Goal: Task Accomplishment & Management: Complete application form

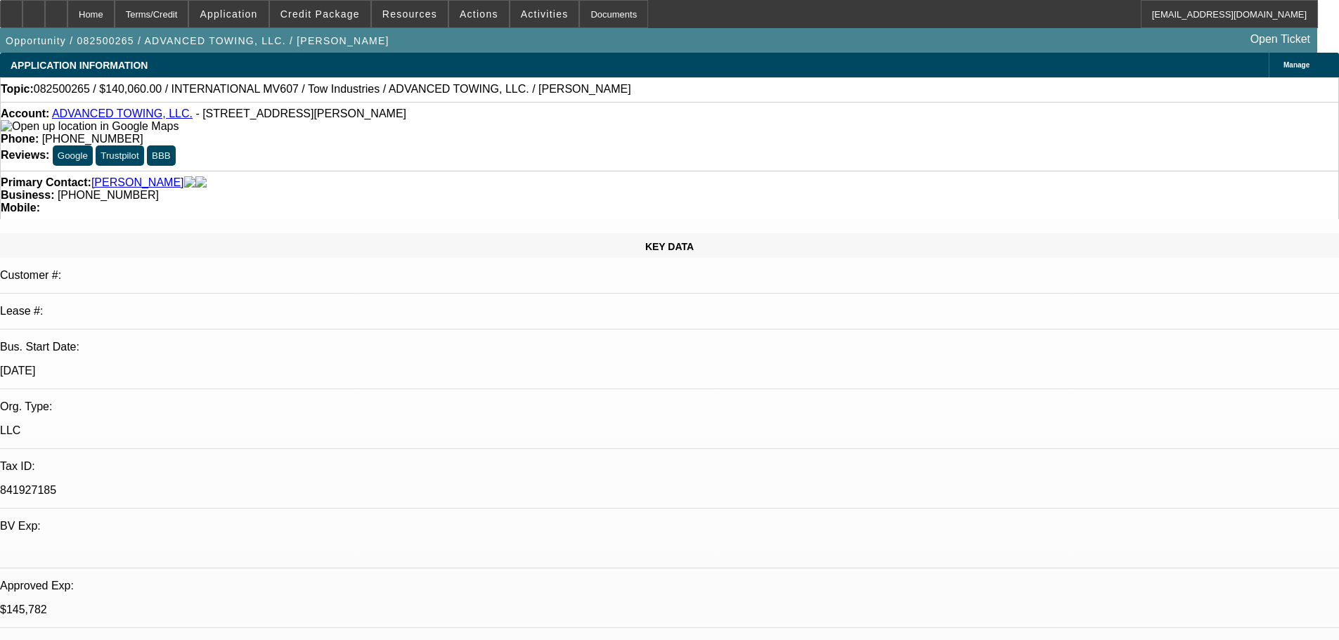
select select "0"
select select "2"
select select "0.1"
select select "4"
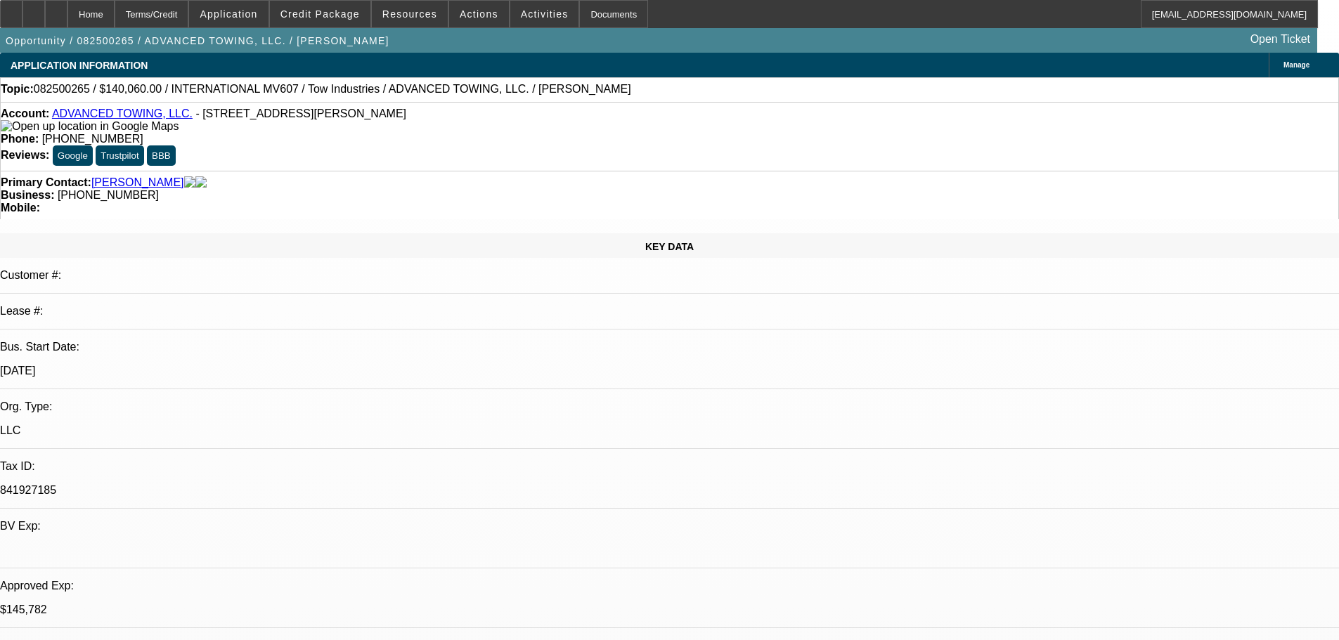
select select "0"
select select "2"
select select "0.1"
select select "4"
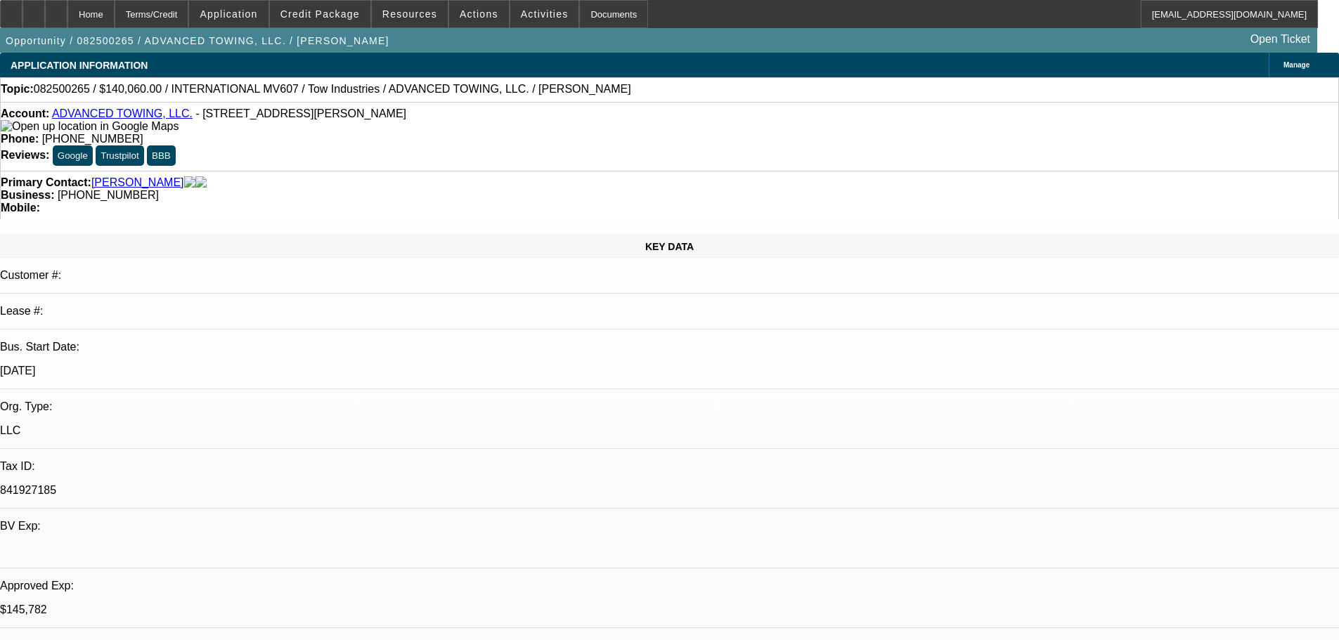
select select "0"
select select "2"
select select "0.1"
select select "4"
select select "0"
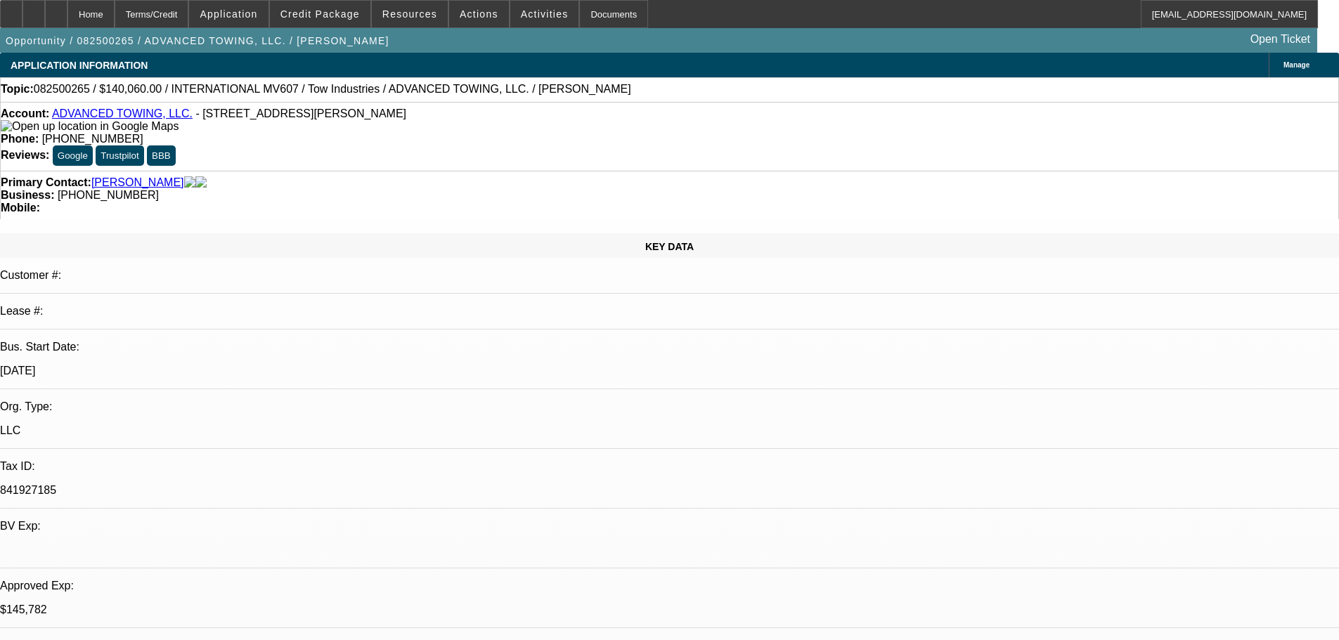
select select "2"
select select "0.1"
select select "4"
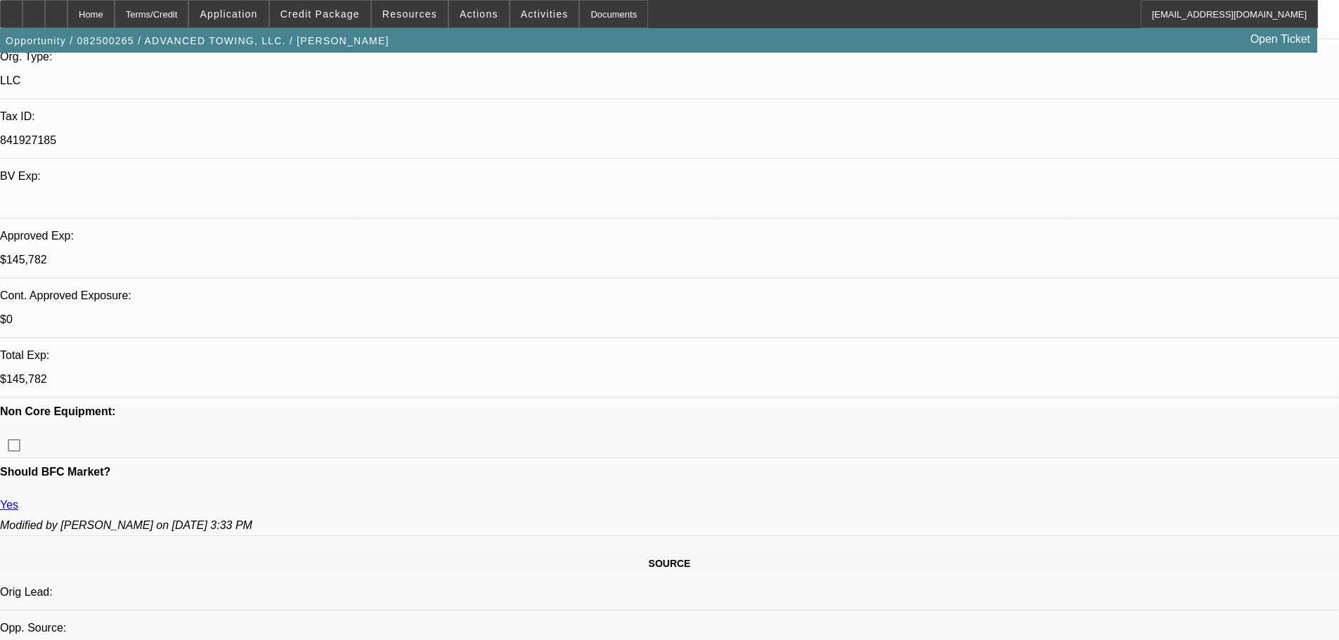
scroll to position [562, 0]
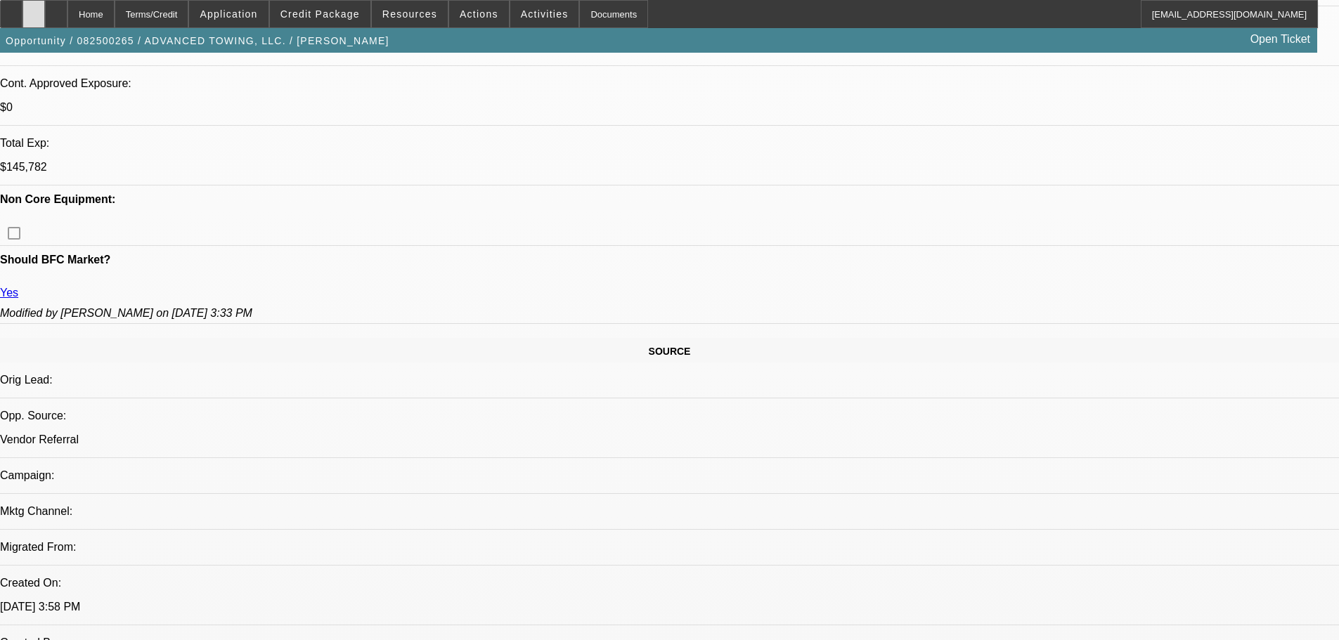
click at [45, 19] on div at bounding box center [33, 14] width 22 height 28
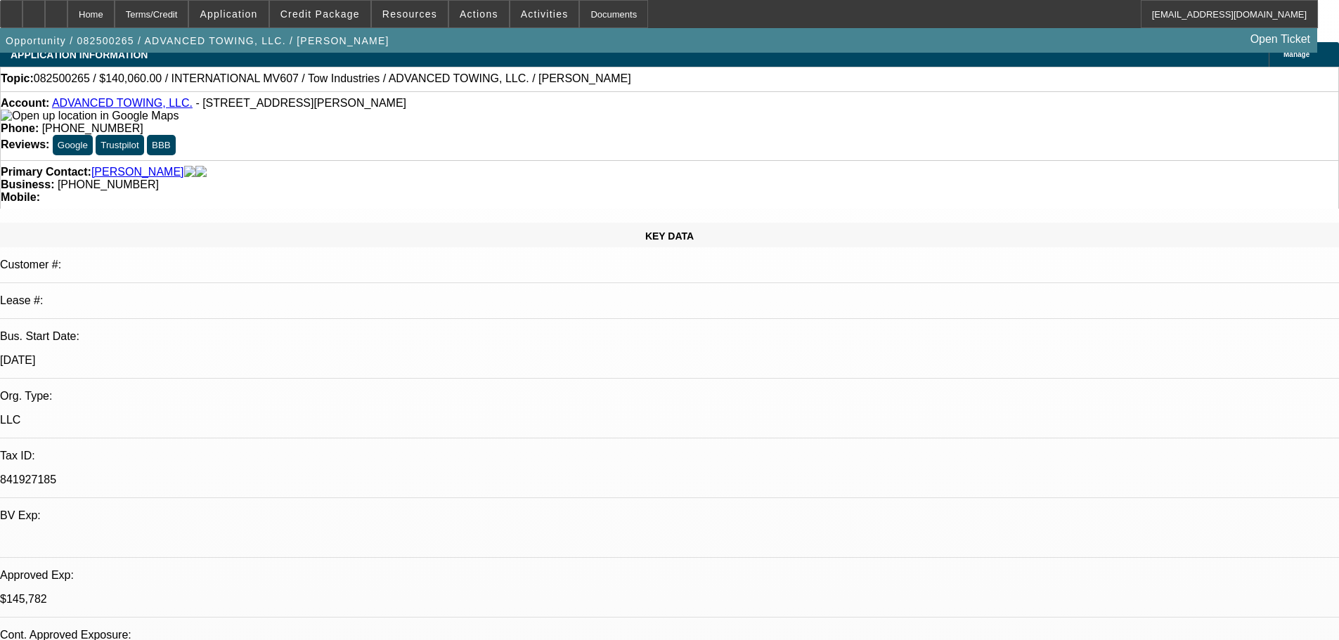
scroll to position [0, 0]
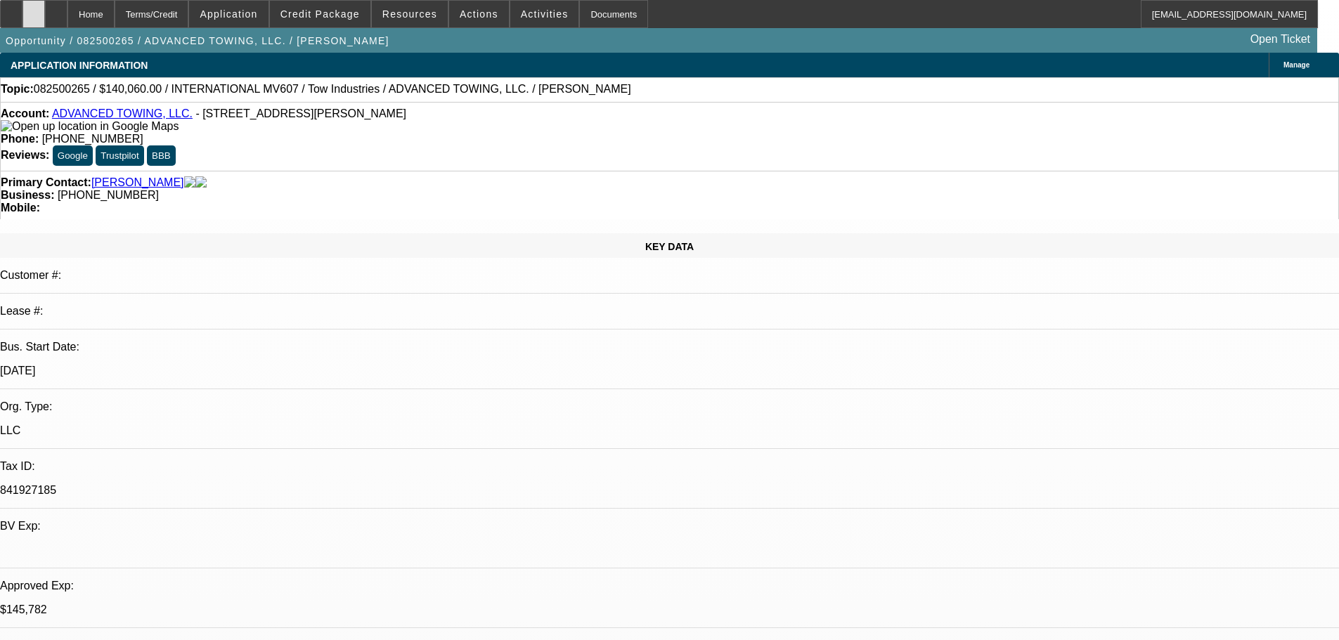
click at [45, 17] on div at bounding box center [33, 14] width 22 height 28
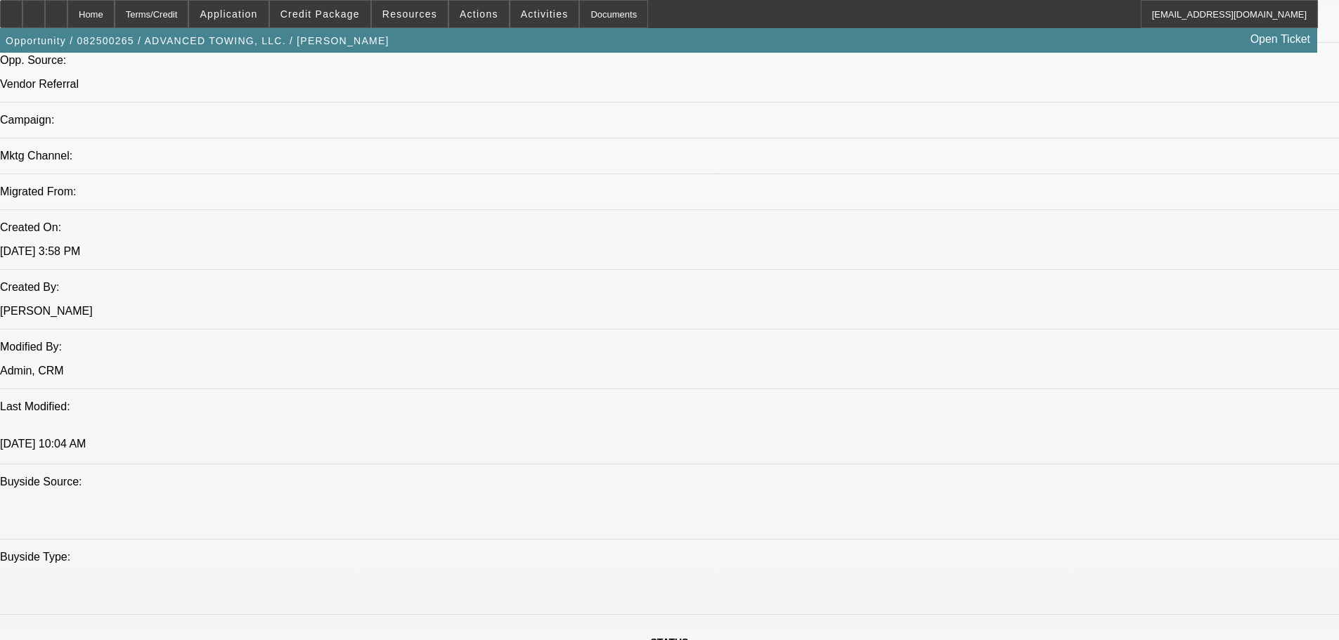
scroll to position [984, 0]
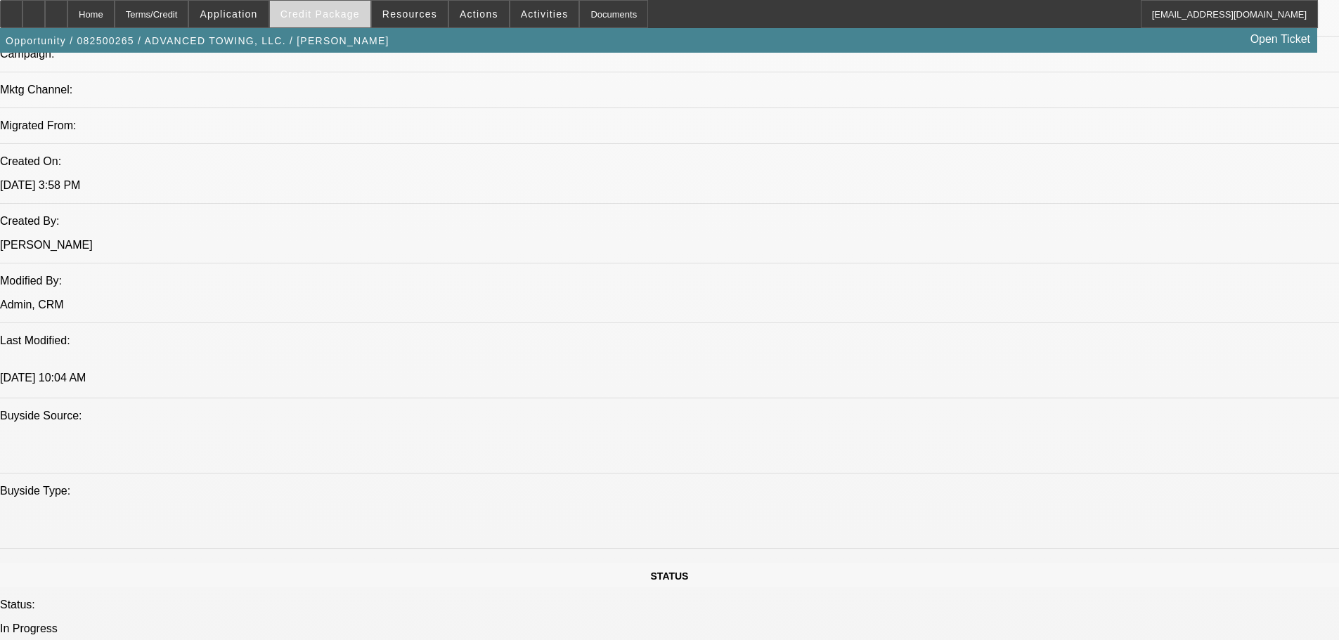
click at [301, 11] on span at bounding box center [320, 14] width 101 height 34
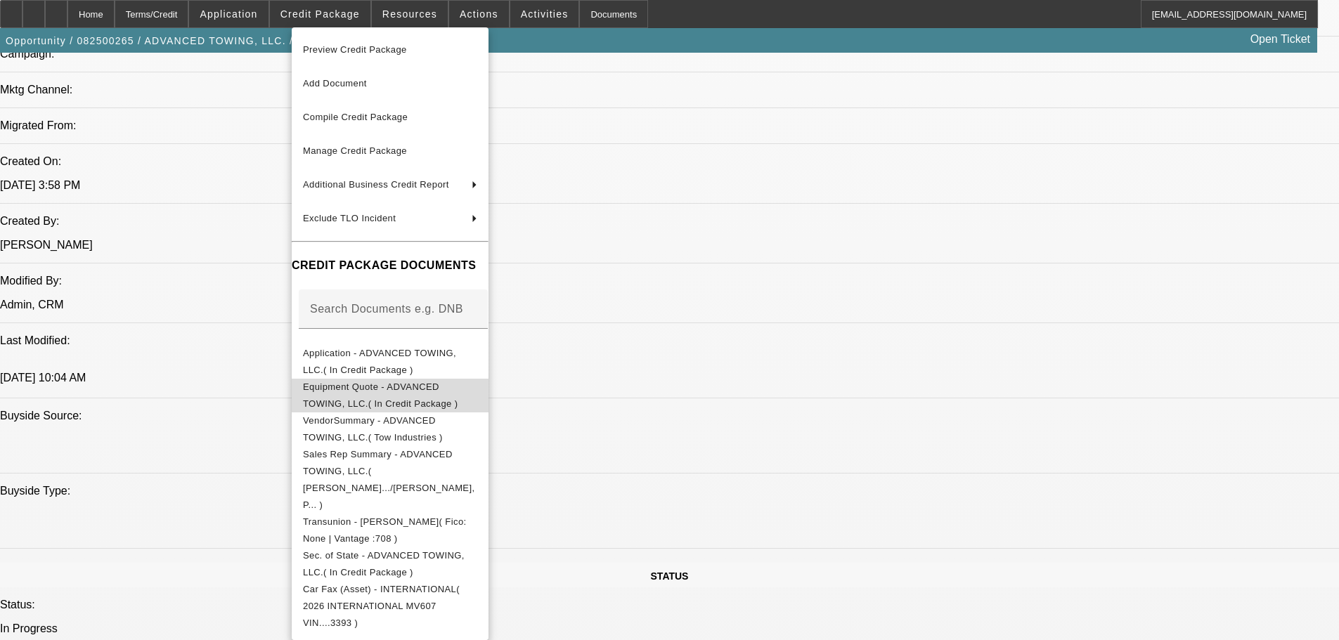
click at [415, 383] on span "Equipment Quote - ADVANCED TOWING, LLC.( In Credit Package )" at bounding box center [390, 396] width 174 height 34
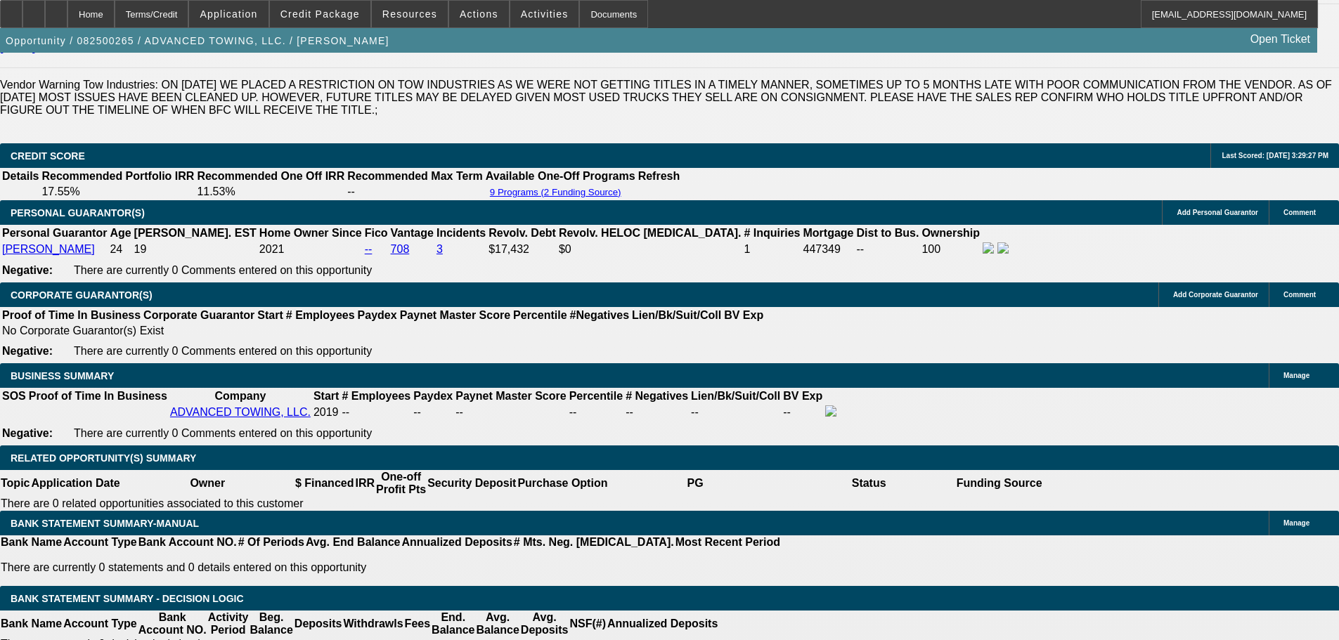
scroll to position [1968, 0]
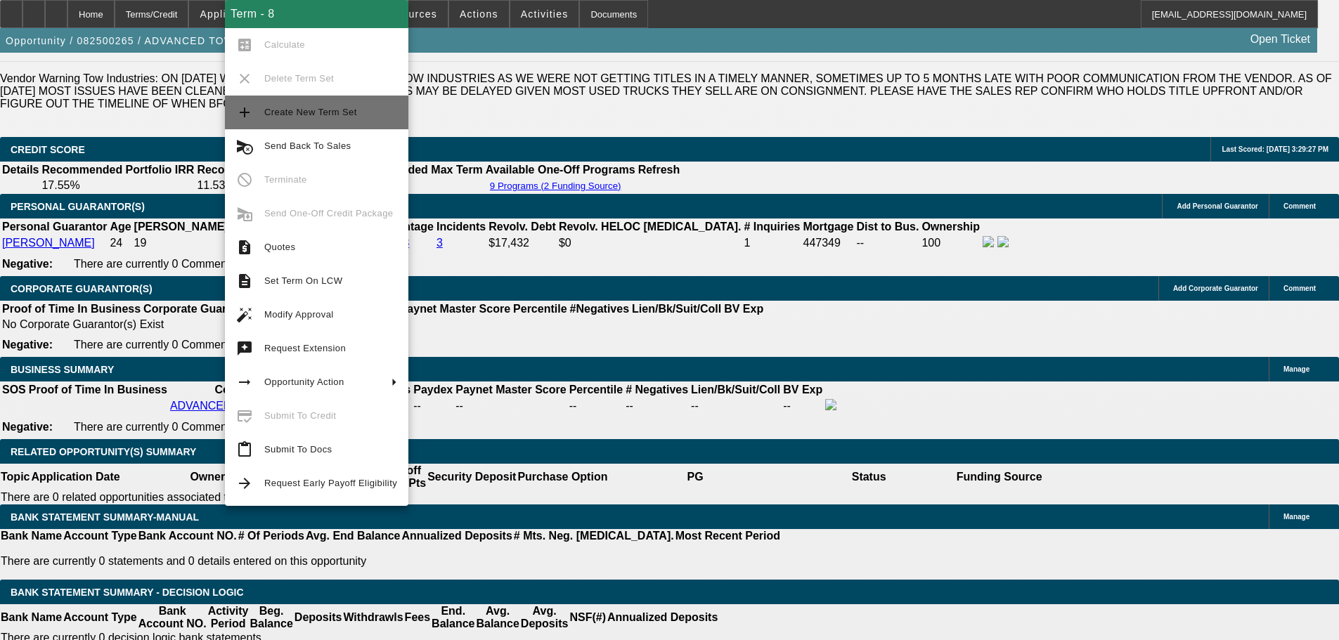
click at [335, 122] on button "add Create New Term Set" at bounding box center [316, 113] width 183 height 34
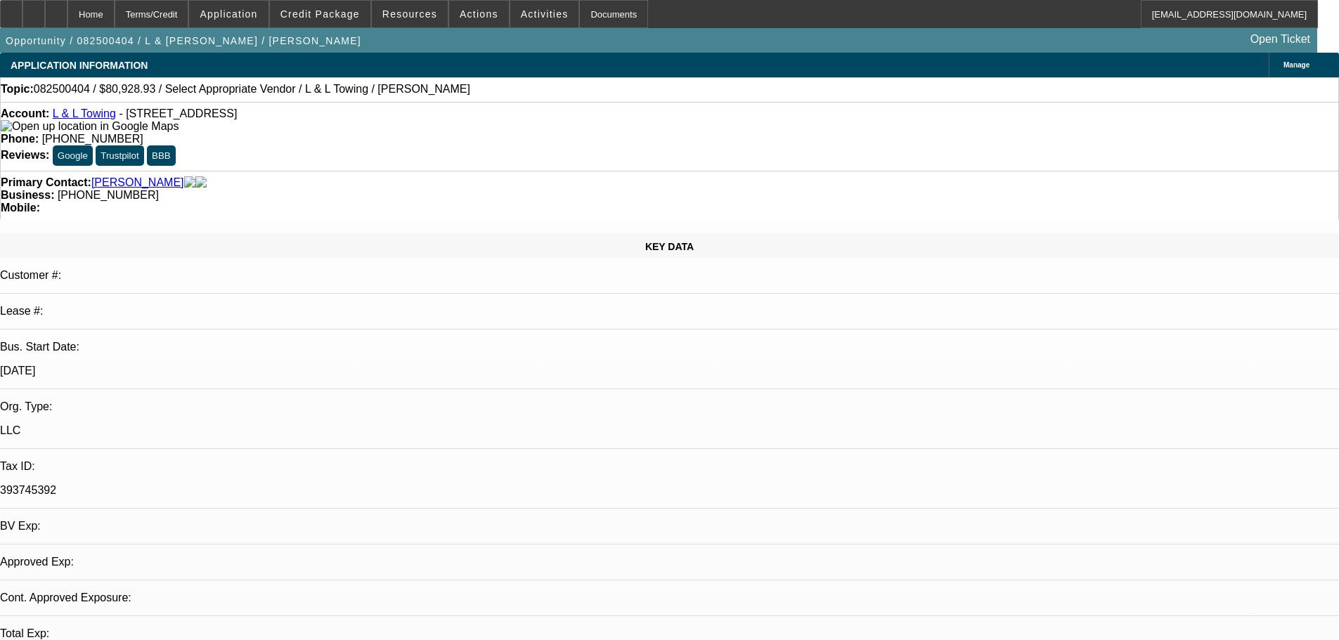
select select "0"
select select "2"
select select "0.1"
select select "4"
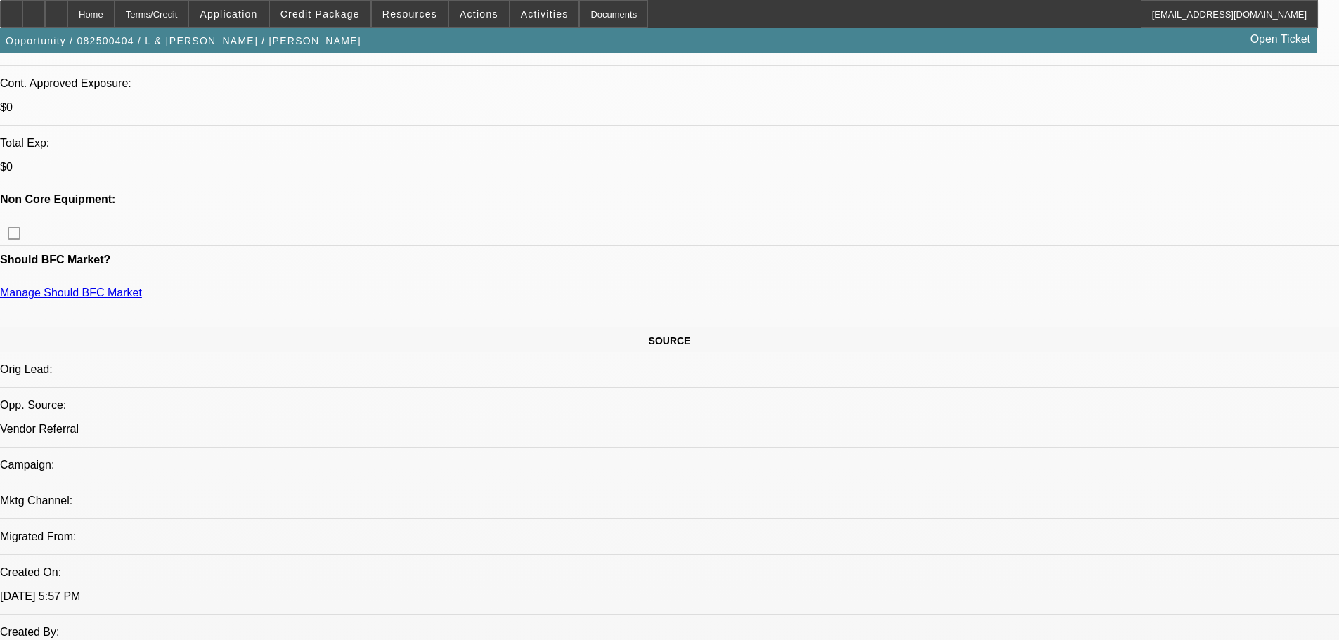
scroll to position [844, 0]
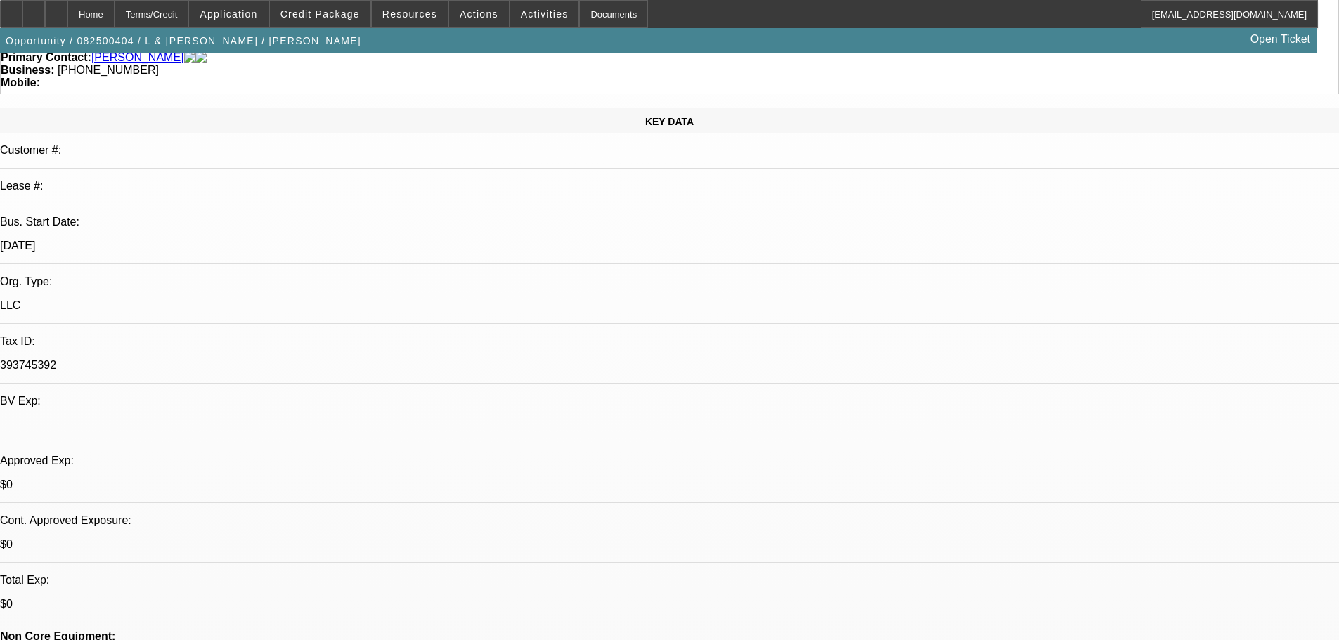
scroll to position [281, 0]
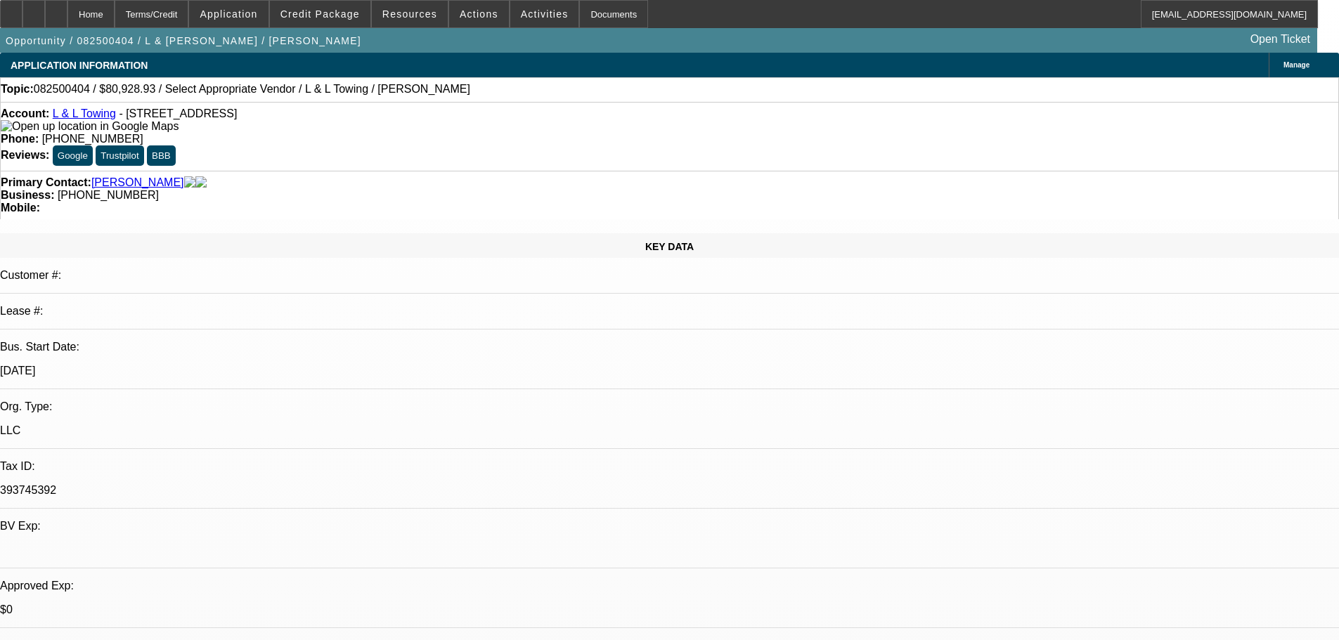
scroll to position [0, 0]
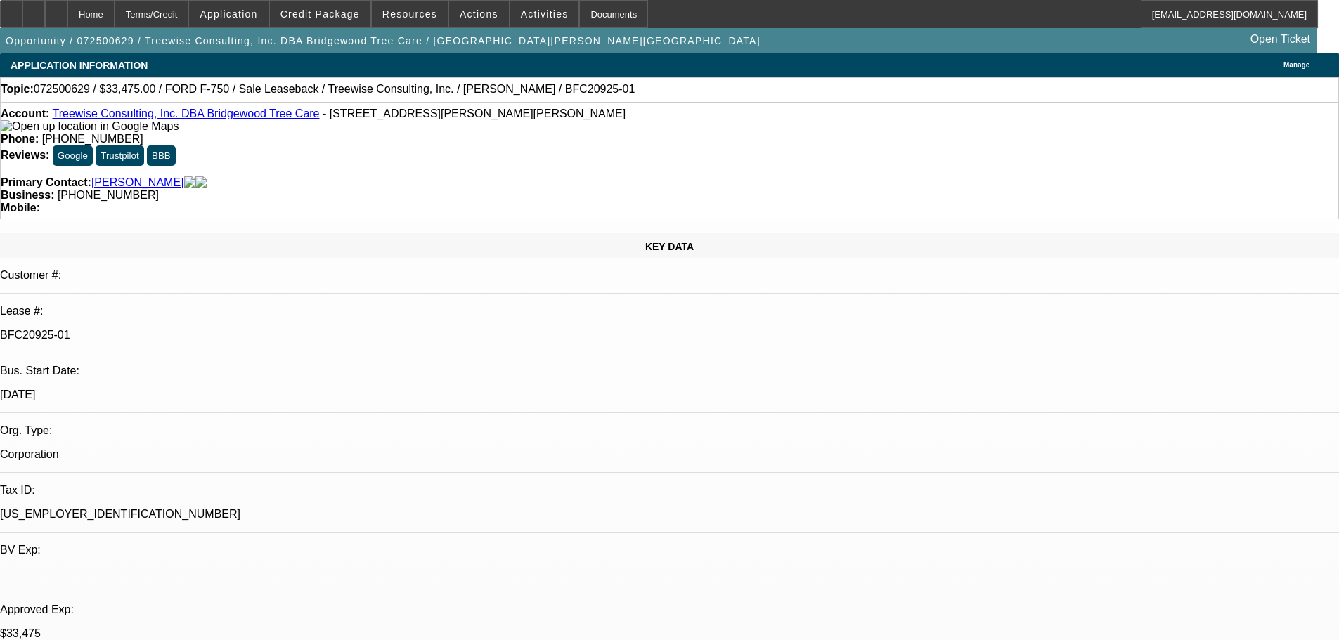
select select "0"
select select "2"
select select "0"
select select "6"
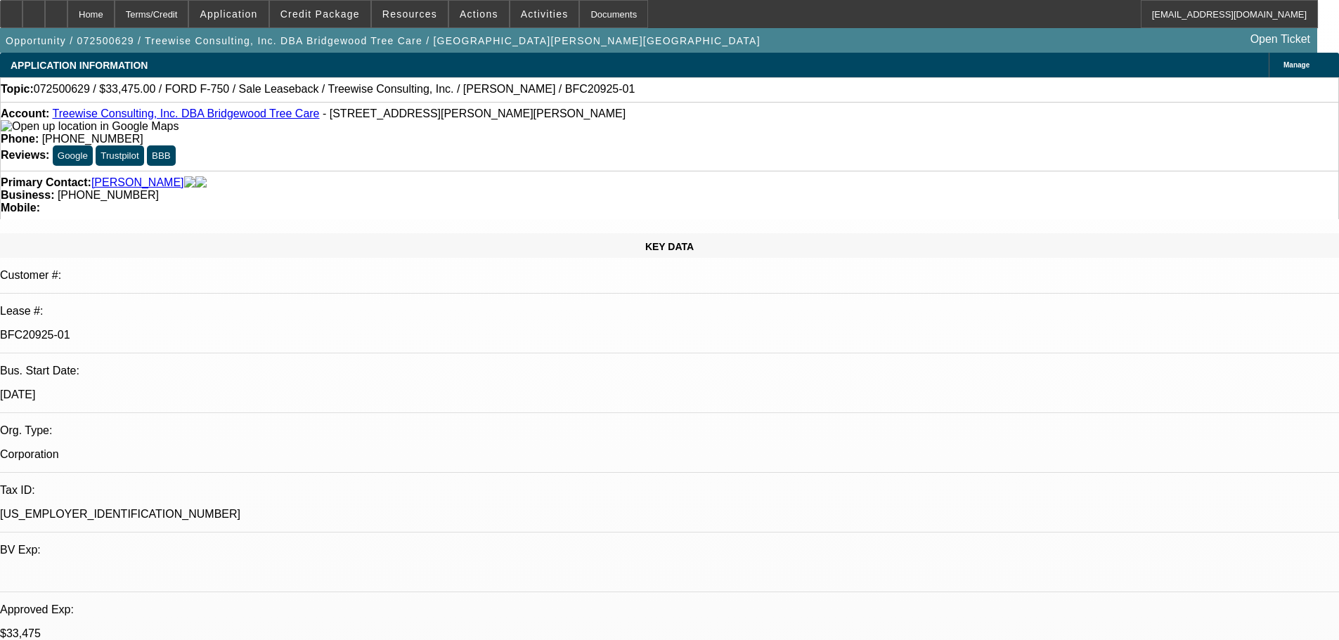
select select "0"
select select "6"
select select "0"
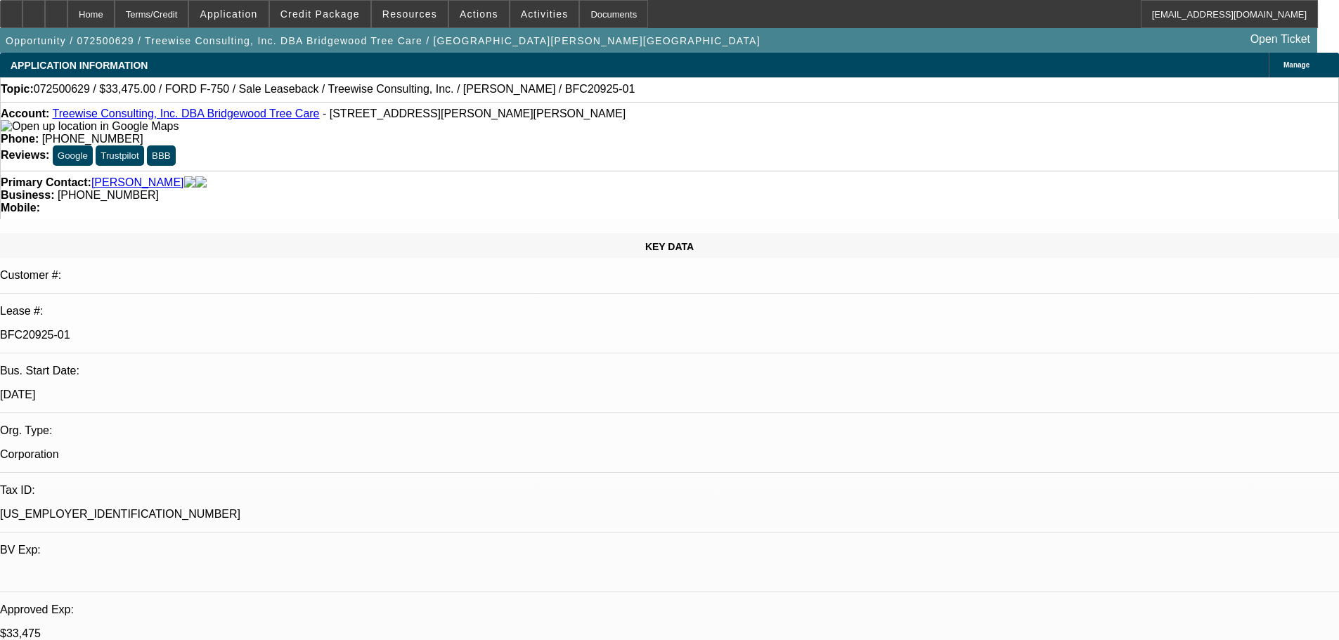
select select "0"
select select "6"
select select "0"
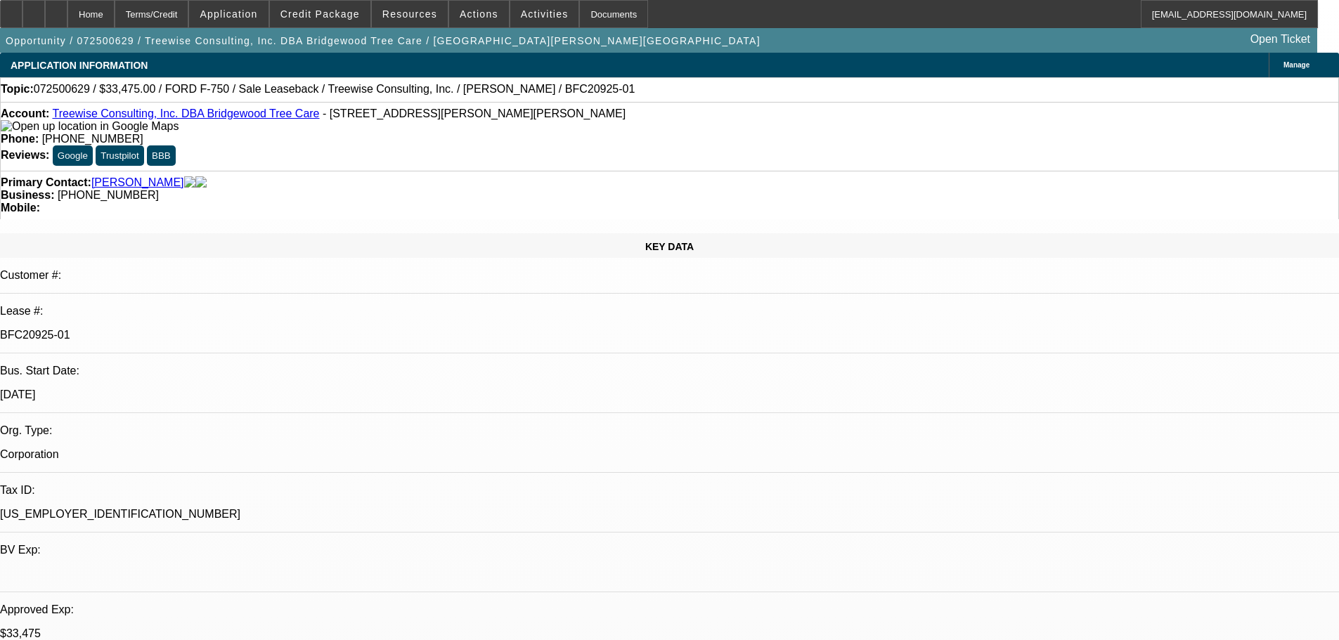
select select "0"
select select "6"
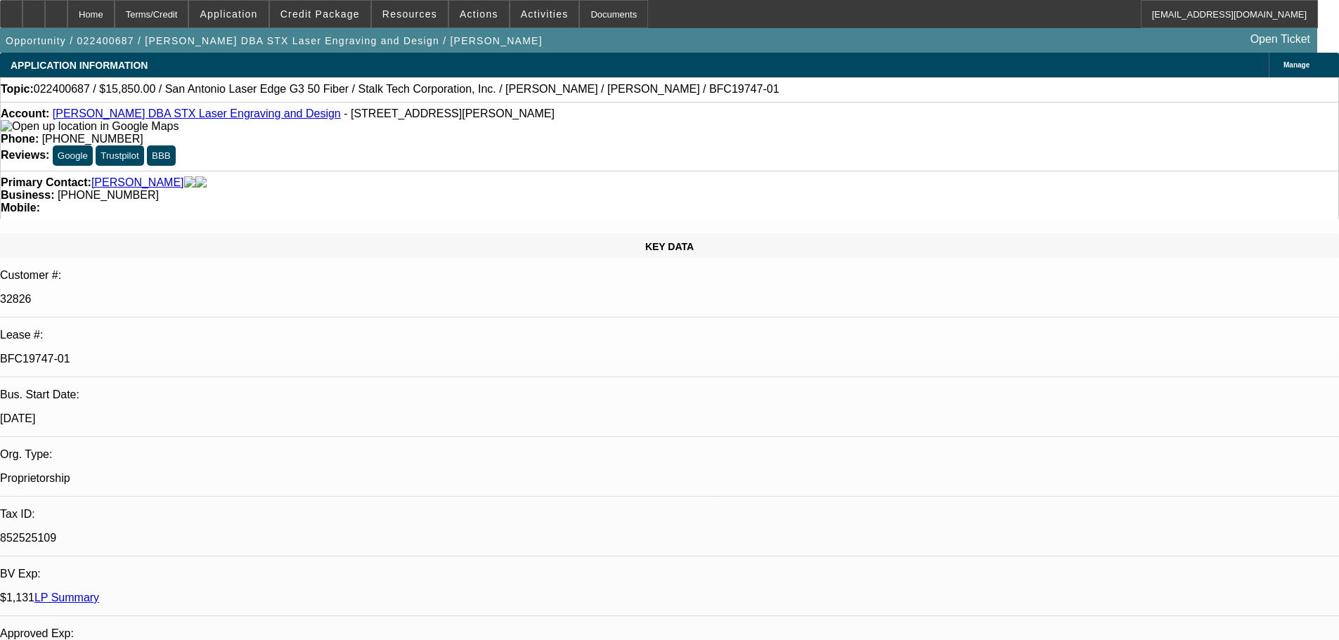
select select "0"
select select "2"
select select "0.1"
select select "4"
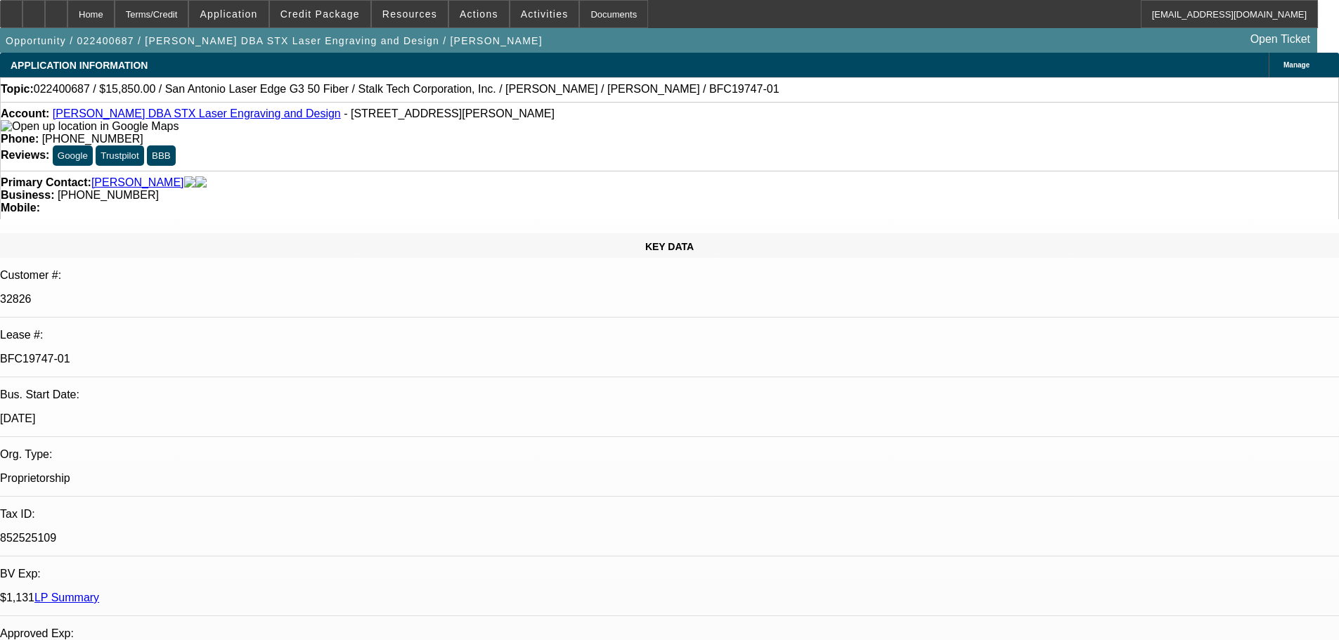
select select "0"
select select "2"
select select "0.1"
select select "4"
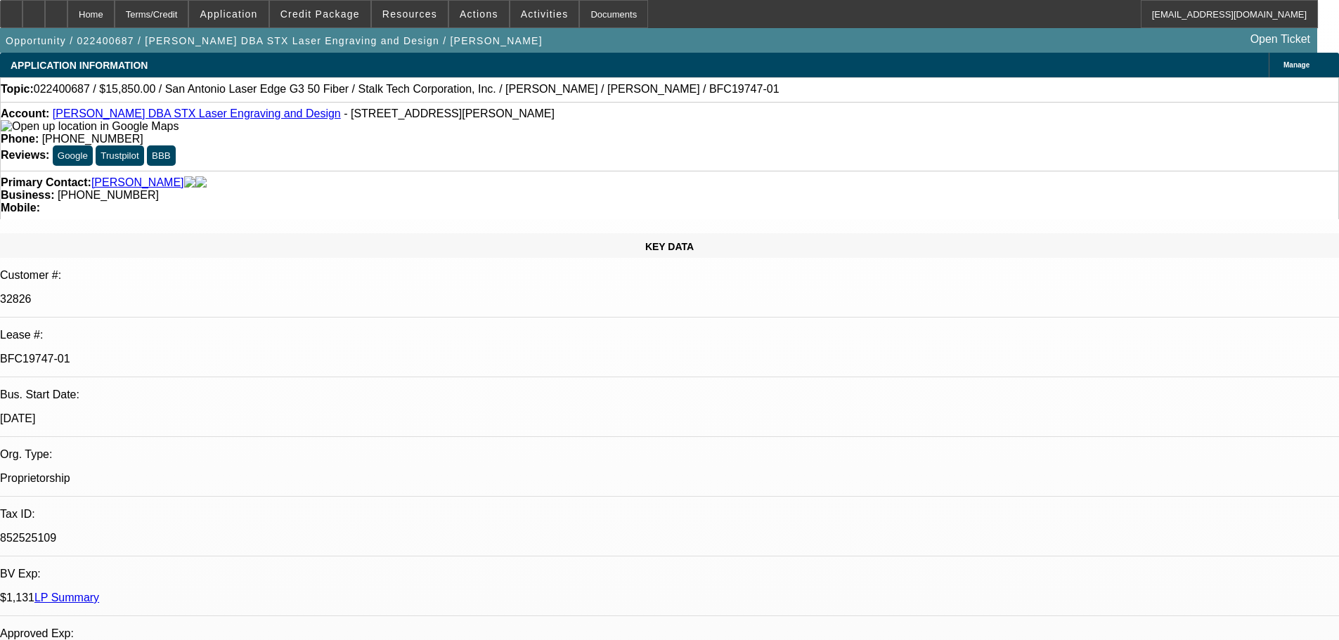
select select "0"
select select "3"
select select "0"
select select "6"
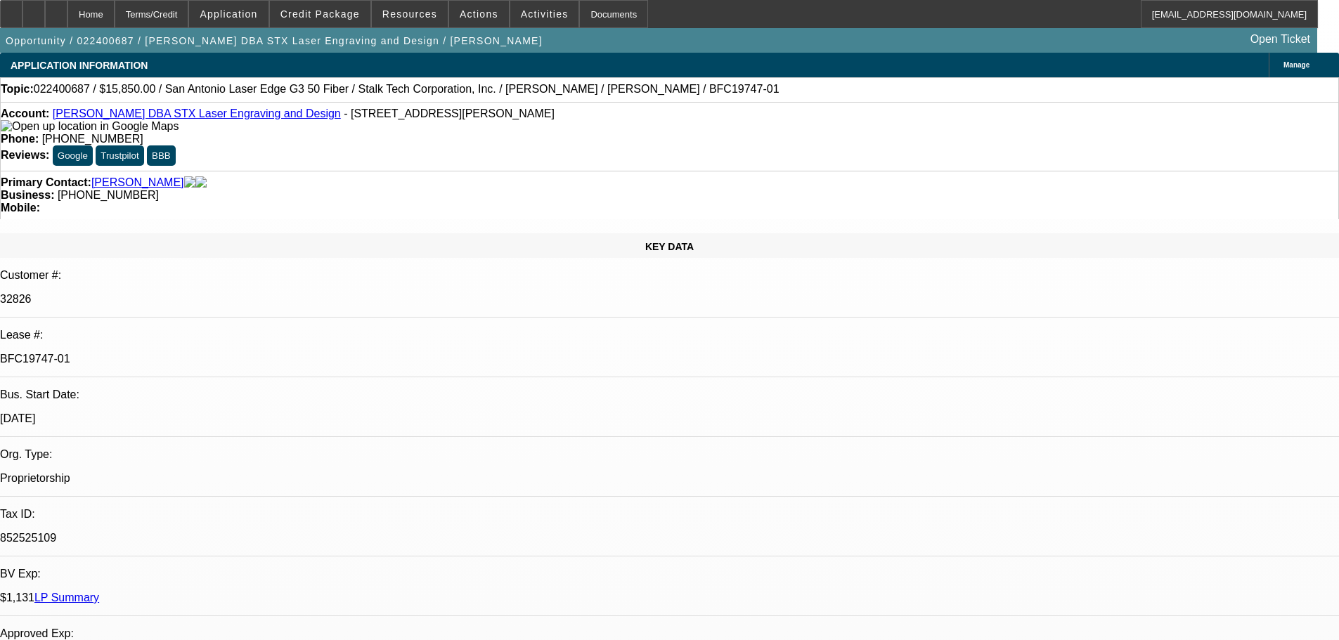
select select "0"
select select "3"
select select "0"
select select "6"
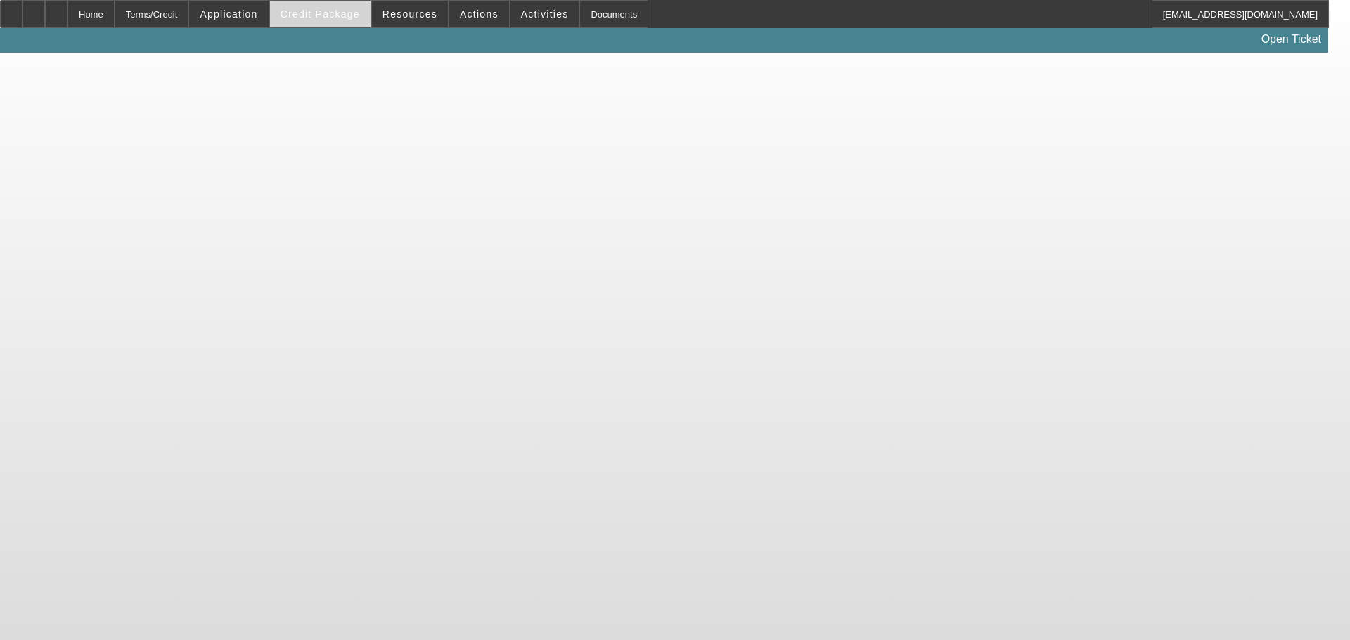
click at [334, 12] on span "Credit Package" at bounding box center [319, 13] width 79 height 11
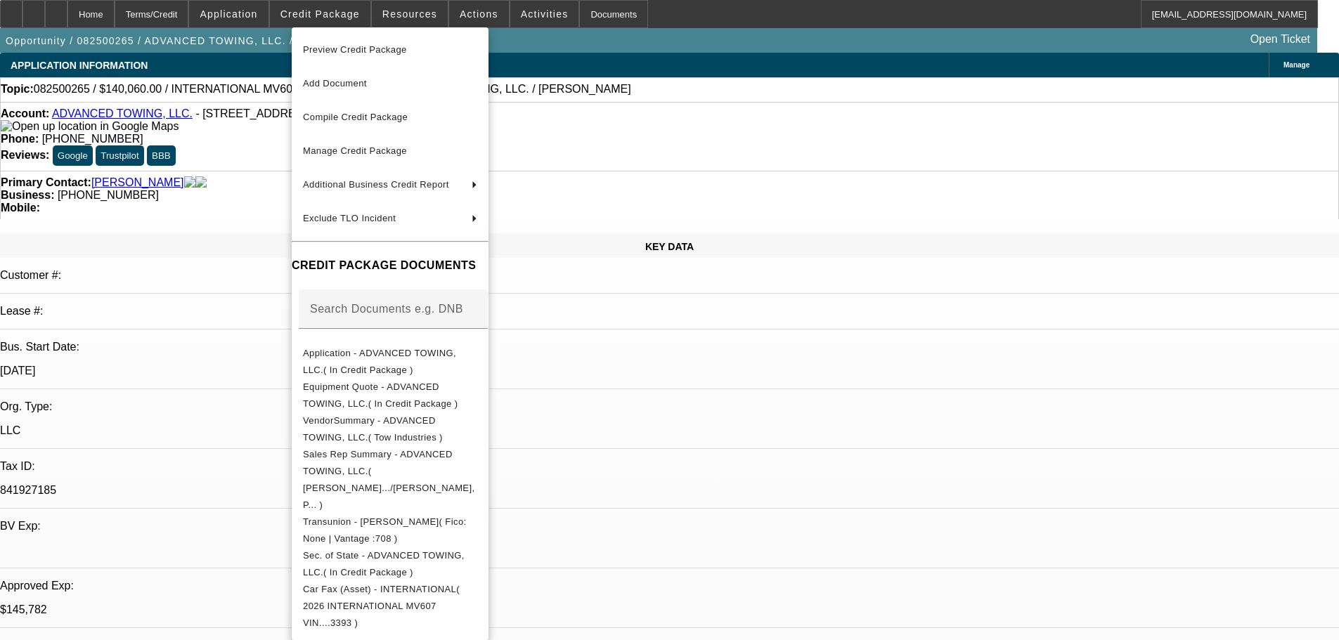
select select "0"
select select "2"
select select "0.1"
select select "4"
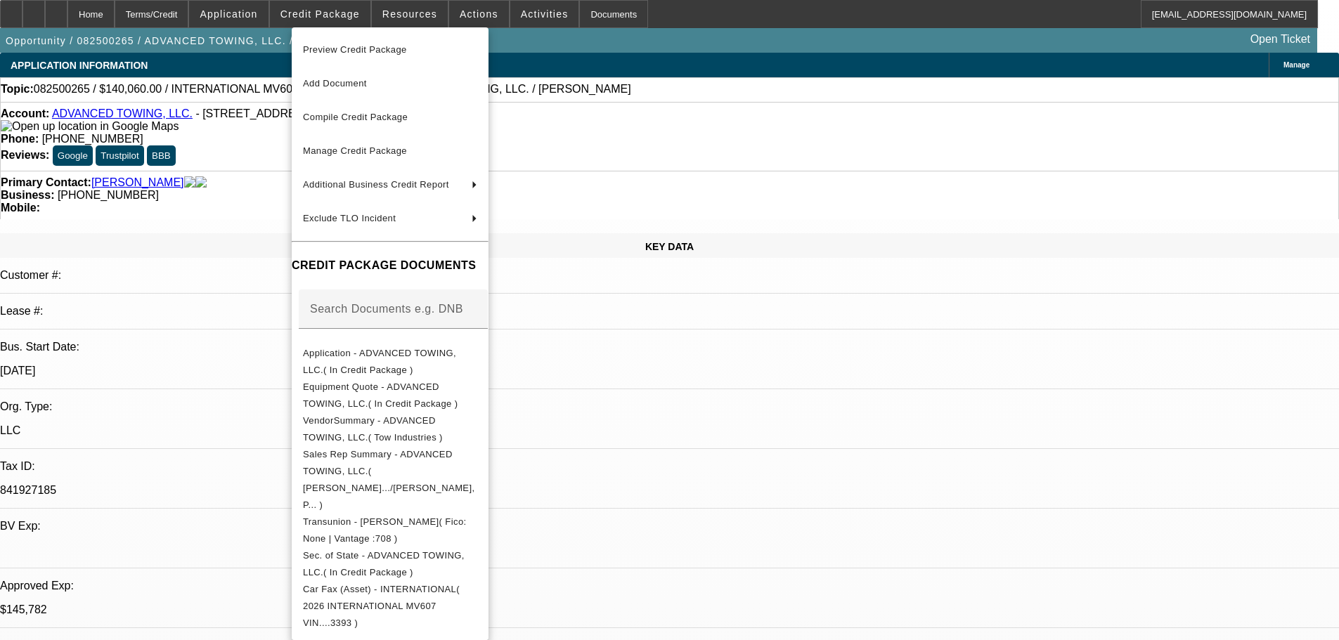
select select "0"
select select "2"
select select "0.1"
select select "4"
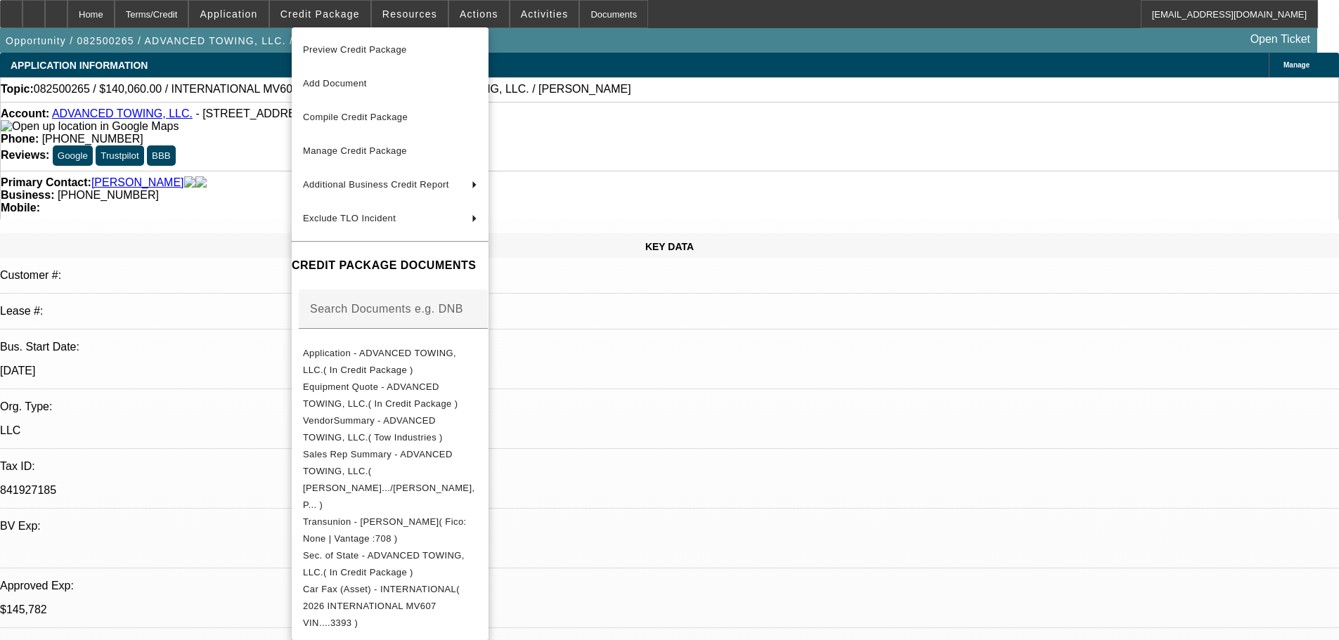
select select "0"
select select "2"
select select "0.1"
select select "4"
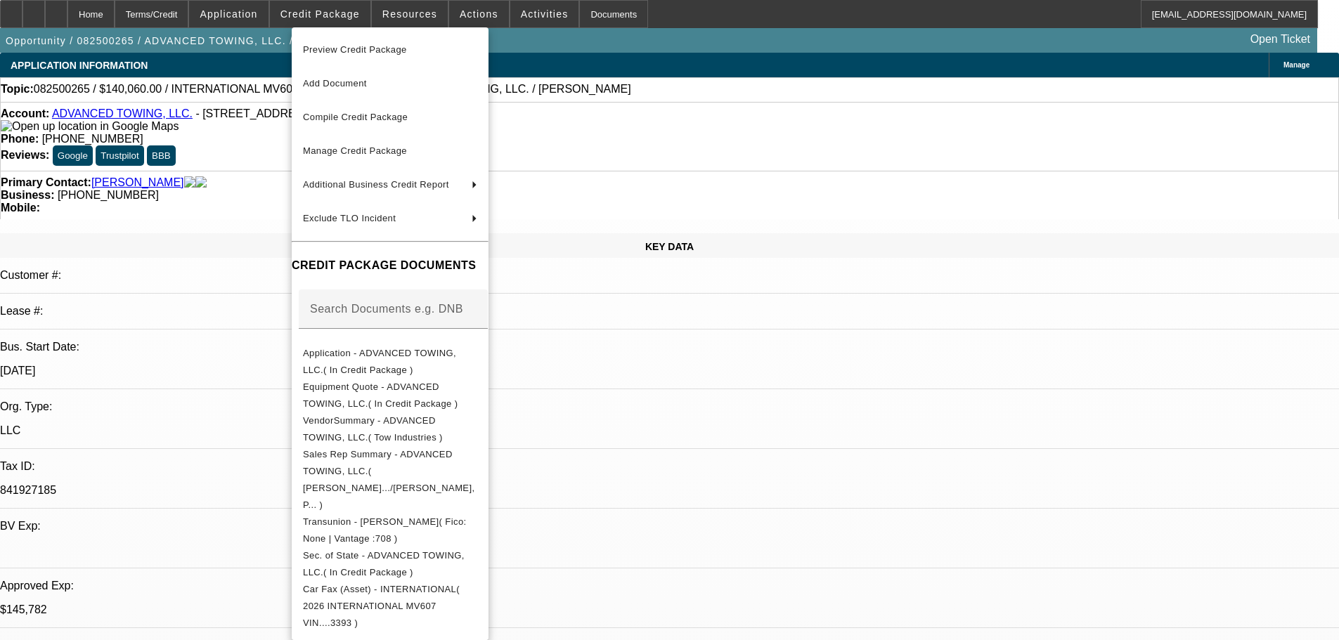
select select "0"
select select "2"
select select "0.1"
select select "4"
click at [403, 382] on span "Equipment Quote - ADVANCED TOWING, LLC.( In Credit Package )" at bounding box center [390, 396] width 174 height 34
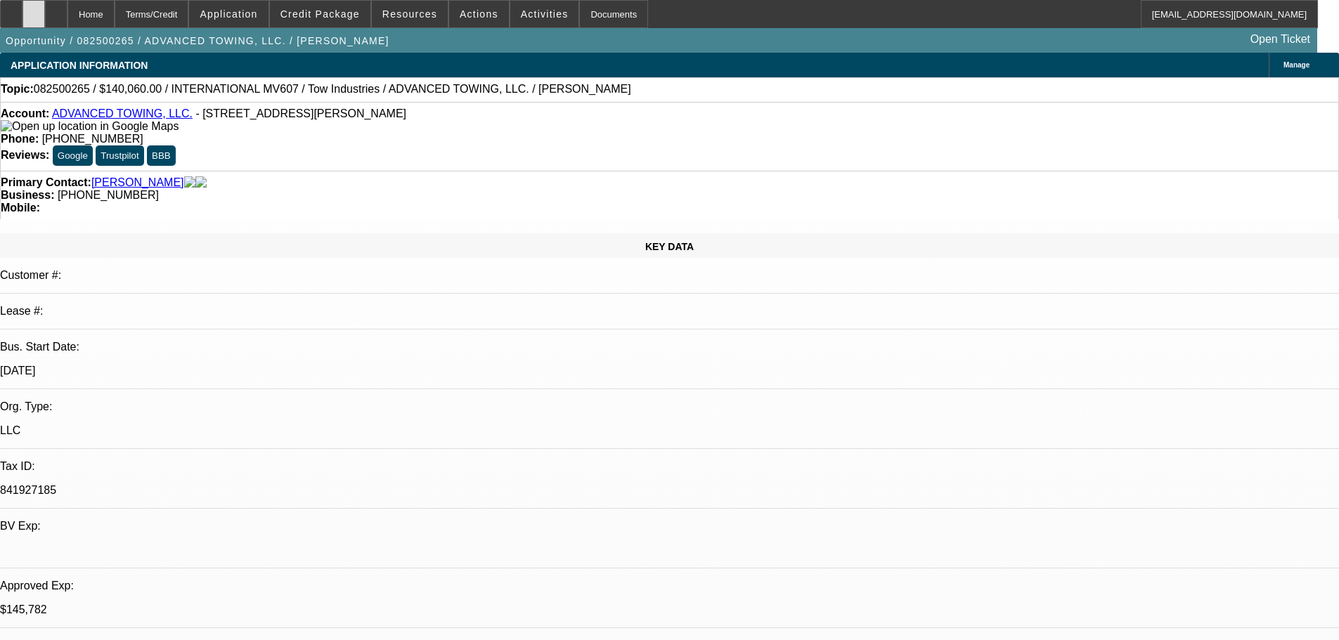
click at [45, 12] on div at bounding box center [33, 14] width 22 height 28
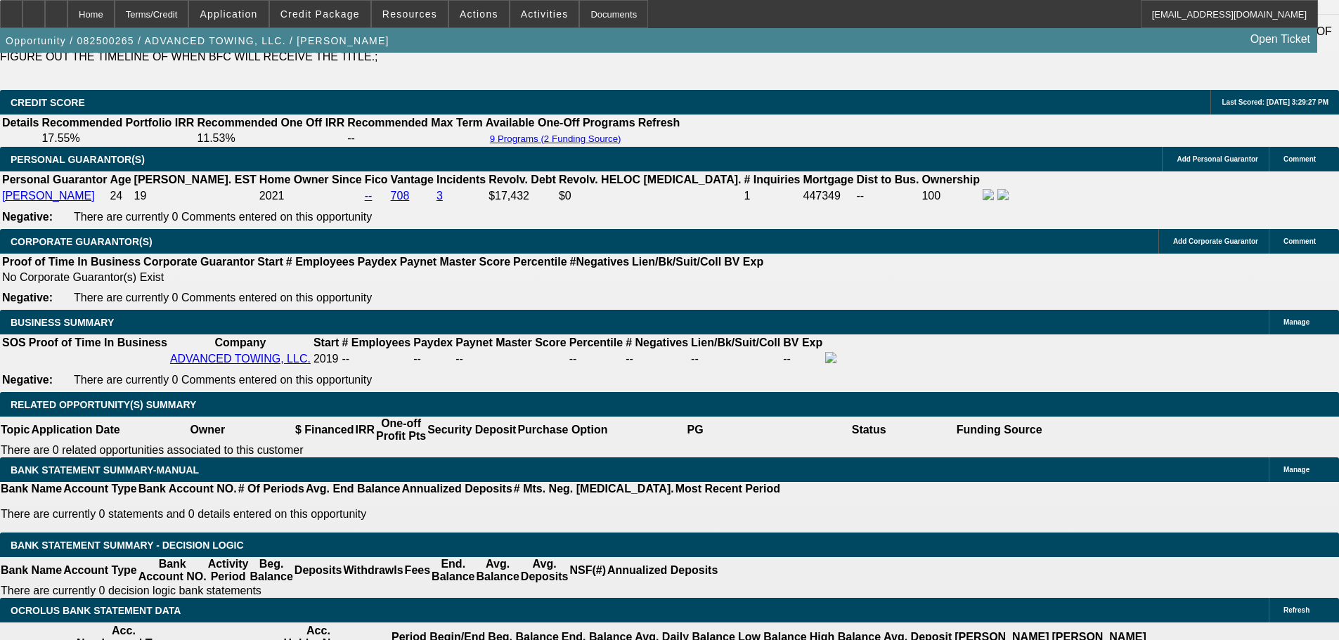
scroll to position [2109, 0]
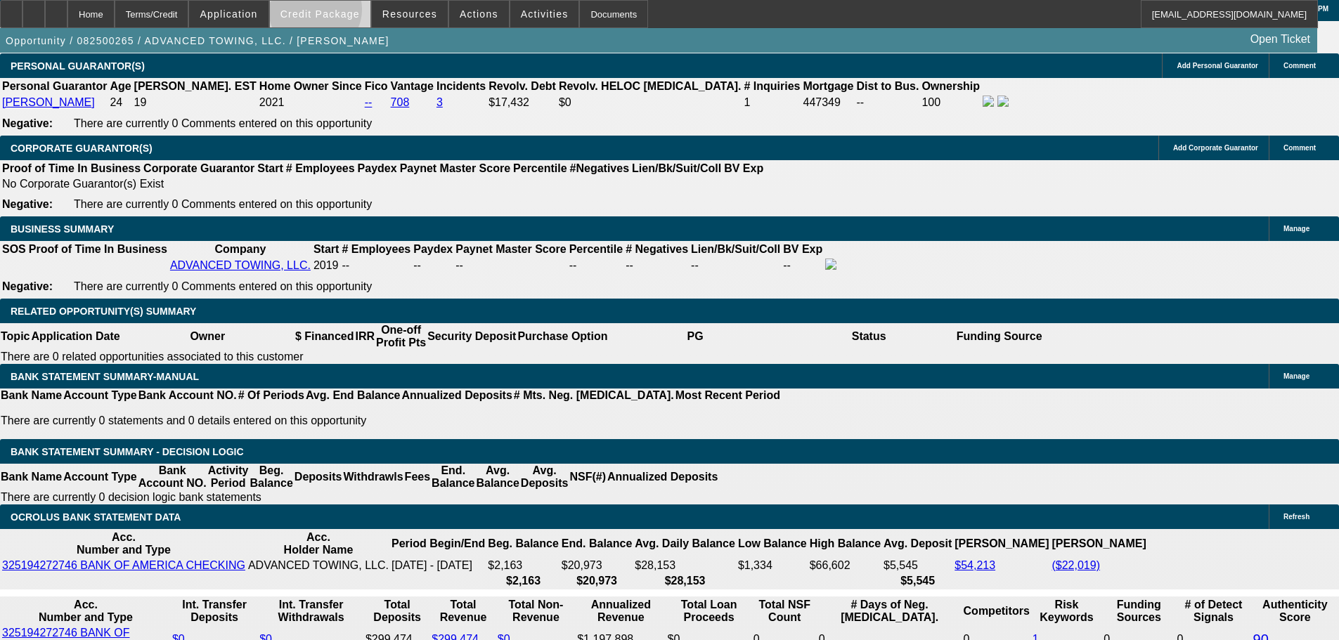
click at [337, 13] on span "Credit Package" at bounding box center [319, 13] width 79 height 11
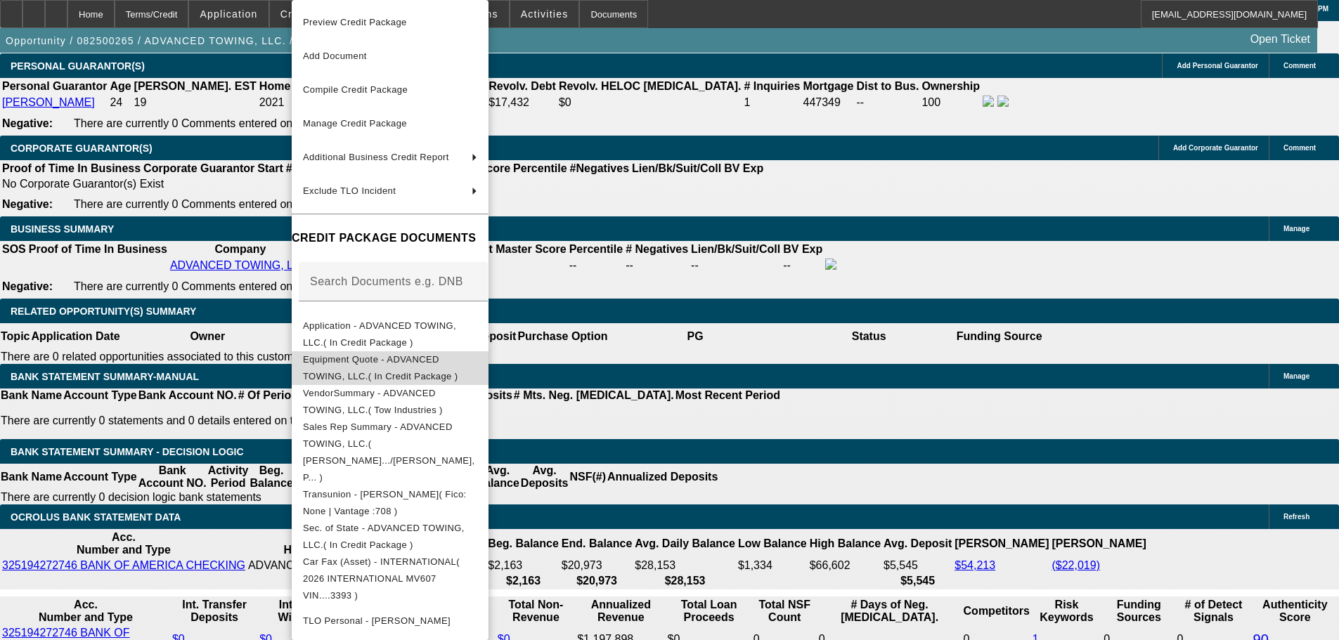
click at [430, 372] on button "Equipment Quote - ADVANCED TOWING, LLC.( In Credit Package )" at bounding box center [390, 368] width 197 height 34
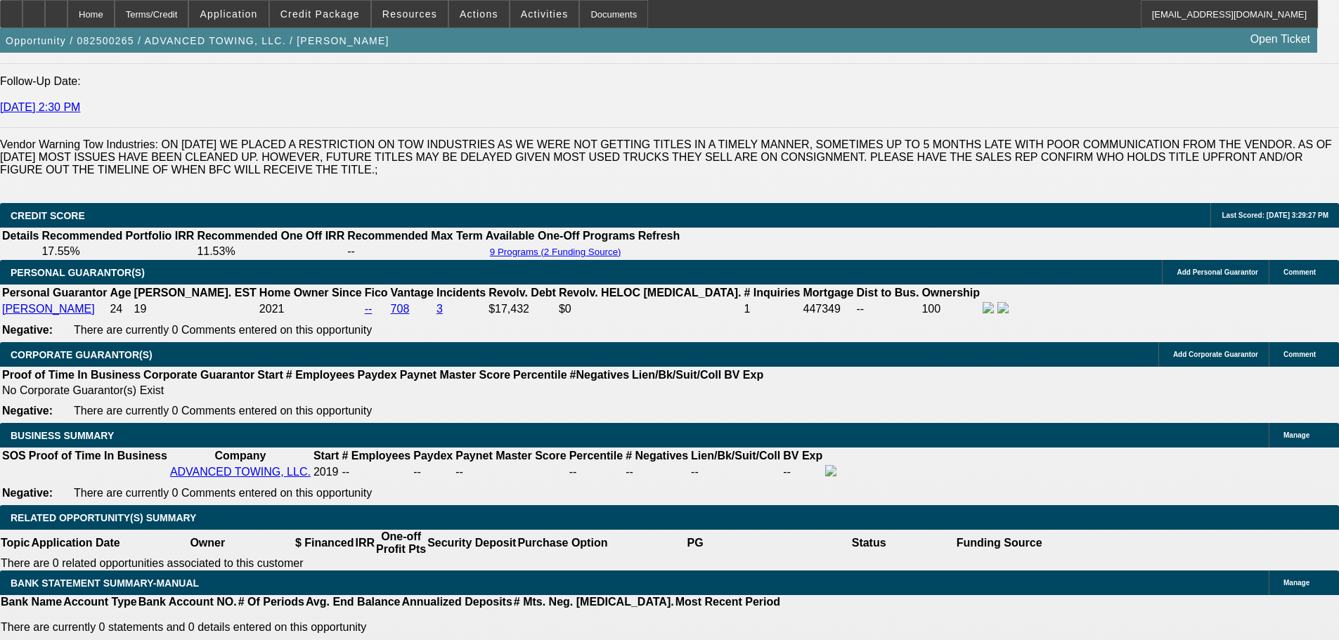
scroll to position [1828, 0]
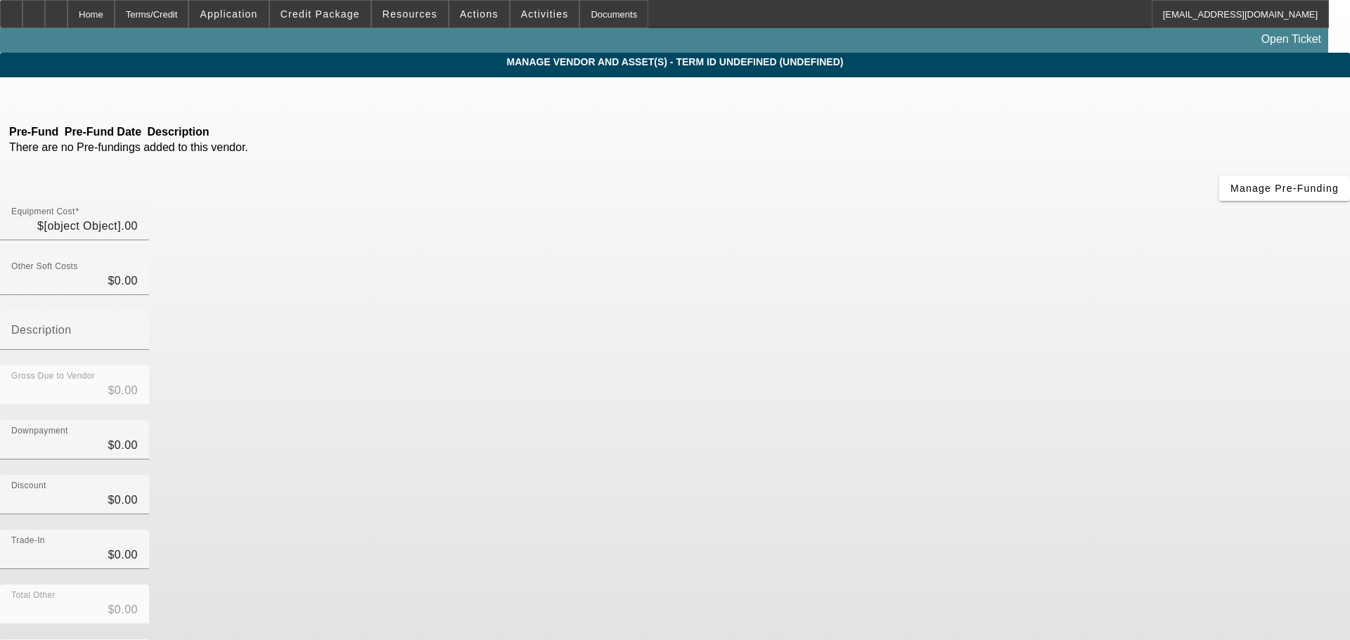
type input "$155,060.00"
type input "$15,000.00"
type input "$140,060.00"
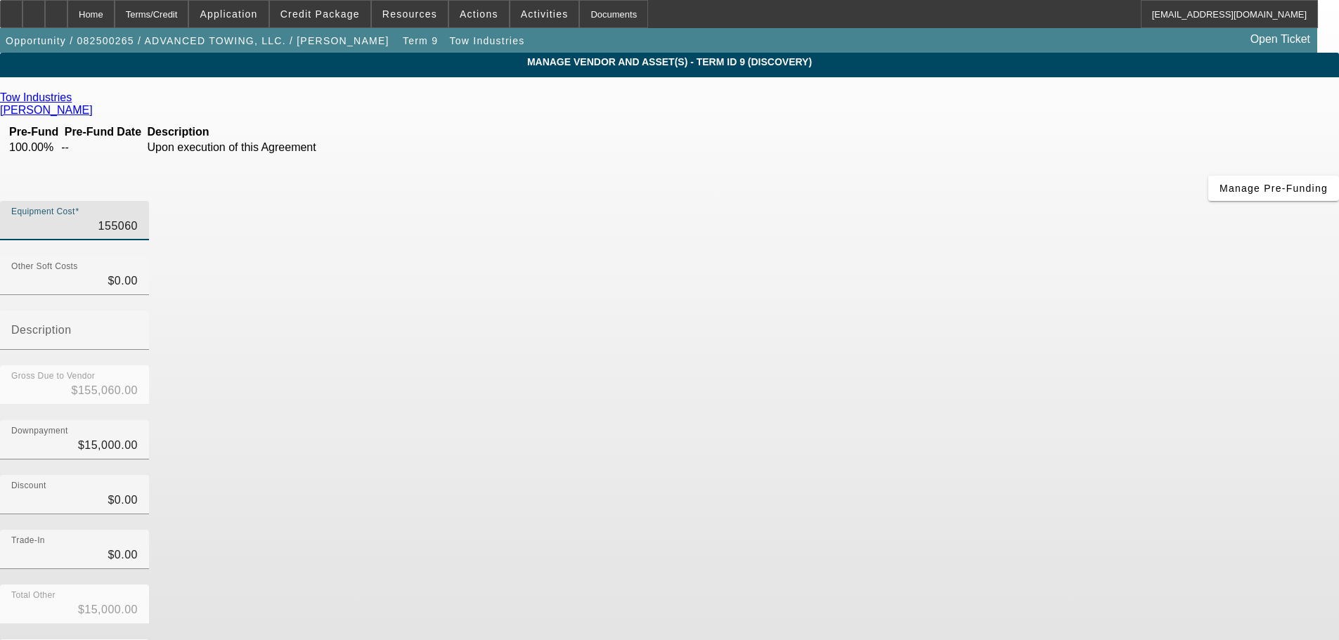
drag, startPoint x: 799, startPoint y: 127, endPoint x: 1003, endPoint y: 124, distance: 204.6
click at [941, 201] on div "Equipment Cost 155060" at bounding box center [669, 228] width 1339 height 55
type input "5"
type input "$5.00"
type input "$-14,995.00"
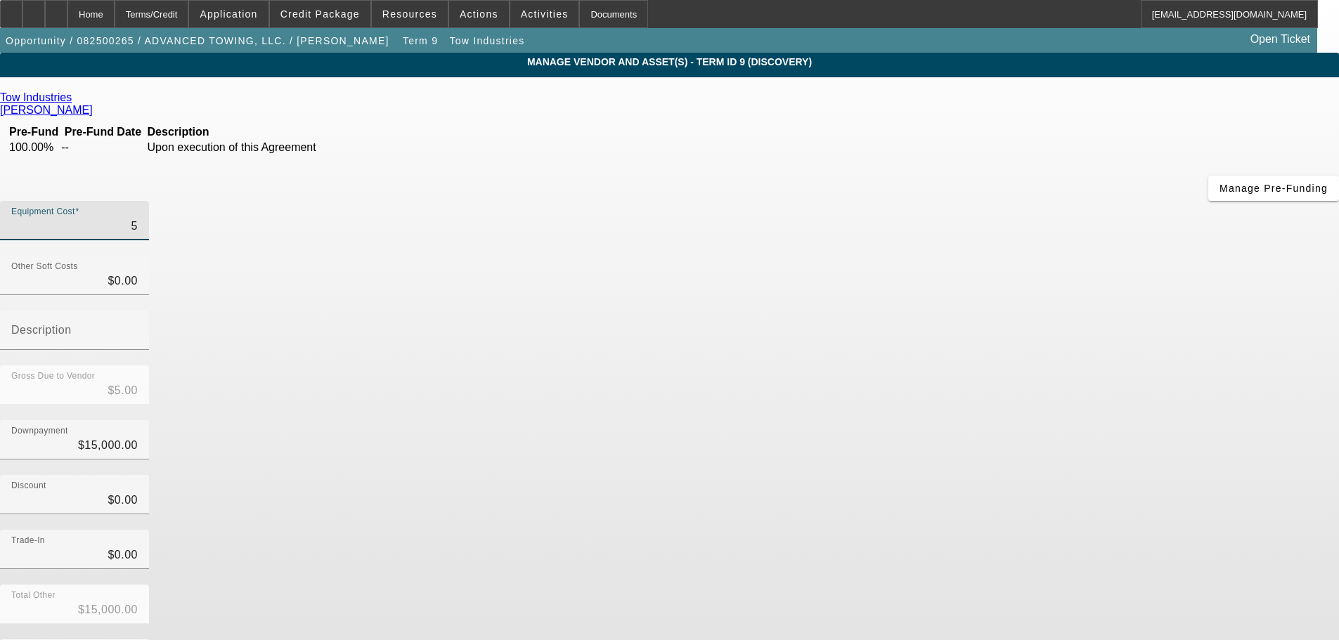
type input "54"
type input "$54.00"
type input "$-14,946.00"
type input "549"
type input "$549.00"
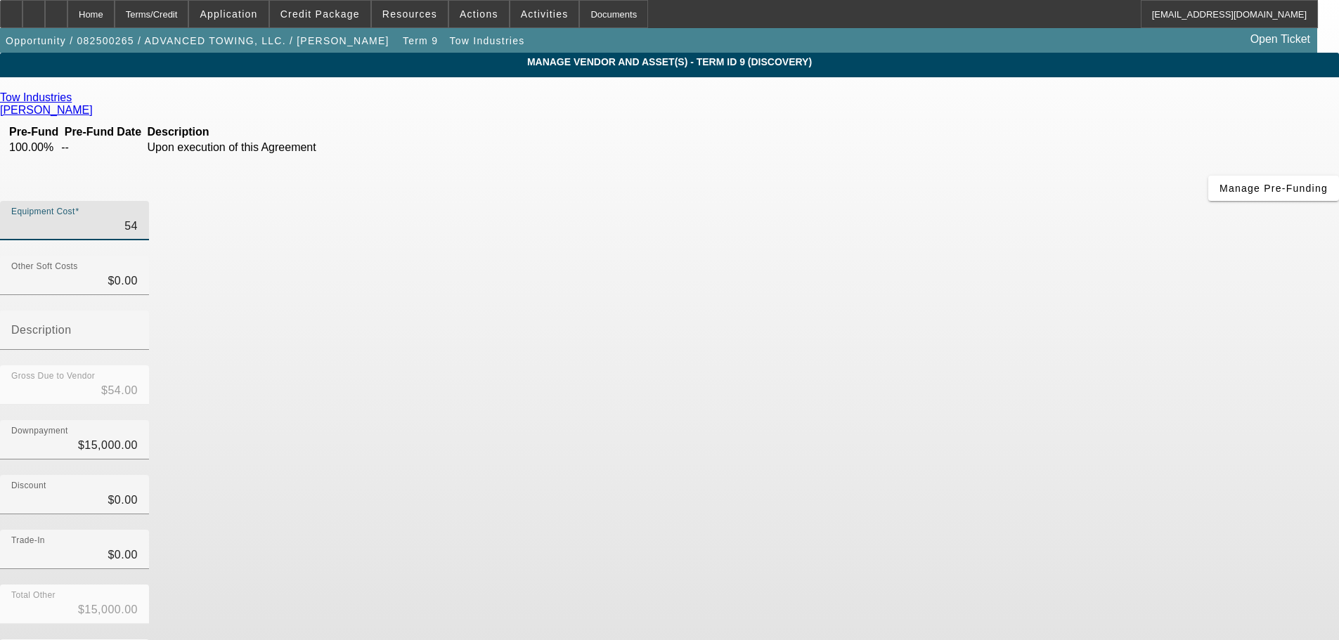
type input "$-14,451.00"
type input "5499"
type input "$5,499.00"
type input "$-9,501.00"
type input "54992"
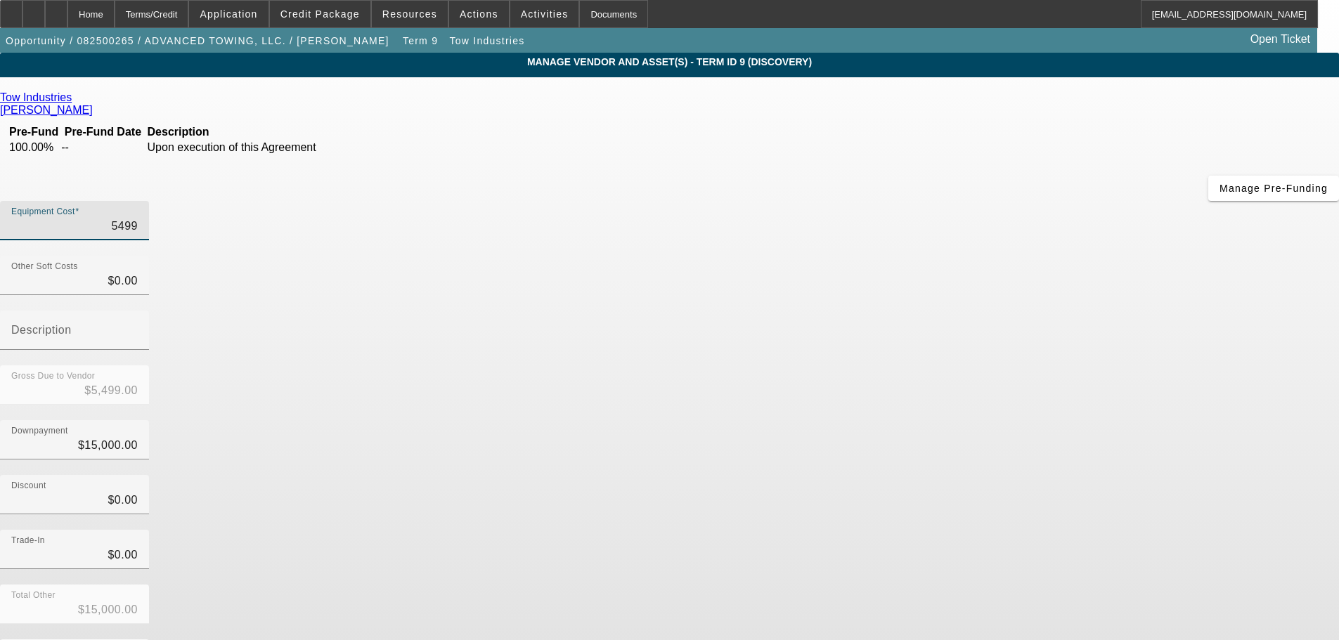
type input "$54,992.00"
type input "$39,992.00"
type input "54992.4"
type input "$54,992.40"
type input "$39,992.40"
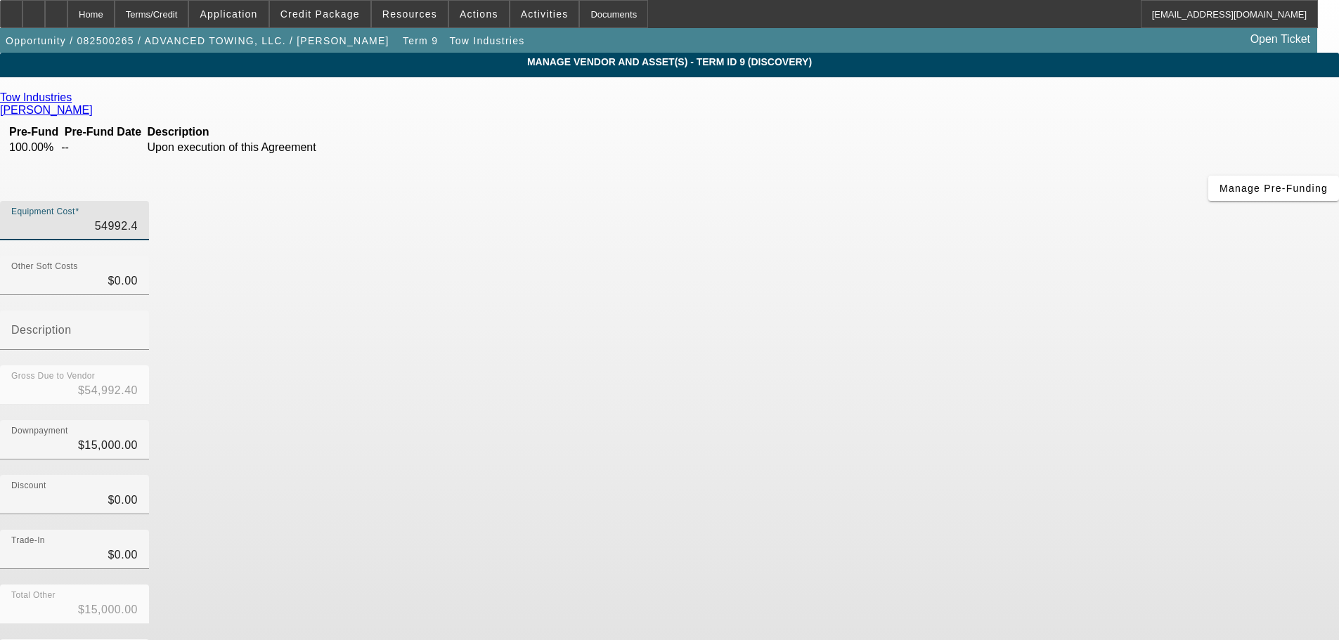
type input "54992.44"
type input "$54,992.44"
type input "$39,992.44"
type input "$54,992.44"
click at [972, 530] on div "Trade-In $0.00" at bounding box center [669, 557] width 1339 height 55
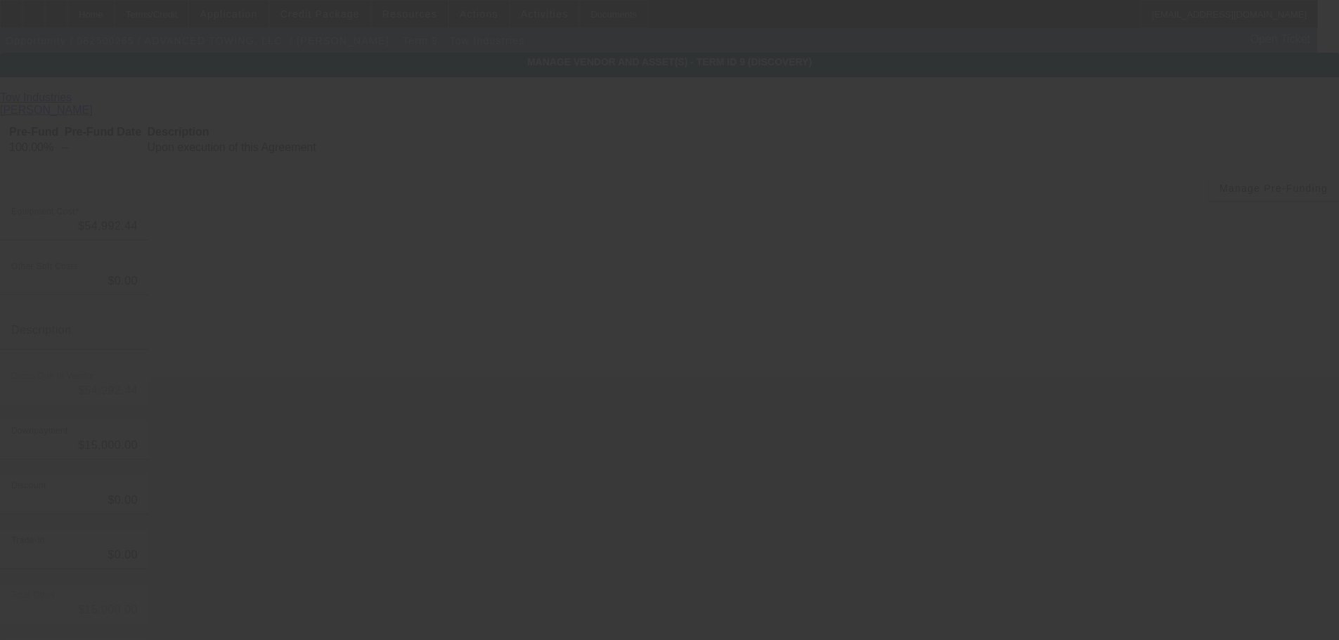
click at [969, 548] on div at bounding box center [669, 320] width 1339 height 640
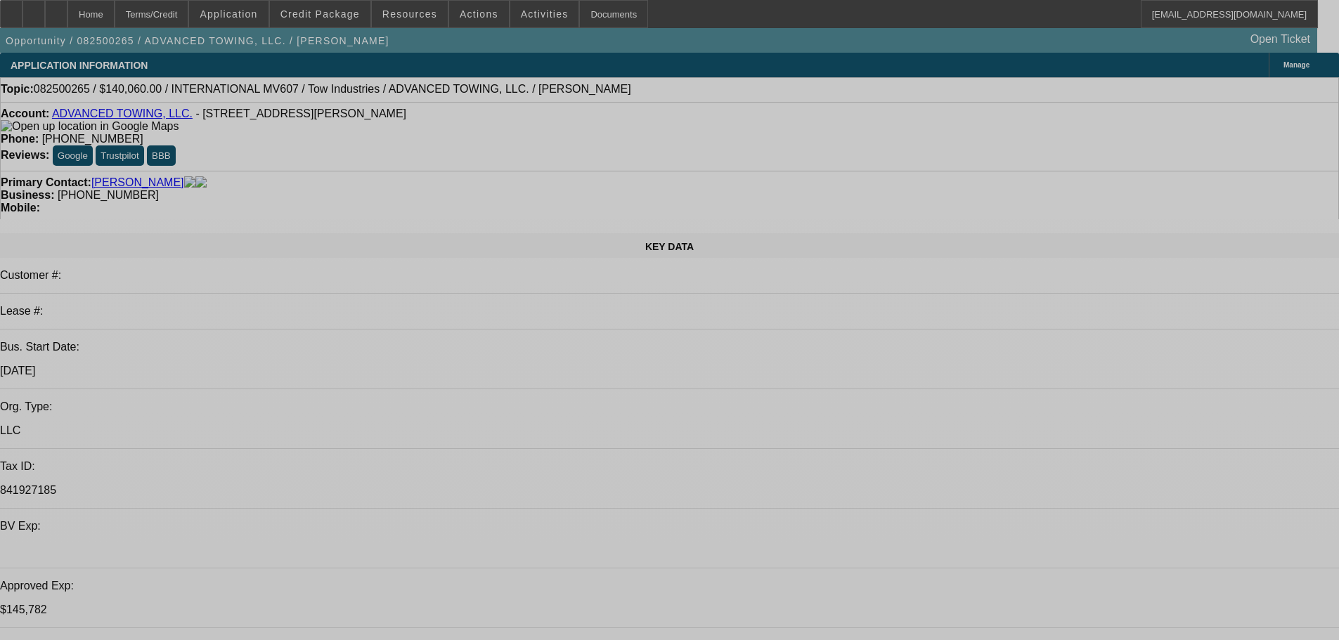
select select "0"
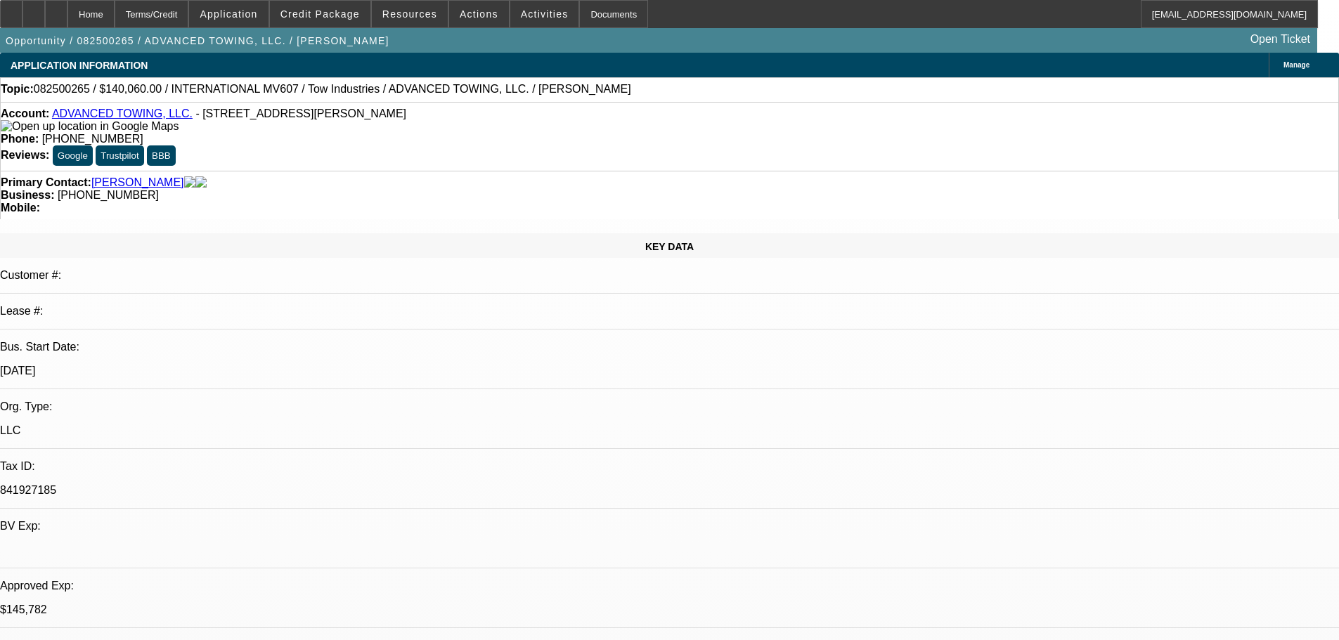
select select "2"
select select "0.1"
select select "4"
select select "0"
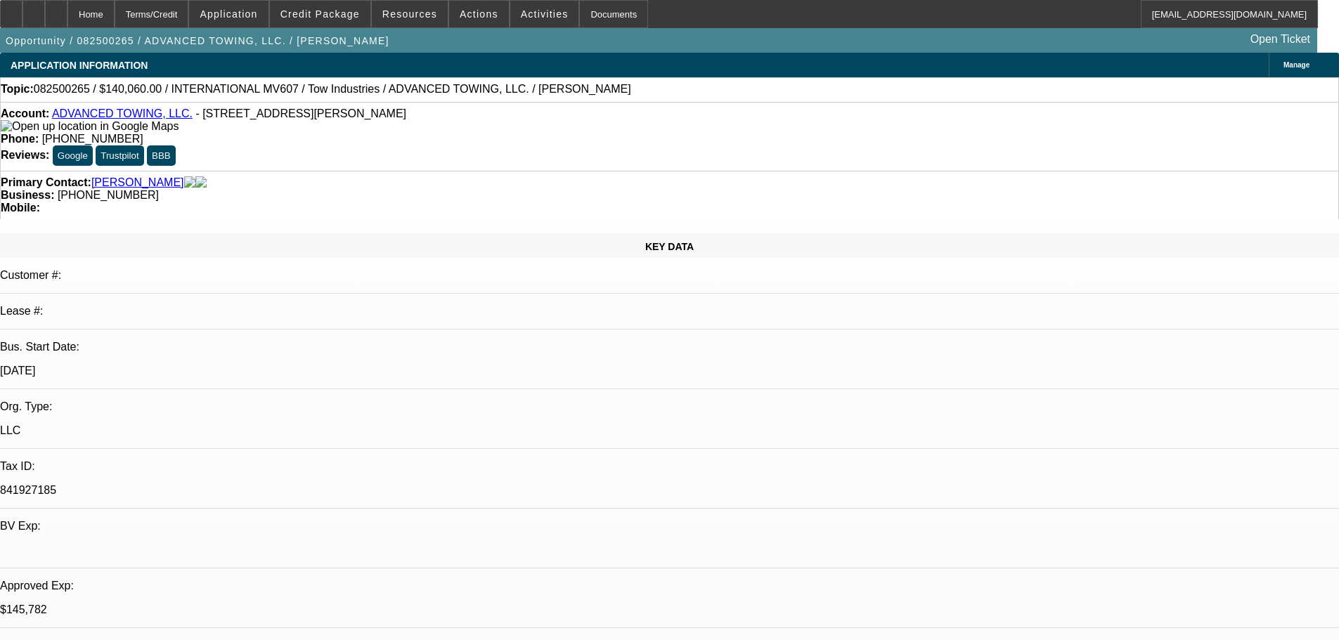
select select "2"
select select "0.1"
select select "4"
select select "0"
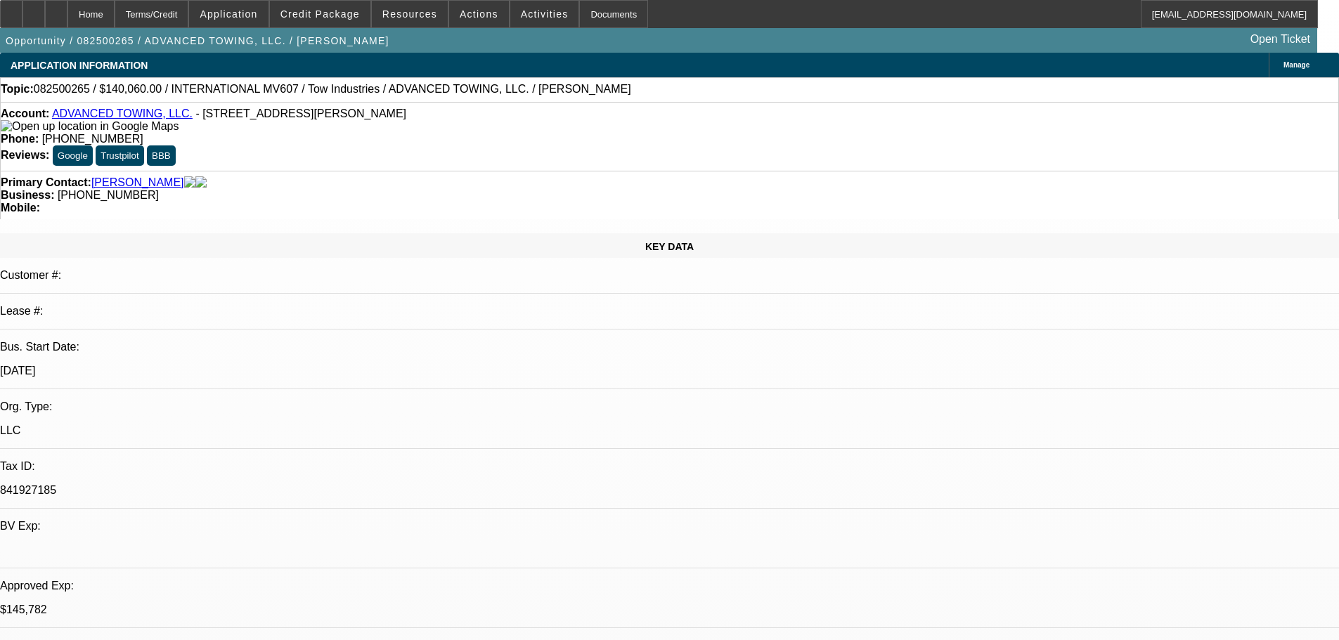
select select "2"
select select "0.1"
select select "4"
select select "0"
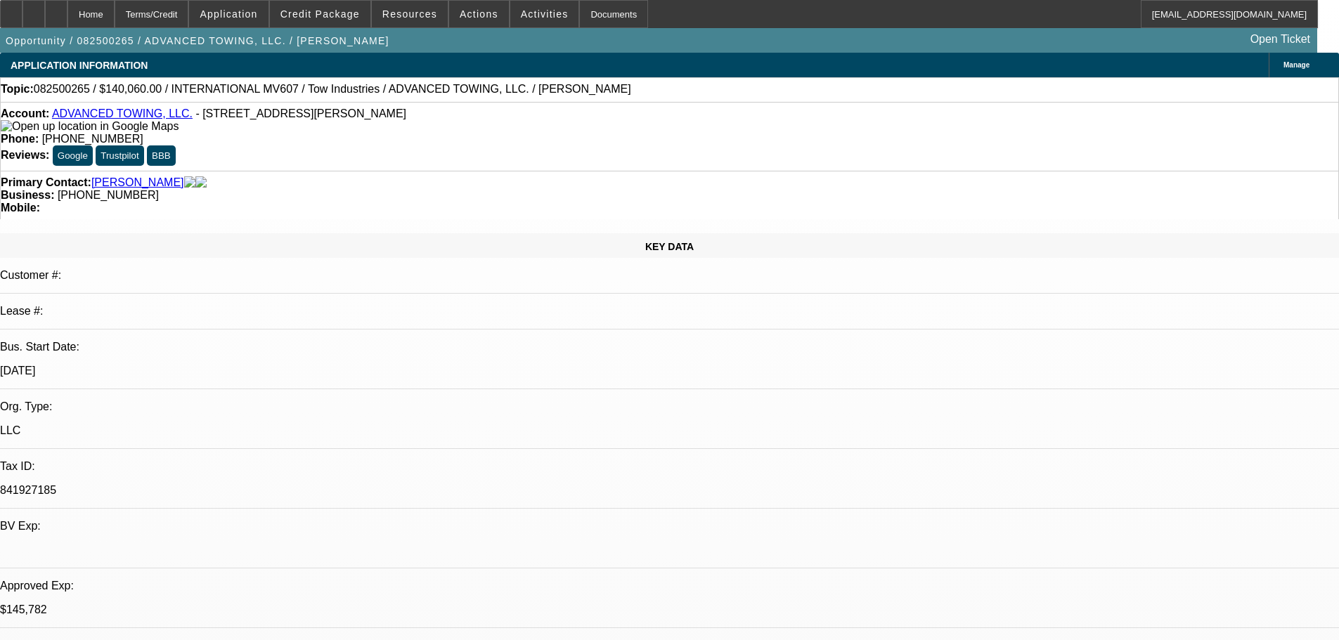
select select "2"
select select "0.1"
select select "4"
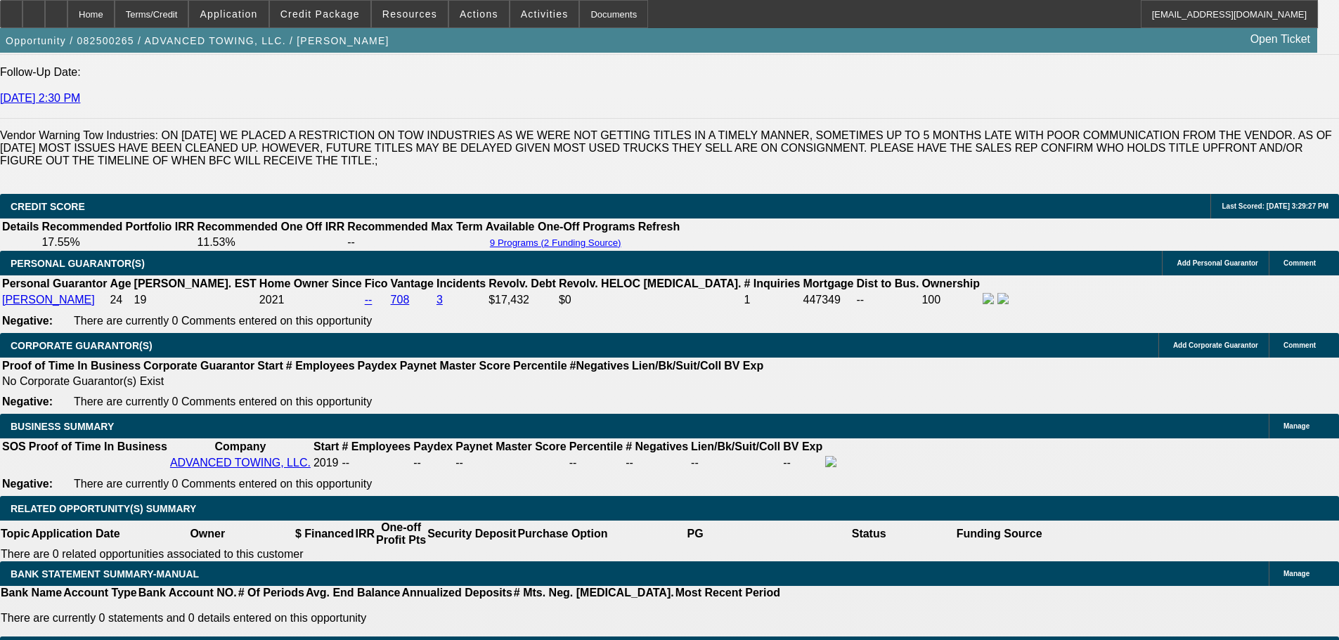
scroll to position [1968, 0]
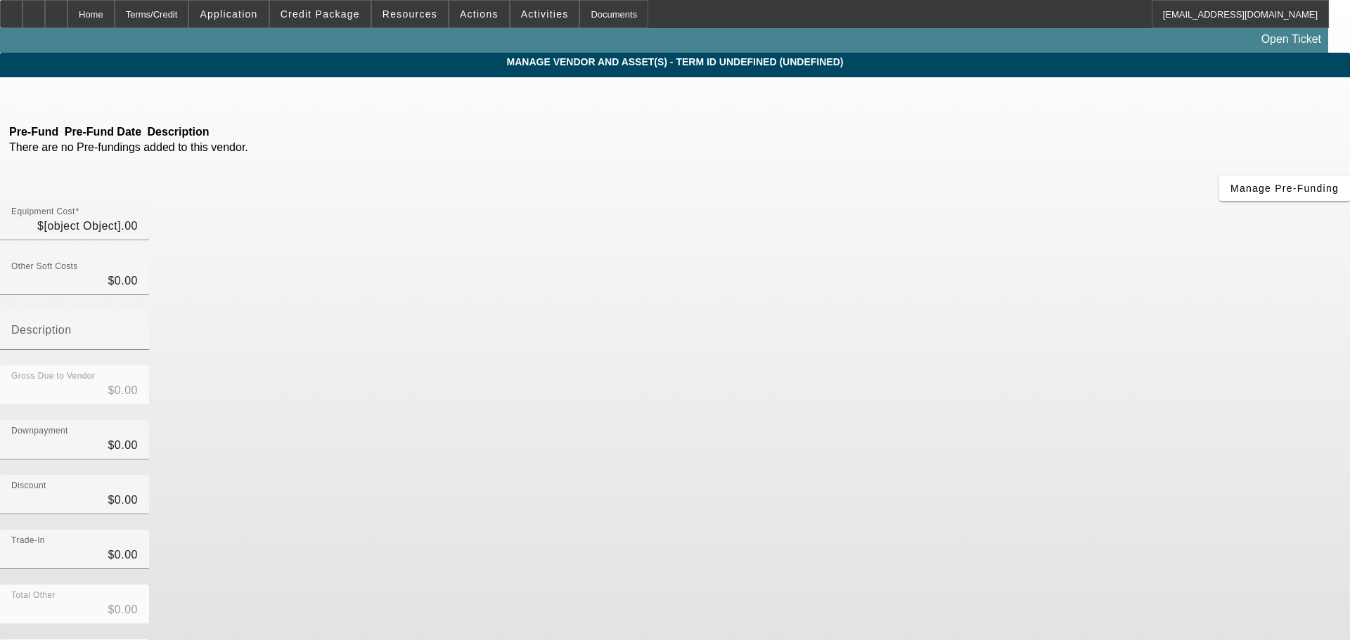
type input "$54,992.44"
type input "$15,000.00"
type input "$39,992.44"
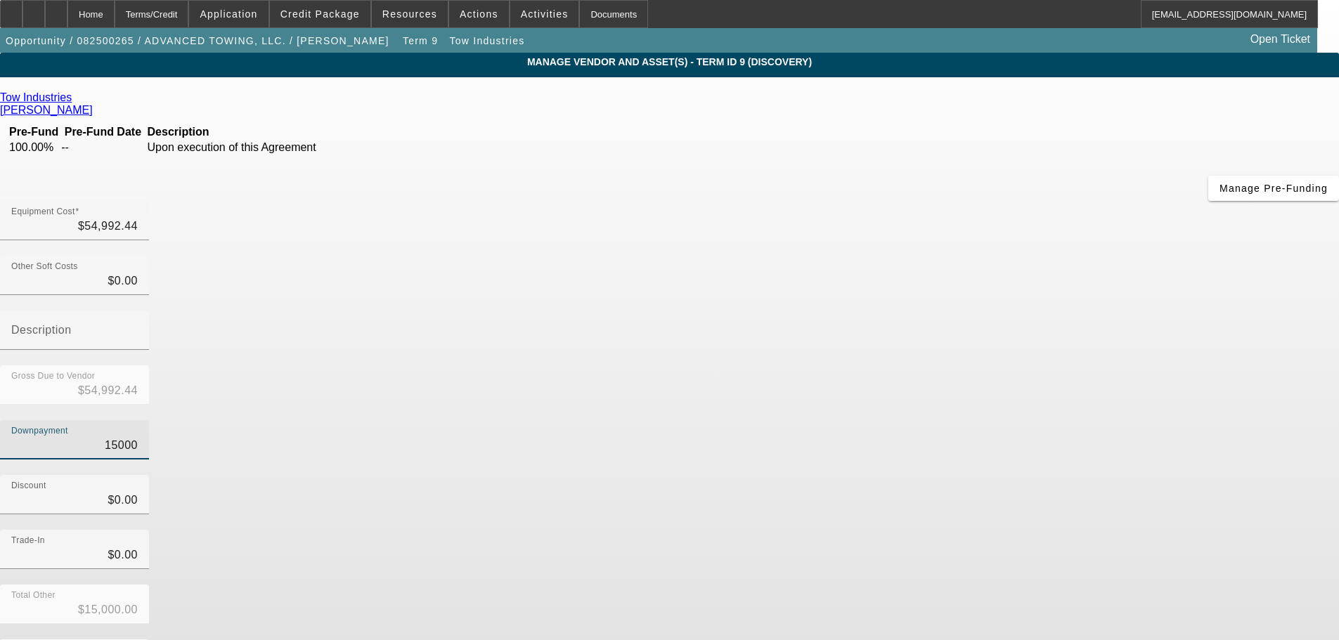
drag, startPoint x: 811, startPoint y: 288, endPoint x: 905, endPoint y: 288, distance: 94.9
click at [905, 420] on div "Downpayment 15000" at bounding box center [669, 447] width 1339 height 55
type input "0"
type input "$0.00"
type input "$54,992.44"
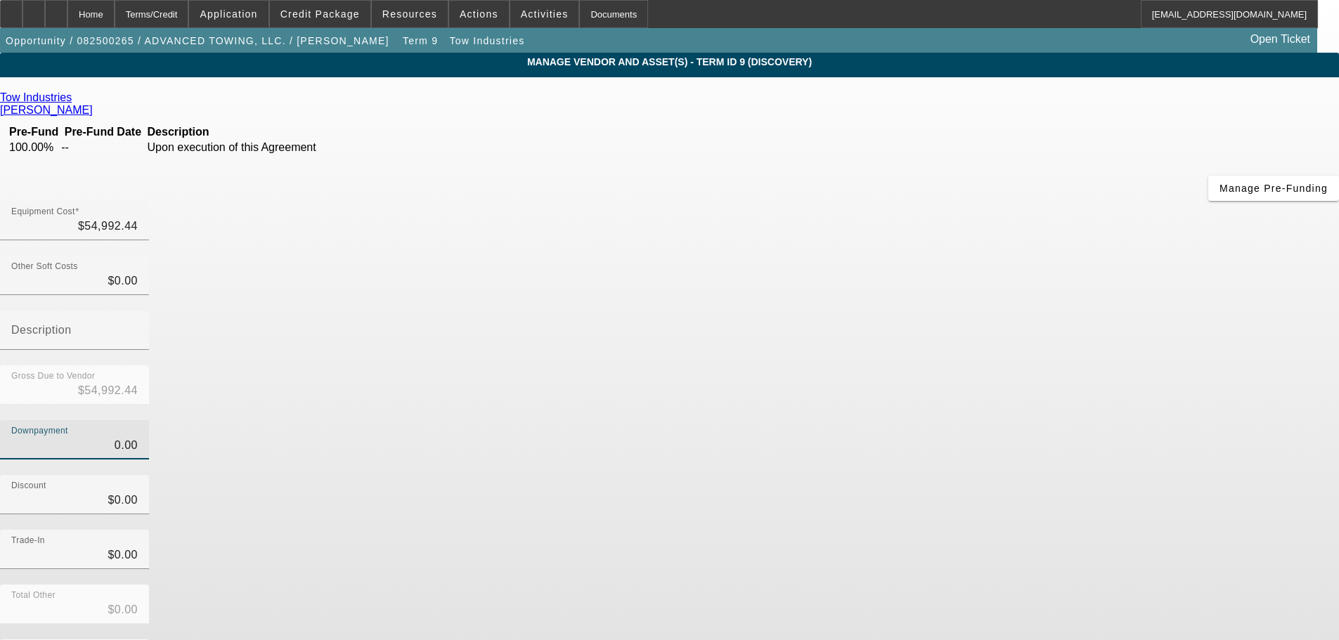
type input "$0.00"
drag, startPoint x: 979, startPoint y: 348, endPoint x: 988, endPoint y: 330, distance: 19.8
click at [986, 475] on div "Discount $0.00" at bounding box center [669, 502] width 1339 height 55
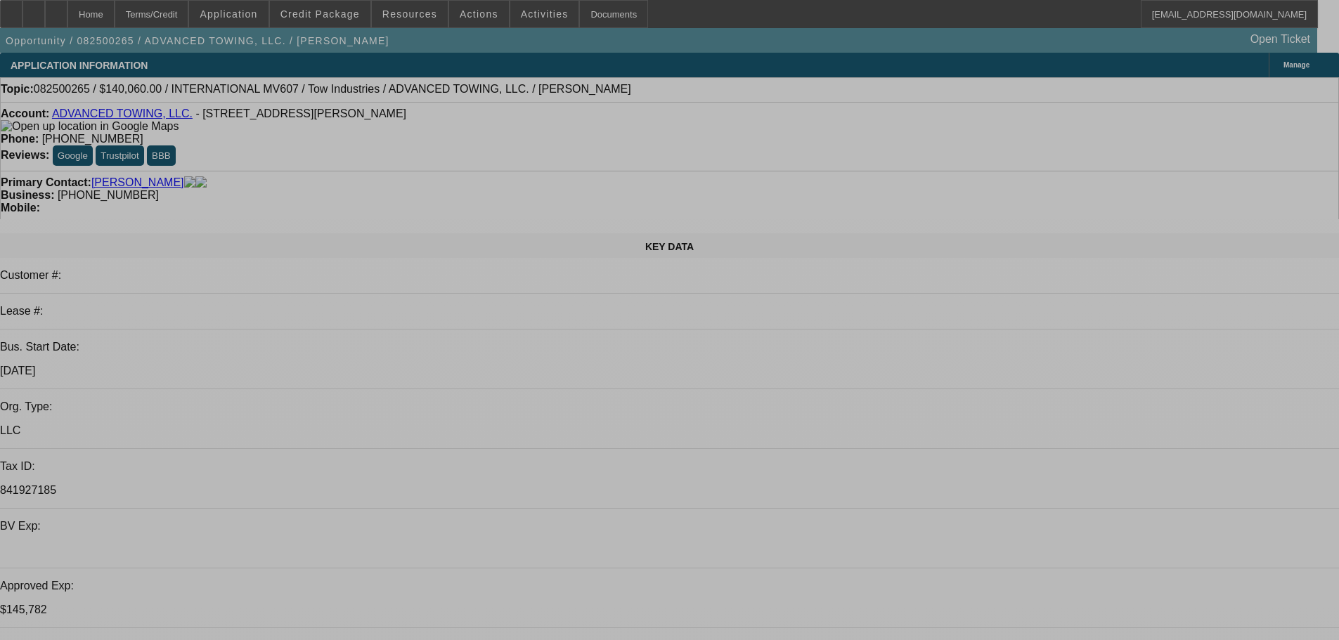
select select "0"
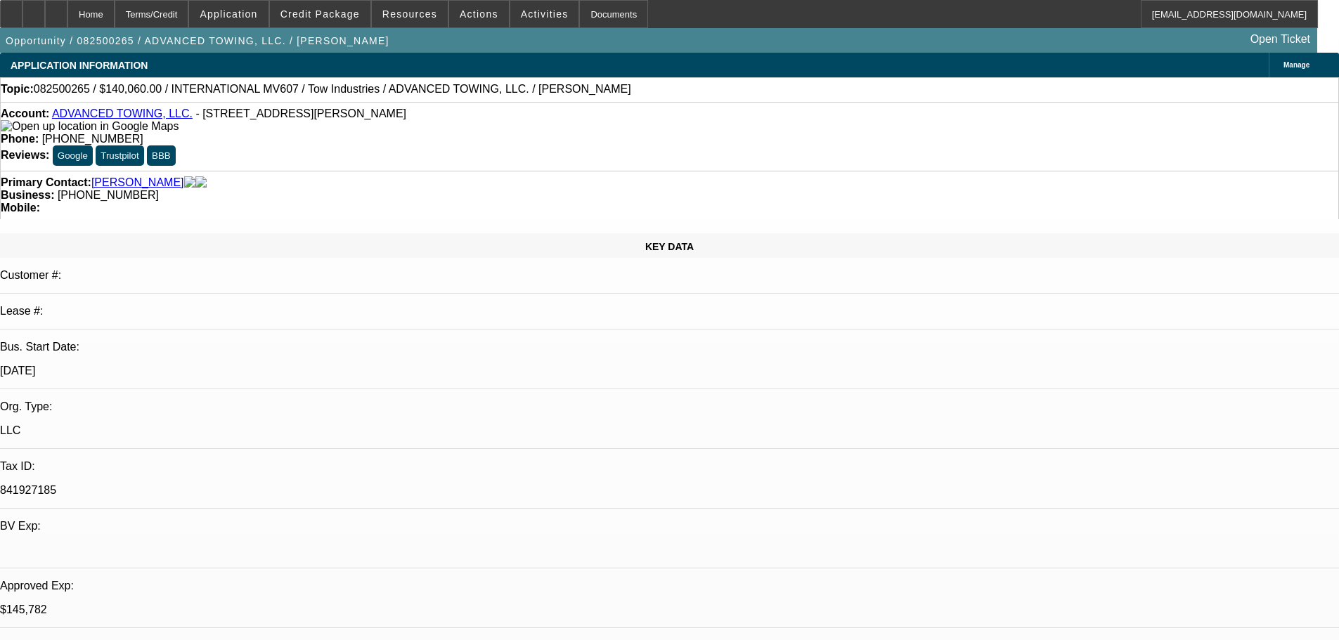
select select "2"
select select "0.1"
select select "4"
select select "0"
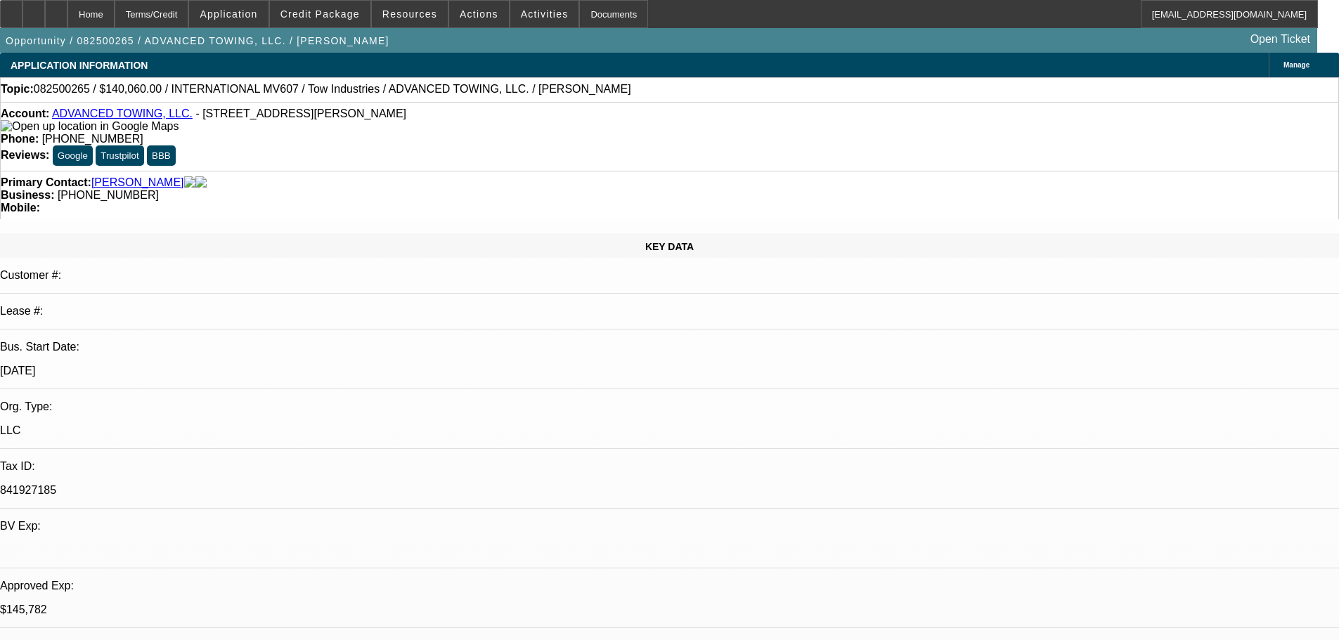
select select "2"
select select "0.1"
select select "4"
select select "0"
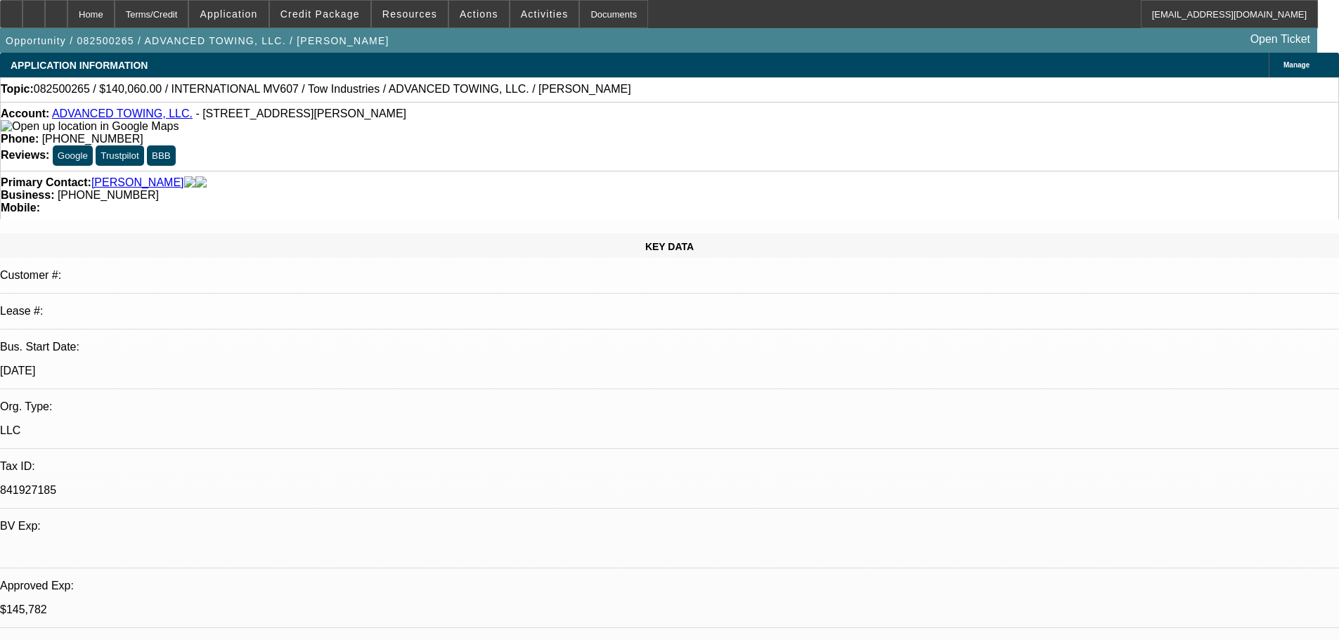
select select "2"
select select "0.1"
select select "4"
select select "0"
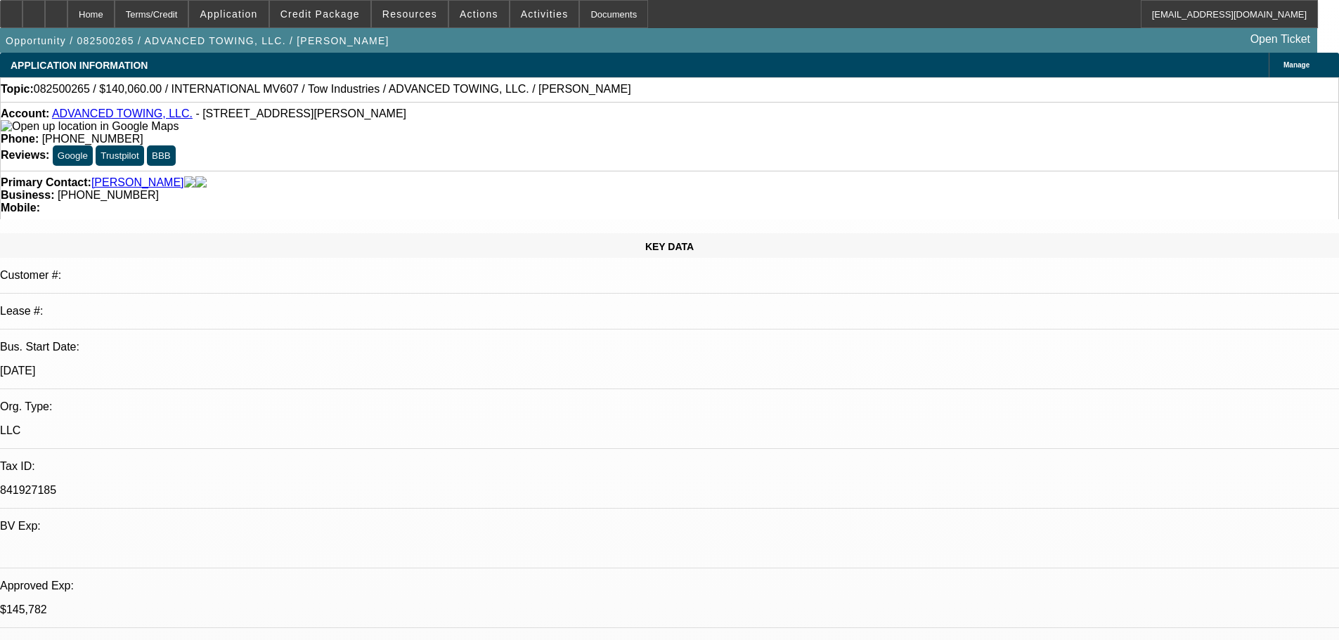
select select "2"
select select "0.1"
select select "4"
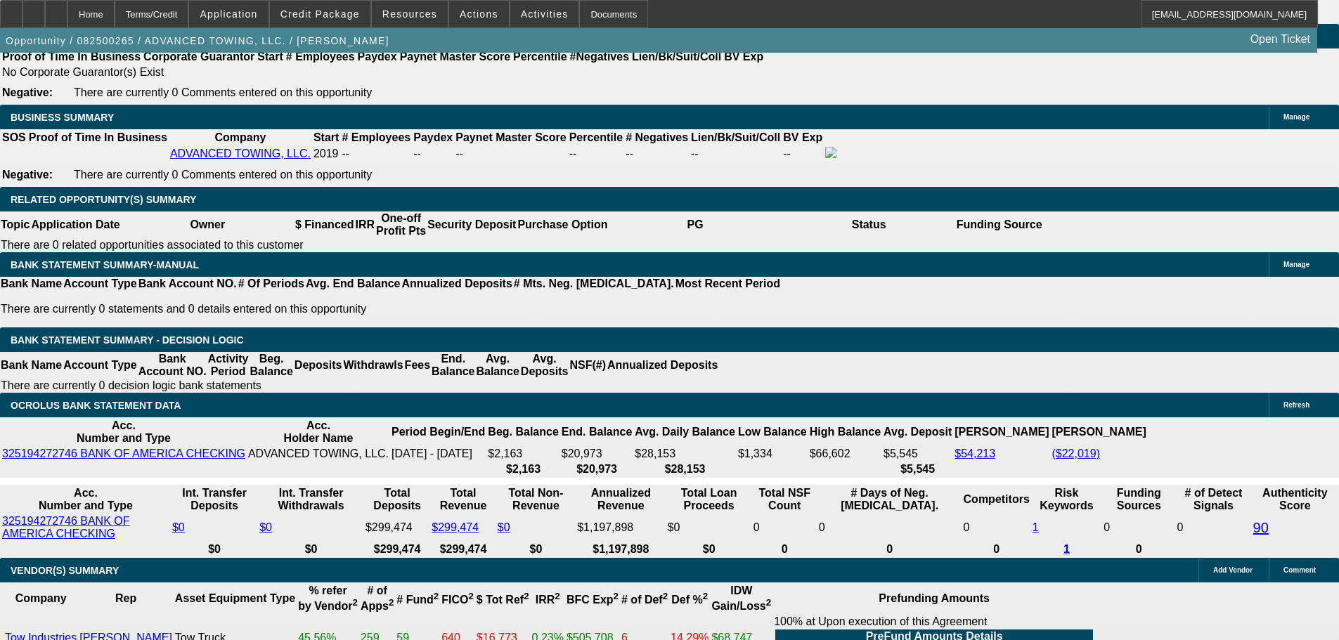
scroll to position [2250, 0]
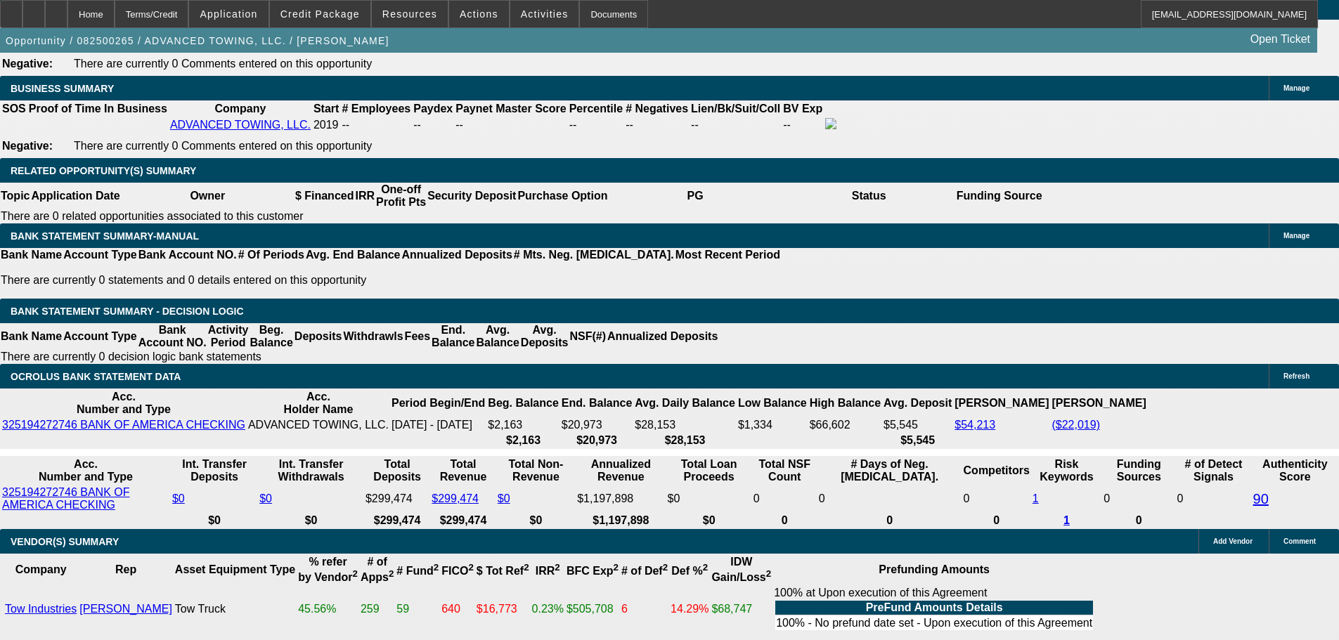
select select "0.05"
type input "$2,749.62"
type input "UNKNOWN"
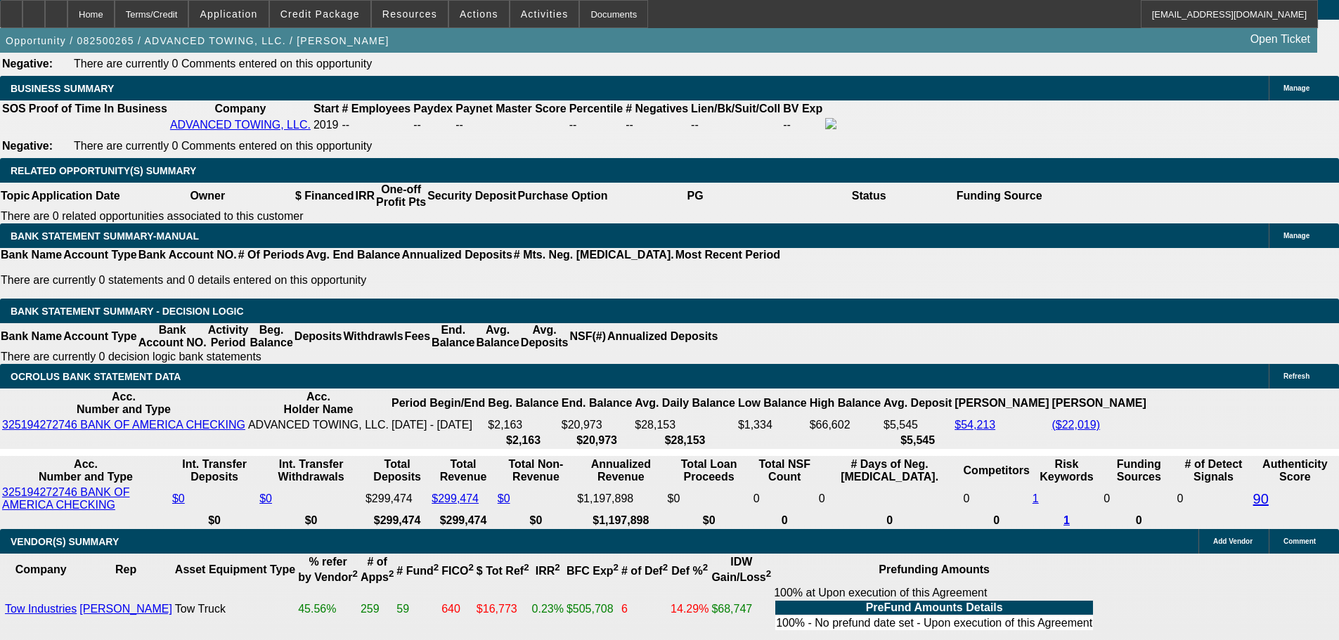
type input "$1,311.10"
type input "$2,622.20"
drag, startPoint x: 277, startPoint y: 261, endPoint x: 303, endPoint y: 264, distance: 26.2
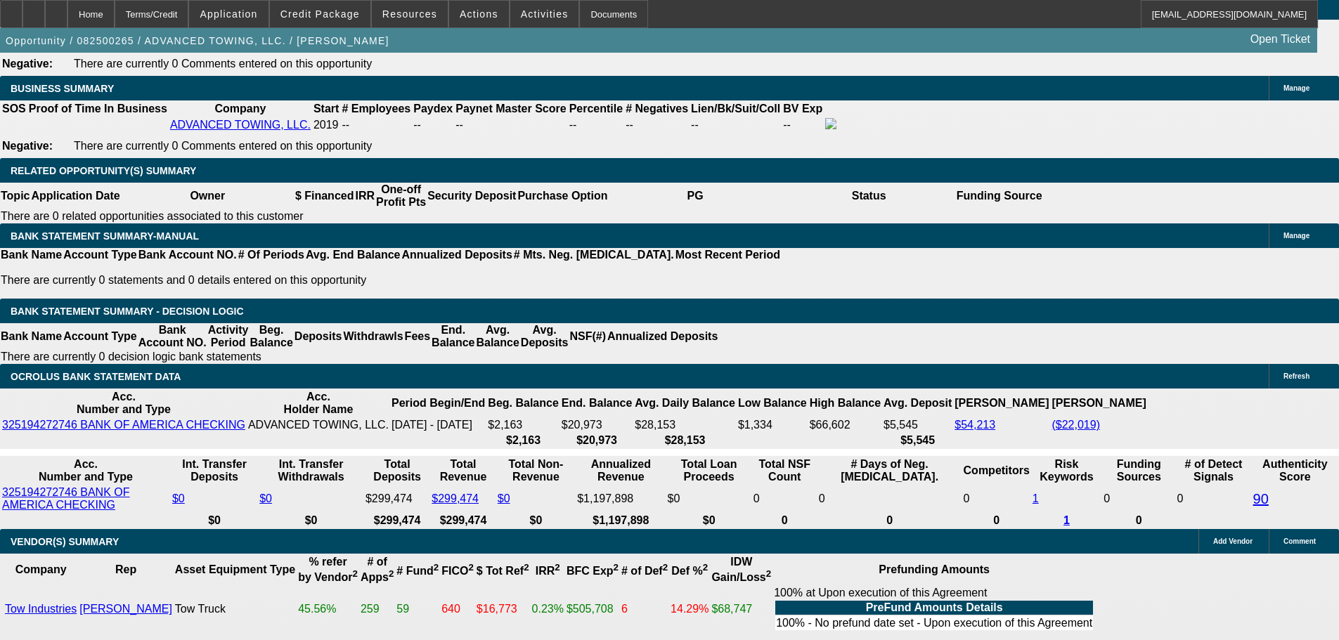
type input "36"
type input "$17,923.23"
type input "$35,846.46"
type input "$1,874.37"
type input "$3,748.74"
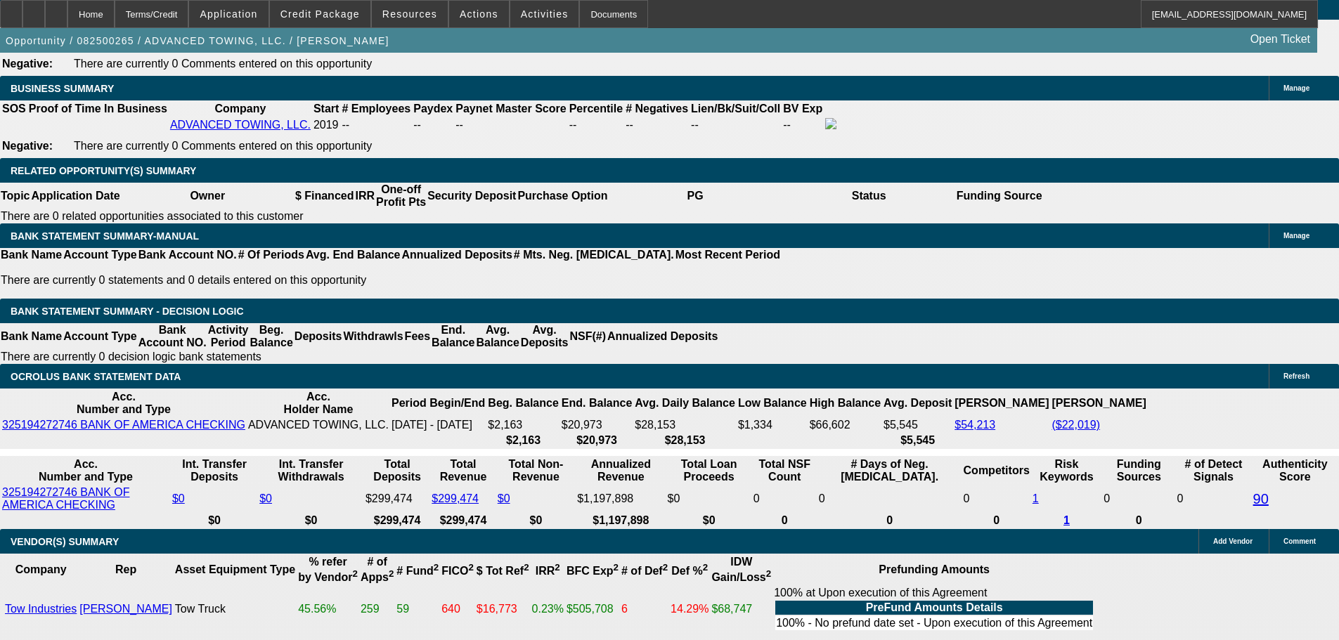
type input "36"
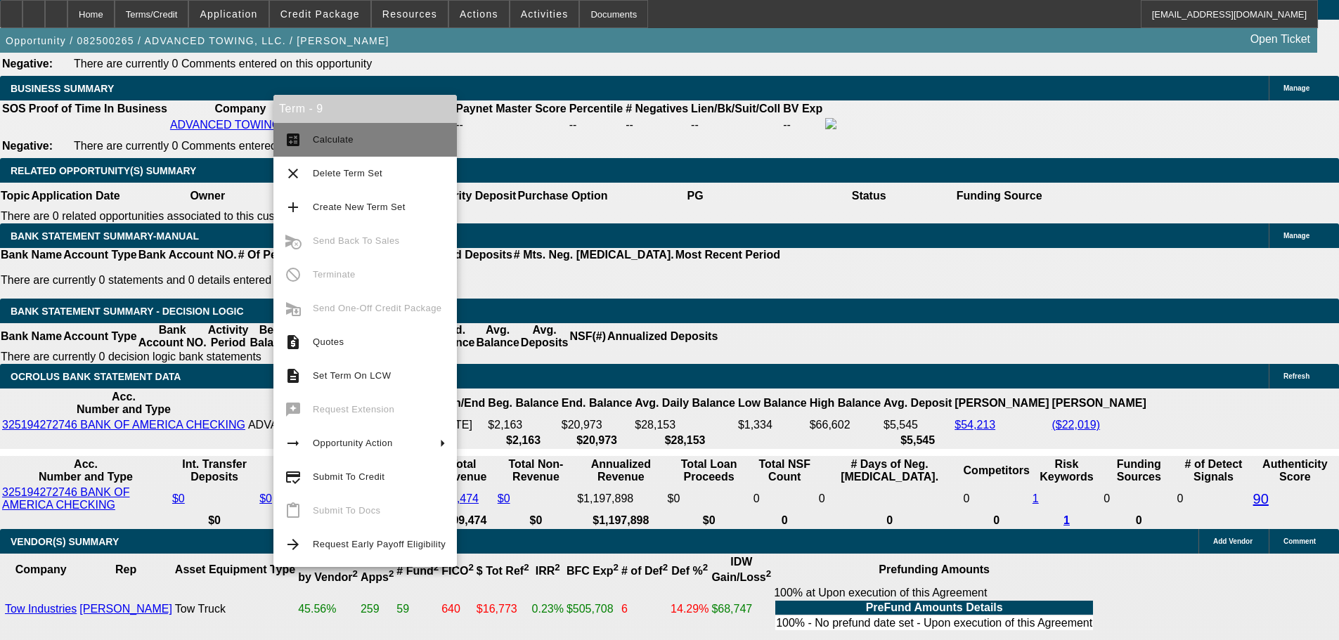
click at [323, 136] on span "Calculate" at bounding box center [333, 139] width 41 height 11
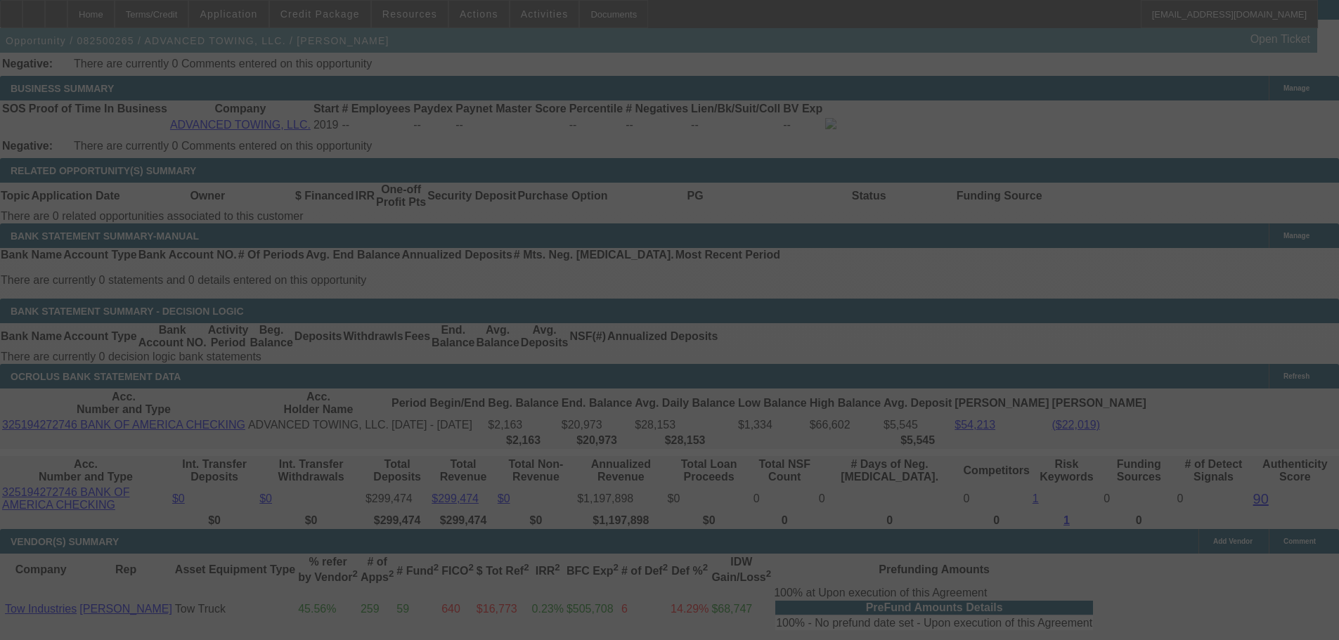
select select "2"
select select "0.1"
select select "4"
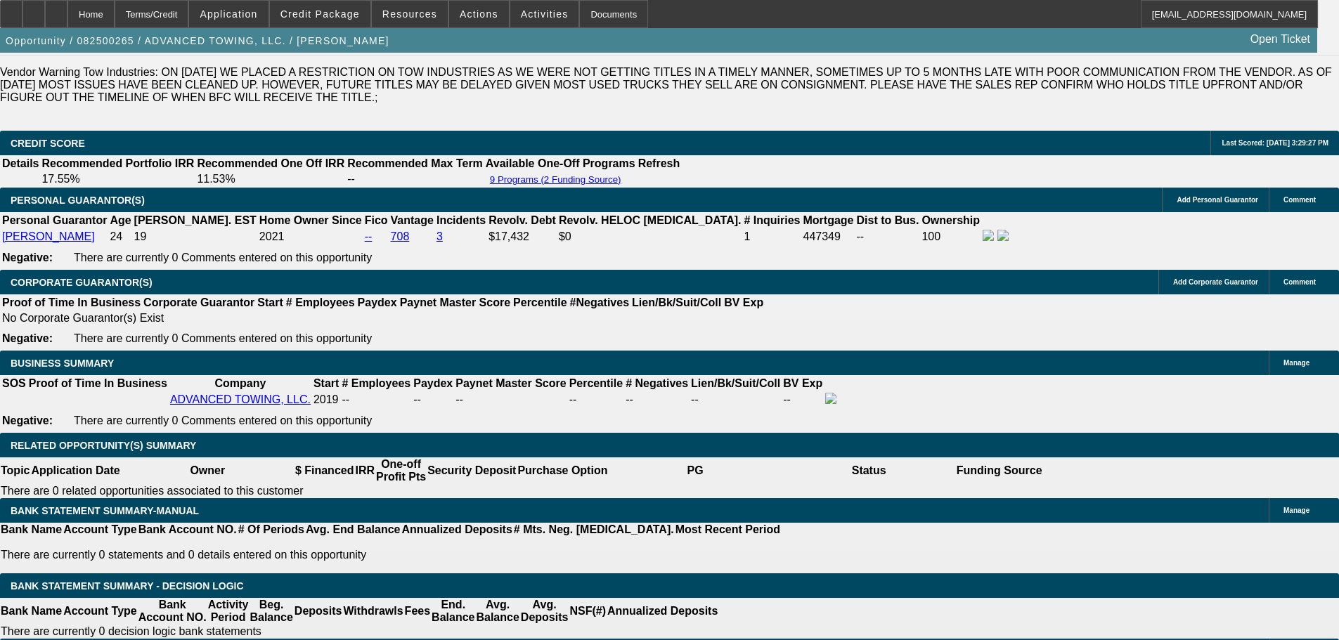
scroll to position [1968, 0]
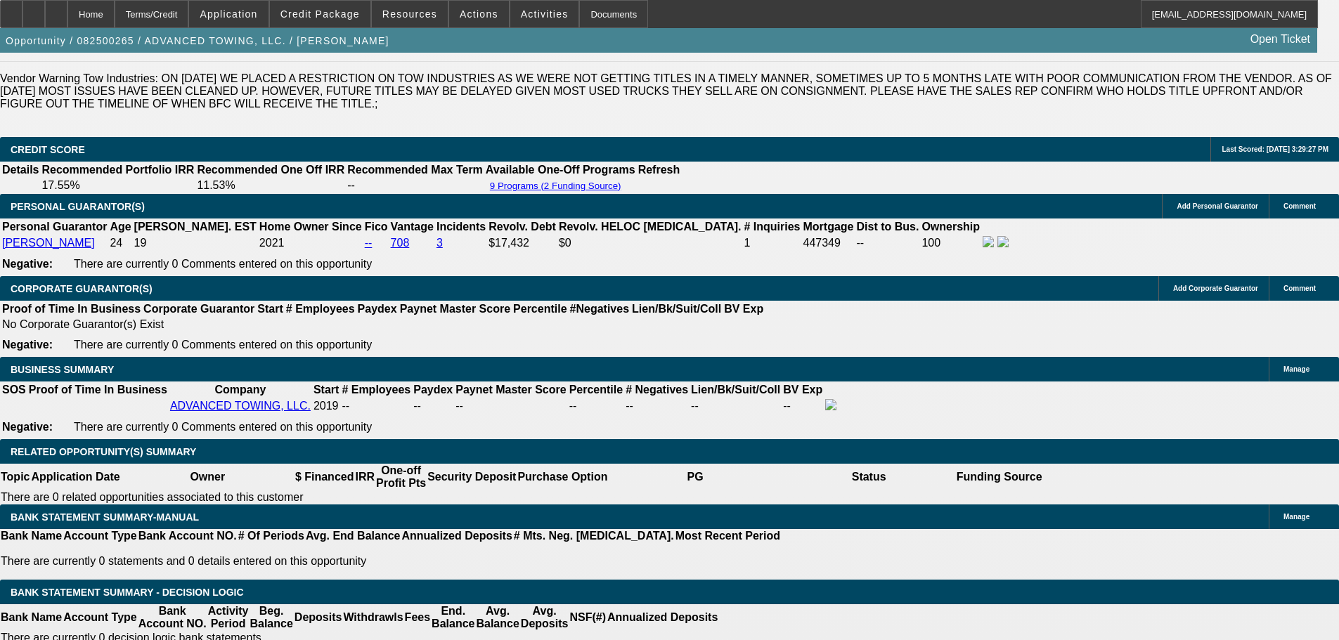
select select "0"
select select "2"
select select "0.1"
select select "4"
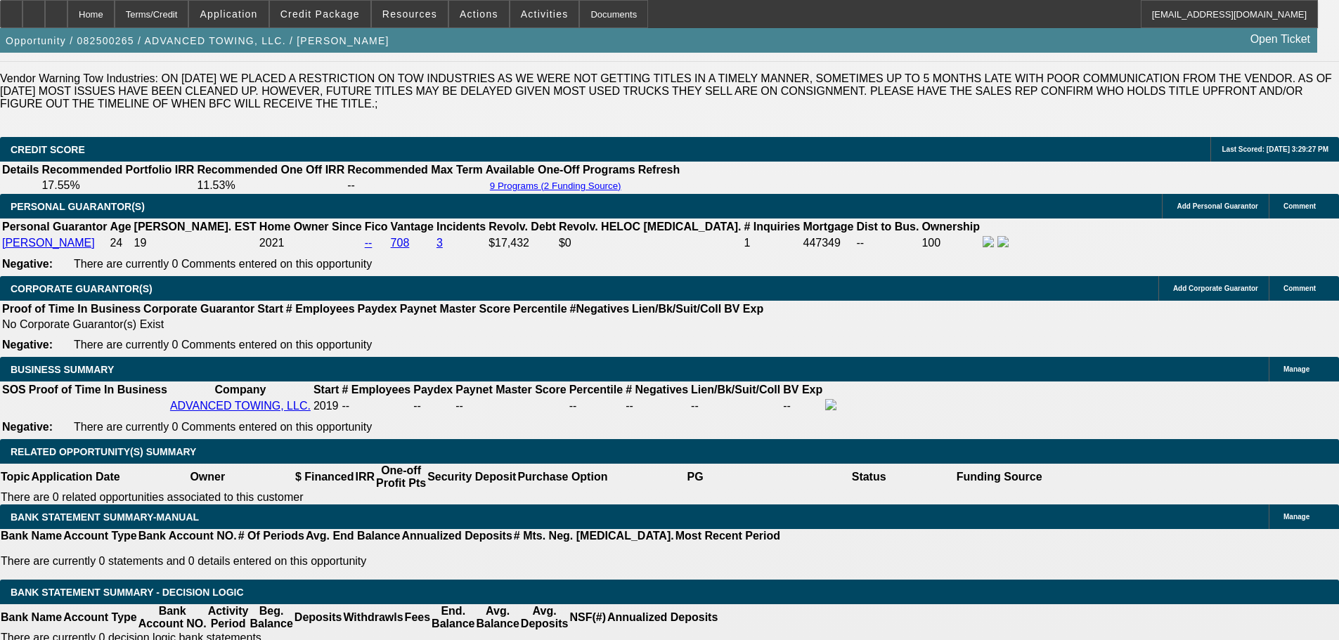
select select "0"
select select "0.1"
select select "4"
select select "0"
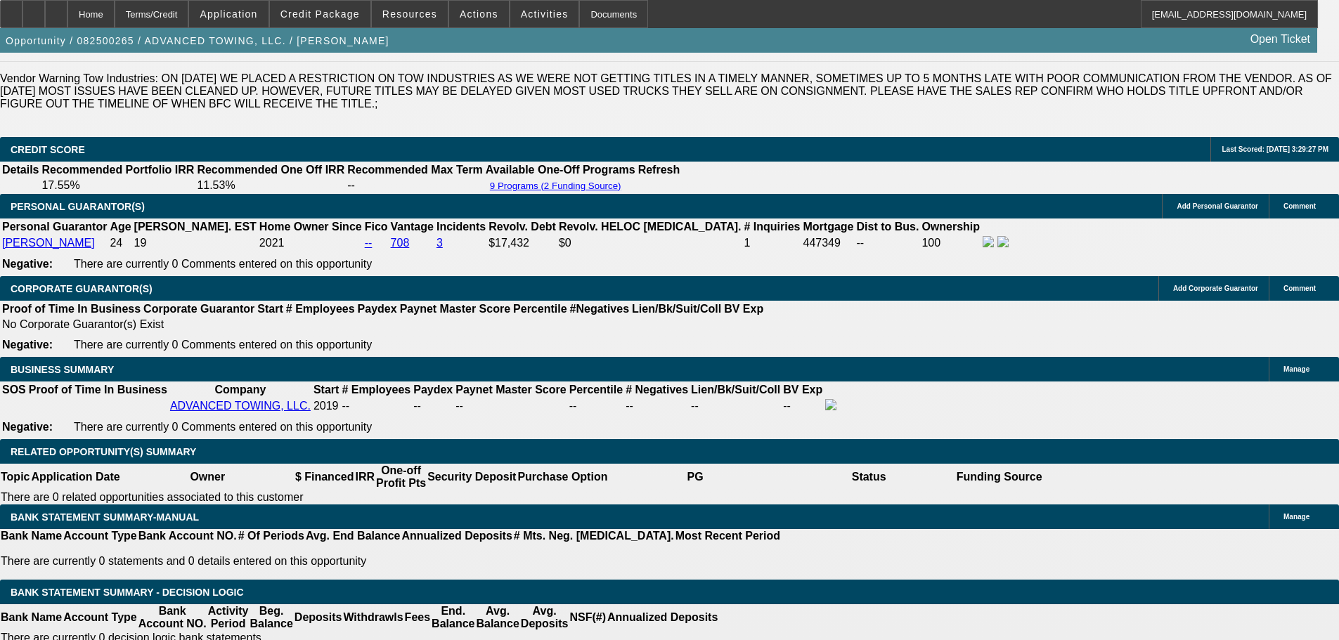
select select "2"
select select "0.1"
select select "4"
select select "2"
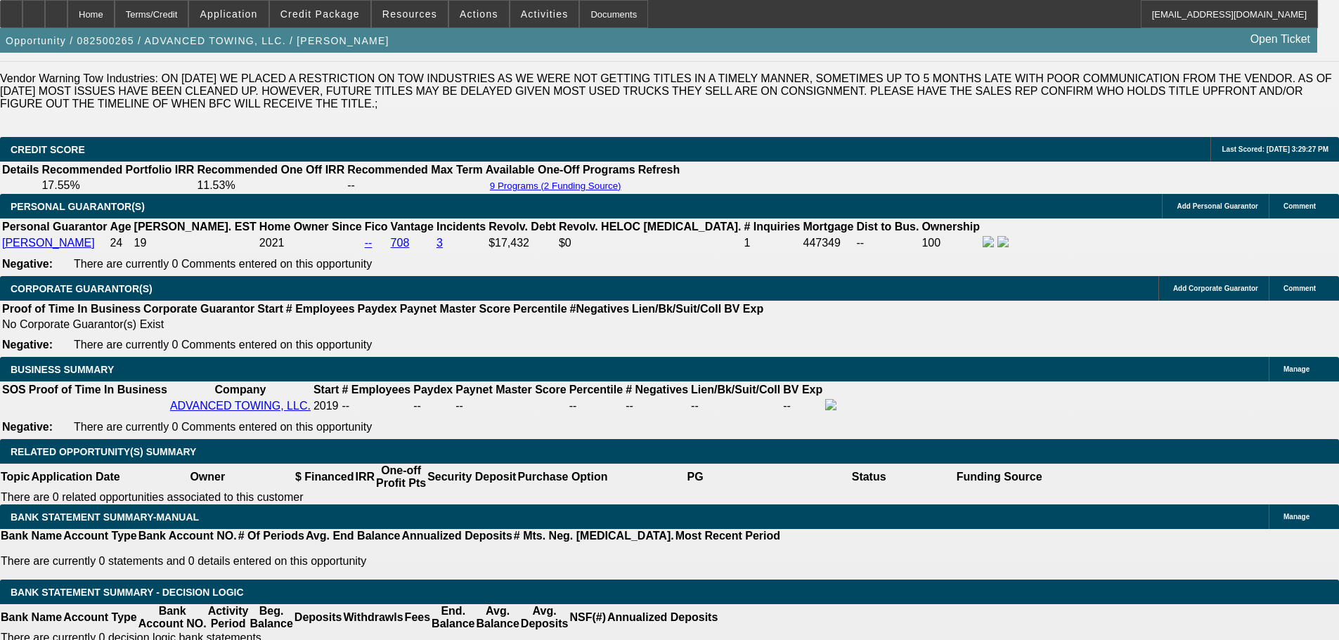
select select "0.1"
select select "4"
select select "0"
select select "2"
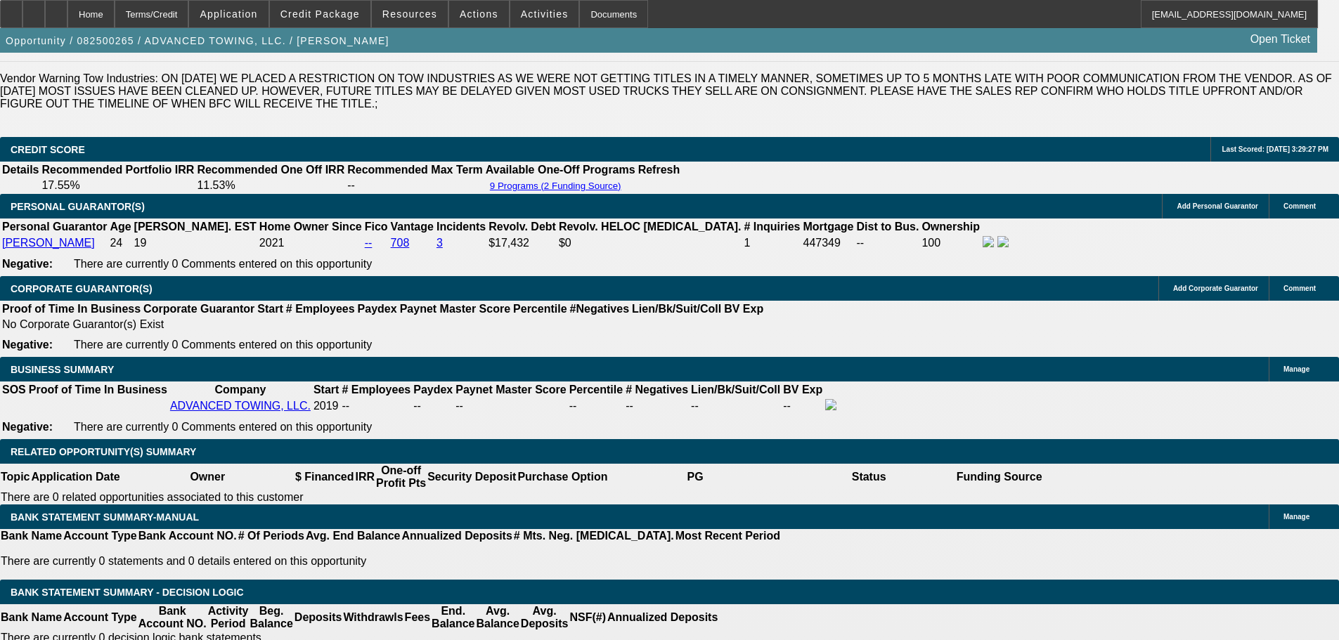
select select "2"
select select "0.1"
select select "4"
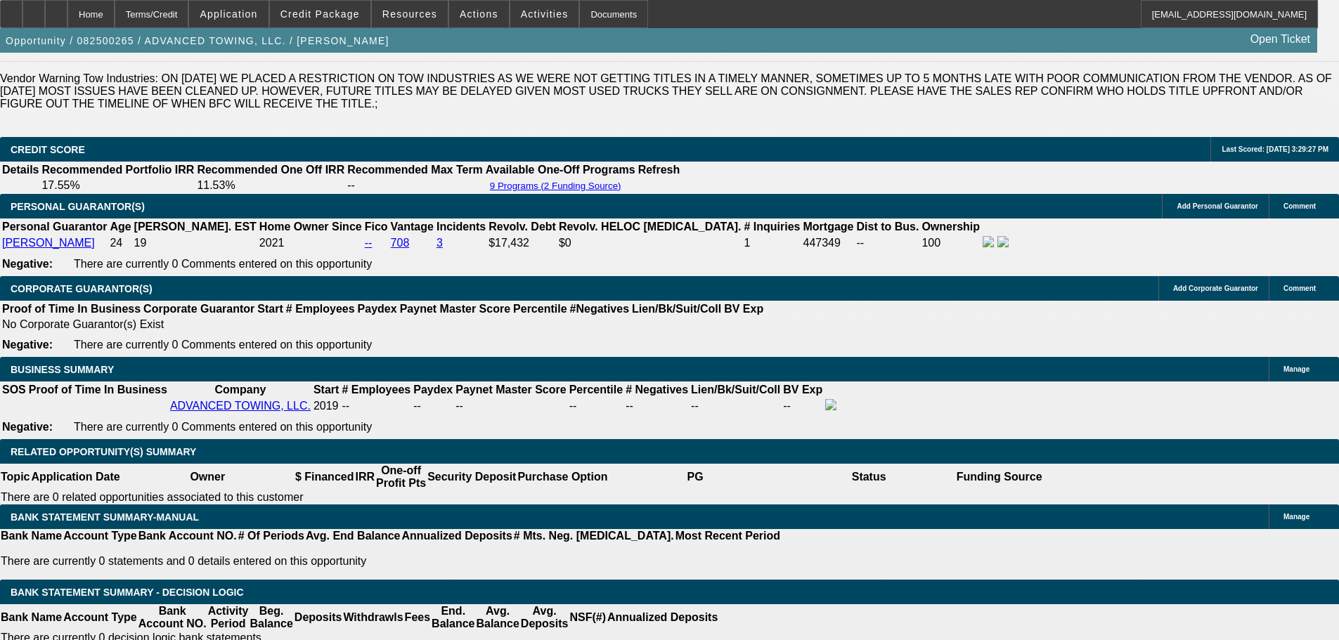
select select "0"
select select "2"
select select "0.1"
select select "4"
select select "0"
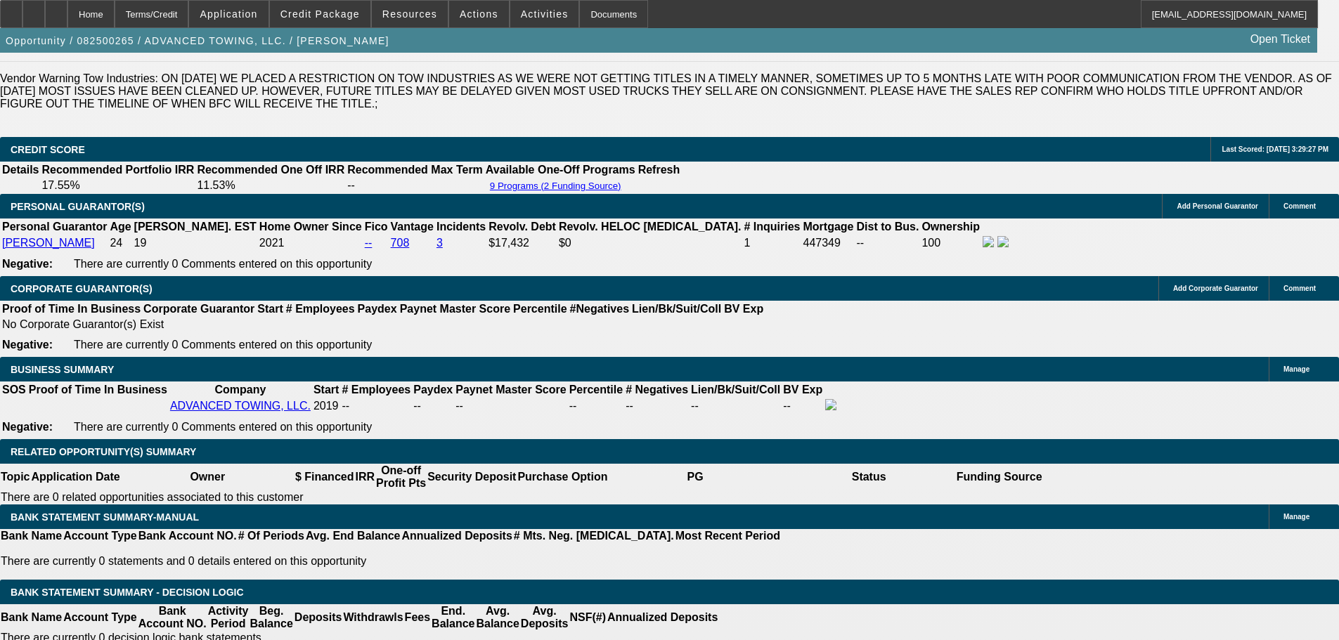
select select "0"
select select "0.1"
select select "4"
select select "0"
select select "2"
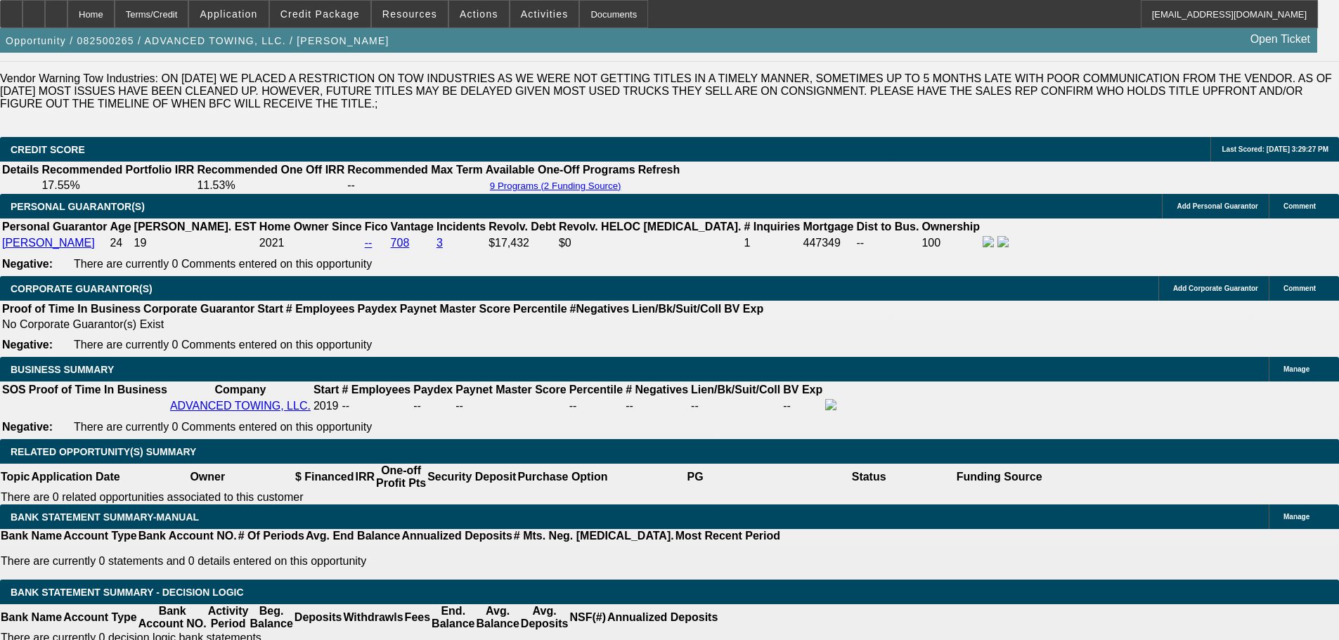
select select "0.1"
select select "4"
select select "2"
select select "0.1"
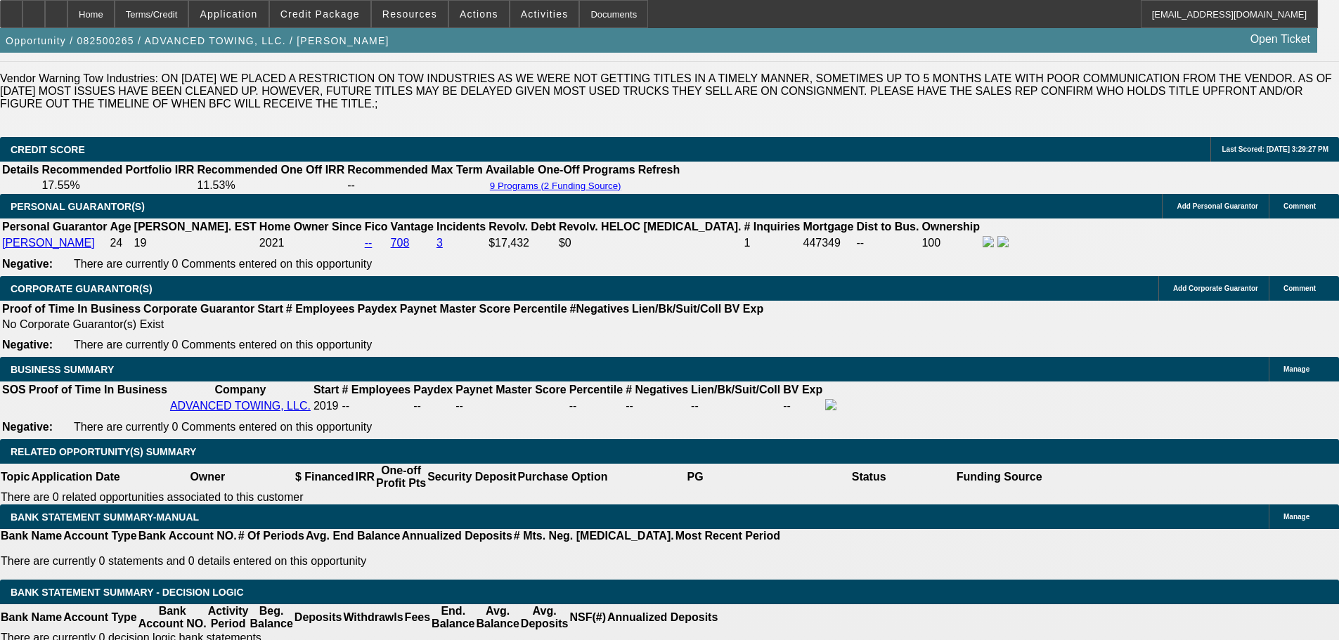
select select "4"
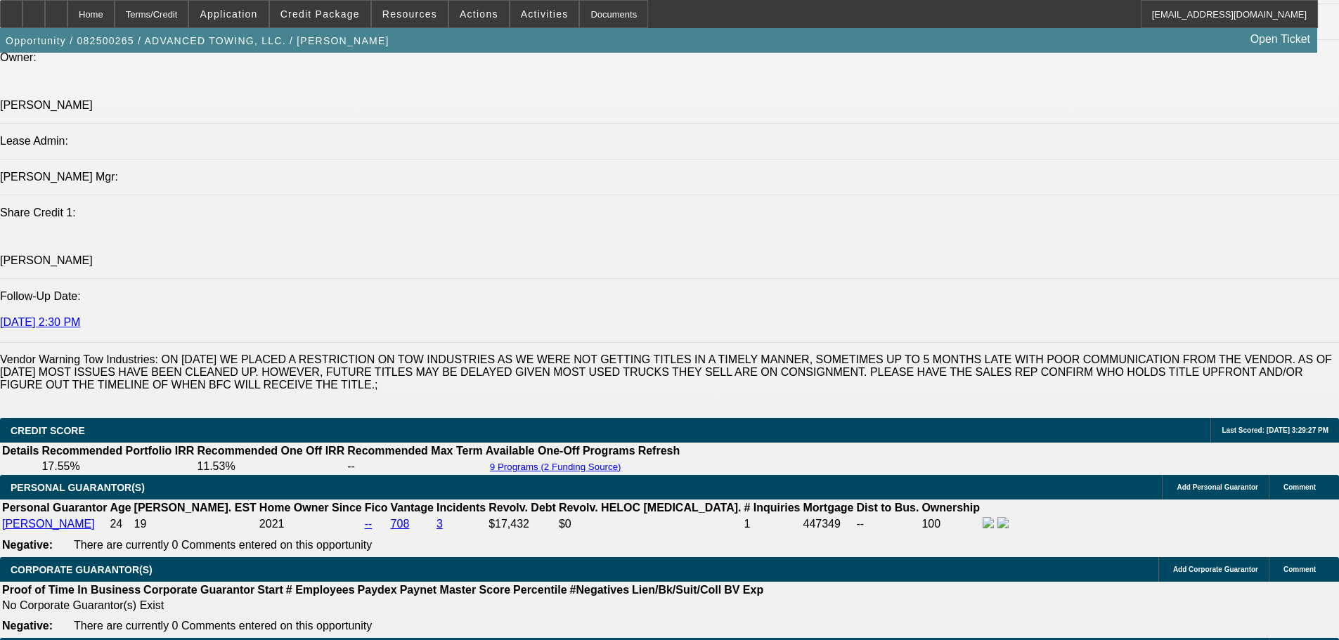
scroll to position [562, 0]
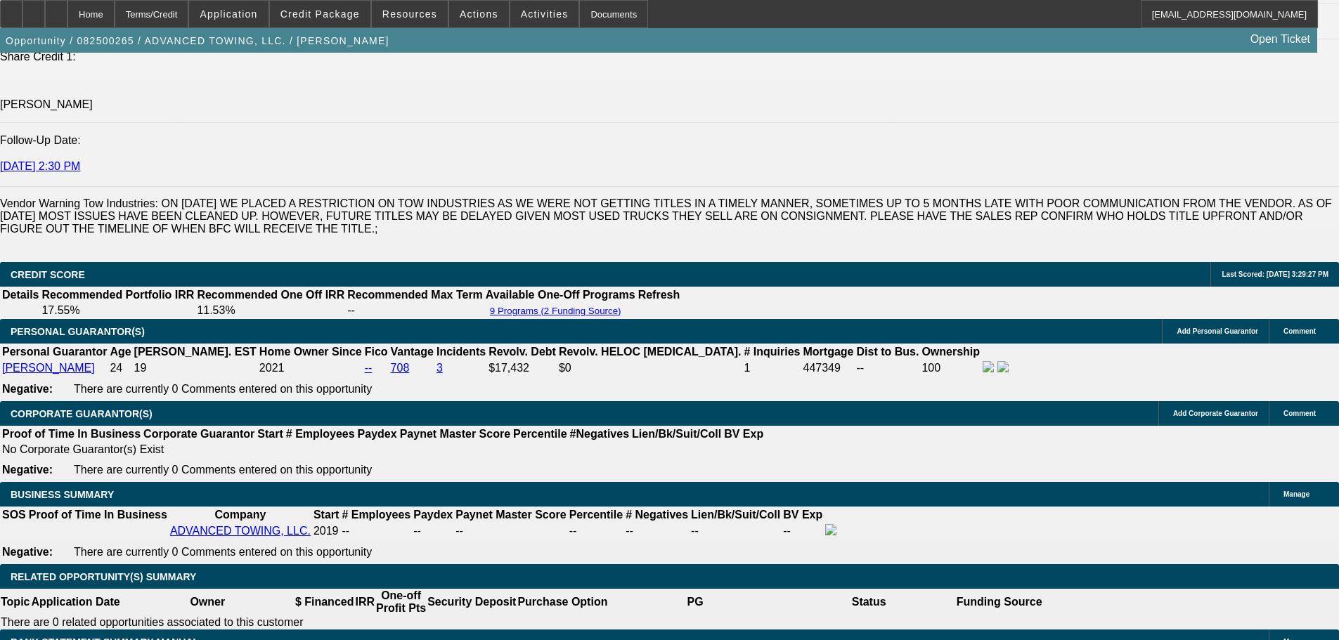
scroll to position [1828, 0]
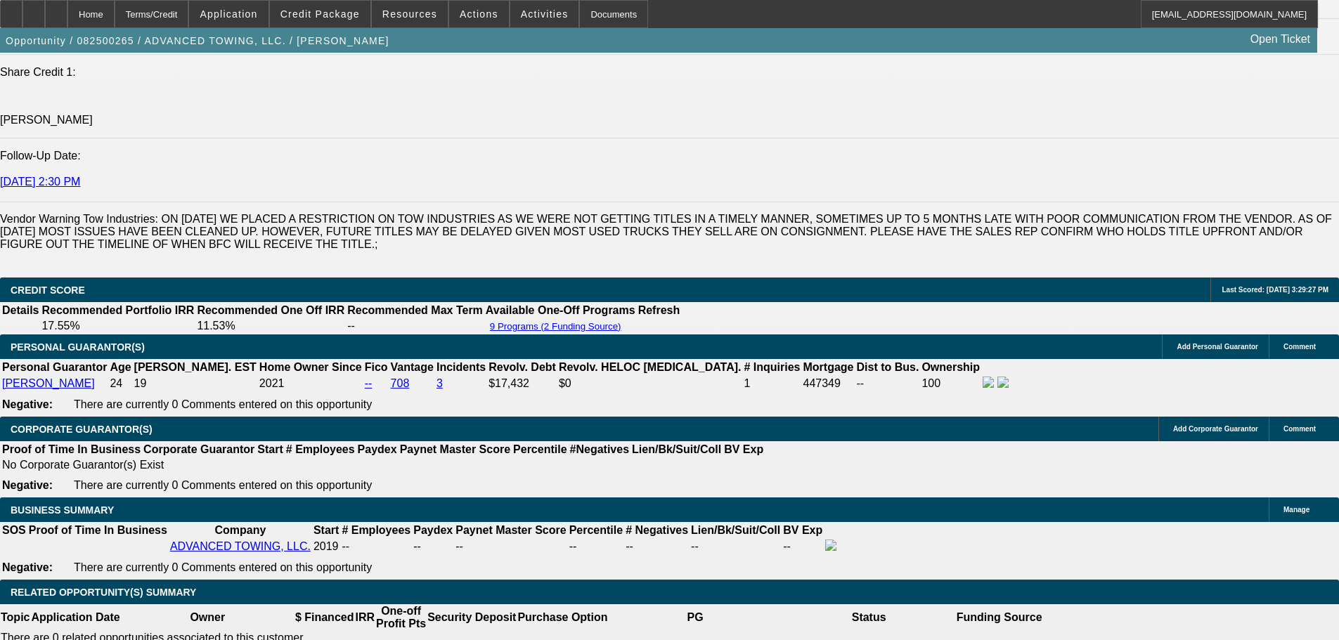
select select "2"
select select "0.1"
select select "4"
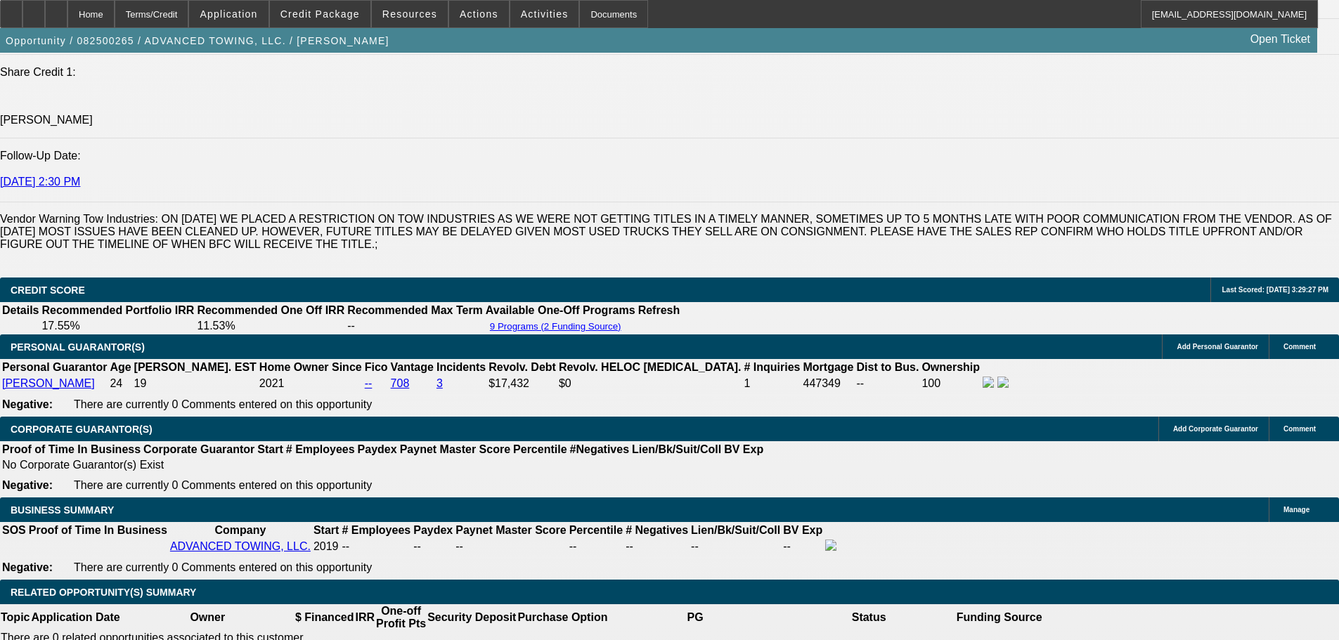
select select "0"
select select "2"
select select "0.1"
select select "4"
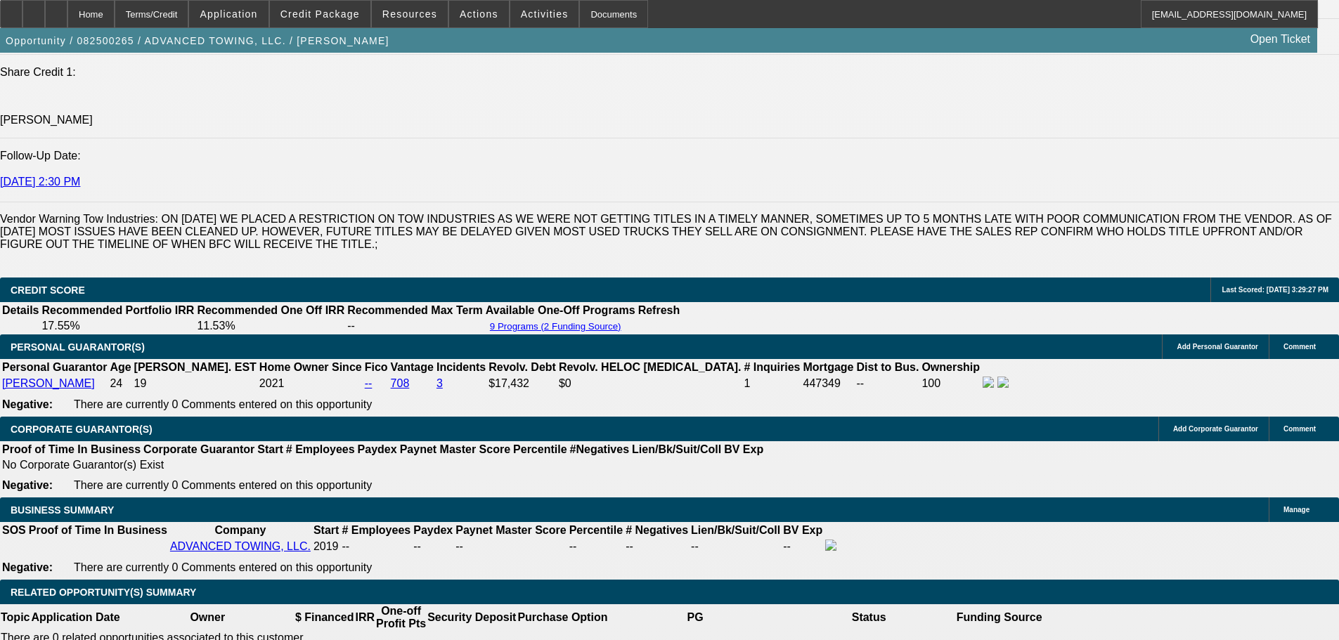
select select "0"
select select "2"
select select "0.1"
select select "4"
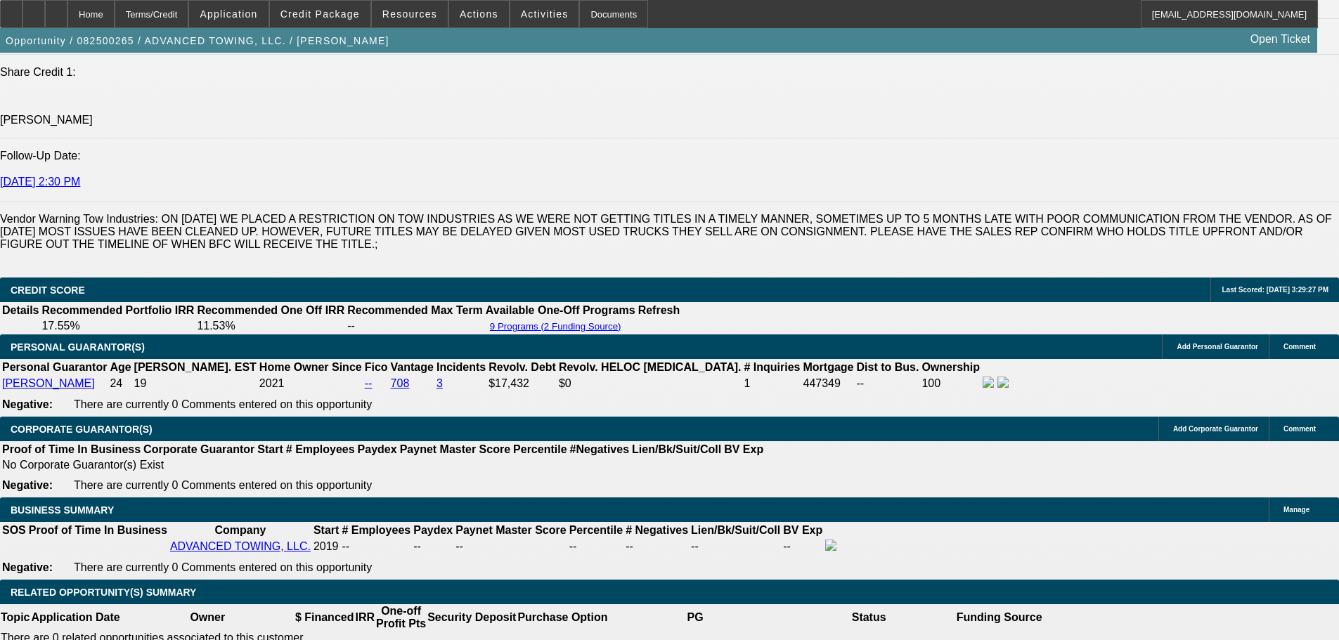
select select "0"
select select "2"
select select "0.1"
select select "4"
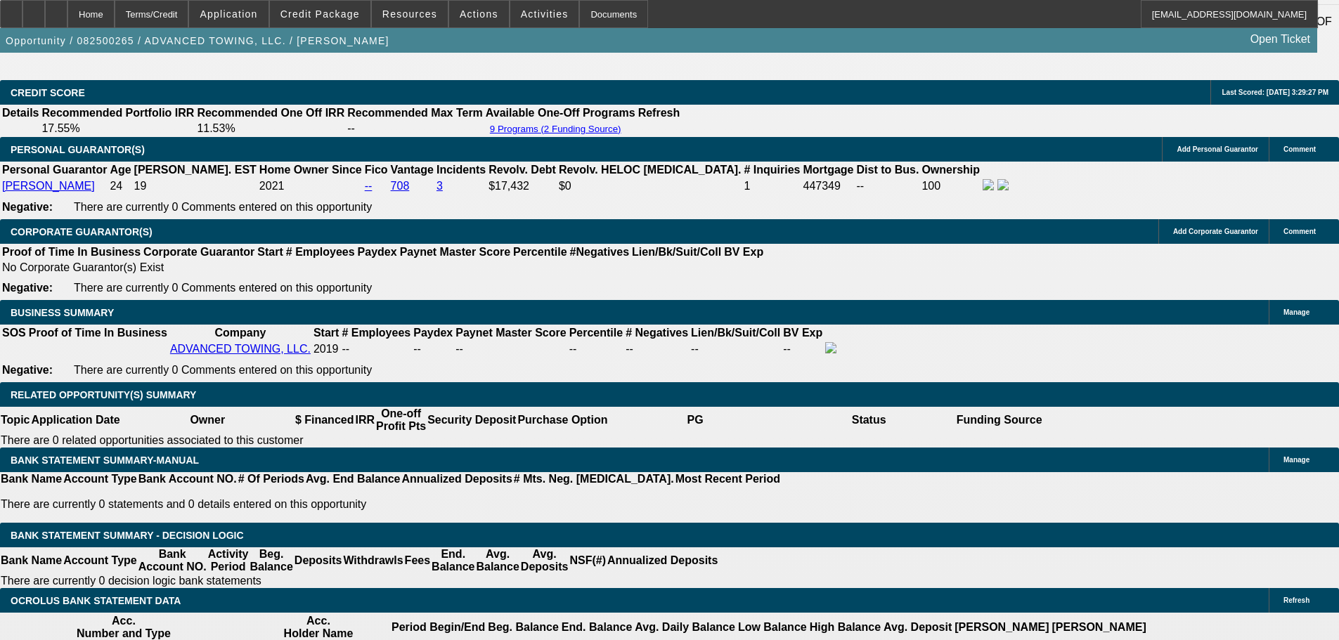
scroll to position [1968, 0]
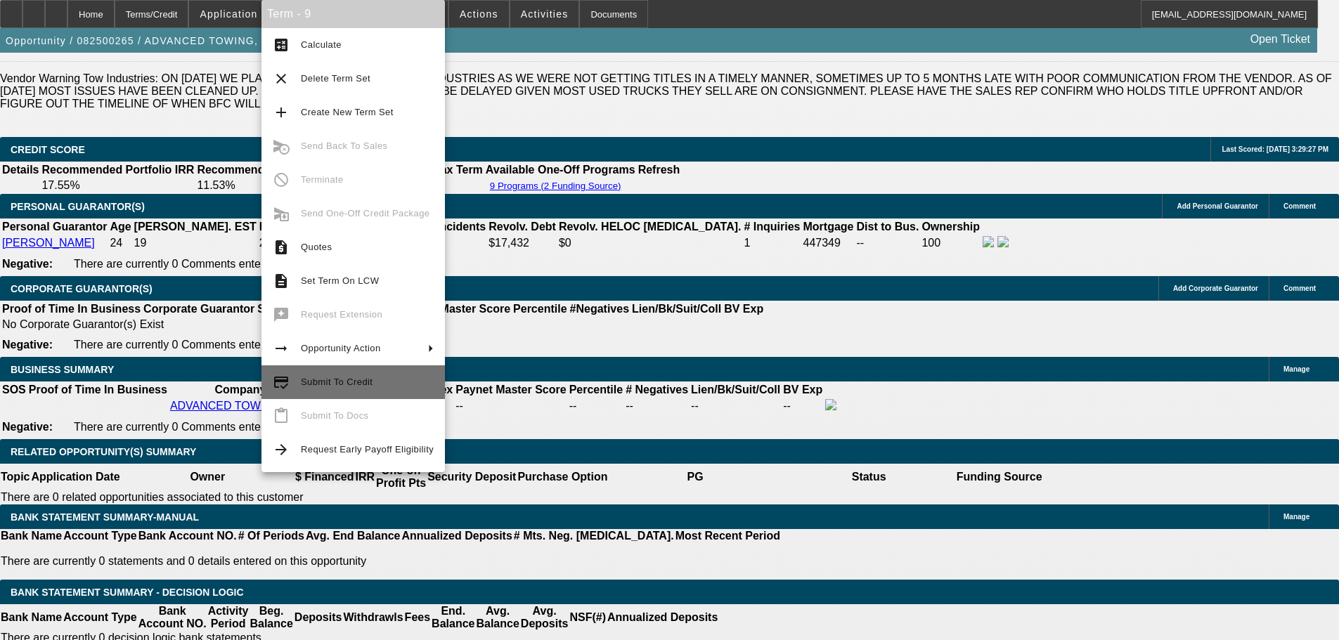
click at [377, 382] on span "Submit To Credit" at bounding box center [367, 382] width 133 height 17
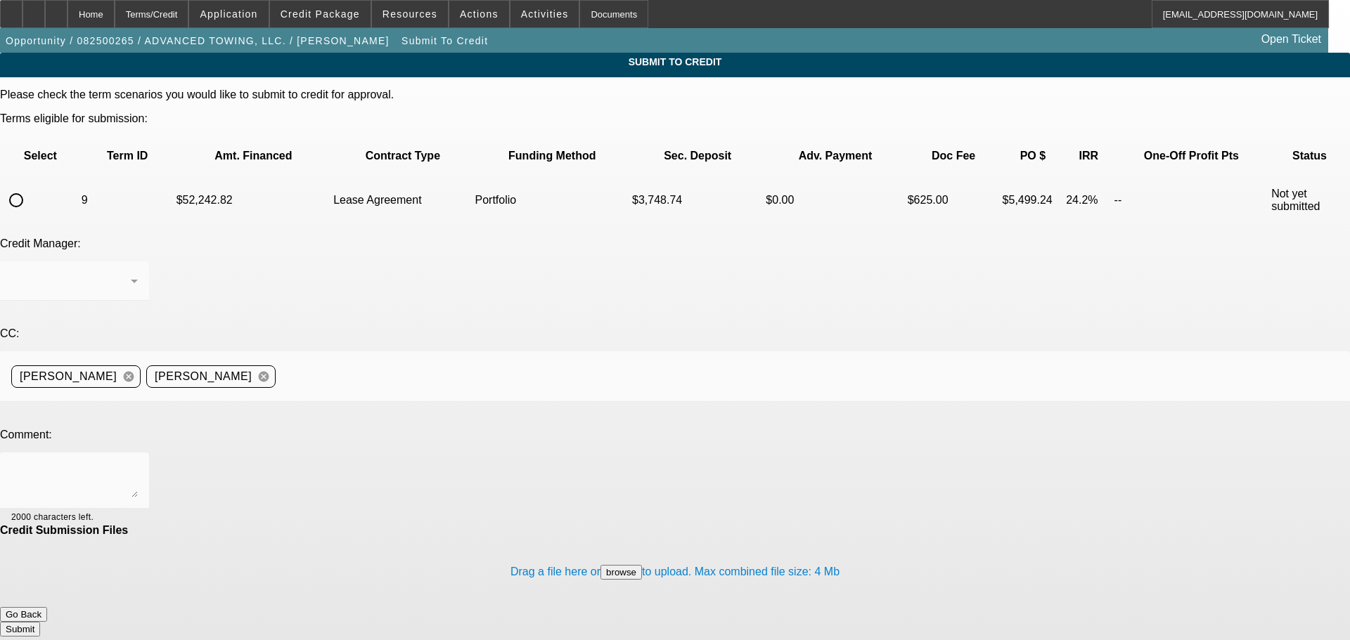
click at [30, 186] on input "radio" at bounding box center [16, 200] width 28 height 28
radio input "true"
click at [108, 275] on span "Arida, George" at bounding box center [59, 281] width 97 height 12
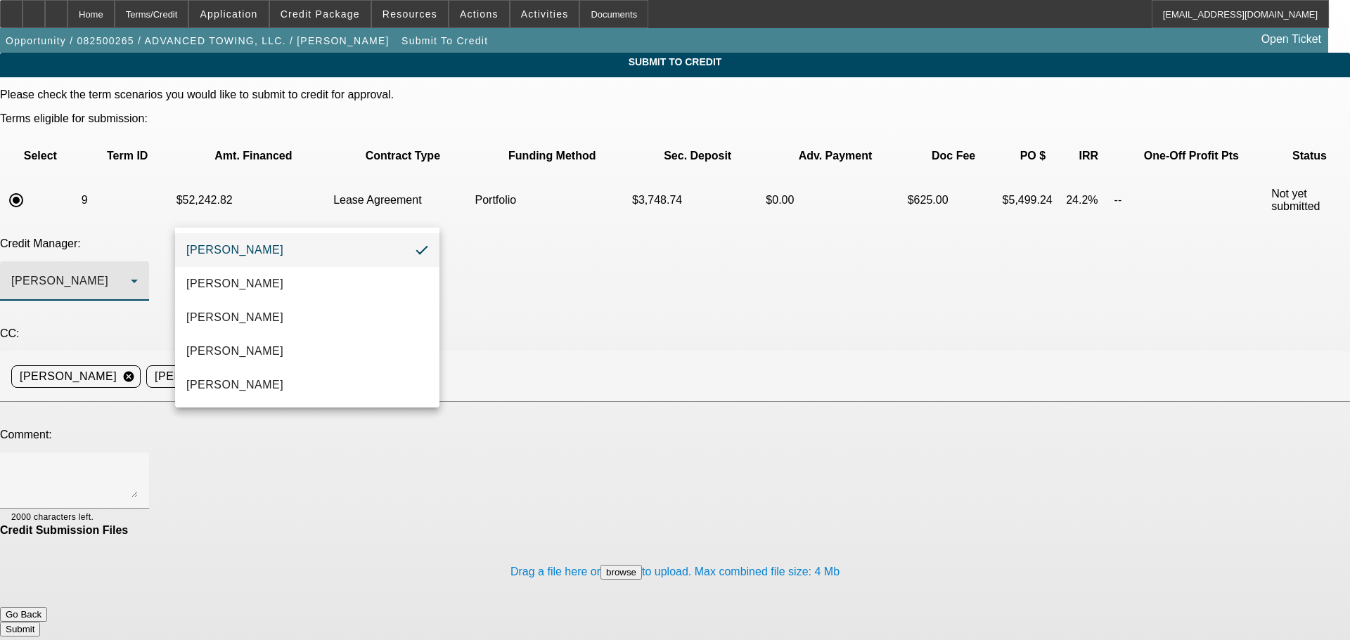
click at [127, 13] on div at bounding box center [675, 320] width 1350 height 640
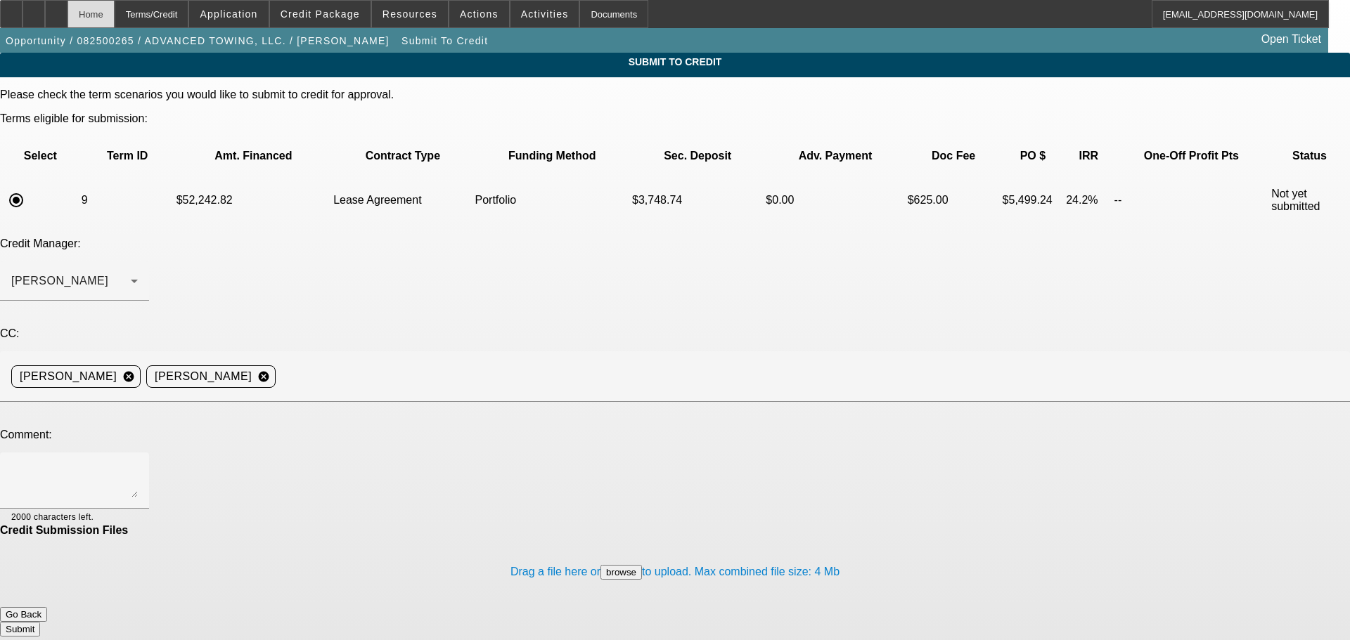
click at [115, 13] on div "Home" at bounding box center [90, 14] width 47 height 28
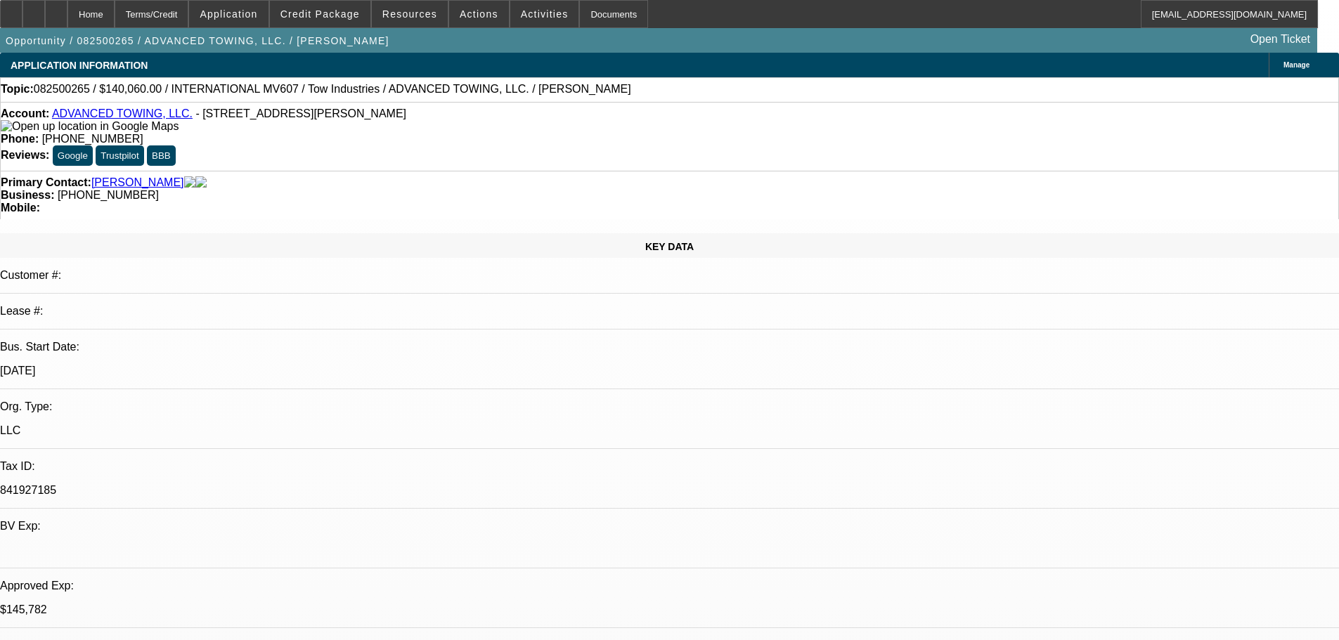
select select "2"
select select "0.1"
select select "4"
select select "0"
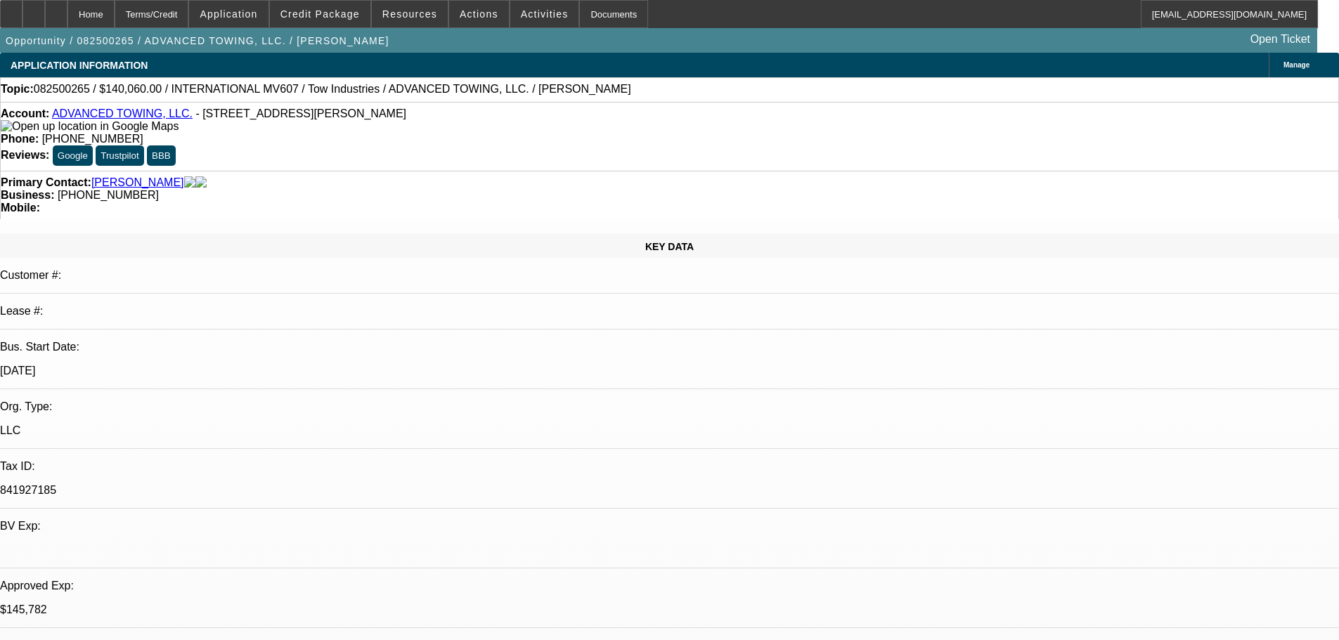
select select "2"
select select "0.1"
select select "4"
select select "0"
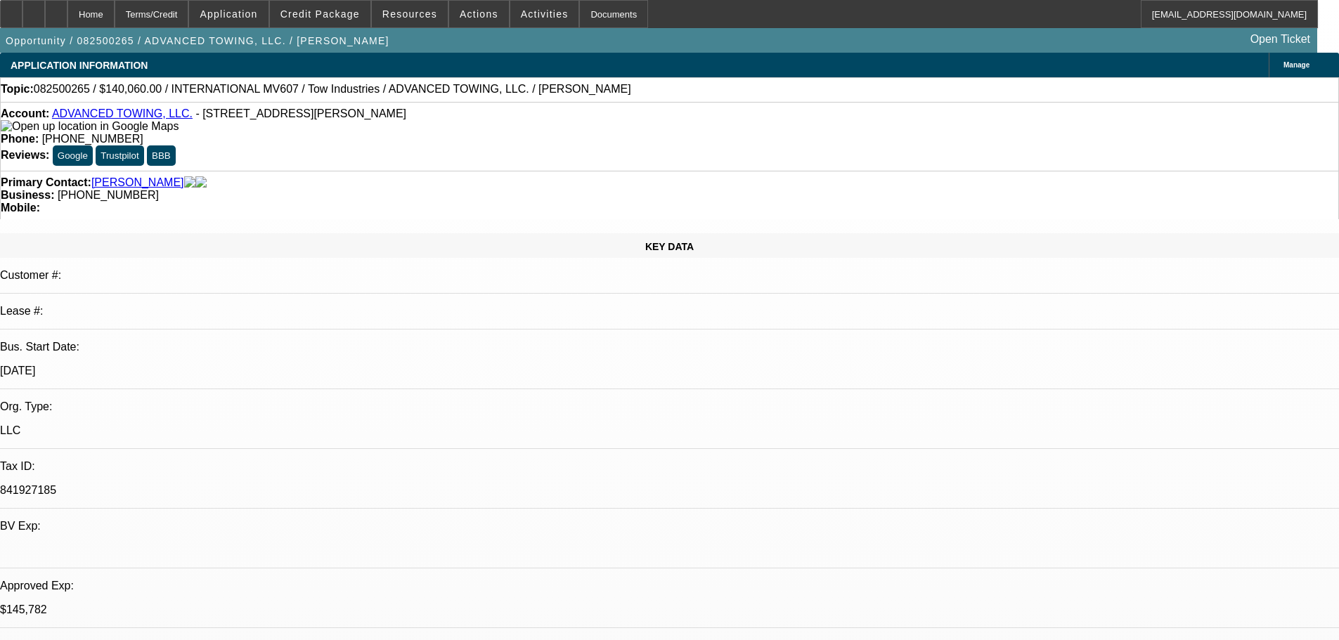
select select "2"
select select "0.1"
select select "4"
select select "0"
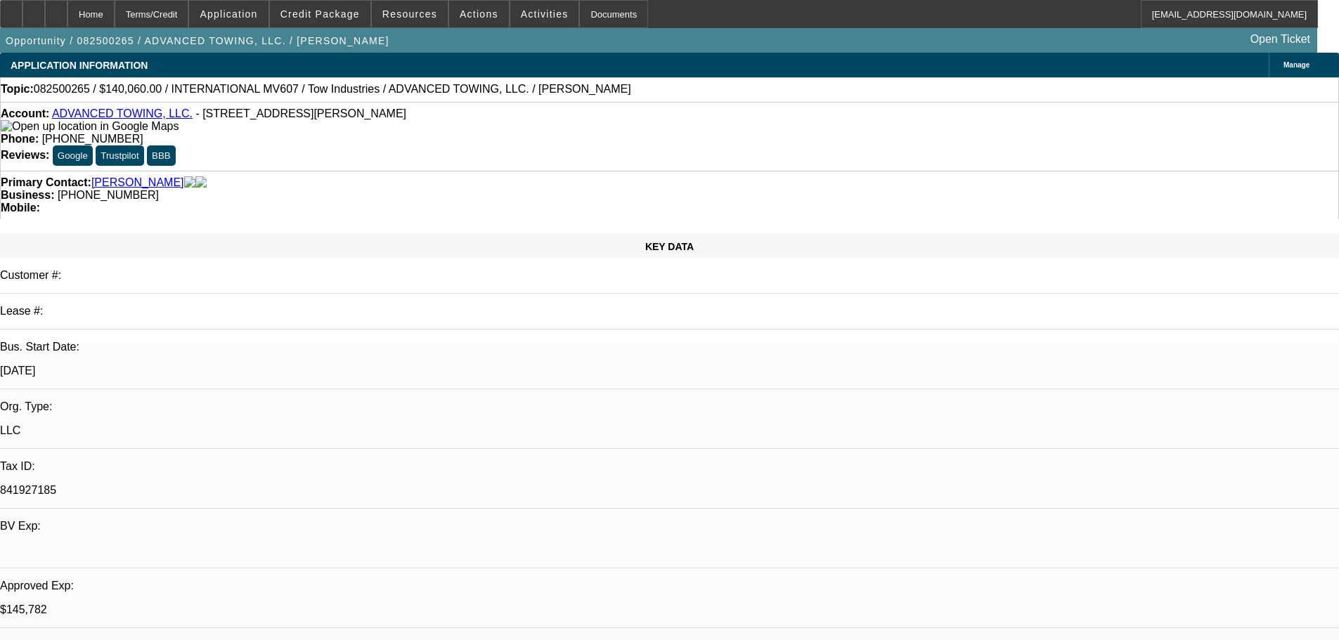
select select "2"
select select "0.1"
select select "4"
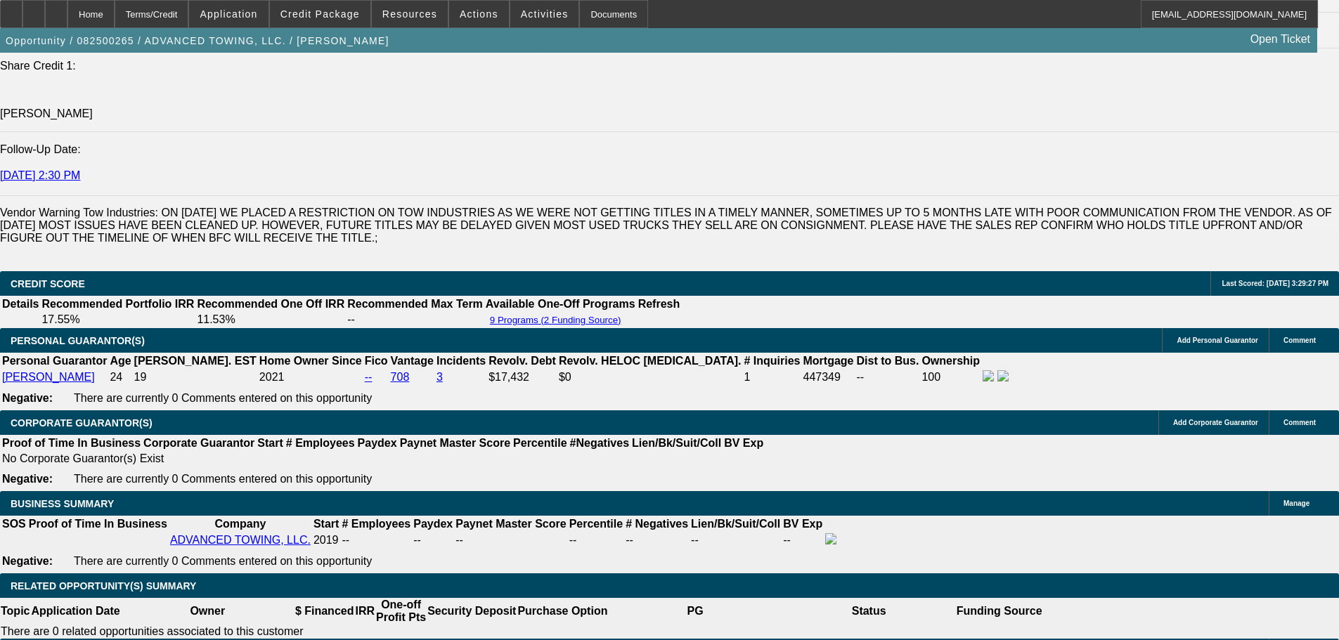
scroll to position [1968, 0]
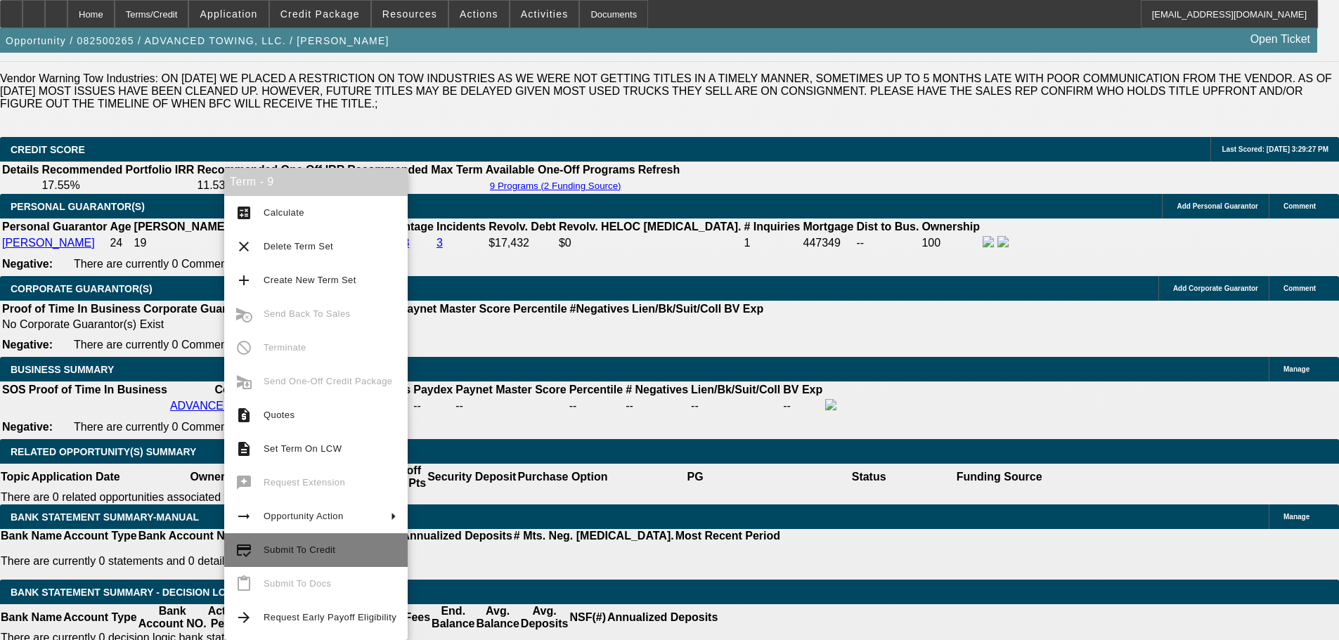
click at [312, 553] on span "Submit To Credit" at bounding box center [300, 550] width 72 height 11
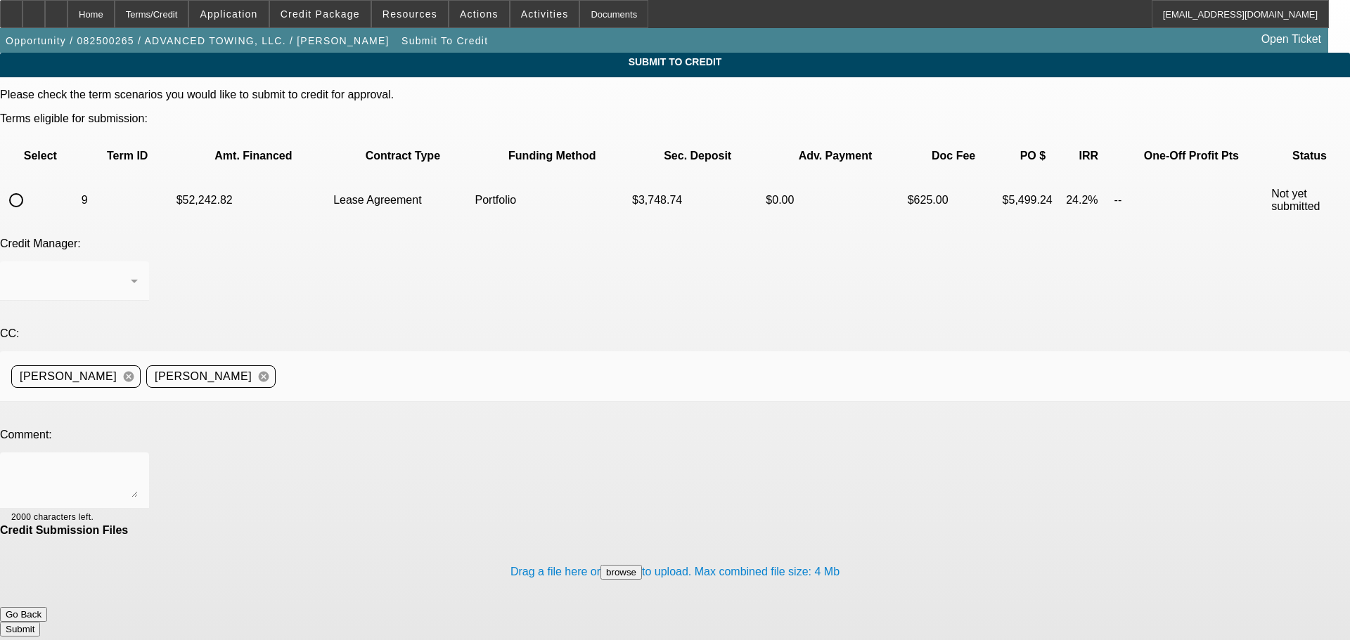
click at [30, 186] on input "radio" at bounding box center [16, 200] width 28 height 28
radio input "true"
click at [131, 273] on div "Arida, George" at bounding box center [71, 281] width 120 height 17
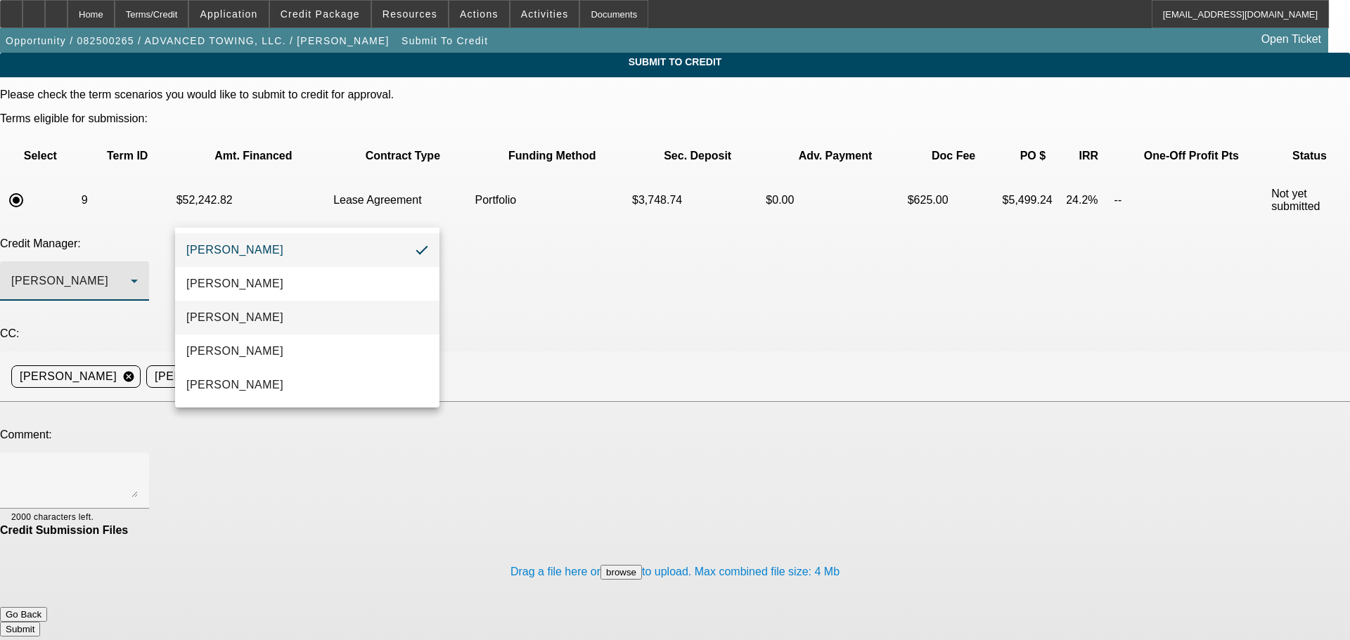
click at [316, 310] on mat-option "Arida, Michael" at bounding box center [307, 318] width 264 height 34
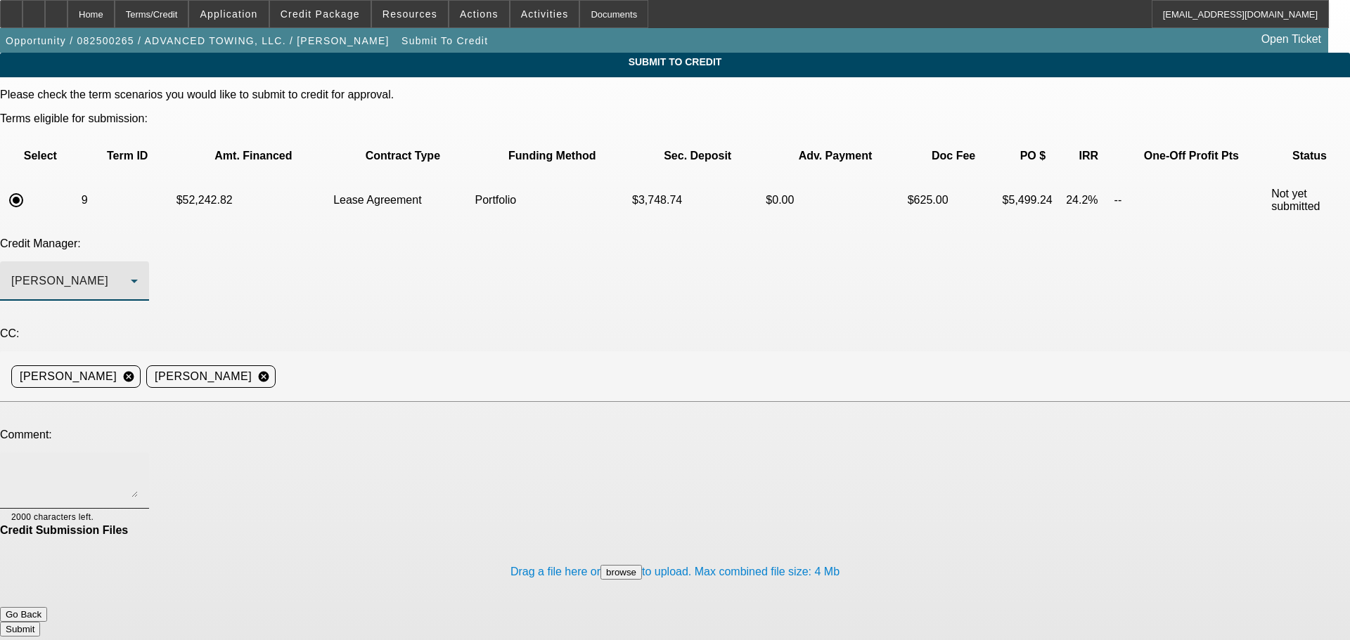
drag, startPoint x: 320, startPoint y: 331, endPoint x: 327, endPoint y: 323, distance: 11.0
click at [138, 464] on textarea at bounding box center [74, 481] width 127 height 34
type textarea "p"
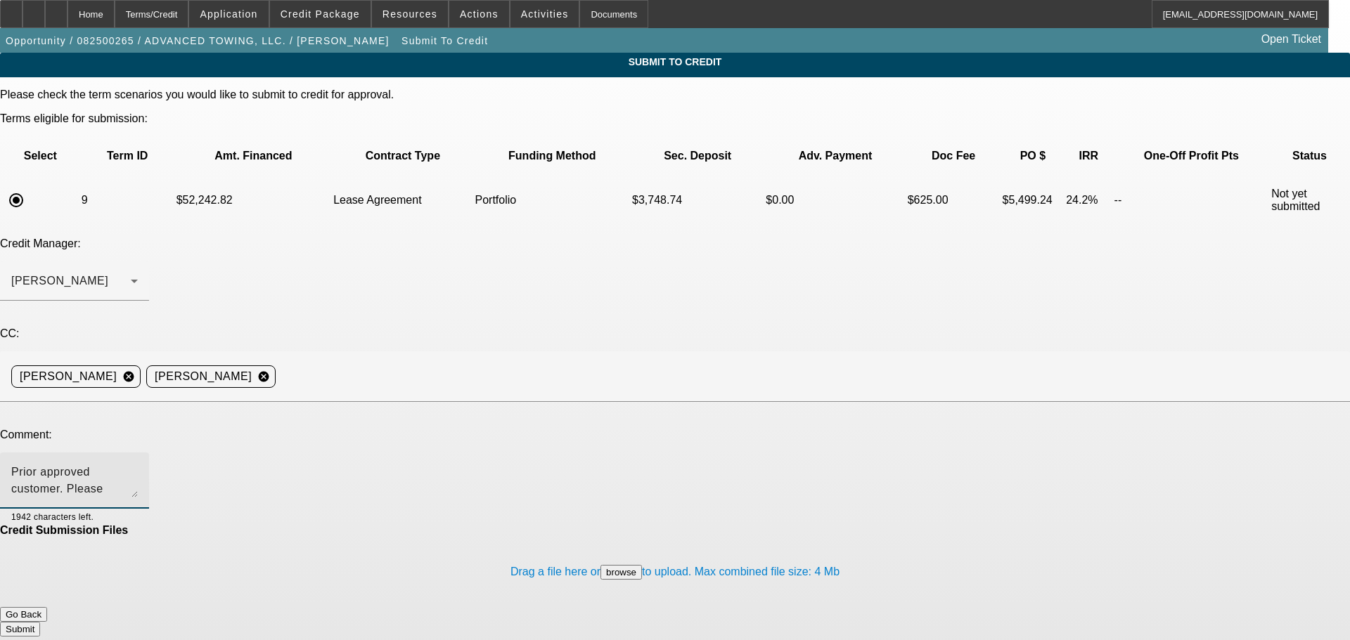
click at [138, 464] on textarea "Prior approved customer. Please review for a cheaper truck" at bounding box center [74, 481] width 127 height 34
click at [138, 464] on textarea "Prior approved customer. Please re.view for a cheaper truck" at bounding box center [74, 481] width 127 height 34
click at [138, 464] on textarea "Prior approved customer. Please review for a cheaper truck. Customer wasn't com…" at bounding box center [74, 481] width 127 height 34
type textarea "Prior approved customer. Please review for a cheaper truck. Customer wasn't com…"
click at [796, 545] on form "Please check the term scenarios you would like to submit to credit for approval…" at bounding box center [675, 369] width 1350 height 561
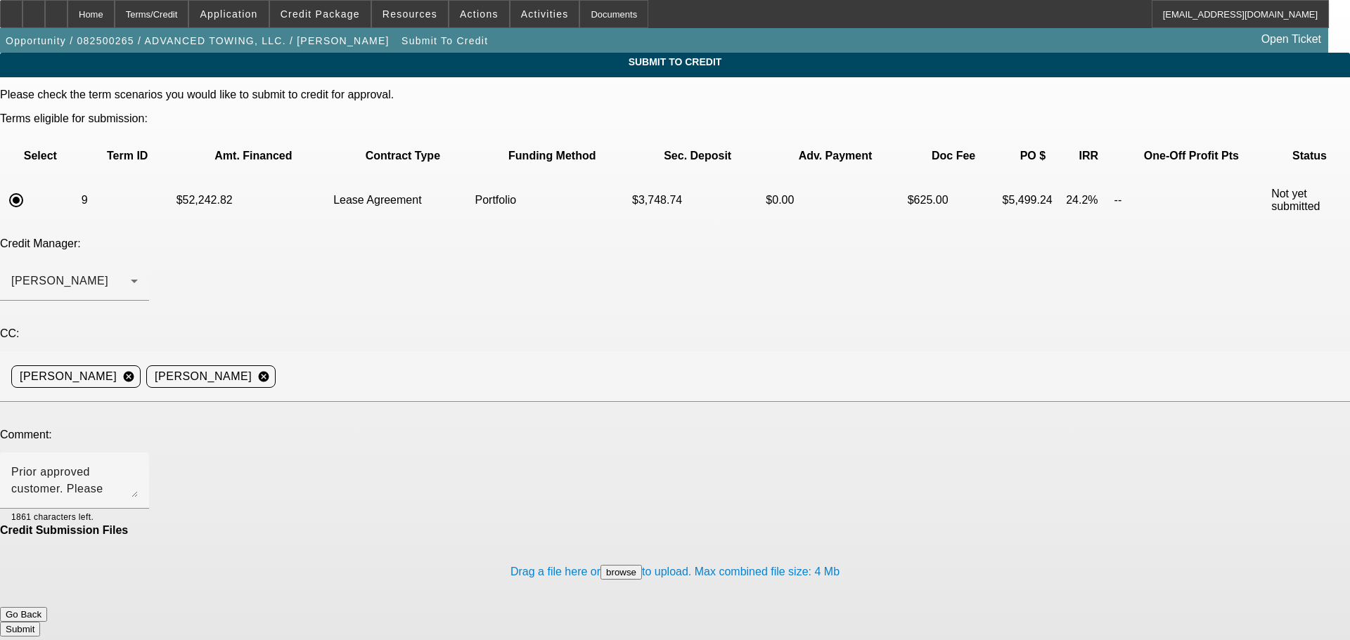
click at [40, 622] on button "Submit" at bounding box center [20, 629] width 40 height 15
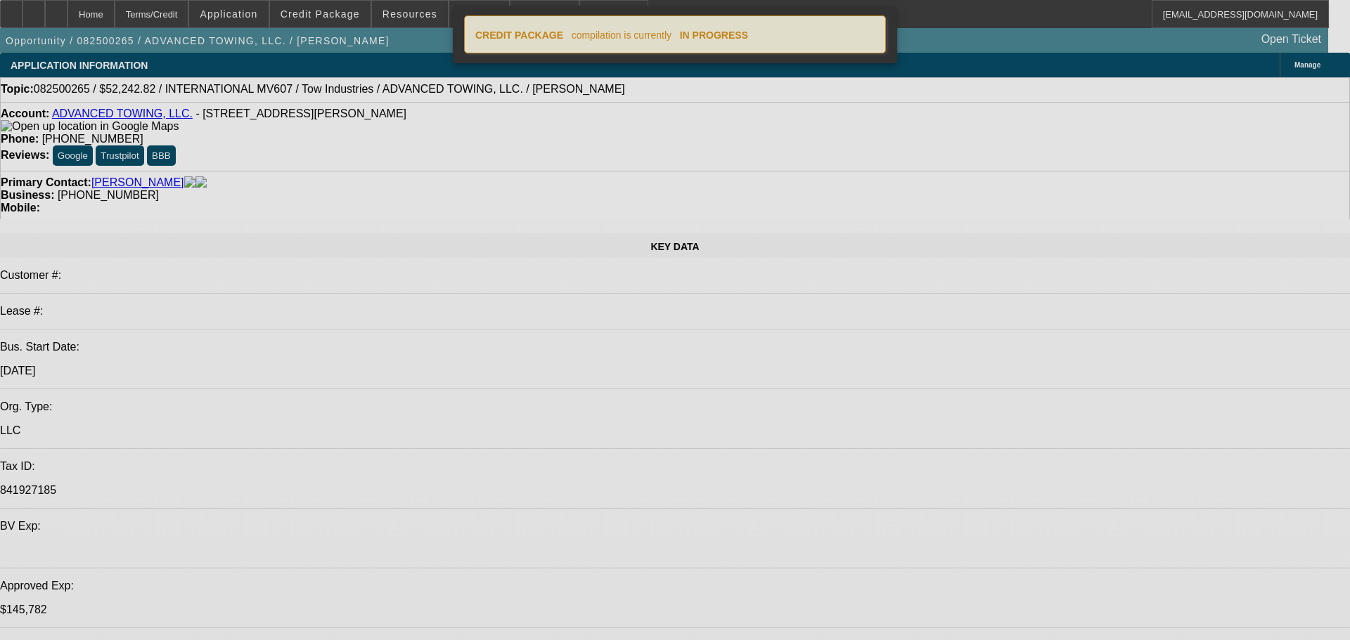
select select "2"
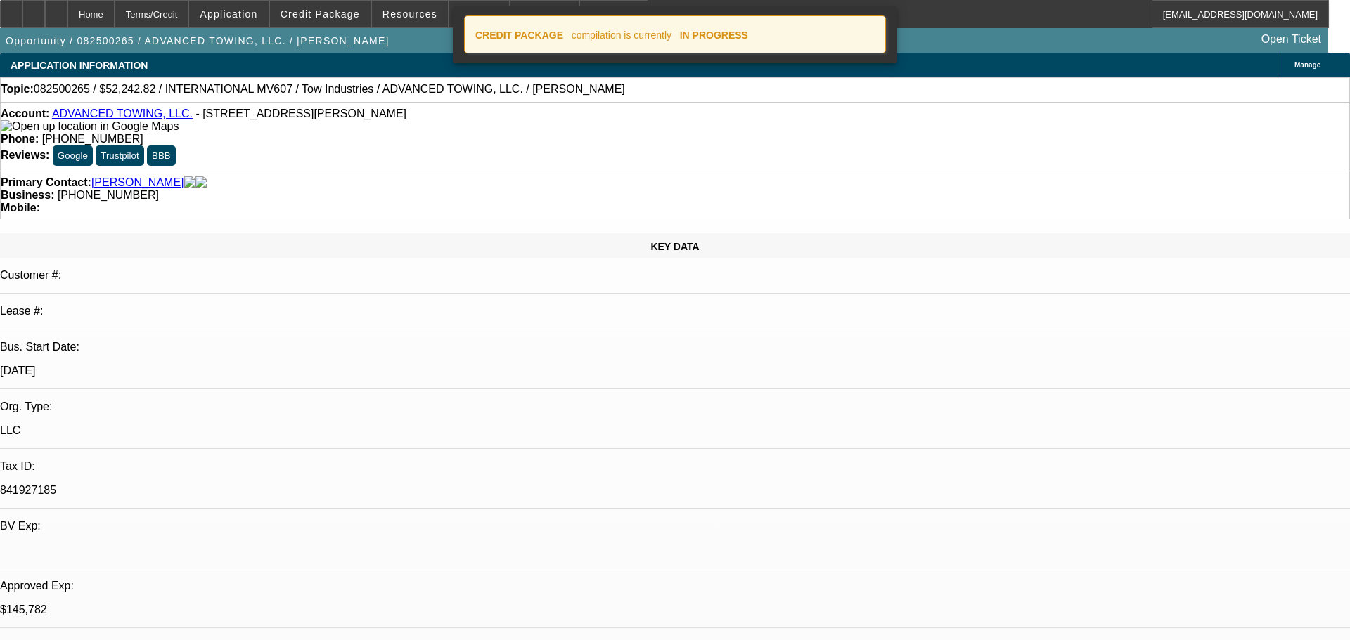
select select "2"
select select "0.1"
select select "4"
select select "0"
select select "2"
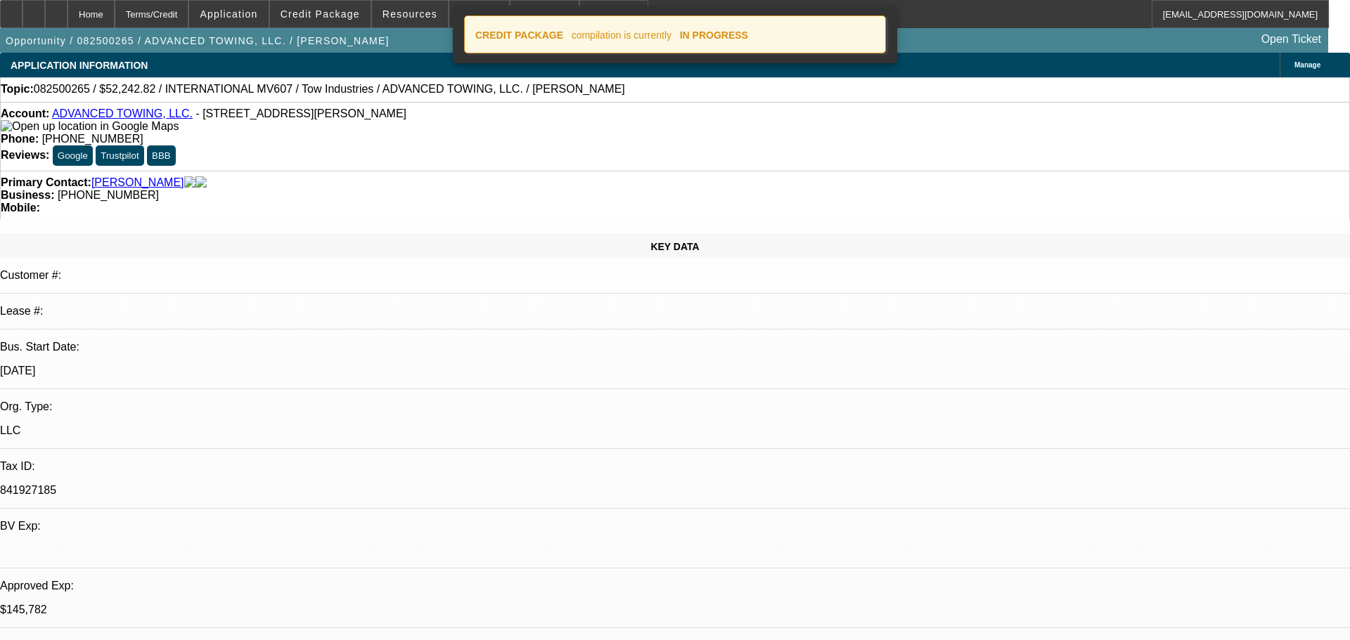
select select "2"
select select "0.1"
select select "4"
select select "0"
select select "2"
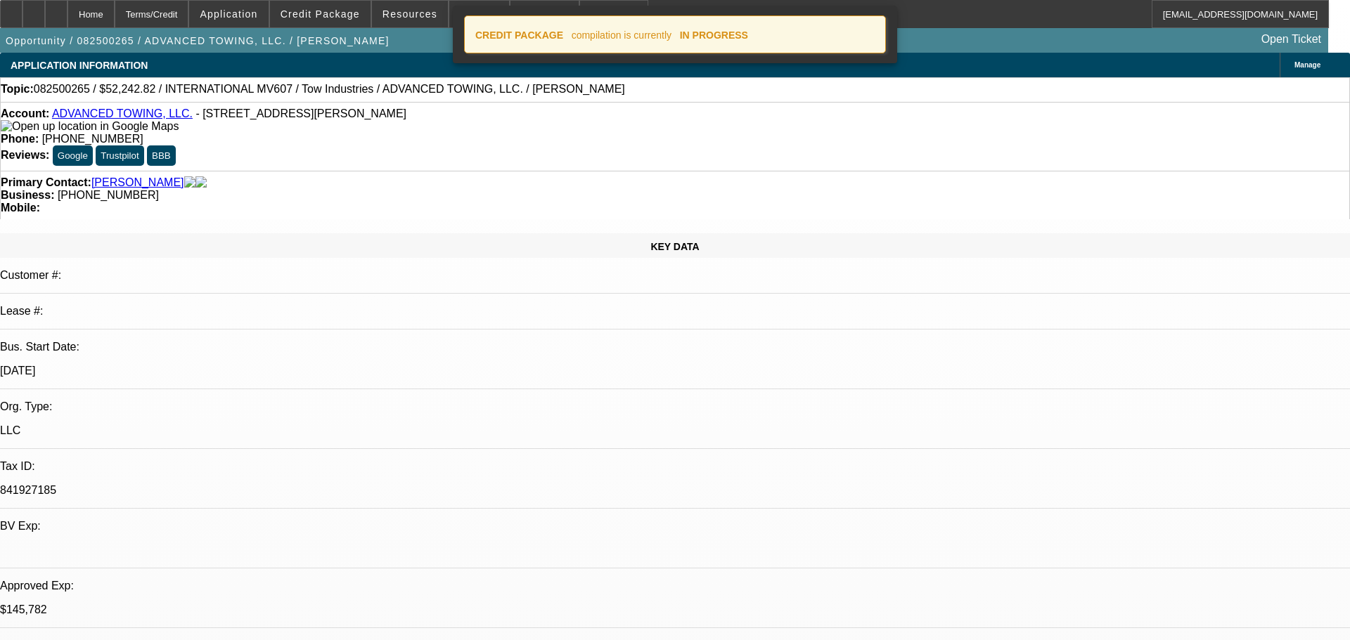
select select "2"
select select "0.1"
select select "4"
select select "0"
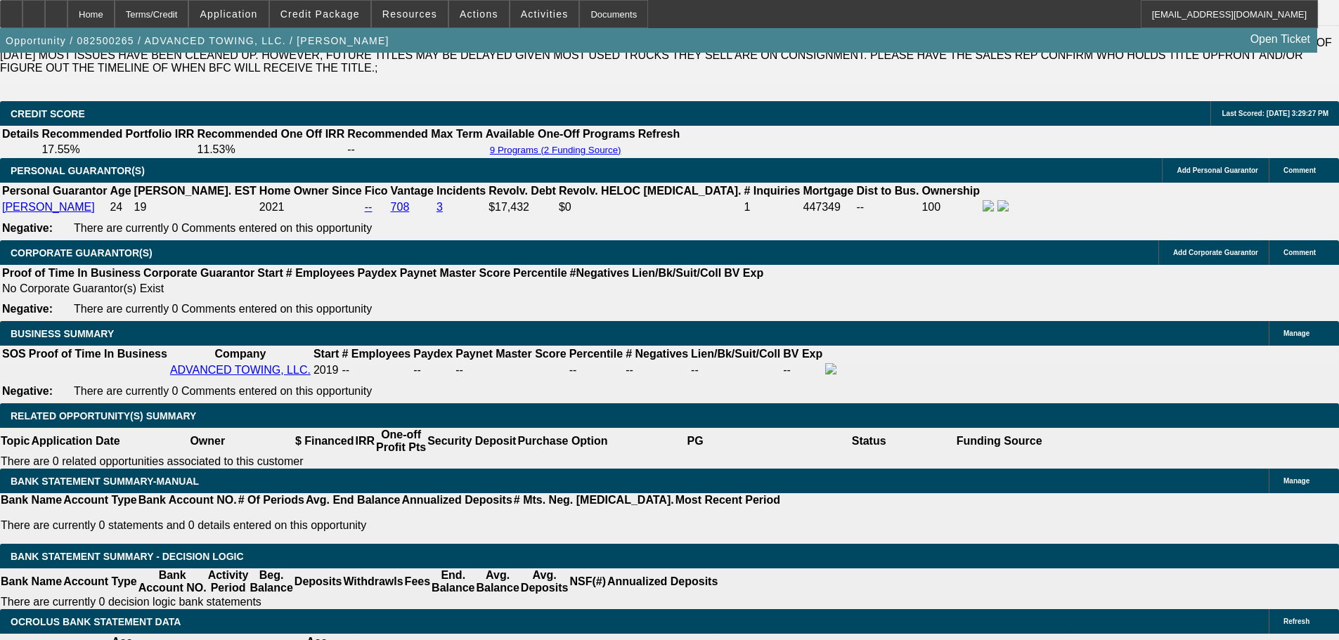
scroll to position [2001, 0]
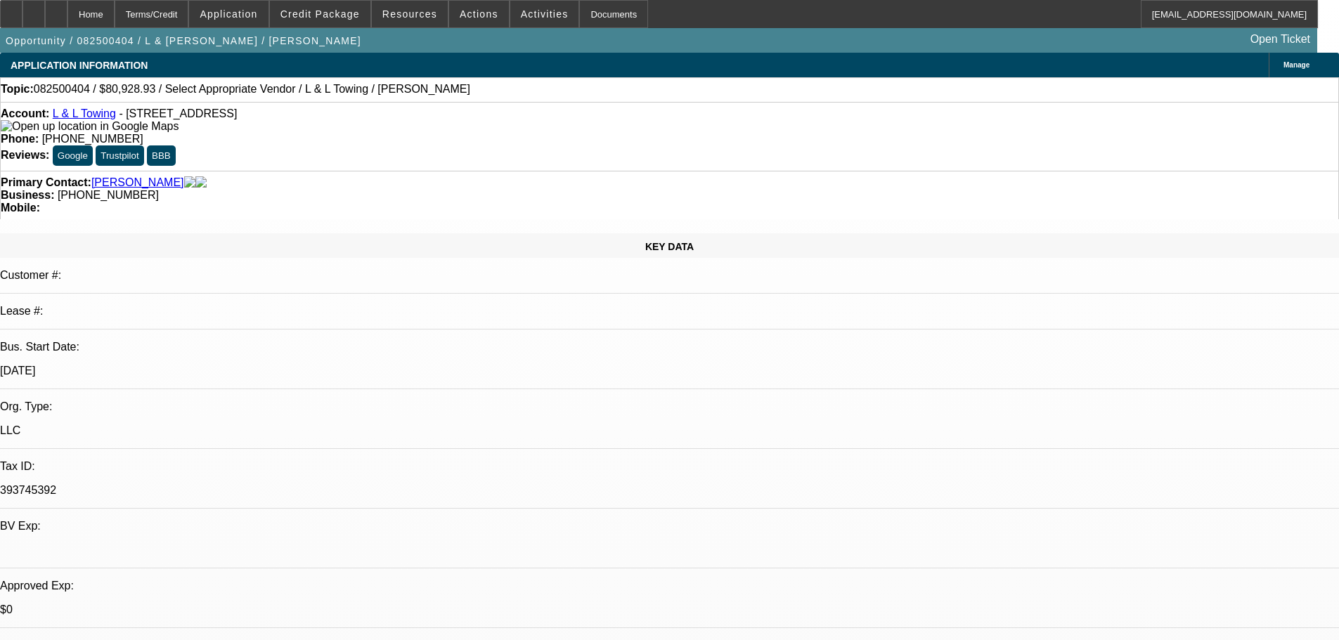
select select "0"
select select "2"
select select "0.1"
select select "4"
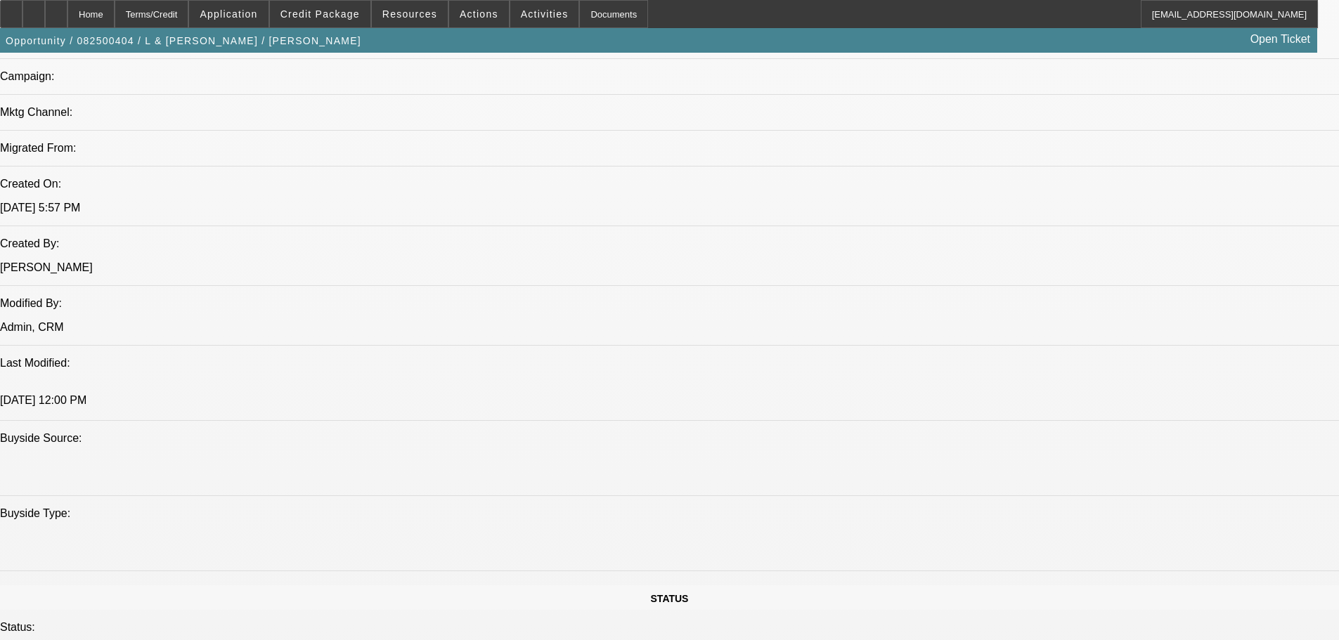
scroll to position [984, 0]
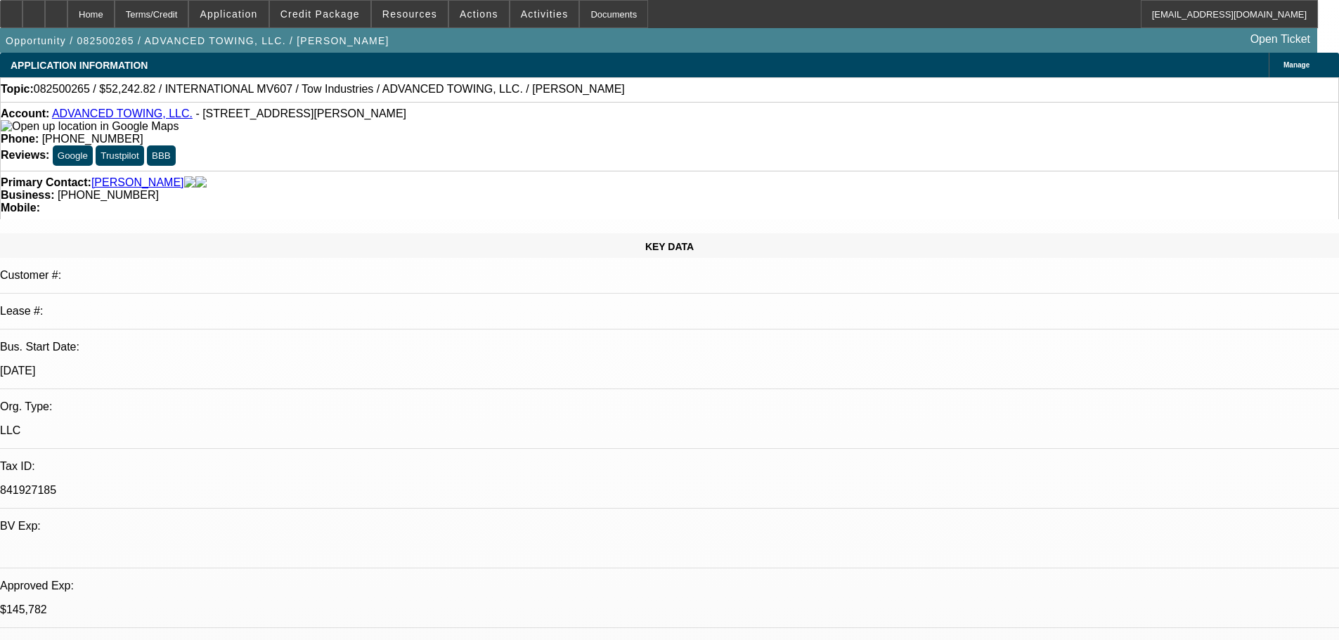
select select "2"
select select "0.1"
select select "4"
select select "0"
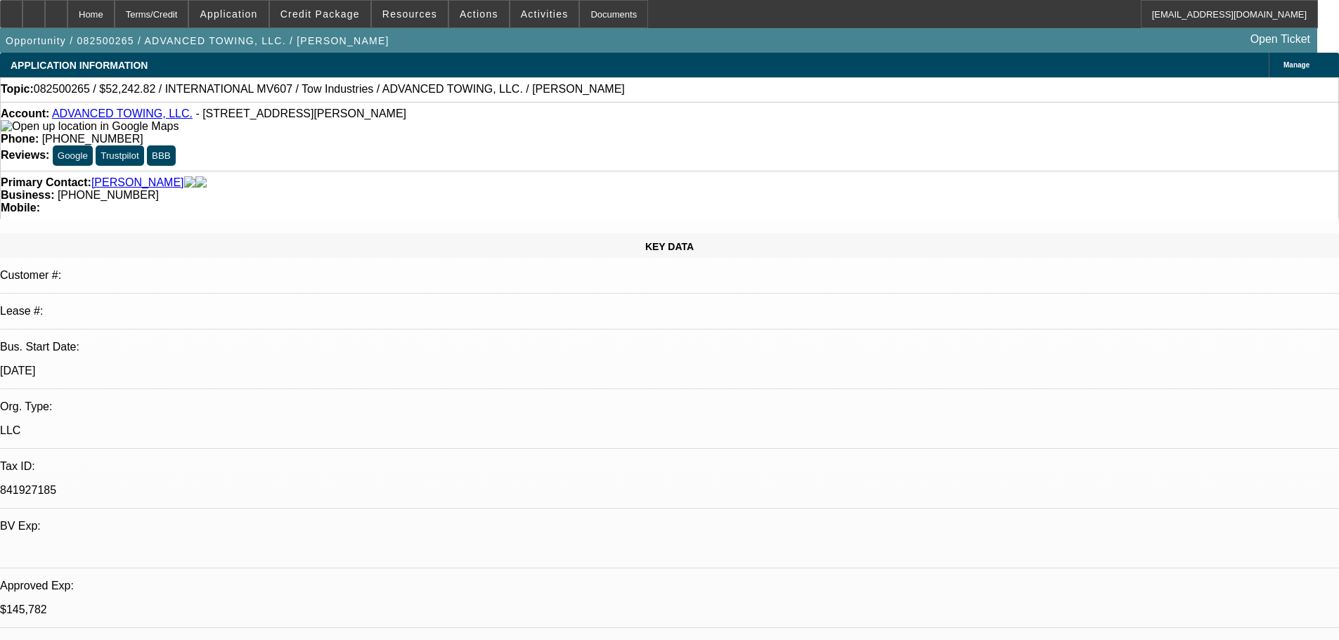
select select "2"
select select "0.1"
select select "4"
select select "0"
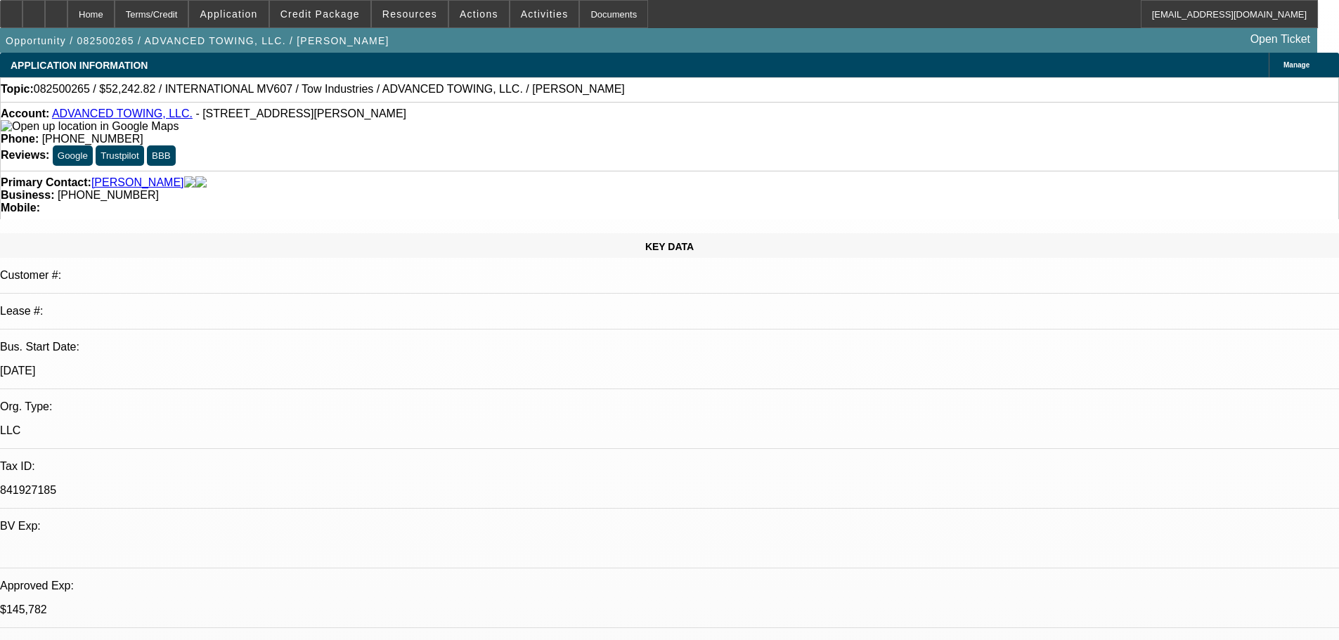
select select "2"
select select "0.1"
select select "4"
select select "0"
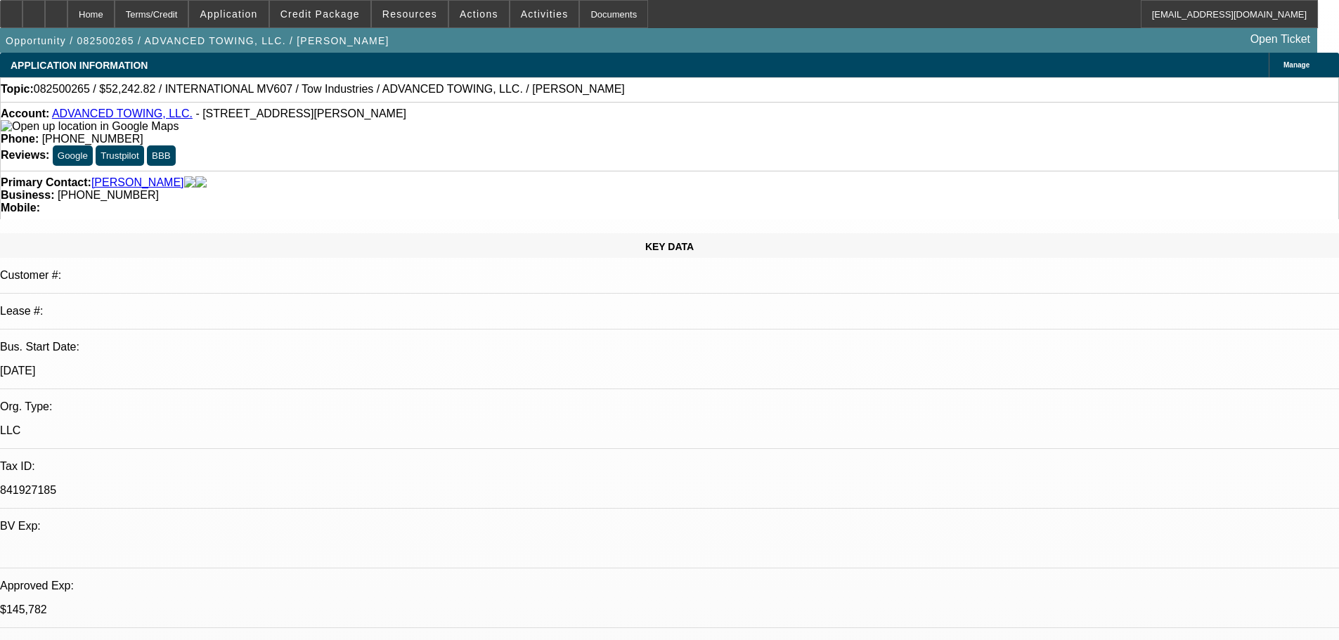
select select "2"
select select "0.1"
select select "4"
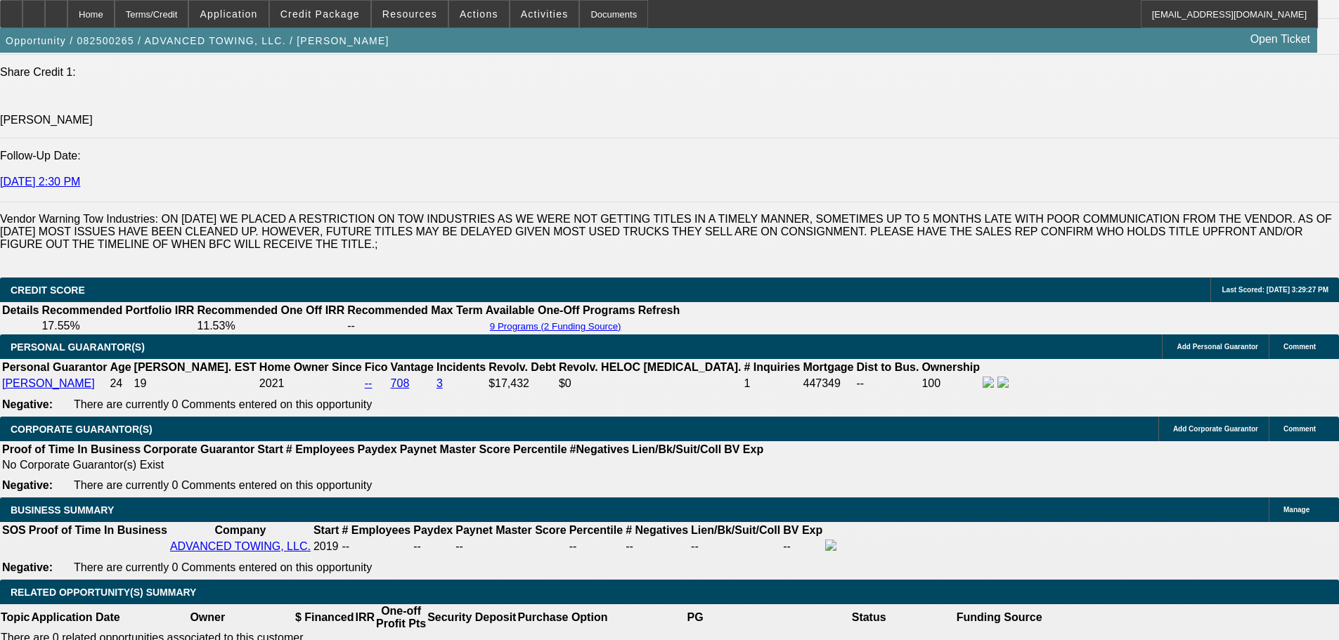
scroll to position [1874, 0]
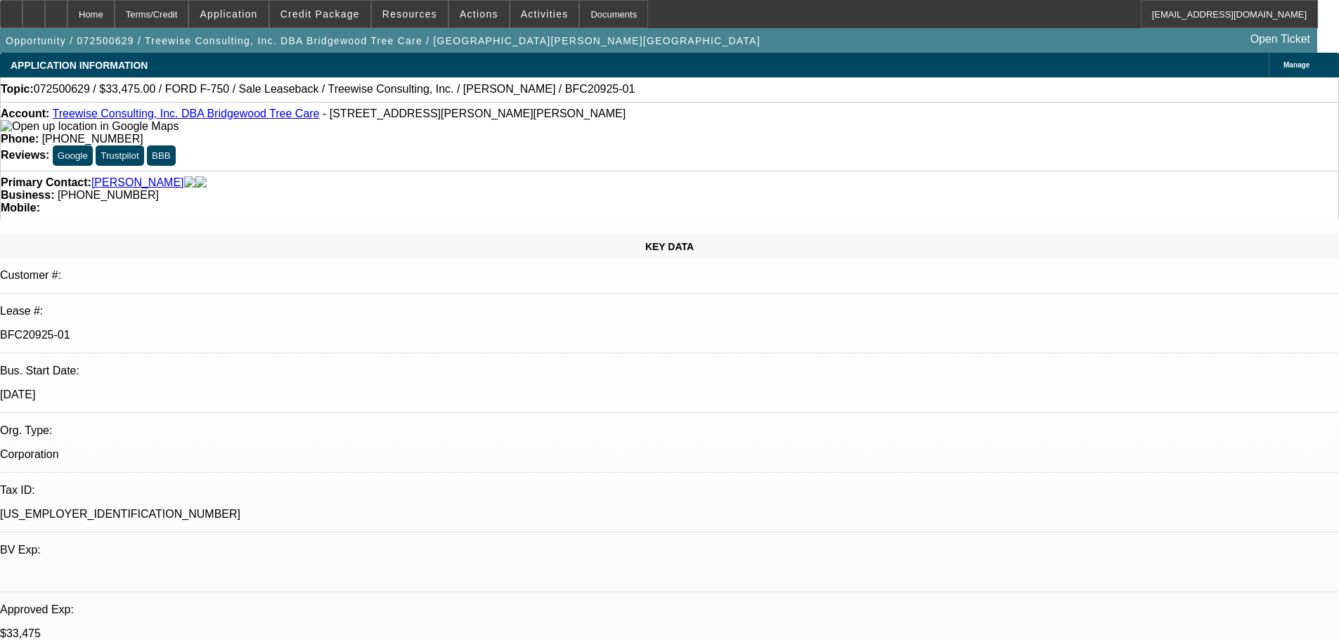
select select "0"
select select "2"
select select "0"
select select "6"
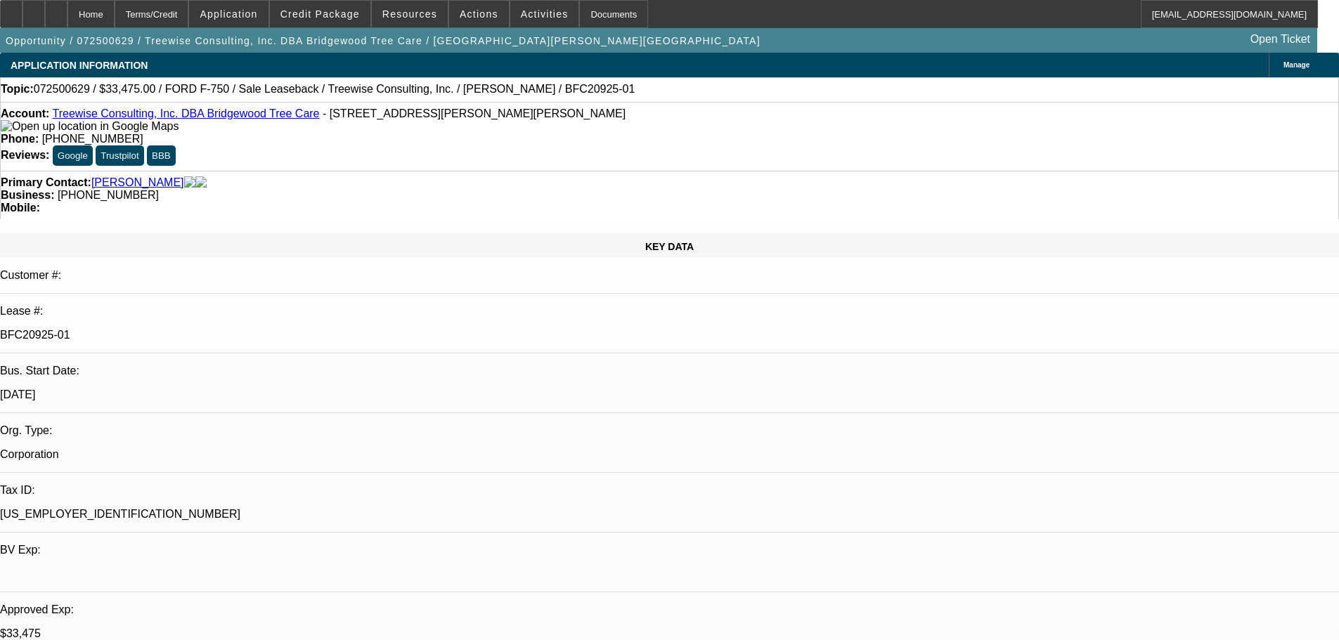
select select "0"
select select "6"
select select "0"
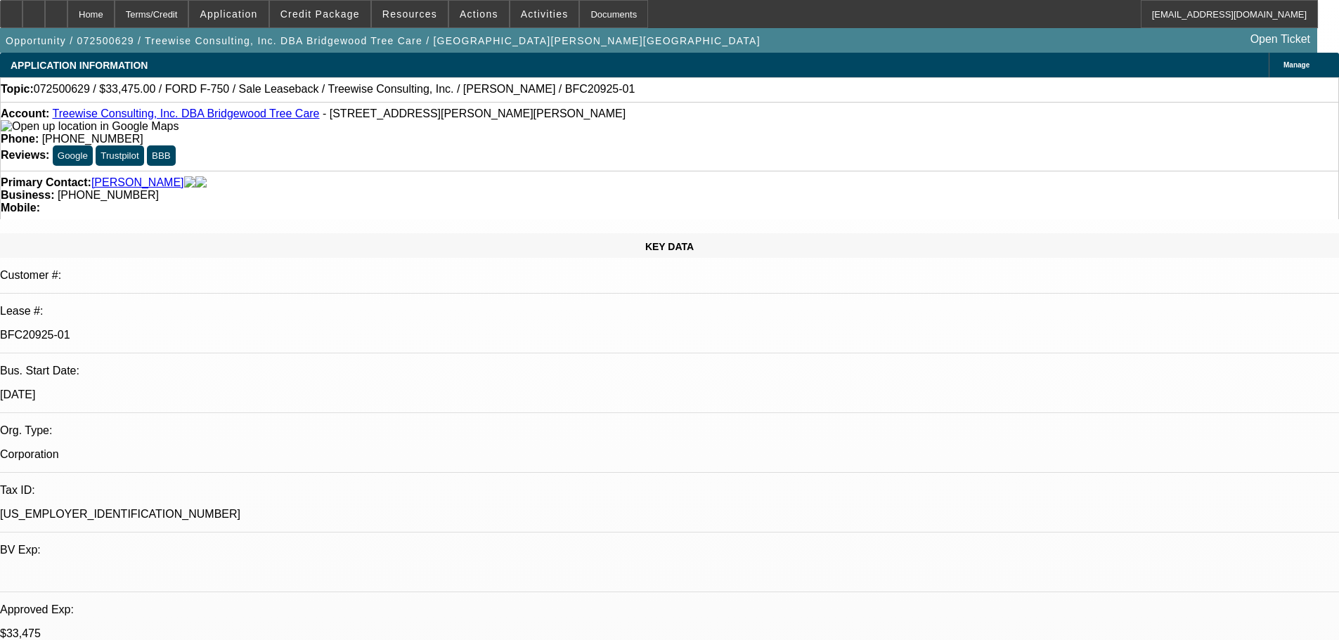
select select "0"
select select "6"
select select "0"
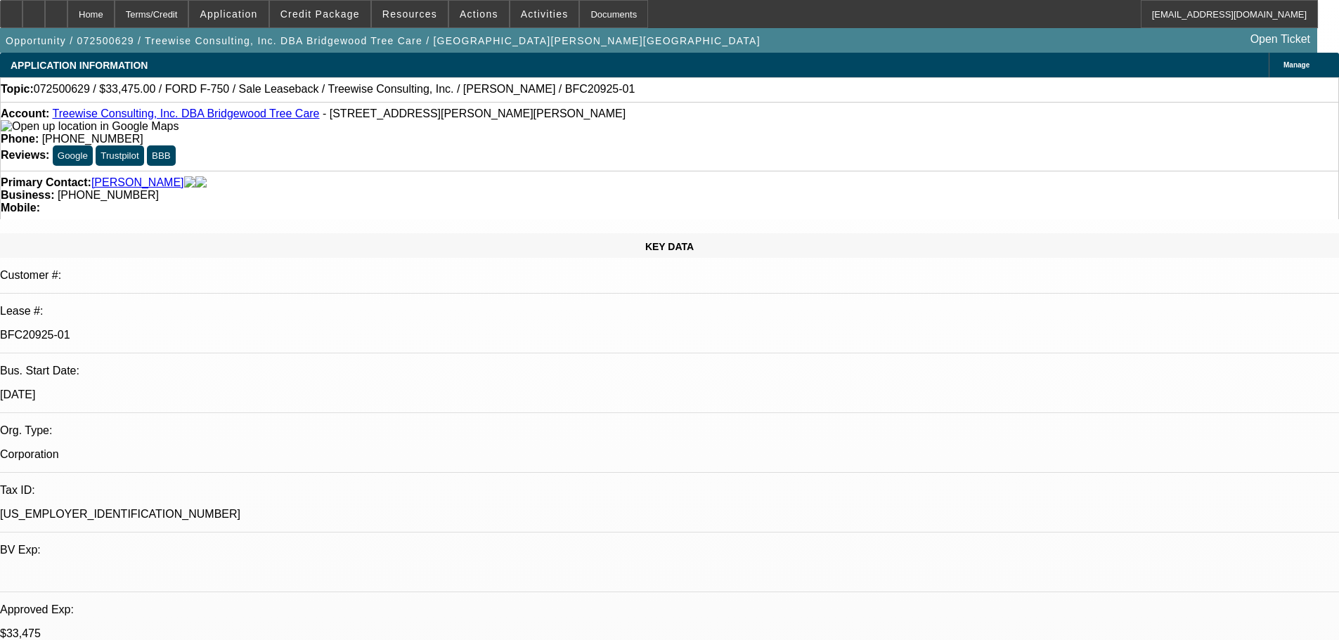
select select "0"
select select "6"
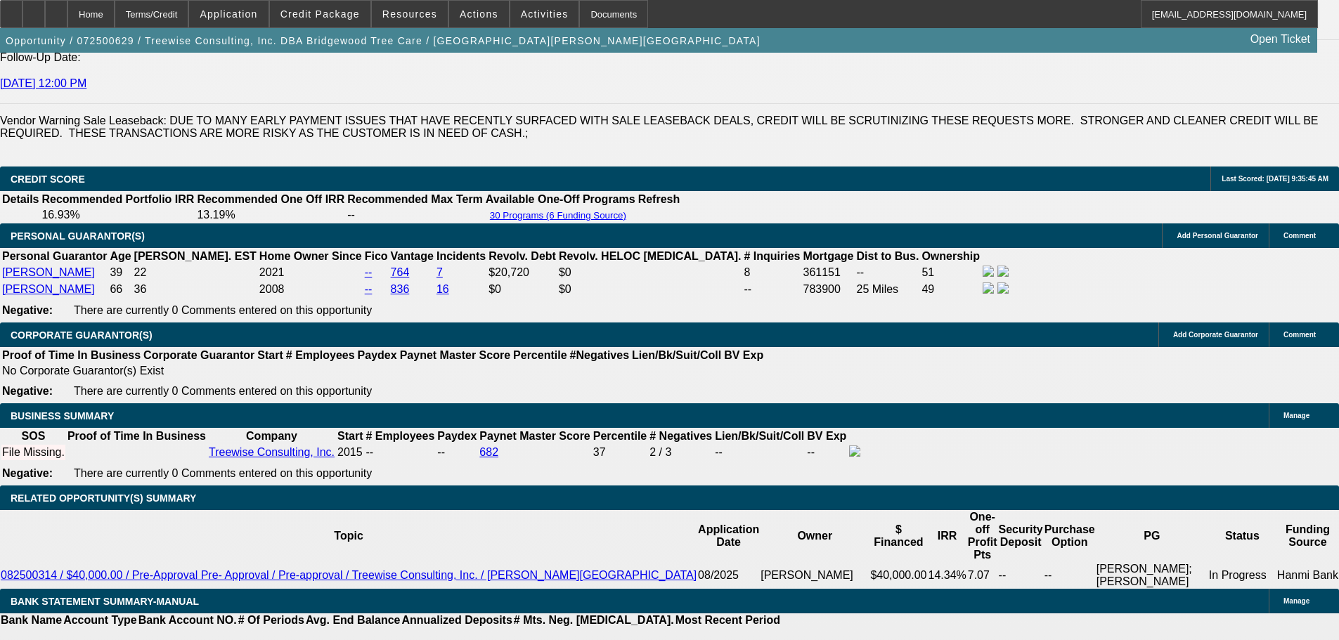
scroll to position [1968, 0]
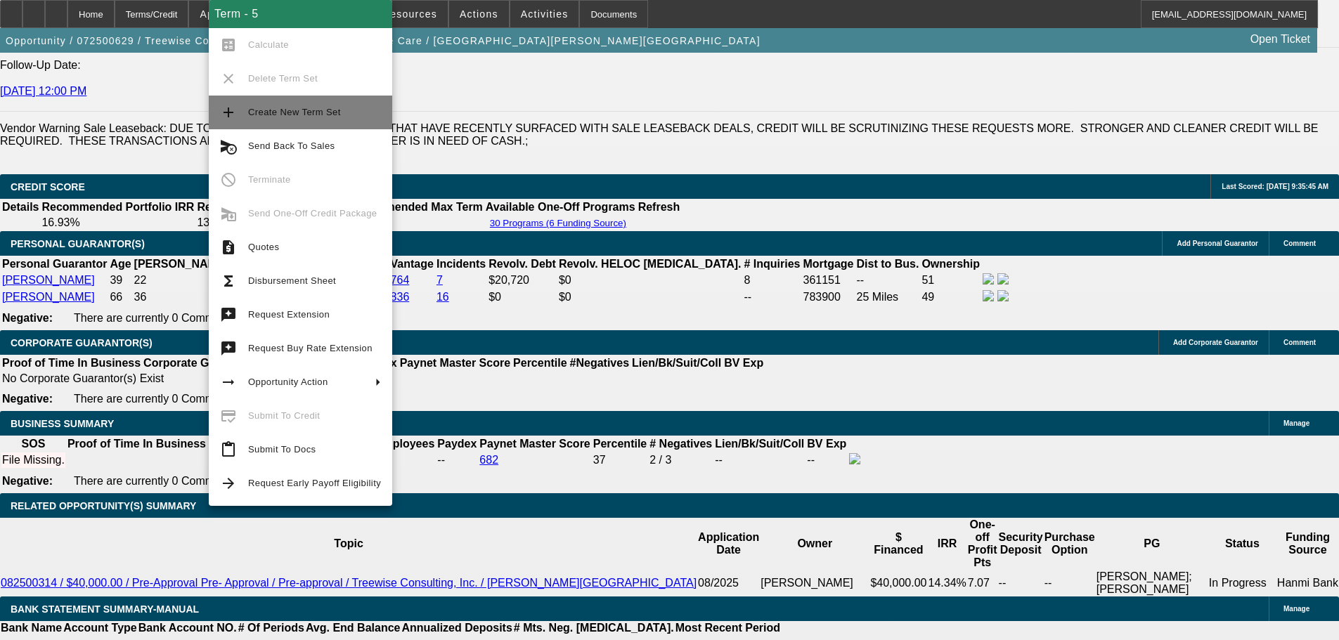
click at [363, 124] on button "add Create New Term Set" at bounding box center [300, 113] width 183 height 34
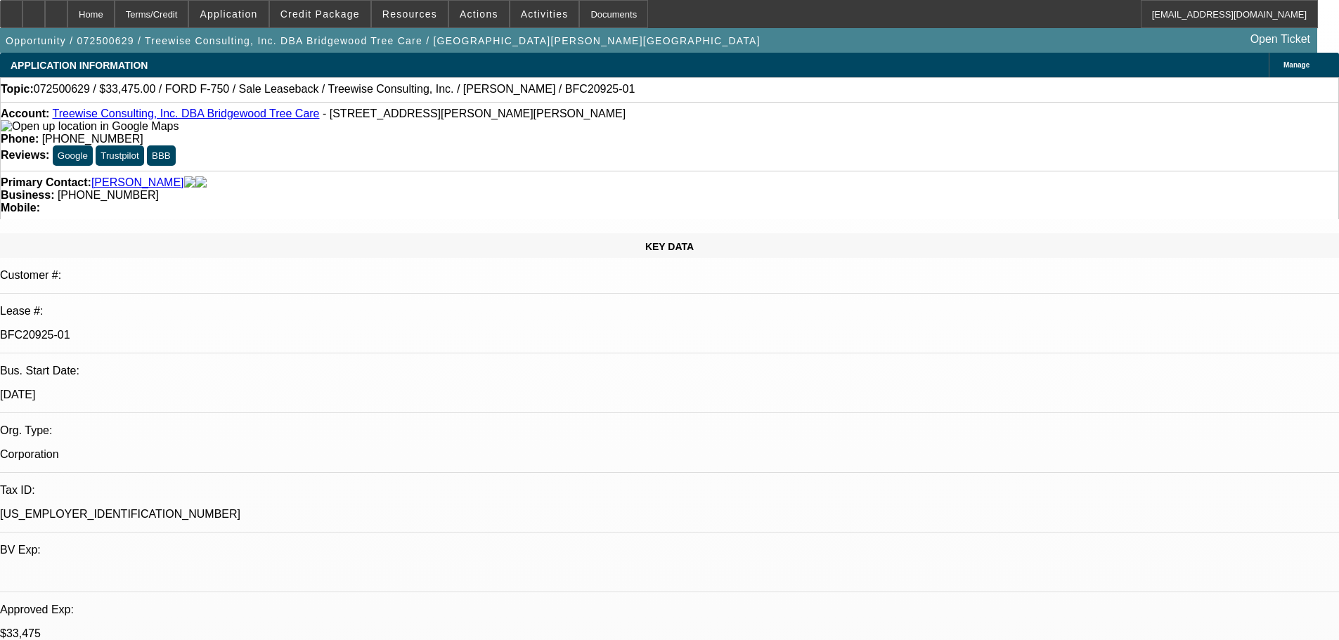
select select "0"
select select "2"
select select "0"
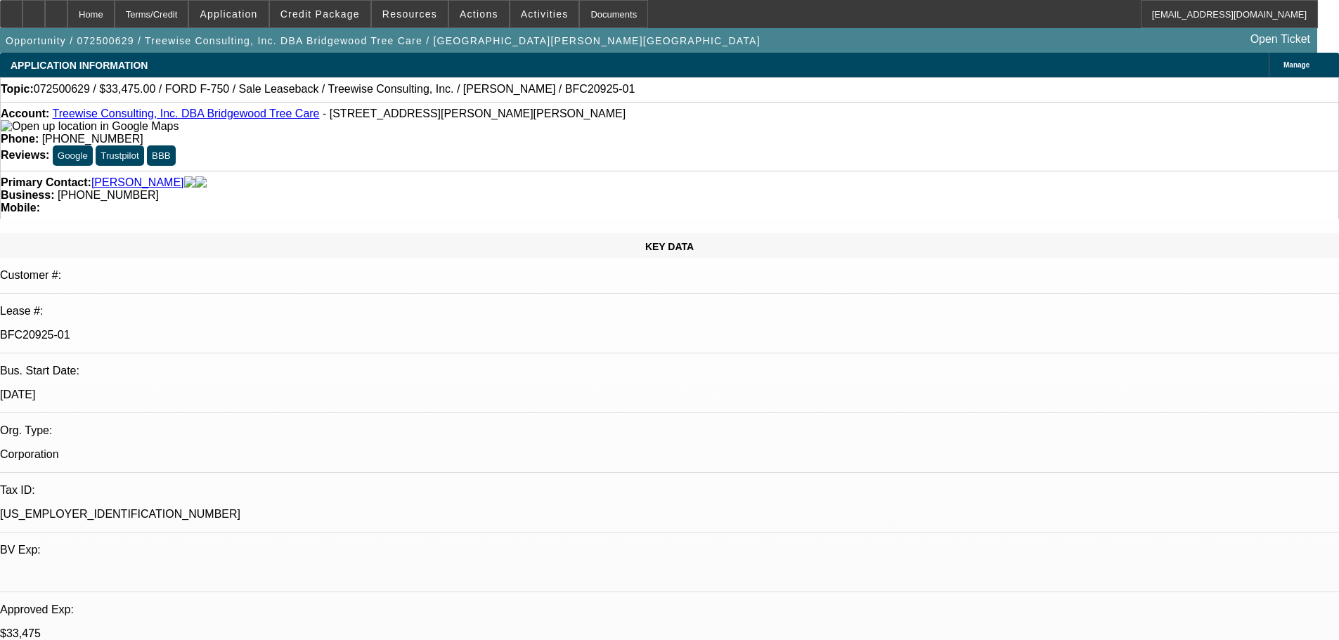
select select "0"
select select "2"
select select "0"
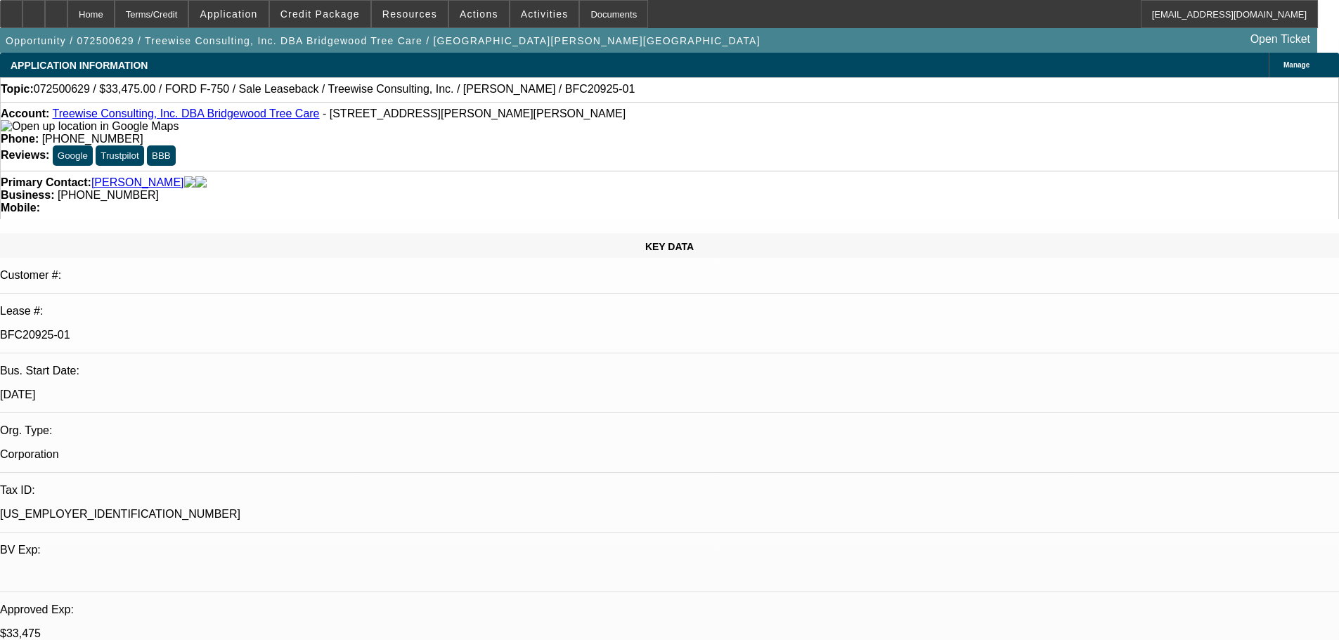
select select "0"
select select "6"
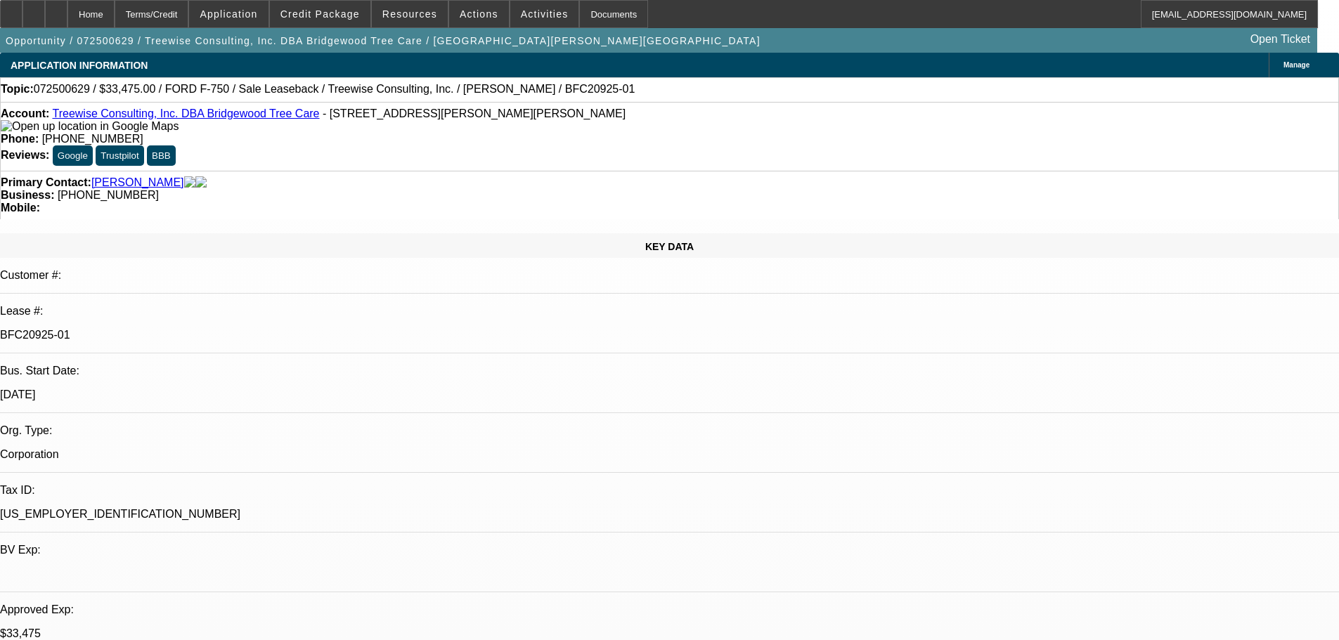
select select "6"
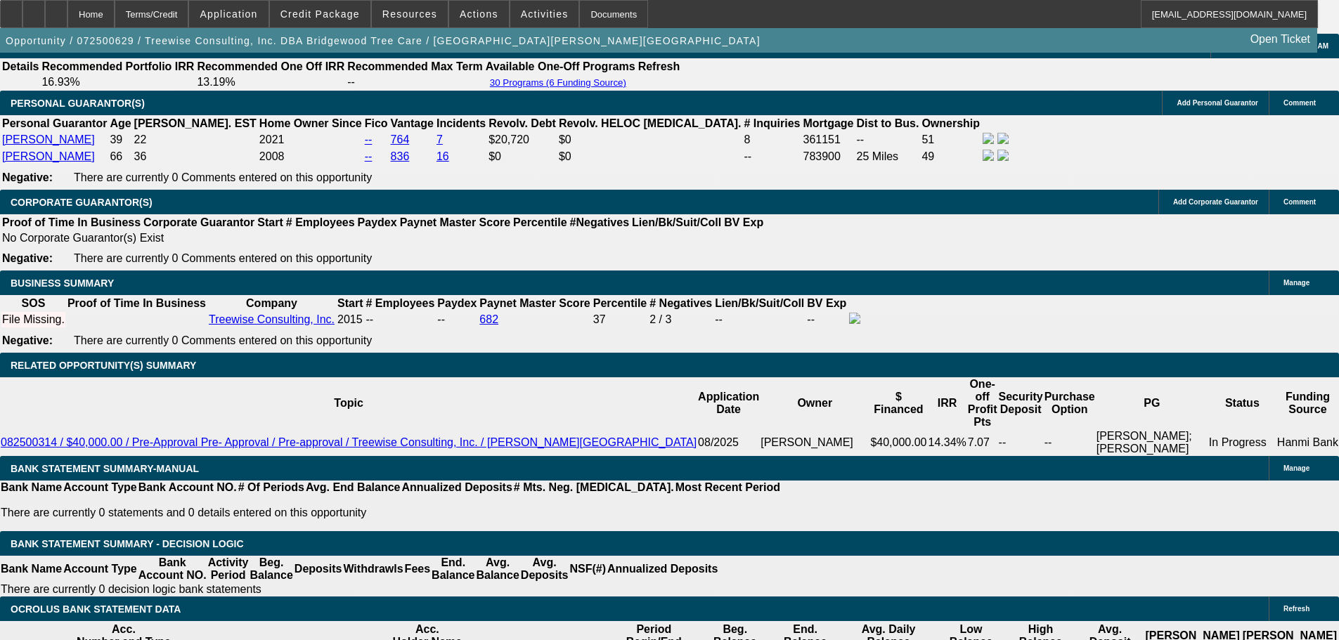
scroll to position [1968, 0]
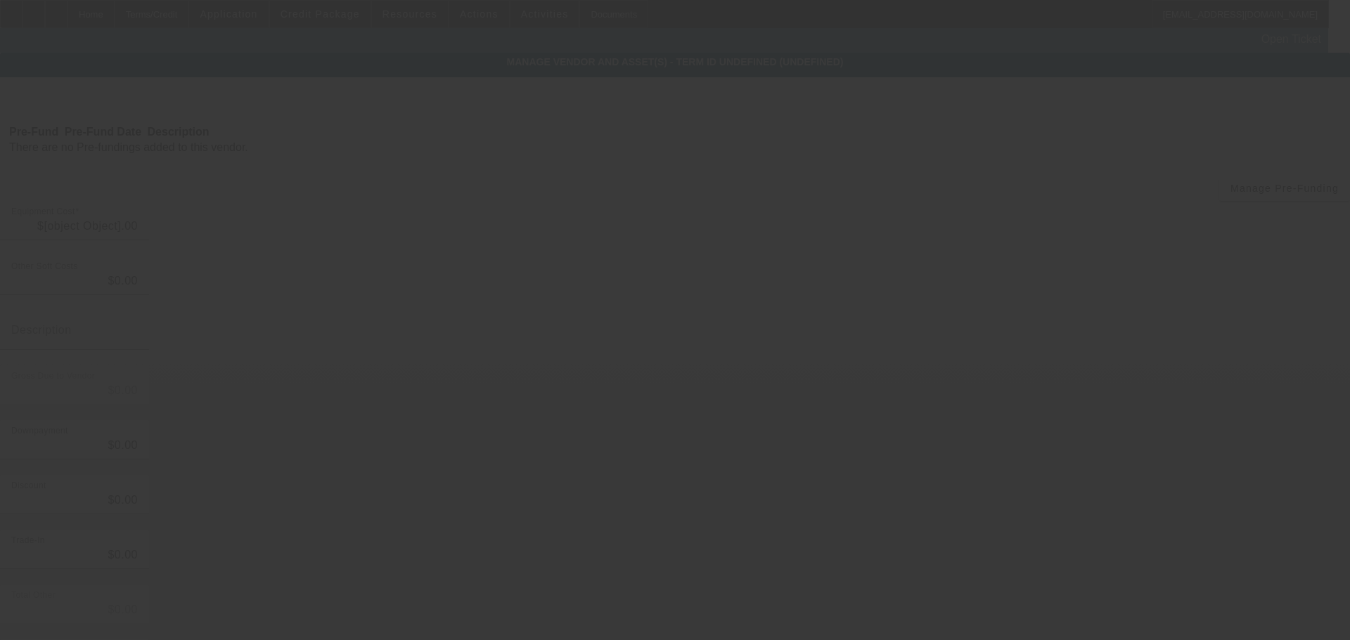
type input "$33,475.00"
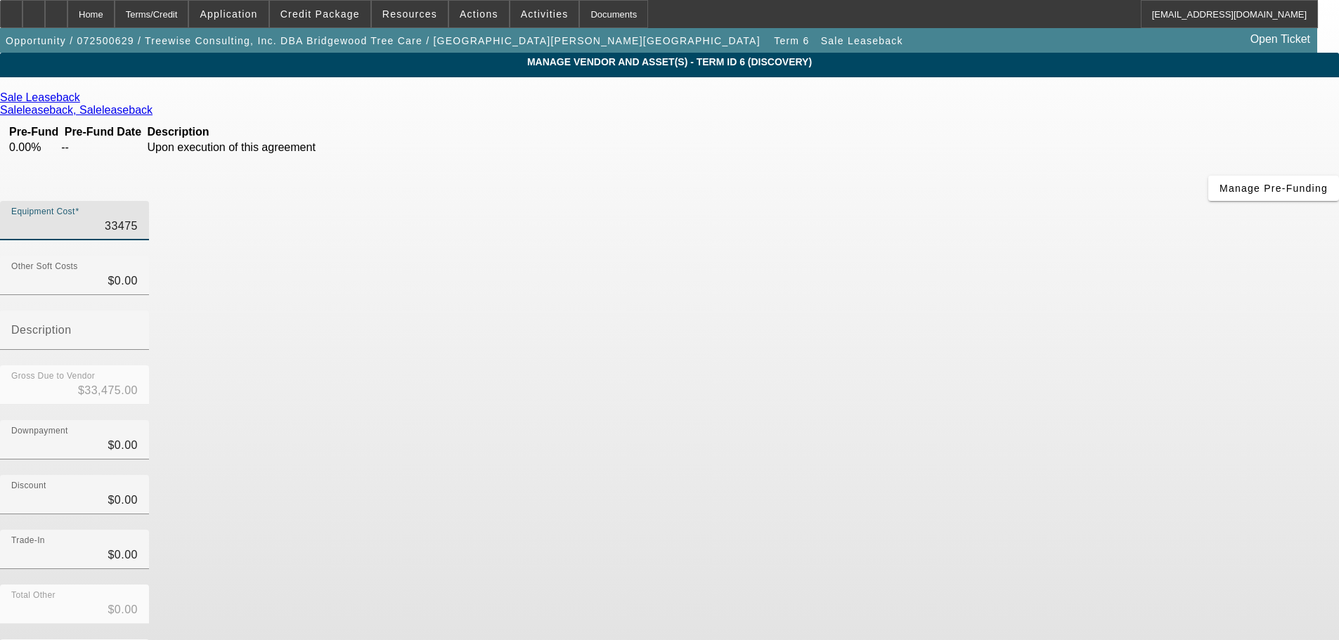
drag, startPoint x: 796, startPoint y: 122, endPoint x: 977, endPoint y: 126, distance: 181.4
click at [977, 201] on div "Equipment Cost 33475" at bounding box center [669, 228] width 1339 height 55
type input "7"
type input "$7.00"
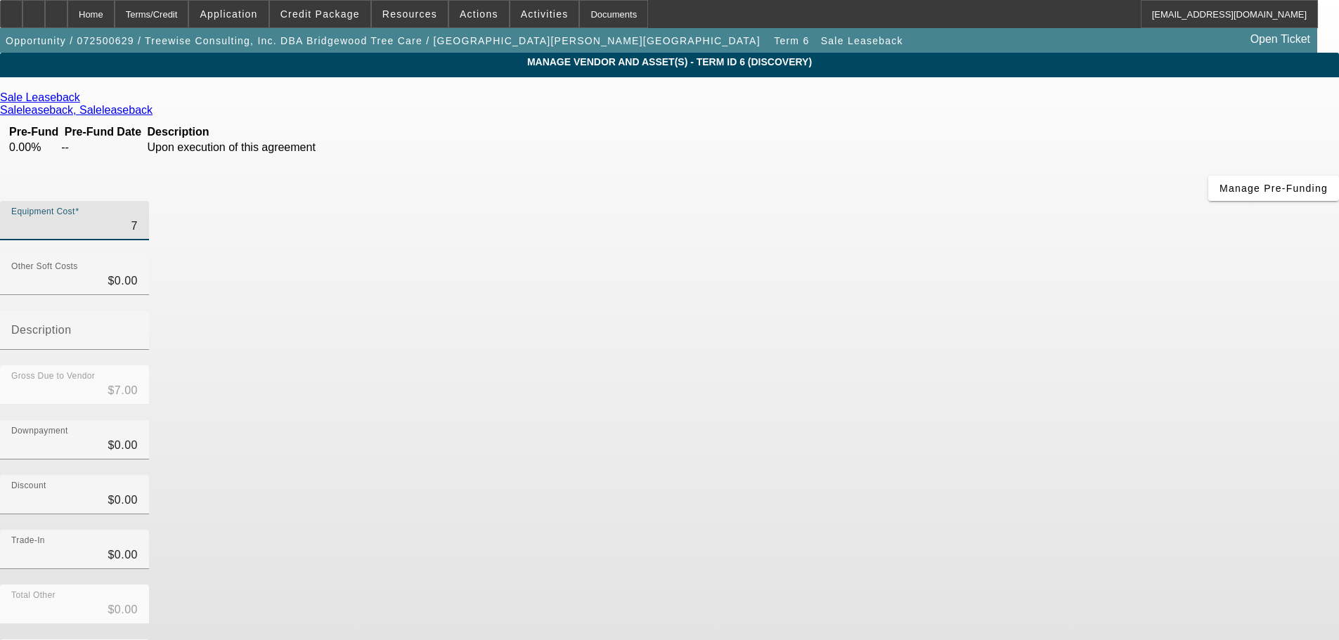
type input "74"
type input "$74.00"
type input "7"
type input "$7.00"
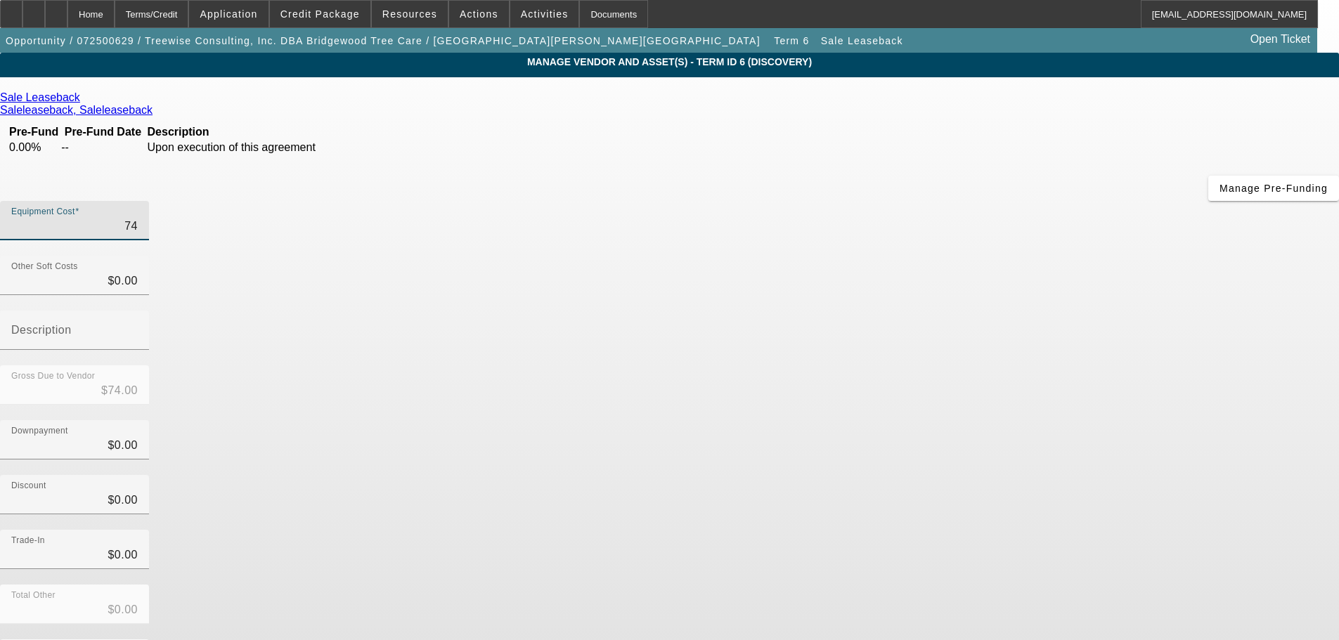
type input "$7.00"
type input "75"
type input "$75.00"
type input "750"
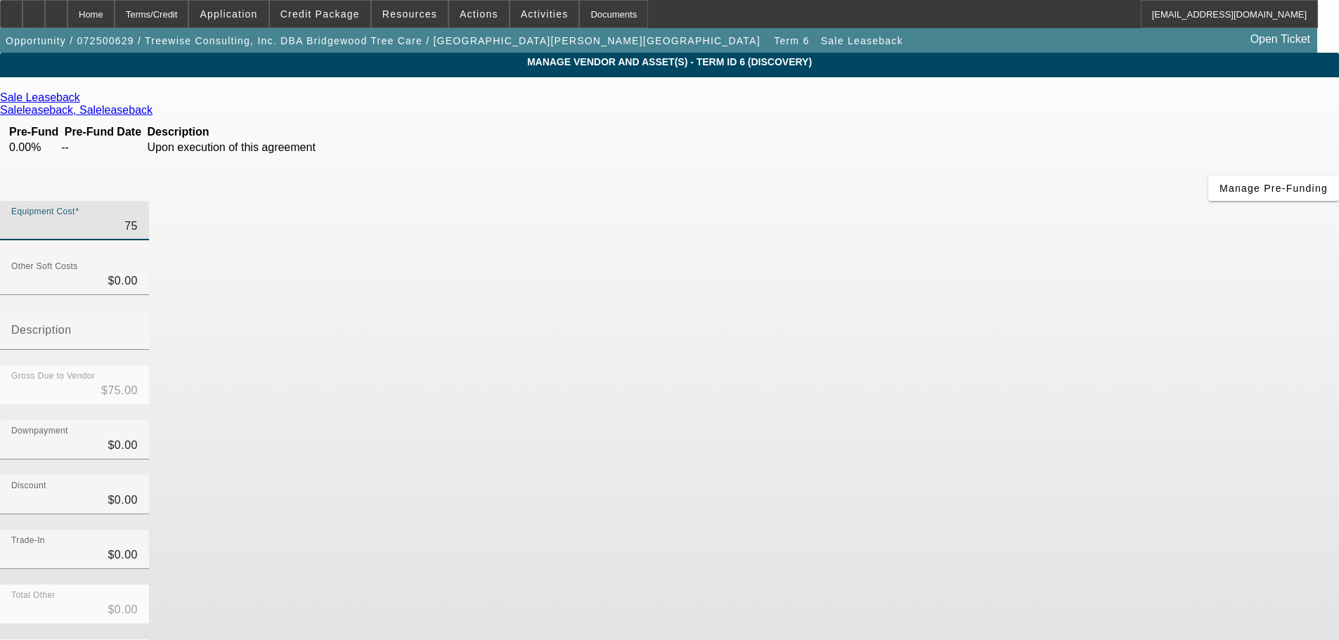
type input "$750.00"
type input "7500"
type input "$7,500.00"
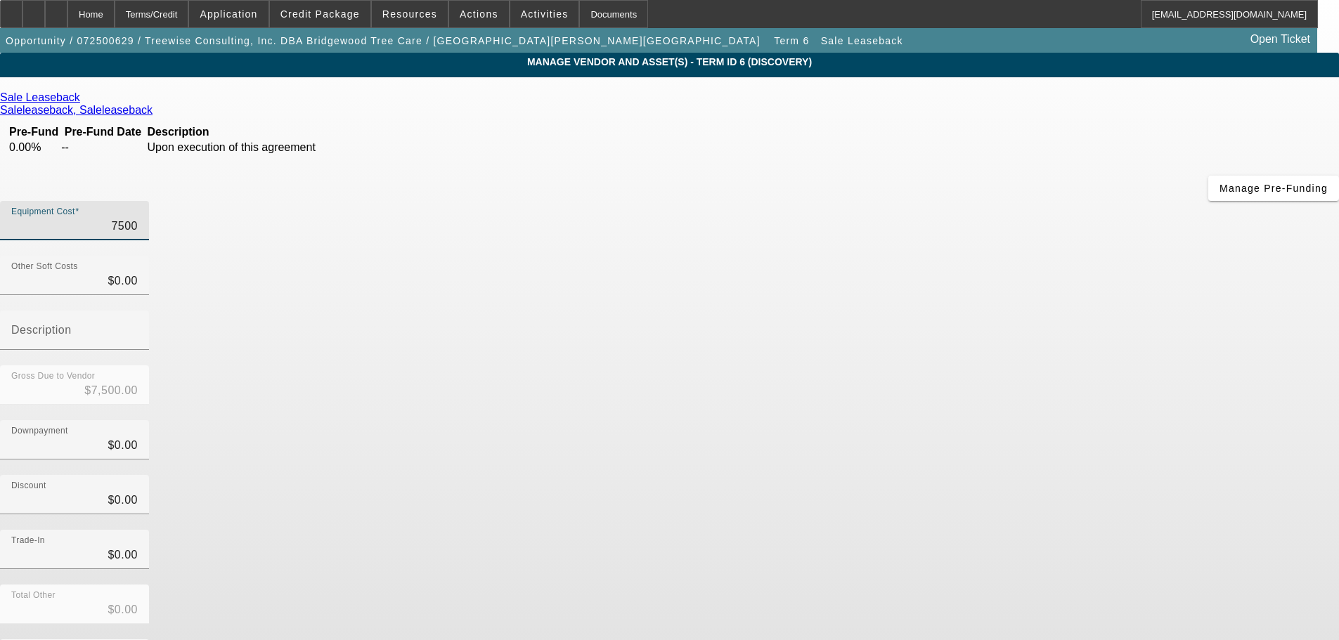
type input "75000"
type input "$75,000.00"
click at [883, 530] on div "Trade-In $0.00" at bounding box center [669, 557] width 1339 height 55
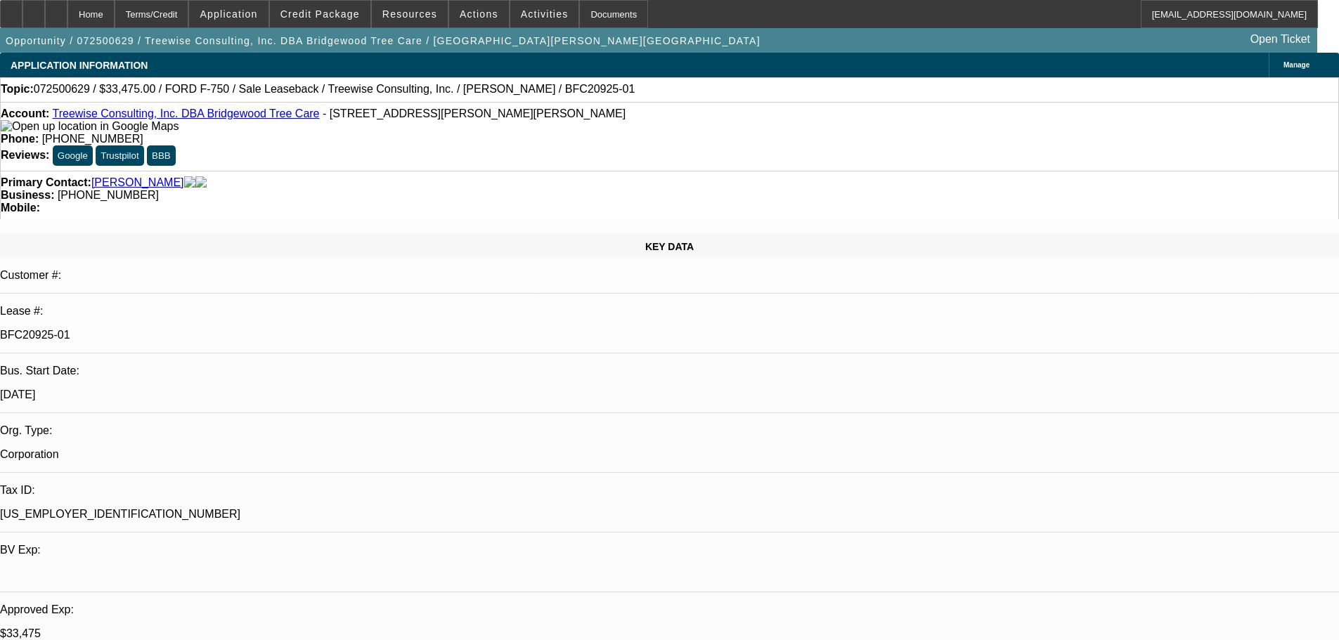
select select "0"
select select "2"
select select "0"
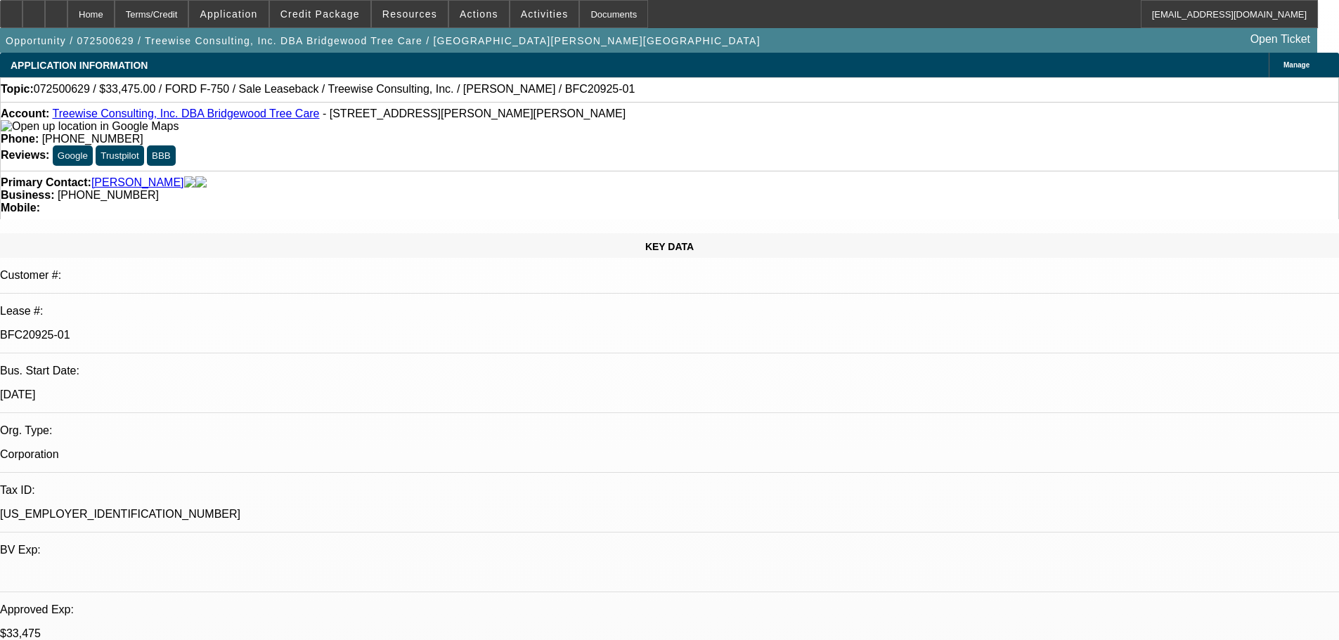
select select "6"
select select "0"
select select "2"
select select "0"
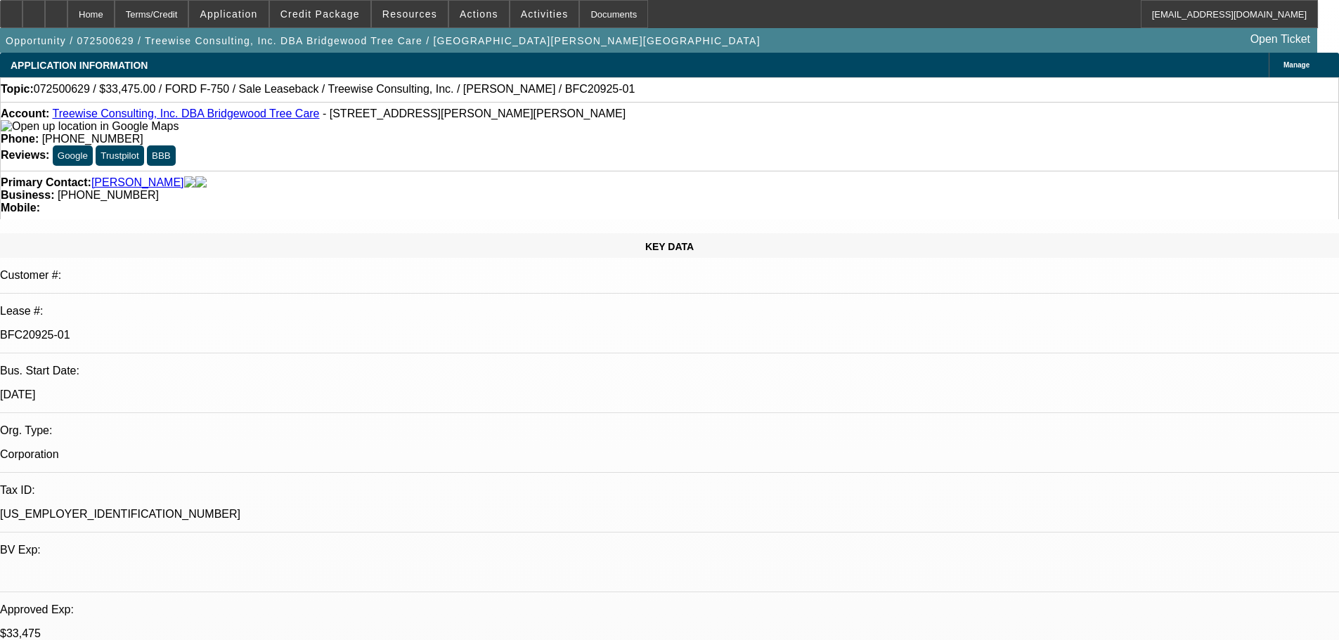
select select "6"
select select "0"
select select "6"
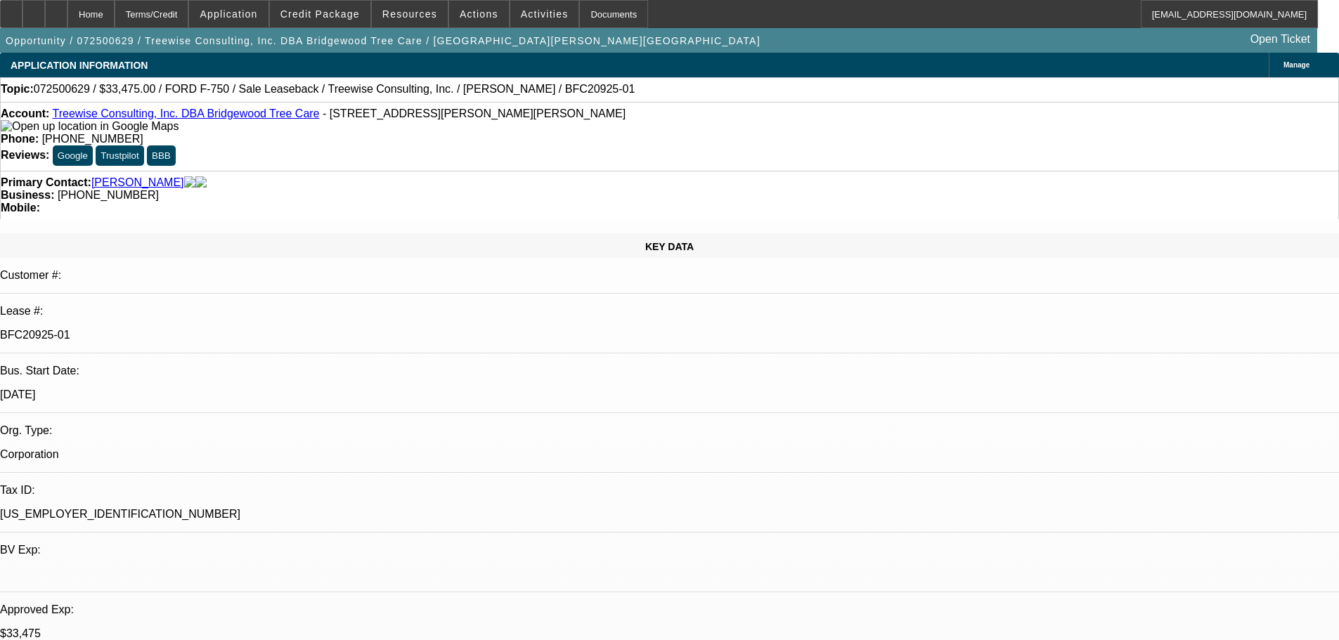
select select "0"
select select "6"
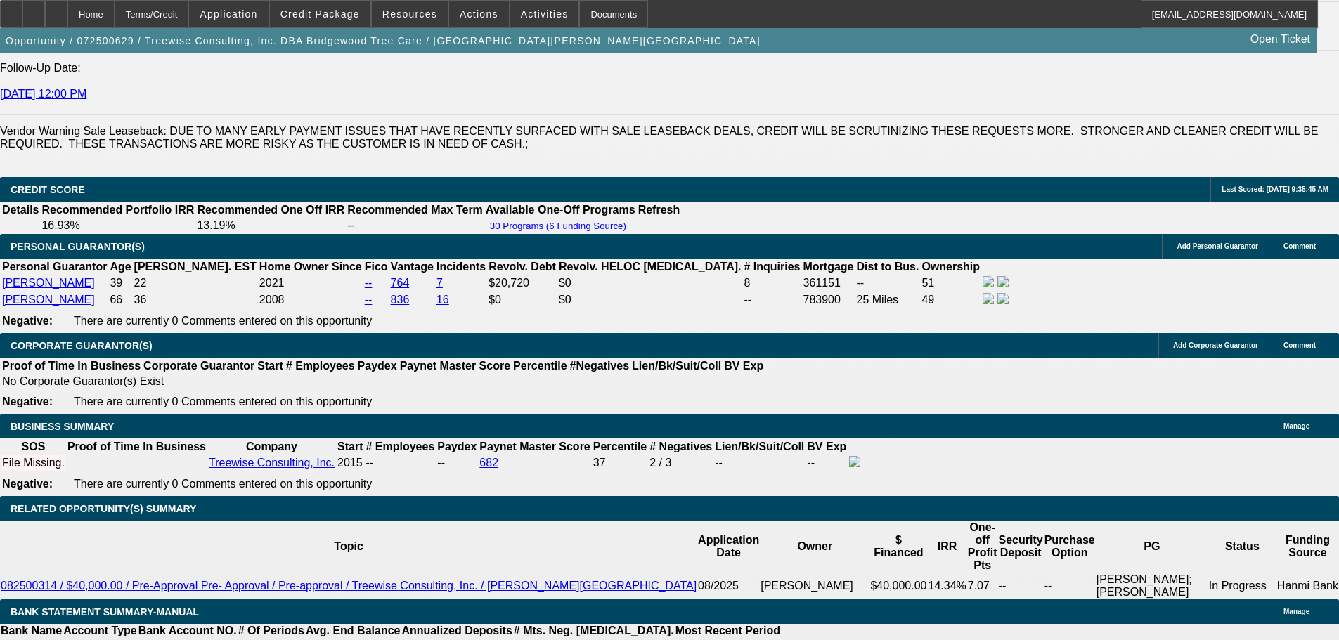
scroll to position [2250, 0]
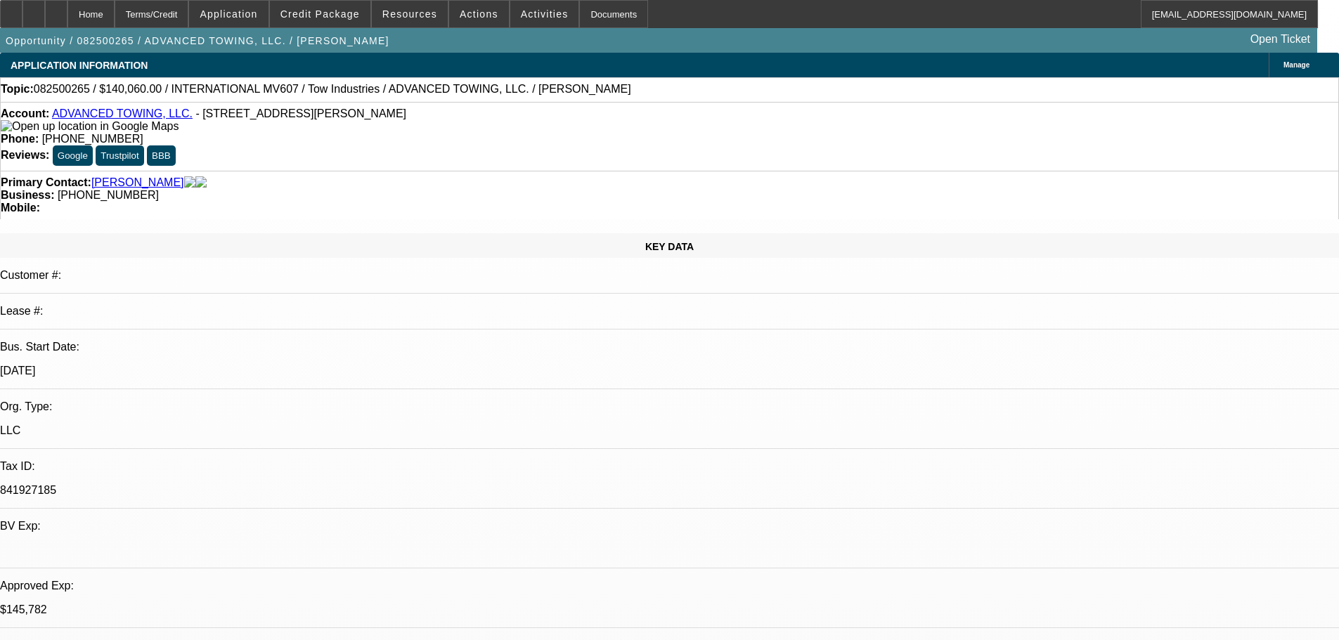
select select "2"
select select "0.1"
select select "4"
select select "2"
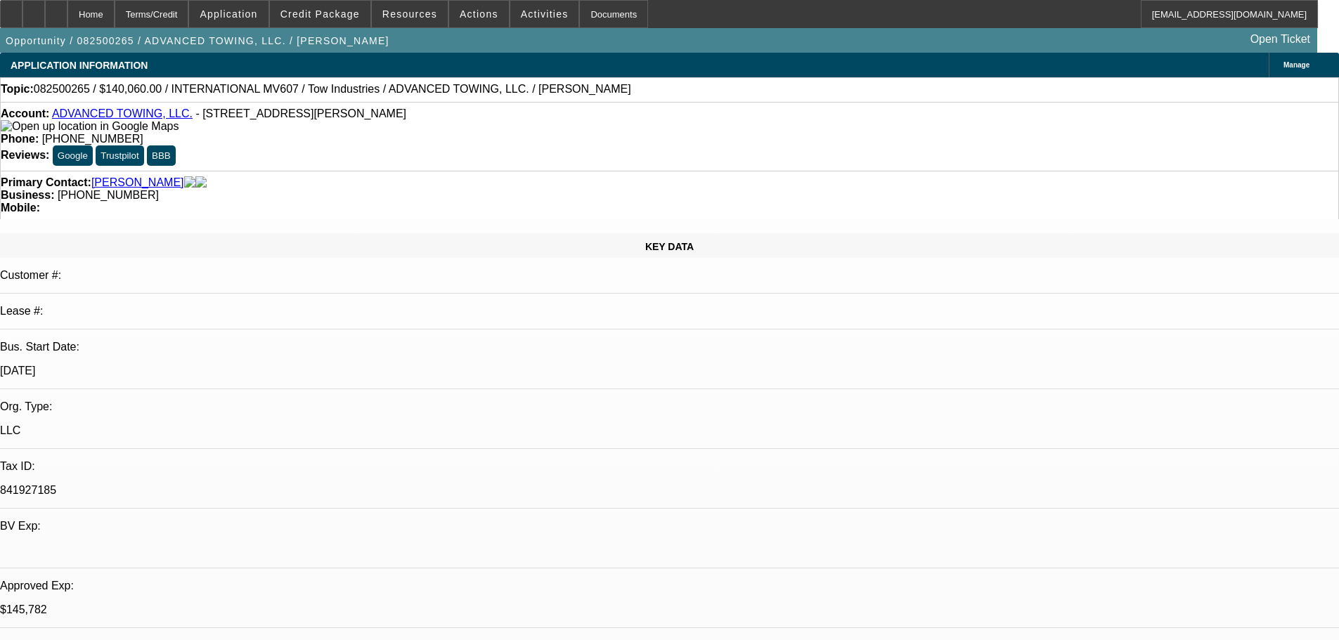
select select "2"
select select "0.1"
select select "4"
select select "0"
select select "2"
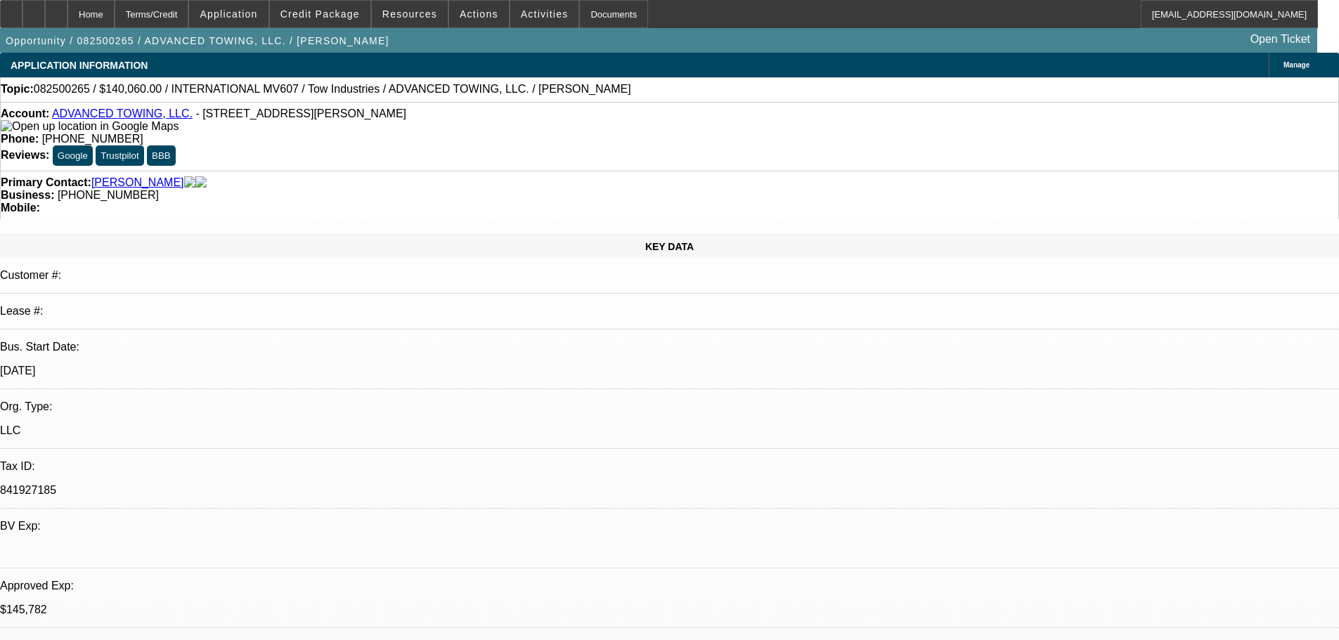
select select "2"
select select "0.1"
select select "4"
select select "0"
select select "2"
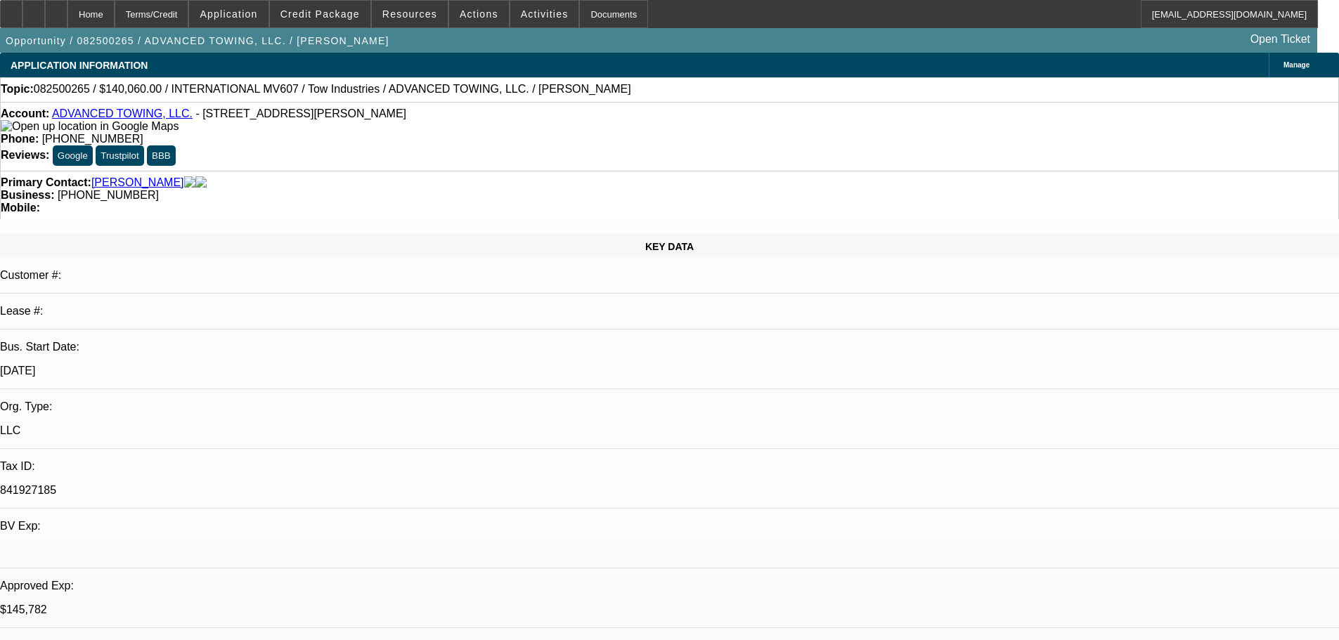
select select "2"
select select "0.1"
select select "4"
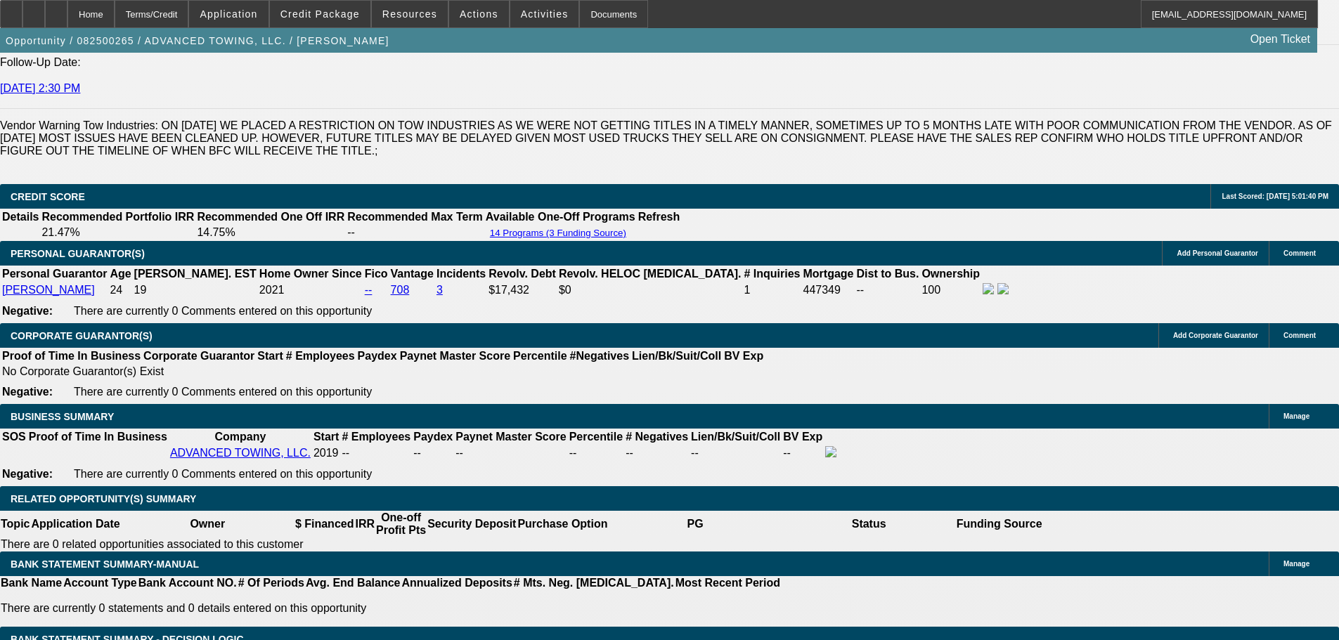
scroll to position [1968, 0]
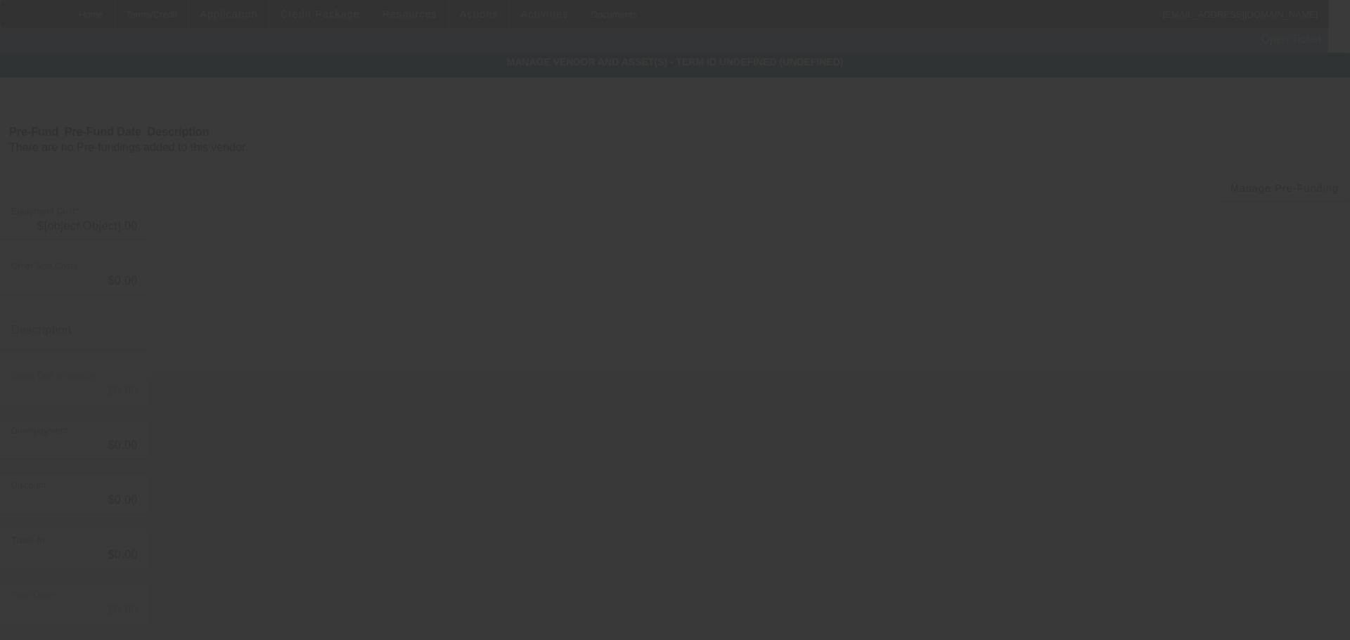
type input "$54,992.44"
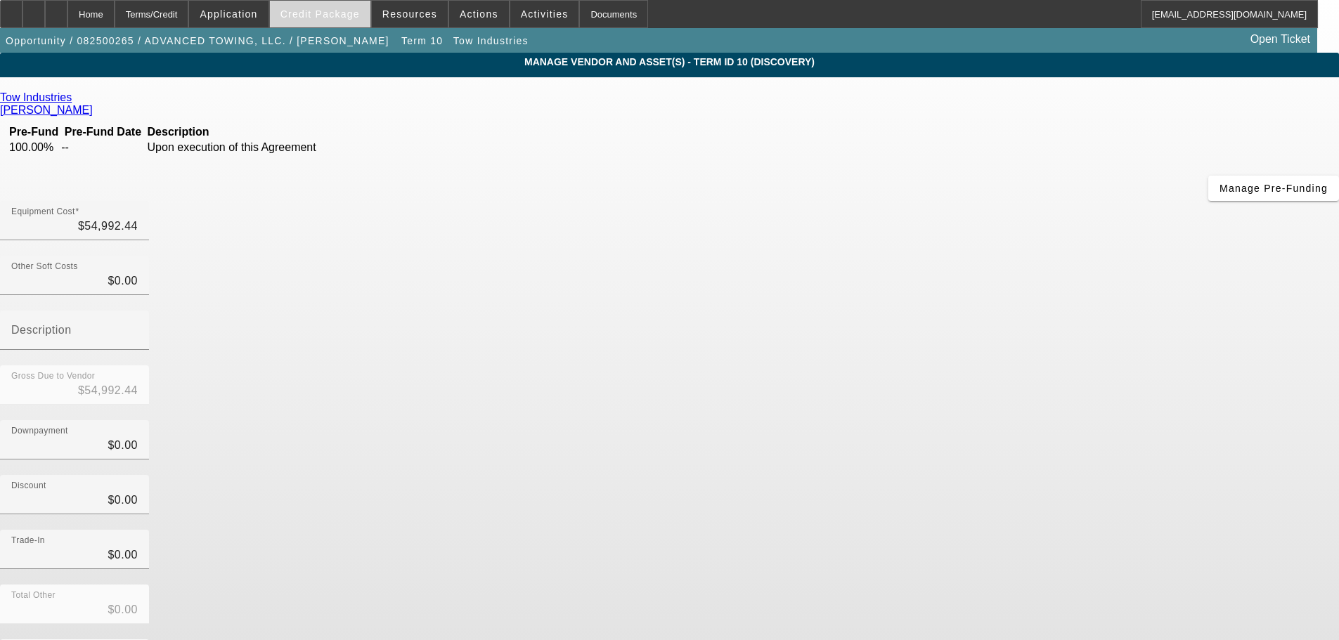
click at [331, 14] on span "Credit Package" at bounding box center [319, 13] width 79 height 11
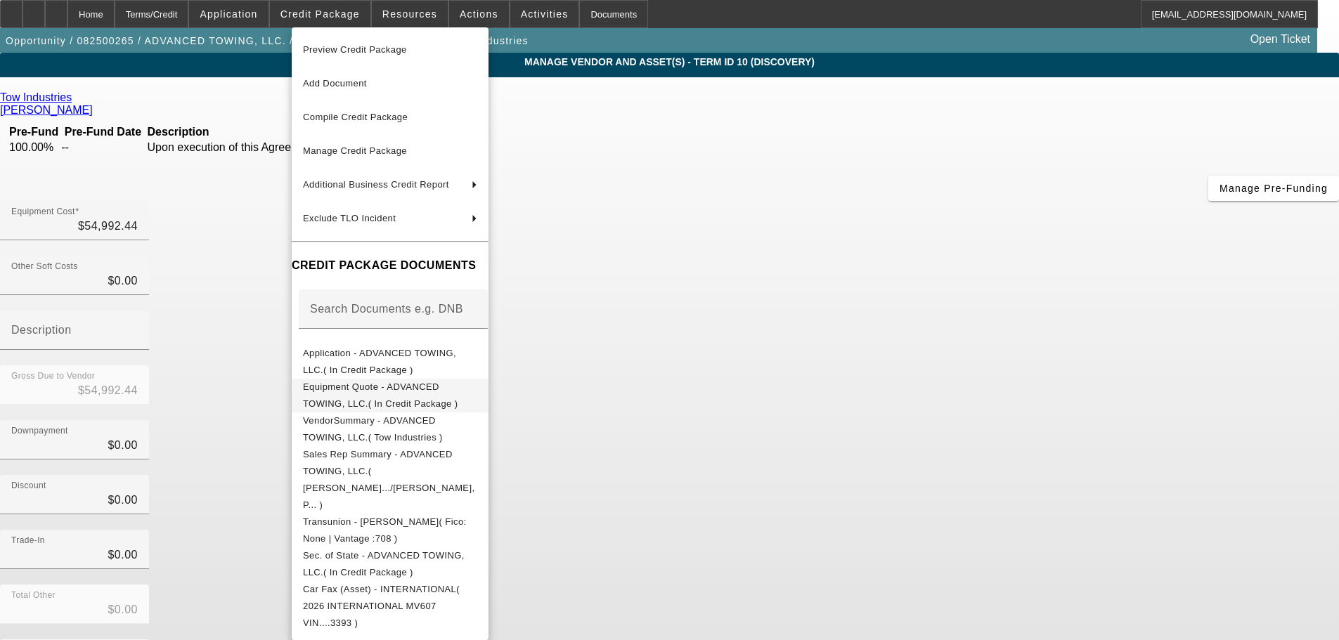
click at [397, 395] on span "Equipment Quote - ADVANCED TOWING, LLC.( In Credit Package )" at bounding box center [390, 396] width 174 height 34
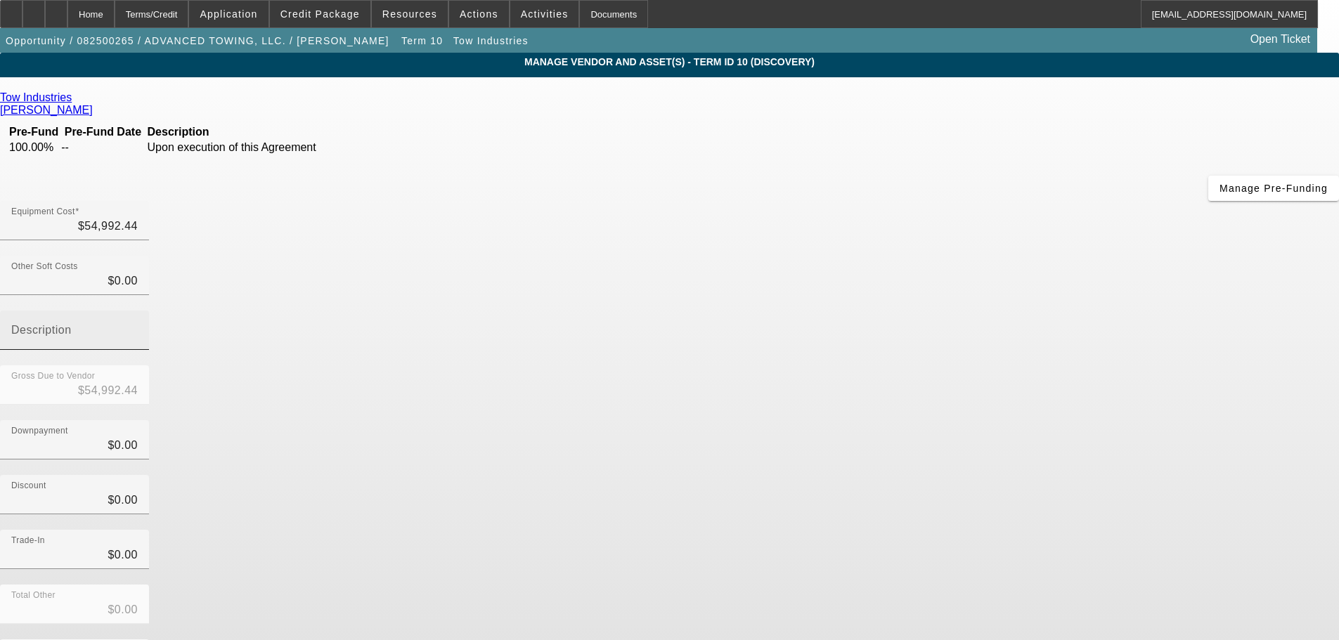
scroll to position [19, 0]
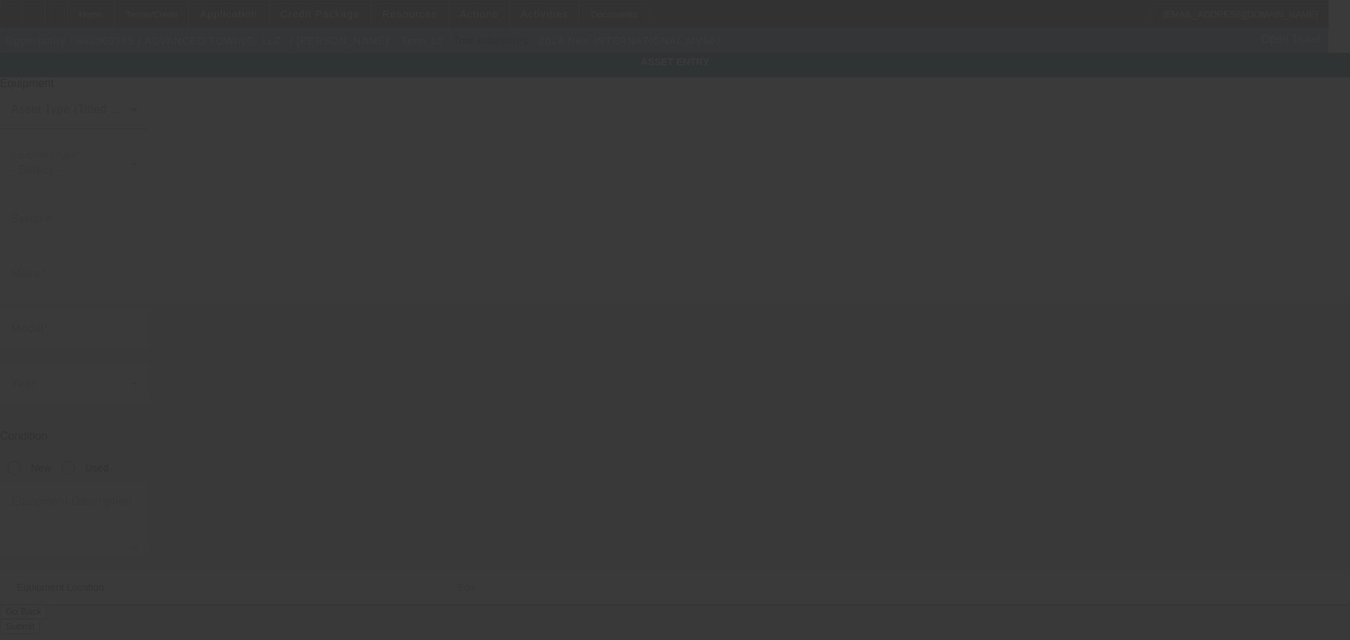
type input "[US_VEHICLE_IDENTIFICATION_NUMBER]"
type input "International"
type input "MV607"
radio input "true"
type textarea "Tow Truck"
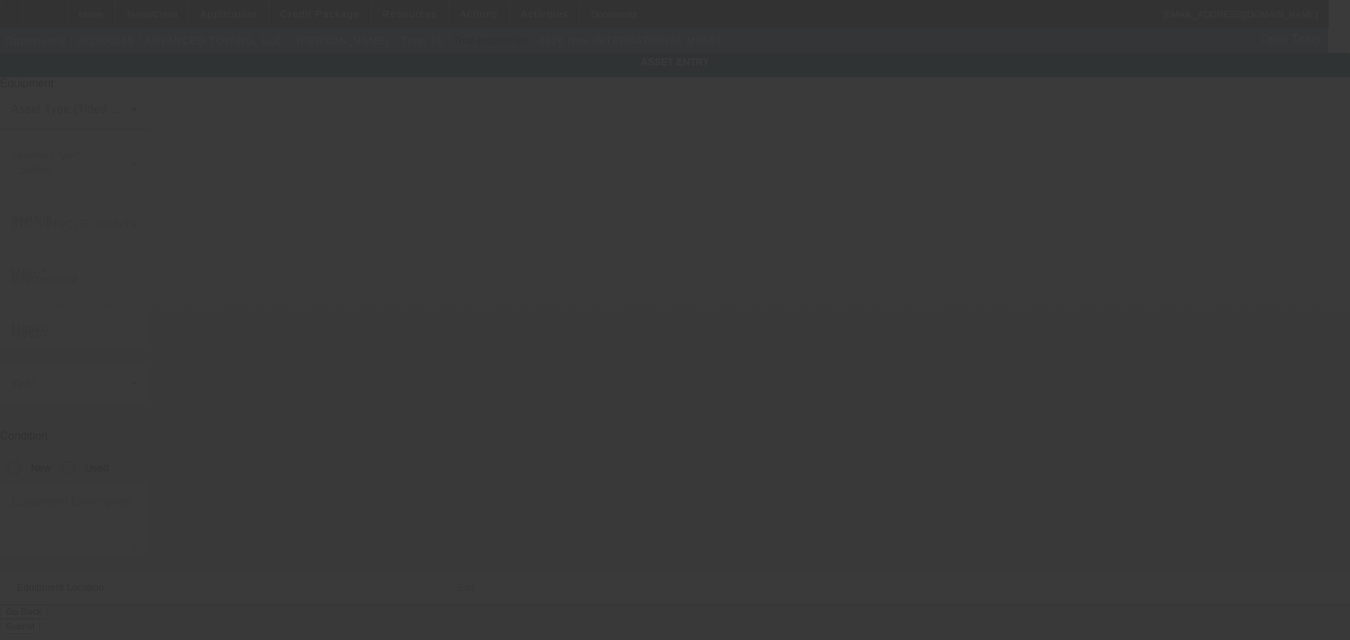
type input "[STREET_ADDRESS][PERSON_NAME]"
type input "[GEOGRAPHIC_DATA]"
type input "92509"
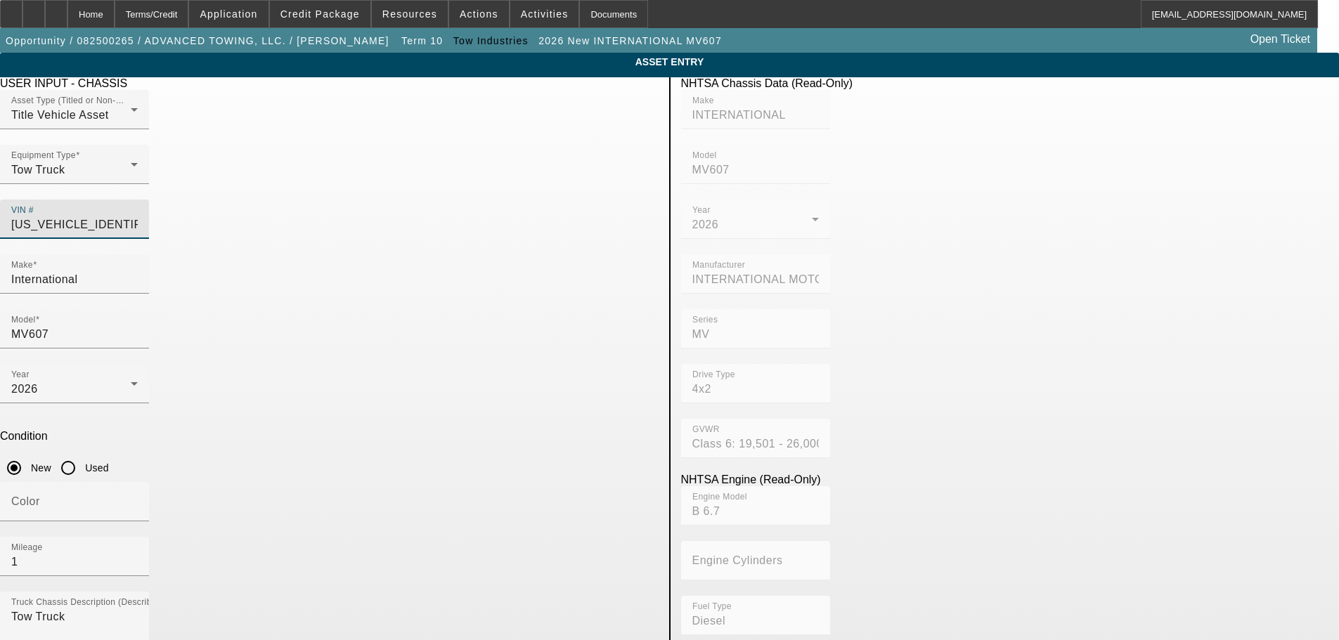
drag, startPoint x: 609, startPoint y: 195, endPoint x: 462, endPoint y: 196, distance: 147.6
click at [462, 196] on div "Asset Type (Titled or Non-Titled) Title Vehicle Asset Equipment Type Tow Truck …" at bounding box center [329, 172] width 659 height 164
paste input "5PVNJ8JNK4S53705"
type input "5PVNJ8JNK4S53705"
click at [687, 200] on mat-form-field "Year" at bounding box center [755, 227] width 149 height 55
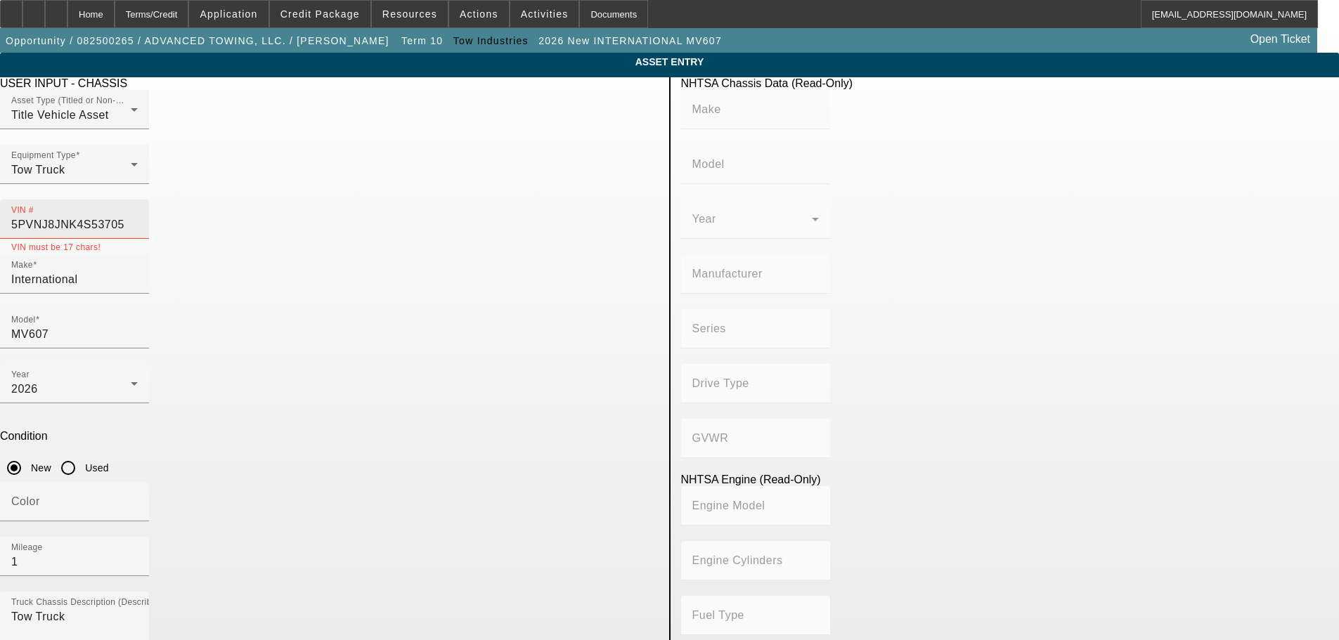
click at [138, 217] on input "5PVNJ8JNK4S53705" at bounding box center [74, 225] width 127 height 17
drag, startPoint x: 560, startPoint y: 198, endPoint x: 437, endPoint y: 203, distance: 123.8
click at [437, 203] on div "Asset Type (Titled or Non-Titled) Title Vehicle Asset Equipment Type Tow Truck …" at bounding box center [329, 172] width 659 height 164
click at [138, 217] on input "5PVNJ8JNK4S53705" at bounding box center [74, 225] width 127 height 17
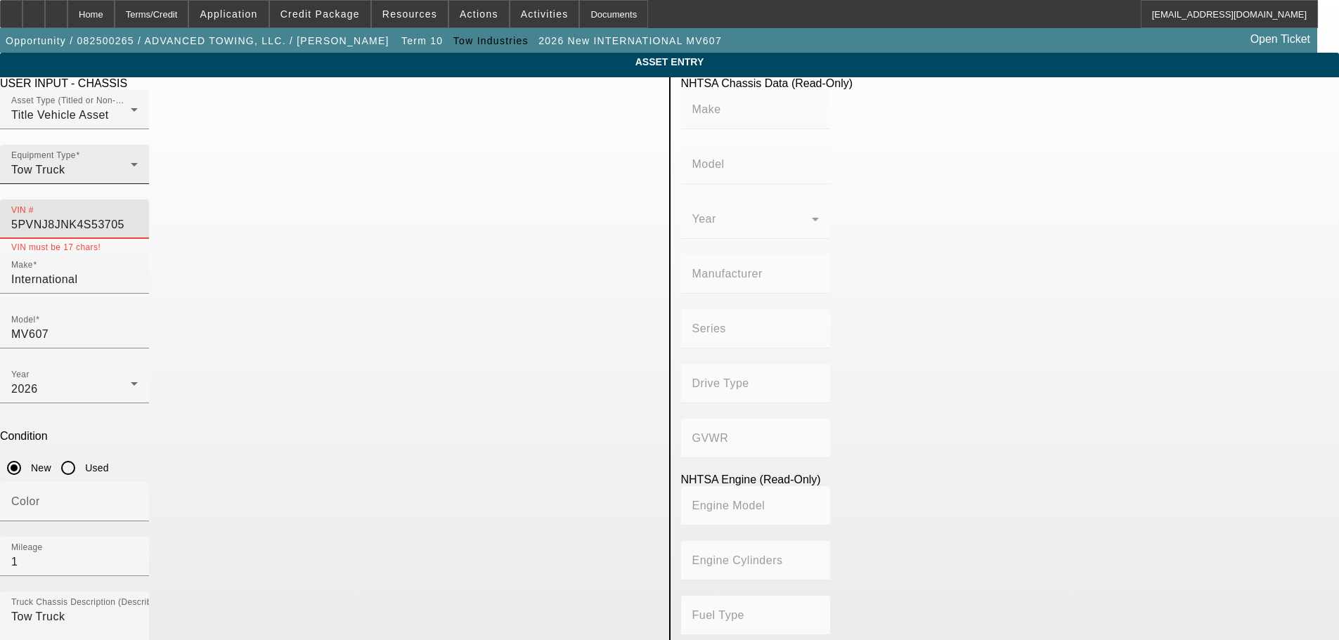
drag, startPoint x: 579, startPoint y: 199, endPoint x: 402, endPoint y: 204, distance: 176.5
click at [402, 204] on div "Asset Type (Titled or Non-Titled) Title Vehicle Asset Equipment Type Tow Truck …" at bounding box center [329, 172] width 659 height 164
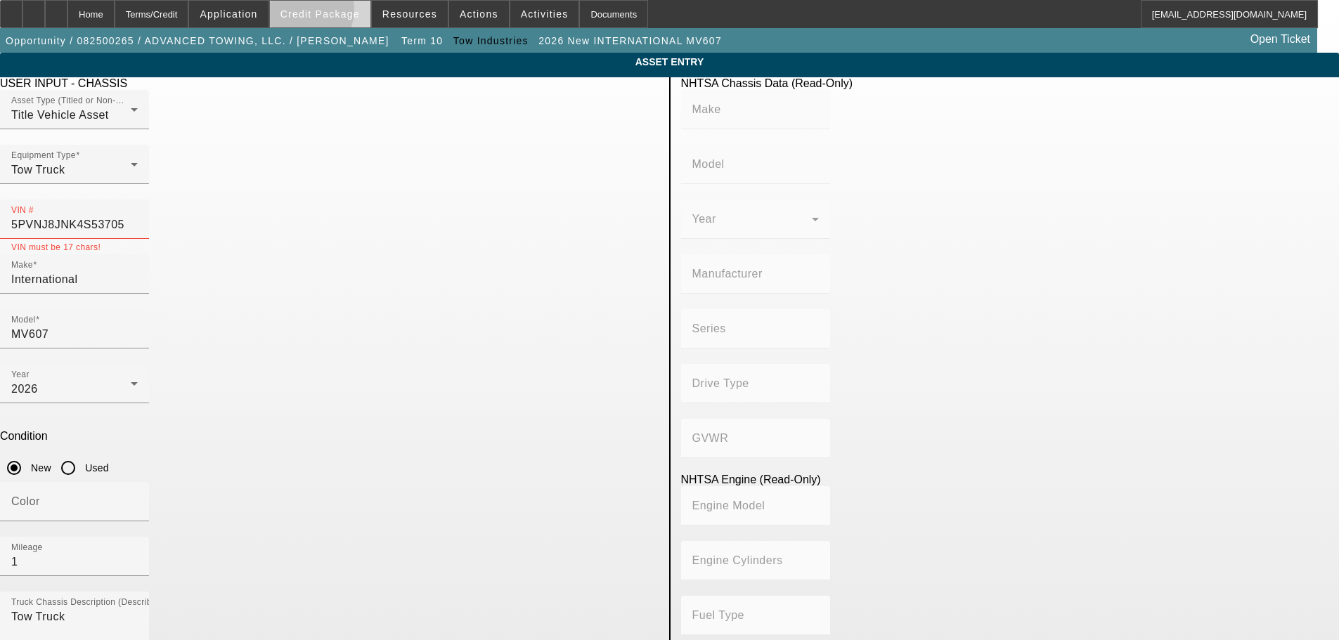
click at [323, 13] on span "Credit Package" at bounding box center [319, 13] width 79 height 11
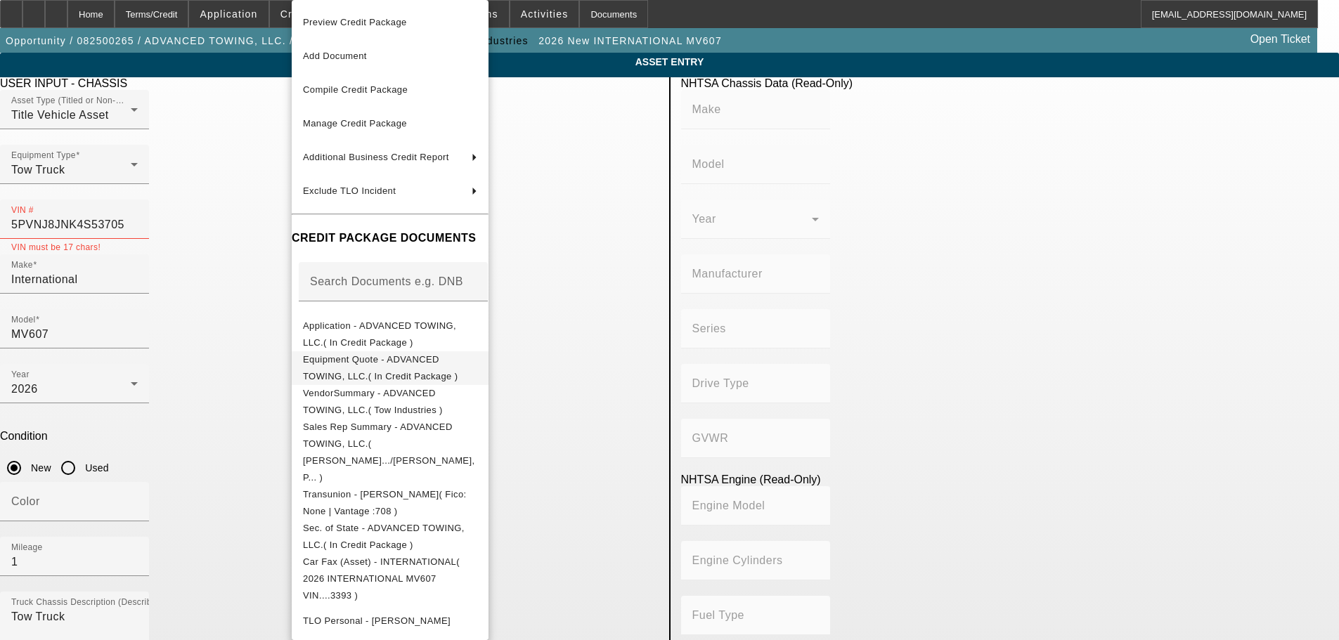
click at [382, 354] on button "Equipment Quote - ADVANCED TOWING, LLC.( In Credit Package )" at bounding box center [390, 368] width 197 height 34
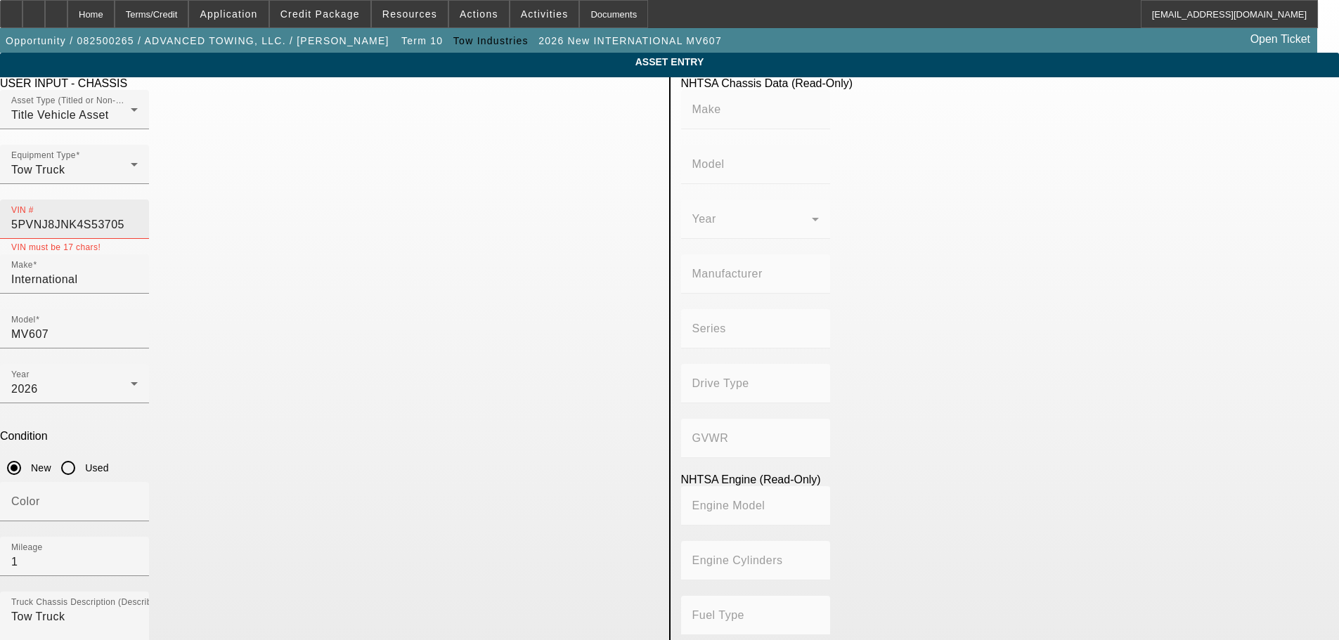
click at [138, 217] on input "5PVNJ8JNK4S53705" at bounding box center [74, 225] width 127 height 17
click at [45, 14] on div at bounding box center [33, 14] width 22 height 28
click at [63, 181] on app-asset-collateral-manage "ASSET ENTRY Delete asset USER INPUT - CHASSIS Asset Type (Titled or Non-Titled)…" at bounding box center [669, 600] width 1339 height 1094
click at [344, 26] on span at bounding box center [320, 14] width 101 height 34
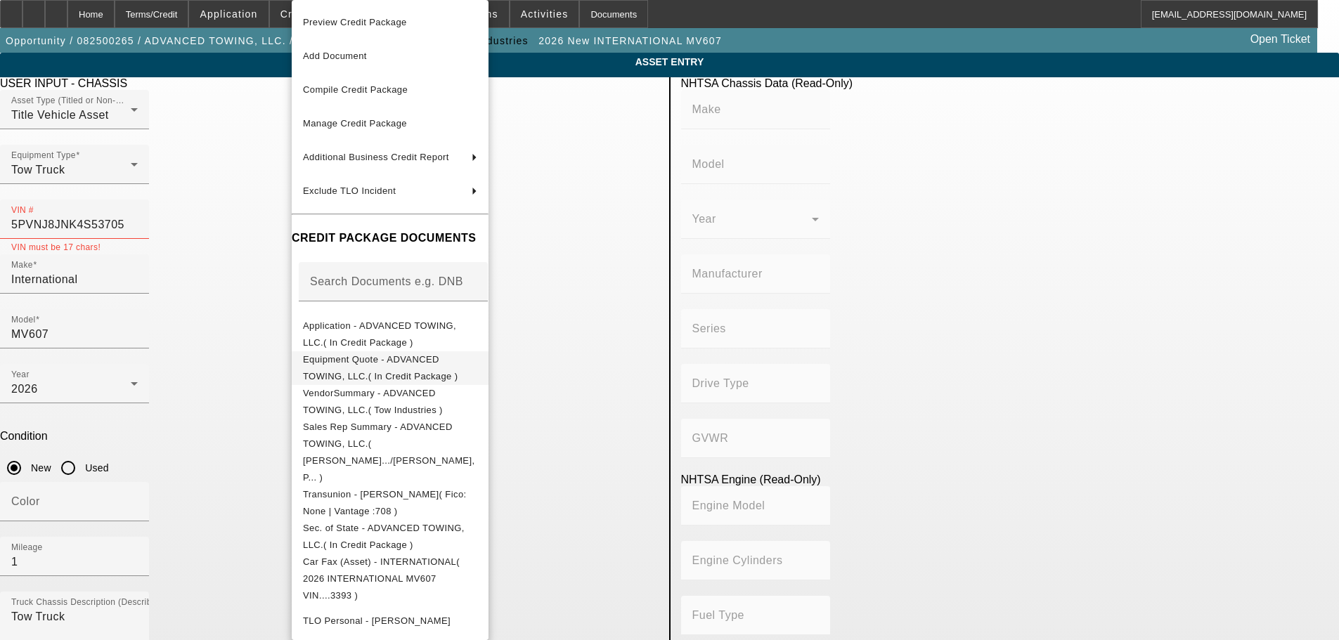
click at [377, 376] on button "Equipment Quote - ADVANCED TOWING, LLC.( In Credit Package )" at bounding box center [390, 368] width 197 height 34
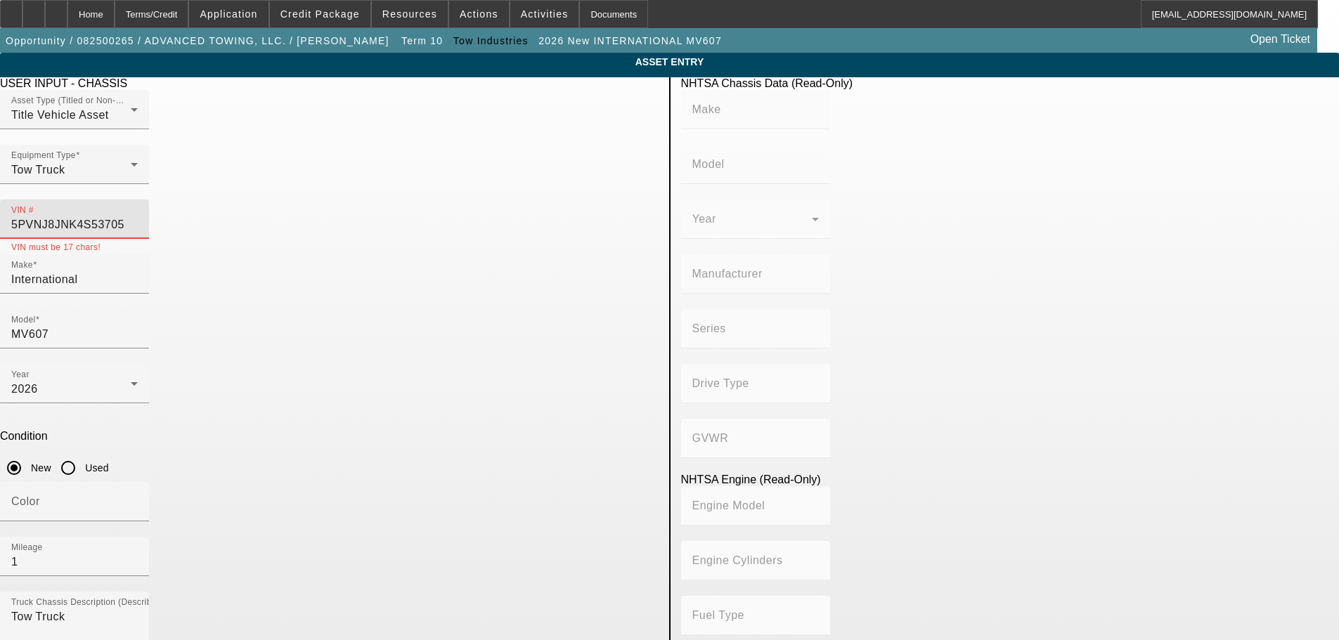
click at [138, 217] on input "5PVNJ8JNK4S53705" at bounding box center [74, 225] width 127 height 17
paste input "8"
type input "5PVNJ8JN8K4S53705"
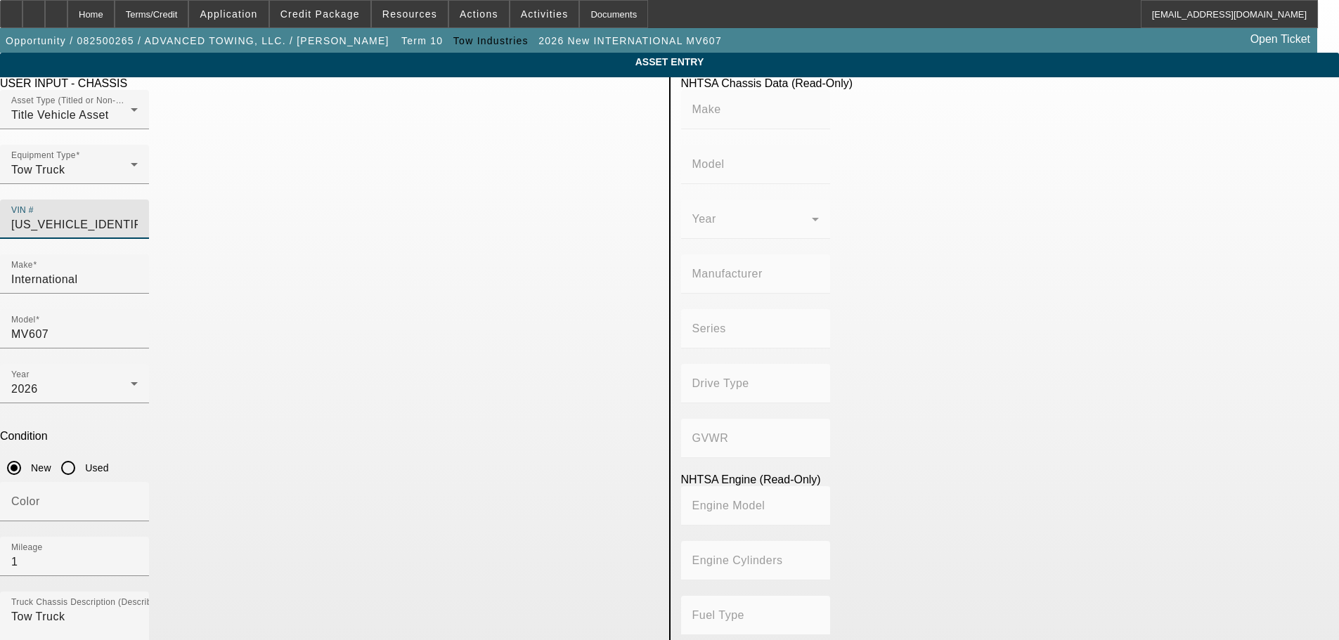
type input "HINO"
type input "Conventional Type Truck"
type input "HINO MOTORS MANUFACTURING U.S.A."
type input "Class 6: 19,501 - 26,000 lb (8,845 - 11,794 kg)"
type input "J08E-VB/ J08E-WU"
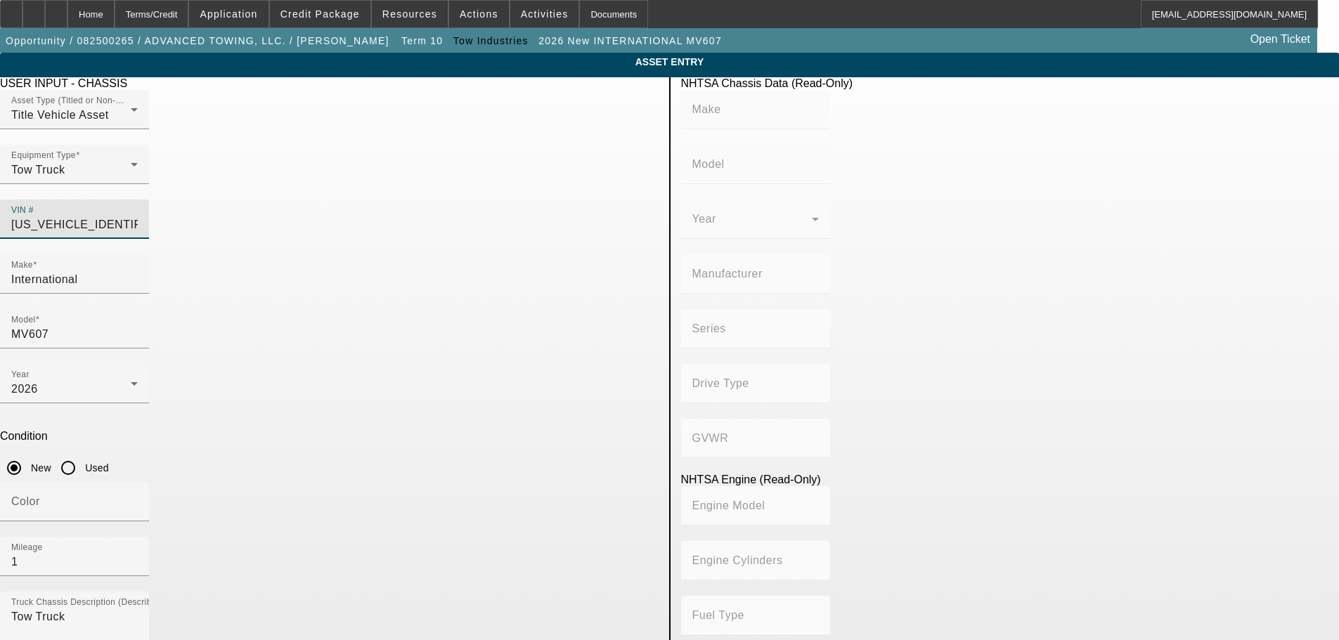
type input "Diesel"
type input "463.78045511996"
type input "7.6"
type input "5PVNJ8JN8K4S53705"
type input "HINO"
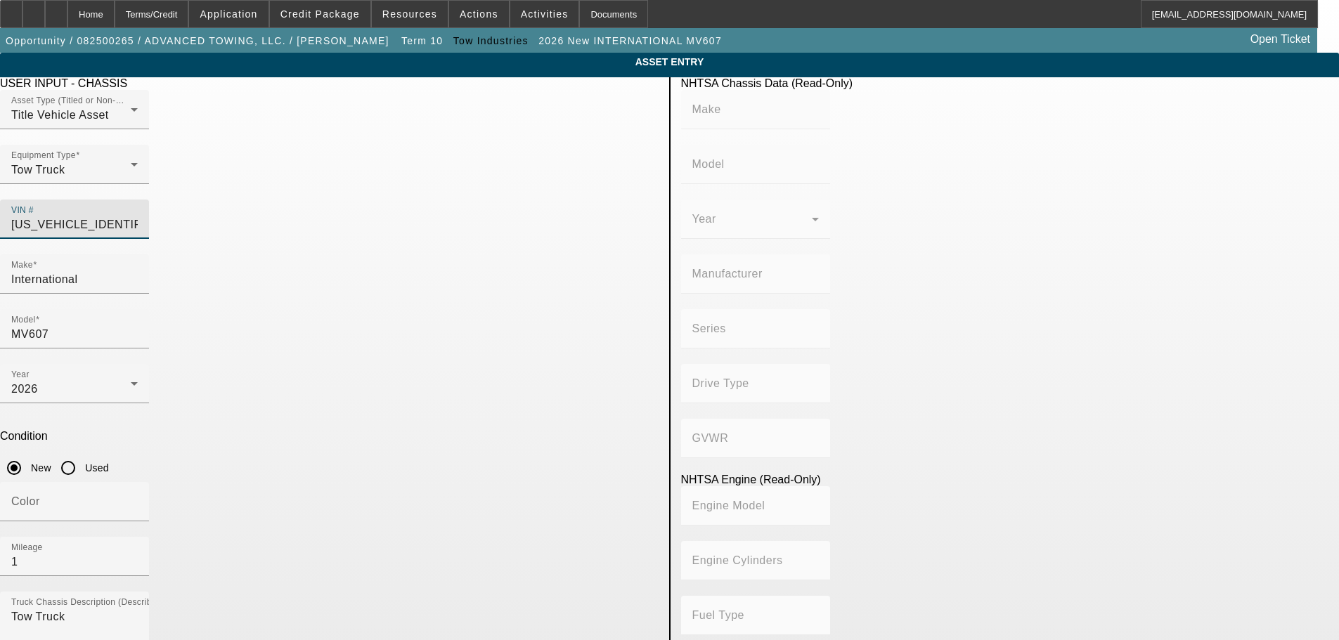
type input "Conventional Type Truck"
type input "HINO MOTORS MANUFACTURING U.S.A."
type input "Class 6: 19,501 - 26,000 lb (8,845 - 11,794 kg)"
type input "J08E-VB/ J08E-WU"
type input "Diesel"
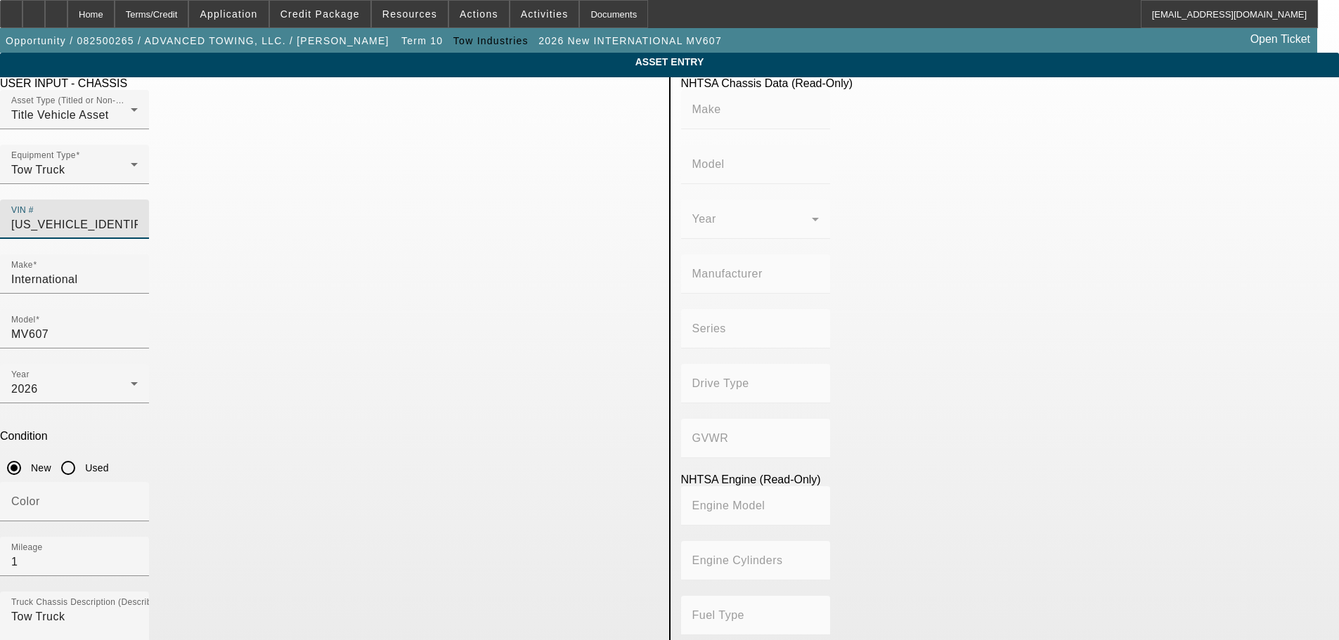
type input "463.78045511996"
type input "7.6"
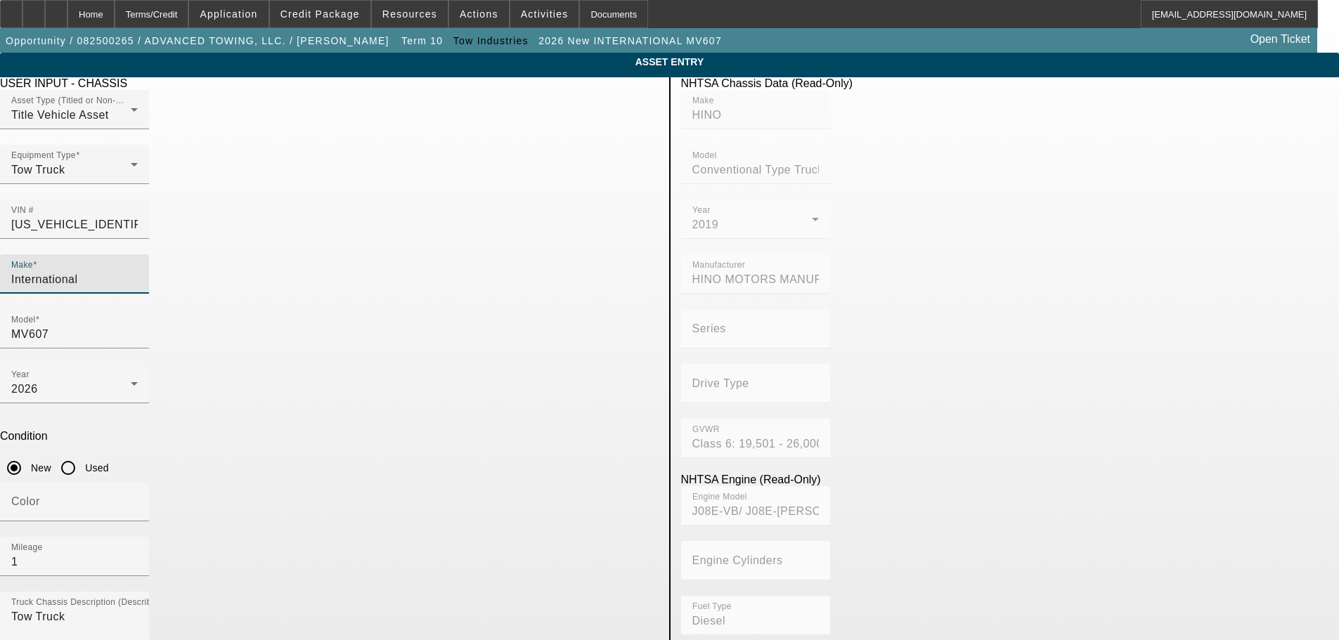
drag, startPoint x: 377, startPoint y: 250, endPoint x: 206, endPoint y: 243, distance: 171.7
click at [206, 243] on app-asset-collateral-manage "ASSET ENTRY Delete asset USER INPUT - CHASSIS Asset Type (Titled or Non-Titled)…" at bounding box center [669, 600] width 1339 height 1094
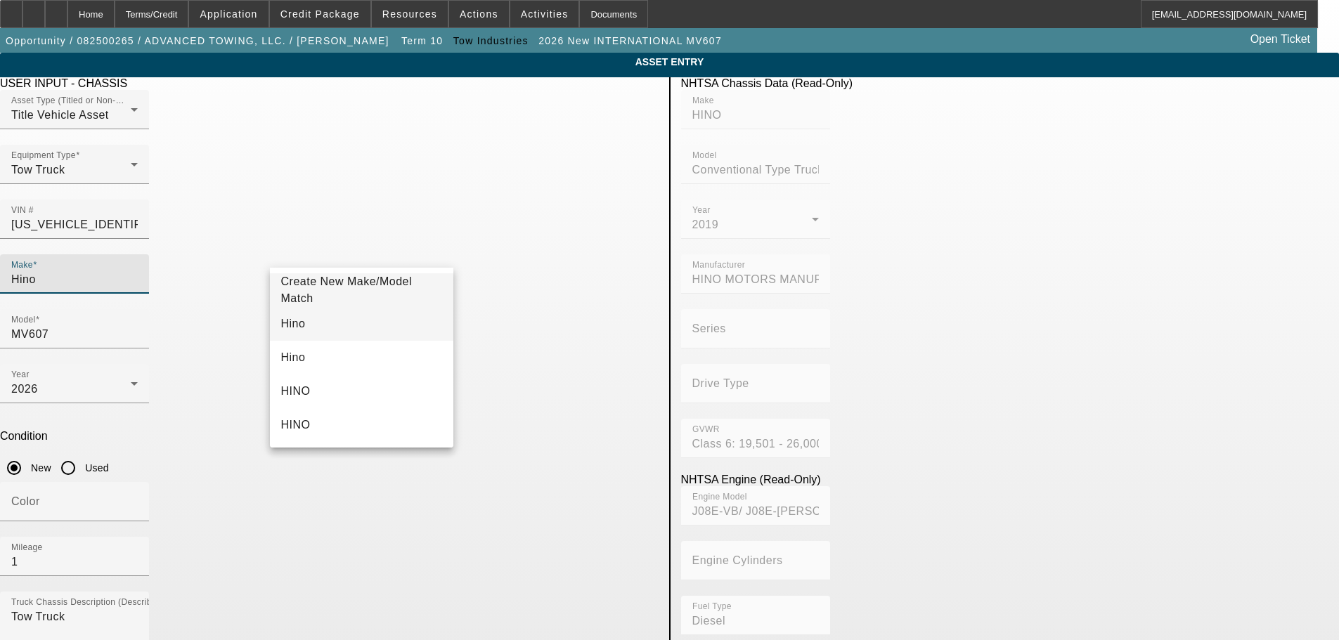
type input "Hino"
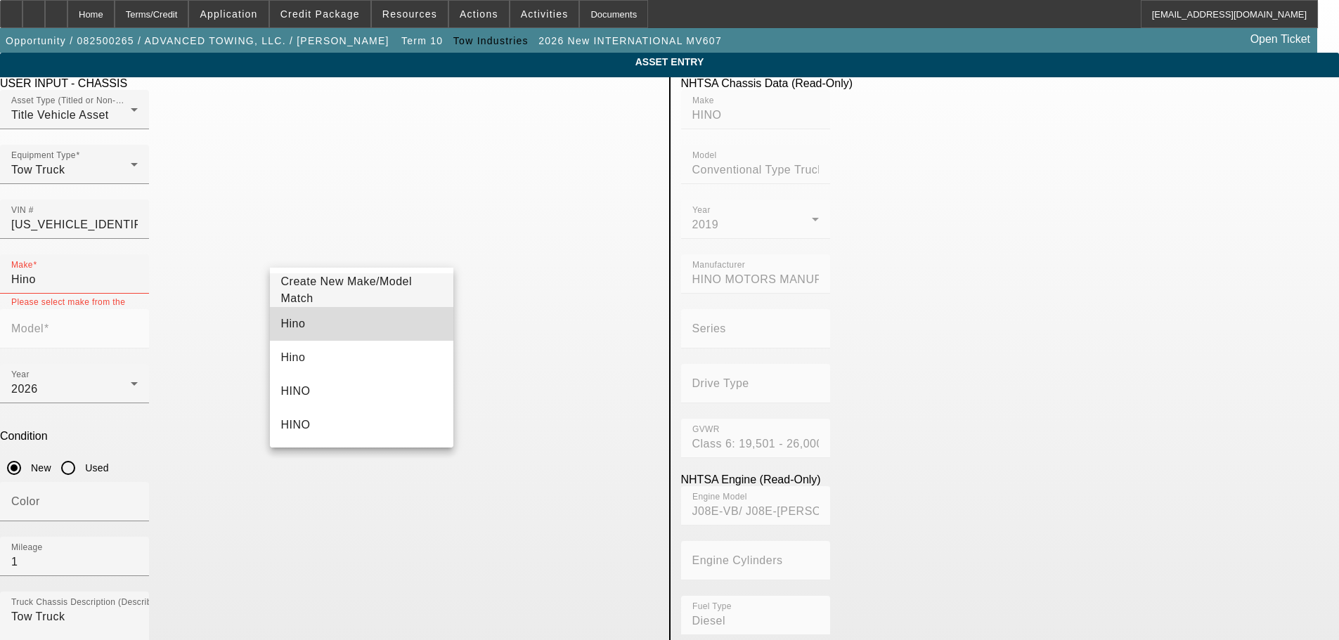
click at [379, 322] on mat-option "Hino" at bounding box center [362, 324] width 184 height 34
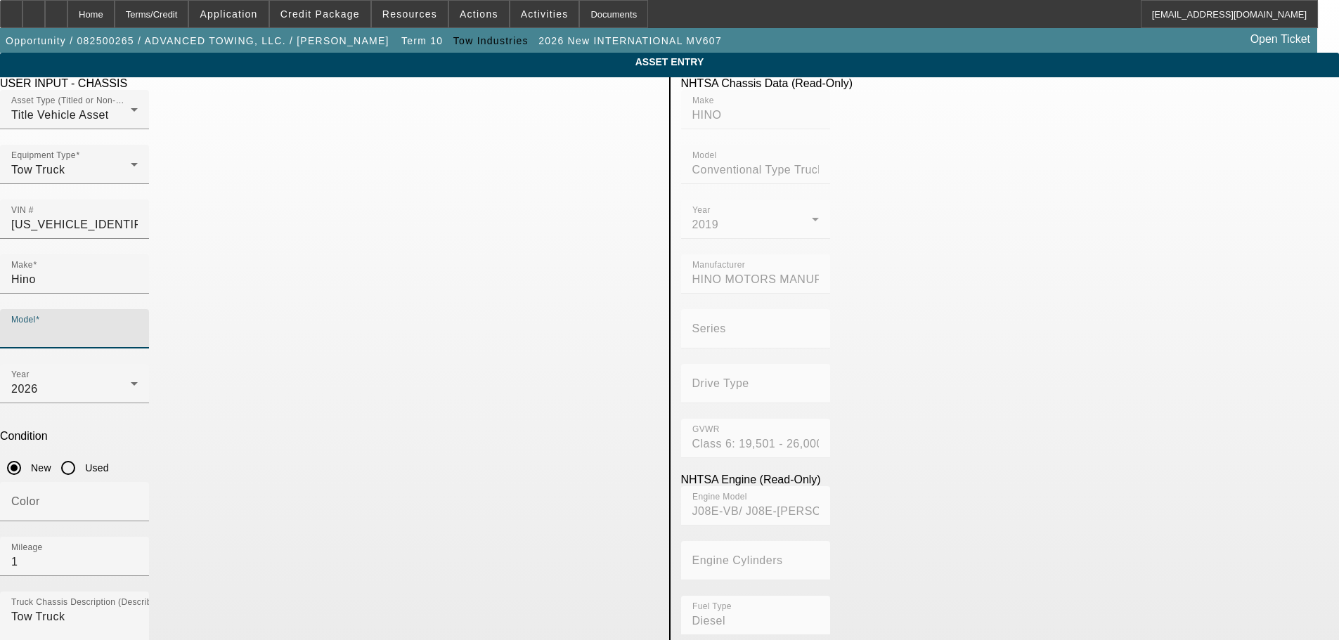
click at [138, 326] on input "Model" at bounding box center [74, 334] width 127 height 17
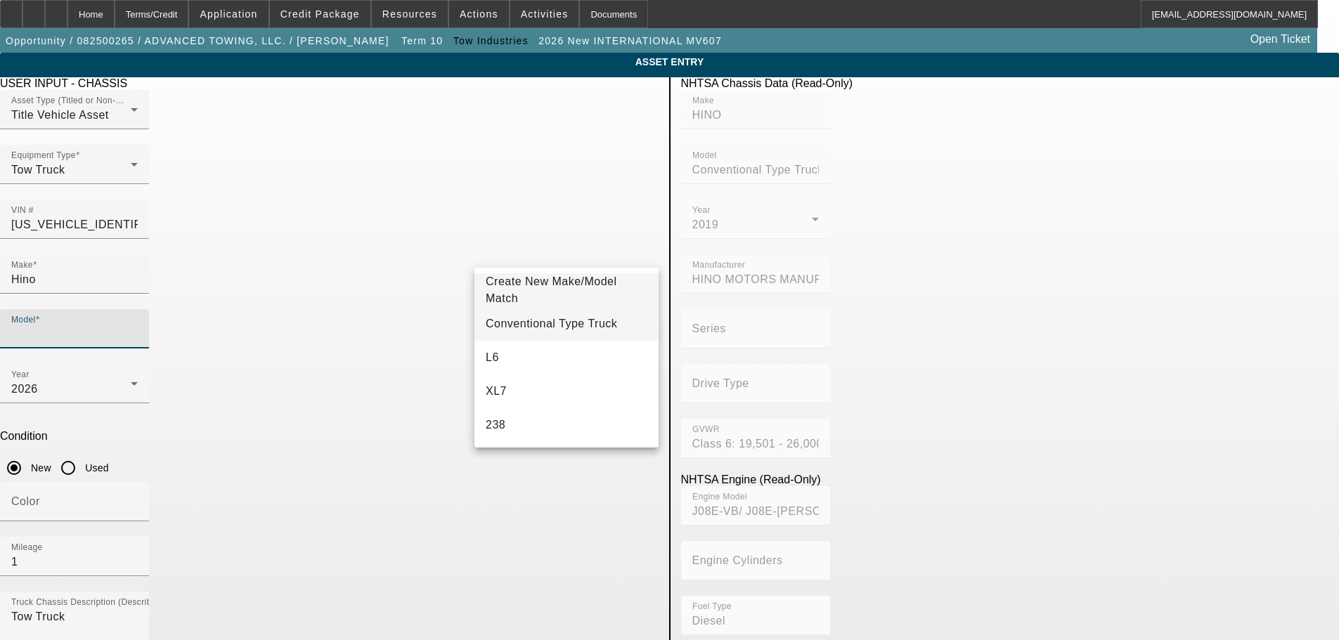
click at [522, 316] on span "Conventional Type Truck" at bounding box center [551, 324] width 131 height 17
type input "Conventional Type Truck"
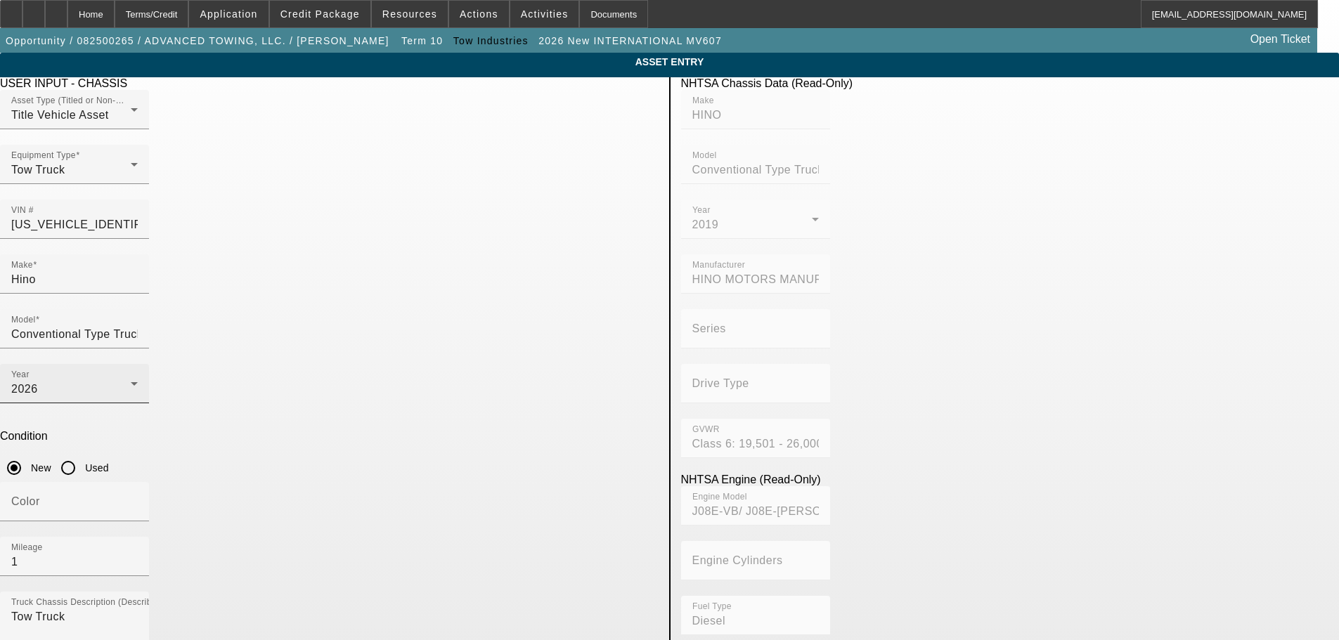
click at [138, 364] on div "Year 2026" at bounding box center [74, 383] width 127 height 39
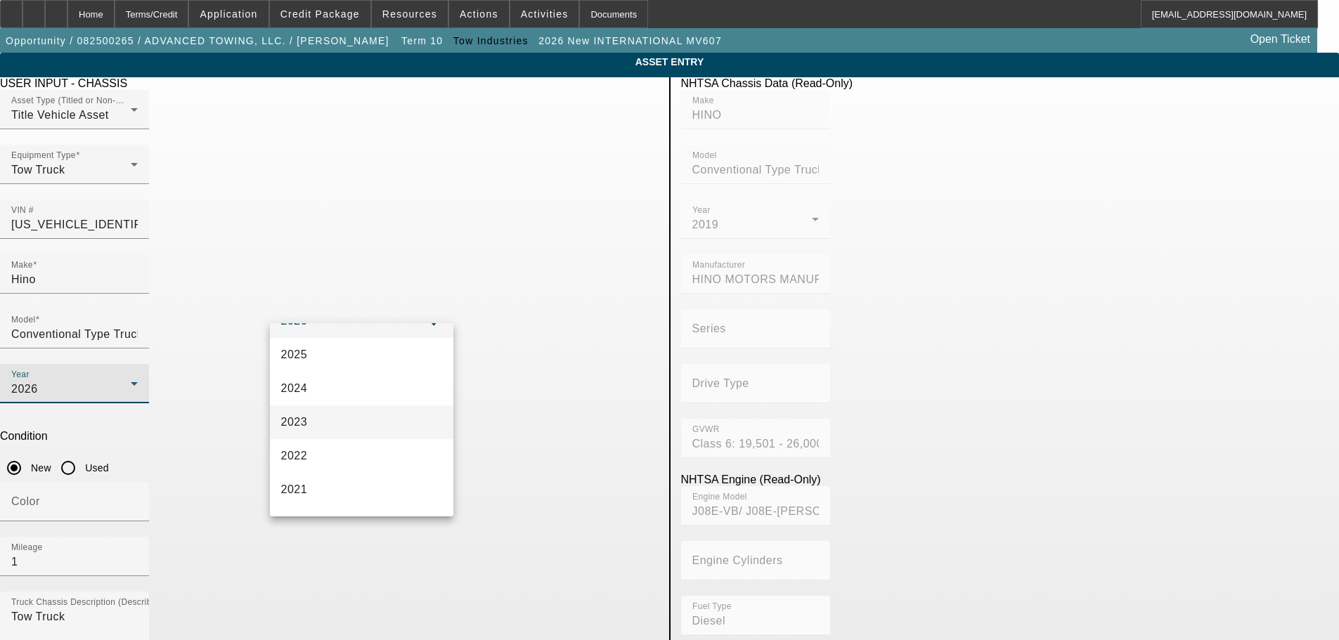
scroll to position [141, 0]
click at [383, 498] on mat-option "2019" at bounding box center [362, 509] width 184 height 34
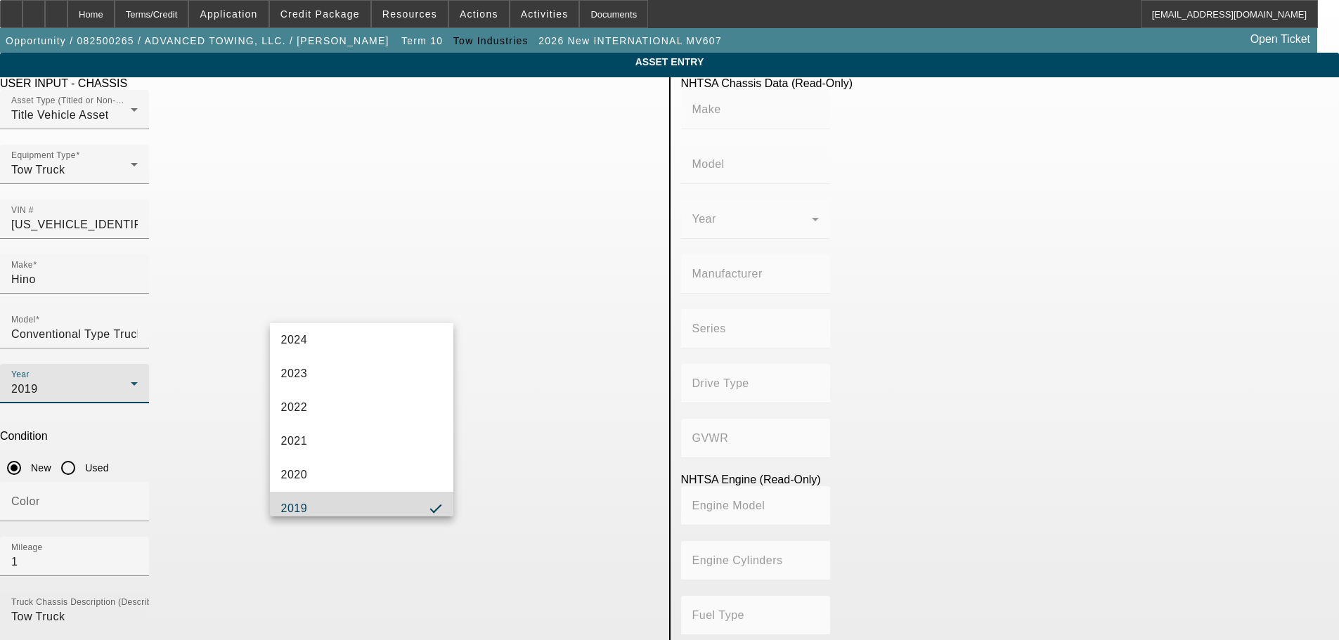
scroll to position [150, 0]
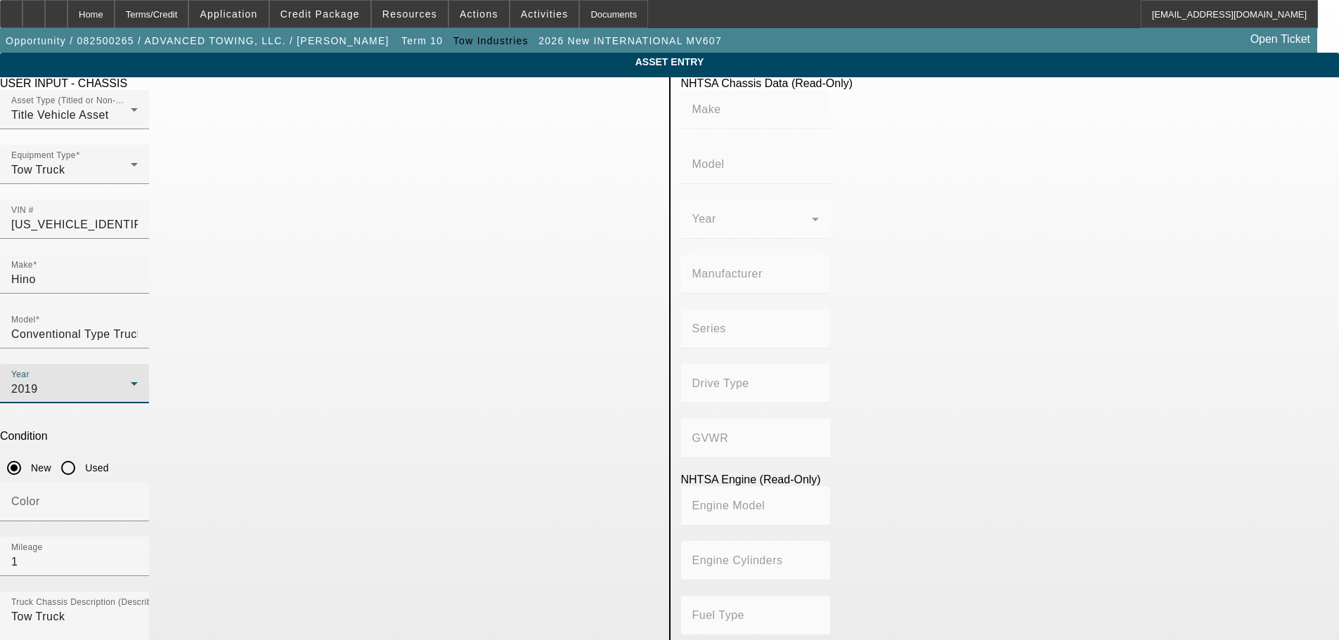
type input "HINO"
type input "Conventional Type Truck"
type input "HINO MOTORS MANUFACTURING U.S.A."
type input "Class 6: 19,501 - 26,000 lb (8,845 - 11,794 kg)"
type input "J08E-VB/ J08E-WU"
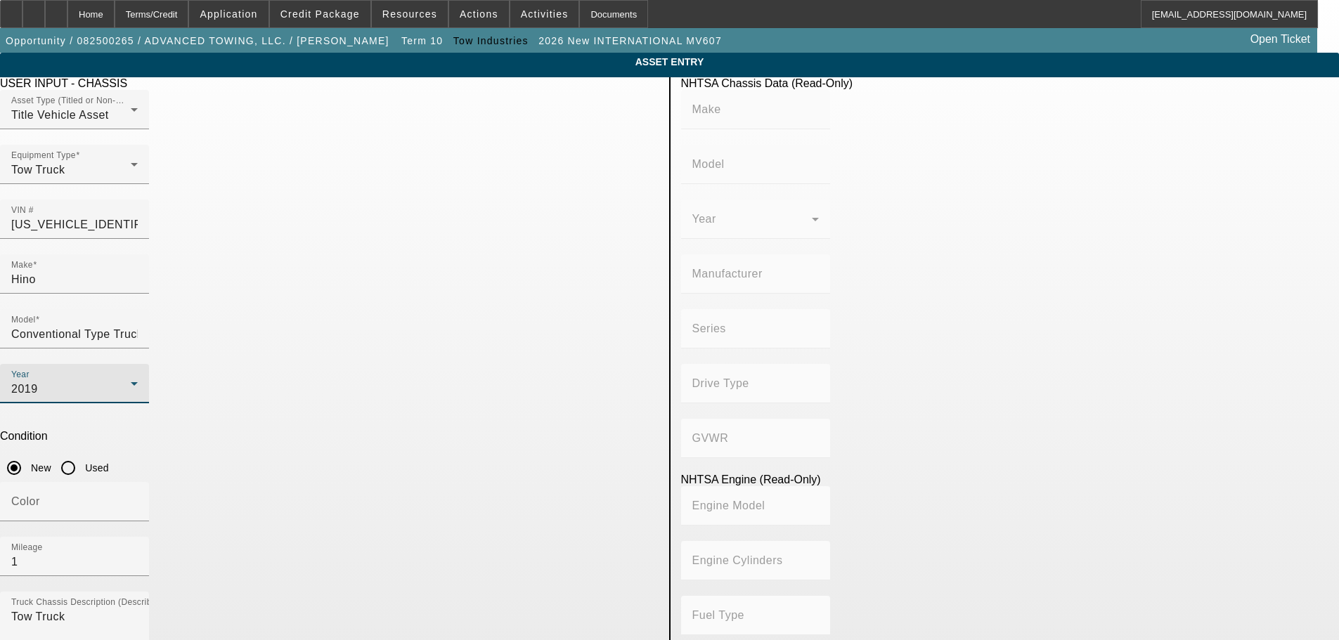
type input "Diesel"
type input "463.78045511996"
type input "7.6"
click at [82, 454] on input "Used" at bounding box center [68, 468] width 28 height 28
radio input "true"
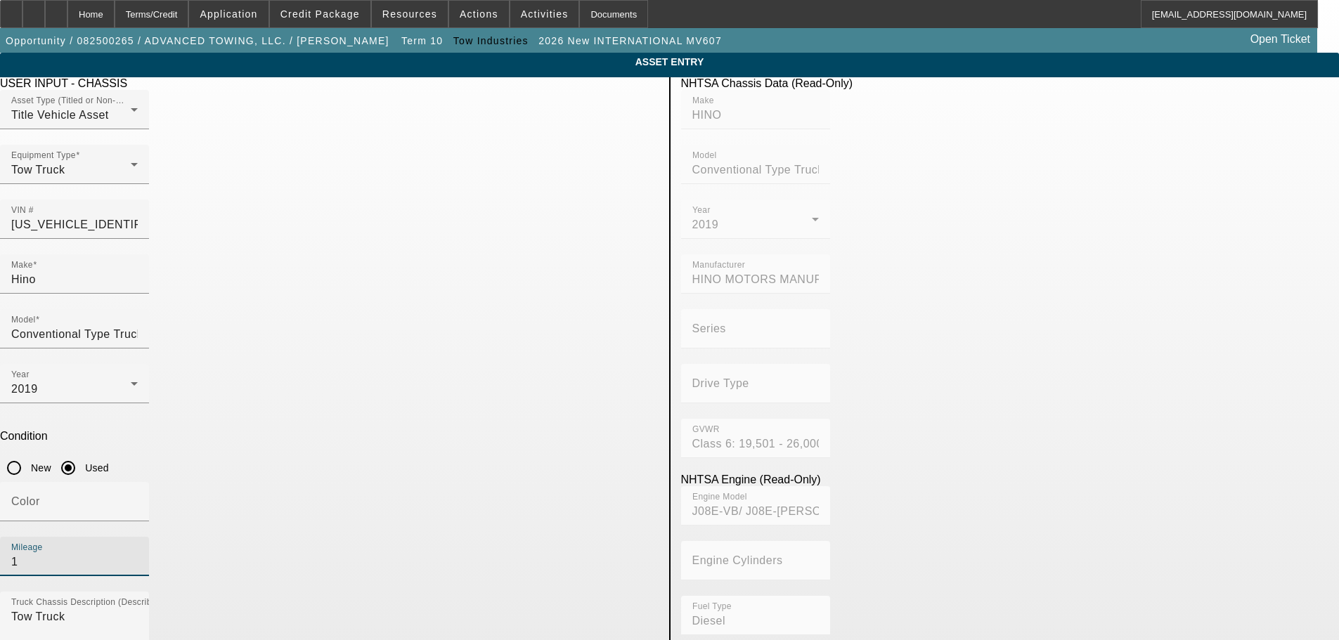
click at [138, 554] on input "1" at bounding box center [74, 562] width 127 height 17
click at [323, 15] on span "Credit Package" at bounding box center [319, 13] width 79 height 11
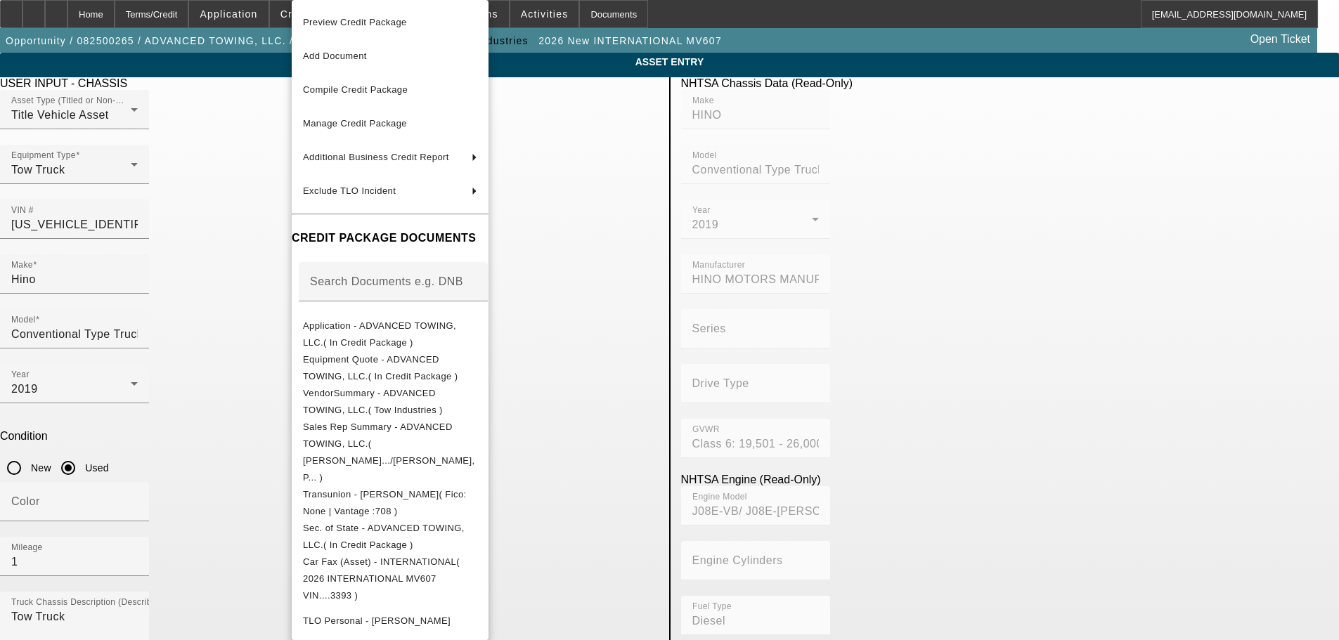
click at [901, 176] on div at bounding box center [669, 320] width 1339 height 640
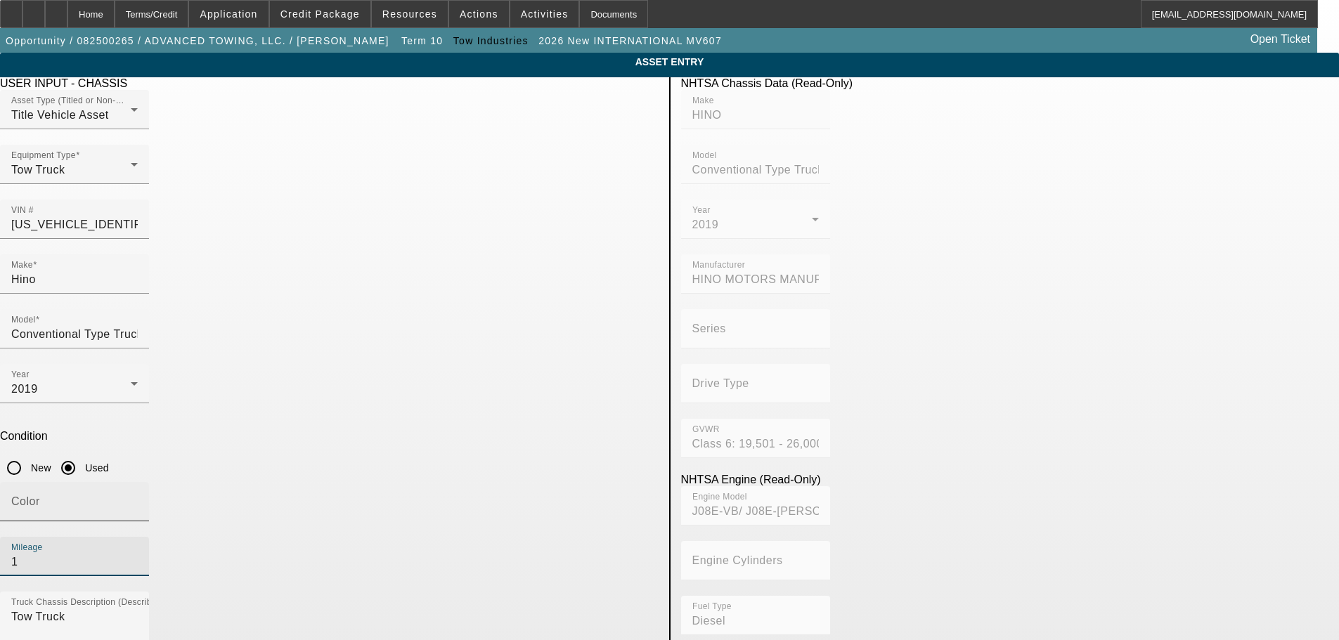
drag, startPoint x: 512, startPoint y: 360, endPoint x: 428, endPoint y: 352, distance: 84.0
click at [428, 482] on div "Color Mileage 1" at bounding box center [329, 537] width 659 height 110
paste input "202156"
type input "202156"
click at [325, 15] on span "Credit Package" at bounding box center [319, 13] width 79 height 11
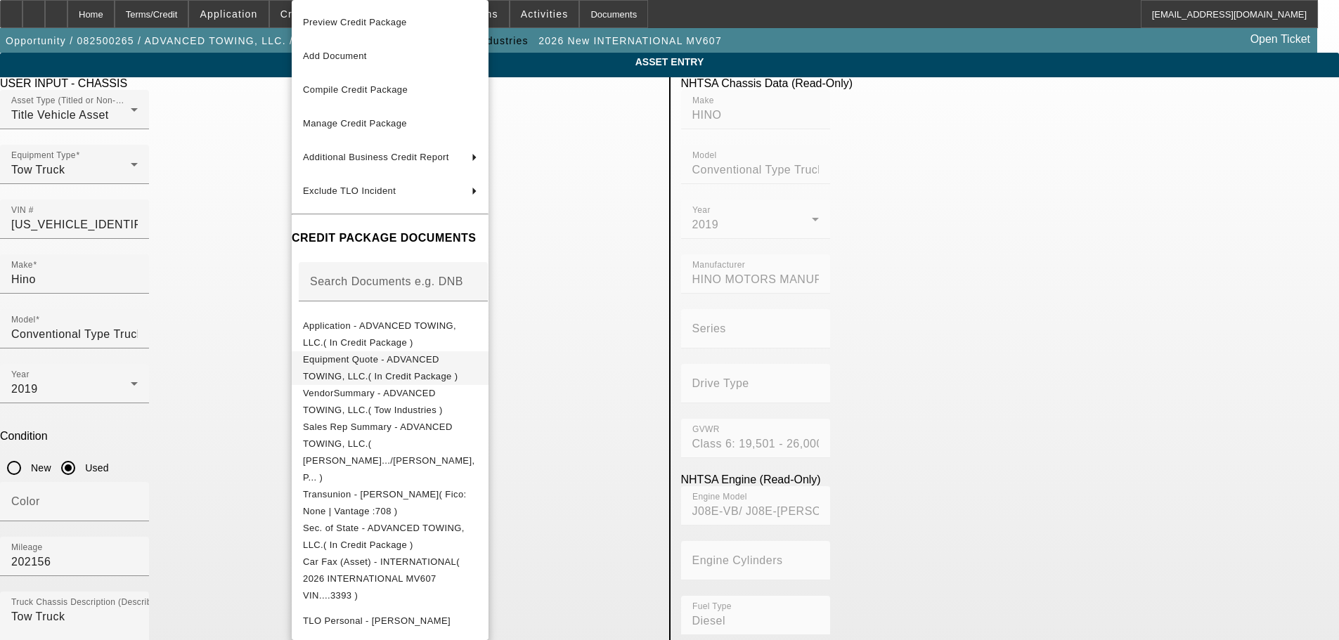
click at [477, 355] on span "Equipment Quote - ADVANCED TOWING, LLC.( In Credit Package )" at bounding box center [390, 368] width 174 height 34
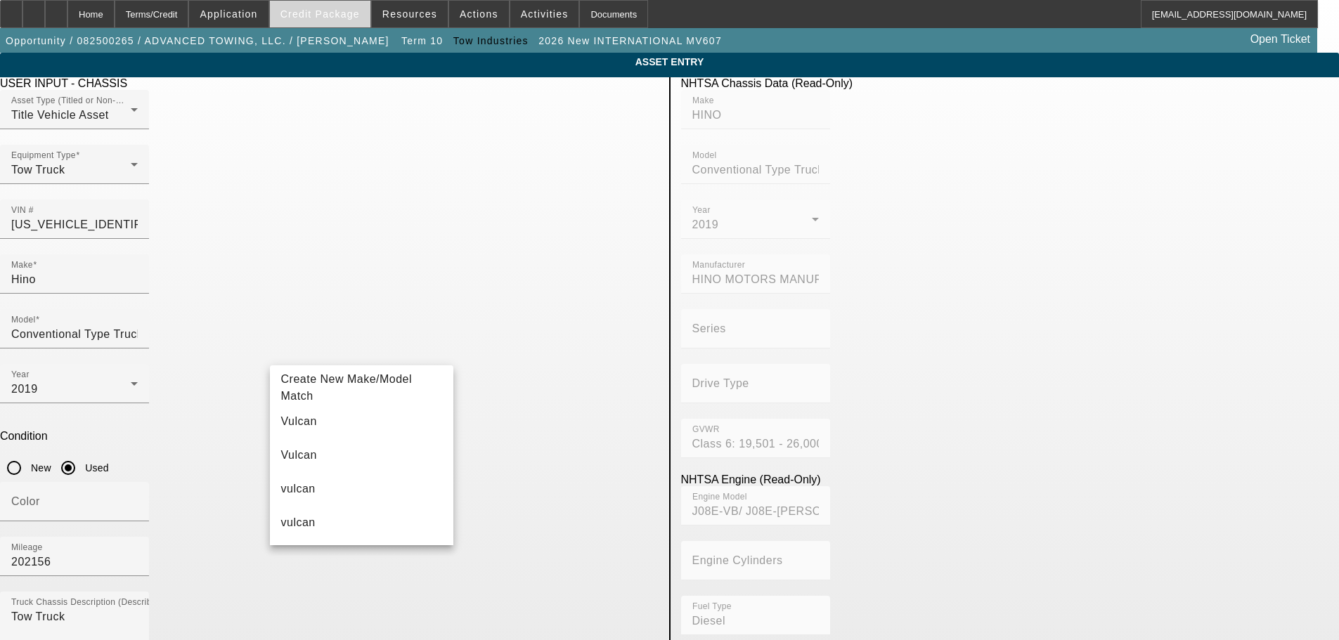
click at [333, 8] on button "Credit Package" at bounding box center [320, 14] width 101 height 27
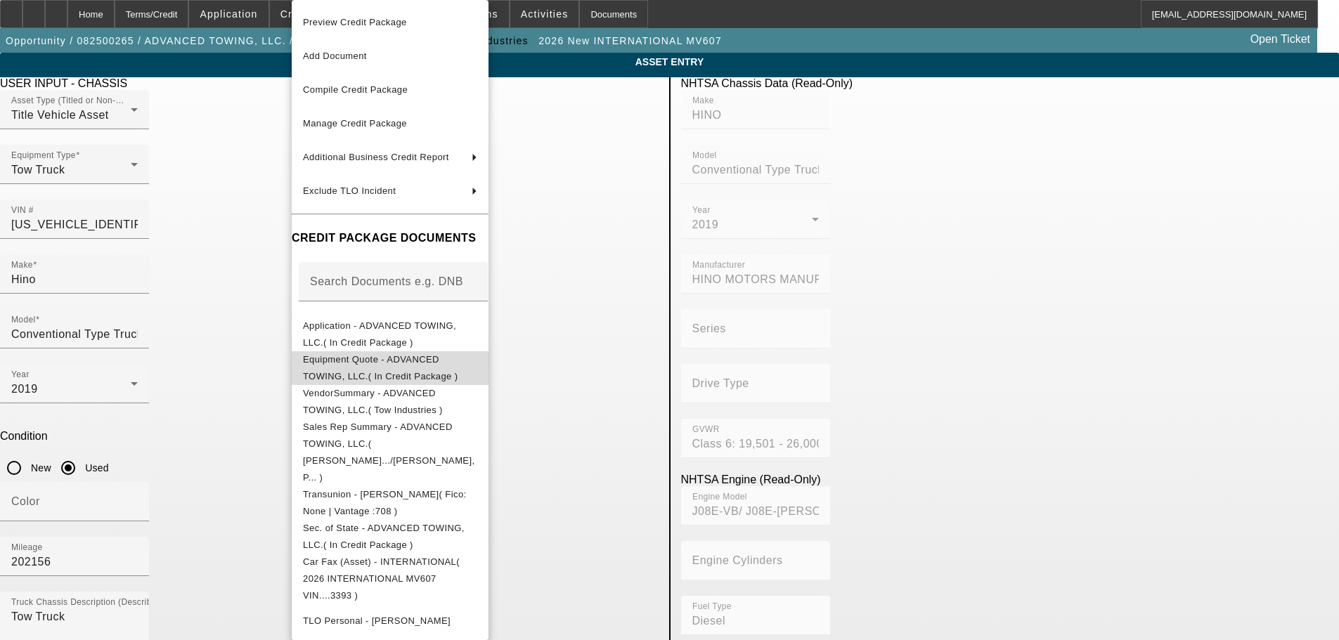
click at [384, 356] on span "Equipment Quote - ADVANCED TOWING, LLC.( In Credit Package )" at bounding box center [390, 368] width 174 height 34
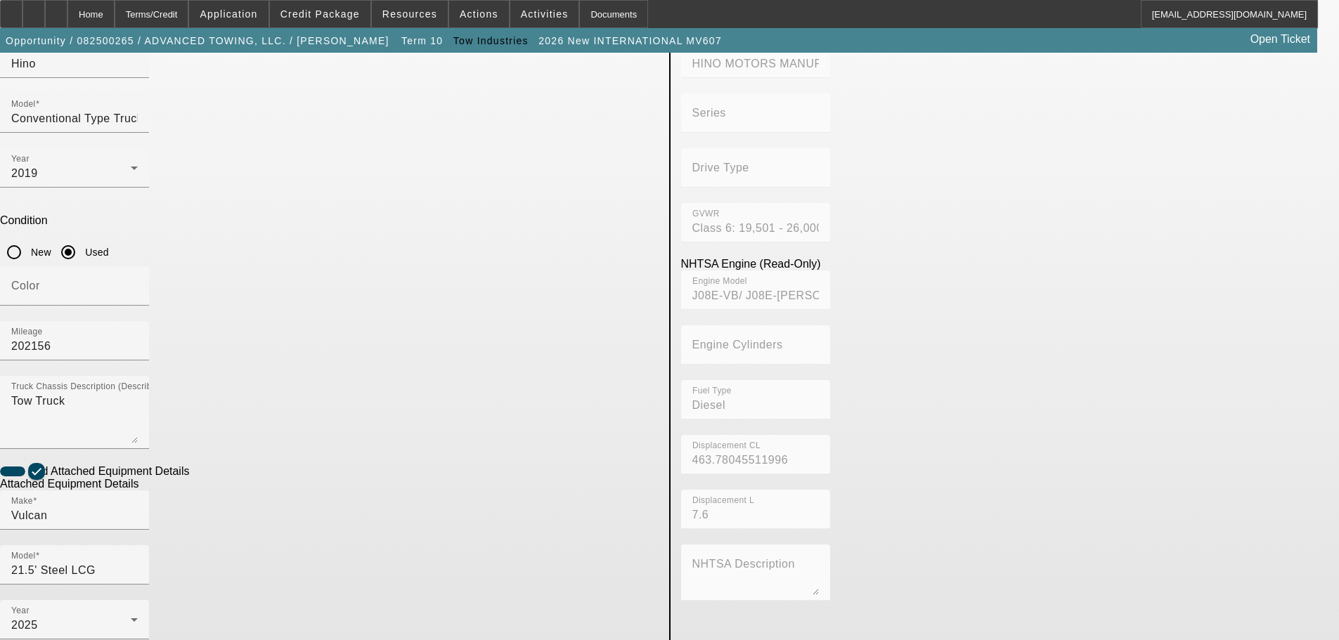
scroll to position [265, 0]
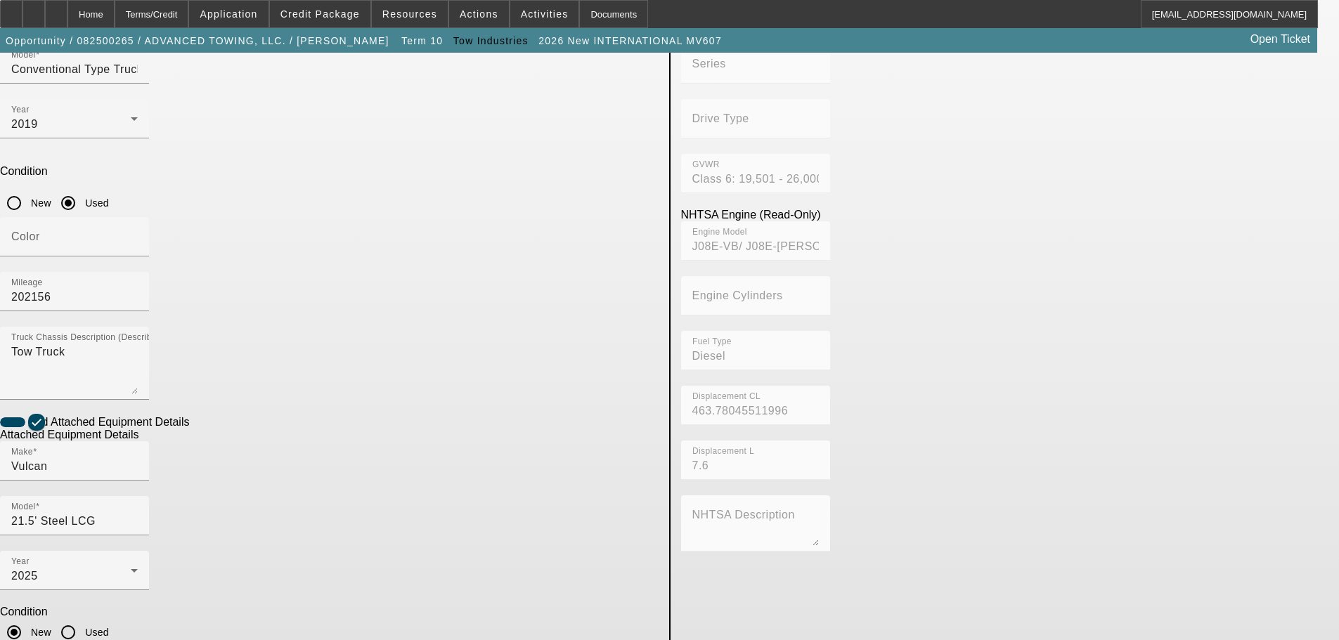
drag, startPoint x: 351, startPoint y: 415, endPoint x: 248, endPoint y: 421, distance: 103.5
click at [248, 421] on app-asset-collateral-manage "ASSET ENTRY Delete asset USER INPUT - CHASSIS Asset Type (Titled or Non-Titled)…" at bounding box center [669, 335] width 1339 height 1094
paste input "215C10S01064HA17"
type input "215C10S01064HA17"
click at [131, 568] on div "2025" at bounding box center [71, 576] width 120 height 17
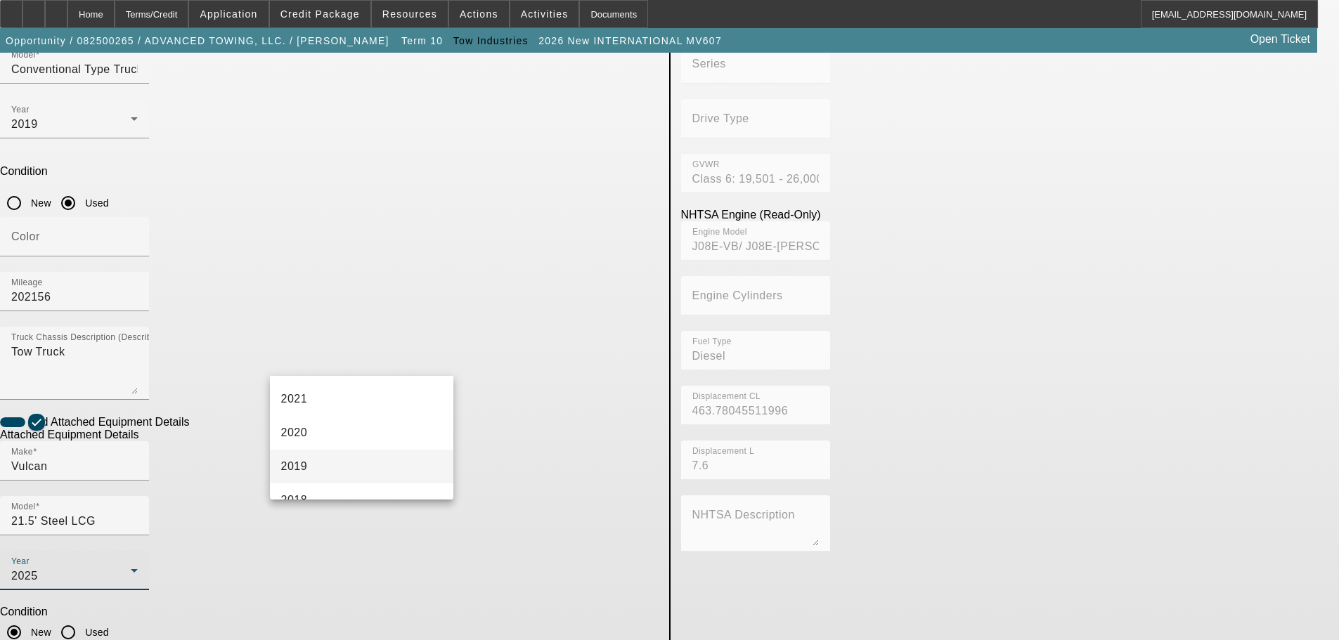
scroll to position [281, 0]
click at [305, 416] on span "2019" at bounding box center [294, 421] width 27 height 17
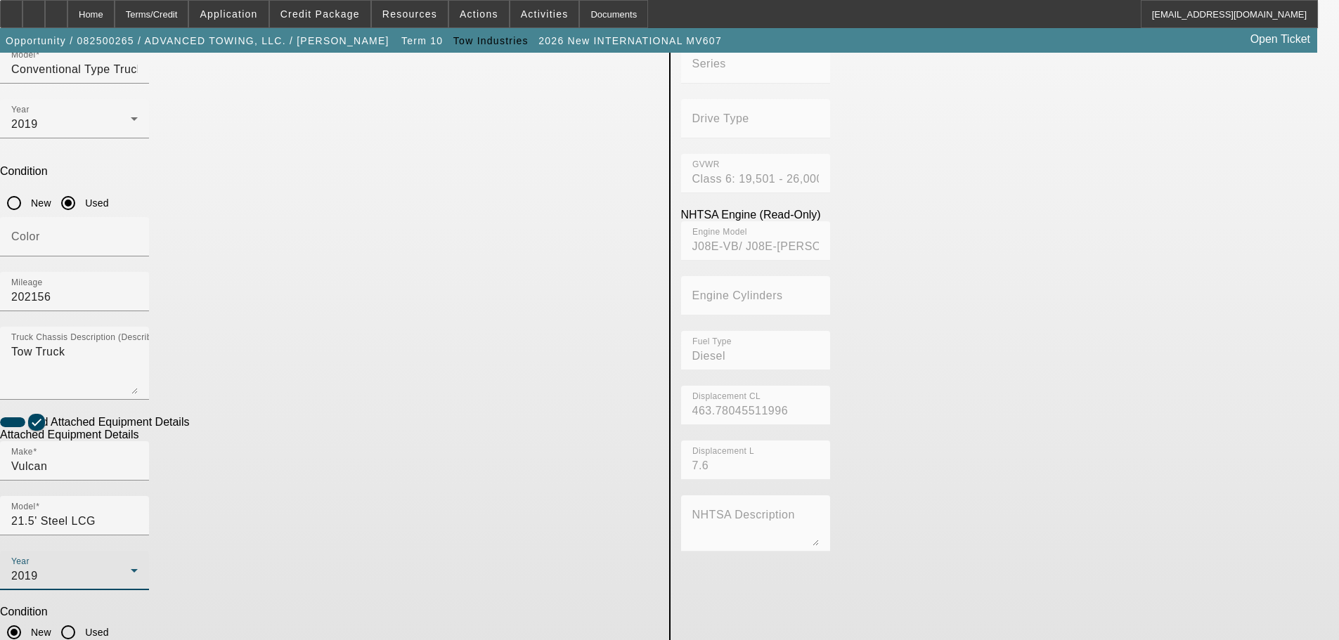
click at [82, 619] on input "Used" at bounding box center [68, 633] width 28 height 28
radio input "true"
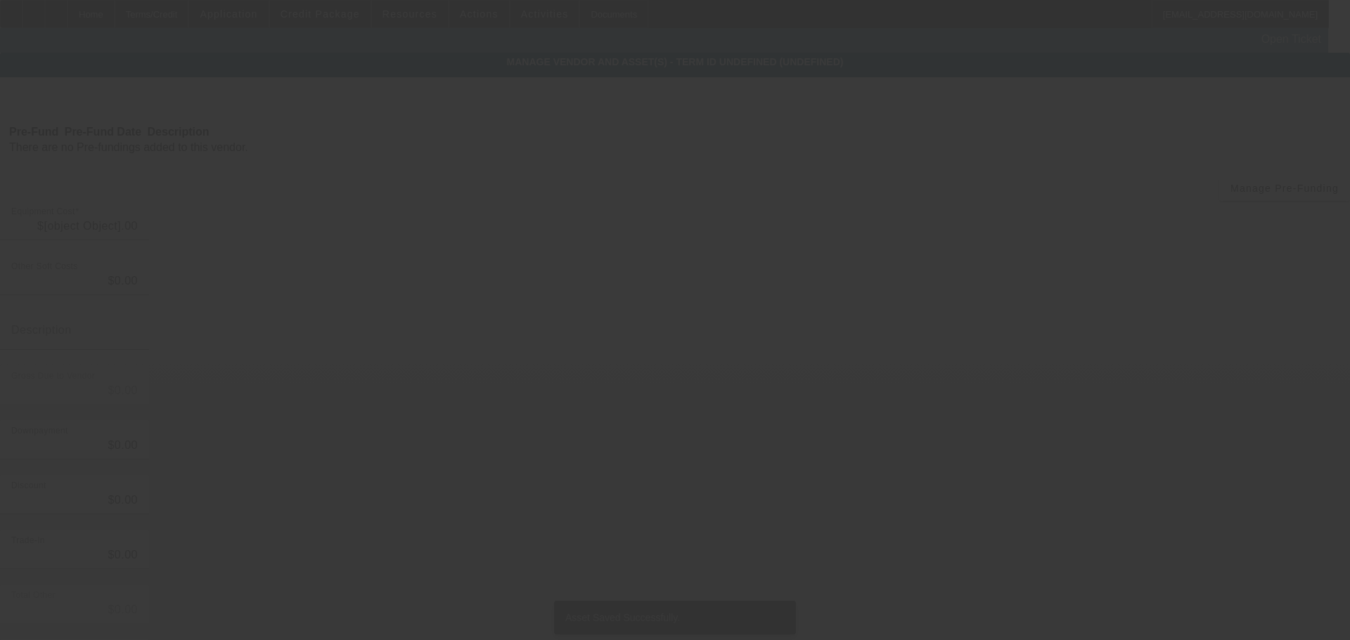
type input "$54,992.44"
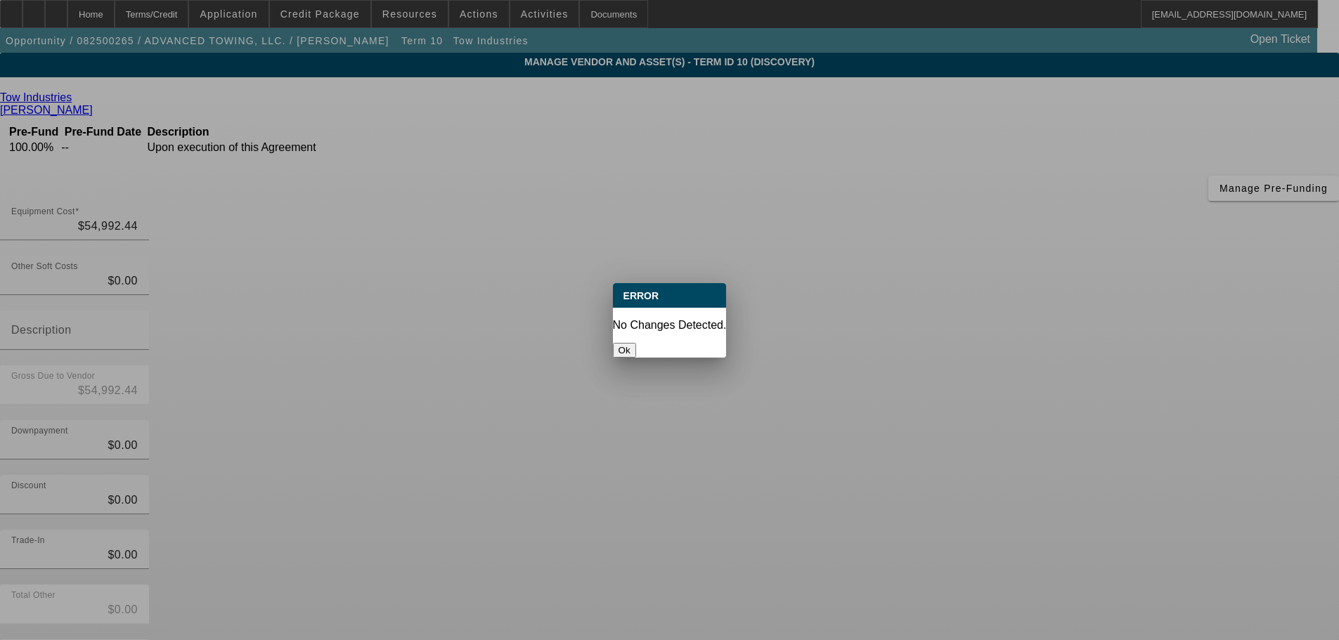
click at [636, 344] on button "Ok" at bounding box center [624, 350] width 23 height 15
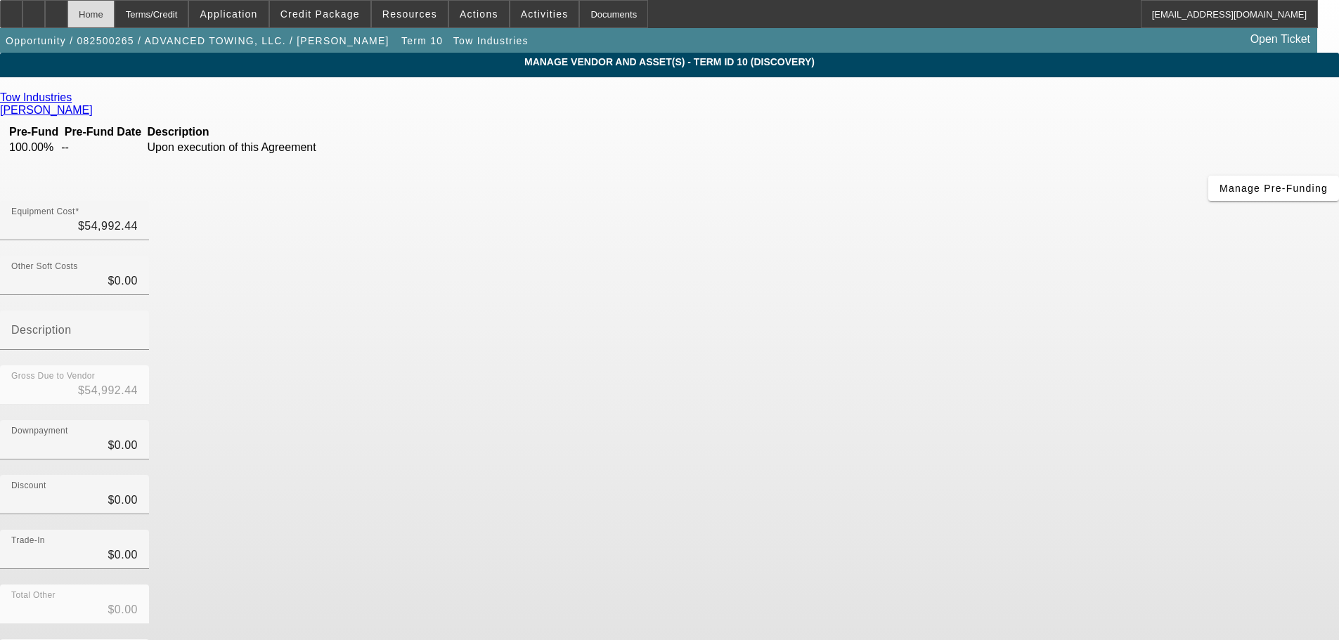
click at [115, 20] on div "Home" at bounding box center [90, 14] width 47 height 28
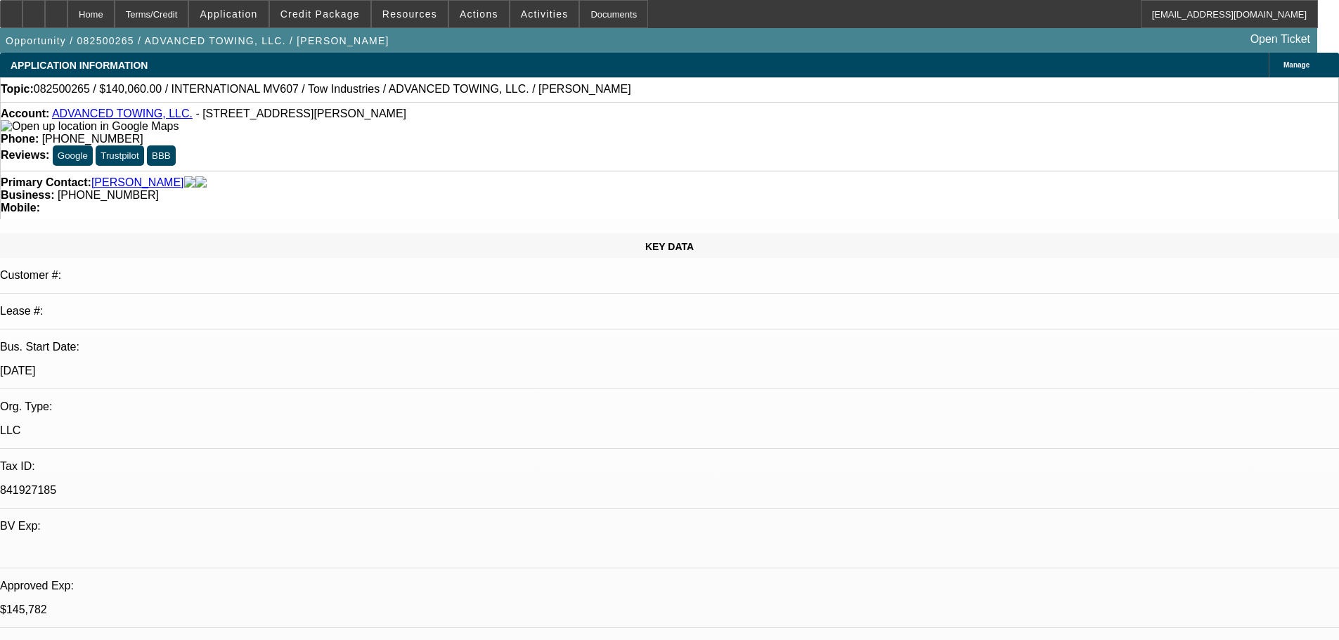
select select "2"
select select "0.1"
select select "4"
select select "2"
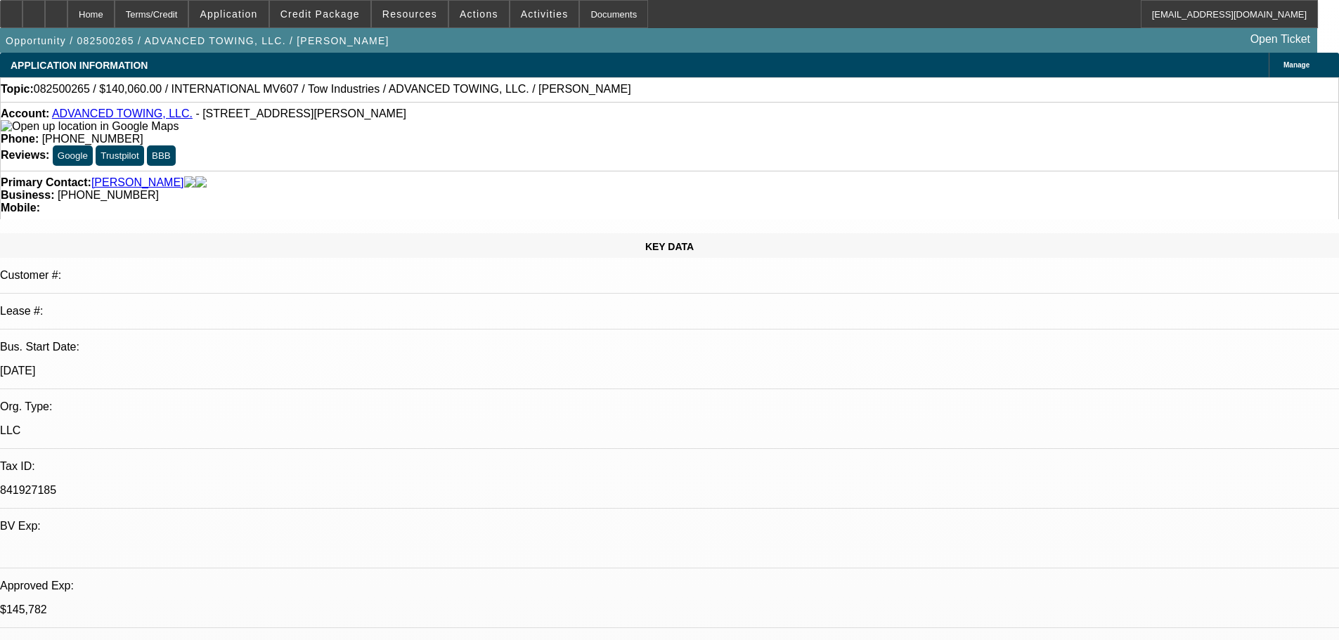
select select "2"
select select "0.1"
select select "4"
select select "0"
select select "2"
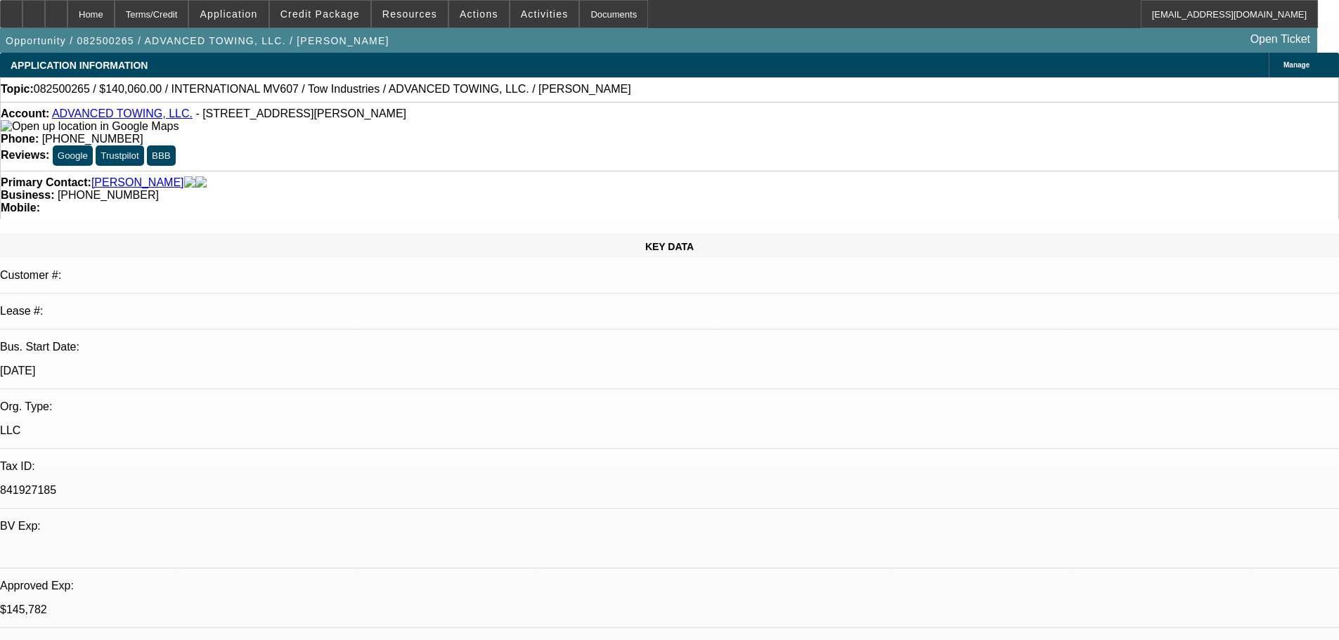
select select "2"
select select "0.1"
select select "4"
select select "0"
select select "2"
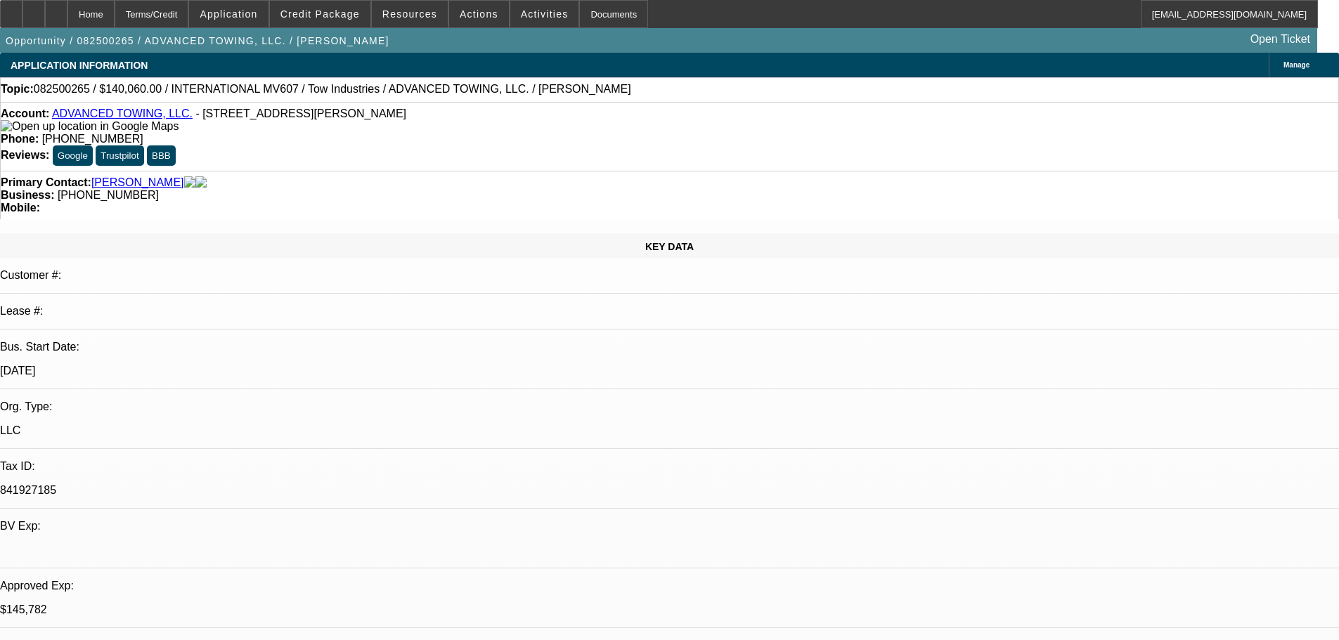
select select "2"
select select "0.1"
select select "4"
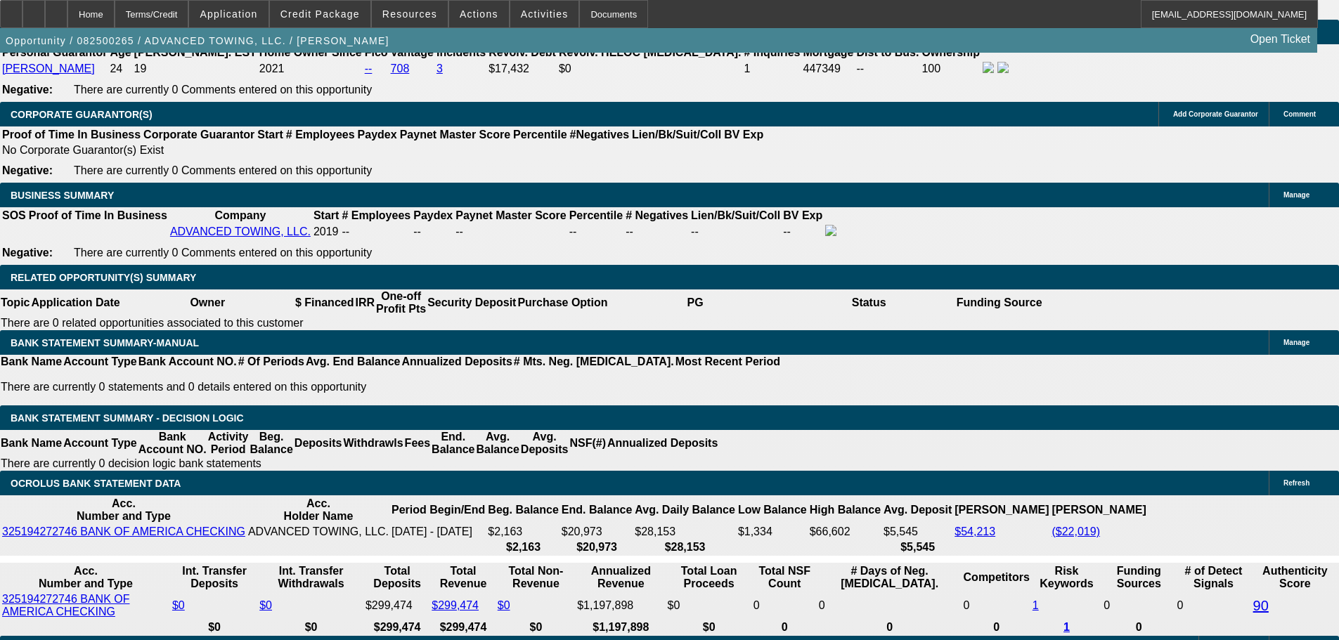
scroll to position [2109, 0]
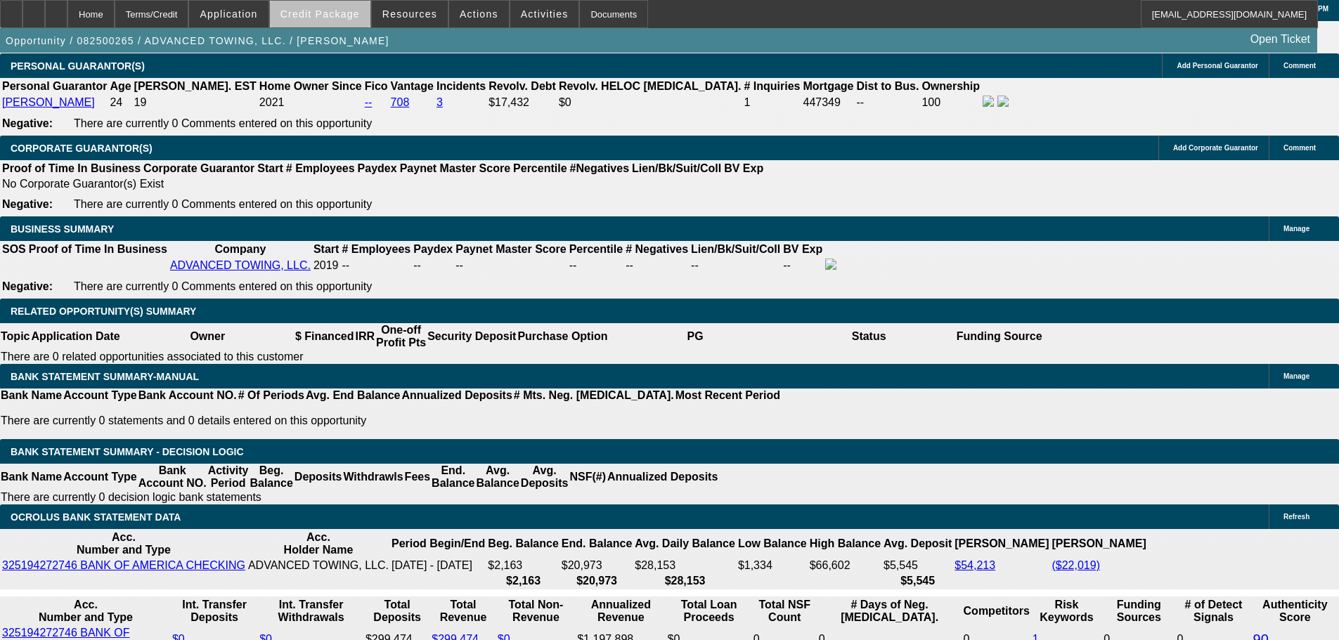
click at [344, 22] on span at bounding box center [320, 14] width 101 height 34
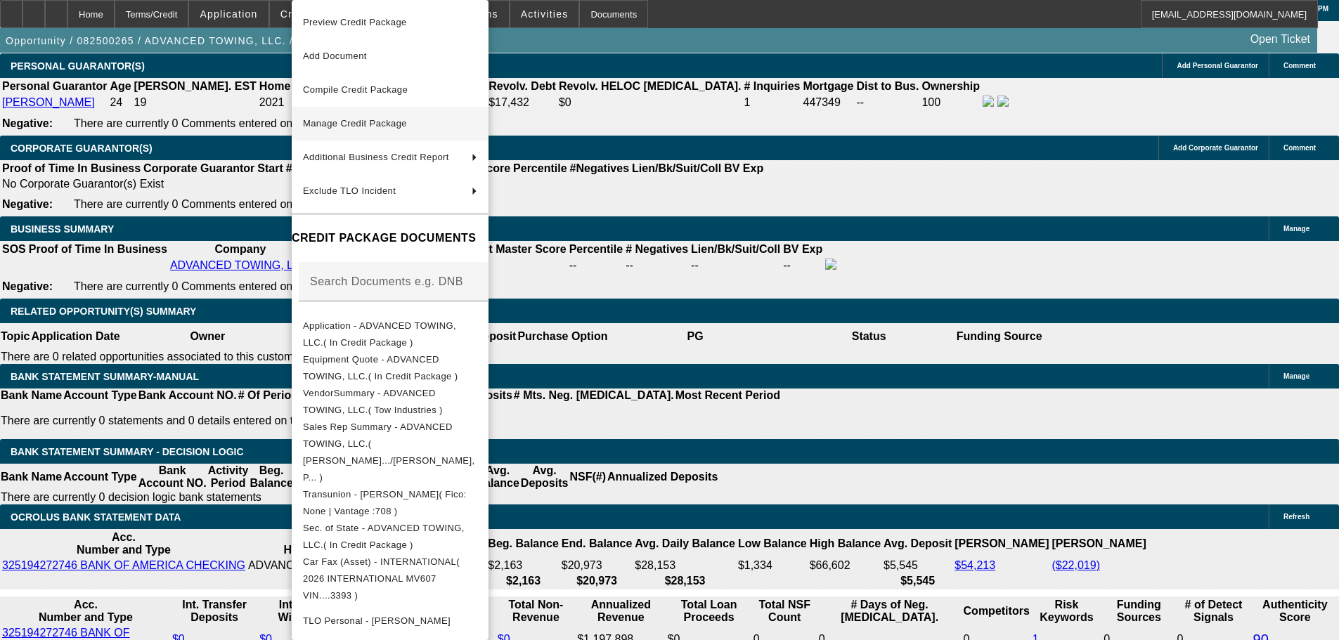
click at [405, 126] on span "Manage Credit Package" at bounding box center [355, 123] width 104 height 11
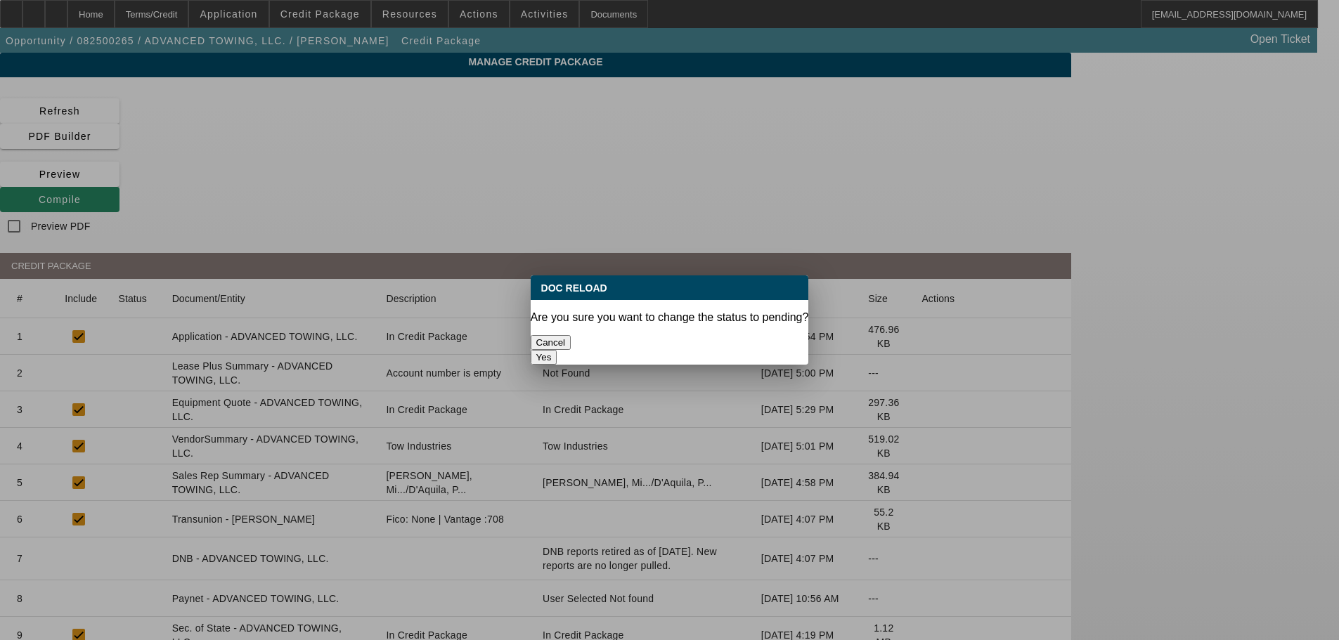
click at [557, 350] on button "Yes" at bounding box center [544, 357] width 27 height 15
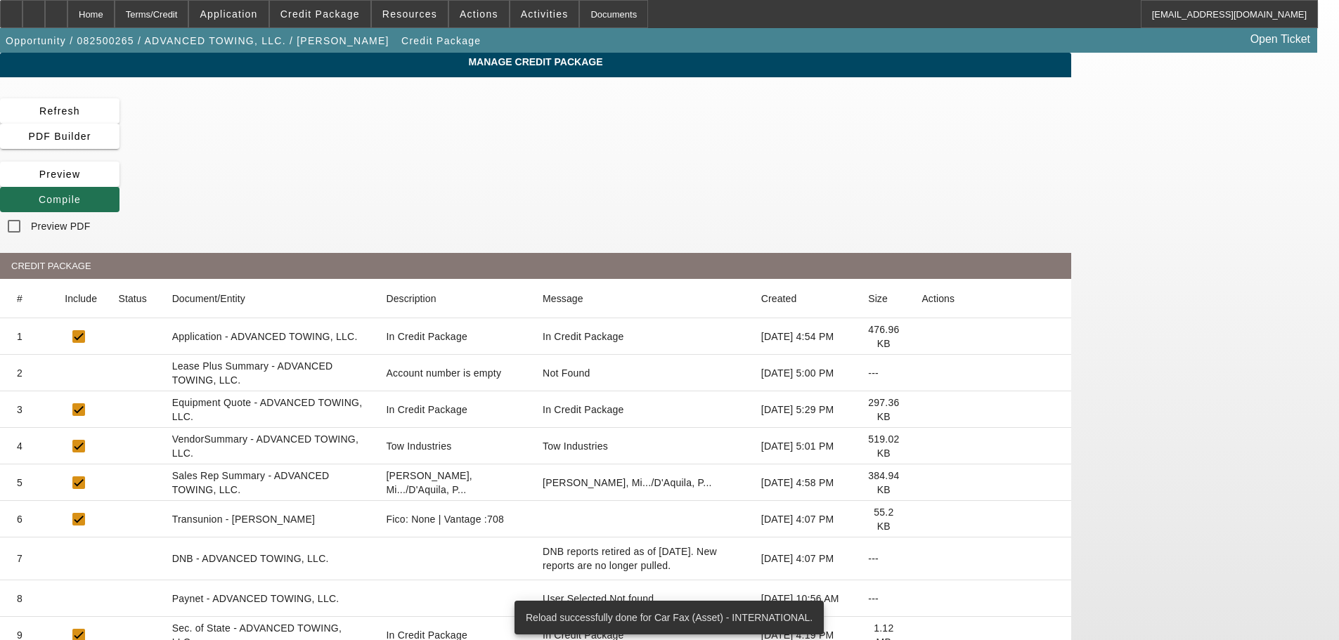
click at [120, 187] on button "Compile" at bounding box center [60, 199] width 120 height 25
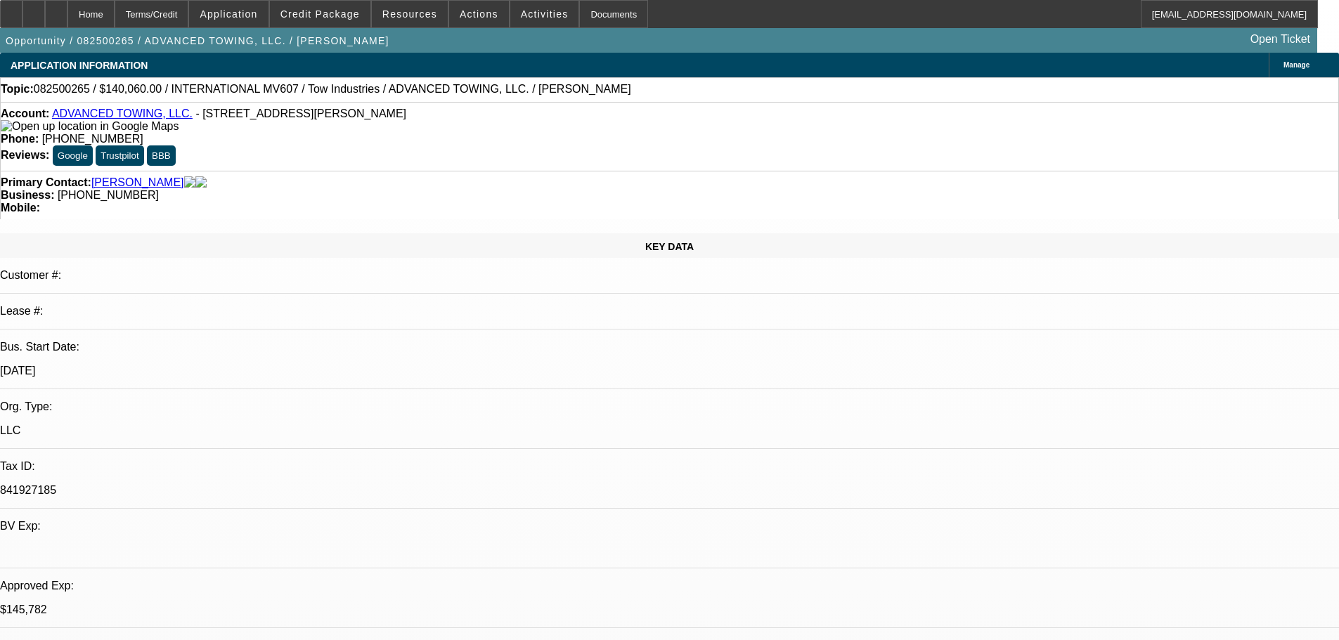
select select "2"
select select "0.1"
select select "4"
select select "2"
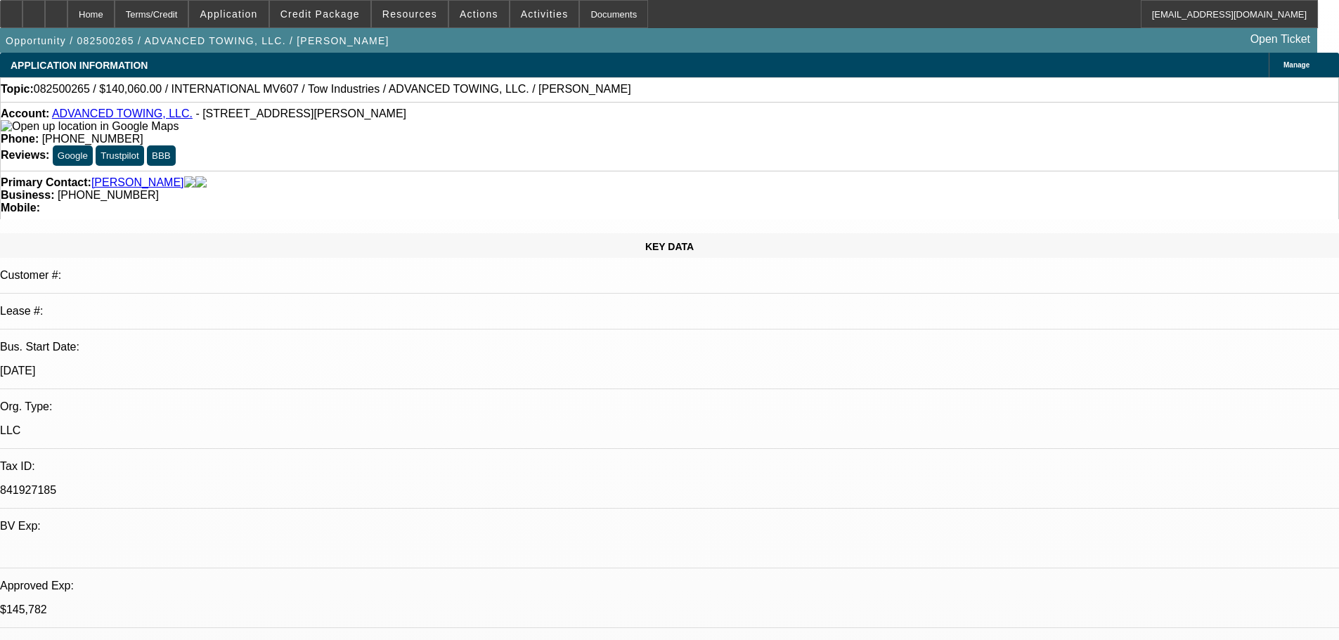
select select "2"
select select "0.1"
select select "4"
select select "0"
select select "2"
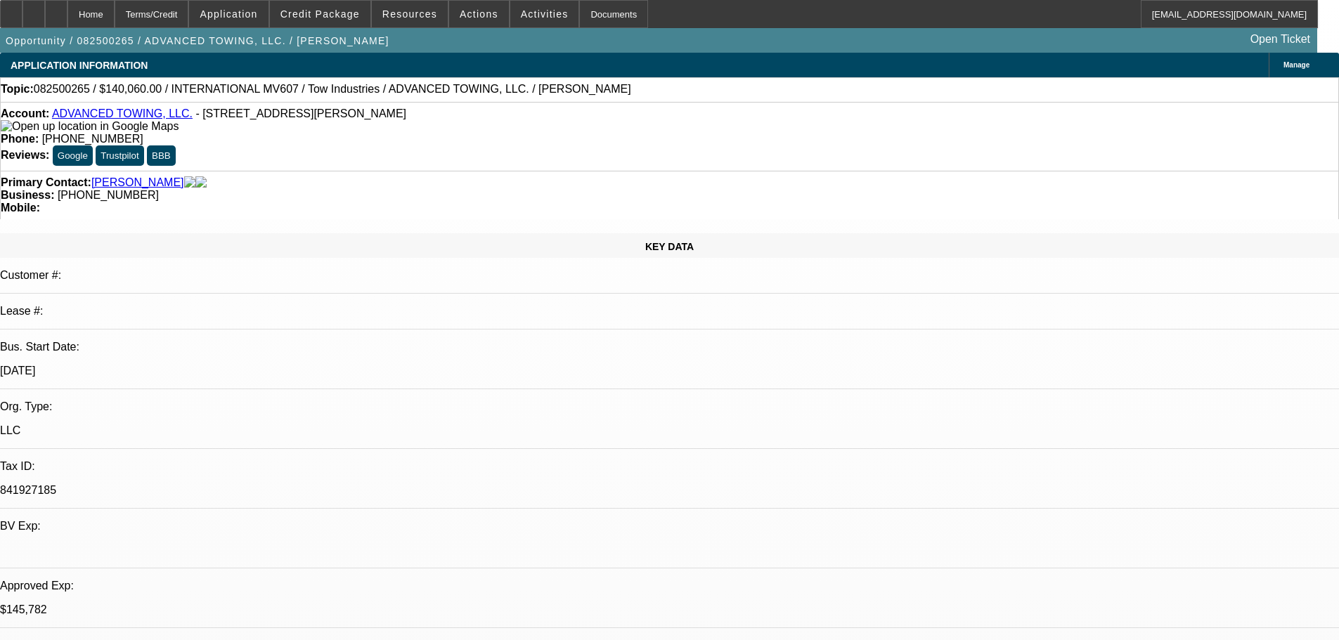
select select "2"
select select "0.1"
select select "4"
select select "0"
select select "2"
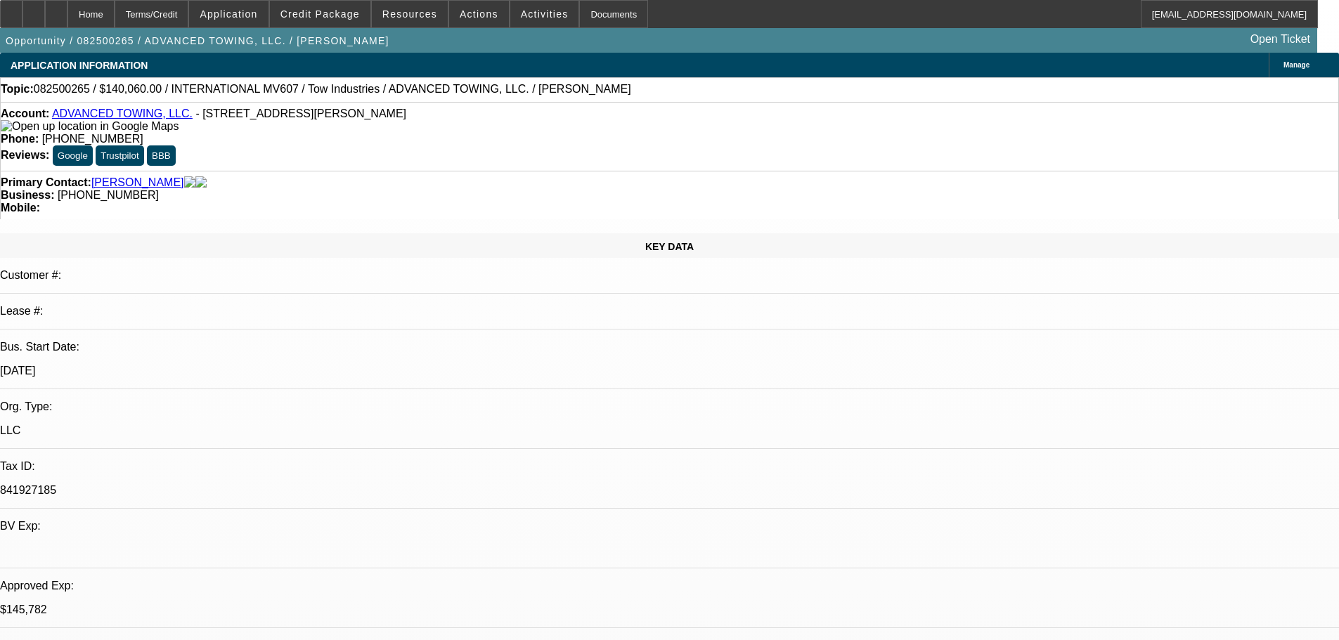
select select "2"
select select "0.1"
select select "4"
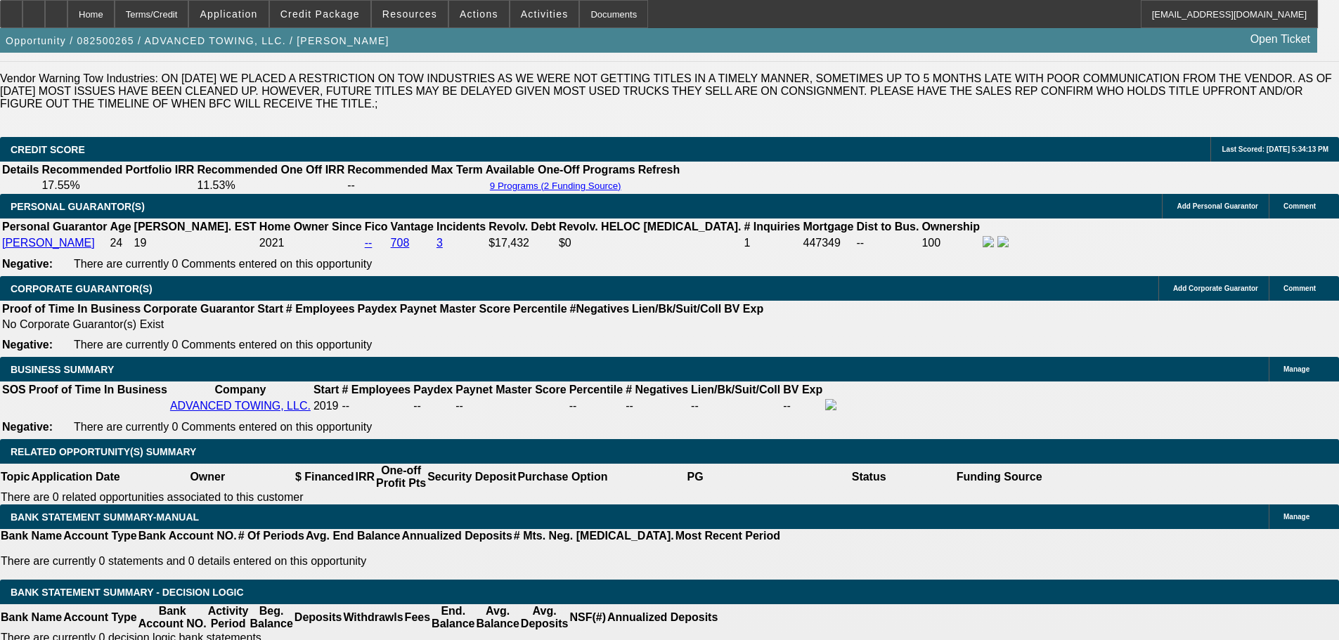
scroll to position [2109, 0]
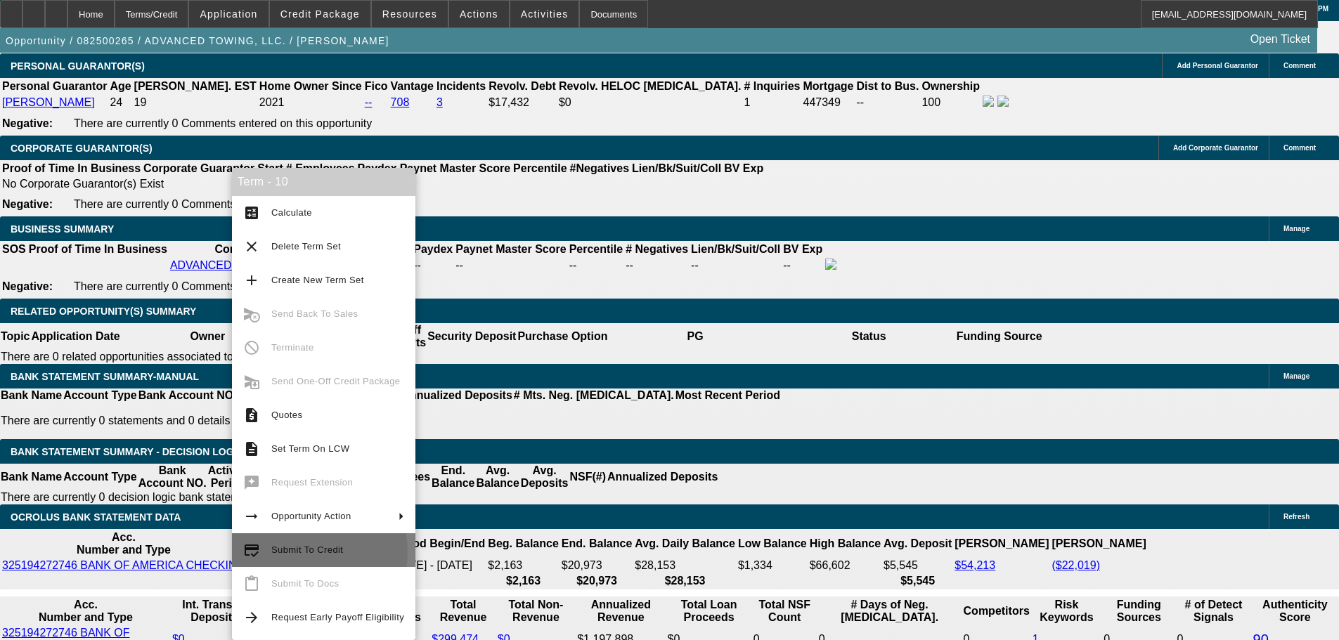
click at [296, 553] on span "Submit To Credit" at bounding box center [307, 550] width 72 height 11
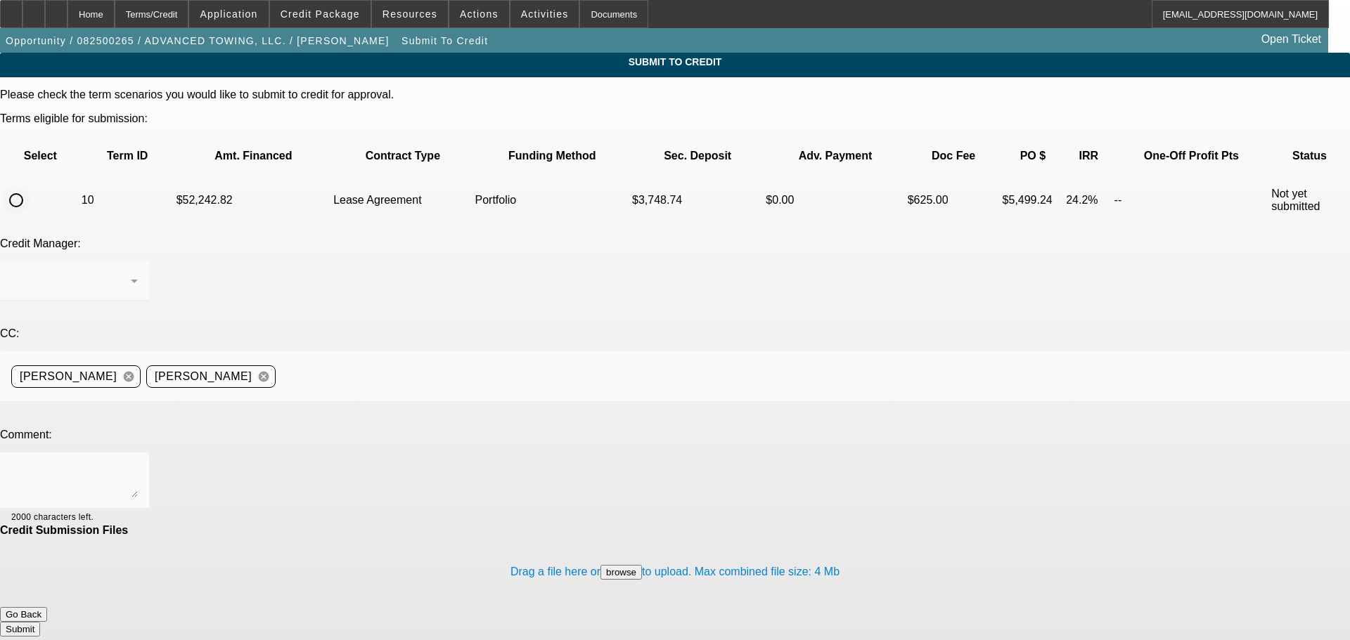
click at [30, 186] on input "radio" at bounding box center [16, 200] width 28 height 28
radio input "true"
click at [131, 273] on div "Arida, George" at bounding box center [71, 281] width 120 height 17
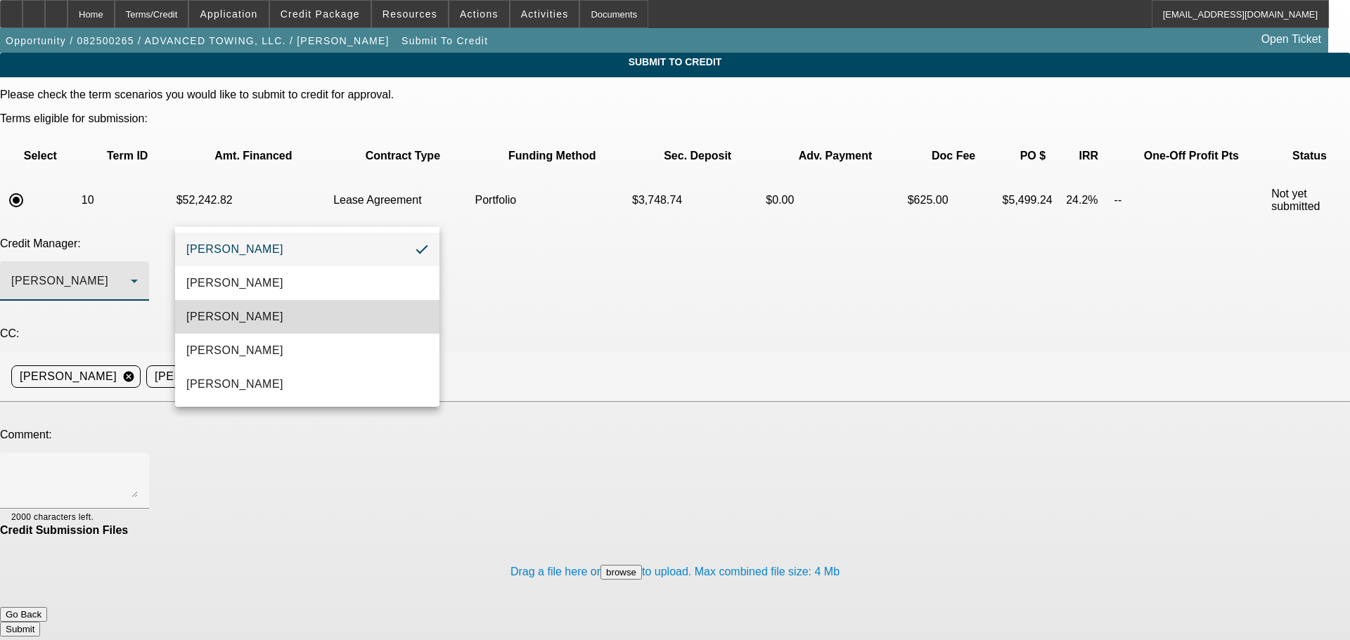
click at [287, 309] on mat-option "Arida, Michael" at bounding box center [307, 317] width 264 height 34
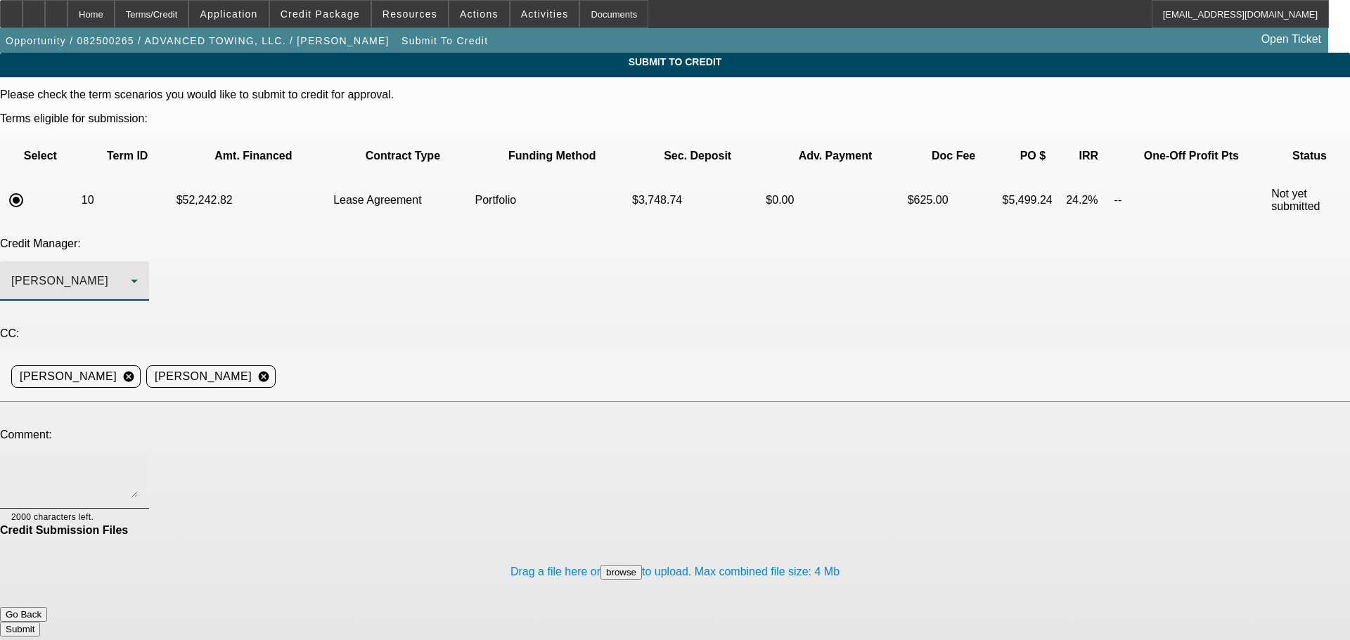
click at [138, 464] on textarea at bounding box center [74, 481] width 127 height 34
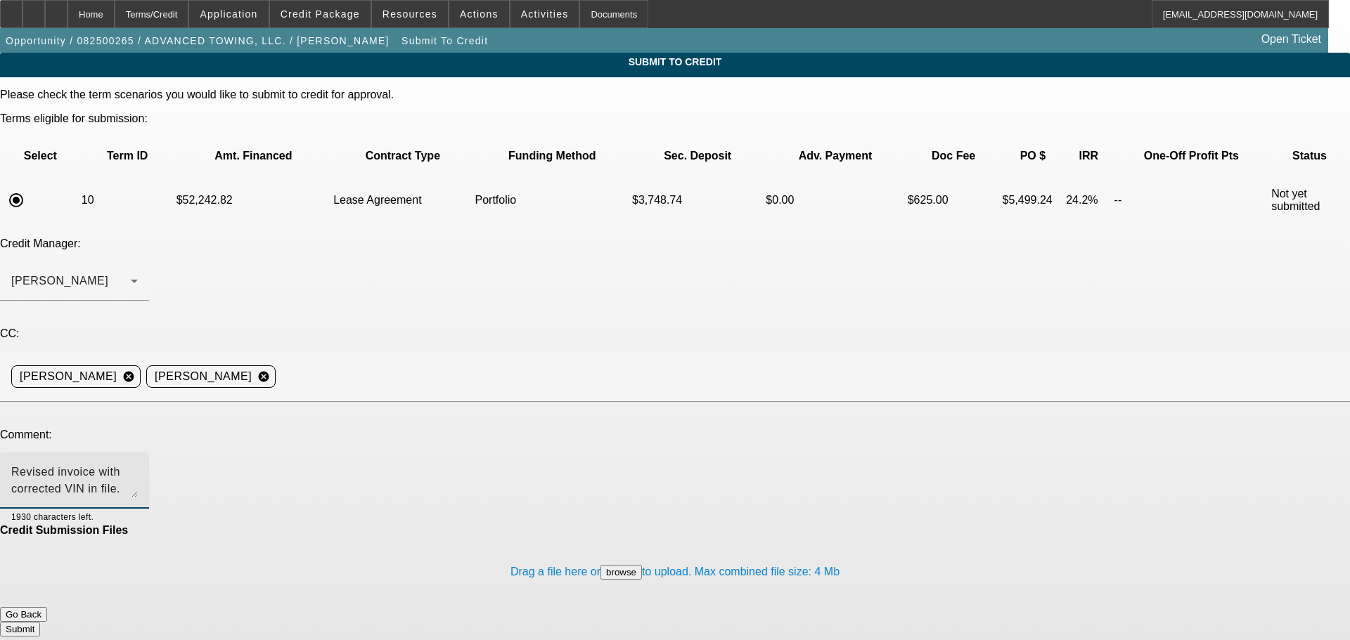
type textarea "Revised invoice with corrected VIN in file. Please review. Thank you."
click at [40, 622] on button "Submit" at bounding box center [20, 629] width 40 height 15
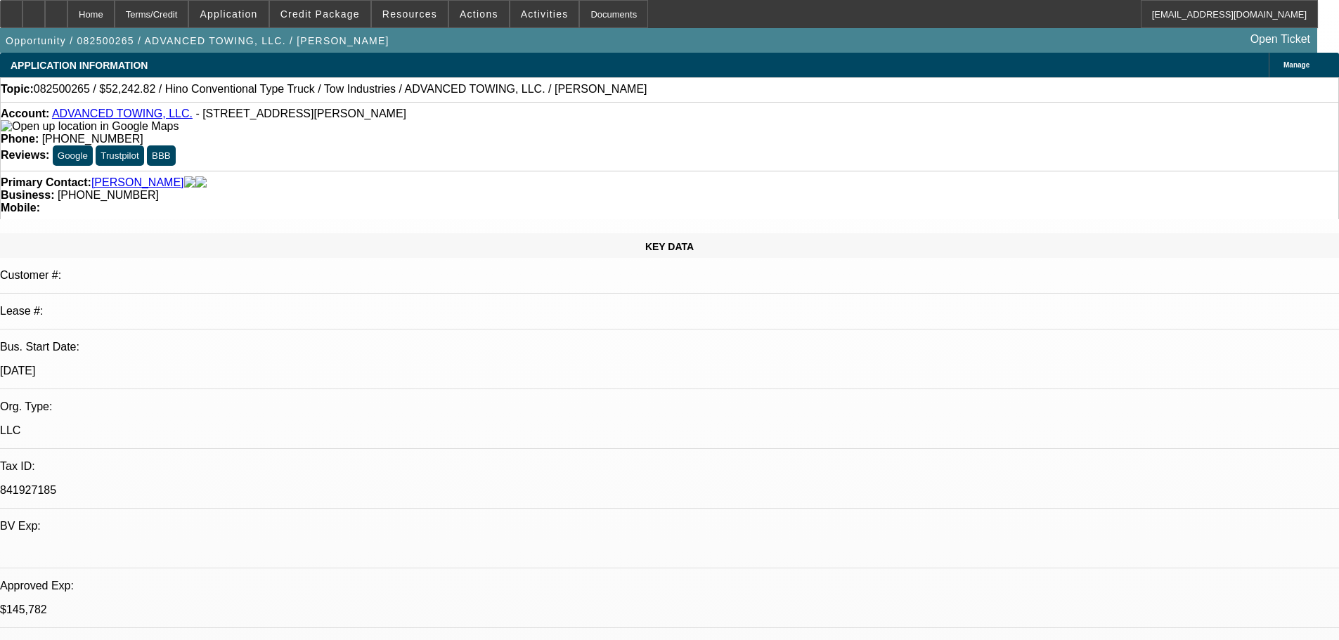
select select "2"
select select "0.1"
select select "4"
select select "2"
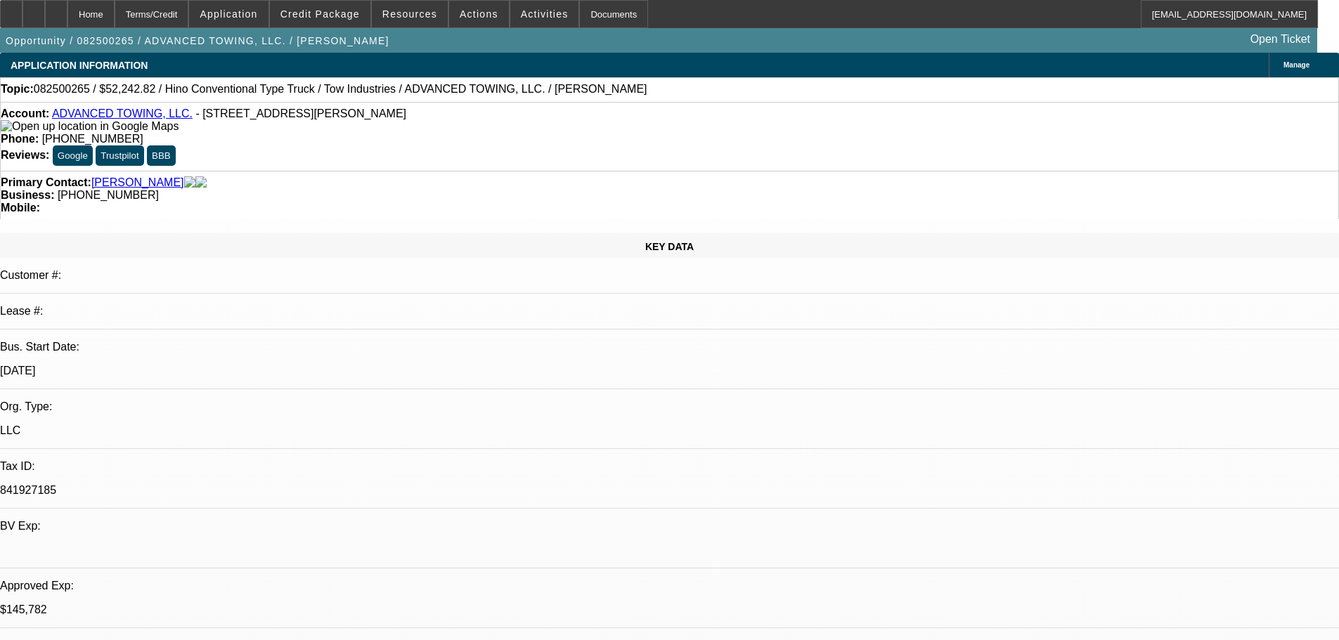
select select "2"
select select "0.1"
select select "4"
select select "0"
select select "2"
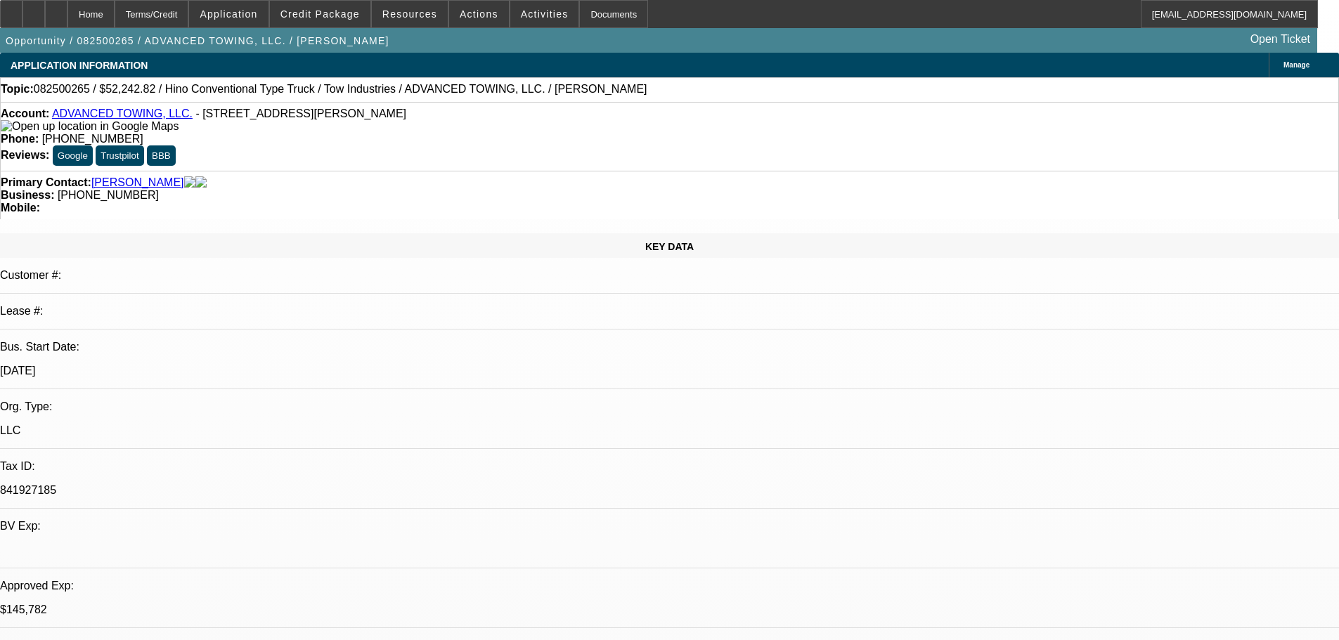
select select "2"
select select "0.1"
select select "4"
select select "0"
select select "2"
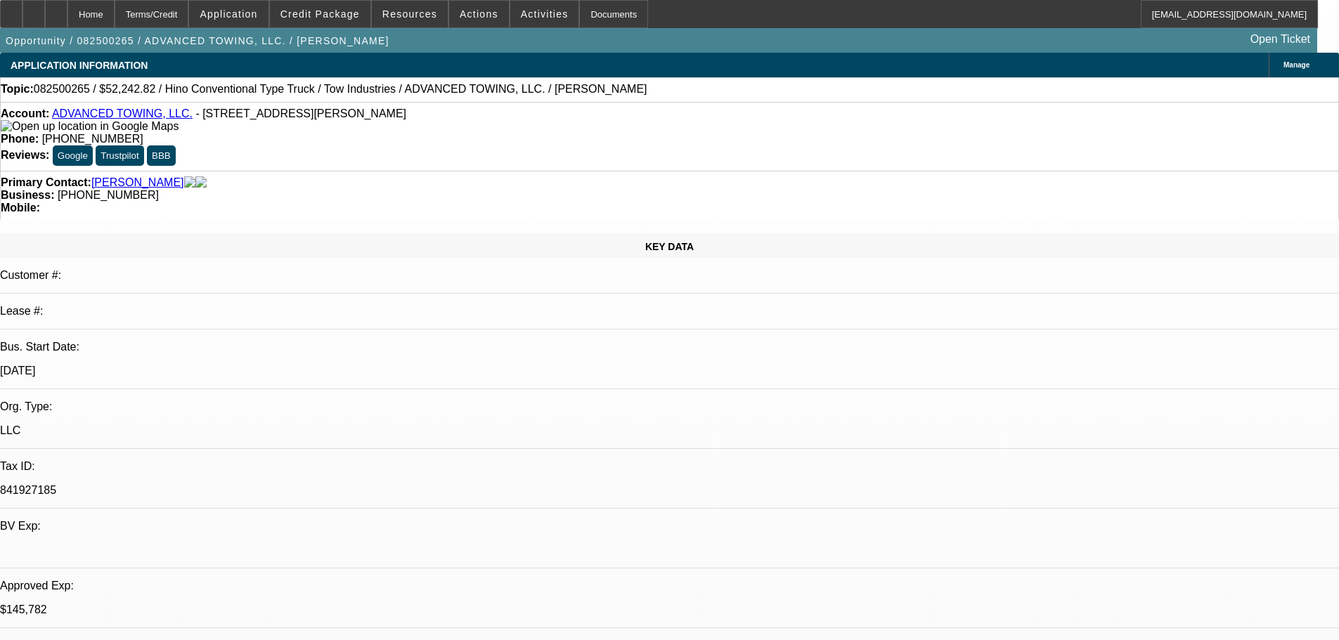
select select "2"
select select "0.1"
select select "4"
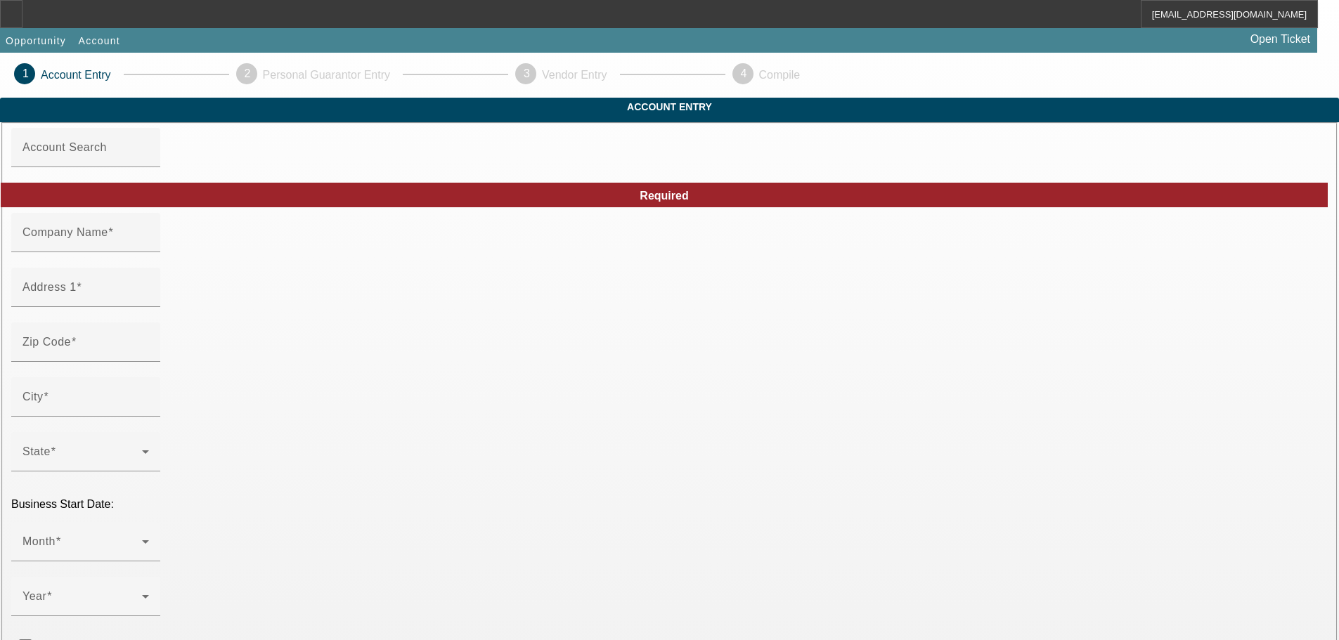
type input "[PERSON_NAME] Landscaping"
type input "97321"
type input "[GEOGRAPHIC_DATA]"
type input "[PHONE_NUMBER]"
click at [149, 301] on div "Address 1" at bounding box center [85, 287] width 127 height 39
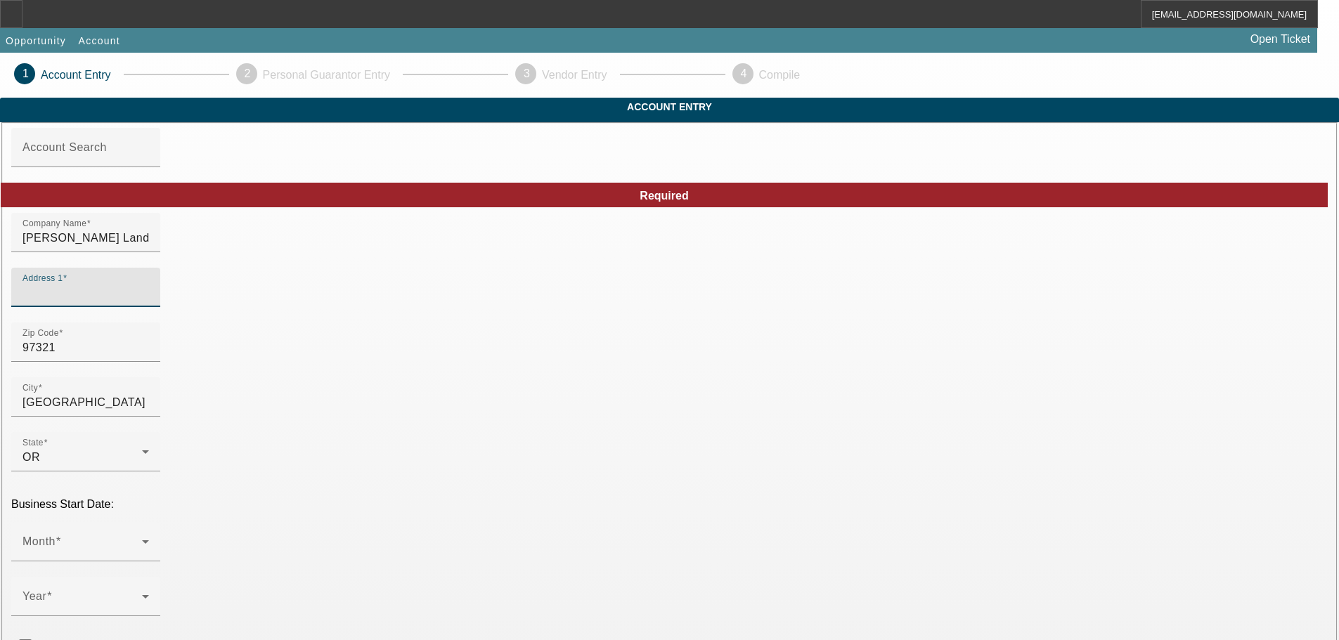
paste input "[STREET_ADDRESS]"
type input "[STREET_ADDRESS]"
drag, startPoint x: 299, startPoint y: 377, endPoint x: 230, endPoint y: 378, distance: 69.6
paste input "3347"
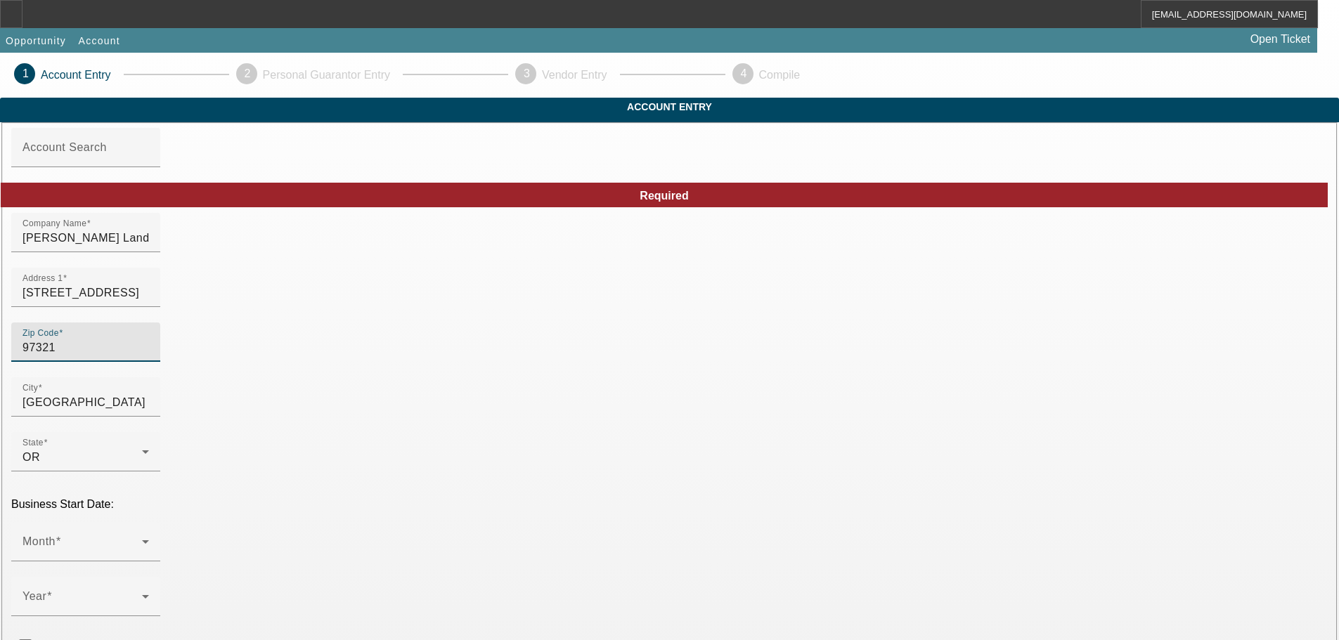
type input "33471"
type input "[PERSON_NAME] Haven"
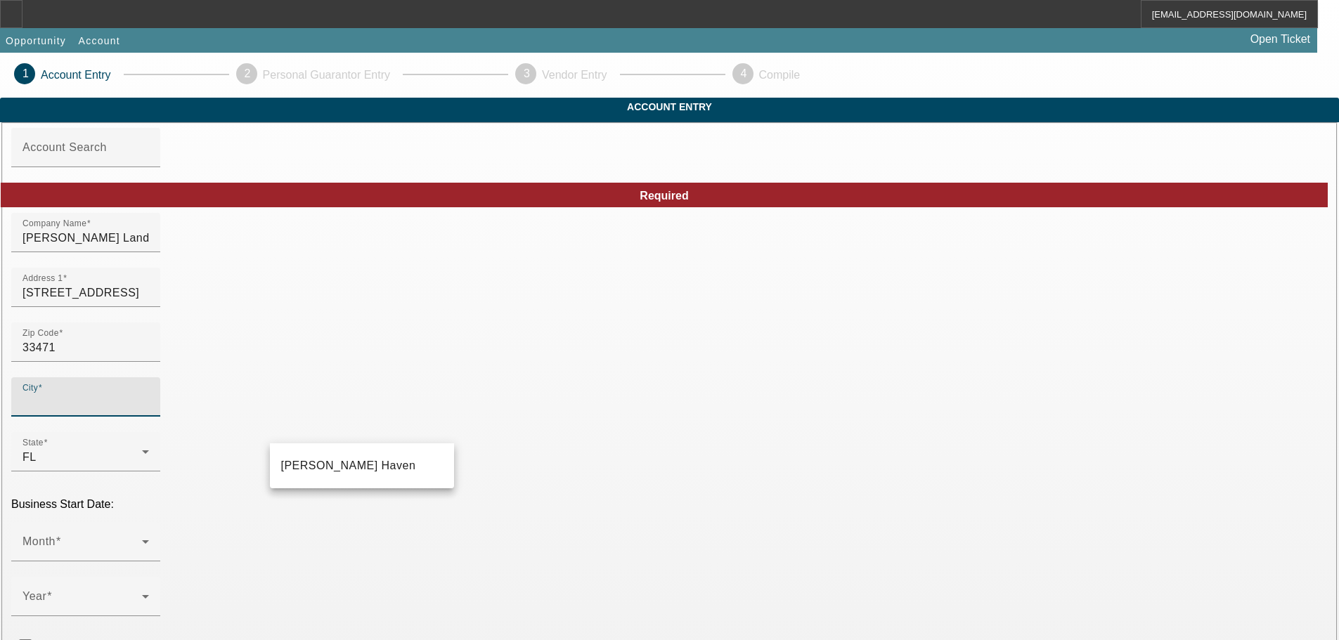
type input "Glades"
click at [340, 468] on mat-option "[PERSON_NAME] Haven" at bounding box center [362, 466] width 184 height 34
type input "[PERSON_NAME] Haven"
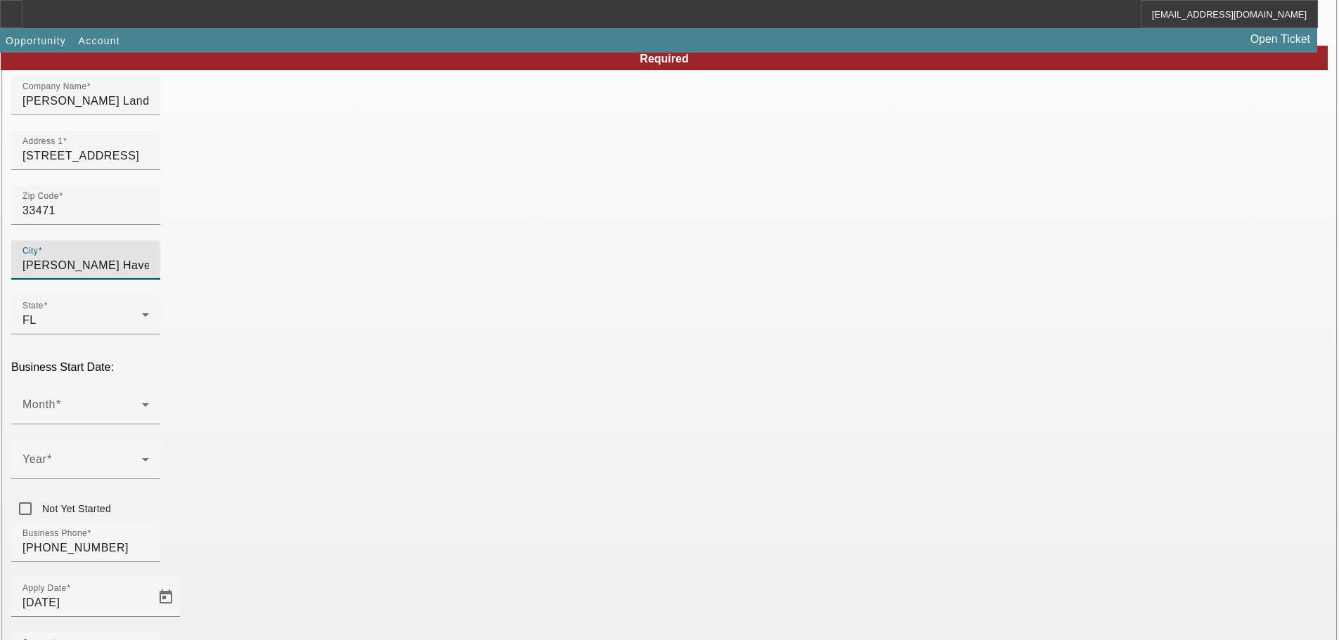
scroll to position [141, 0]
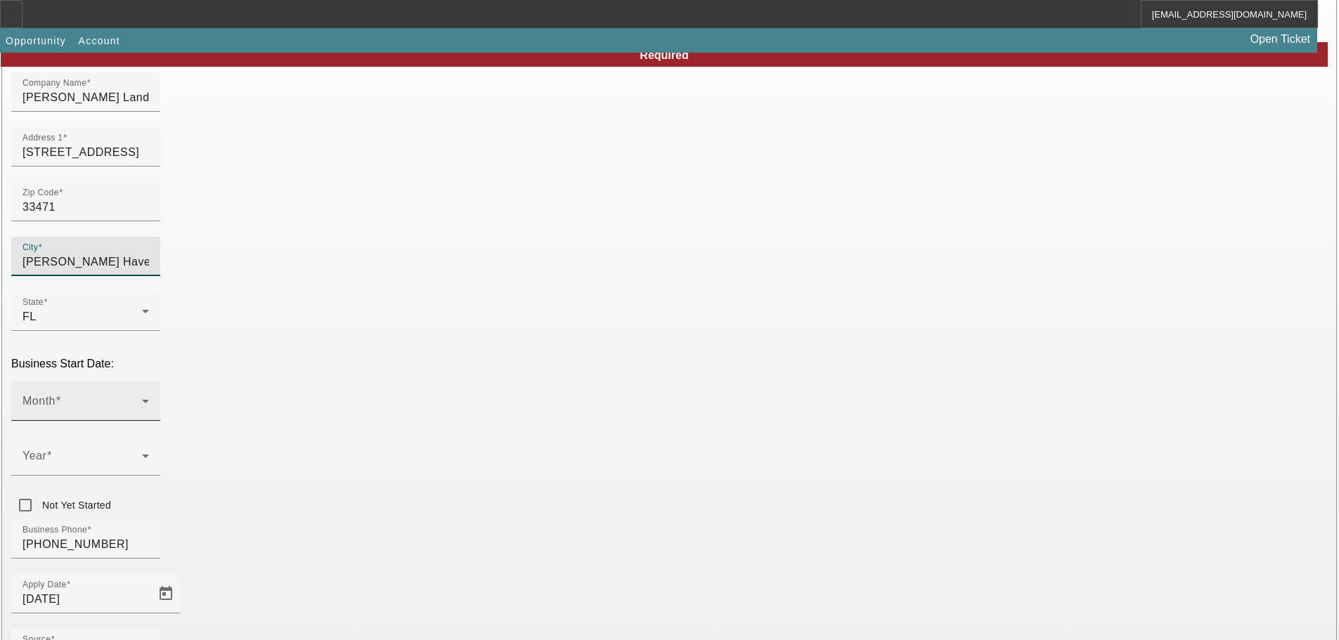
click at [142, 399] on span at bounding box center [82, 407] width 120 height 17
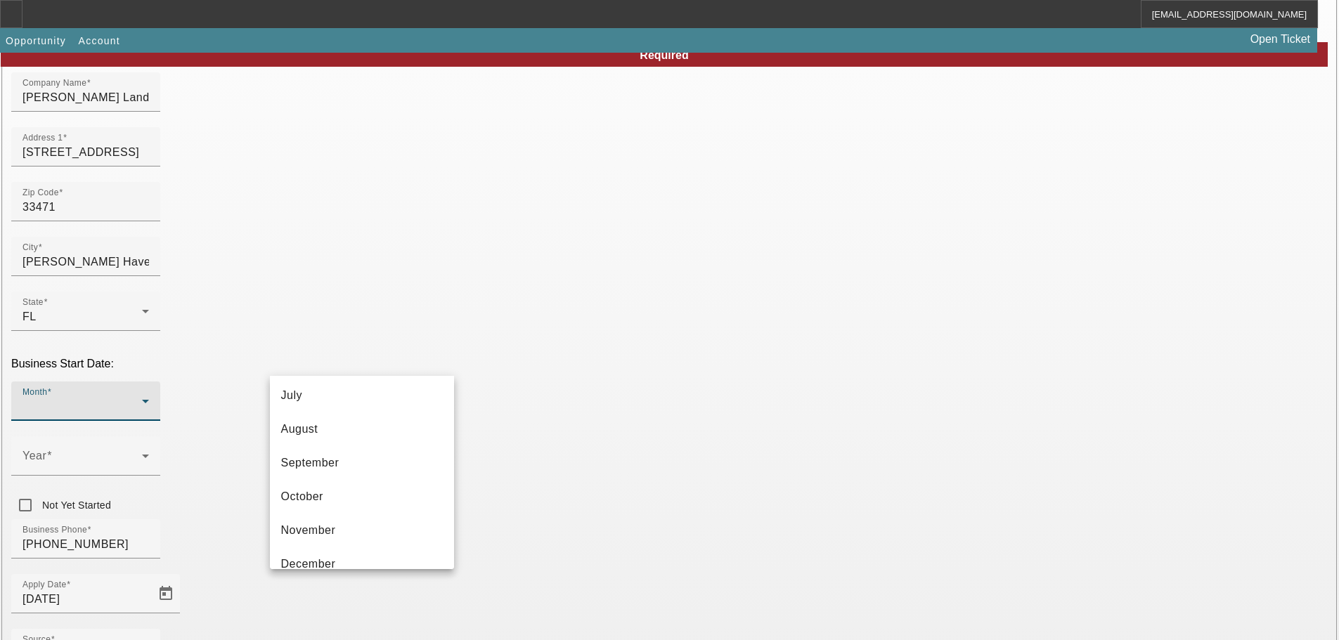
scroll to position [257, 0]
click at [364, 470] on mat-option "October" at bounding box center [362, 480] width 184 height 34
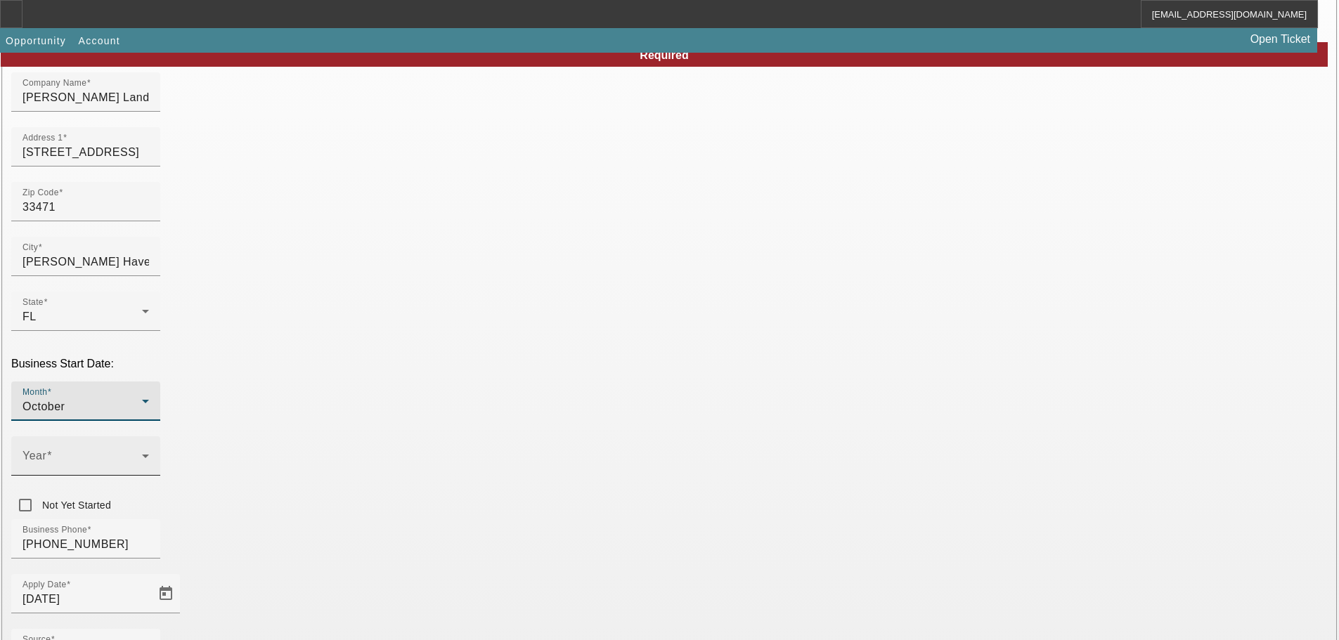
click at [142, 453] on span at bounding box center [82, 461] width 120 height 17
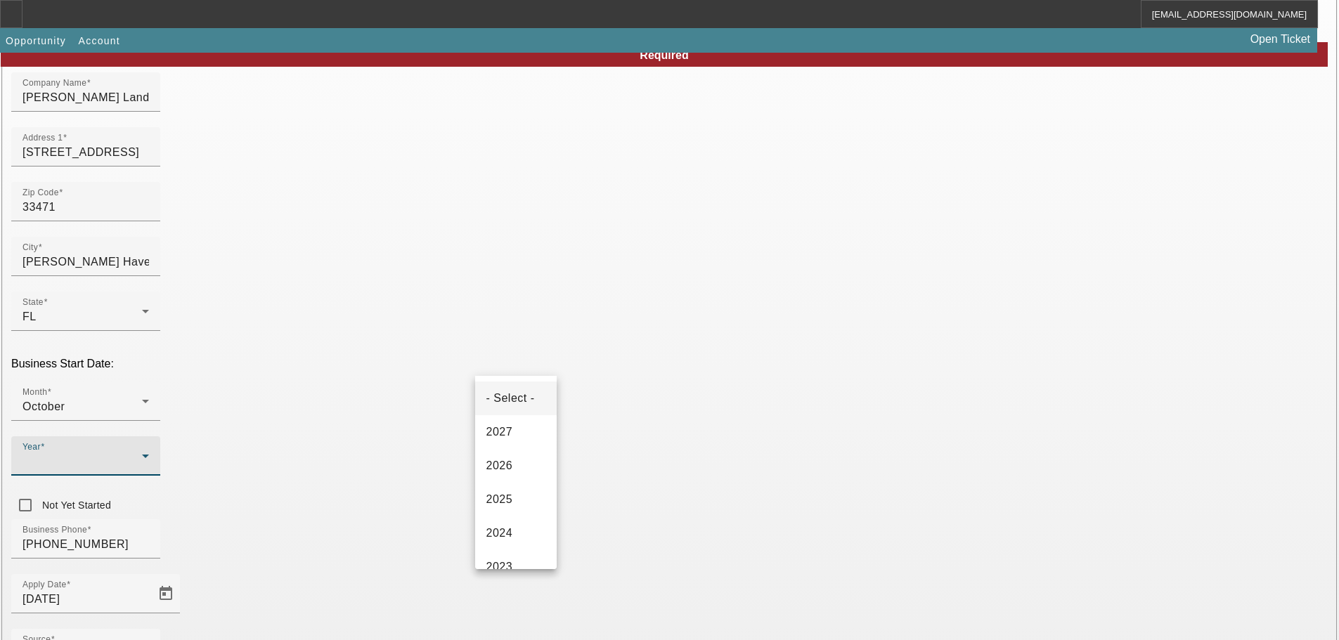
scroll to position [141, 0]
click at [518, 473] on mat-option "2022" at bounding box center [516, 461] width 82 height 34
click at [588, 519] on div "Business Phone (541) 619-6264" at bounding box center [669, 546] width 1317 height 55
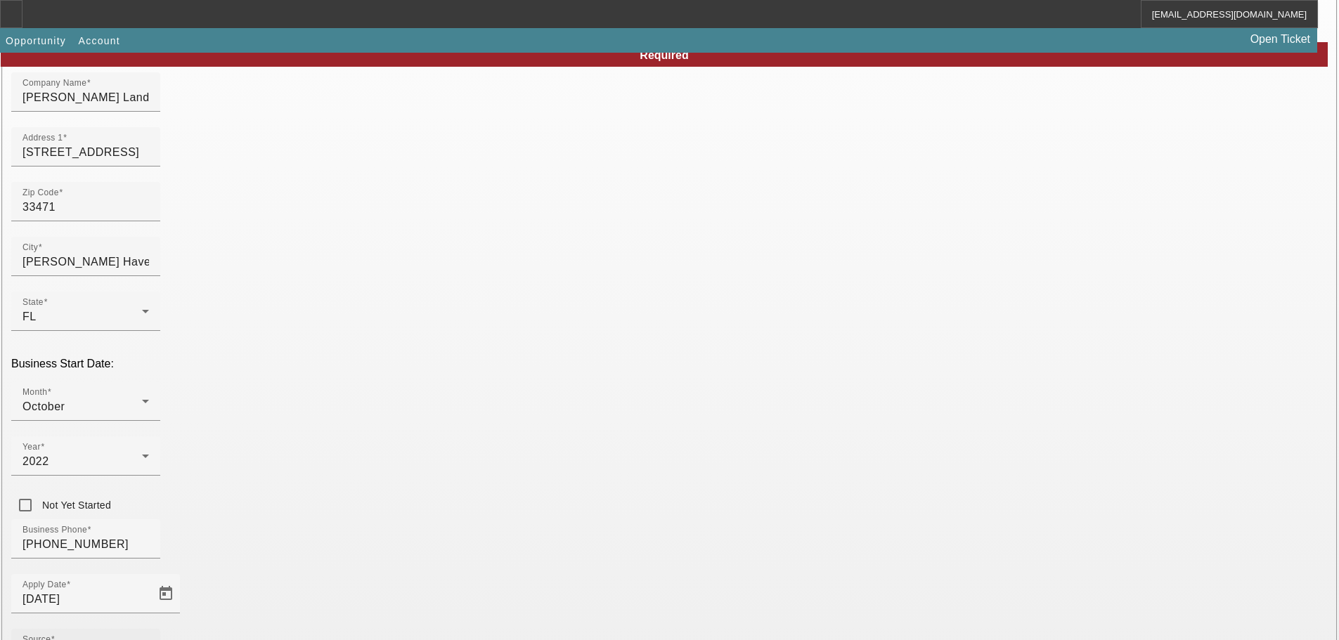
click at [149, 629] on div "Source - Select -" at bounding box center [85, 648] width 127 height 39
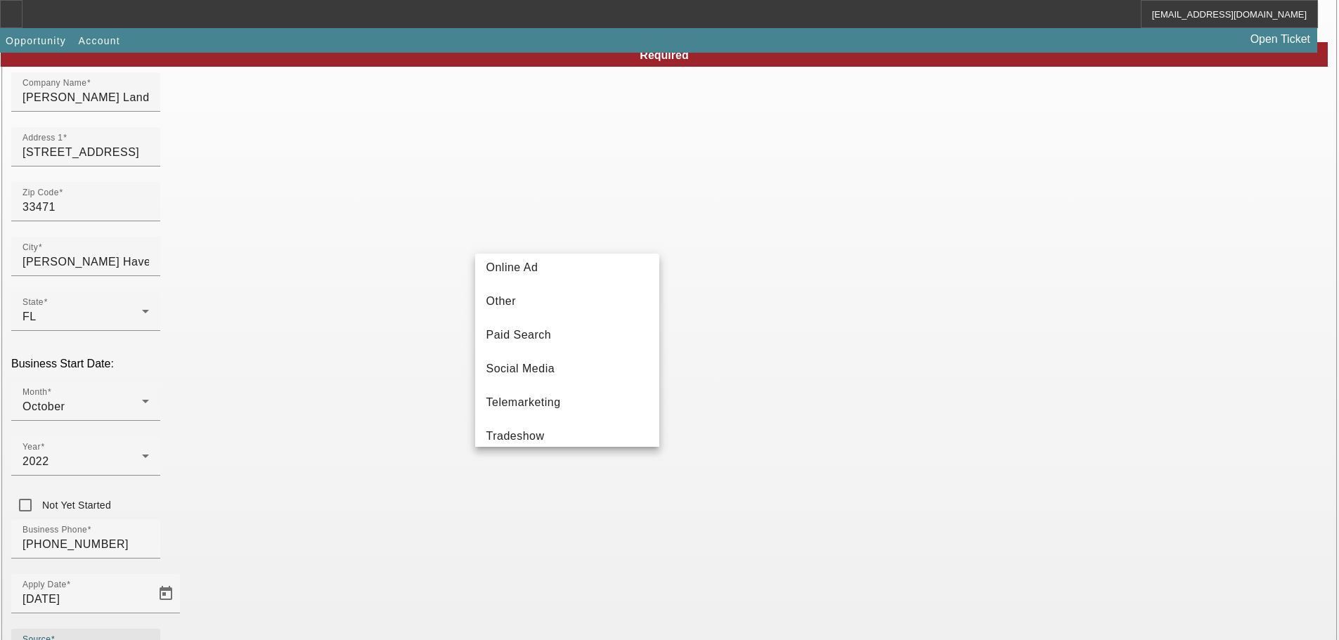
scroll to position [422, 0]
click at [574, 396] on mat-option "Telemarketing" at bounding box center [567, 394] width 184 height 34
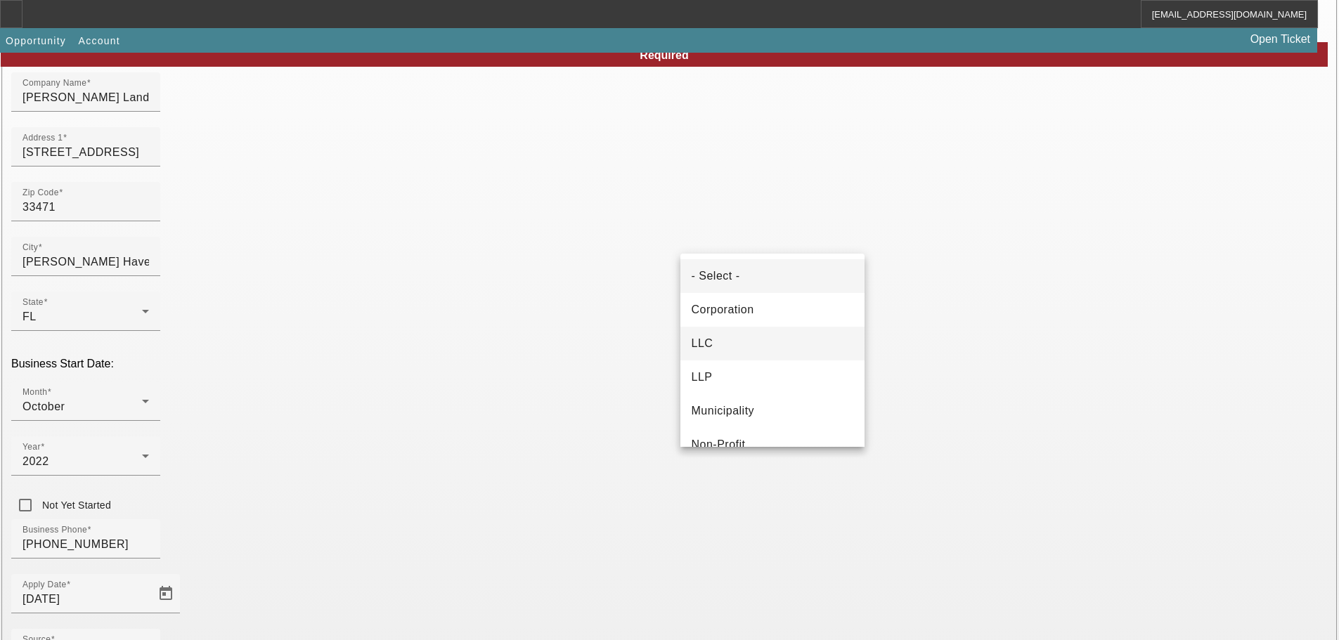
click at [792, 334] on mat-option "LLC" at bounding box center [772, 344] width 184 height 34
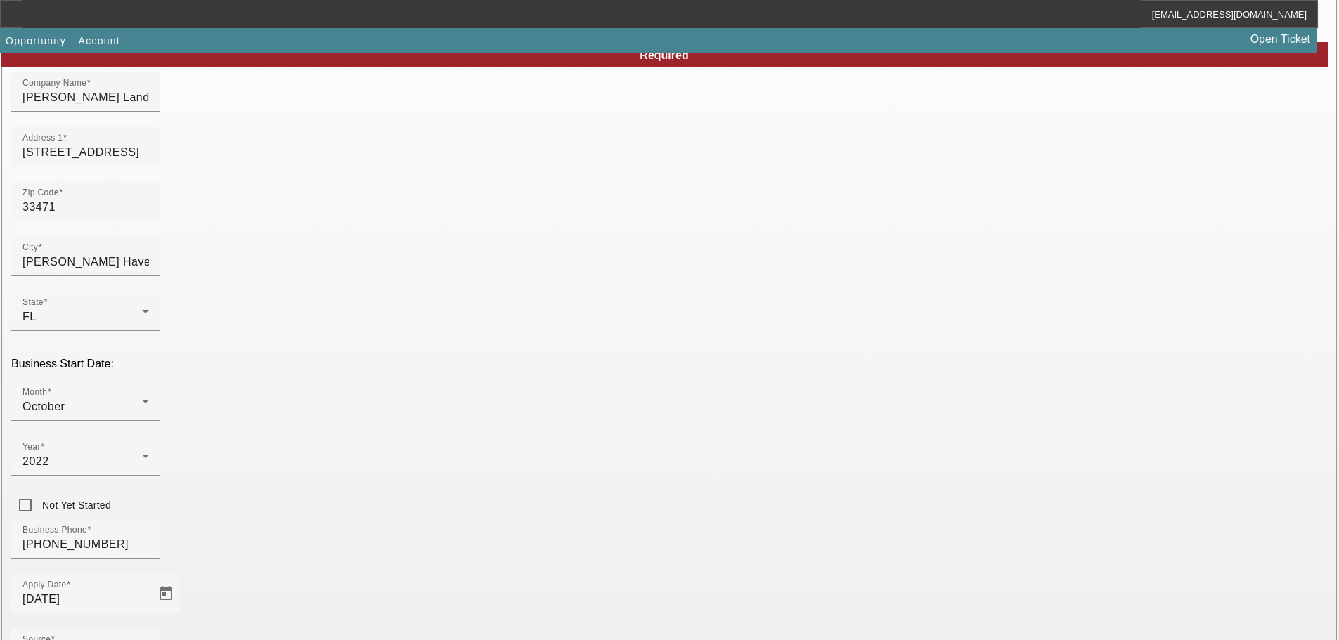
drag, startPoint x: 624, startPoint y: 525, endPoint x: 619, endPoint y: 519, distance: 8.0
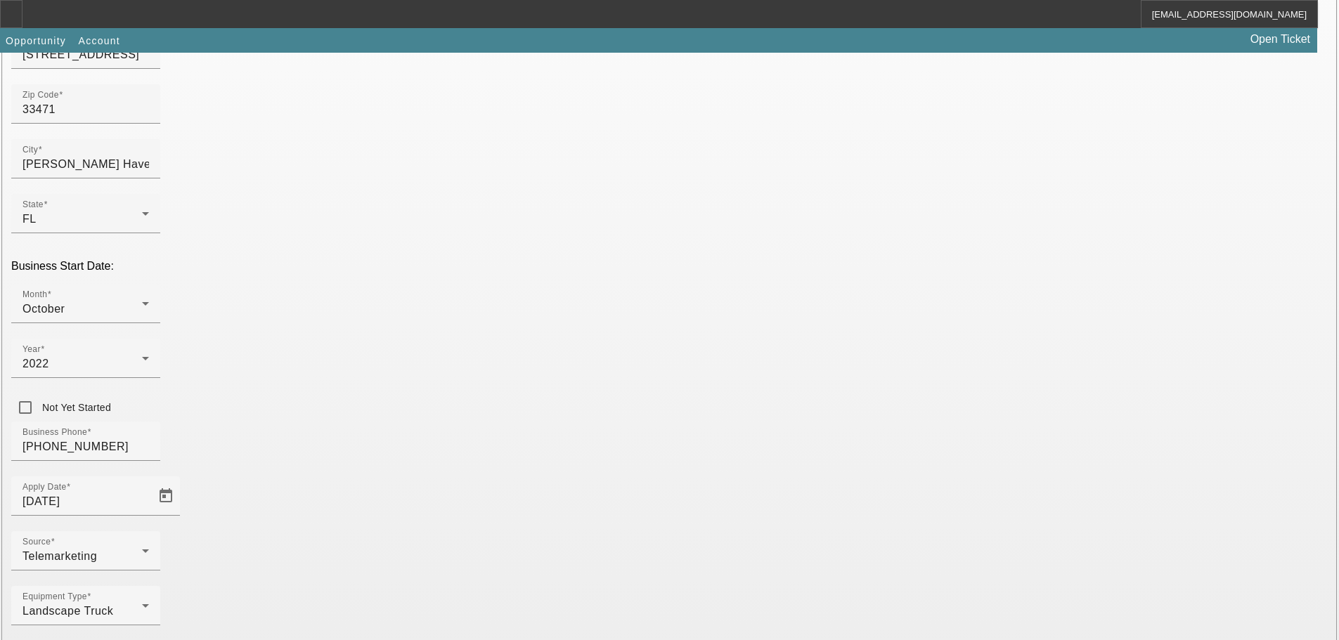
scroll to position [247, 0]
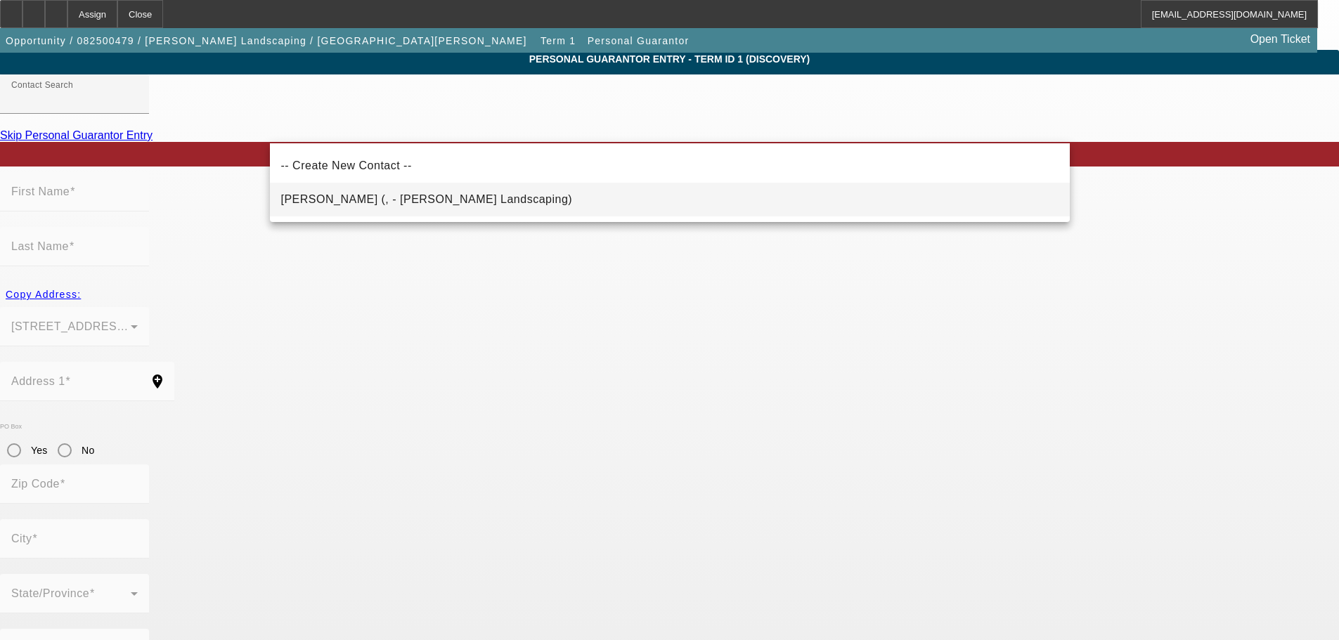
click at [363, 208] on mat-option "Cortez, Jose (, - Cortez Landscaping)" at bounding box center [670, 200] width 800 height 34
type input "Cortez, Jose (, - Cortez Landscaping)"
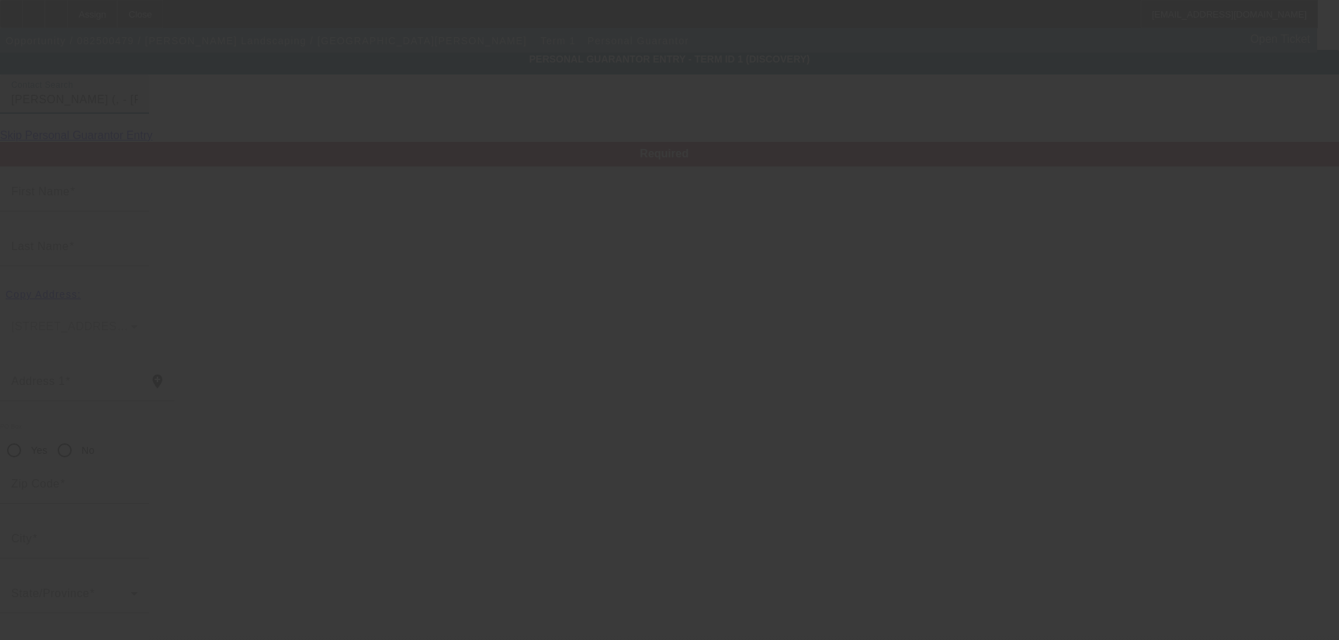
type input "Jose"
type input "Cortez"
radio input "true"
type input "(541) 619-6264"
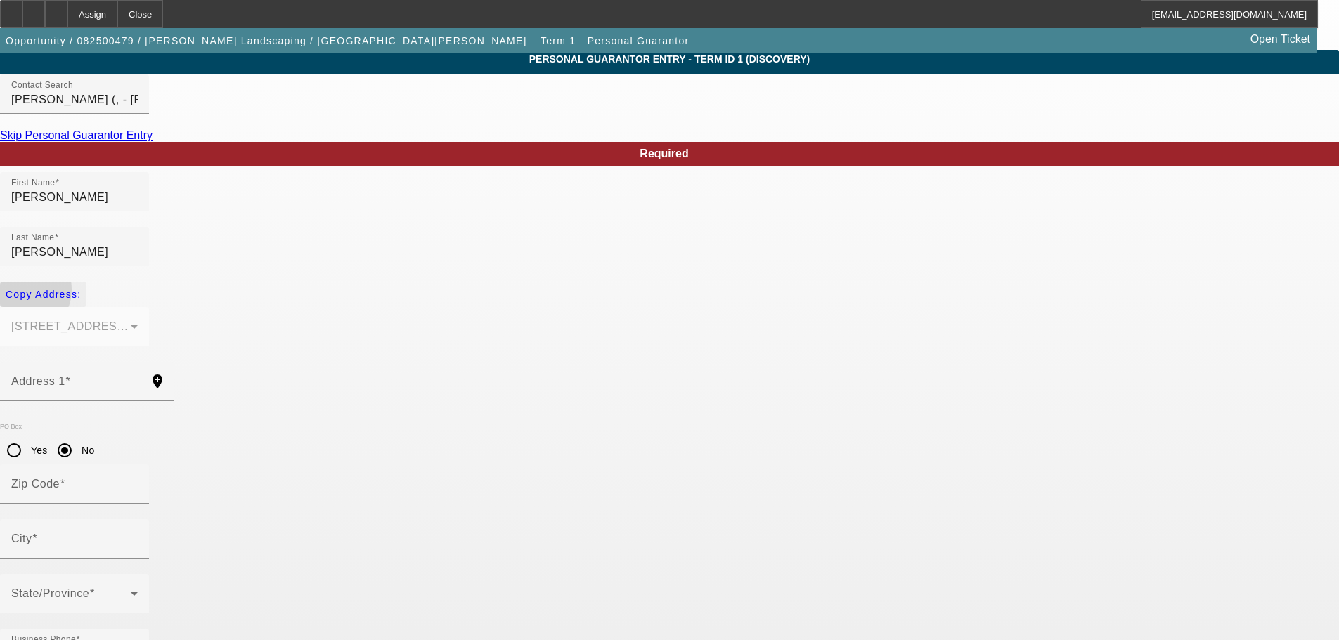
click at [81, 289] on span "Copy Address:" at bounding box center [43, 294] width 75 height 11
type input "1520 Red Barn Rd"
radio input "false"
type input "33471"
type input "Moore Haven"
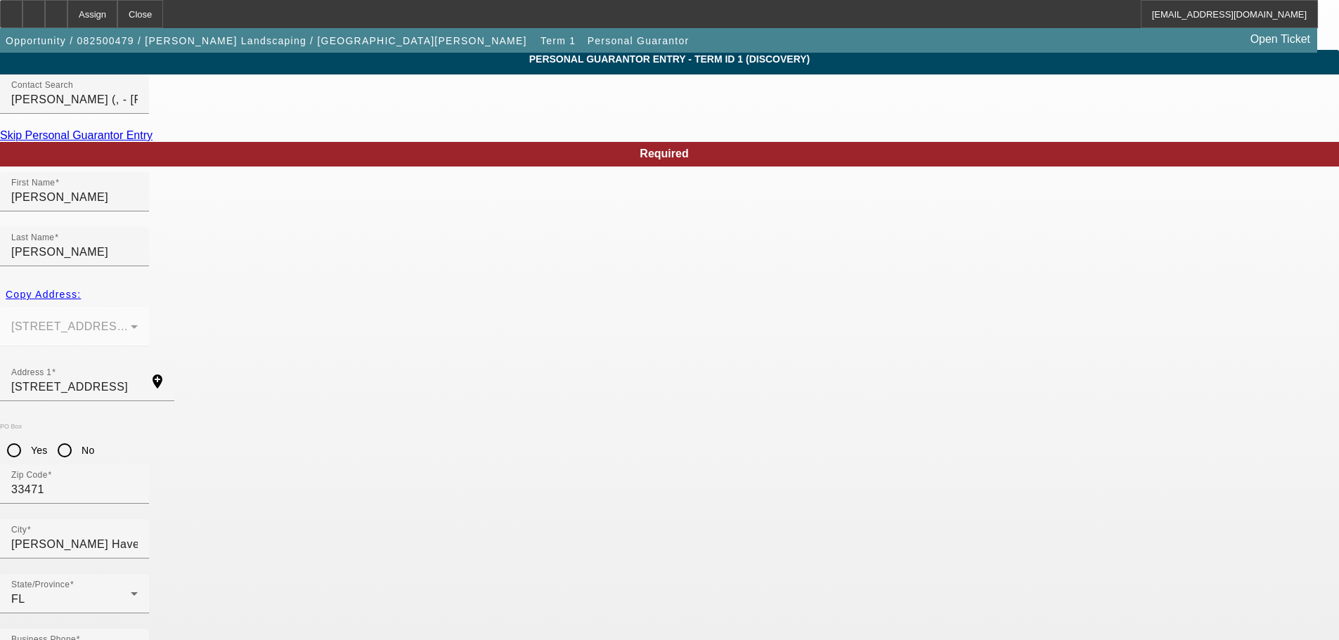
drag, startPoint x: 504, startPoint y: 519, endPoint x: 508, endPoint y: 526, distance: 7.9
type input "50"
paste input "595-52-0841"
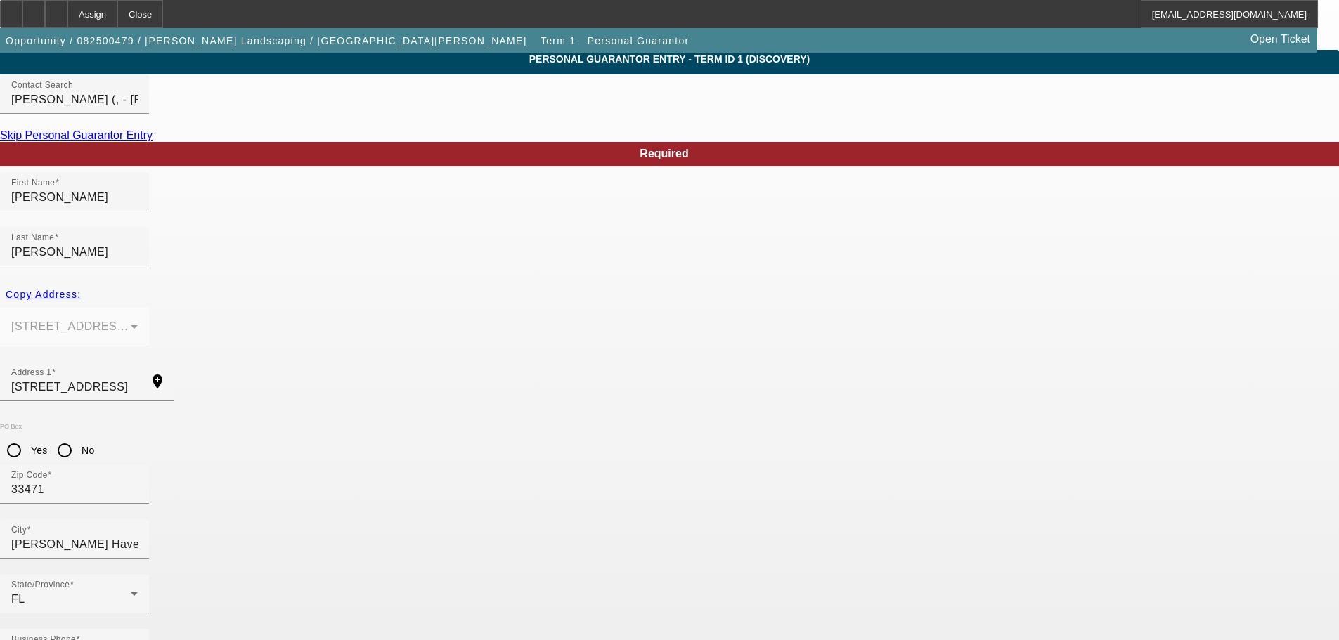
type input "595-52-0841"
paste input "diamondhinespm@gmail.com"
type input "diamondhinespm@gmail.com"
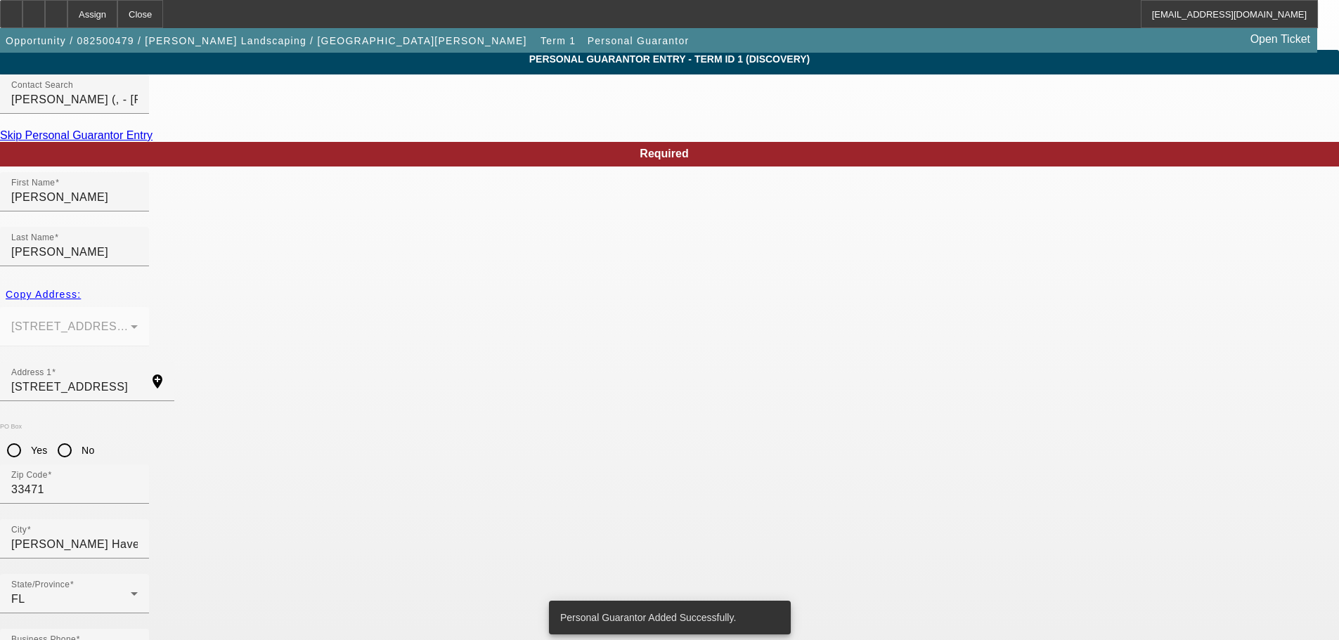
scroll to position [0, 0]
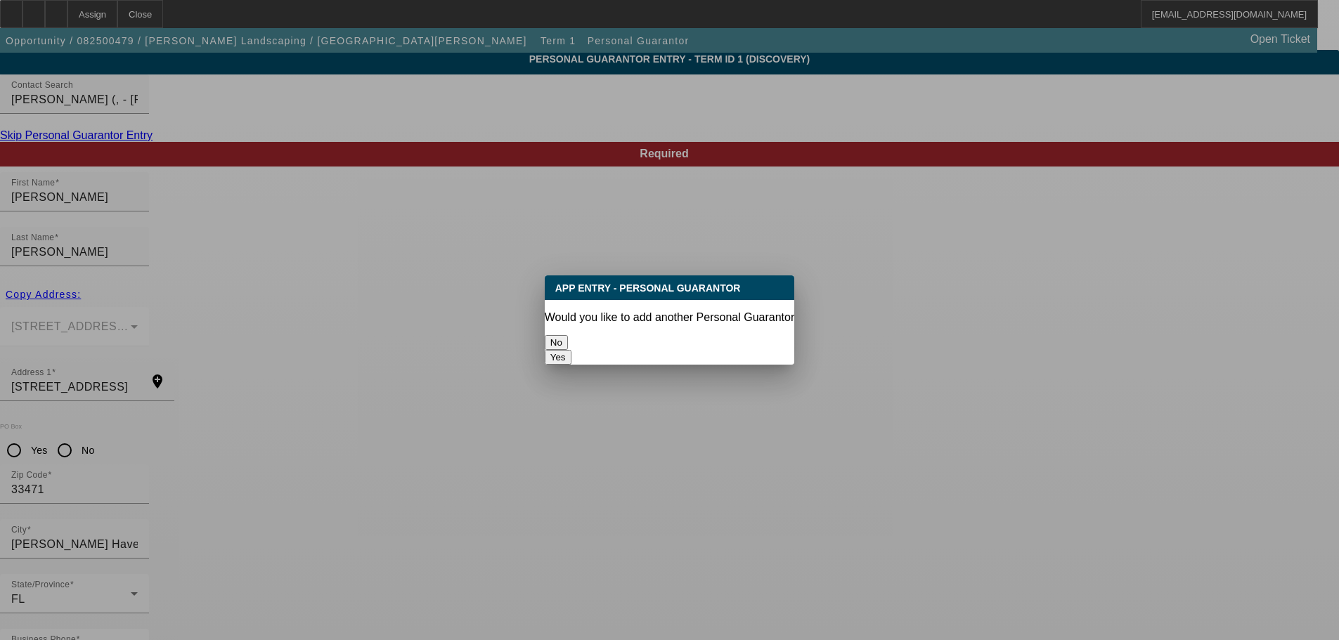
click at [572, 350] on button "Yes" at bounding box center [558, 357] width 27 height 15
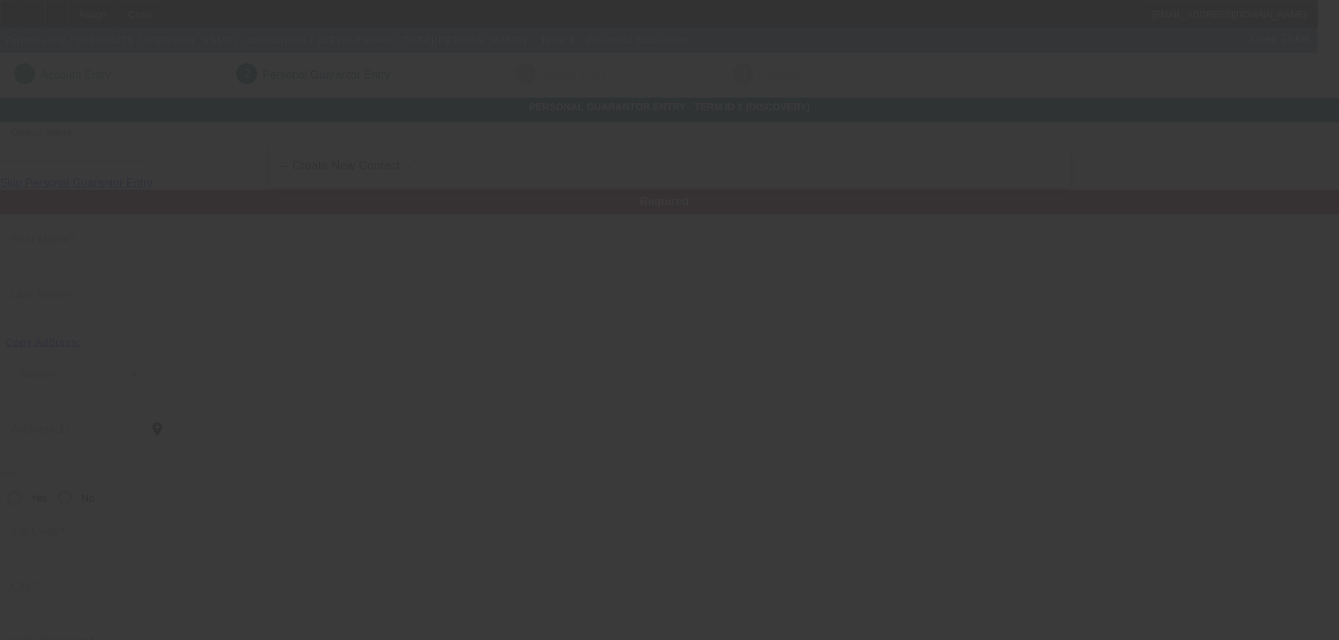
scroll to position [48, 0]
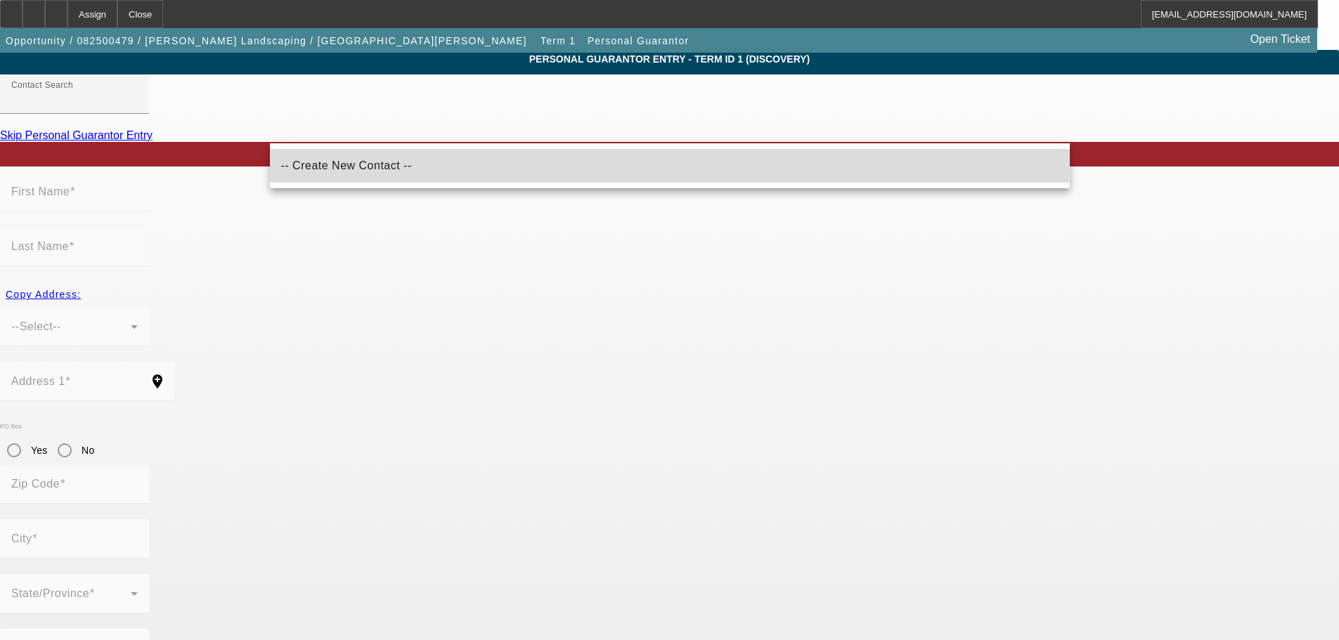
click at [397, 156] on mat-option "-- Create New Contact --" at bounding box center [670, 166] width 800 height 34
type input "-- Create New Contact --"
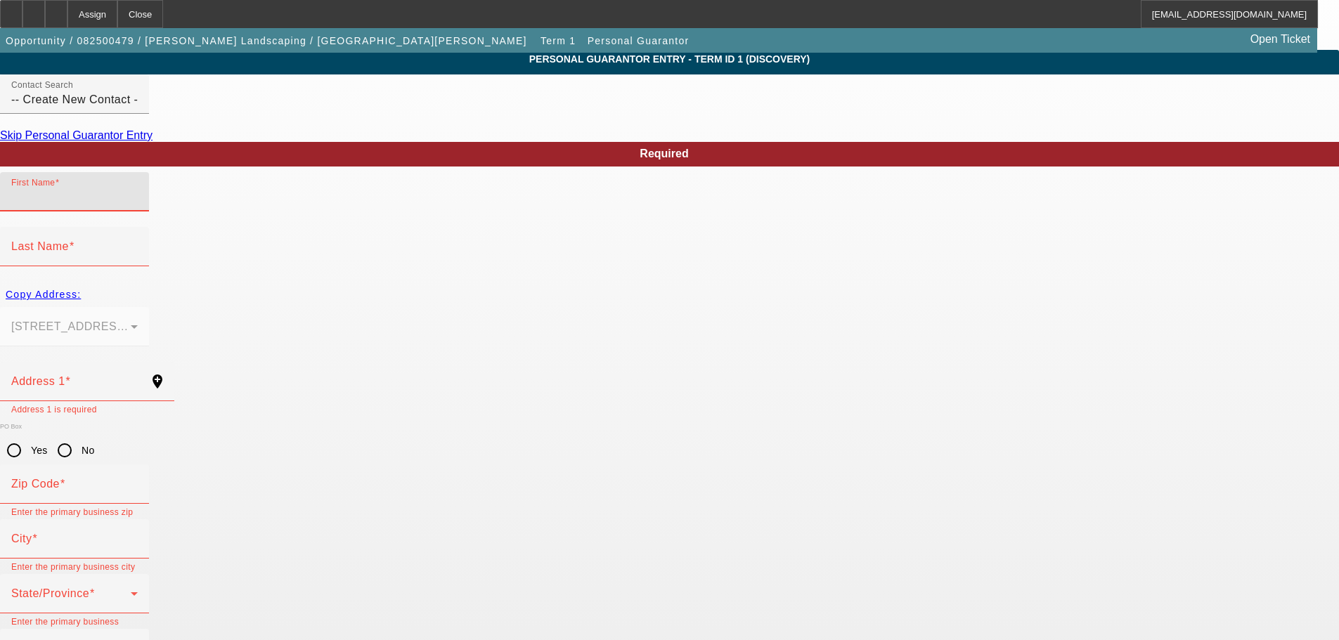
click at [138, 206] on input "First Name" at bounding box center [74, 197] width 127 height 17
type input "Melisa"
click at [321, 282] on div "Copy Address:" at bounding box center [669, 294] width 1339 height 25
click at [138, 244] on input "Last Name" at bounding box center [74, 252] width 127 height 17
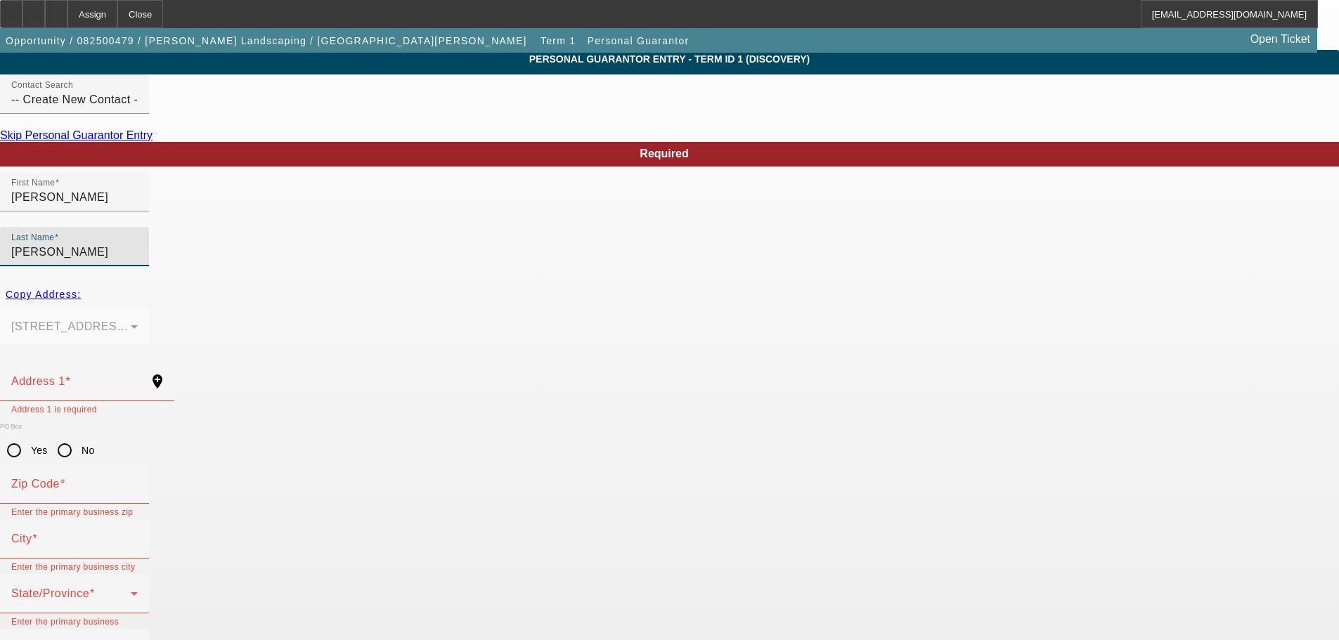
type input "Hines"
click at [304, 282] on div "Copy Address:" at bounding box center [669, 294] width 1339 height 25
click at [310, 282] on div "Copy Address:" at bounding box center [669, 294] width 1339 height 25
click at [149, 347] on div at bounding box center [74, 354] width 149 height 15
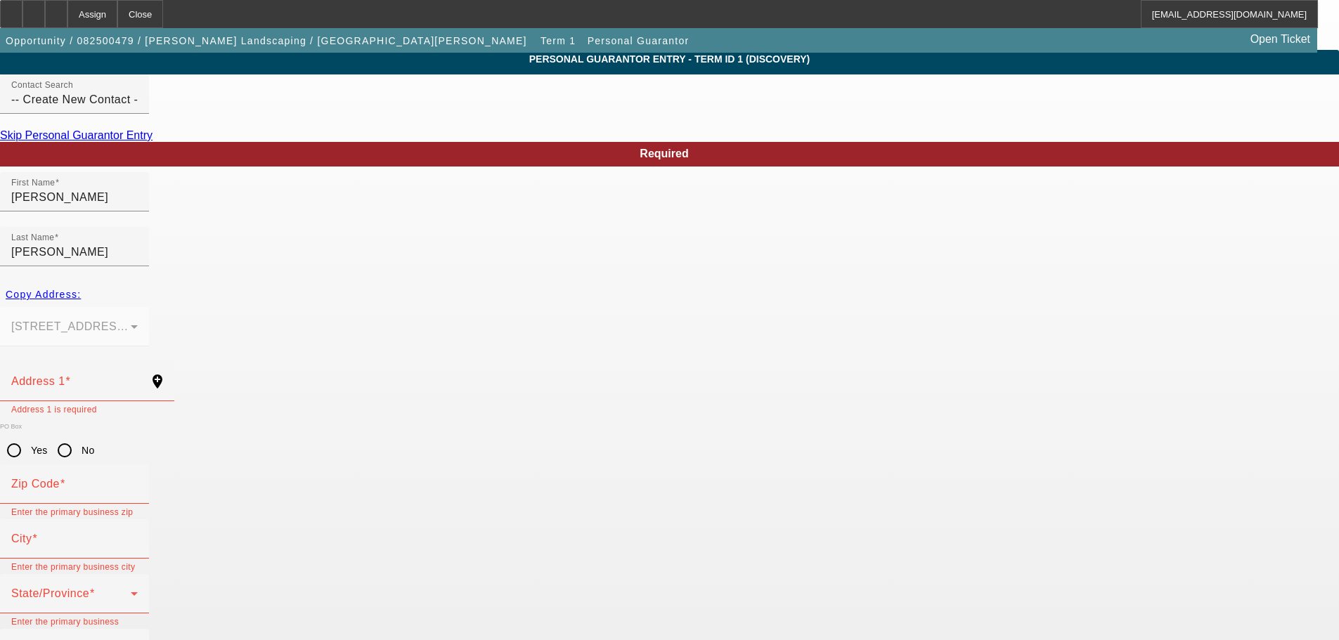
click at [149, 307] on mat-form-field "1520 Red Barn Rd Moore Haven, FL 33471" at bounding box center [74, 334] width 149 height 55
click at [311, 282] on div "Copy Address:" at bounding box center [669, 294] width 1339 height 25
click at [56, 9] on icon at bounding box center [56, 9] width 0 height 0
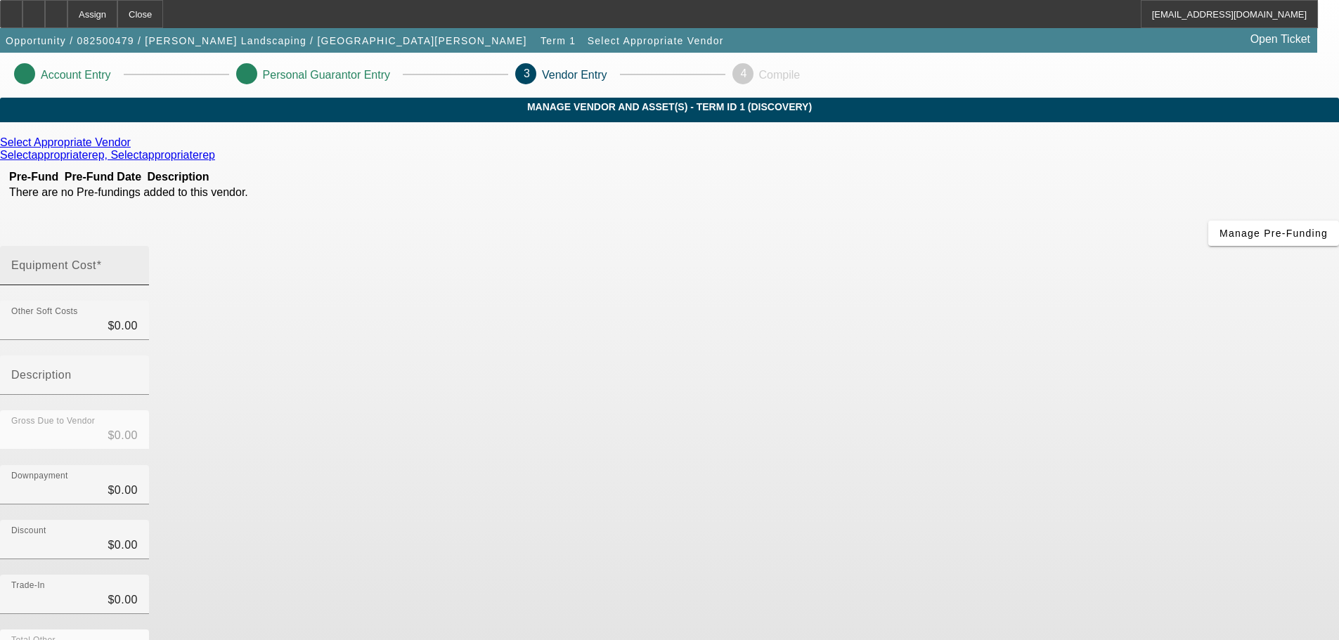
click at [138, 263] on input "Equipment Cost" at bounding box center [74, 271] width 127 height 17
type input "5"
type input "$5.00"
type input "55"
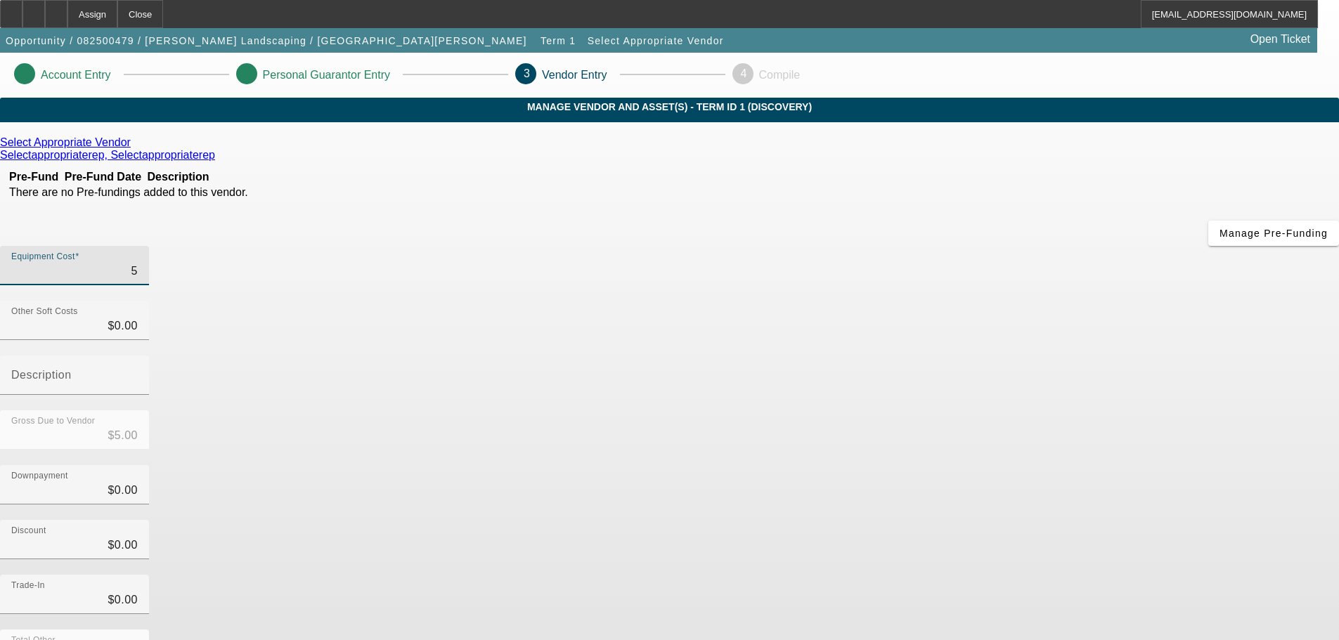
type input "$55.00"
type input "550"
type input "$550.00"
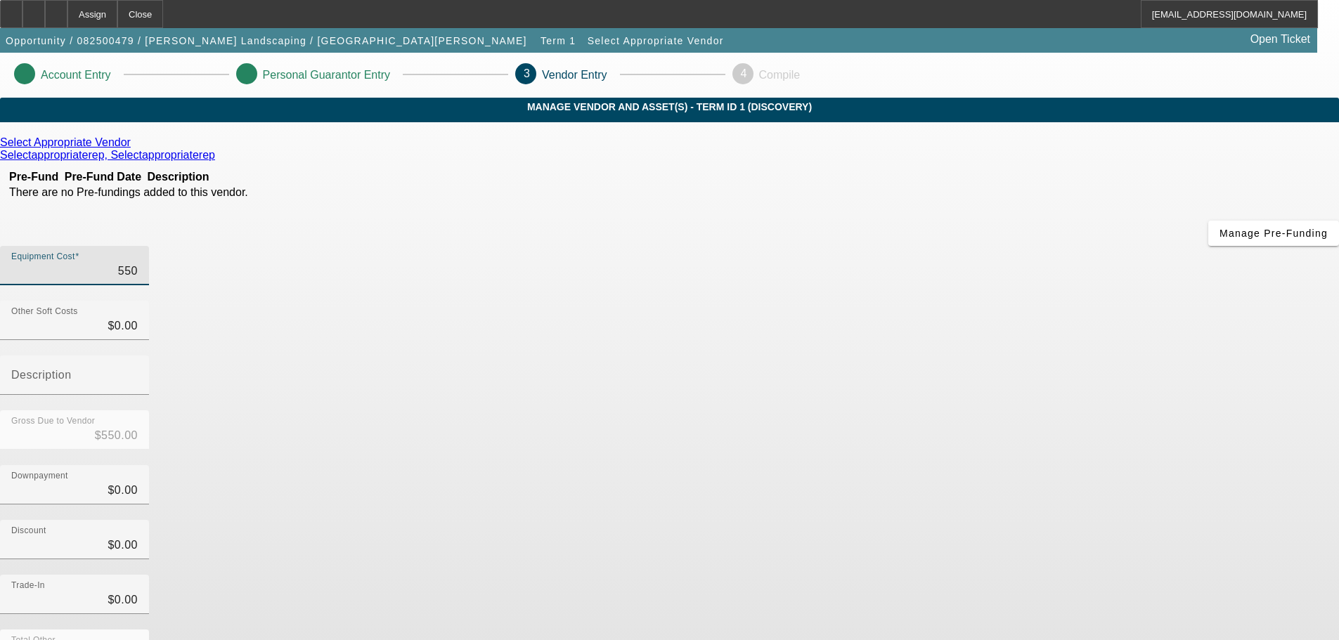
type input "5500"
type input "$5,500.00"
type input "55000"
type input "$55,000.00"
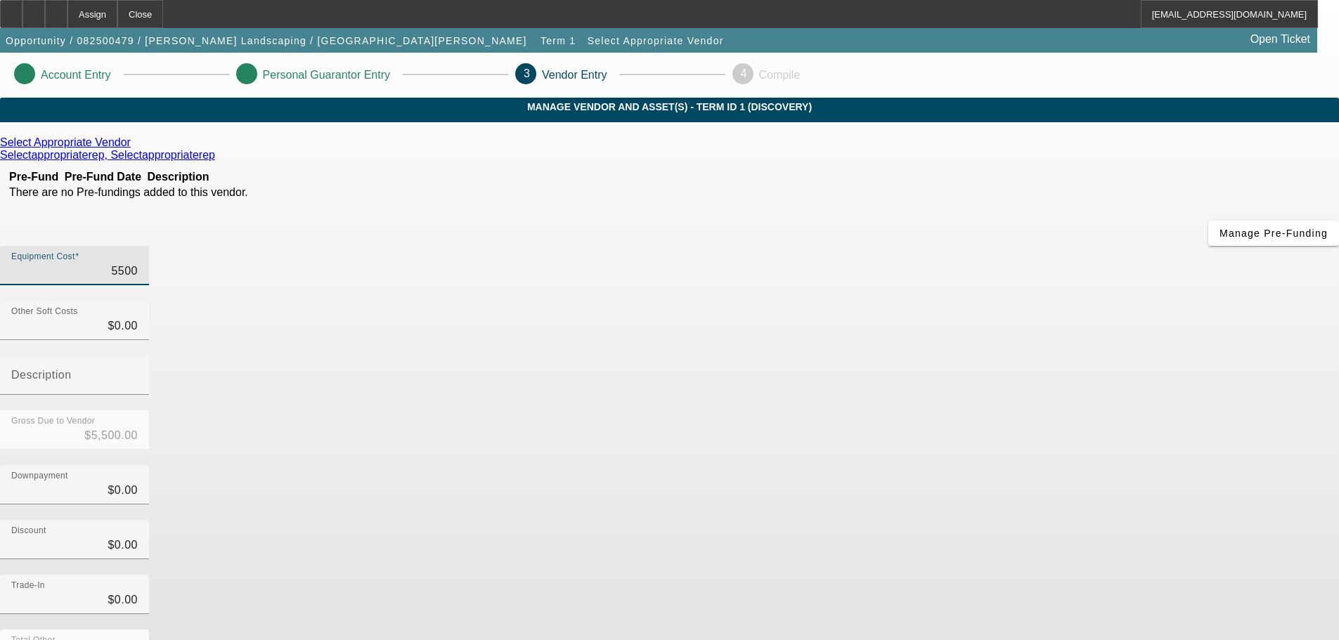
type input "$55,000.00"
click at [1045, 575] on div "Trade-In $0.00" at bounding box center [669, 602] width 1339 height 55
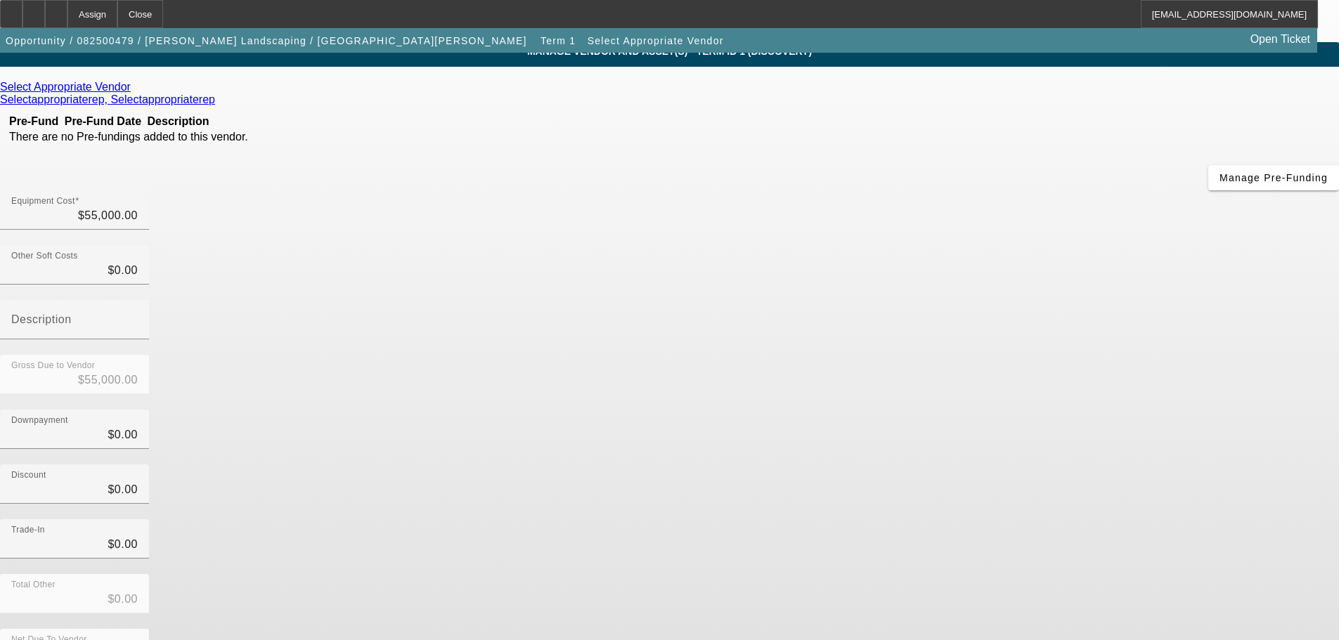
scroll to position [72, 0]
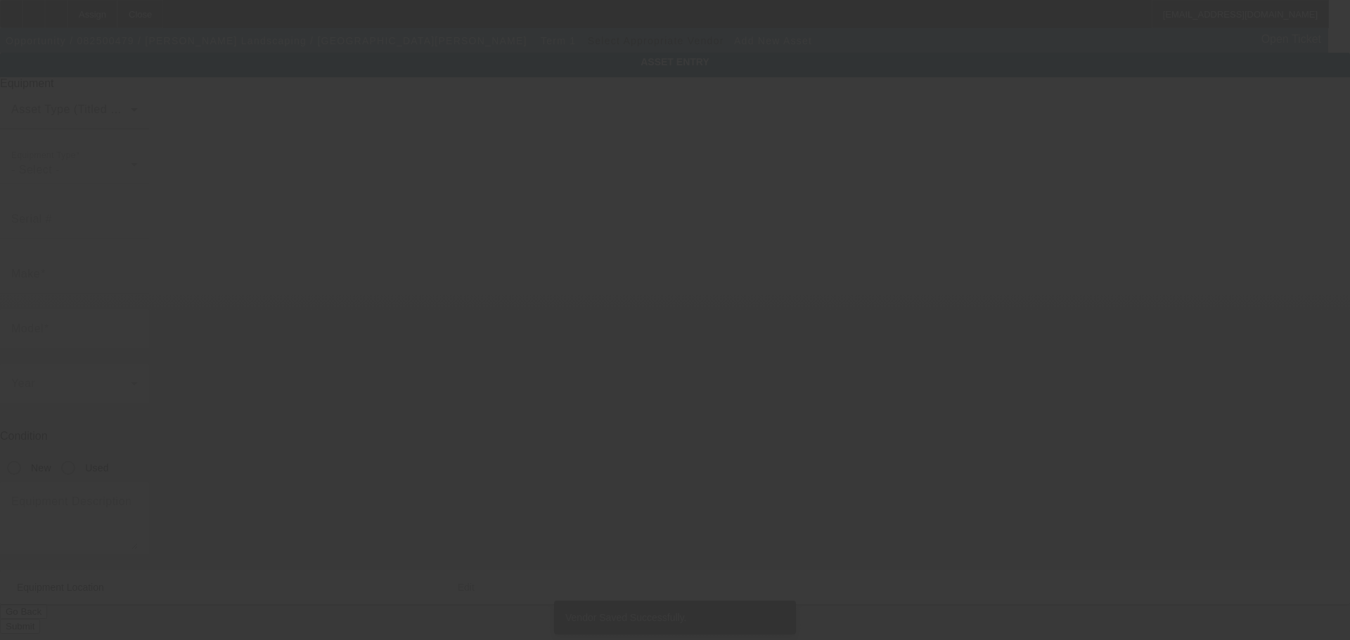
type input "[STREET_ADDRESS]"
type input "[PERSON_NAME] Haven"
type input "33471"
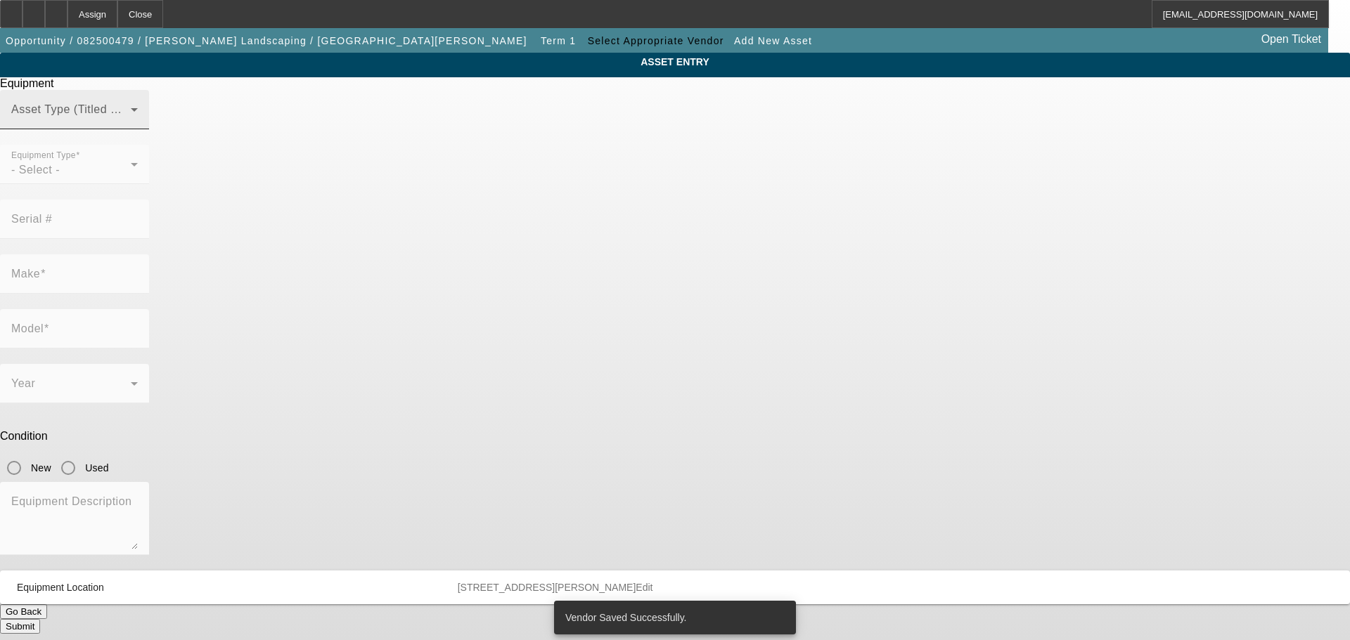
click at [131, 124] on span at bounding box center [71, 115] width 120 height 17
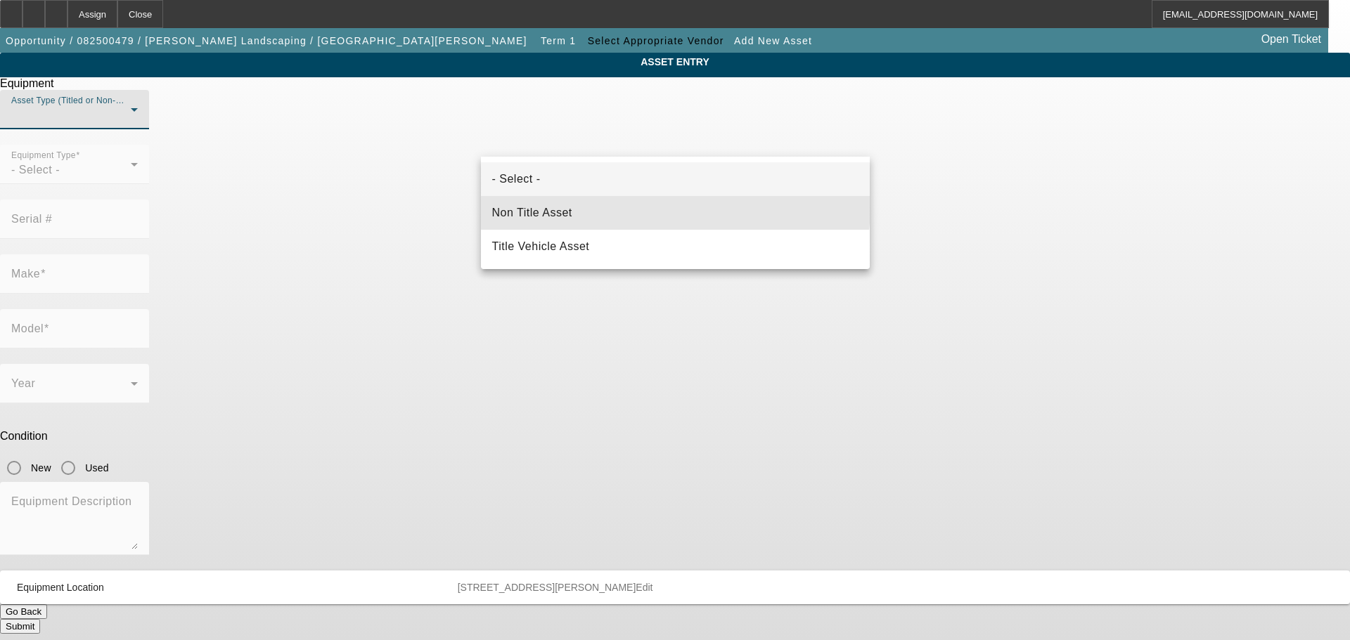
click at [626, 206] on mat-option "Non Title Asset" at bounding box center [675, 213] width 389 height 34
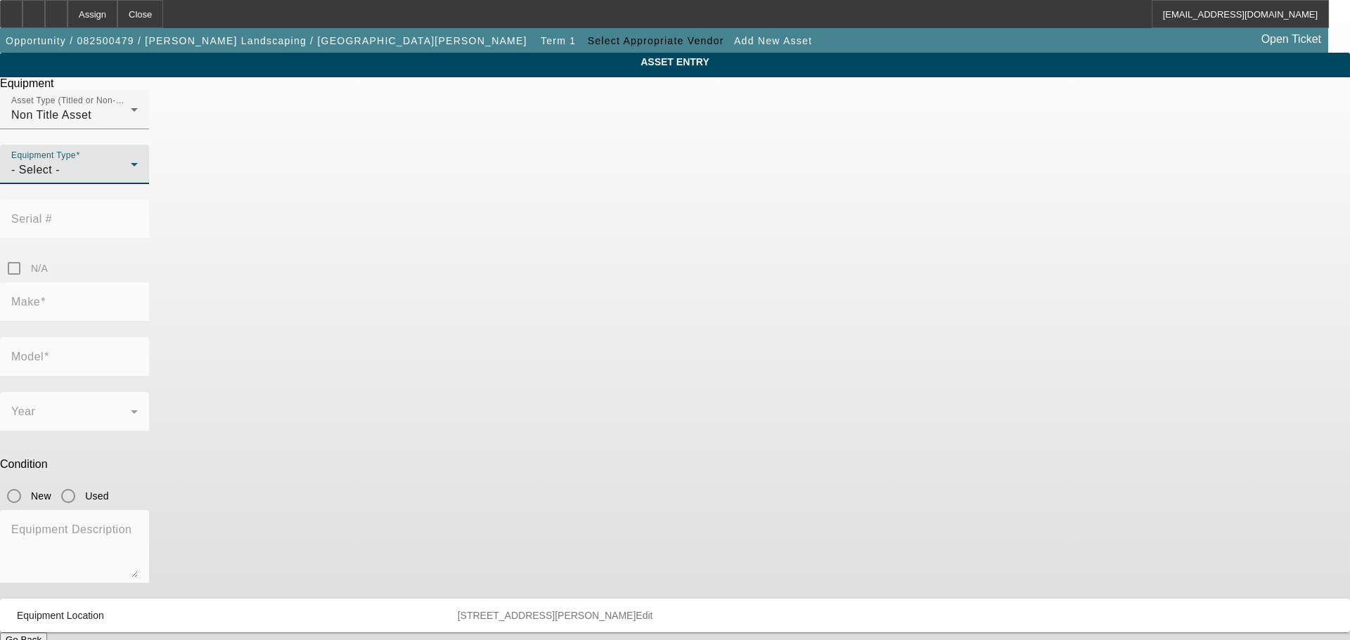
drag, startPoint x: 628, startPoint y: 200, endPoint x: 603, endPoint y: 185, distance: 29.1
click at [138, 184] on div "Equipment Type - Select -" at bounding box center [74, 164] width 127 height 39
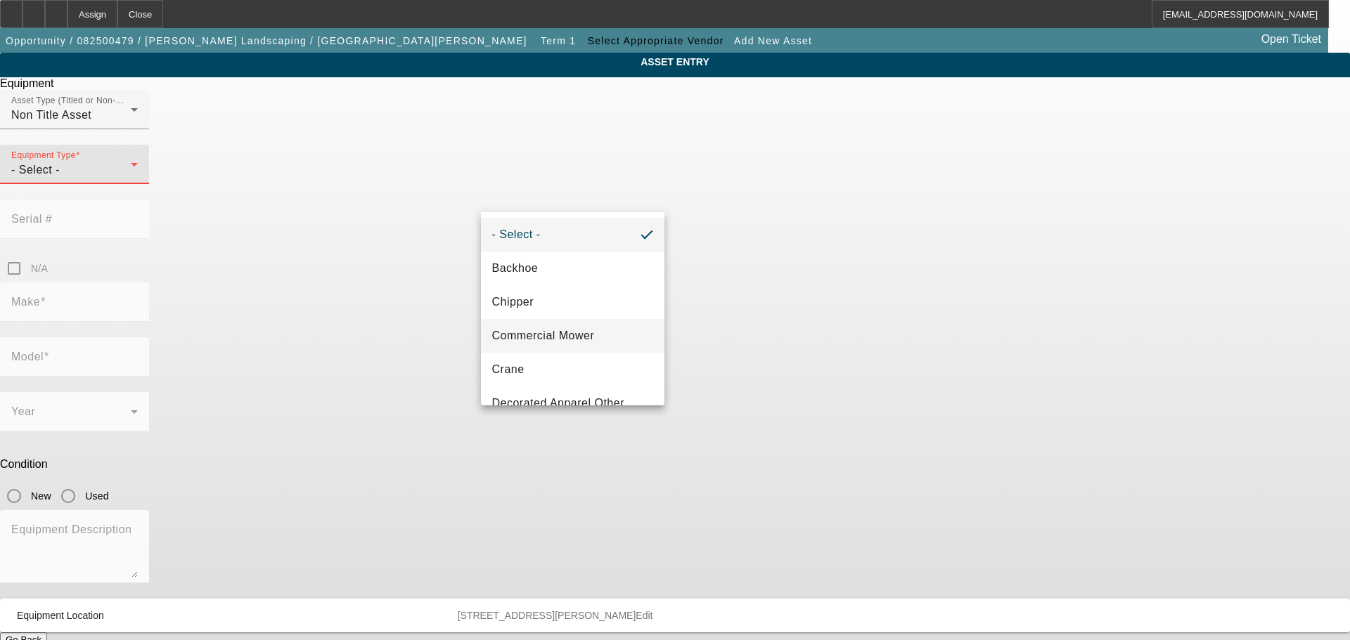
click at [594, 323] on mat-option "Commercial Mower" at bounding box center [573, 336] width 184 height 34
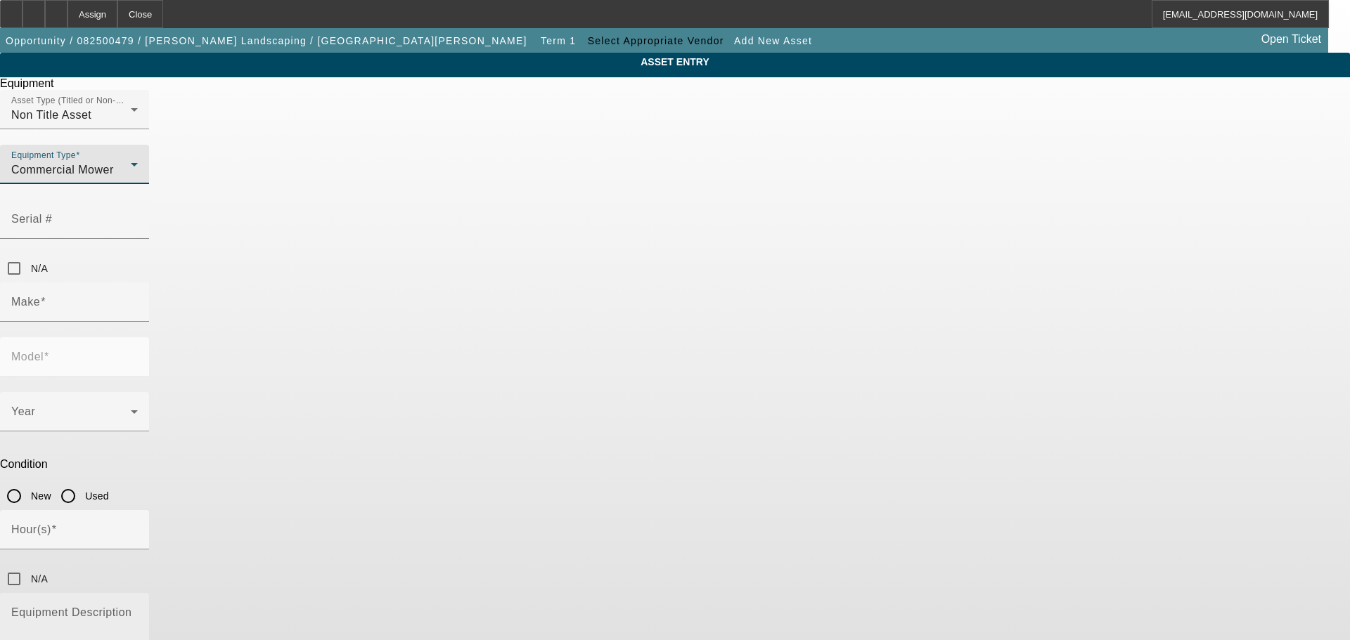
click at [138, 610] on textarea "Equipment Description" at bounding box center [74, 635] width 127 height 51
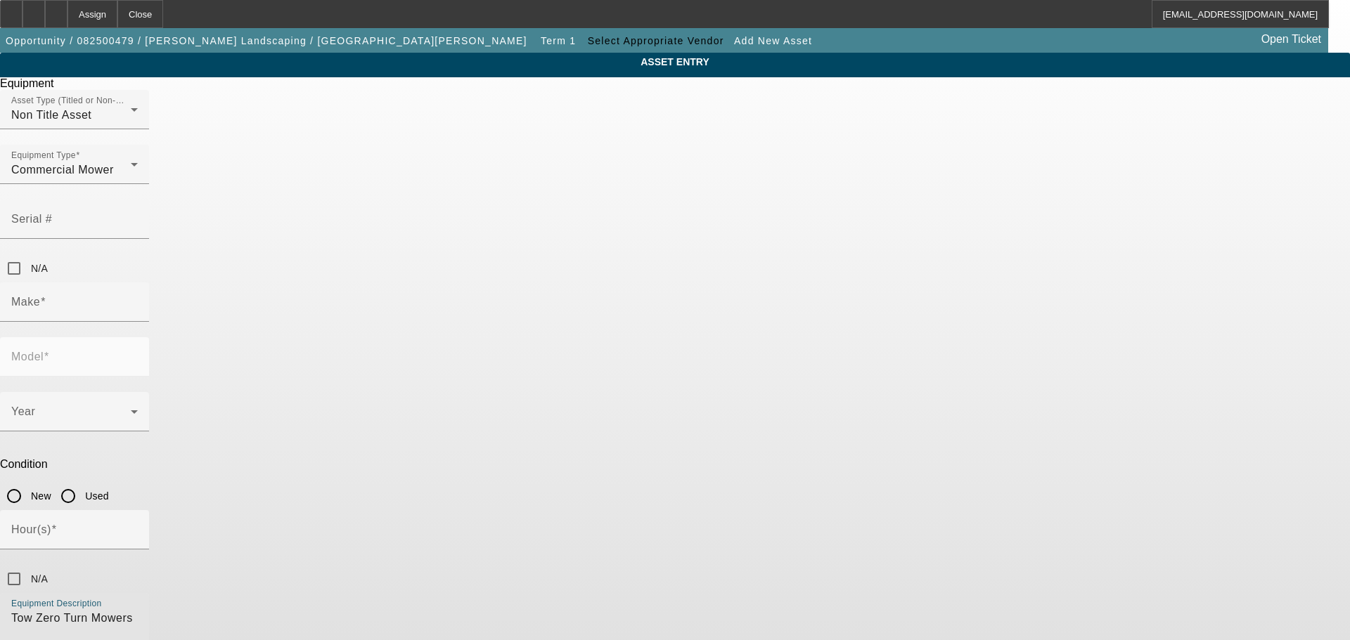
type textarea "Tow Zero Turn Mowers"
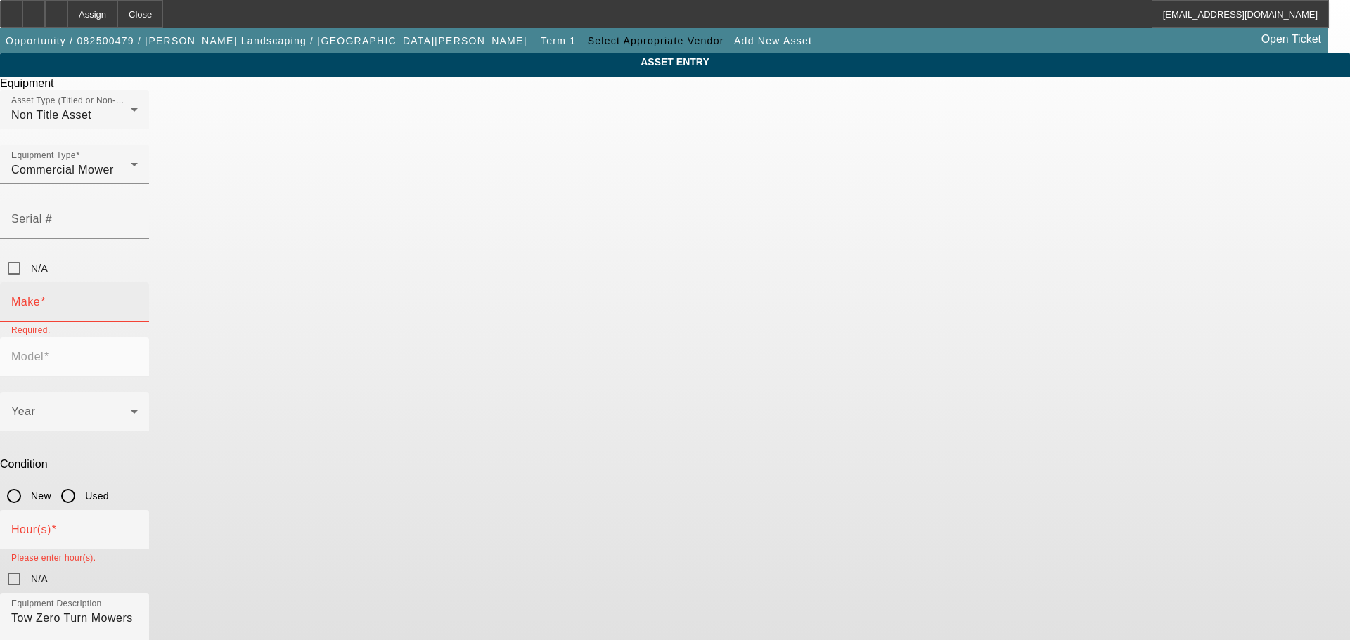
click at [138, 299] on input "Make" at bounding box center [74, 307] width 127 height 17
click at [548, 313] on mat-option "pre-approval" at bounding box center [573, 324] width 184 height 34
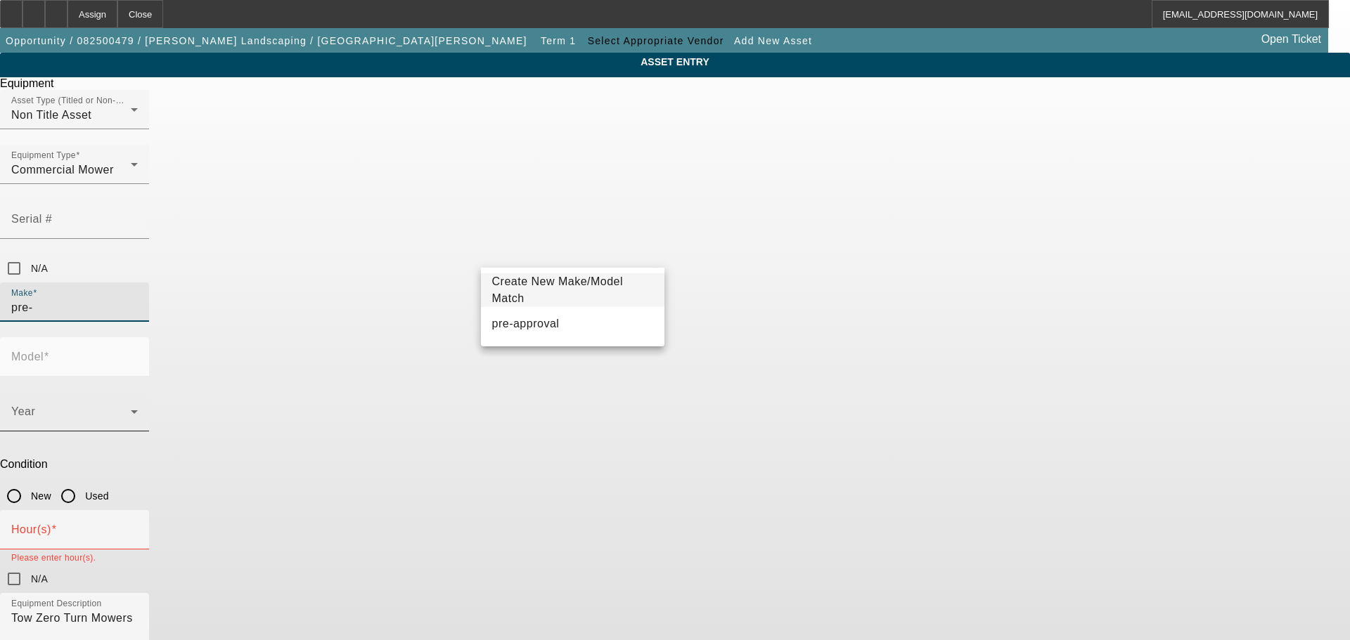
type input "pre-approval"
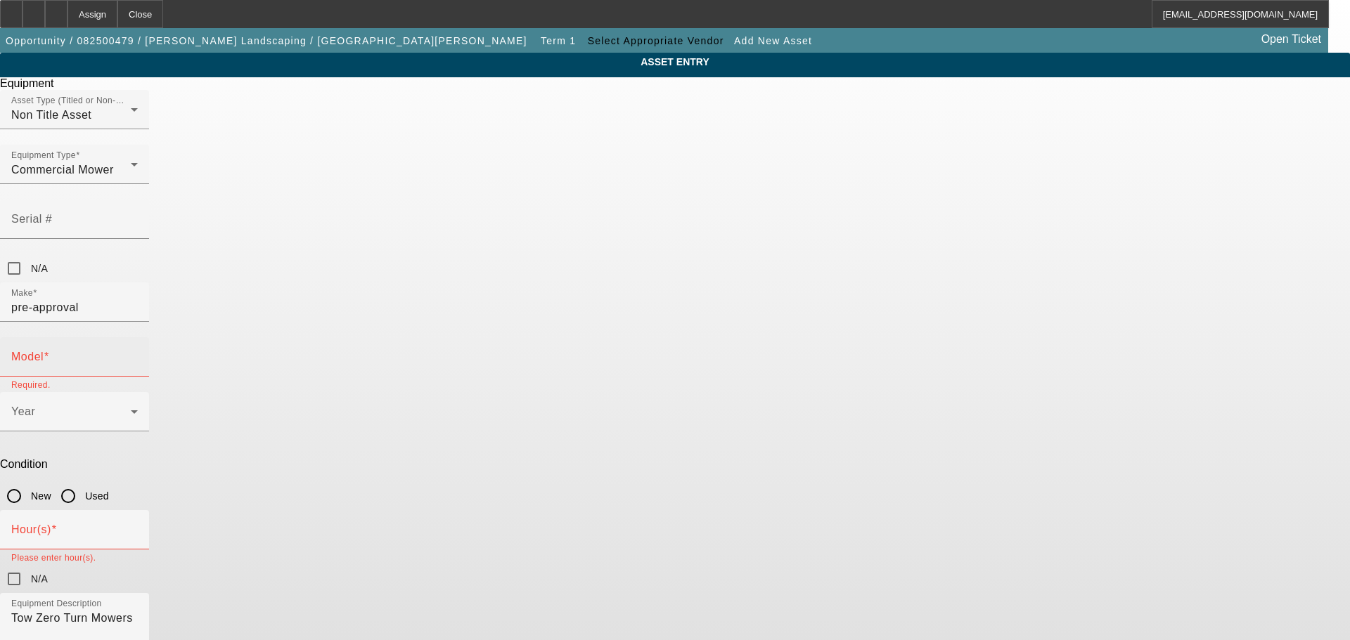
click at [49, 351] on label "Model" at bounding box center [30, 357] width 38 height 13
click at [138, 354] on input "Model" at bounding box center [74, 362] width 127 height 17
type input "pre-approval"
drag, startPoint x: 658, startPoint y: 311, endPoint x: 673, endPoint y: 318, distance: 16.7
click at [149, 392] on div "Year" at bounding box center [74, 411] width 149 height 39
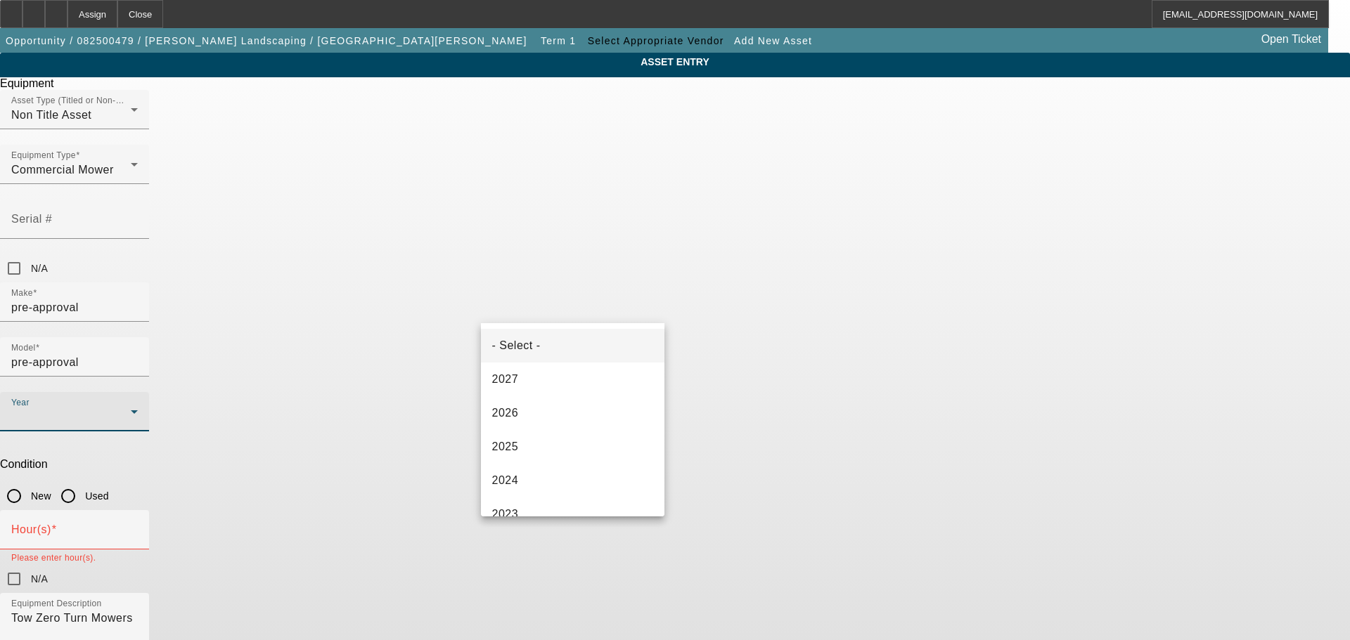
click at [695, 315] on div at bounding box center [675, 320] width 1350 height 640
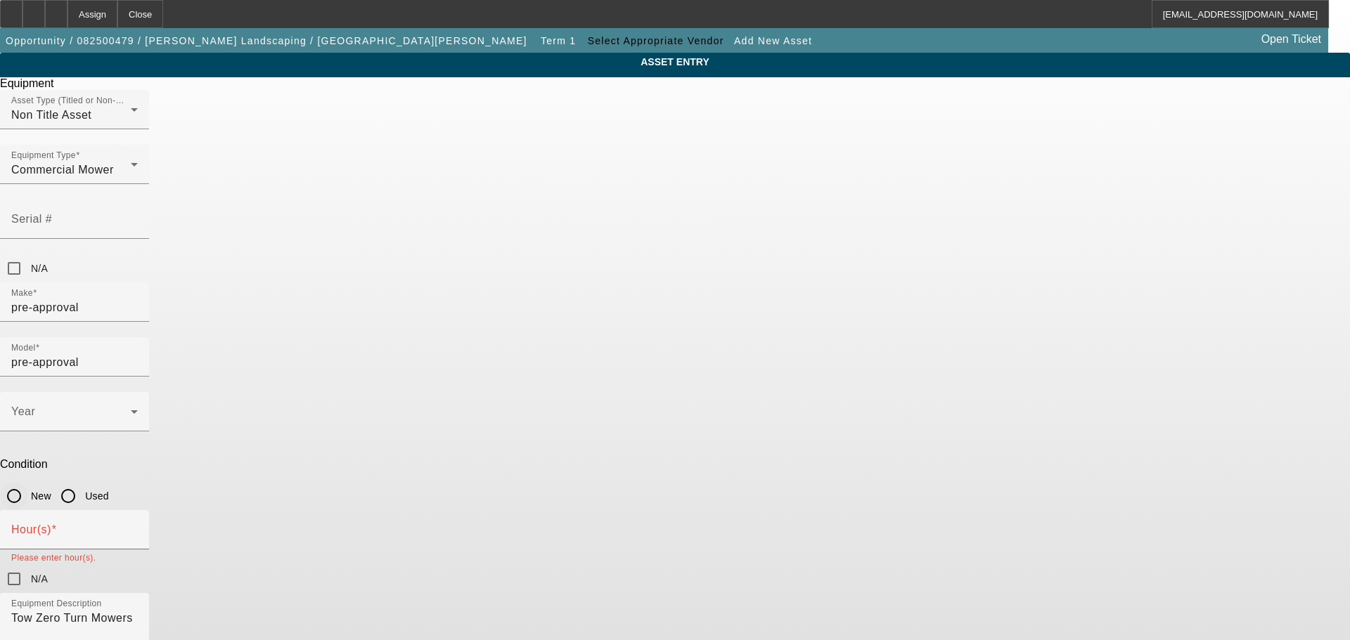
click at [28, 482] on input "New" at bounding box center [14, 496] width 28 height 28
radio input "true"
click at [138, 527] on input "Hour(s)" at bounding box center [74, 535] width 127 height 17
type input "1"
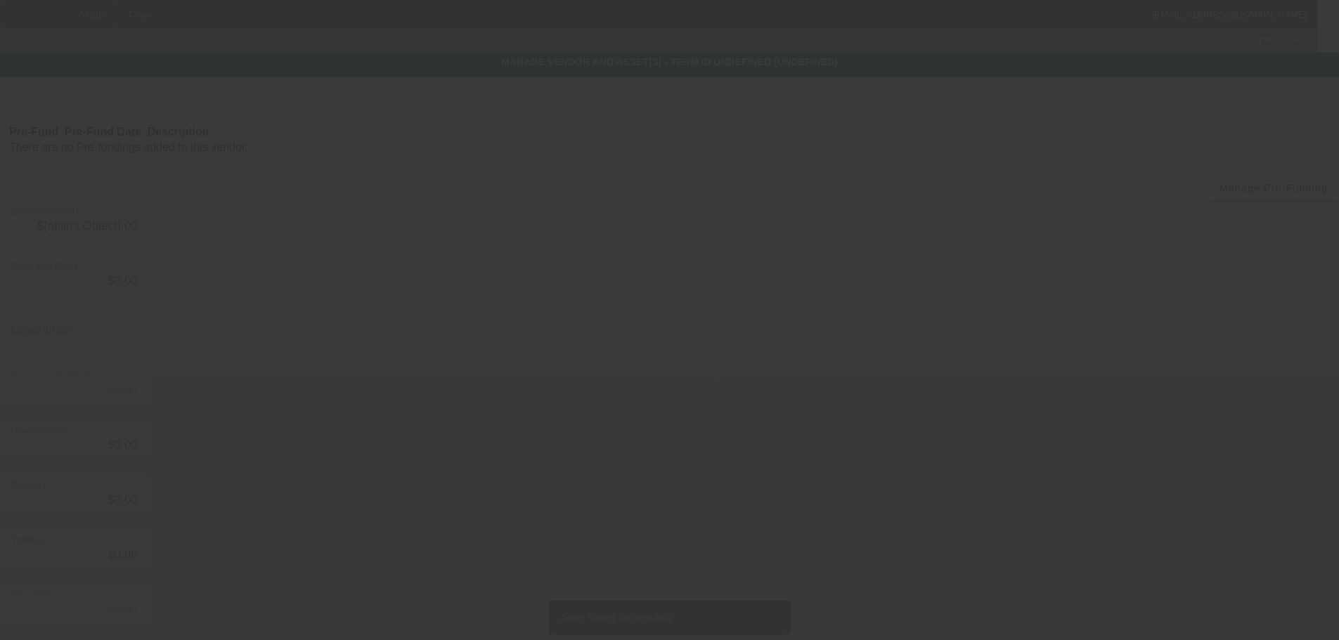
type input "$55,000.00"
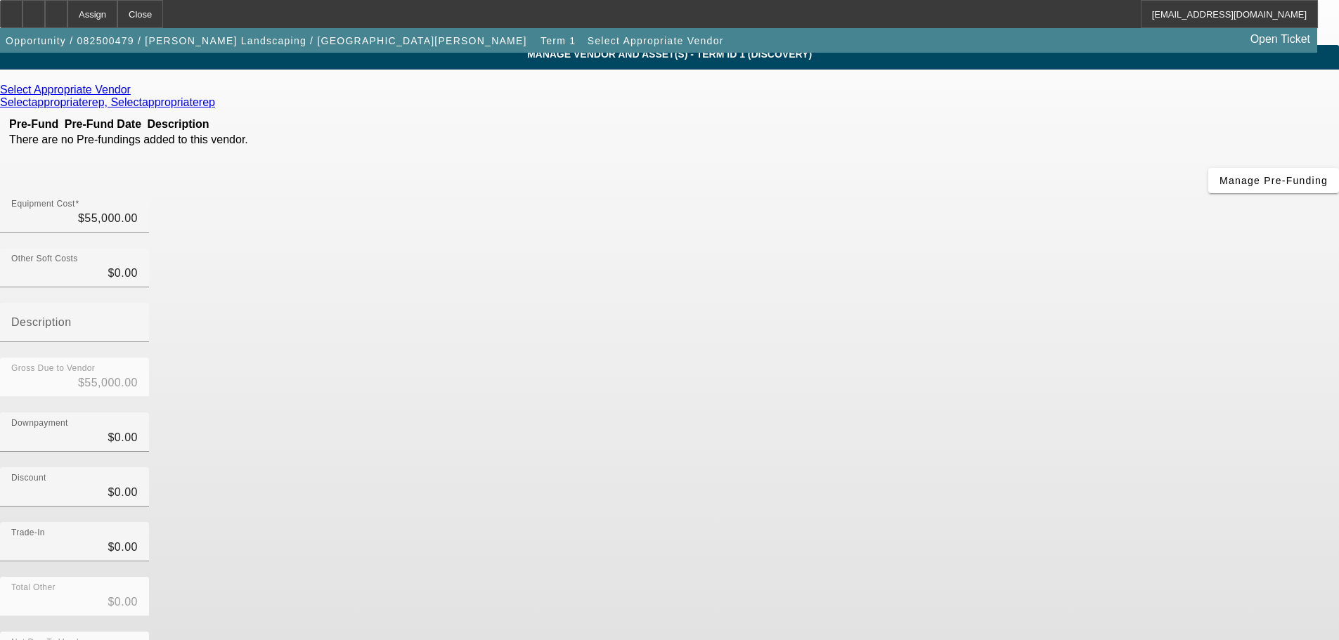
scroll to position [78, 0]
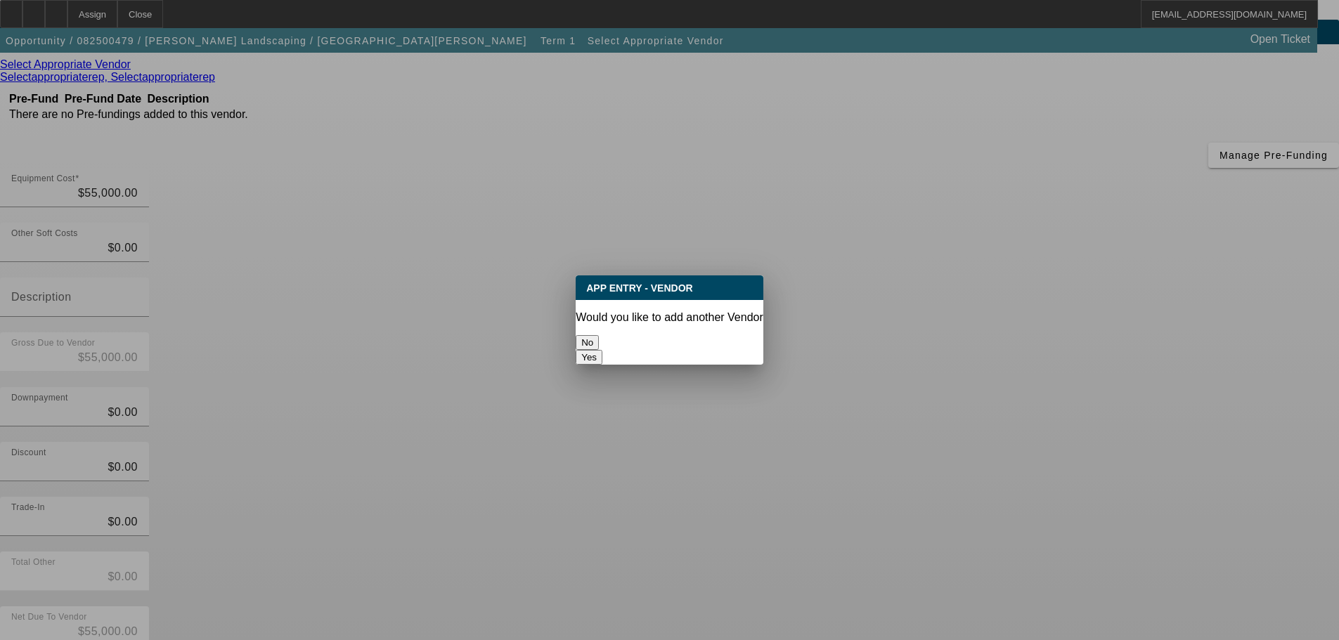
scroll to position [0, 0]
click at [599, 335] on button "No" at bounding box center [587, 342] width 23 height 15
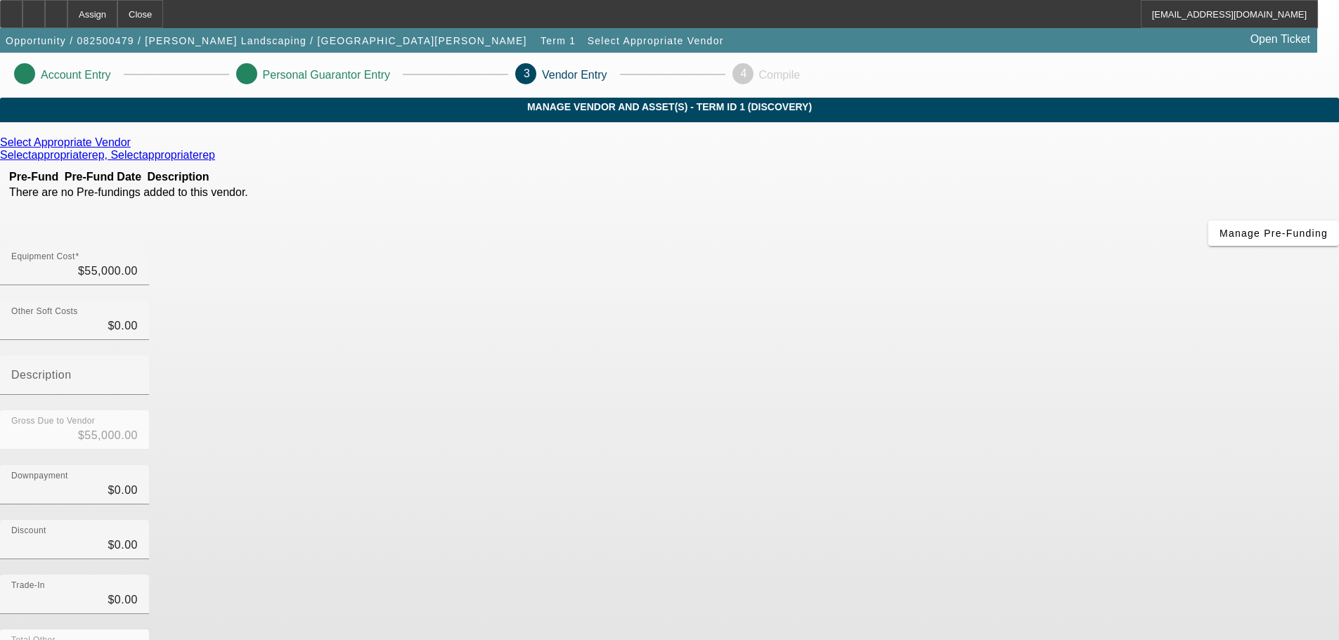
scroll to position [78, 0]
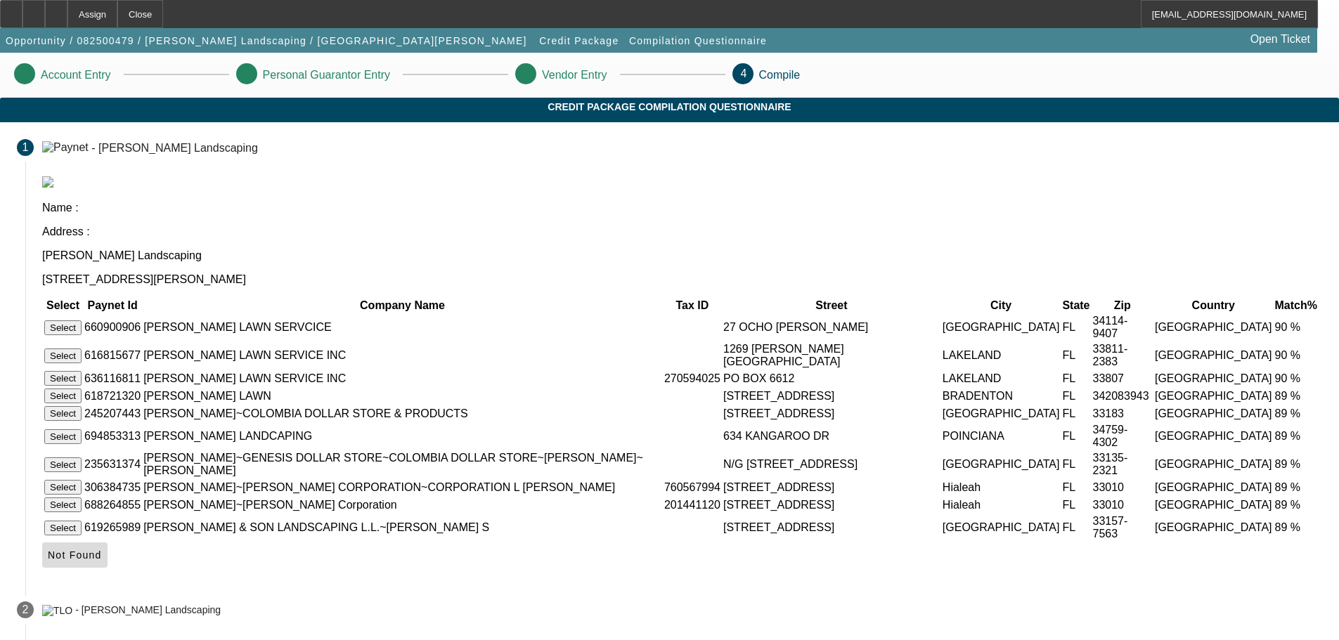
click at [102, 561] on span "Not Found" at bounding box center [75, 555] width 54 height 11
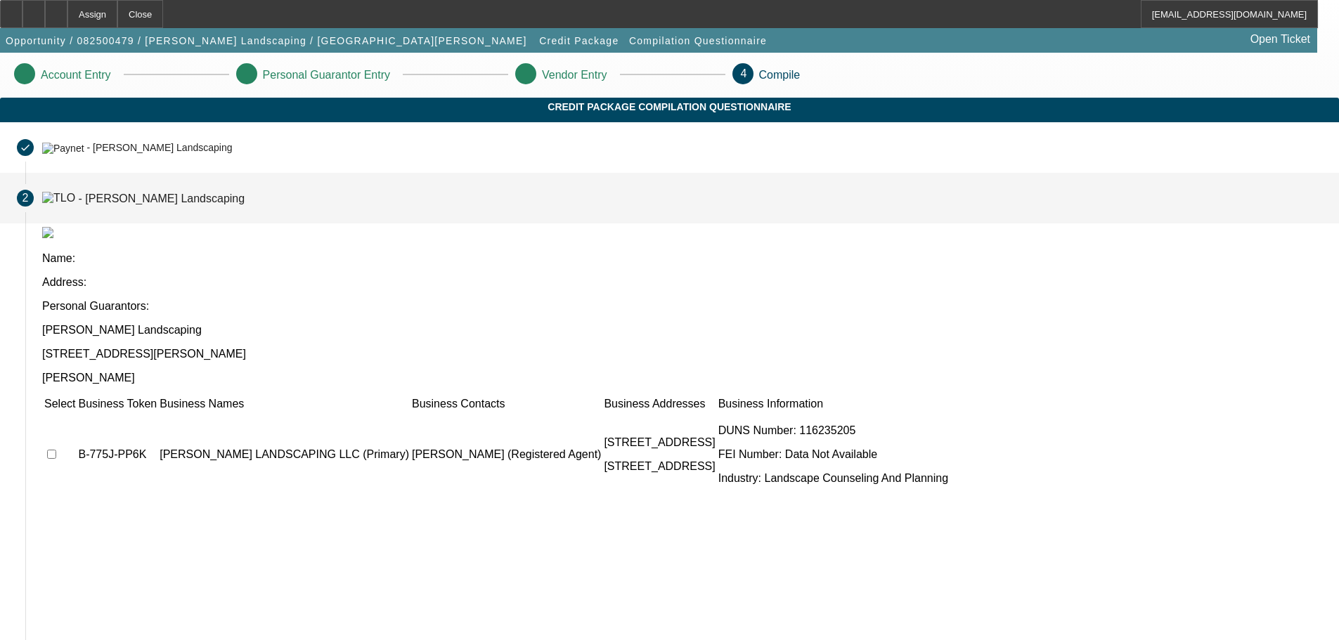
click at [56, 450] on input "checkbox" at bounding box center [51, 454] width 9 height 9
checkbox input "true"
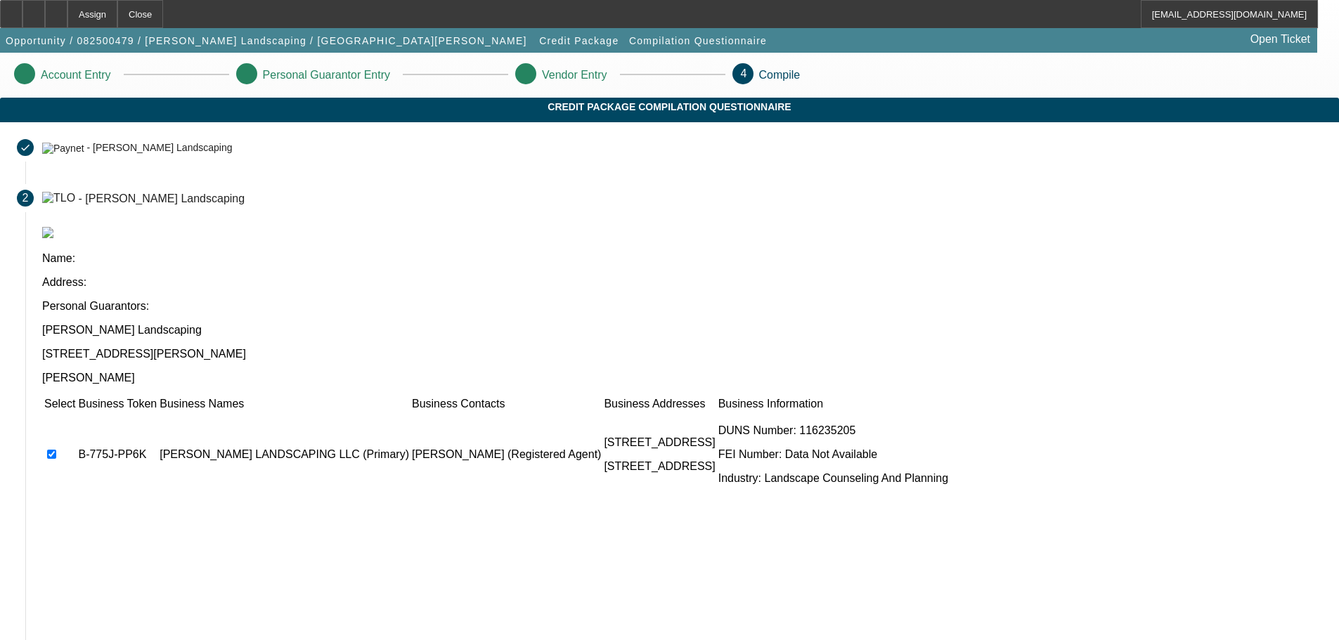
scroll to position [138, 0]
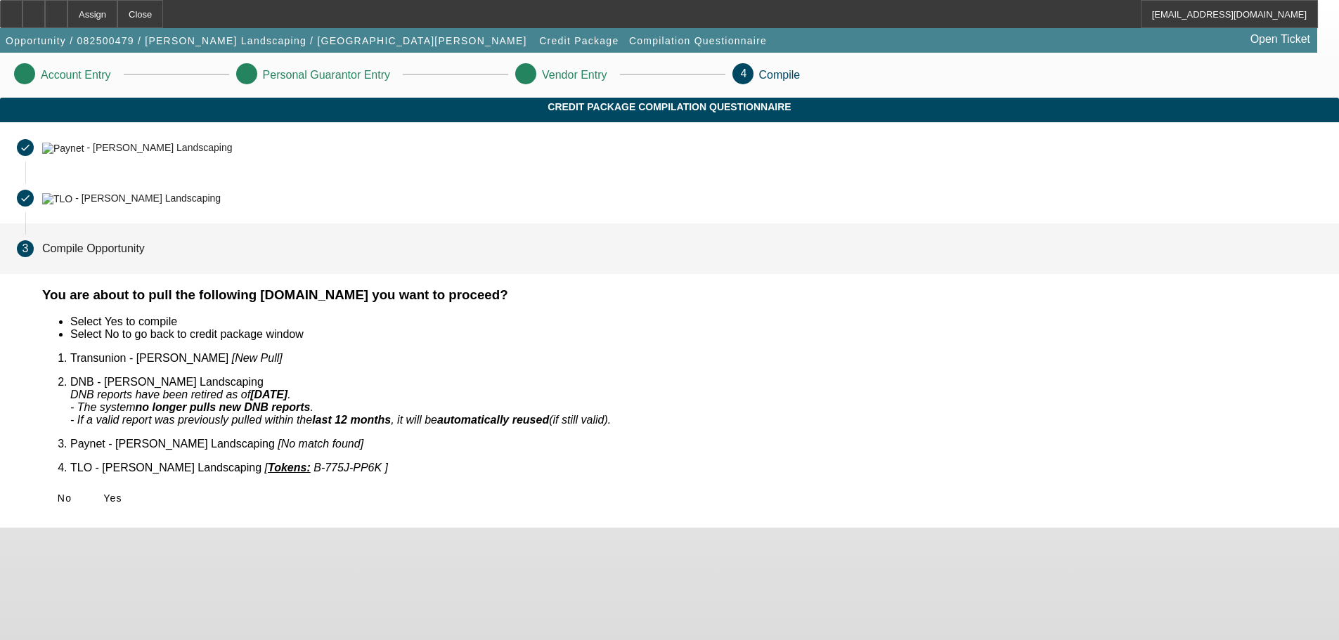
scroll to position [0, 0]
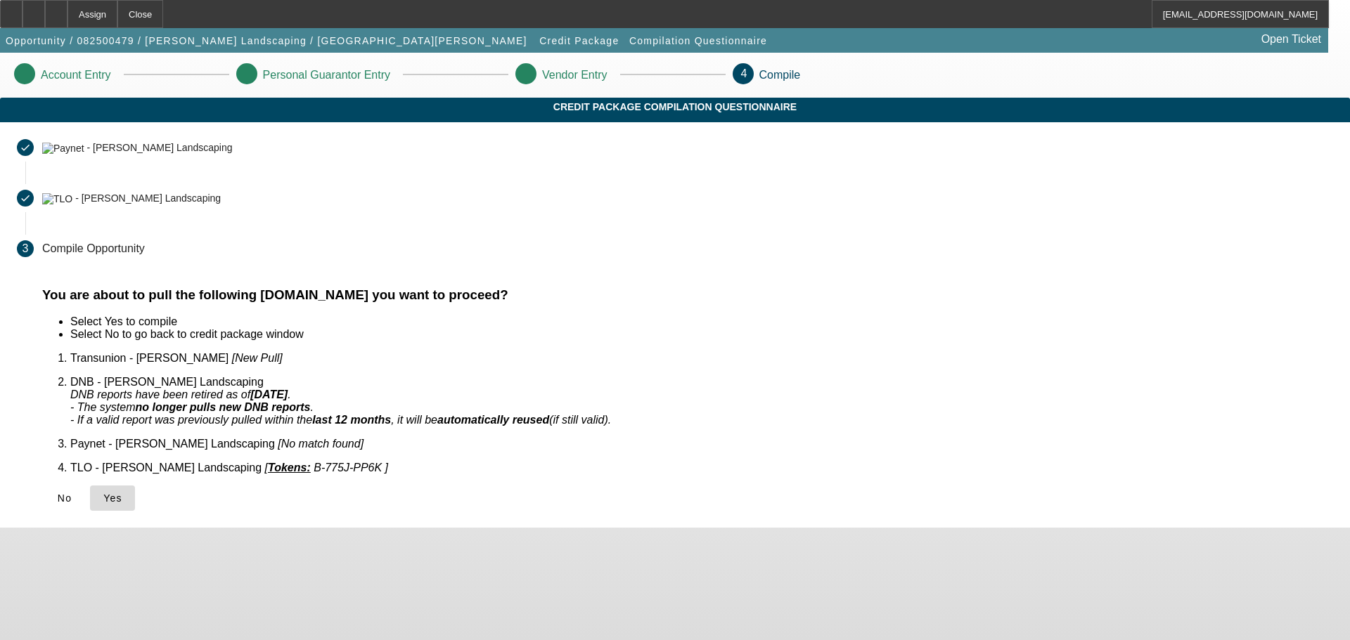
click at [122, 493] on span "Yes" at bounding box center [112, 498] width 19 height 11
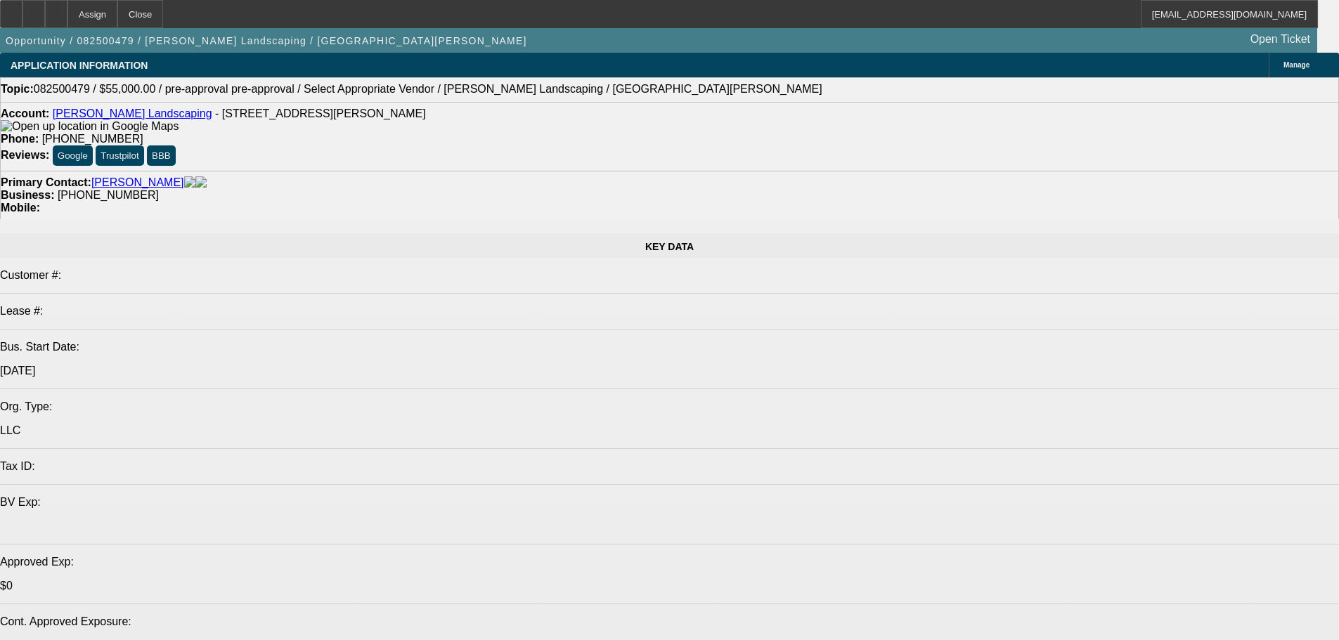
select select "0"
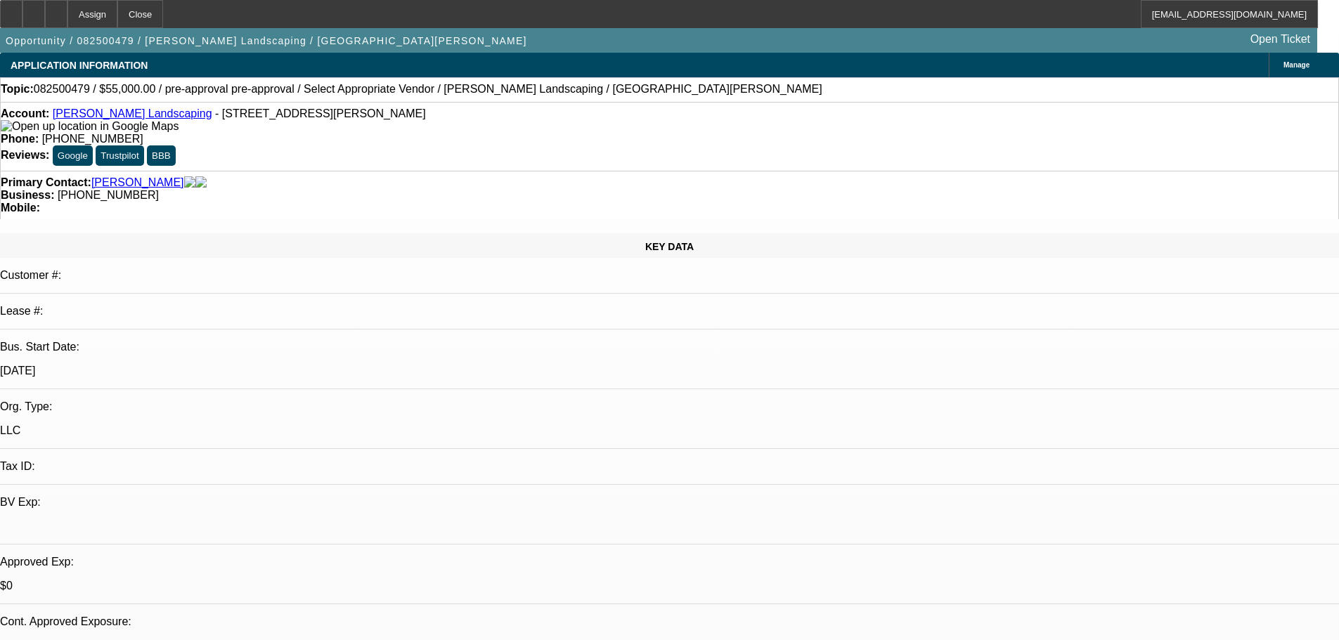
select select "2"
select select "0.1"
select select "4"
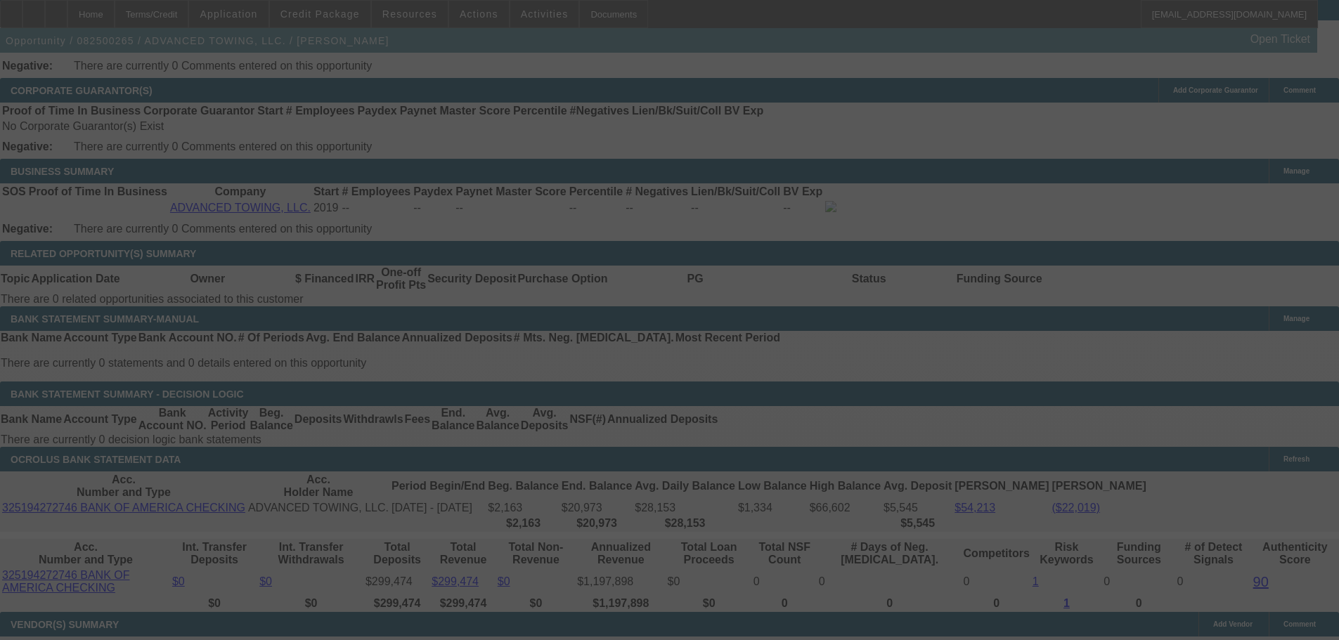
scroll to position [2053, 0]
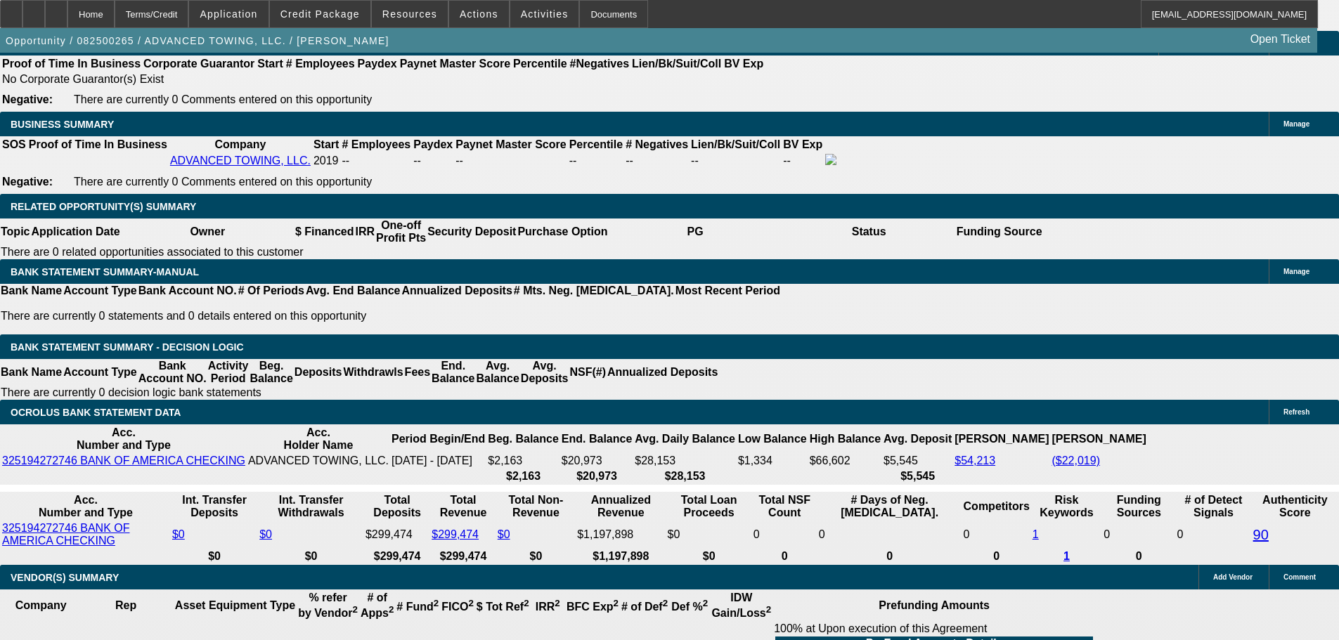
select select "0.1"
select select "2"
select select "0.1"
select select "4"
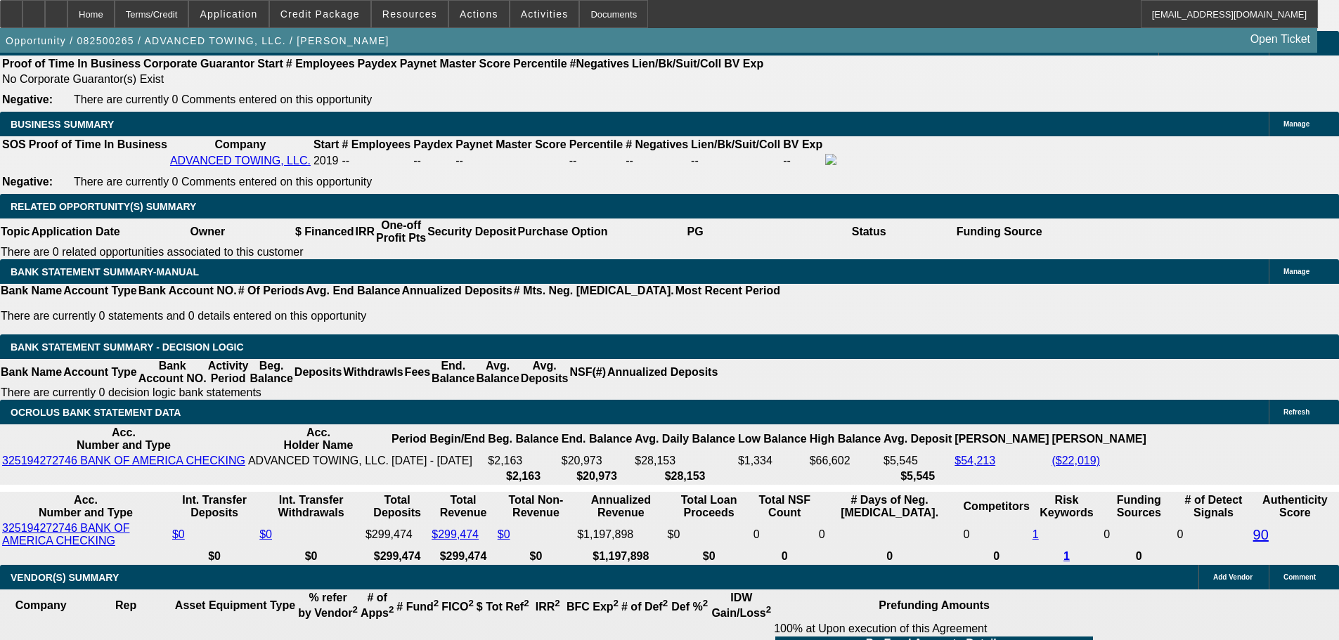
select select "0.1"
select select "2"
select select "0.1"
select select "4"
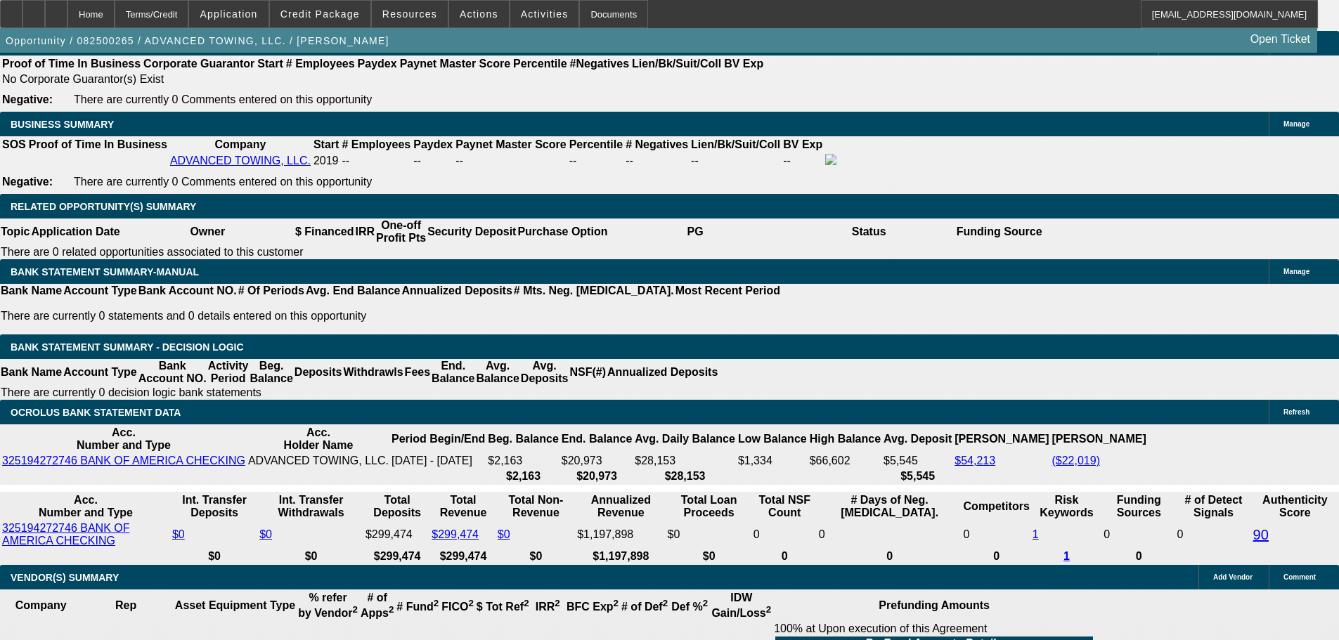
select select "2"
select select "0.1"
select select "4"
select select "2"
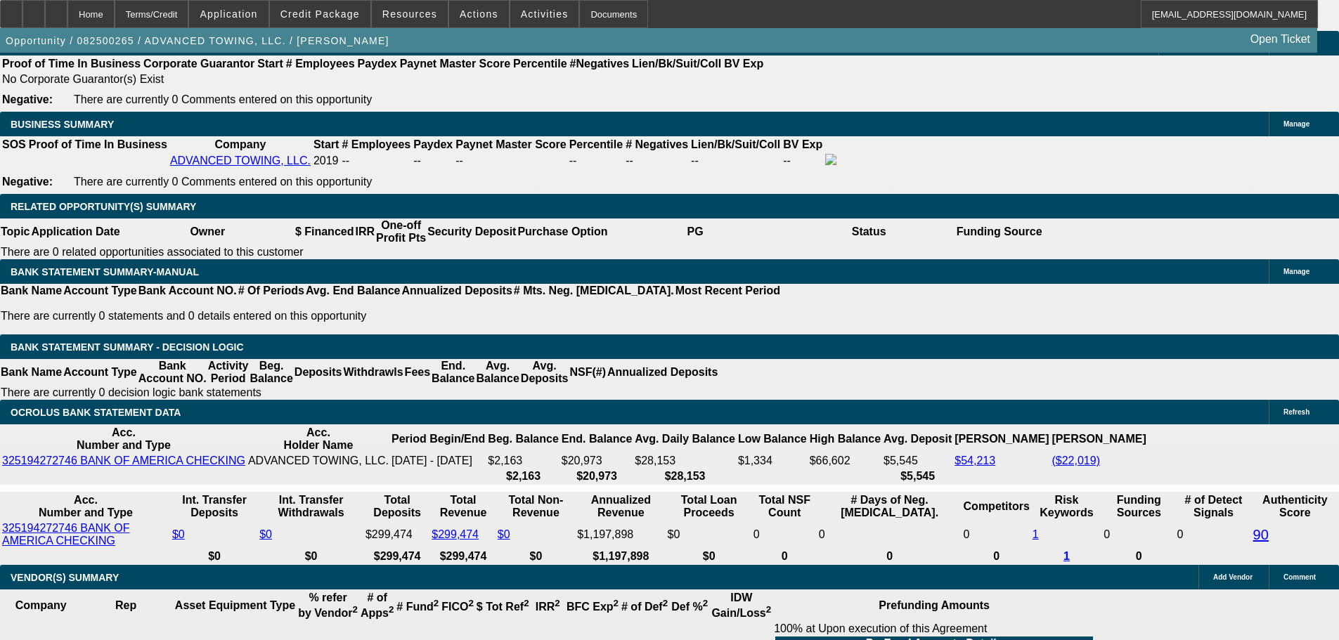
select select "2"
select select "0.1"
select select "4"
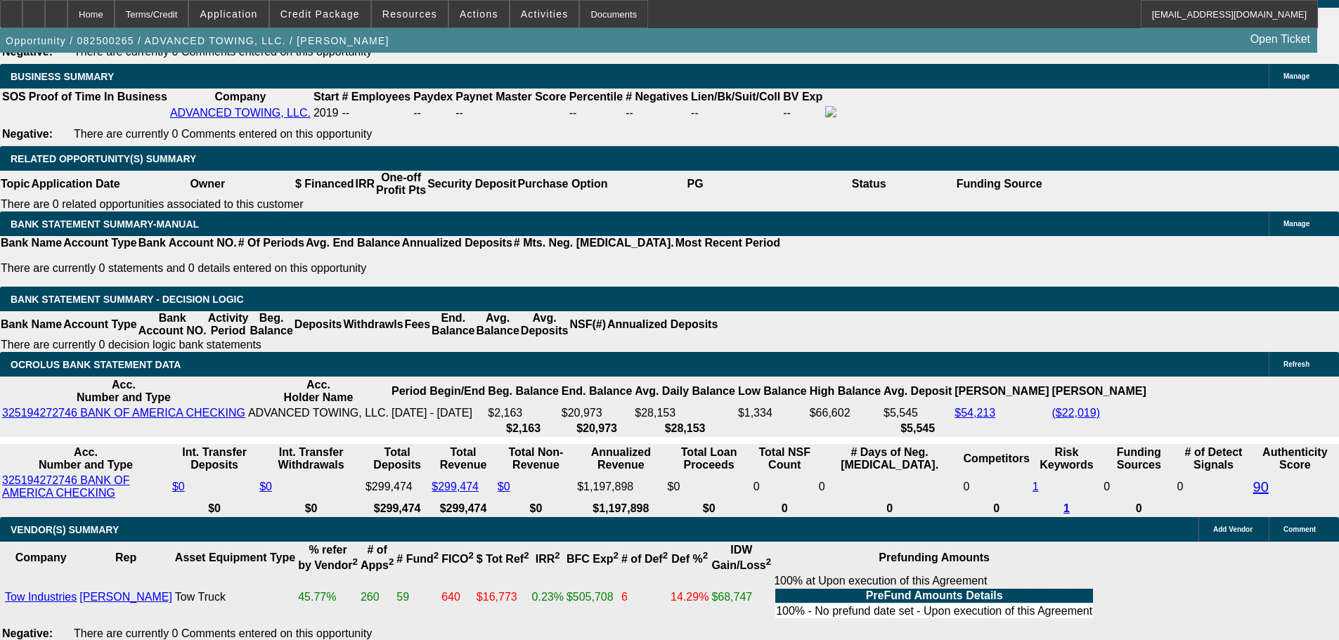
scroll to position [2121, 0]
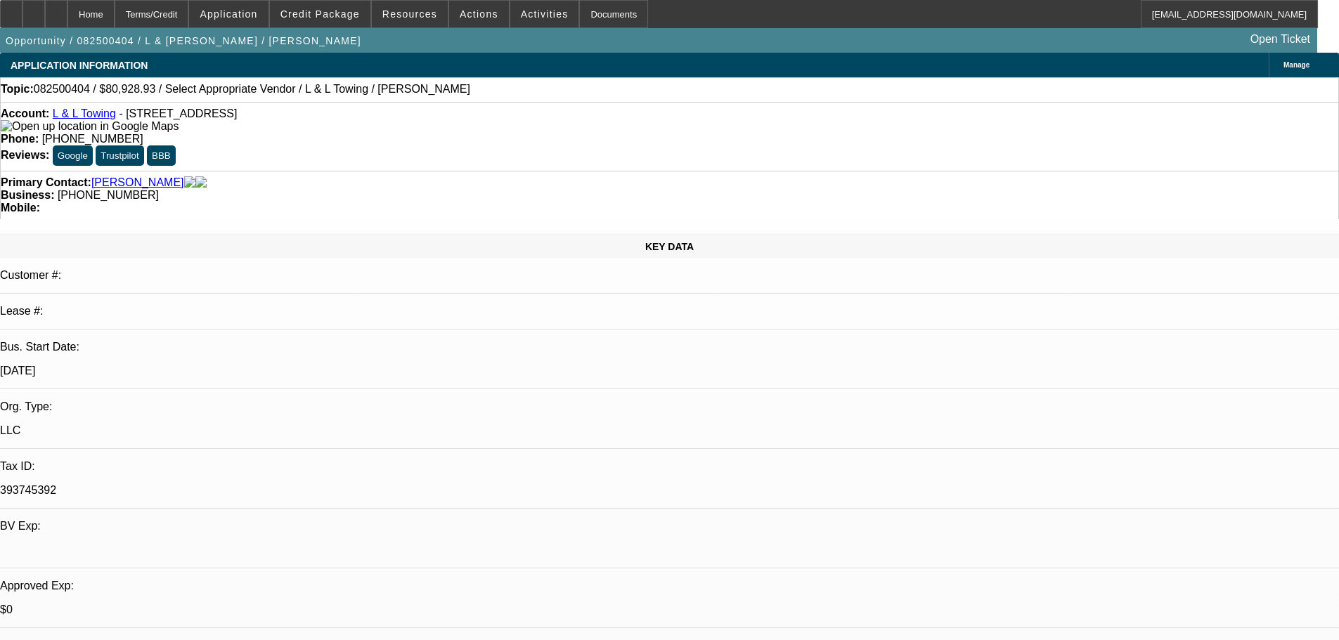
select select "0"
select select "2"
select select "0.1"
select select "4"
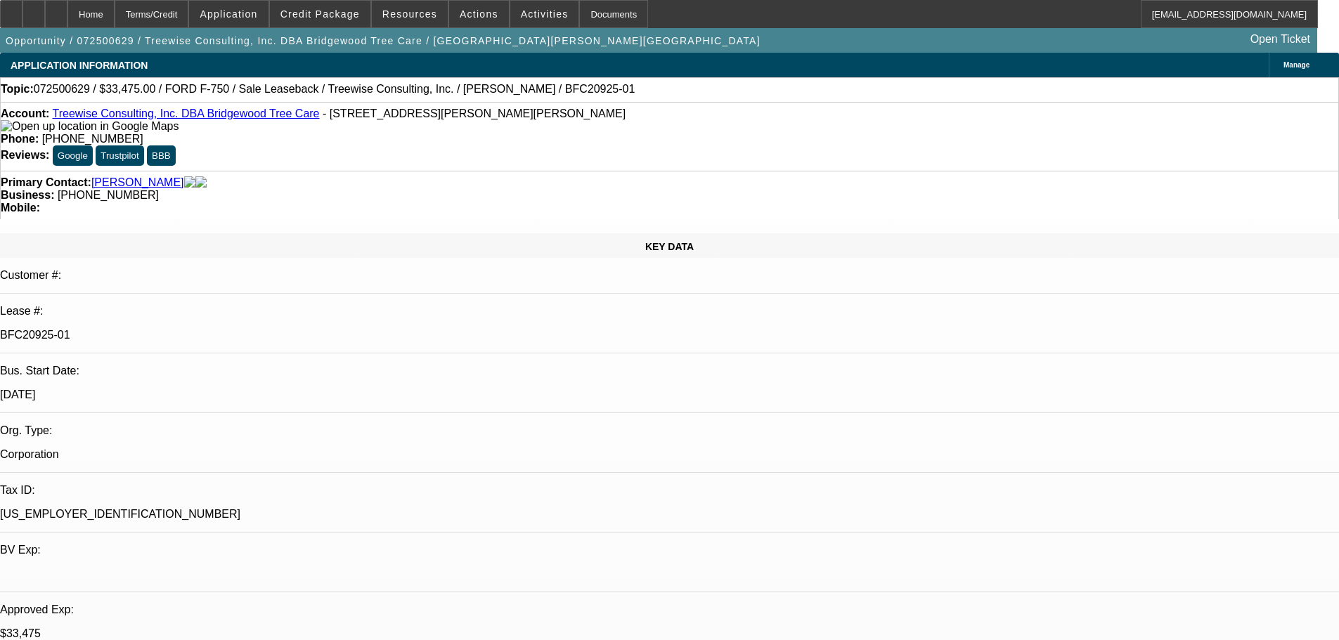
select select "0"
select select "2"
select select "0"
select select "6"
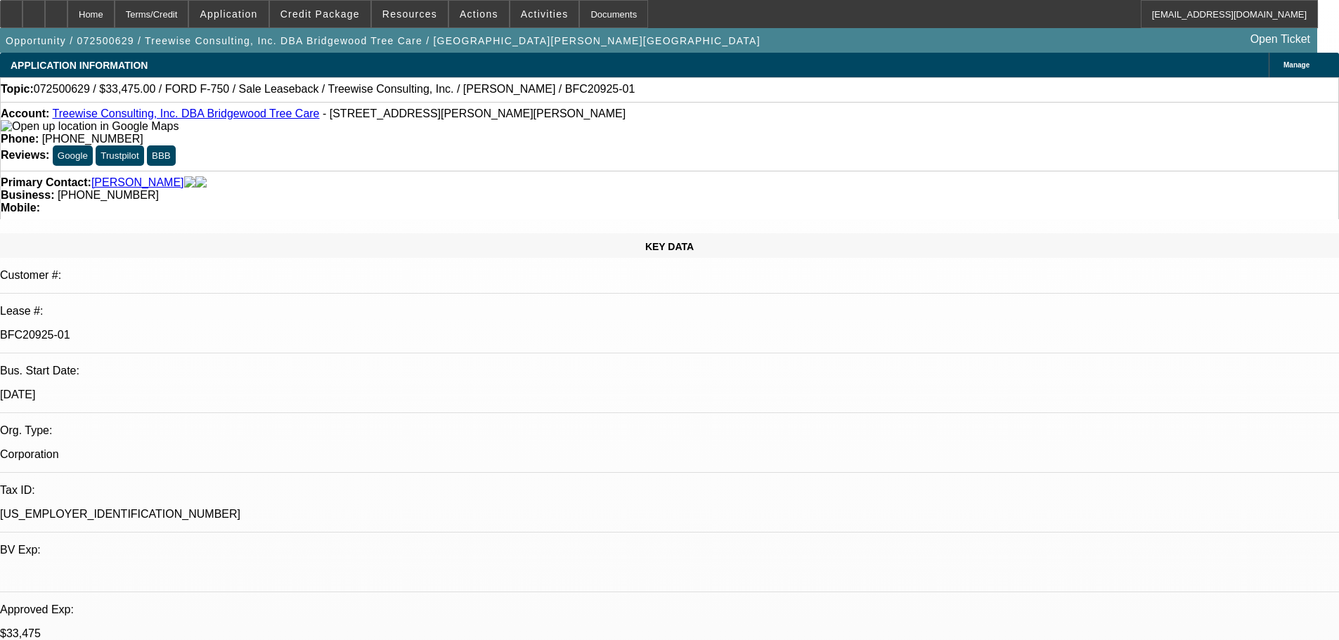
select select "0"
select select "2"
select select "0"
select select "6"
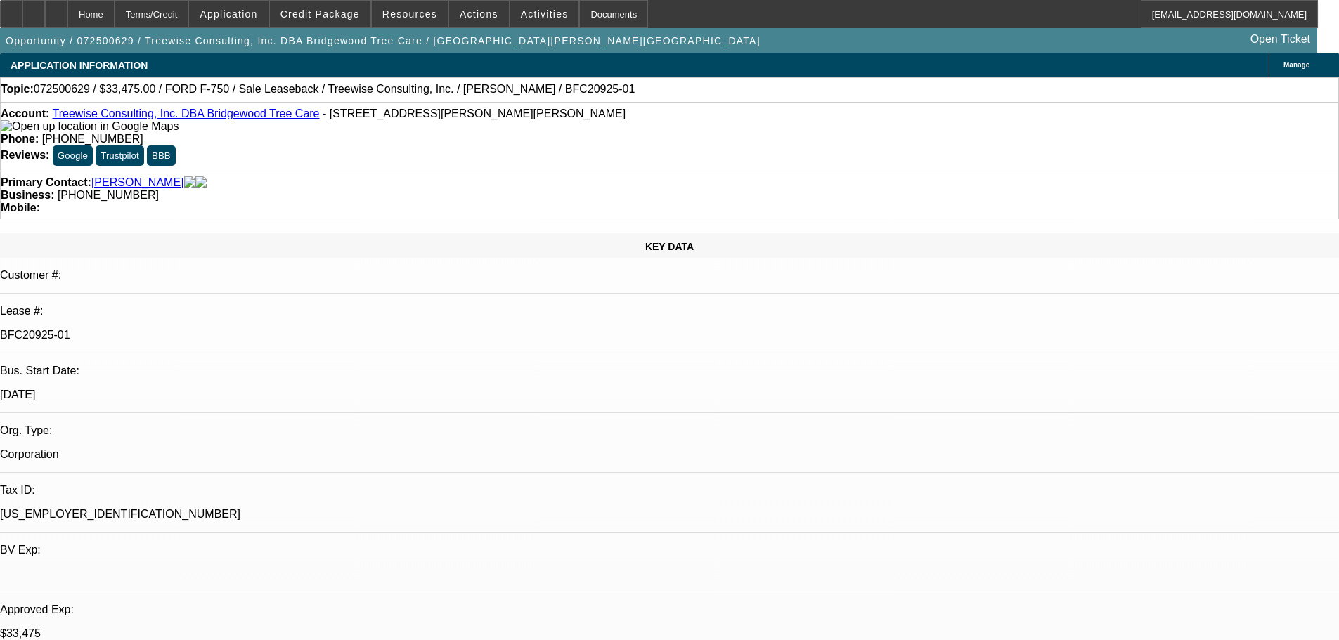
select select "0"
select select "6"
select select "0"
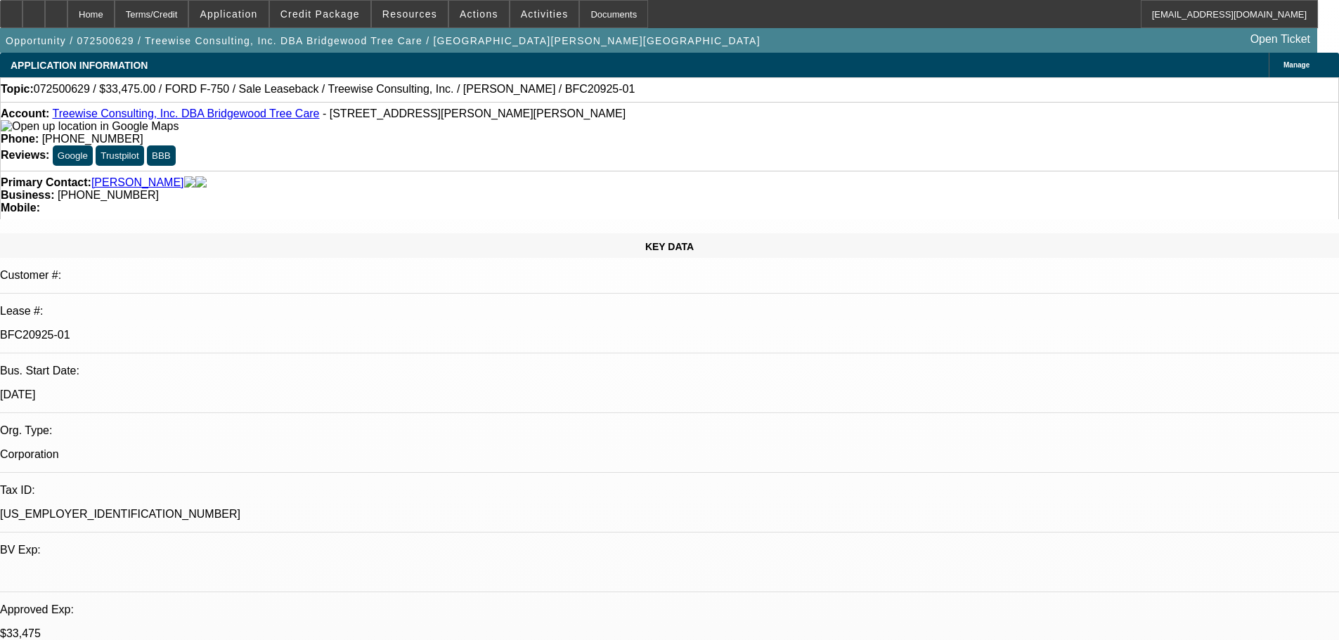
select select "0"
select select "6"
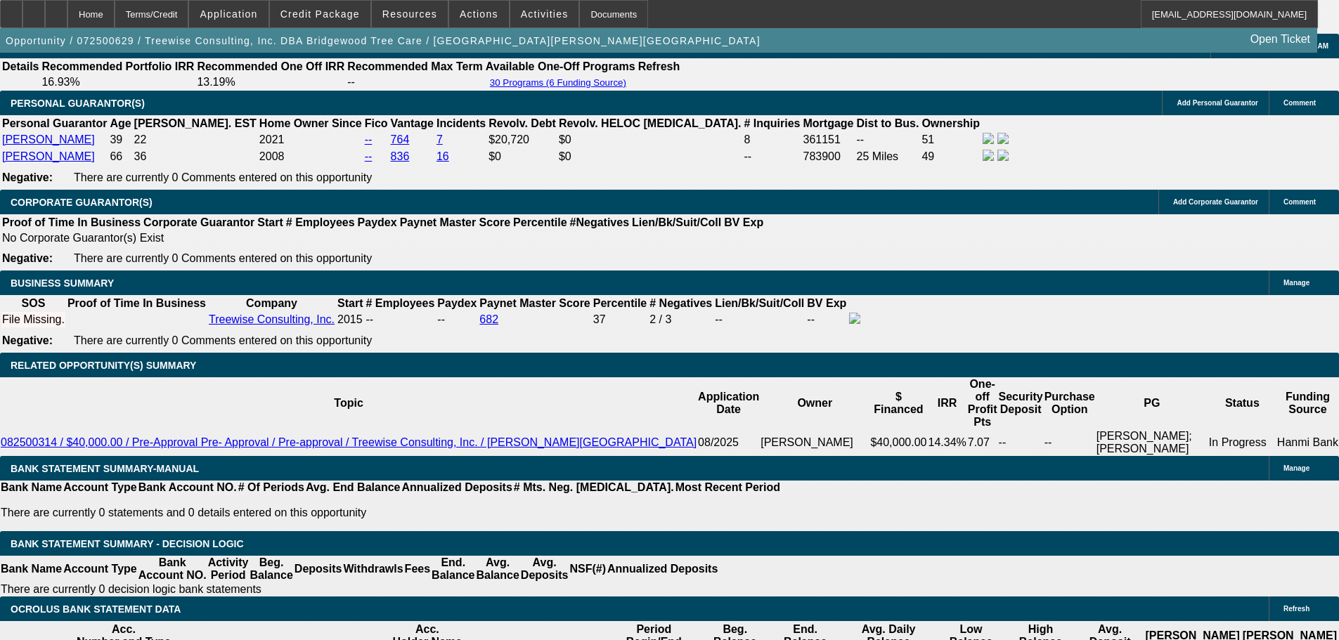
scroll to position [2109, 0]
drag, startPoint x: 277, startPoint y: 422, endPoint x: 321, endPoint y: 420, distance: 44.4
type input "6"
type input "UNKNOWN"
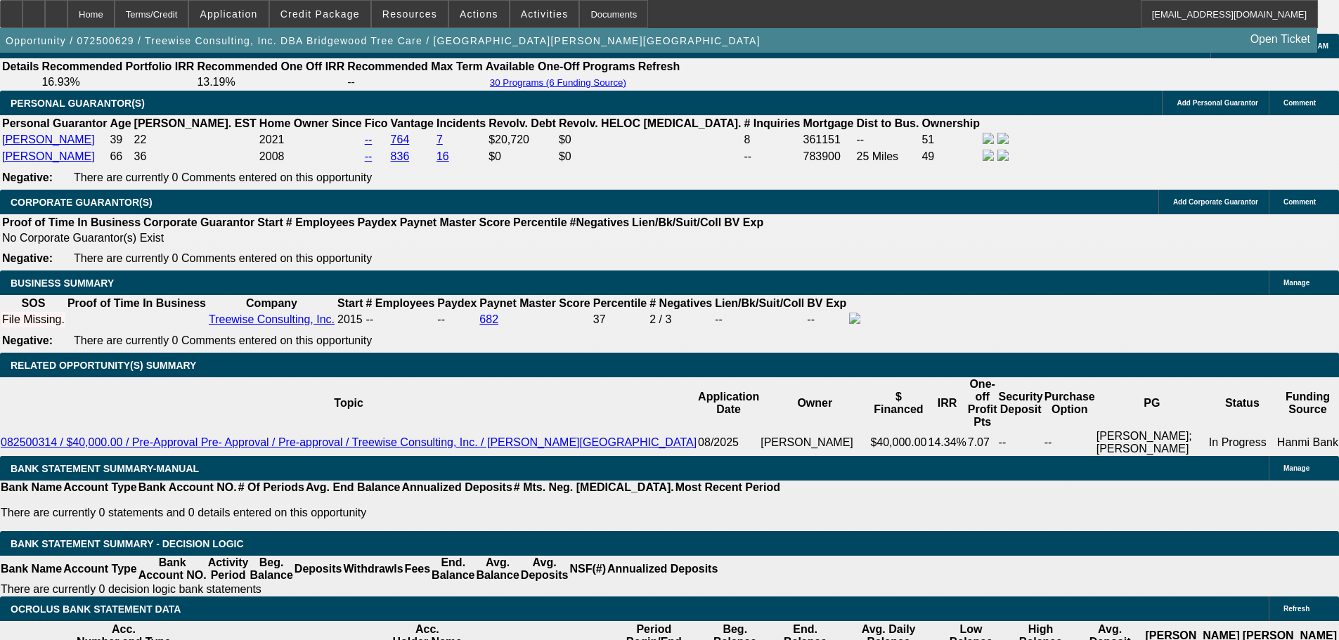
type input "60"
type input "$1,735.34"
type input "60"
drag, startPoint x: 212, startPoint y: 417, endPoint x: 295, endPoint y: 429, distance: 83.8
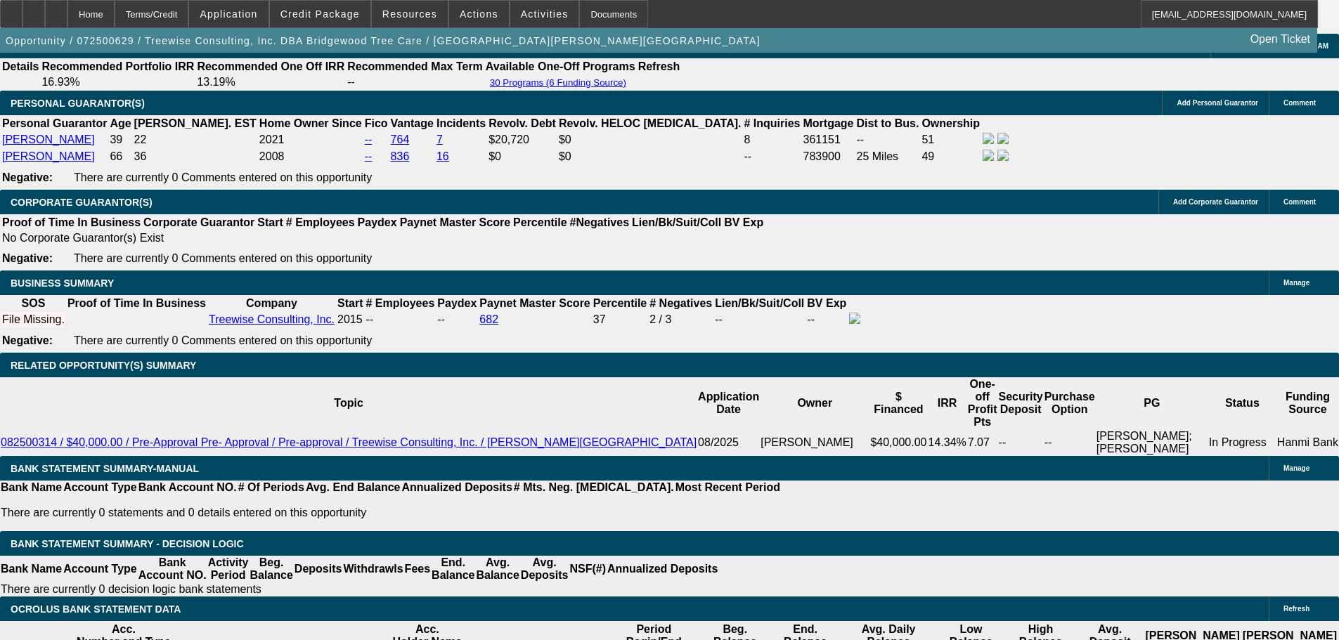
type input "1"
type input "$1,016.18"
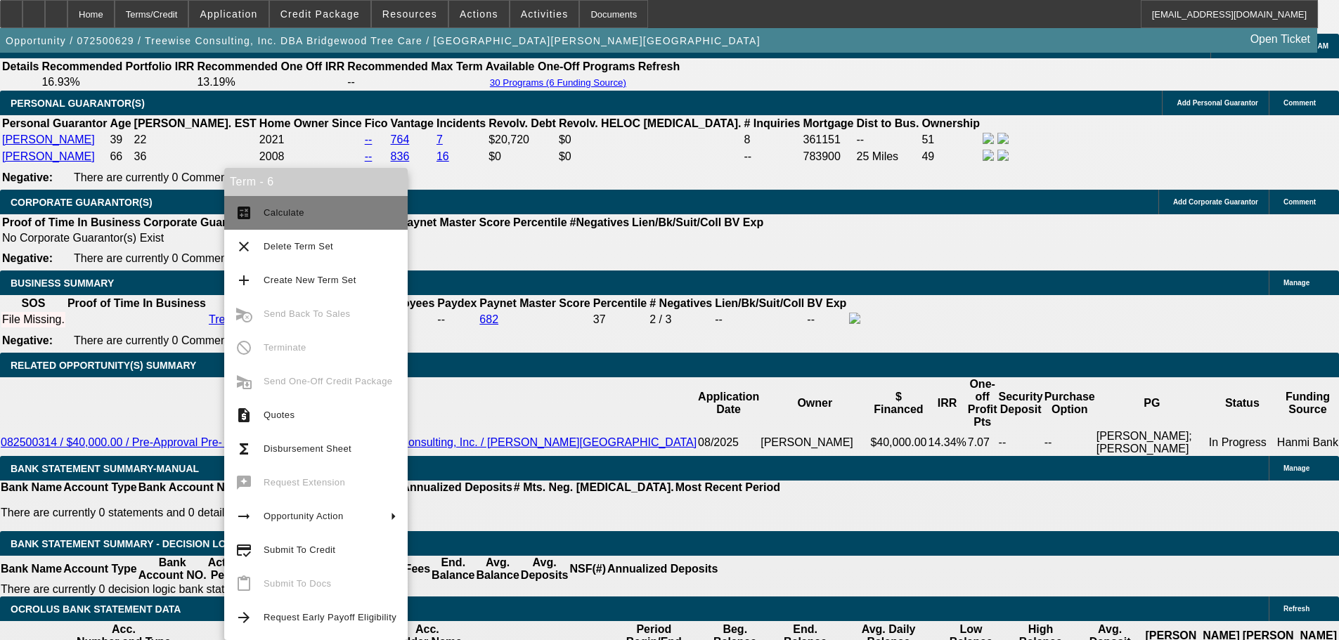
click at [286, 206] on span "Calculate" at bounding box center [330, 213] width 133 height 17
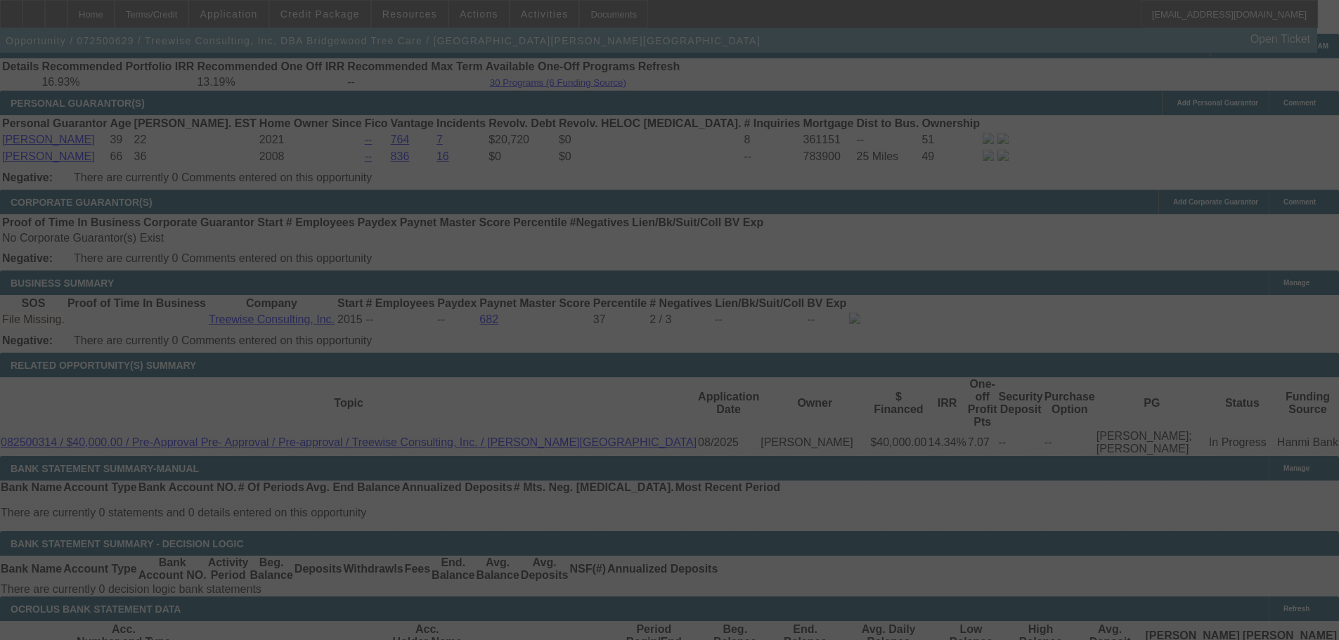
select select "0"
select select "2"
select select "0"
select select "6"
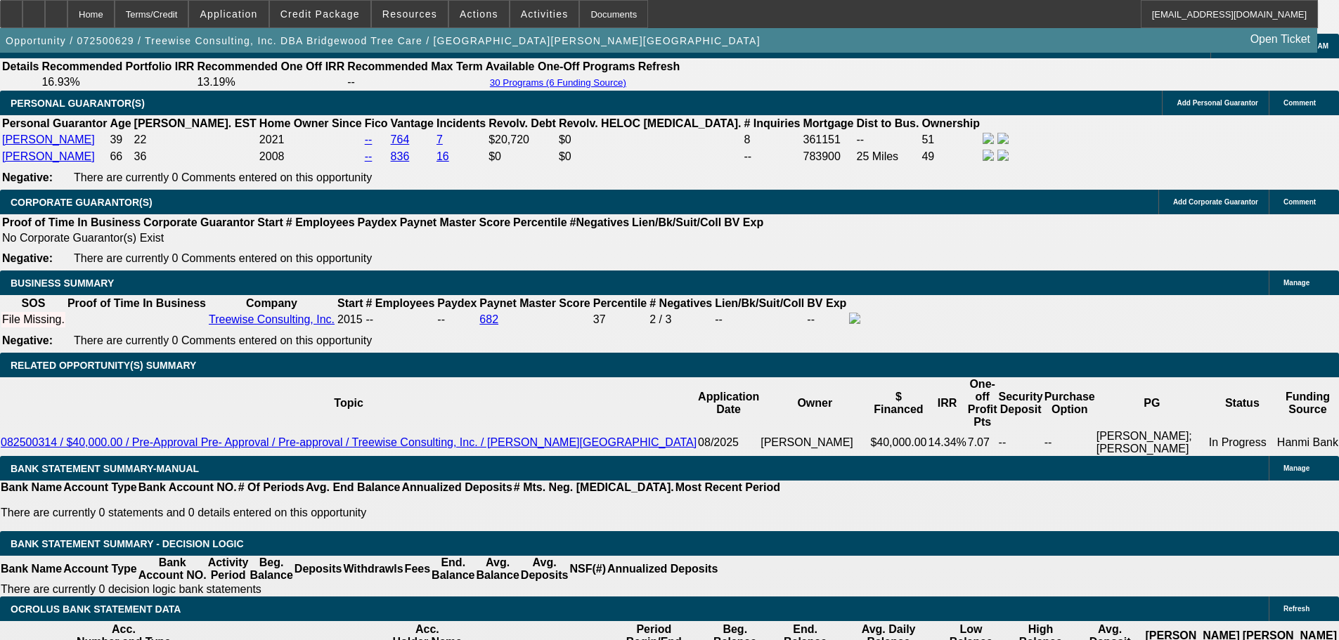
drag, startPoint x: 217, startPoint y: 423, endPoint x: 292, endPoint y: 414, distance: 76.5
paste input ",867.12"
type input "1,867.12"
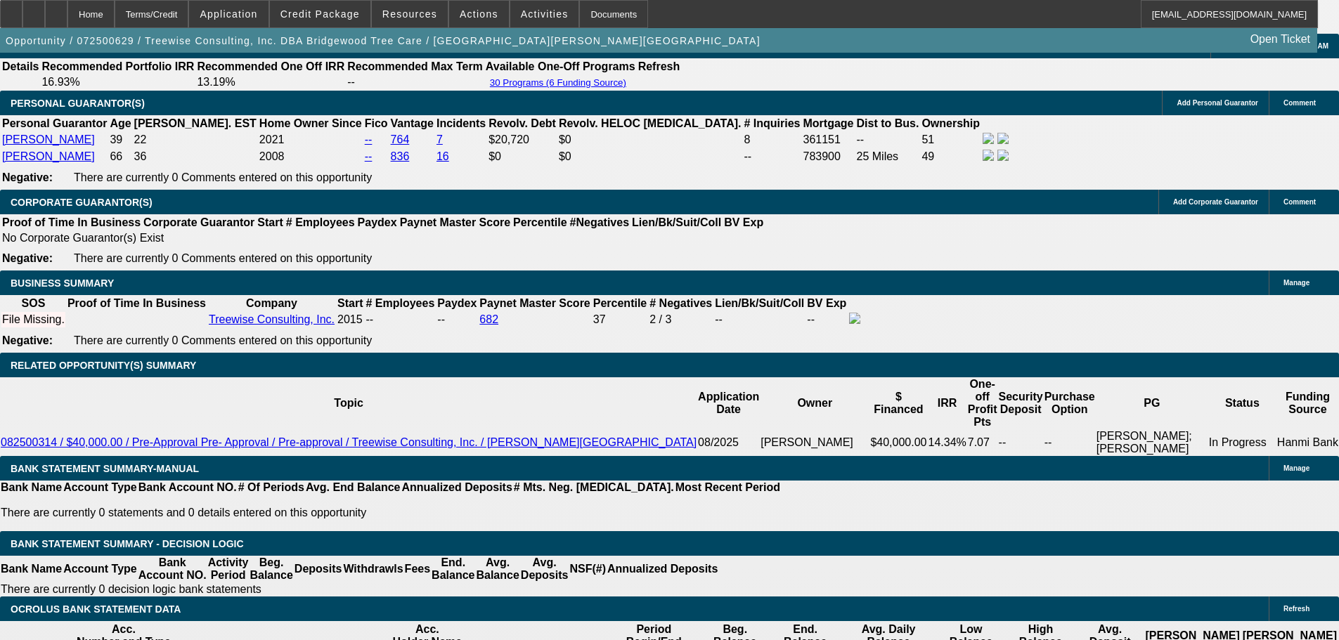
type input "17.1"
type input "UNKNOWN"
type input "$1,867.12"
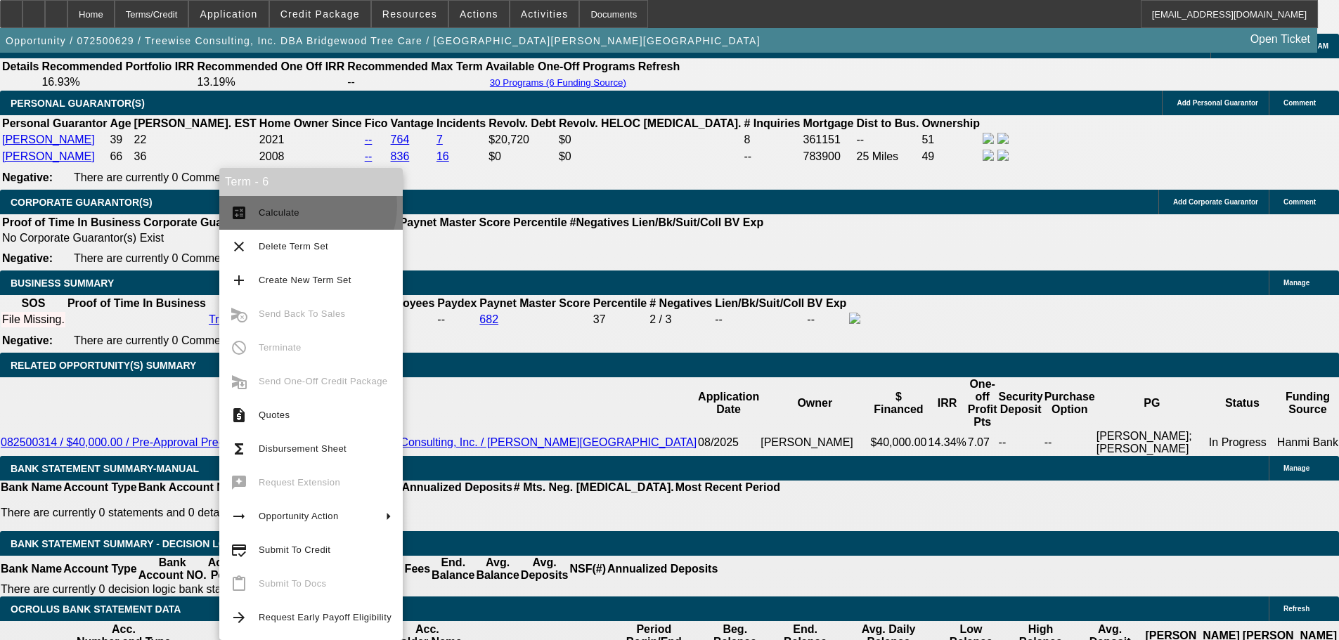
click at [301, 205] on span "Calculate" at bounding box center [325, 213] width 133 height 17
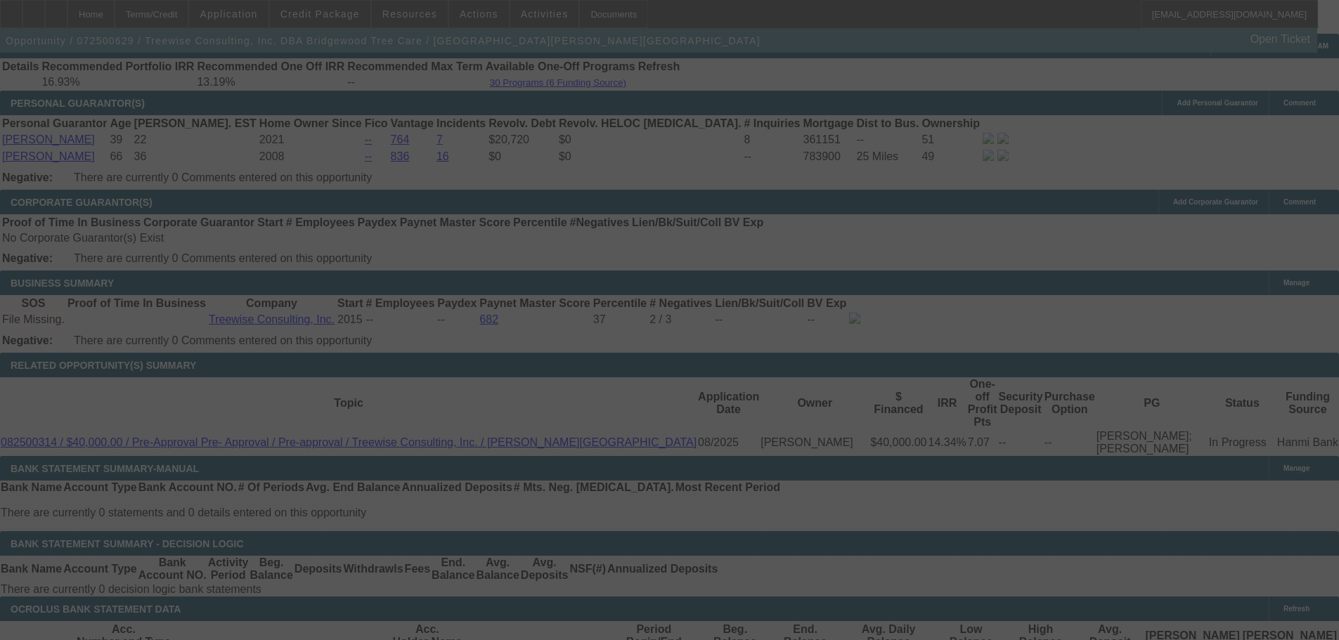
select select "0"
select select "2"
select select "0"
select select "6"
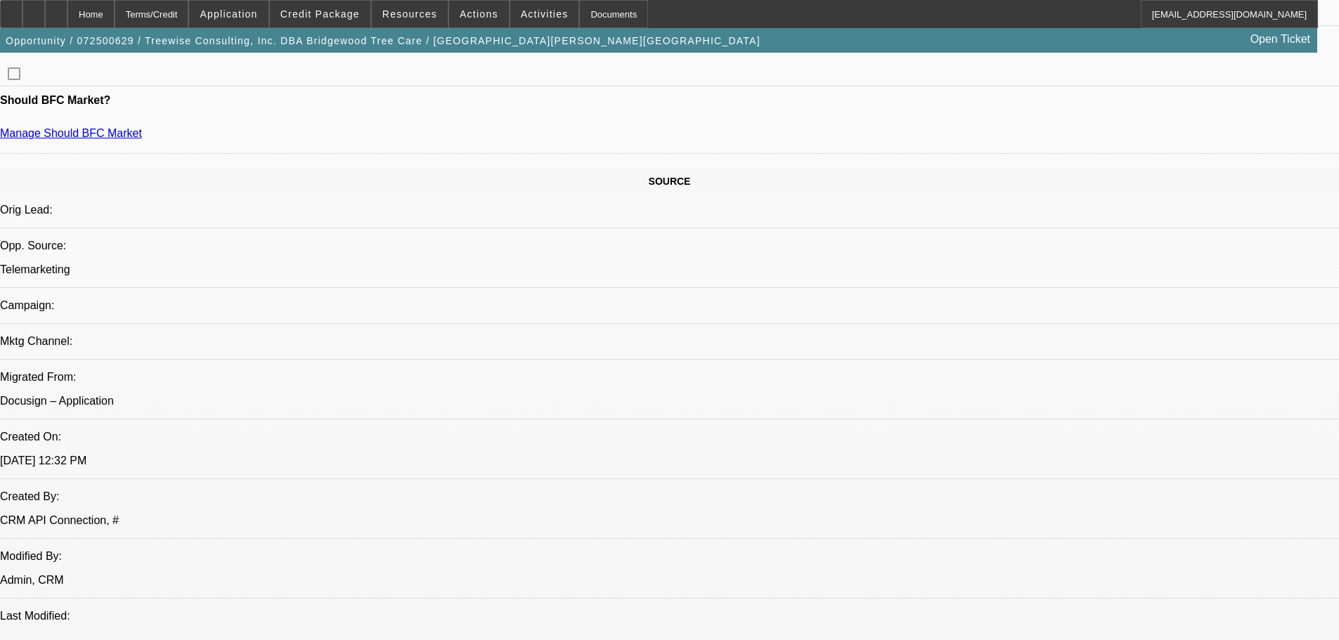
scroll to position [703, 0]
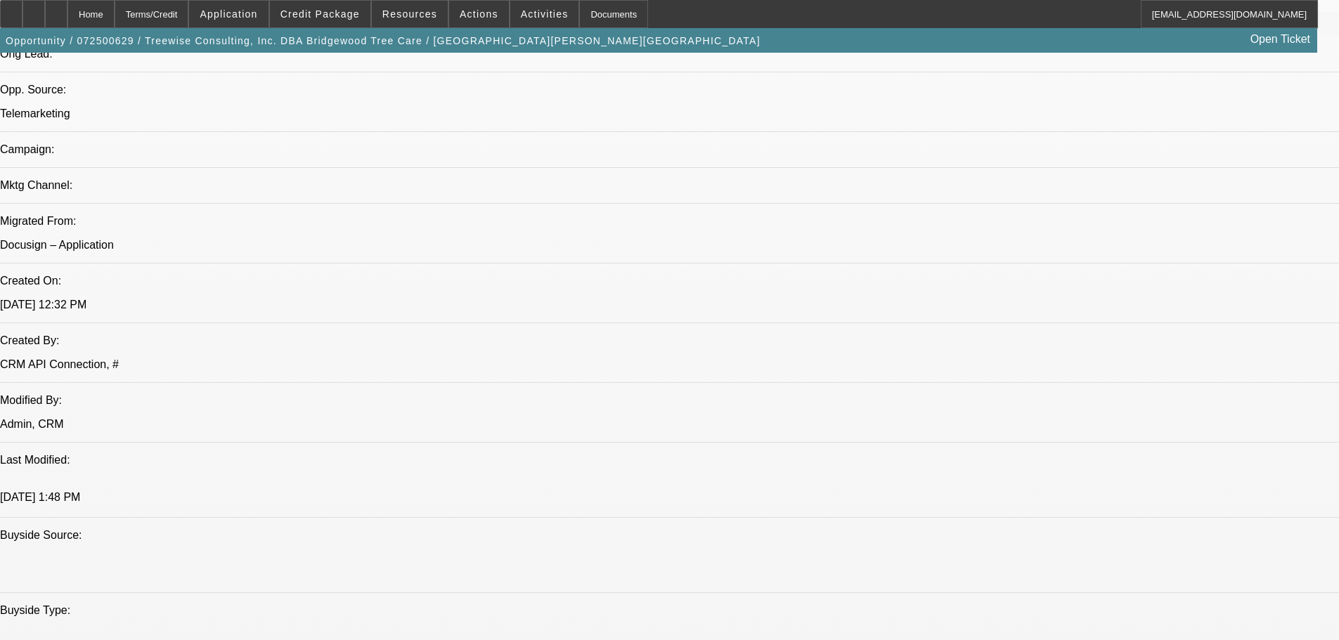
scroll to position [984, 0]
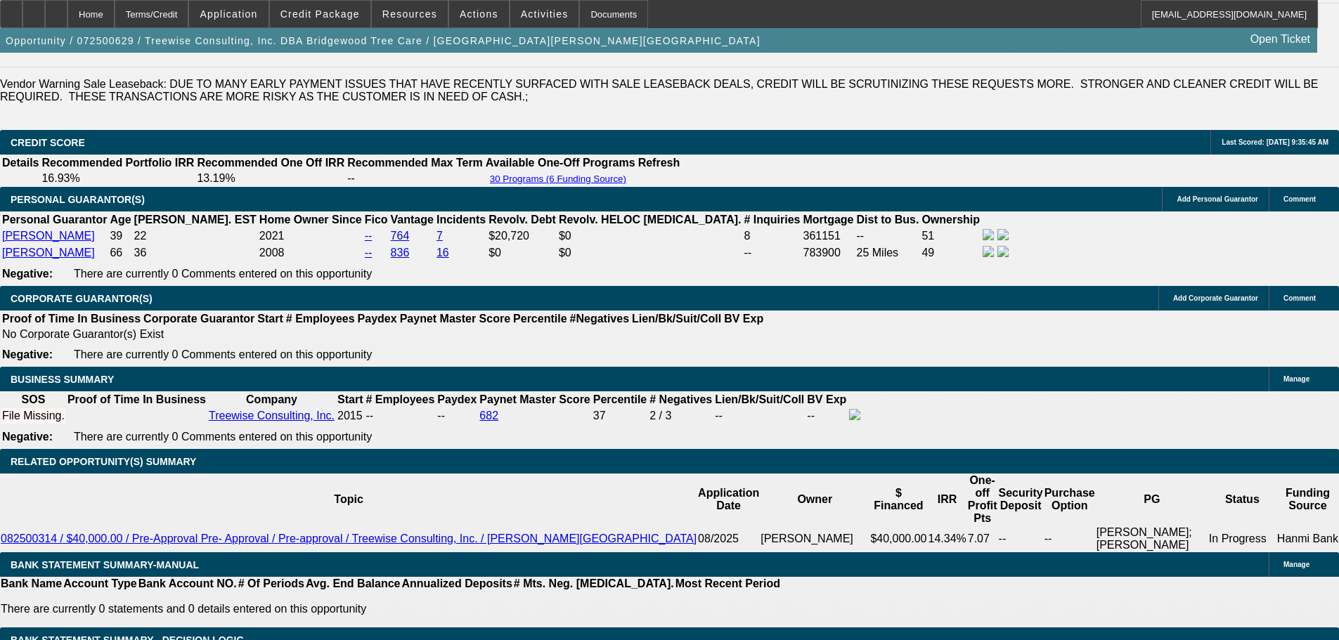
scroll to position [2013, 0]
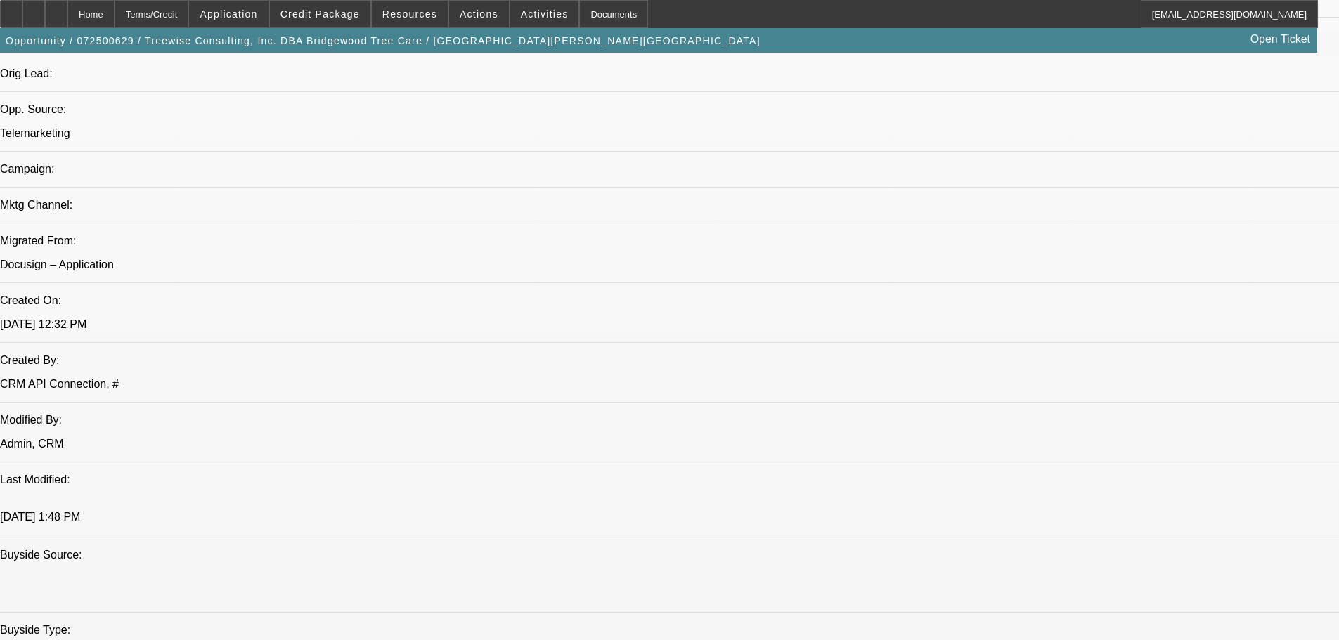
scroll to position [888, 0]
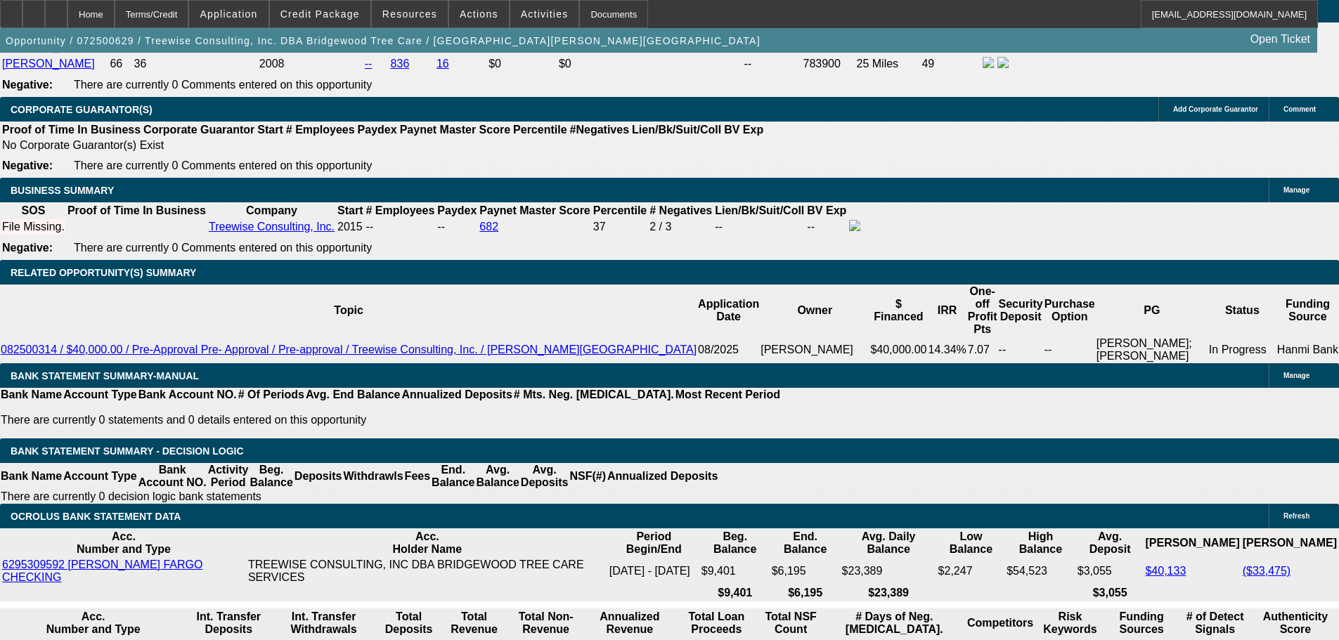
scroll to position [2013, 0]
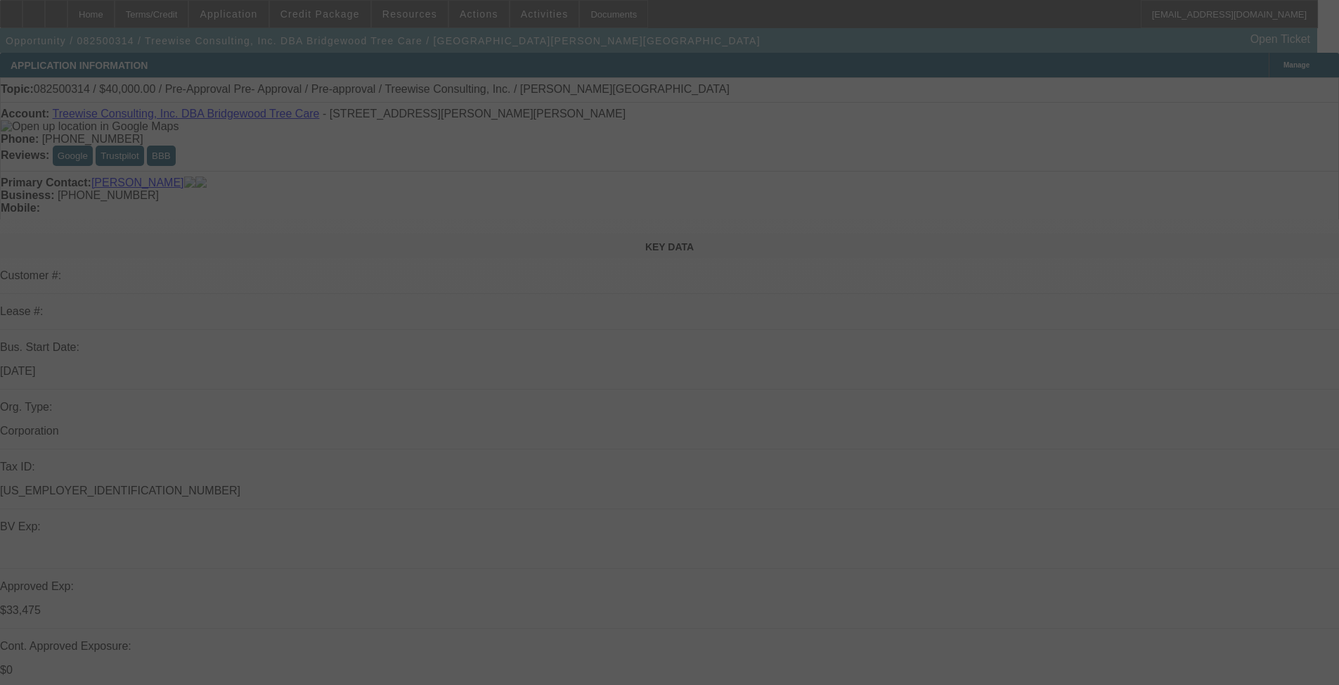
select select "0"
select select "3"
select select "0"
select select "6"
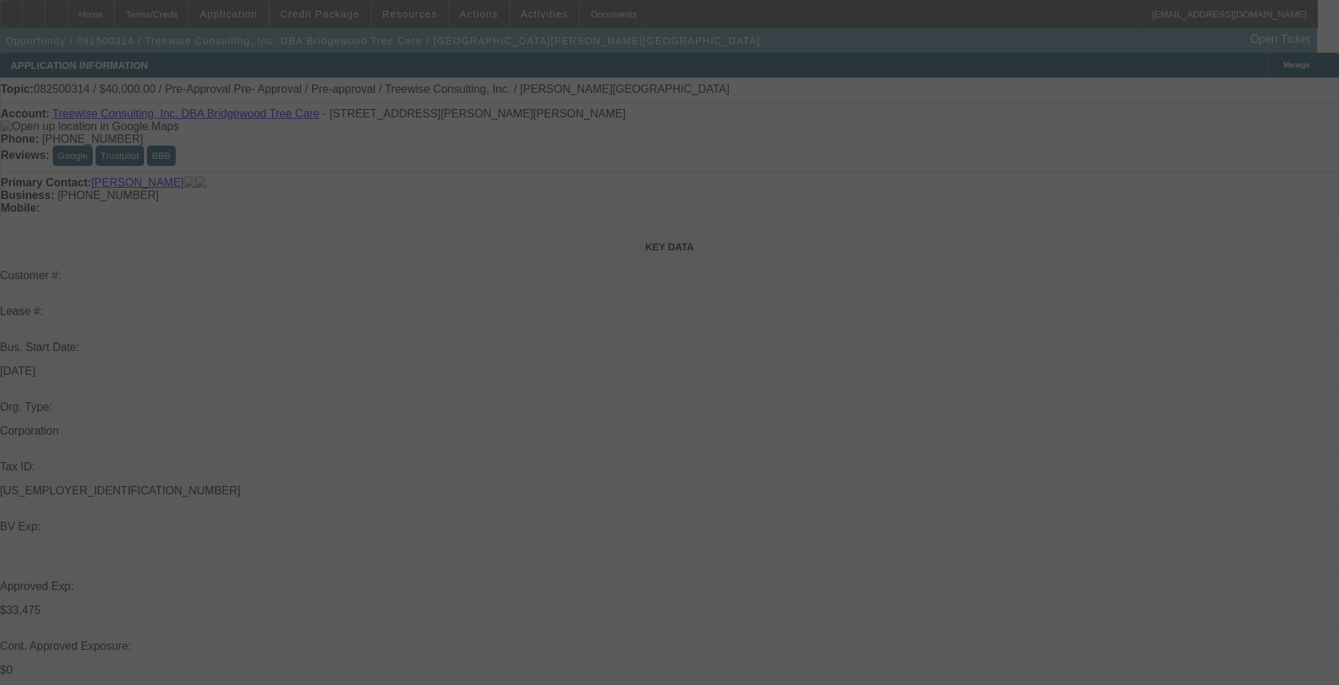
select select "0"
select select "3"
select select "0"
select select "6"
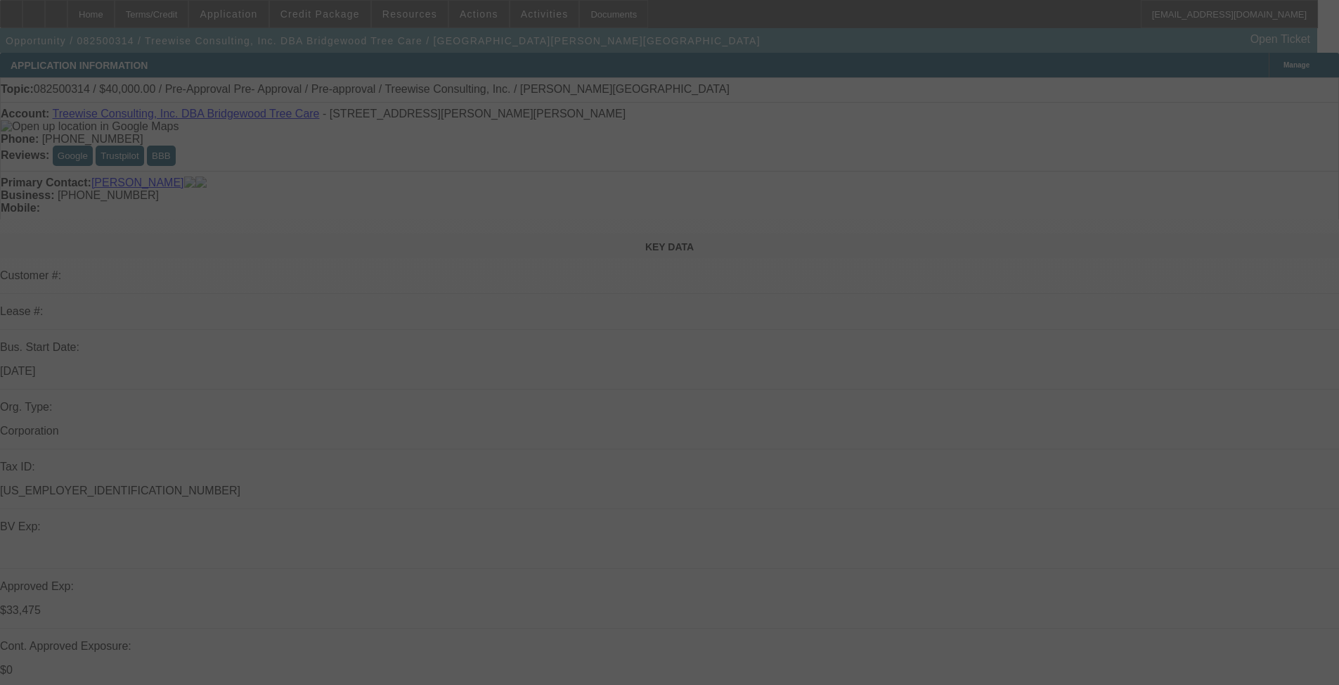
select select "0"
select select "3"
select select "0"
select select "6"
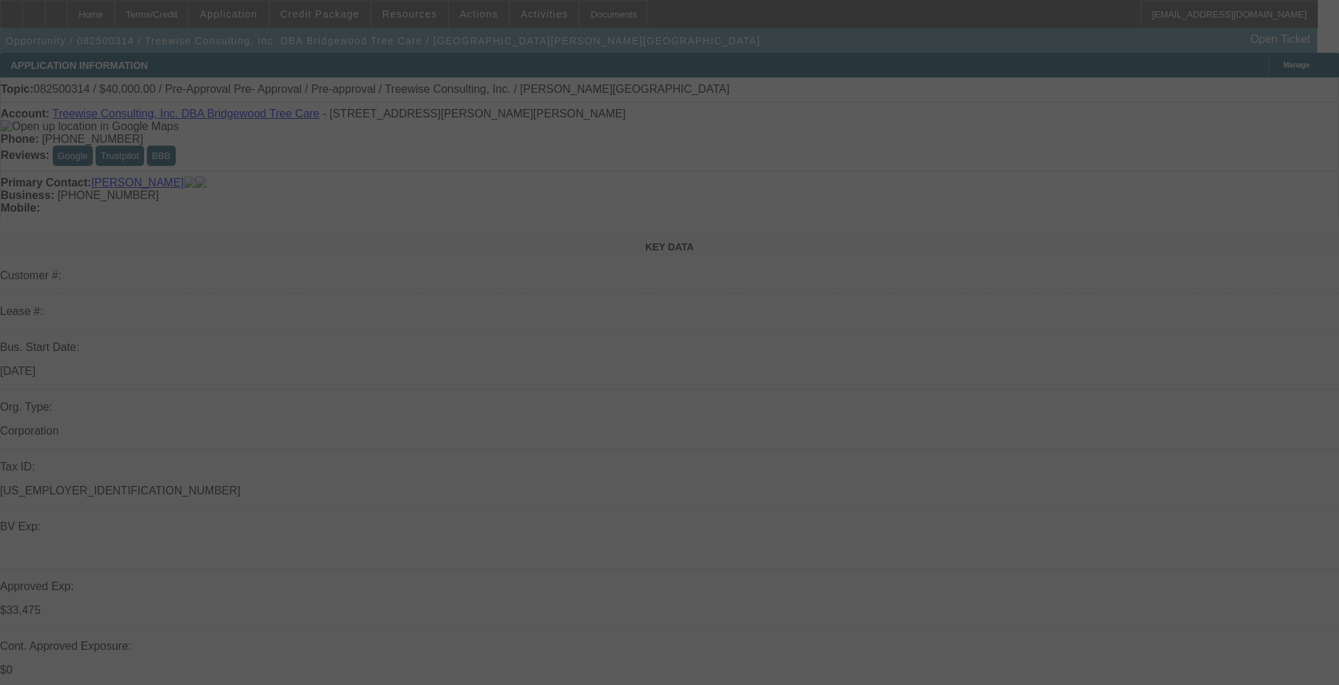
select select "0"
select select "3"
select select "0"
select select "6"
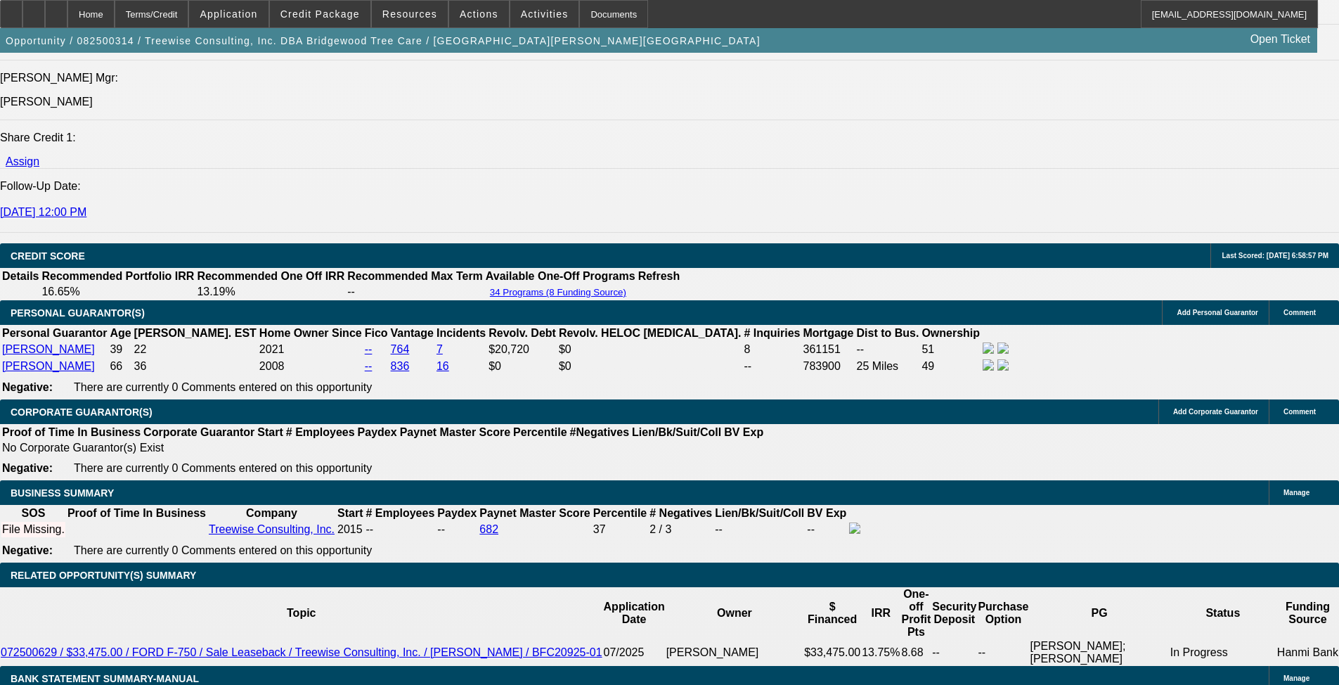
scroll to position [1828, 0]
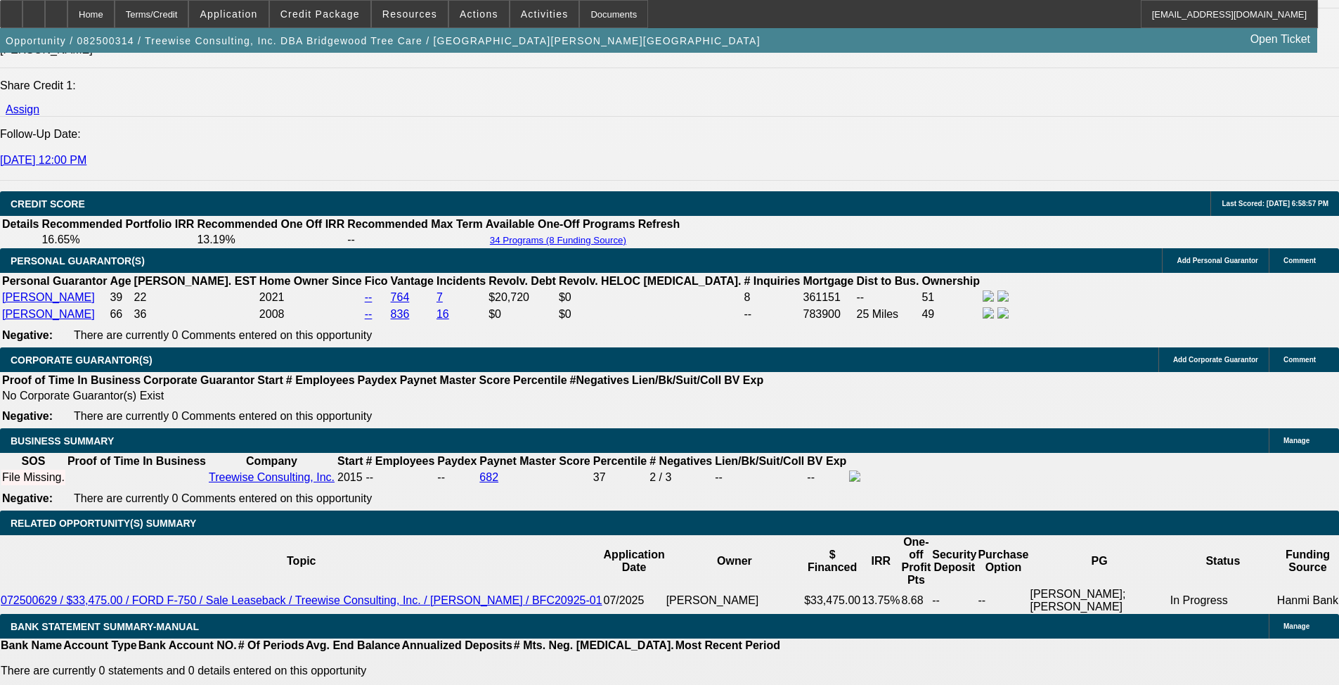
drag, startPoint x: 272, startPoint y: 615, endPoint x: 290, endPoint y: 611, distance: 18.1
type input "4"
type input "UNKNOWN"
type input "$8,997.47"
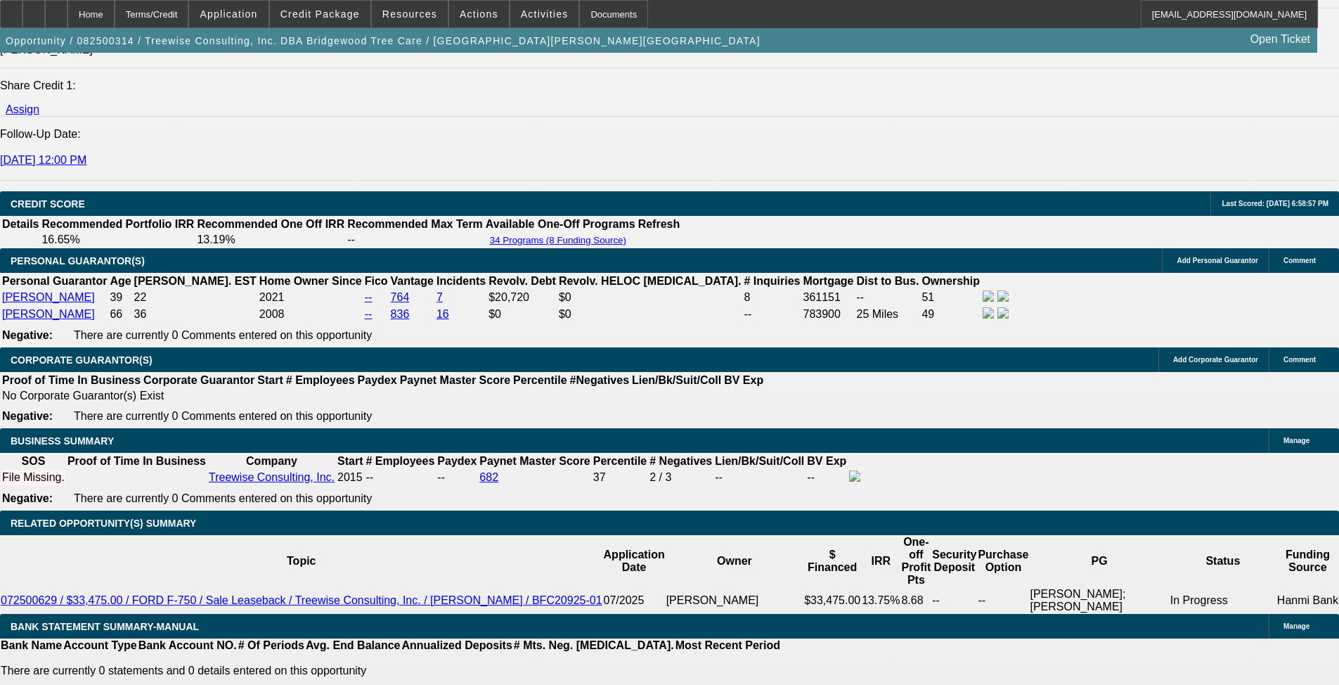
type input "48"
type input "$947.67"
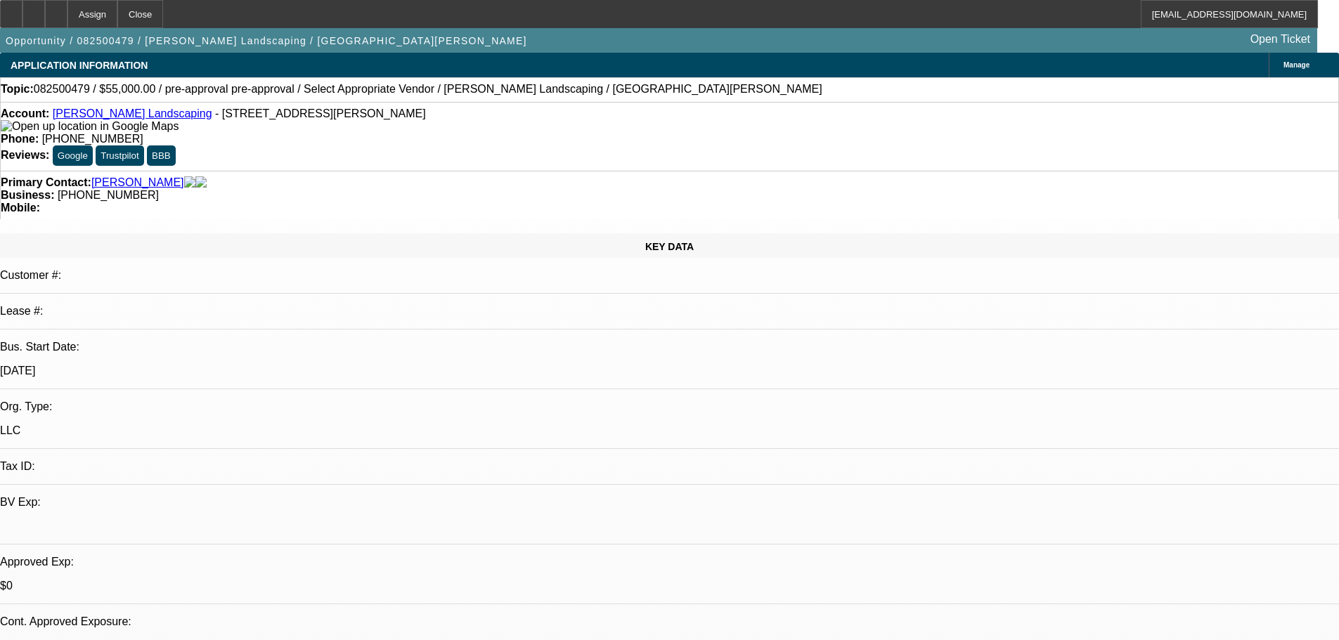
select select "0"
select select "2"
select select "0.1"
select select "4"
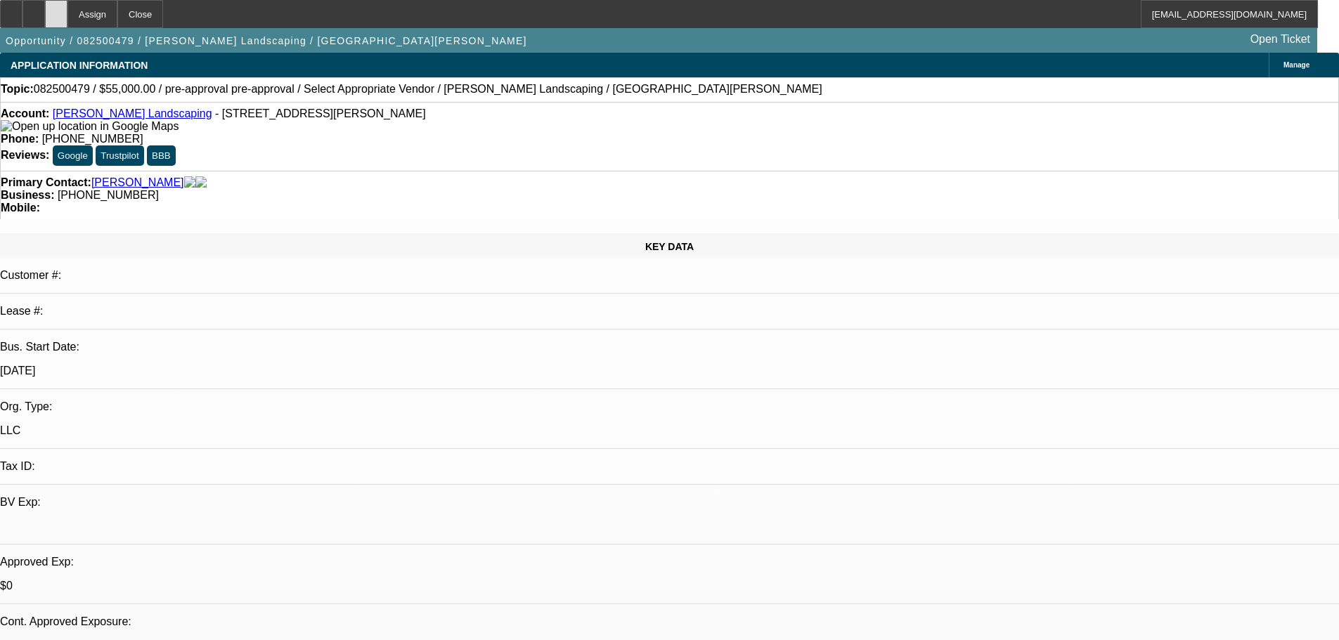
click at [67, 15] on div at bounding box center [56, 14] width 22 height 28
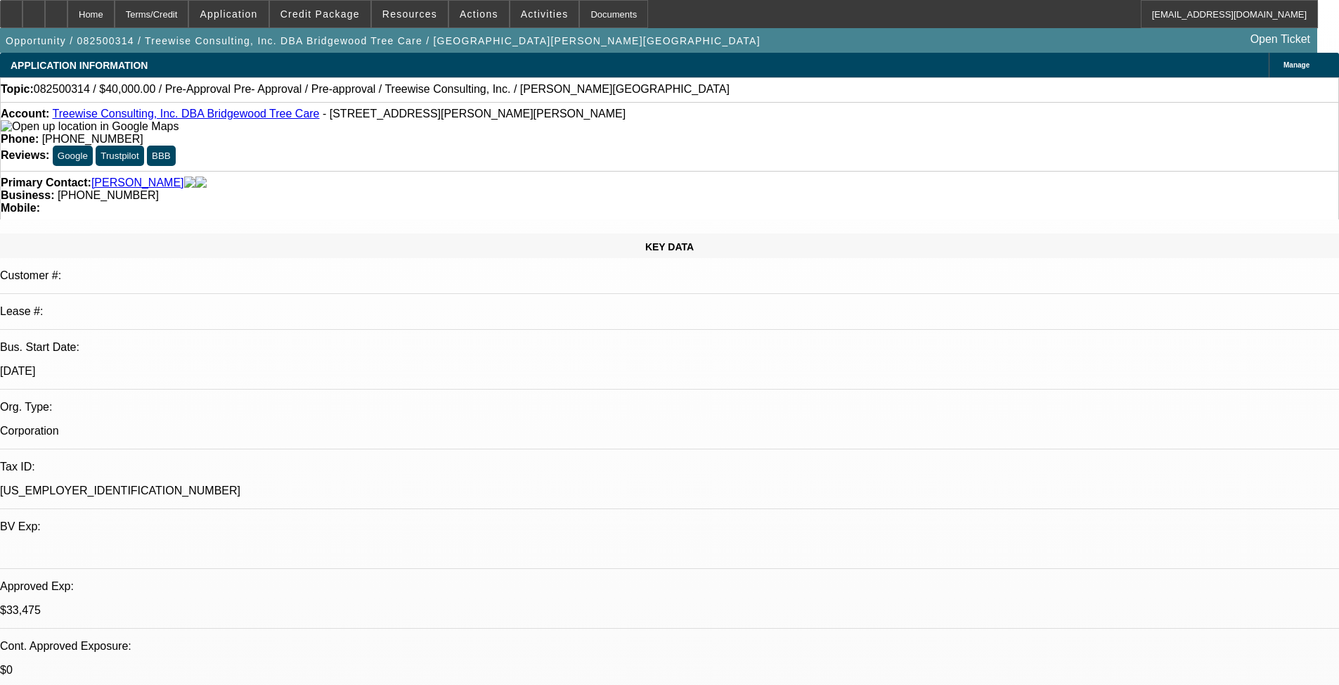
select select "0"
select select "3"
select select "0"
select select "6"
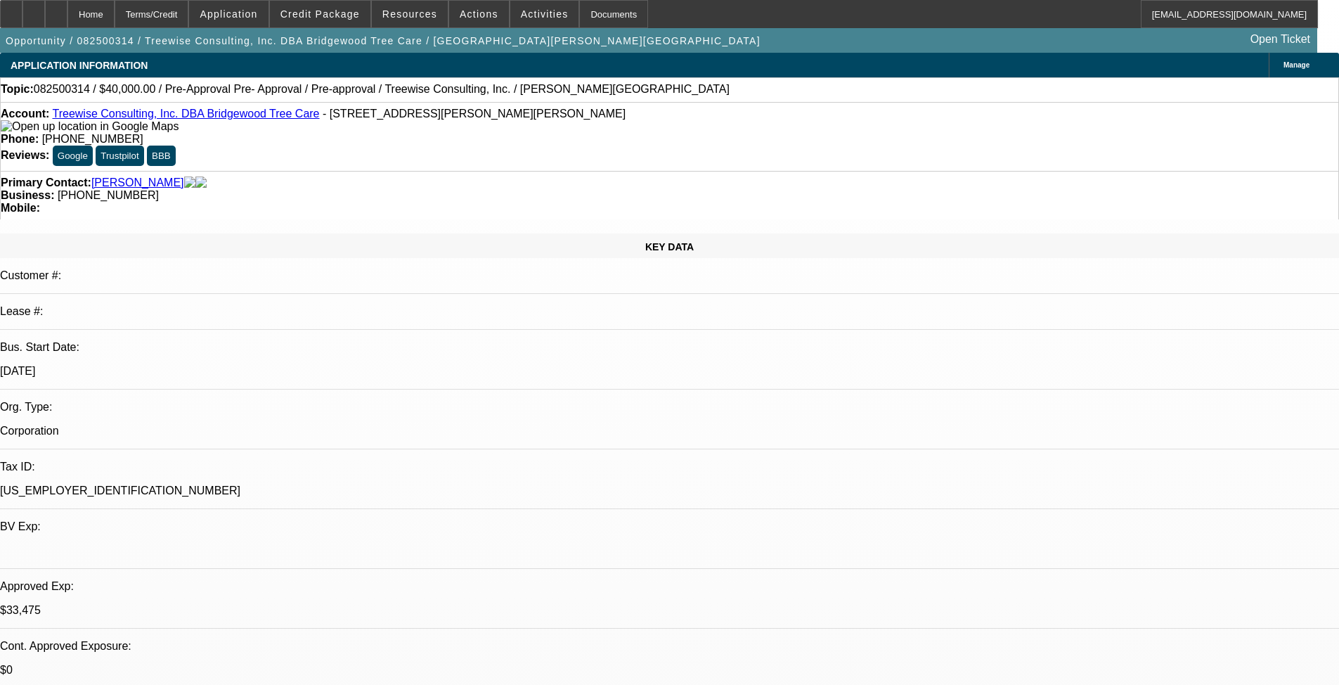
select select "0"
select select "3"
select select "0"
select select "6"
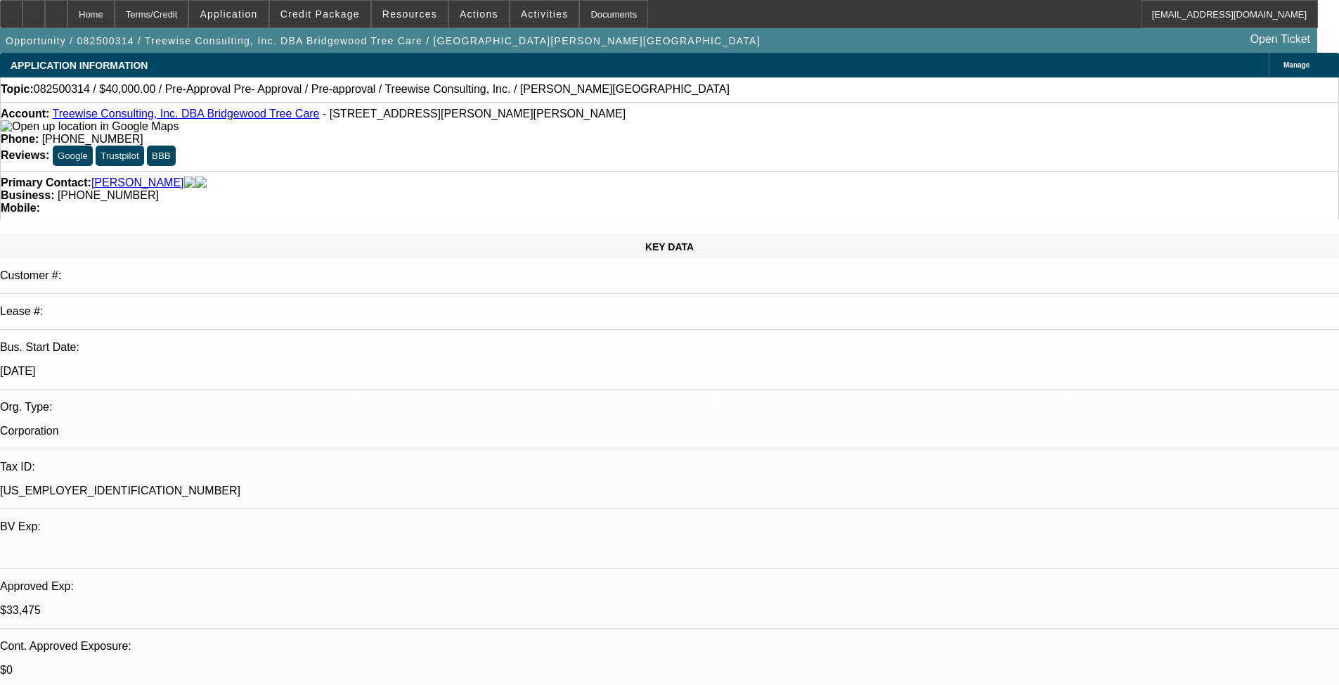
select select "0"
select select "3"
select select "0"
select select "6"
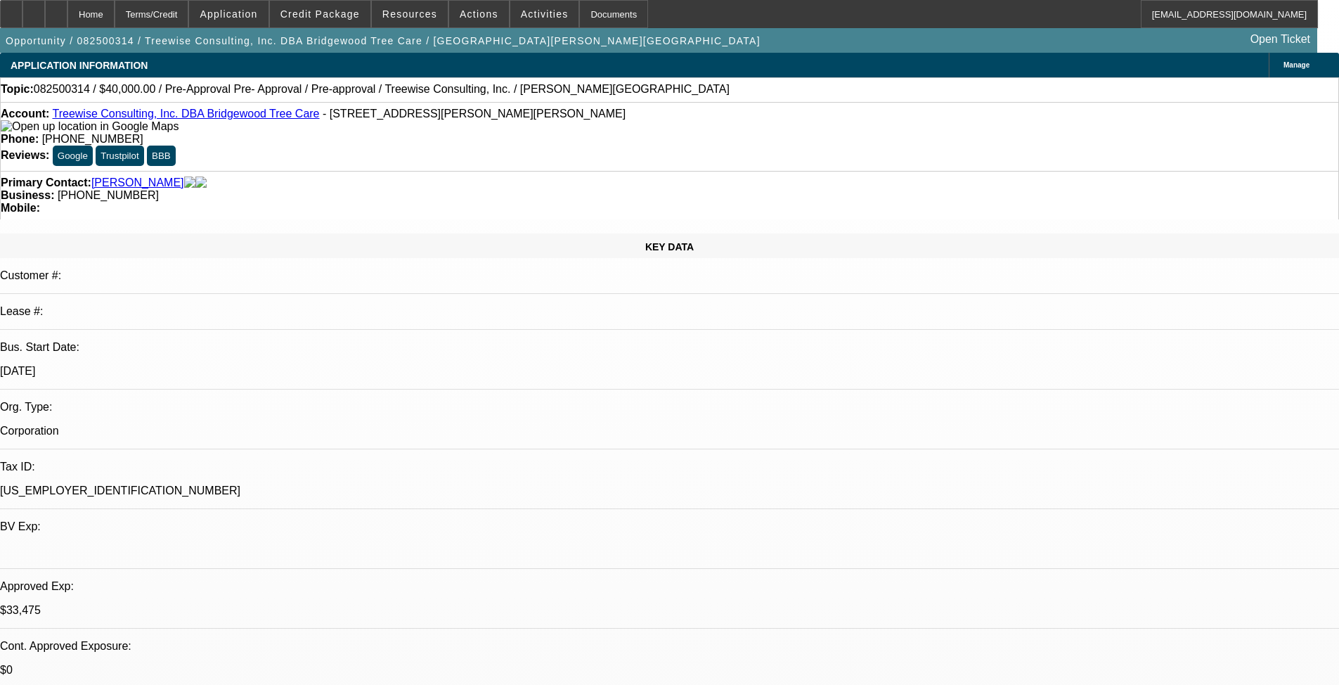
select select "0"
select select "3"
select select "0"
select select "6"
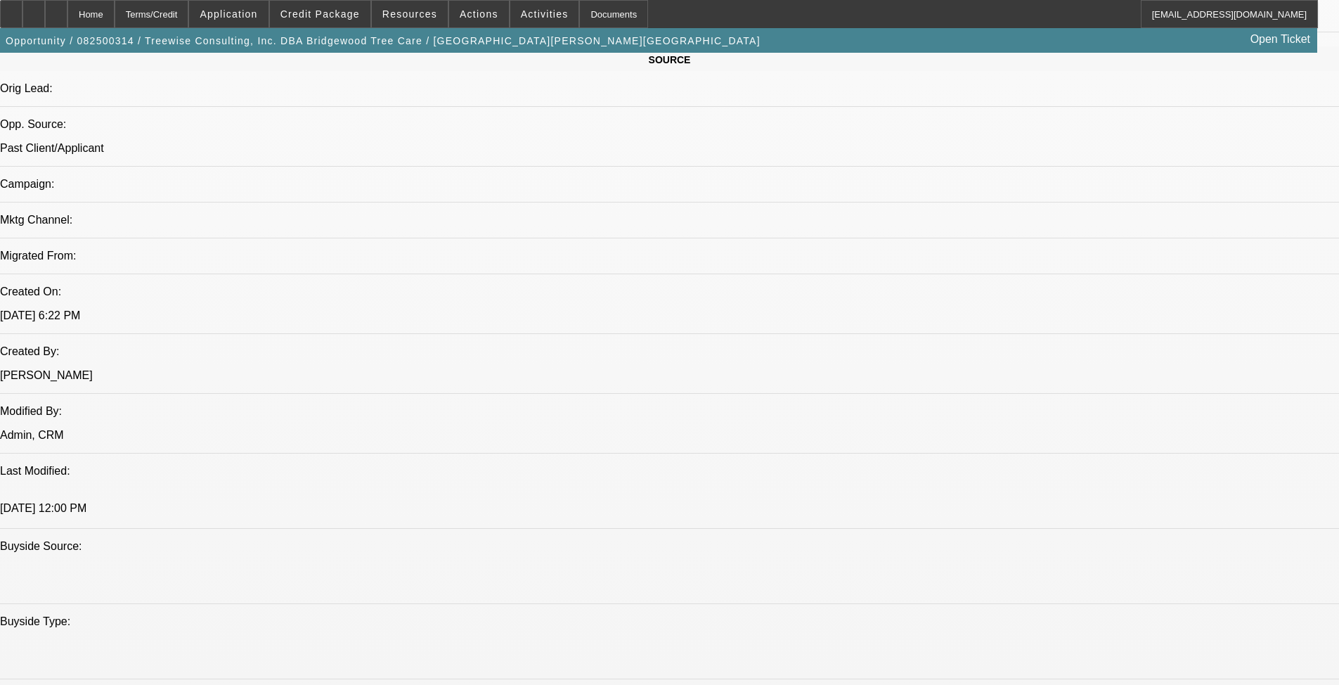
scroll to position [844, 0]
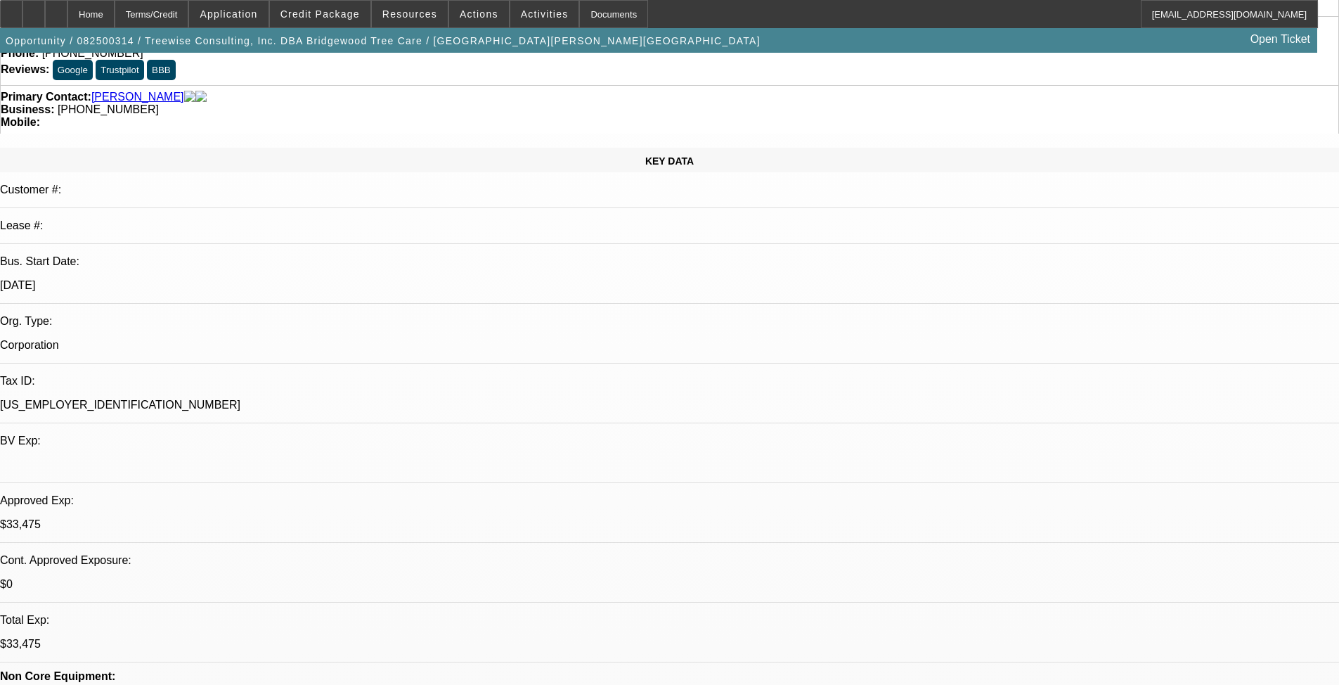
scroll to position [0, 0]
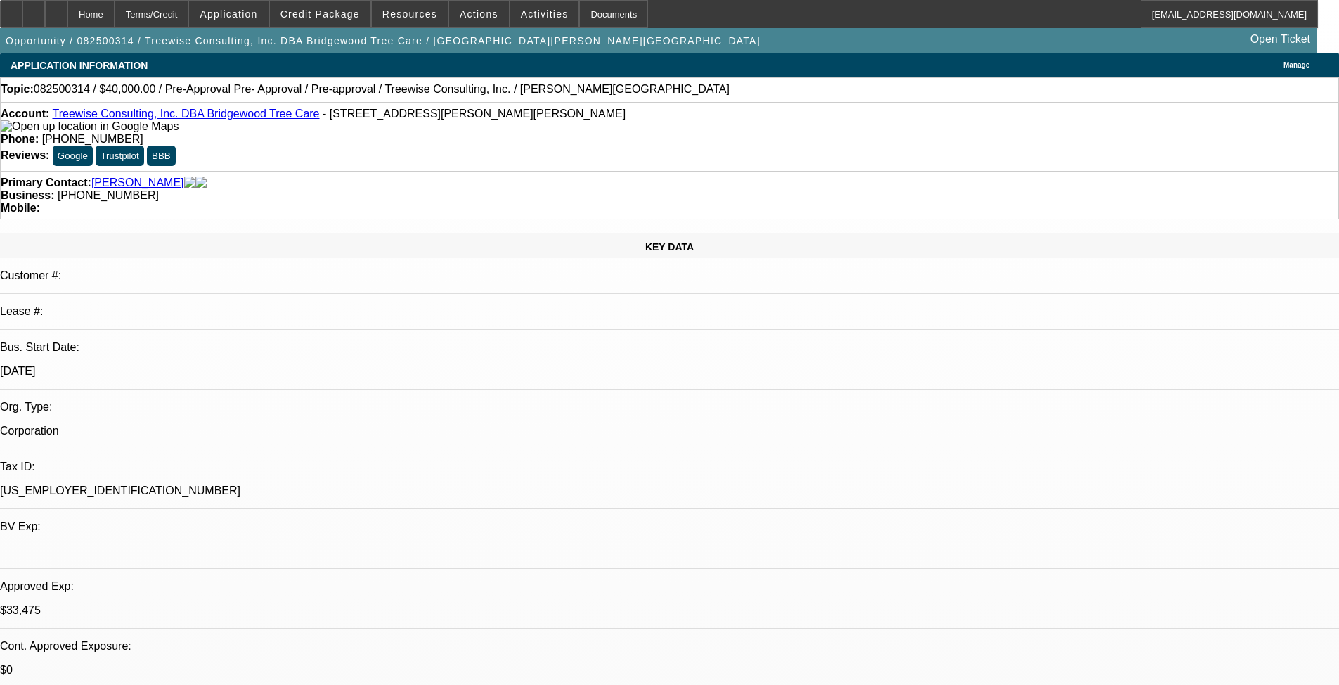
click at [153, 112] on div "Account: Treewise Consulting, Inc. DBA Bridgewood Tree Care - [STREET_ADDRESS][…" at bounding box center [670, 120] width 1338 height 25
click at [150, 117] on link "Treewise Consulting, Inc. DBA Bridgewood Tree Care" at bounding box center [185, 114] width 267 height 12
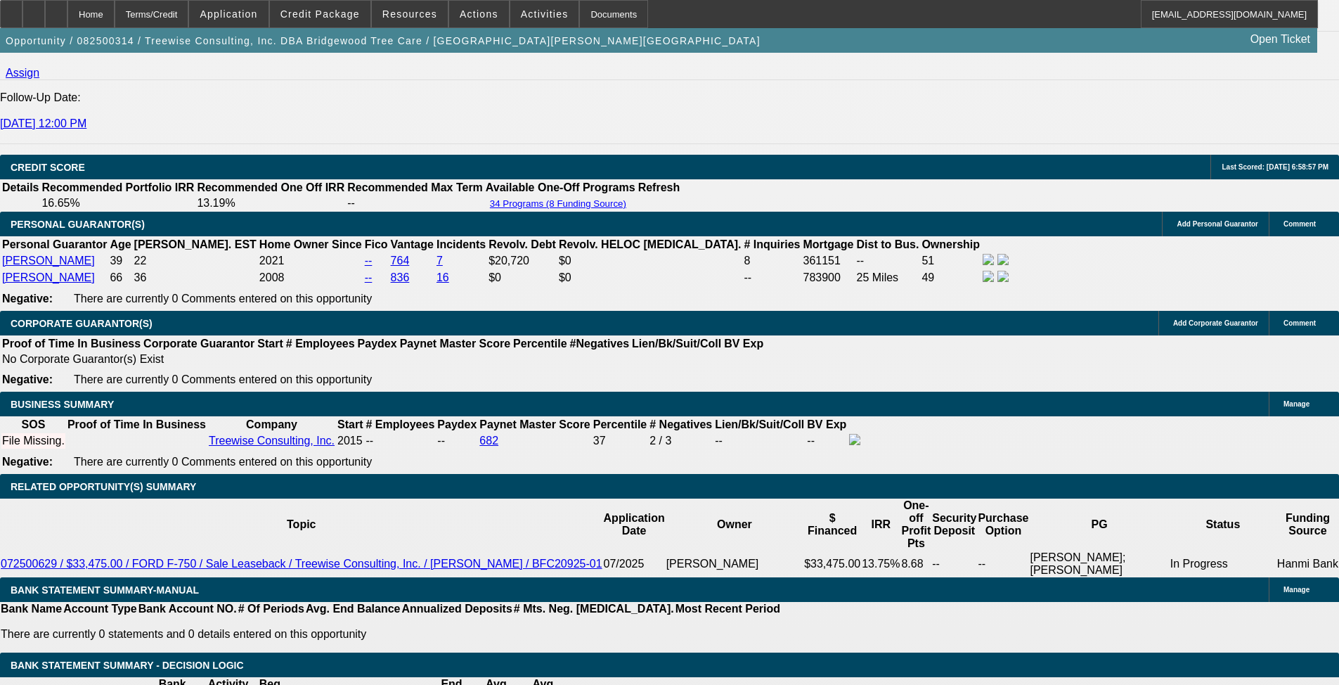
scroll to position [1968, 0]
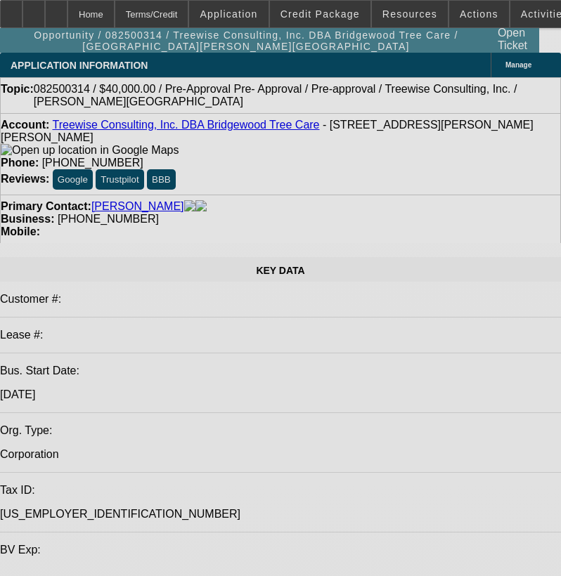
select select "0"
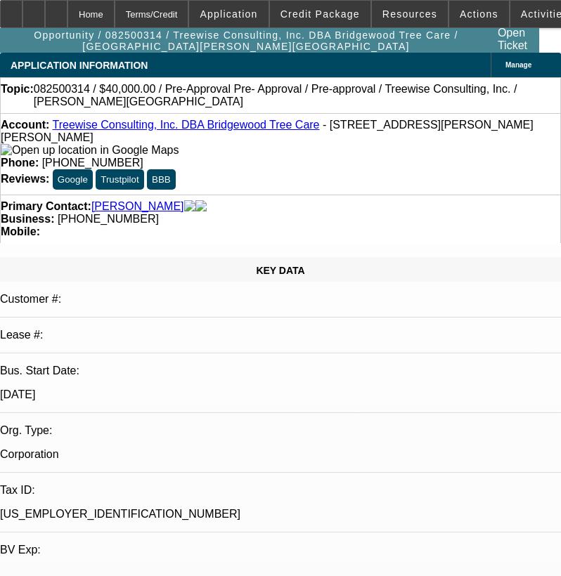
select select "3"
select select "0"
select select "6"
select select "0"
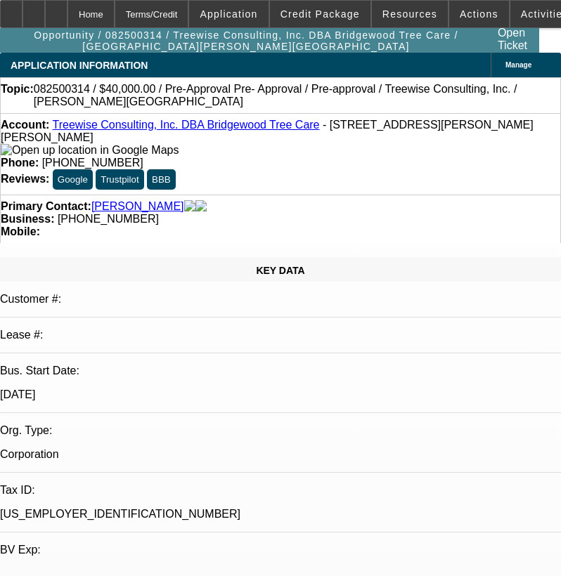
select select "3"
select select "0"
select select "6"
select select "0"
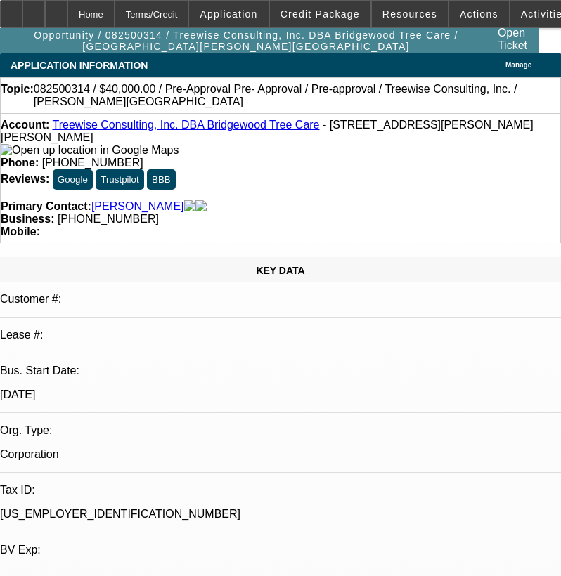
select select "3"
select select "0"
select select "6"
select select "0"
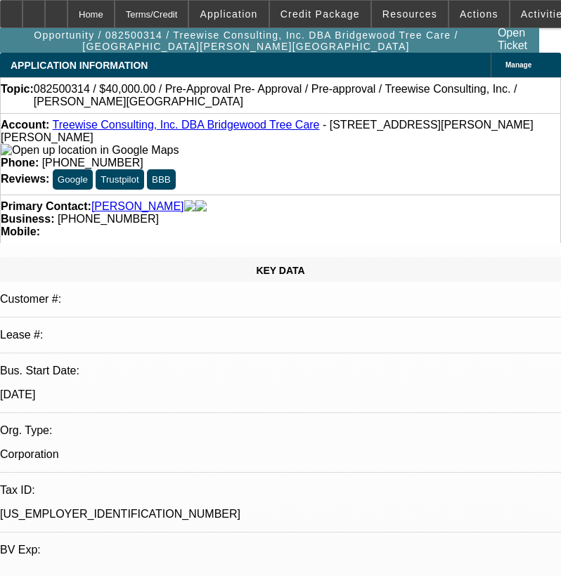
select select "3"
select select "0"
select select "6"
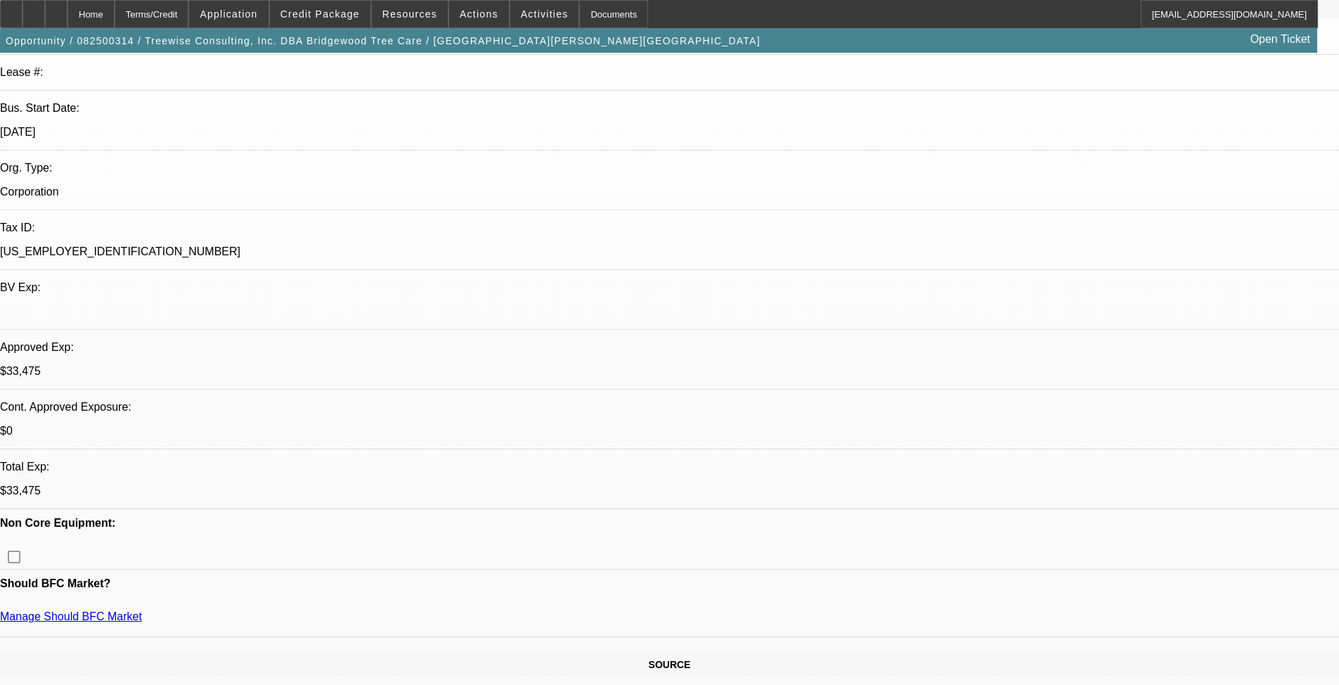
scroll to position [422, 0]
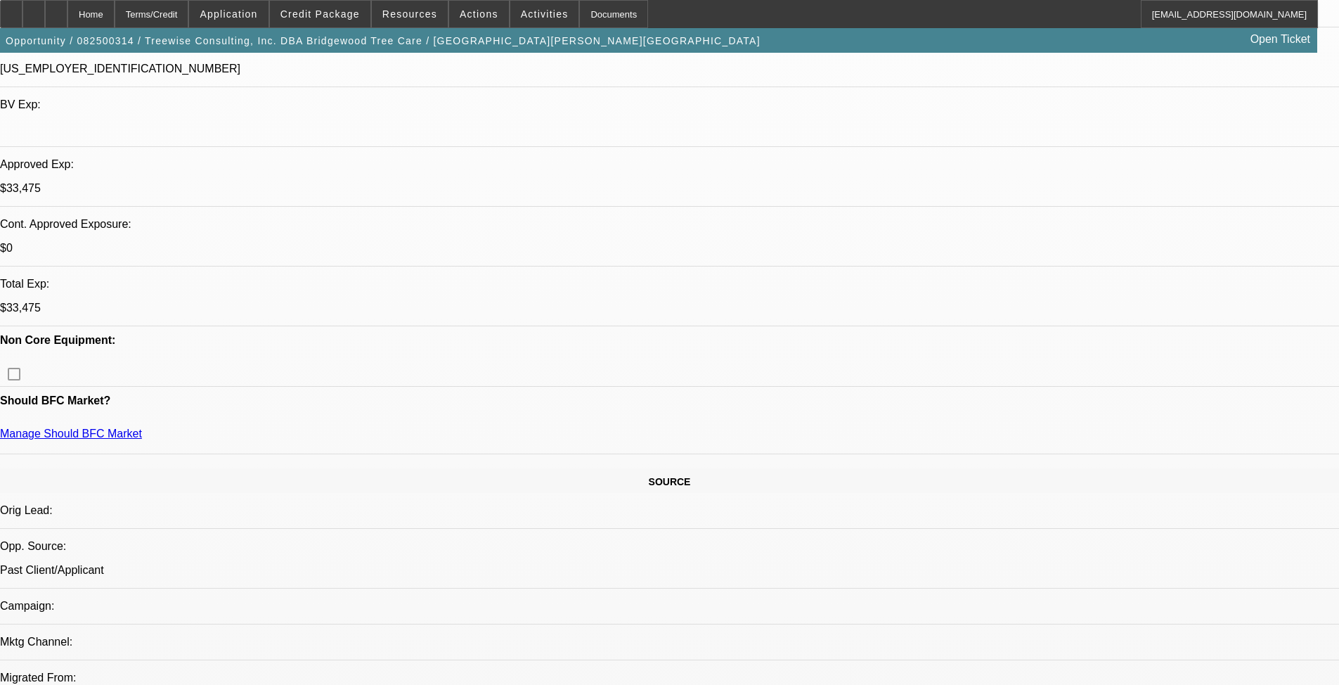
drag, startPoint x: 1002, startPoint y: 438, endPoint x: 894, endPoint y: 410, distance: 111.2
drag, startPoint x: 1001, startPoint y: 440, endPoint x: 900, endPoint y: 415, distance: 104.3
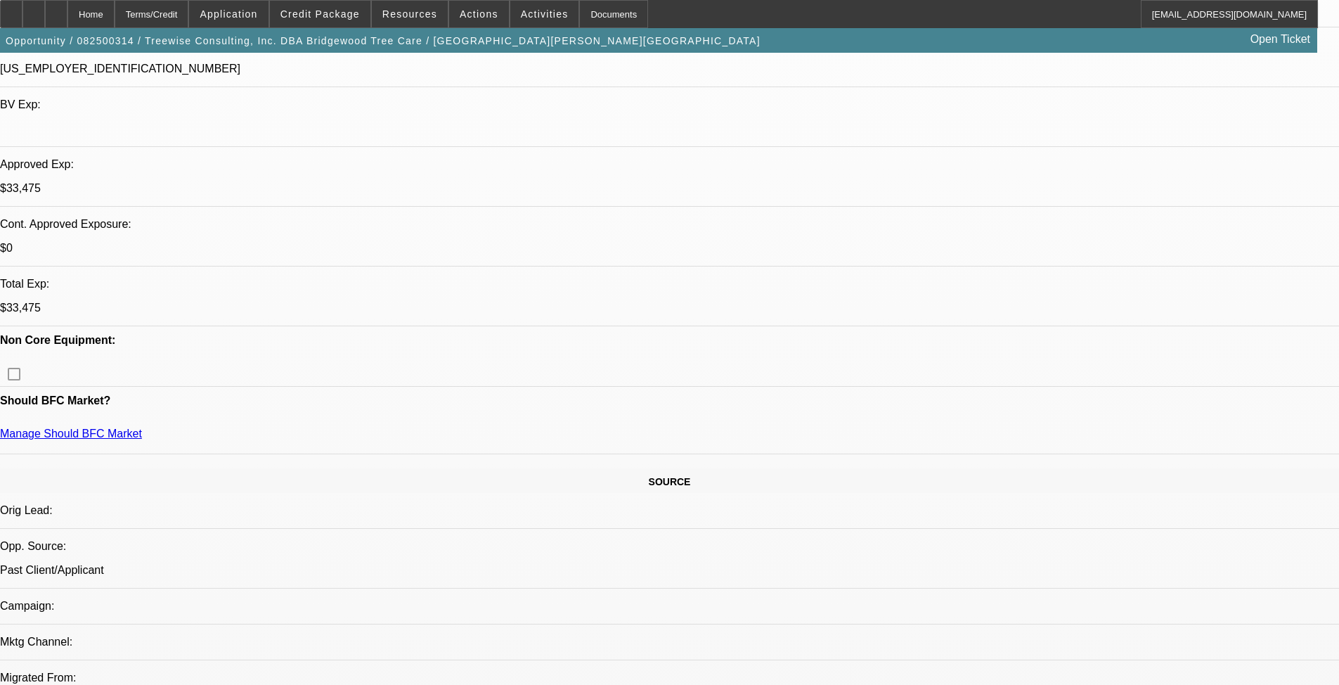
copy div "8/18 - Sent me text of comp approval. Still figuring out if the quoted numbers …"
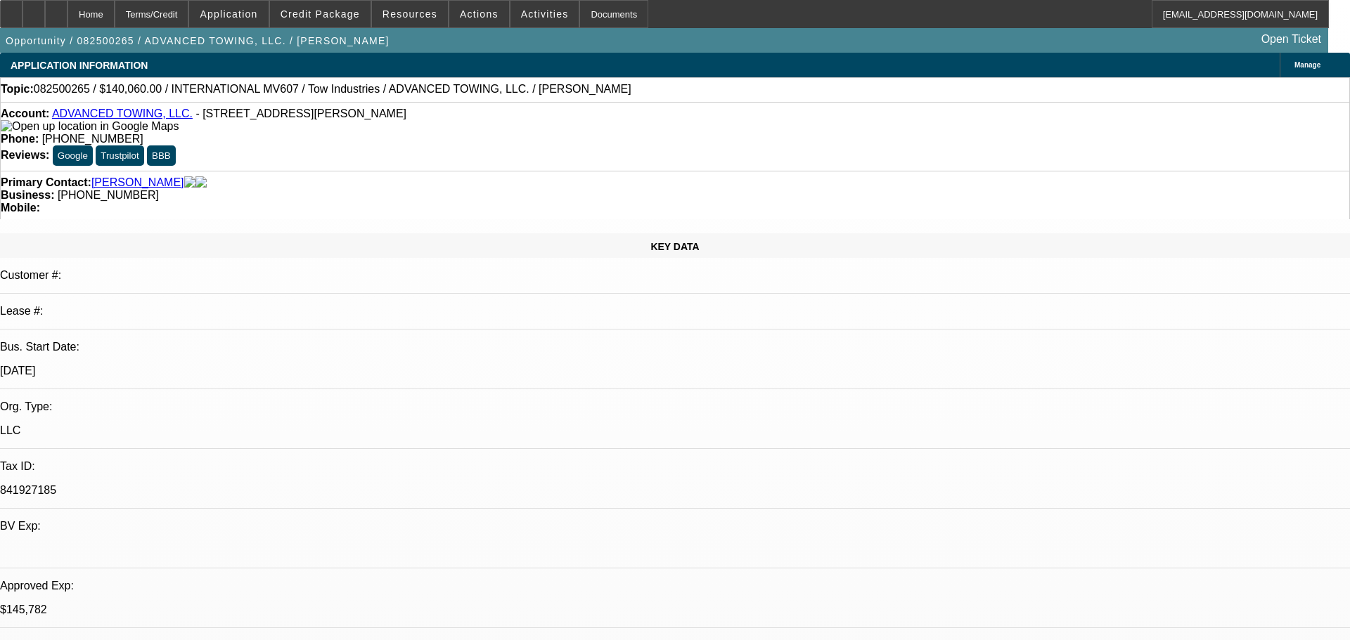
select select "0.1"
select select "2"
select select "0.1"
select select "4"
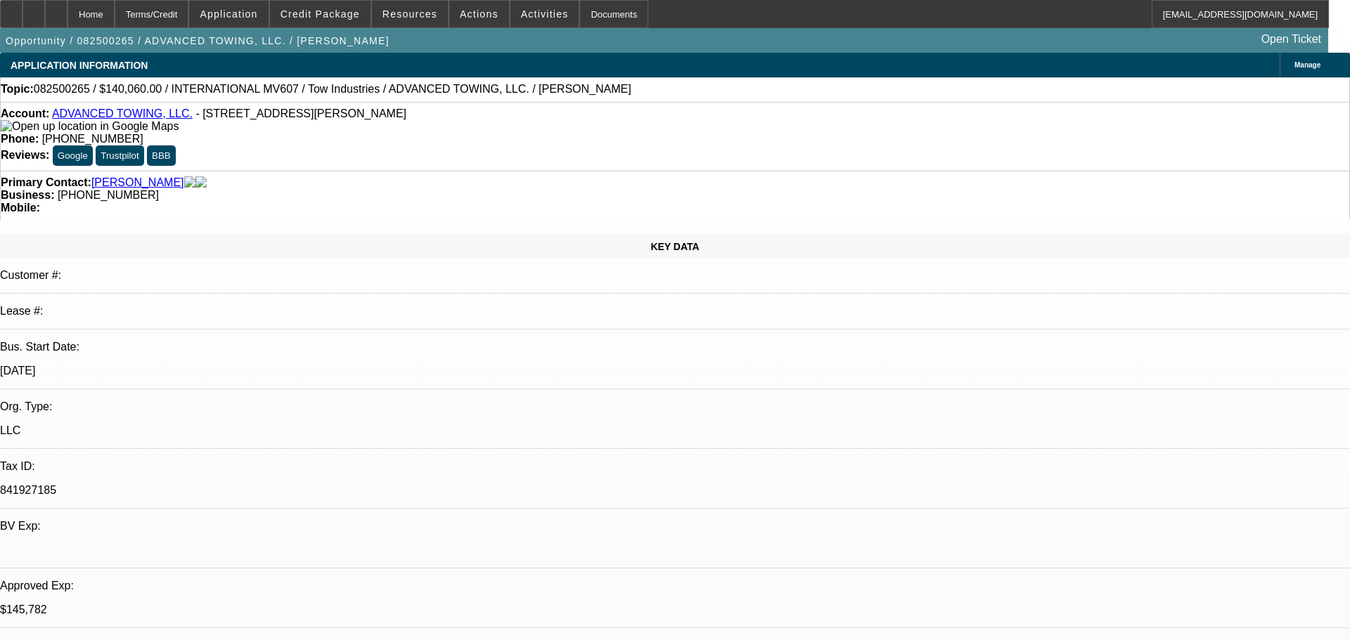
select select "0.1"
select select "2"
select select "0.1"
select select "4"
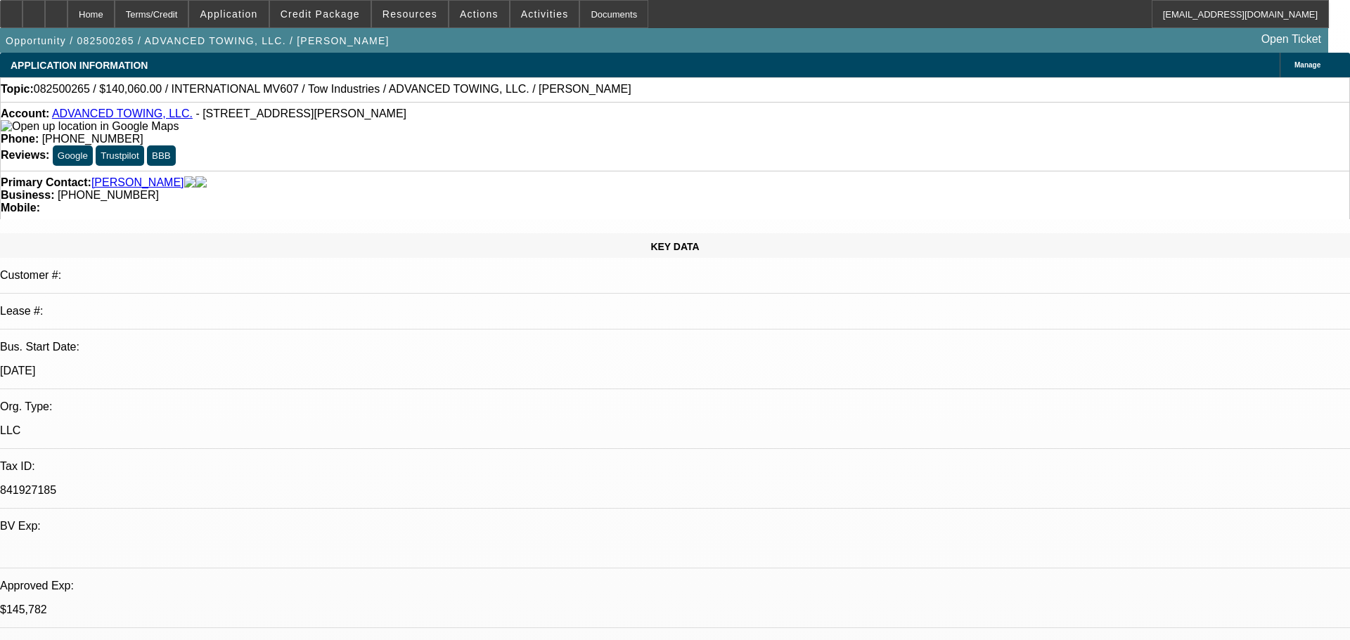
select select "2"
select select "0.1"
select select "4"
select select "2"
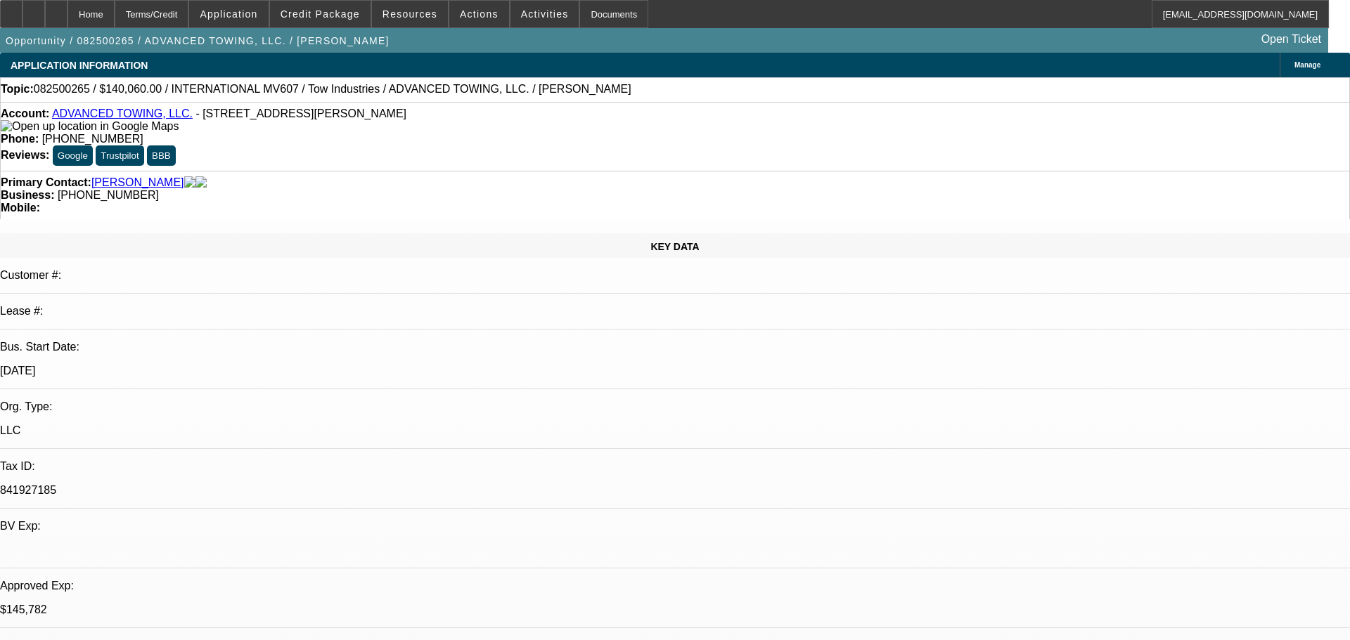
select select "2"
select select "0.1"
select select "4"
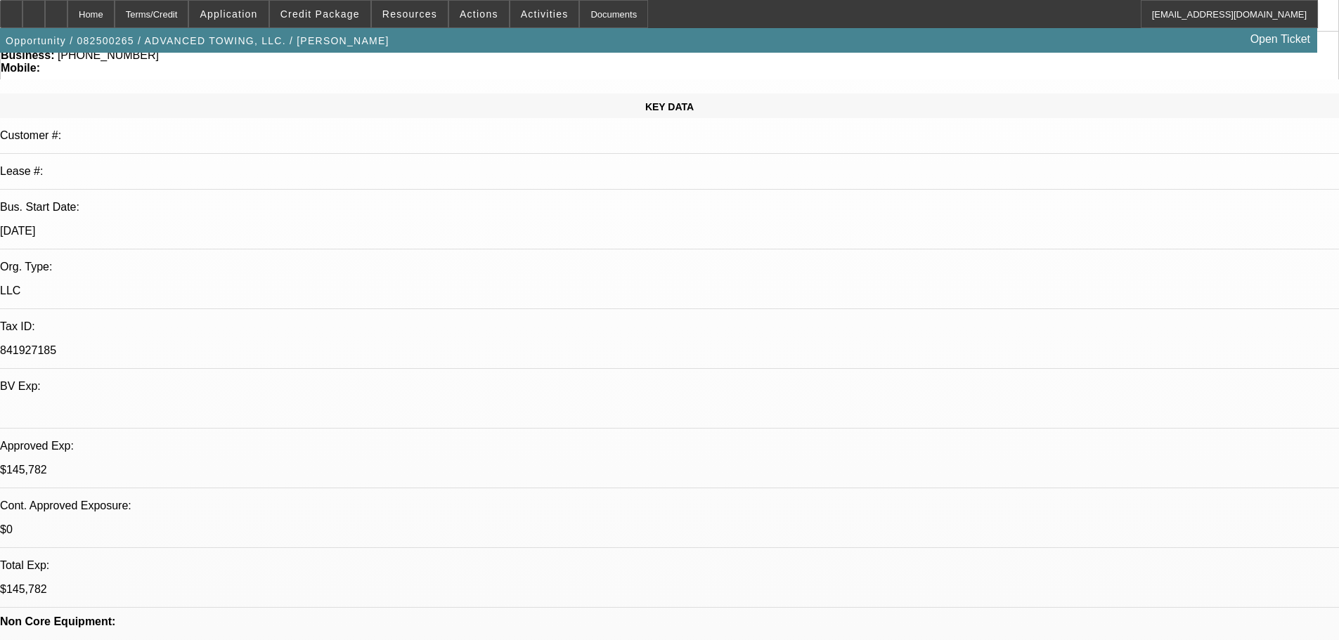
scroll to position [141, 0]
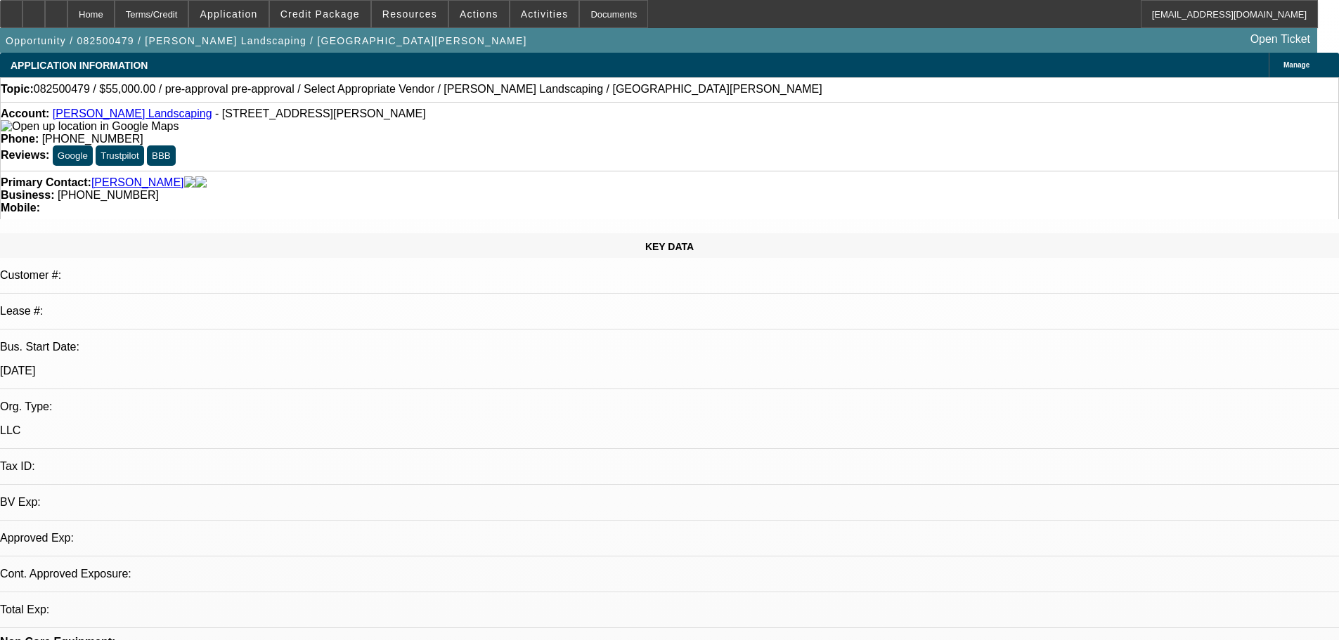
select select "0"
select select "2"
select select "0.1"
select select "4"
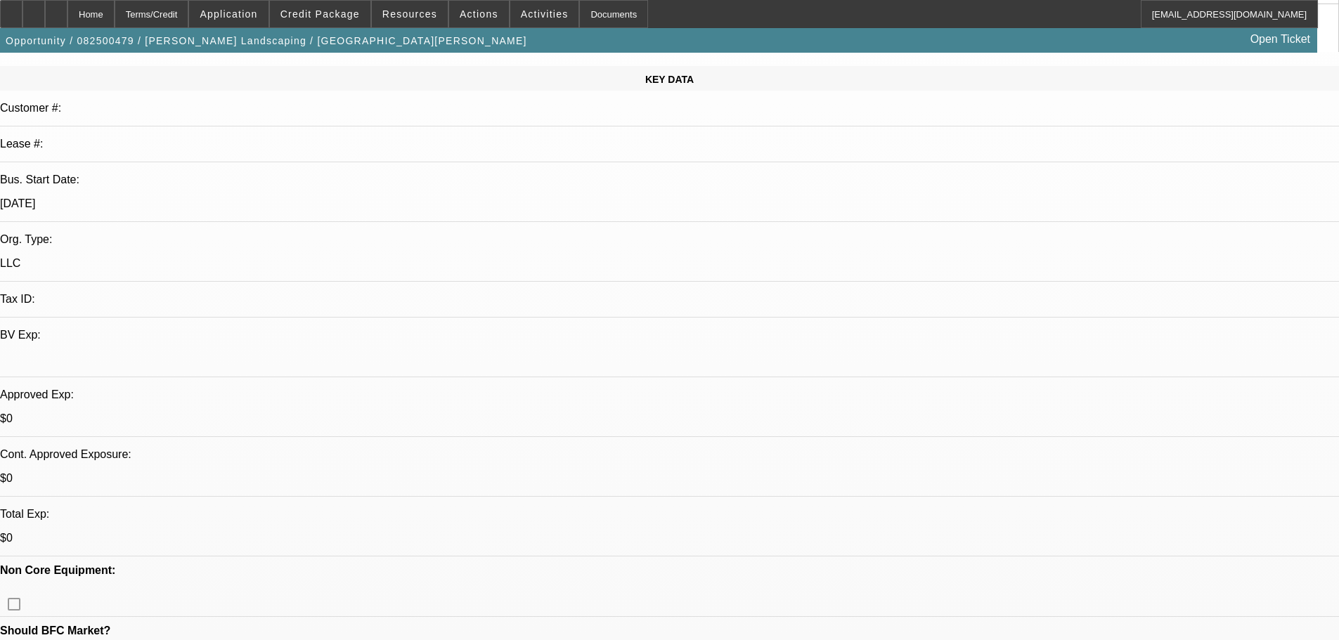
scroll to position [281, 0]
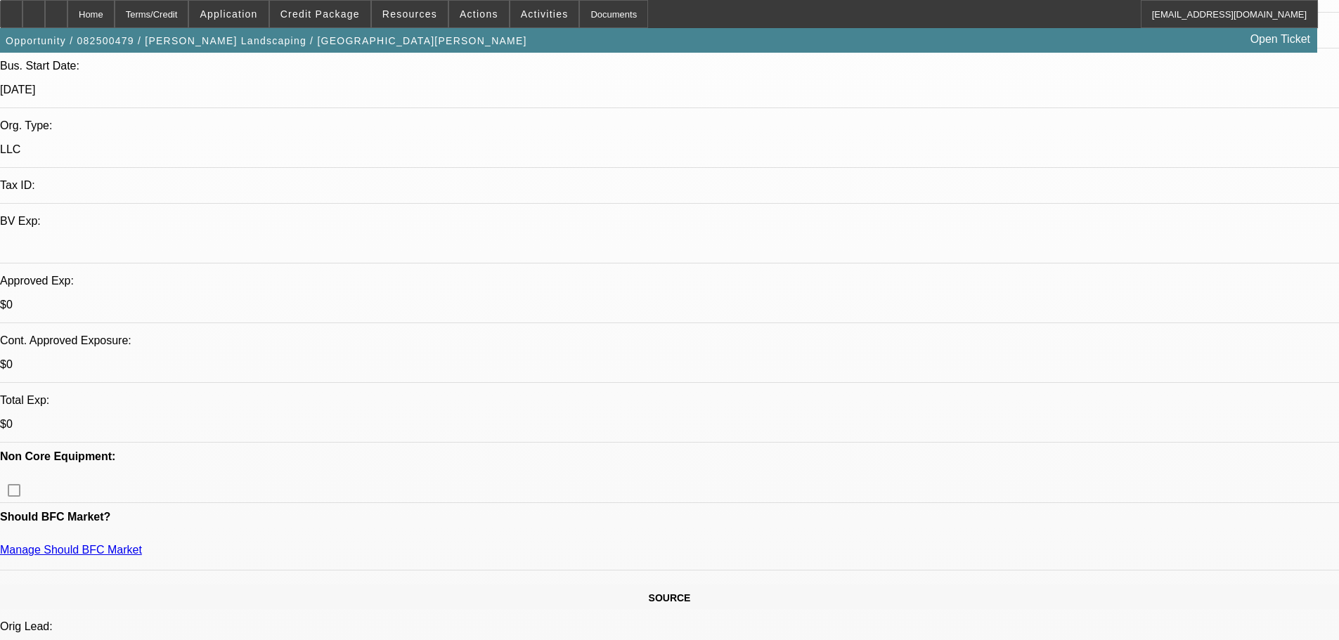
drag, startPoint x: 391, startPoint y: 420, endPoint x: 393, endPoint y: 396, distance: 24.0
drag, startPoint x: 393, startPoint y: 396, endPoint x: 734, endPoint y: 189, distance: 399.1
click at [522, 22] on span at bounding box center [544, 14] width 69 height 34
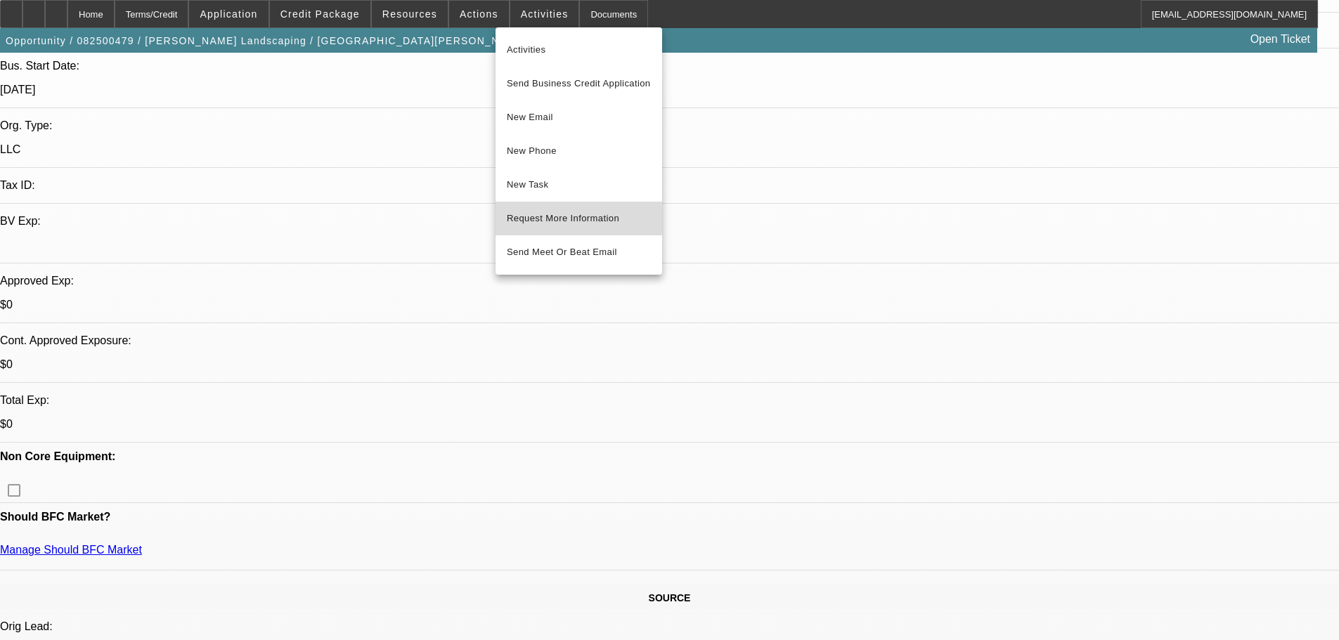
click at [543, 212] on span "Request More Information" at bounding box center [579, 218] width 144 height 17
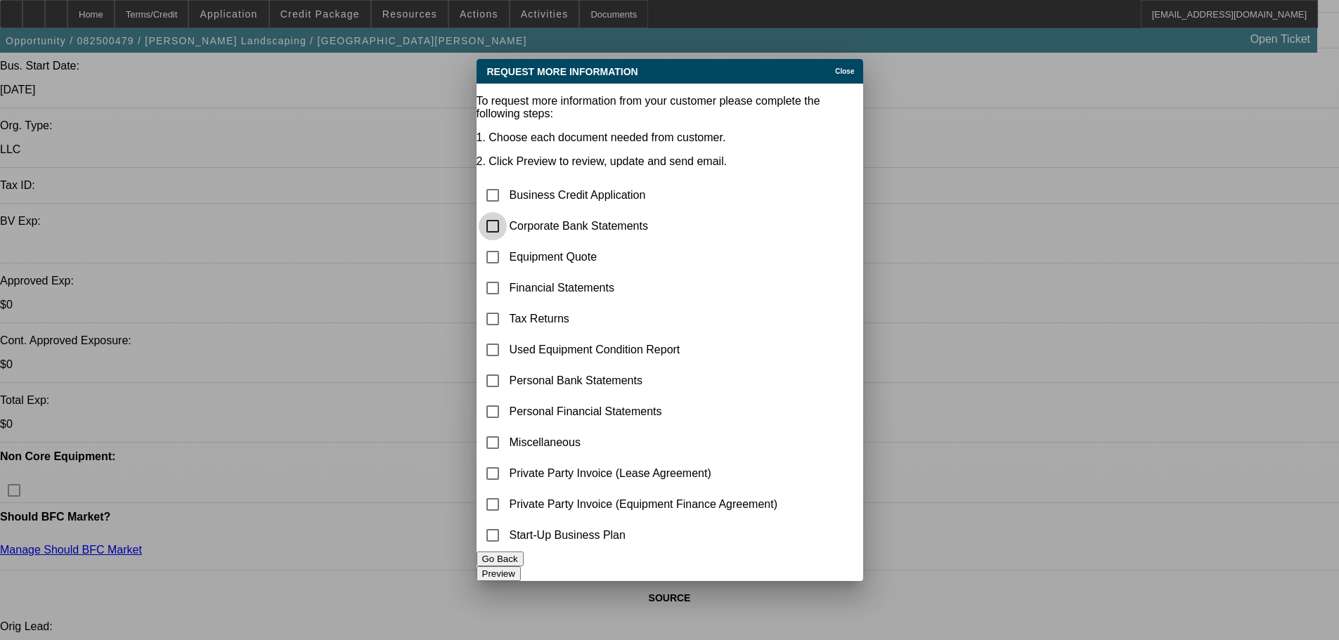
click at [507, 212] on input "checkbox" at bounding box center [493, 226] width 28 height 28
checkbox input "true"
click at [759, 569] on div "Preview" at bounding box center [670, 574] width 387 height 15
click at [521, 567] on button "Preview" at bounding box center [499, 574] width 44 height 15
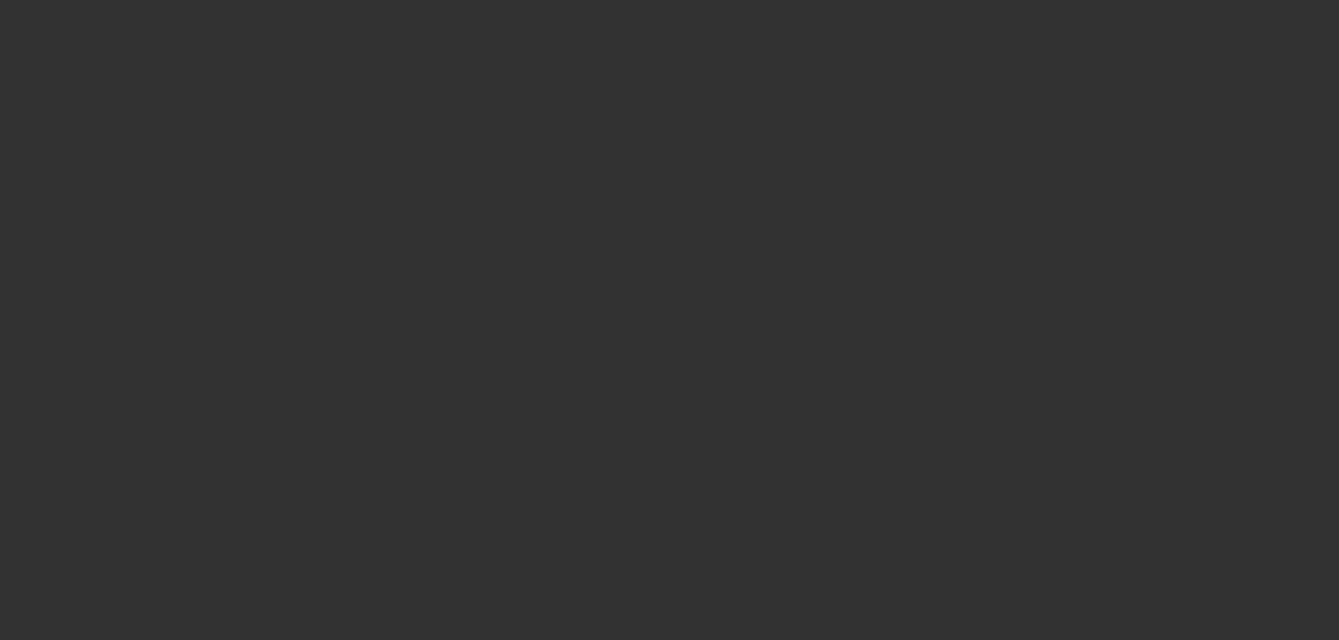
scroll to position [281, 0]
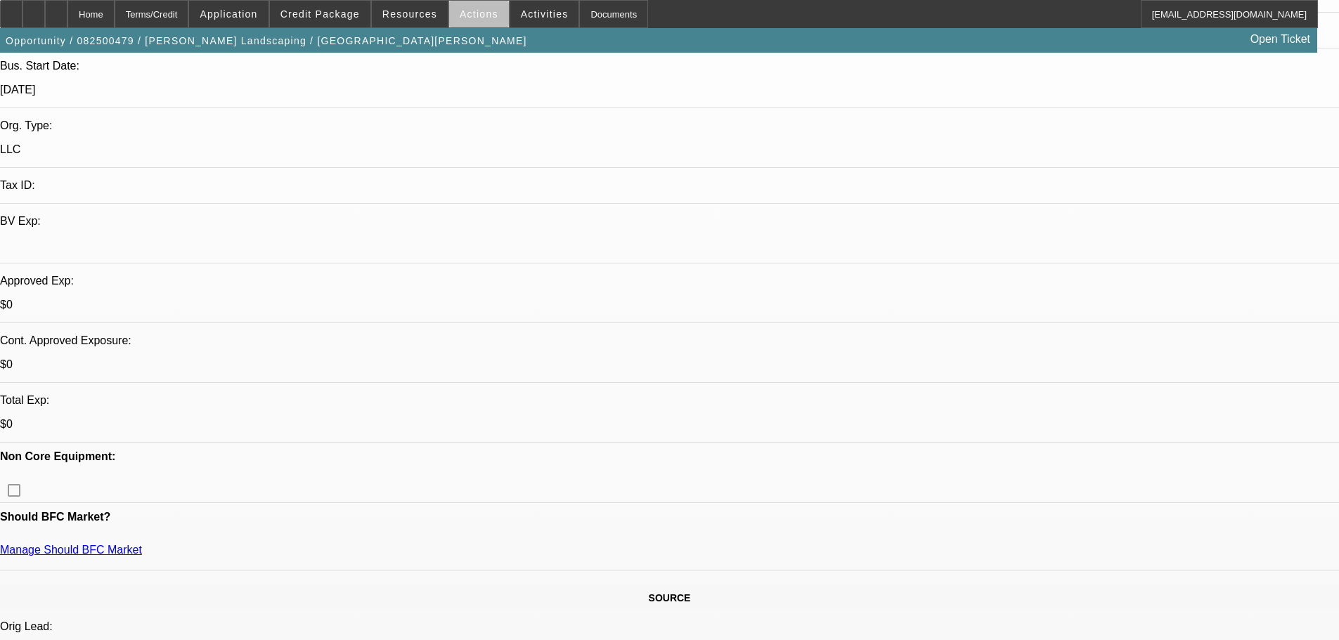
click at [482, 18] on span "Actions" at bounding box center [479, 13] width 39 height 11
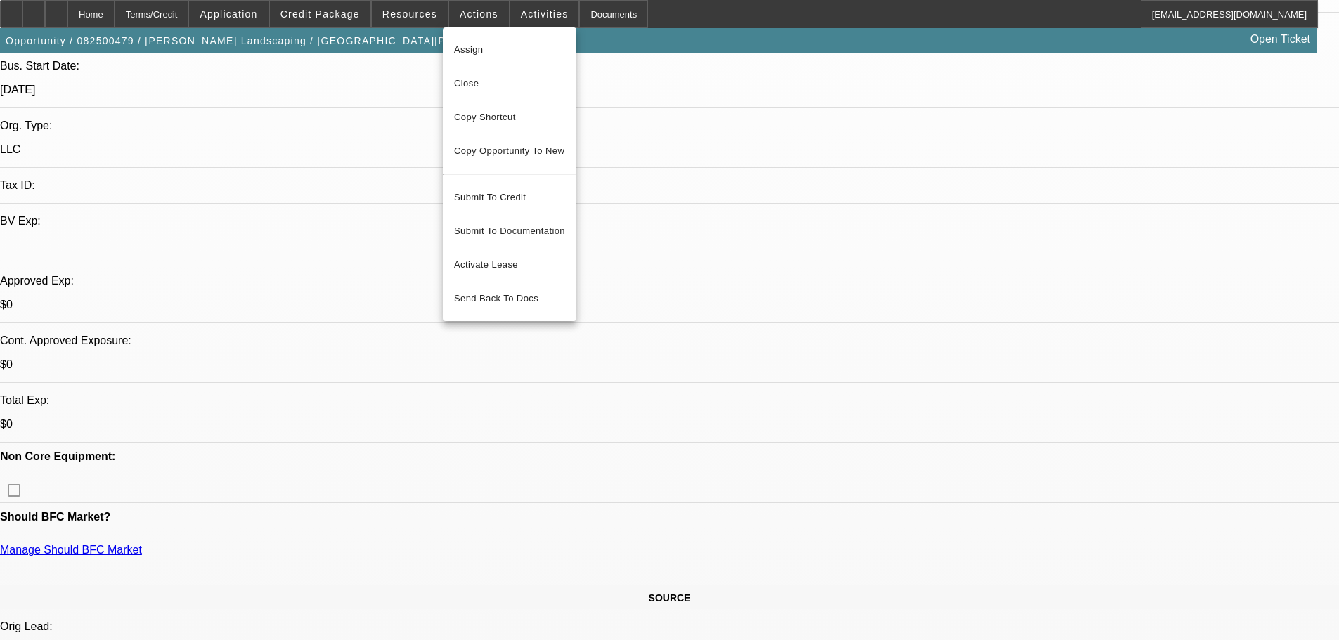
click at [527, 13] on div at bounding box center [669, 320] width 1339 height 640
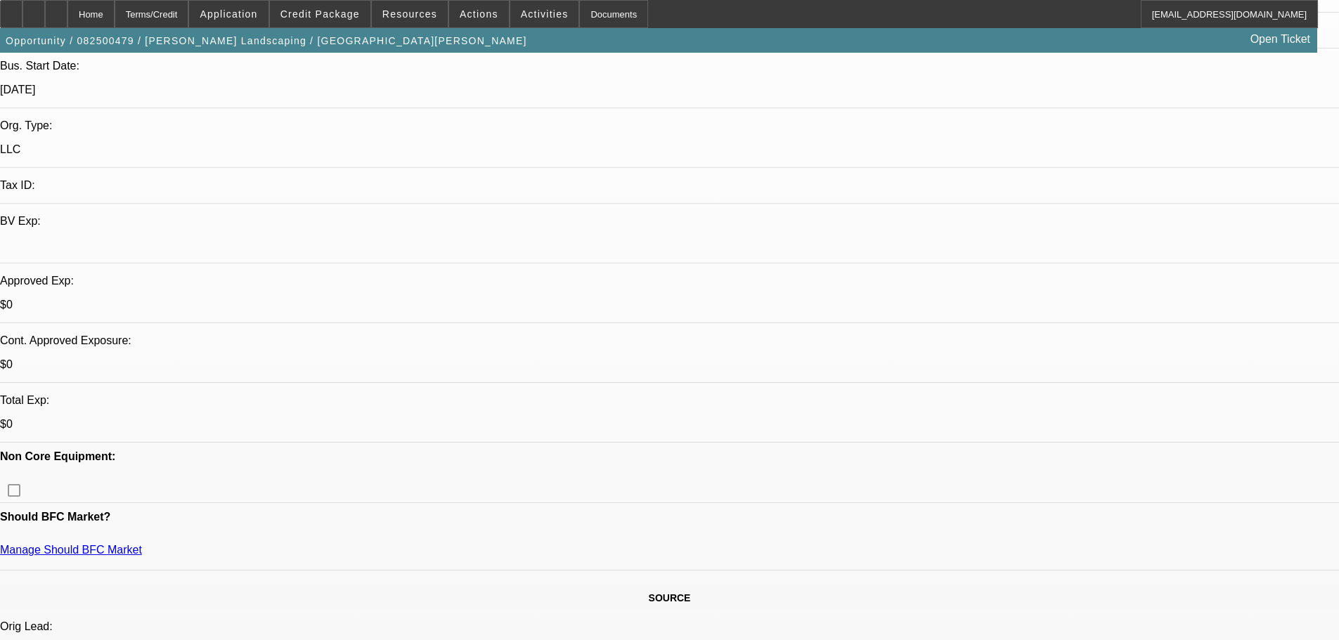
click at [527, 13] on span "Activities" at bounding box center [545, 13] width 48 height 11
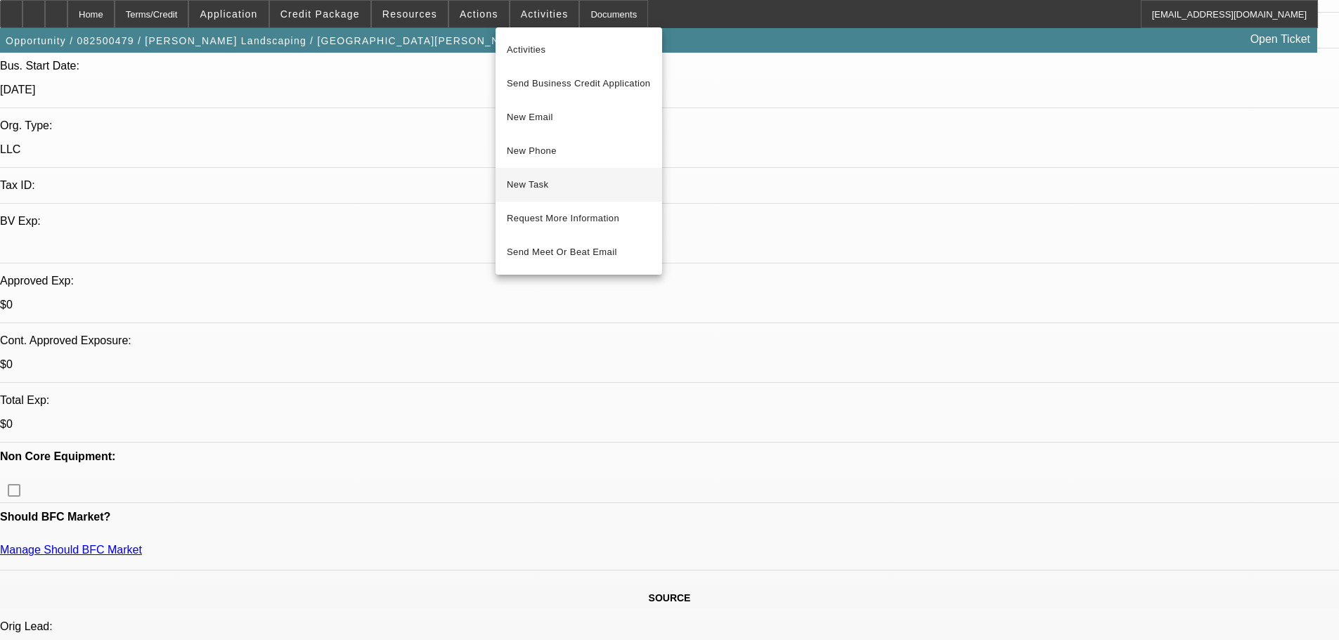
click at [581, 181] on span "New Task" at bounding box center [579, 184] width 144 height 17
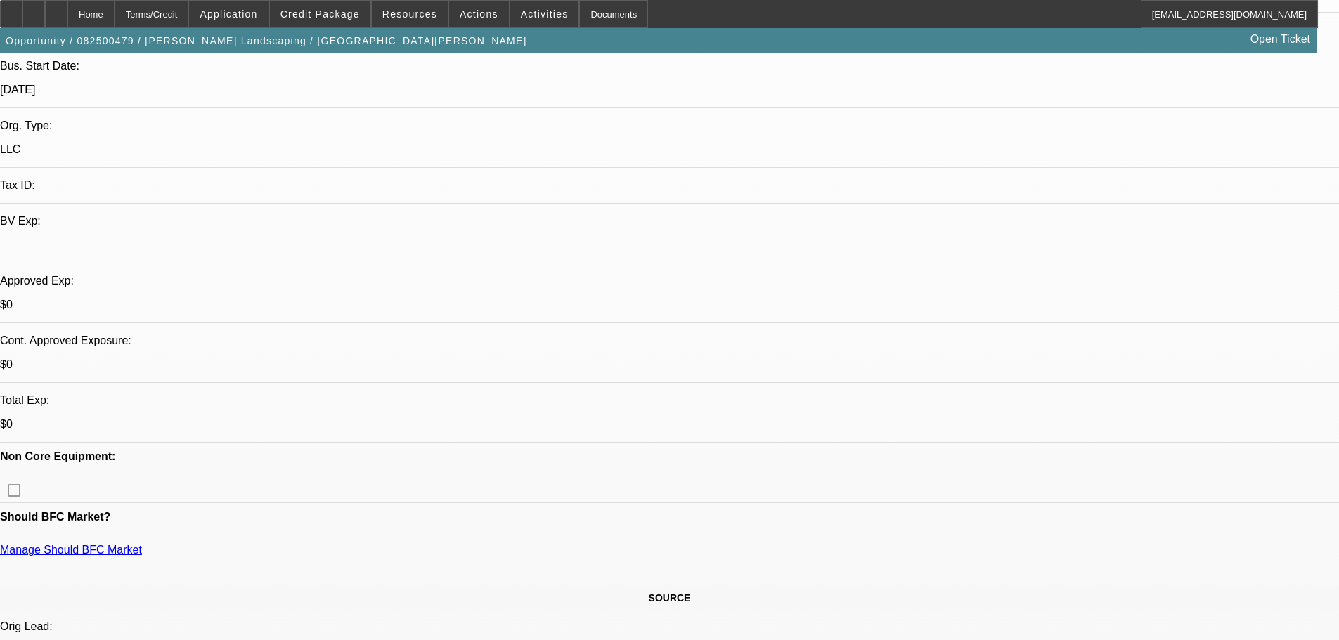
scroll to position [0, 0]
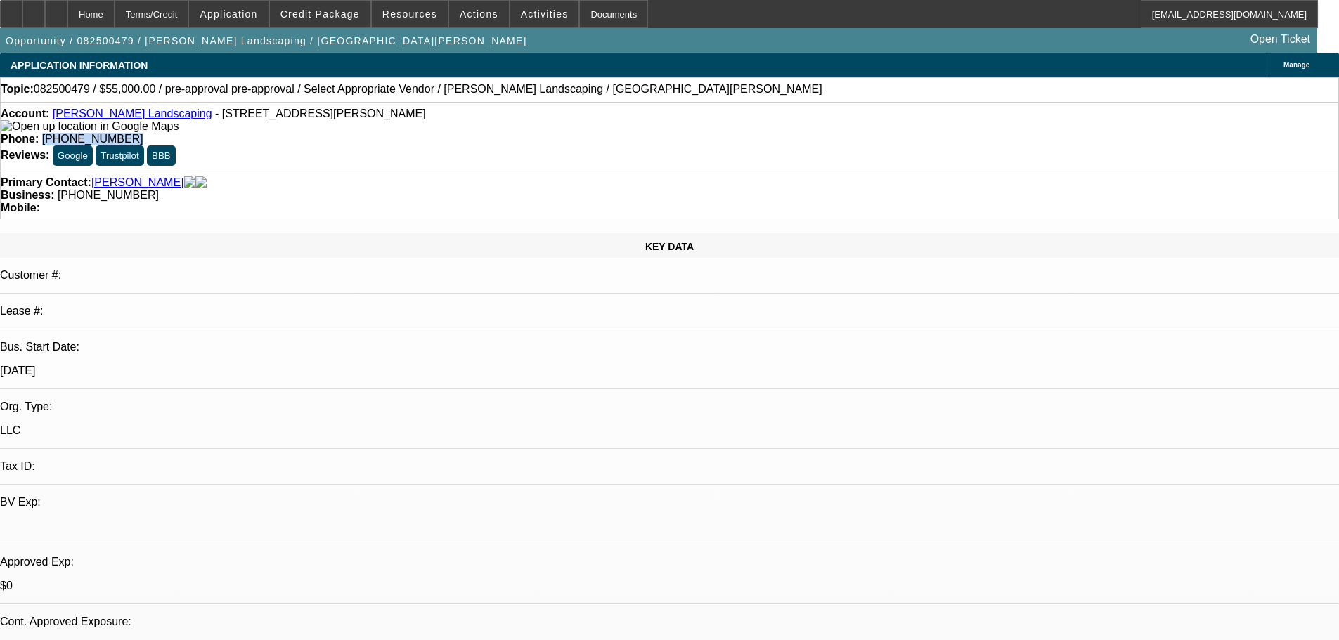
drag, startPoint x: 557, startPoint y: 117, endPoint x: 491, endPoint y: 126, distance: 65.9
click at [491, 126] on div "Account: Cortez Landscaping - 1520 Red Barn Rd , Moore Haven, FL 33471 Phone: (…" at bounding box center [669, 136] width 1339 height 69
copy span "(541) 619-6264"
click at [115, 124] on div "Account: Cortez Landscaping - 1520 Red Barn Rd , Moore Haven, FL 33471" at bounding box center [670, 120] width 1338 height 25
click at [115, 120] on link "Cortez Landscaping" at bounding box center [133, 114] width 160 height 12
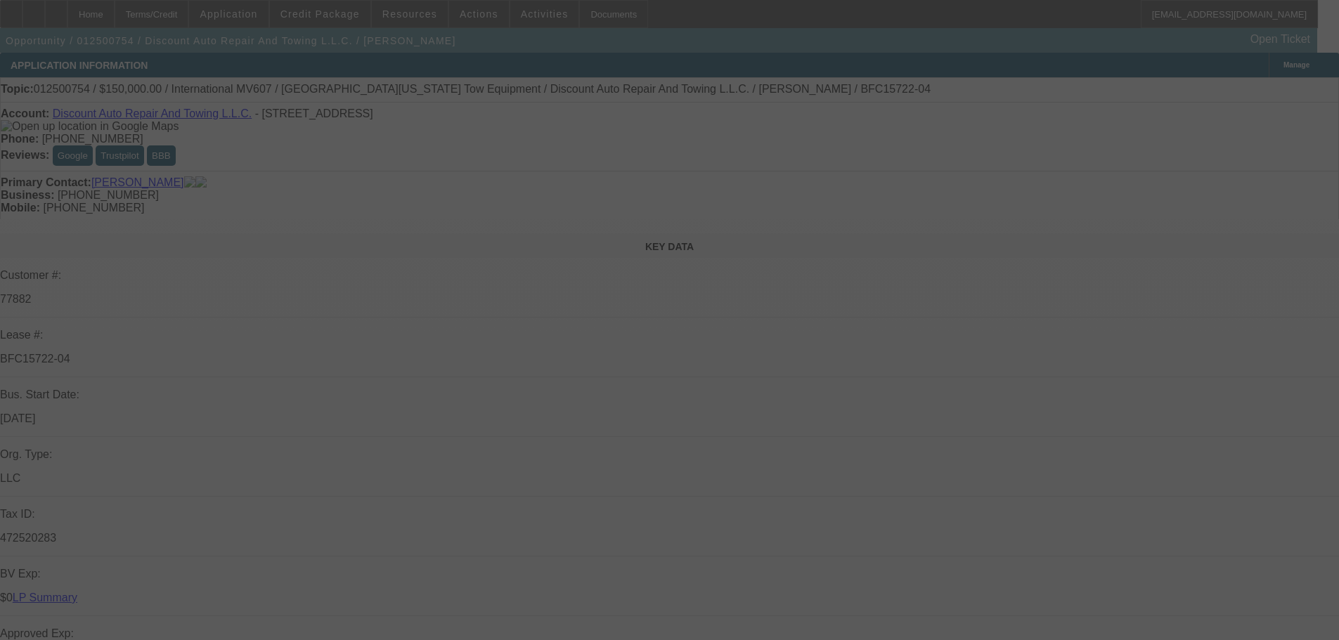
select select "0"
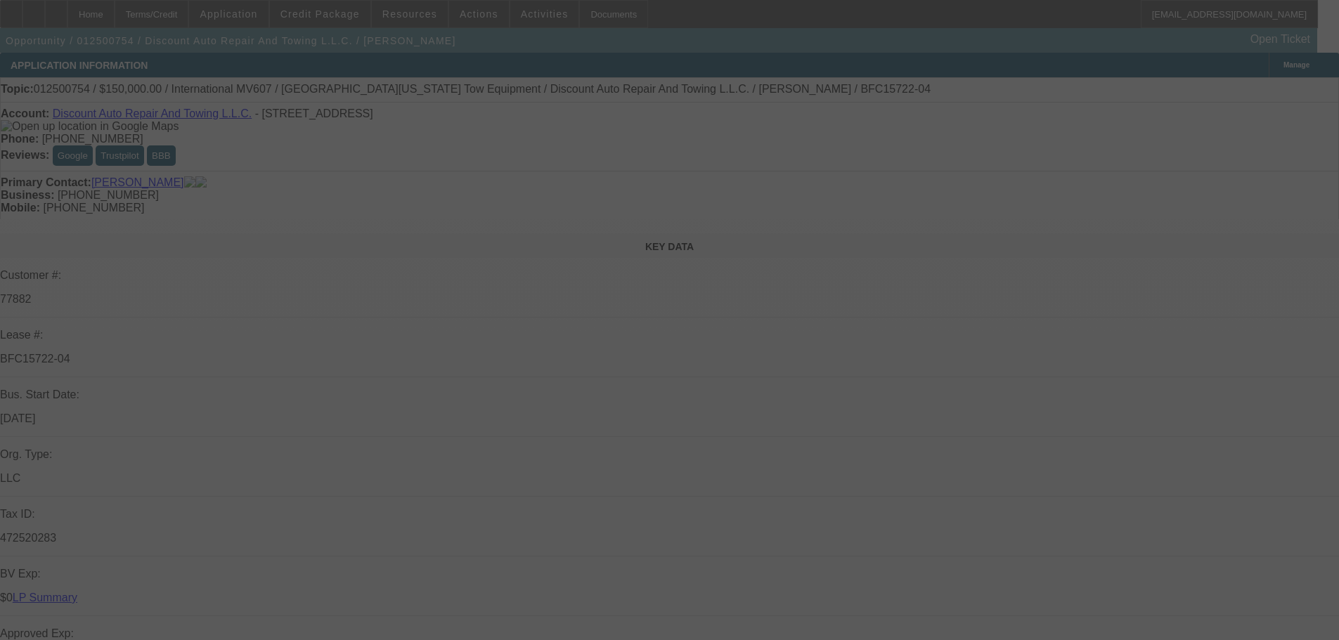
select select "0"
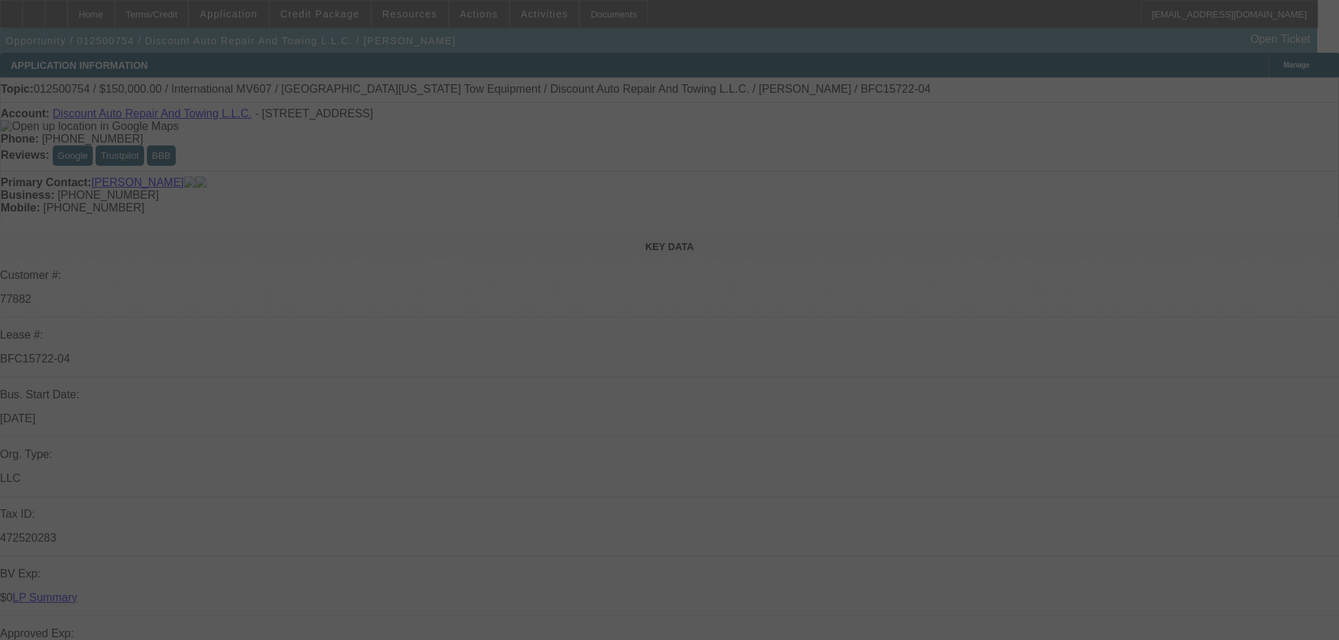
select select "0"
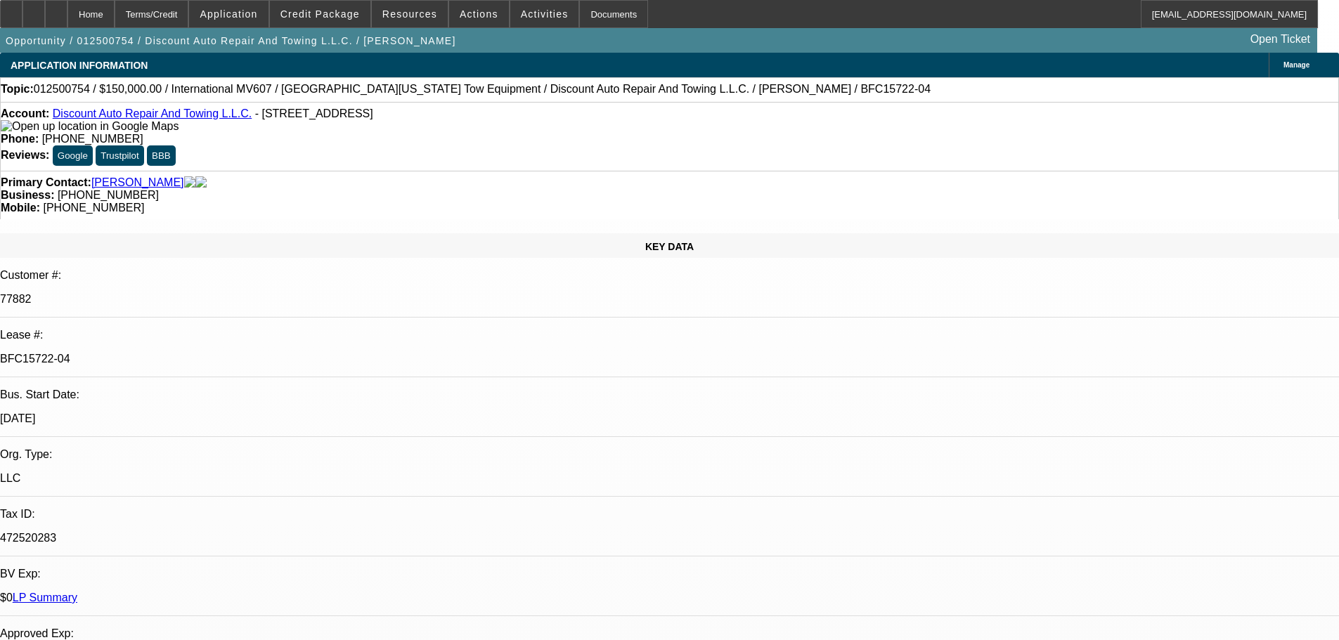
select select "1"
select select "2"
select select "6"
select select "1"
select select "2"
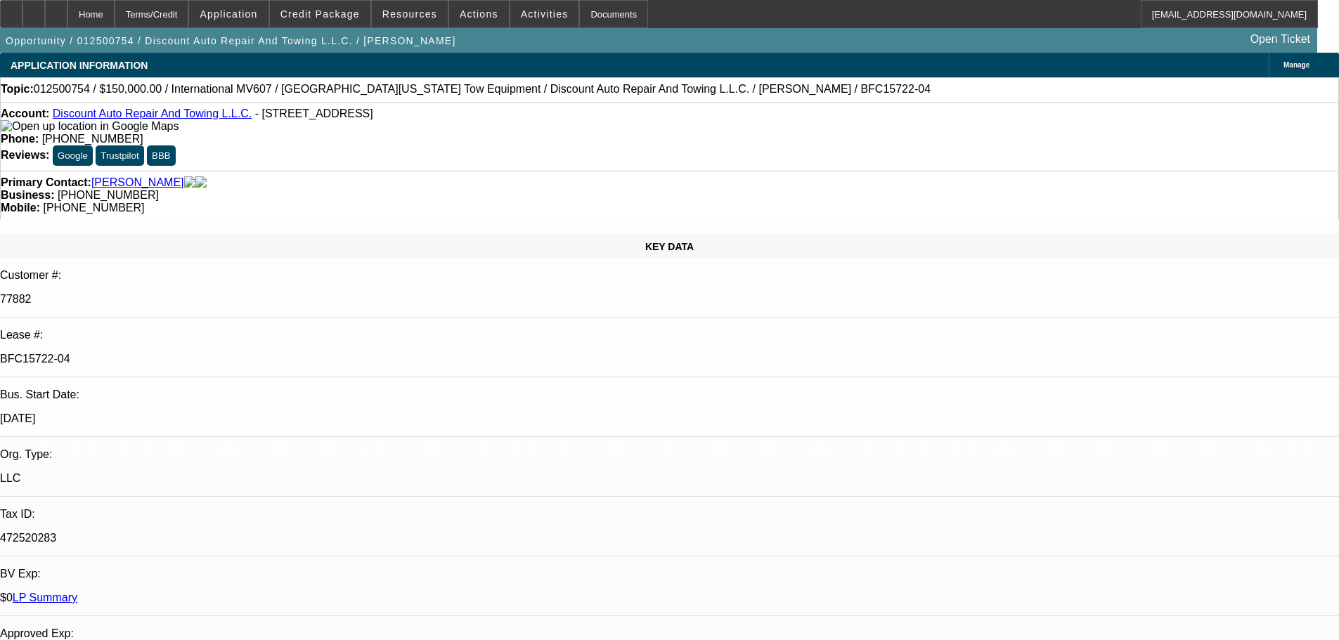
select select "6"
select select "1"
select select "2"
select select "6"
select select "1"
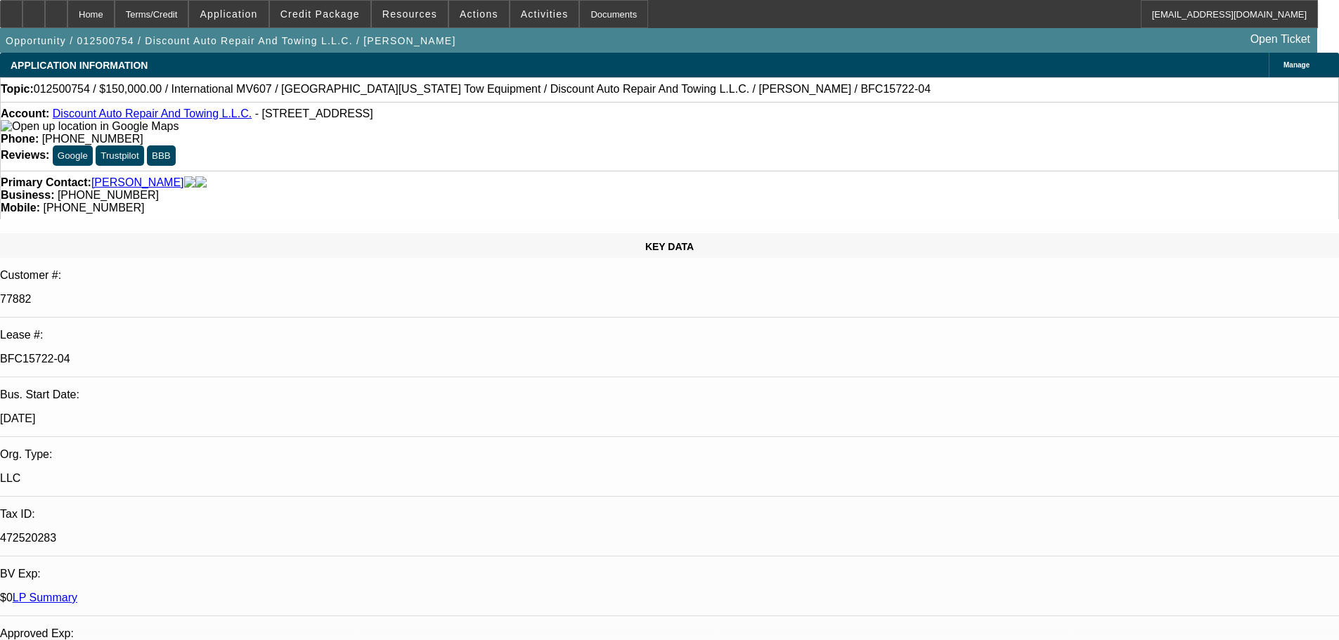
select select "2"
select select "6"
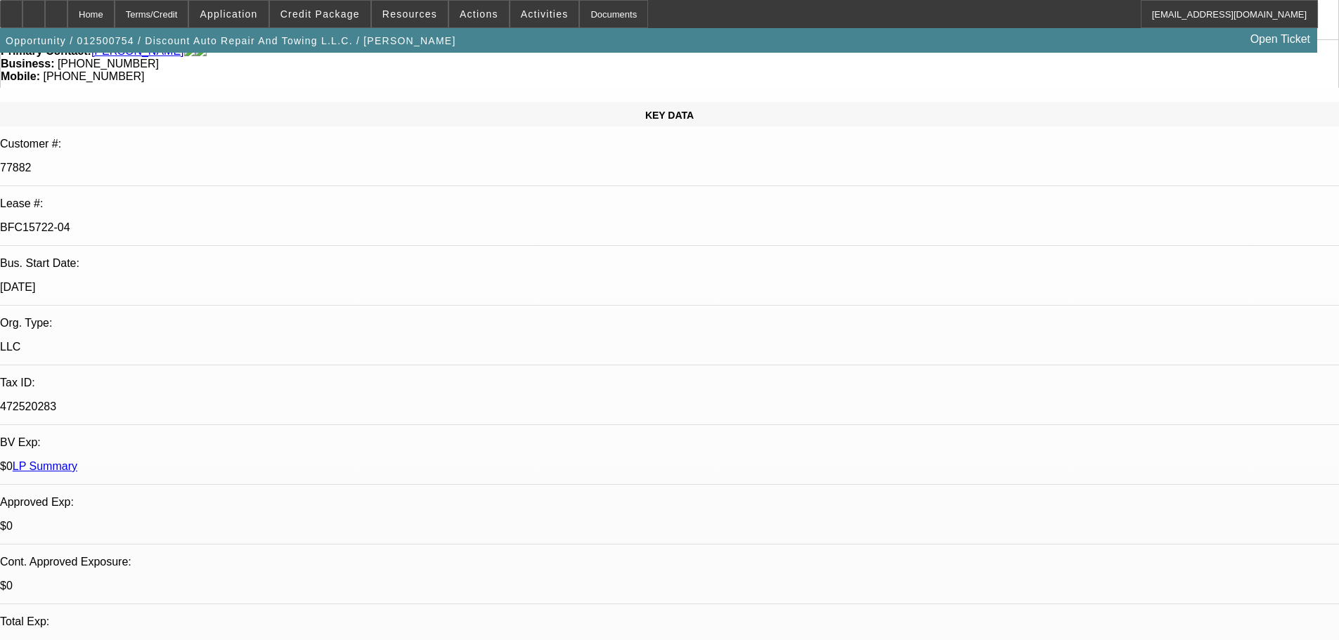
scroll to position [141, 0]
